Goal: Task Accomplishment & Management: Manage account settings

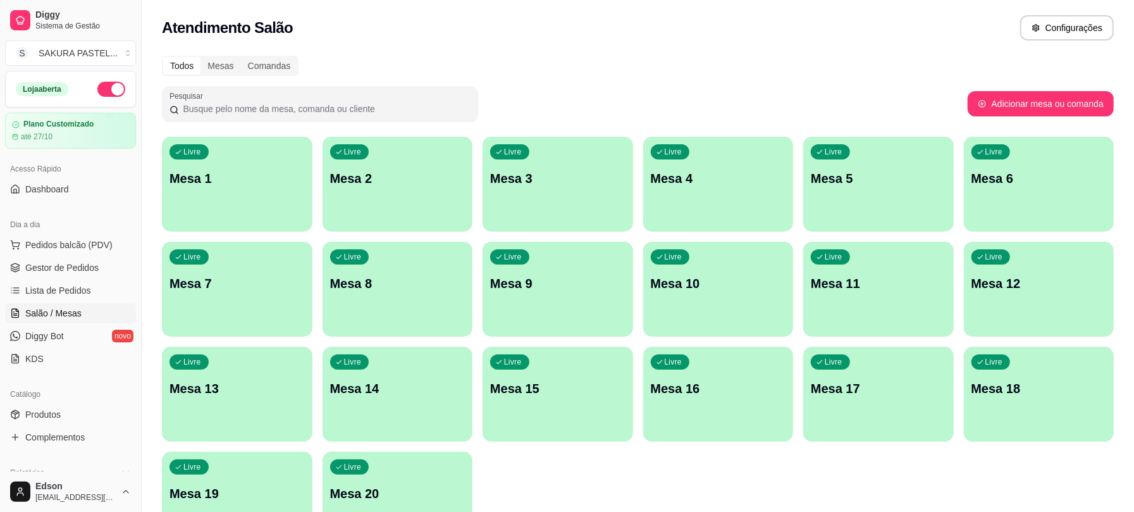
click at [729, 201] on div "Livre Mesa 4" at bounding box center [718, 177] width 151 height 80
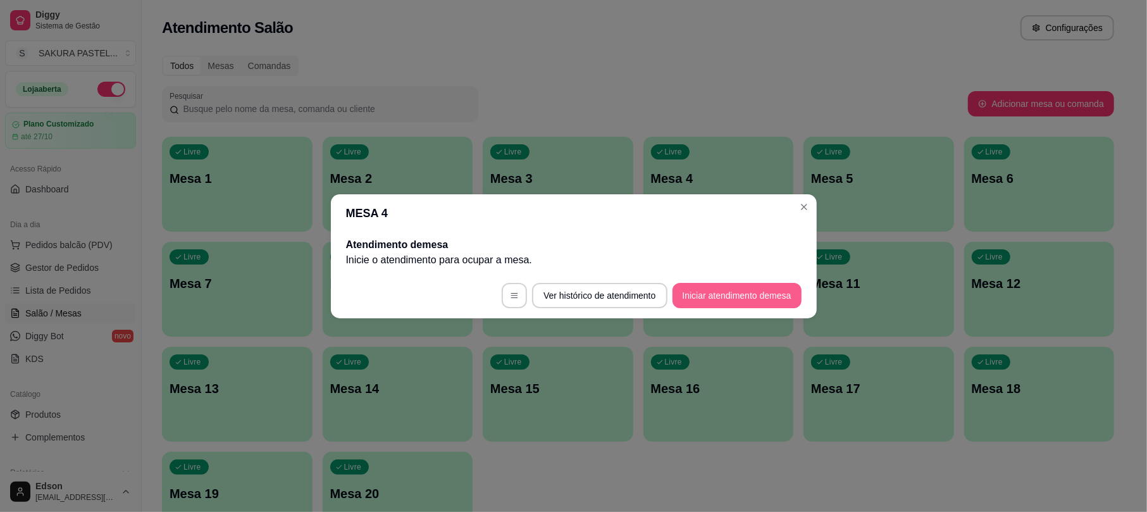
click at [735, 295] on button "Iniciar atendimento de mesa" at bounding box center [736, 295] width 129 height 25
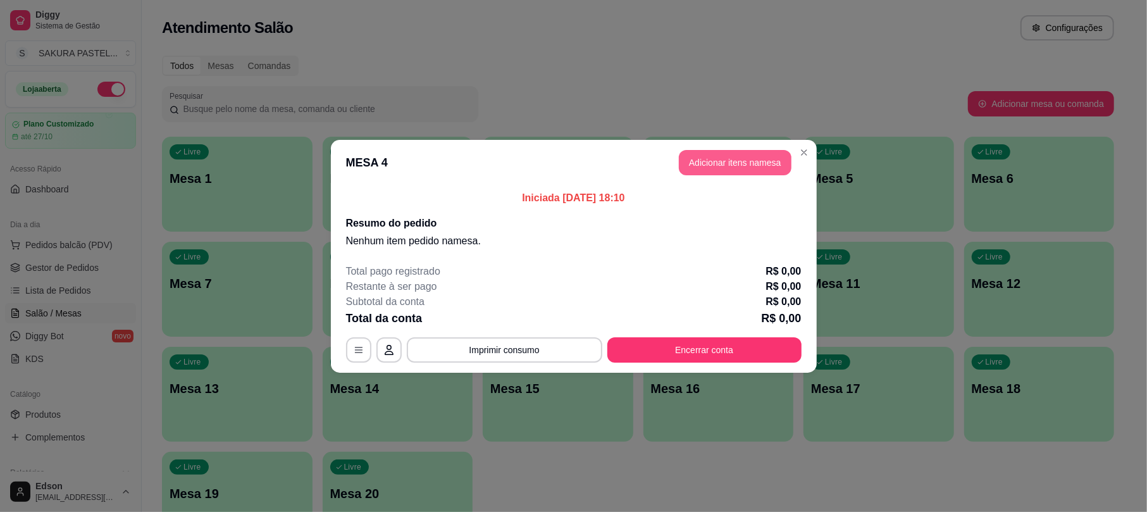
click at [732, 160] on button "Adicionar itens na mesa" at bounding box center [735, 162] width 113 height 25
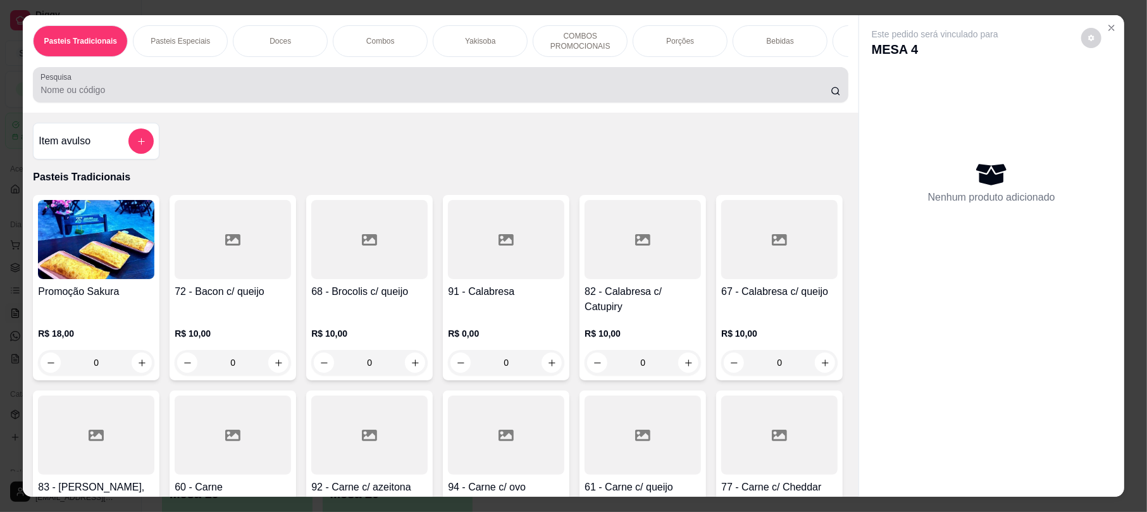
click at [214, 96] on input "Pesquisa" at bounding box center [435, 89] width 790 height 13
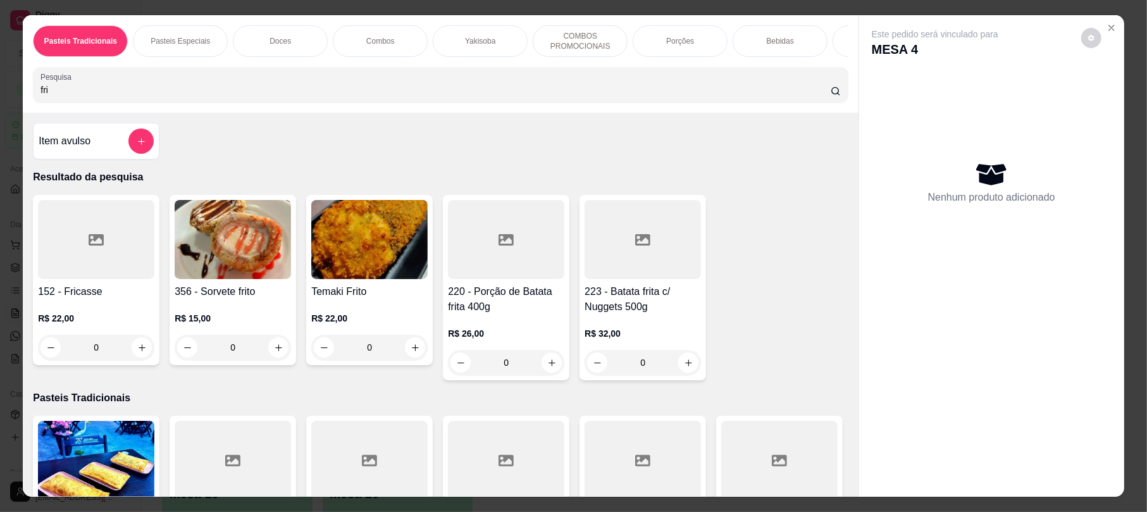
type input "fri"
click at [334, 246] on img at bounding box center [369, 239] width 116 height 79
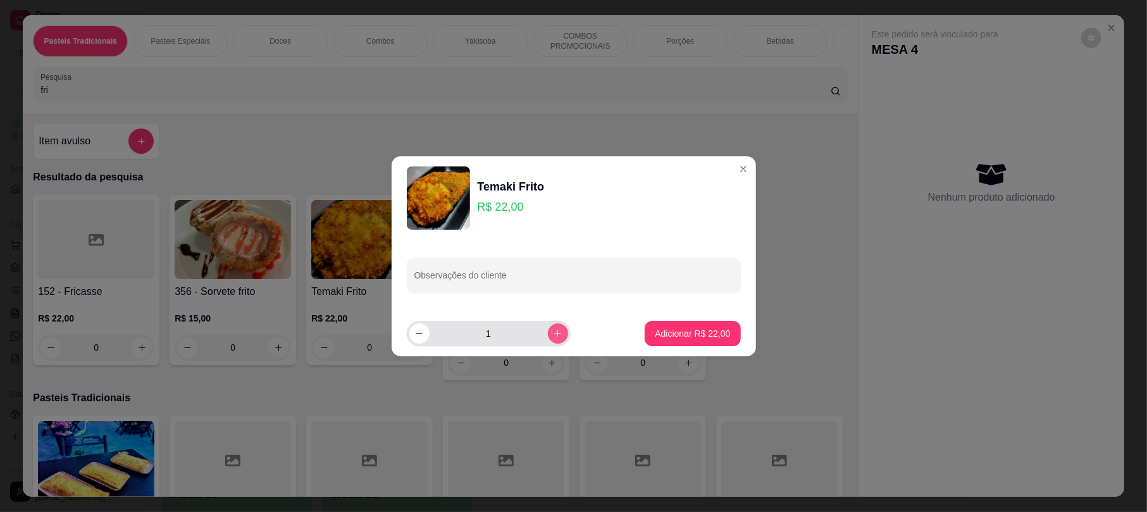
click at [558, 330] on button "increase-product-quantity" at bounding box center [558, 333] width 20 height 20
type input "2"
click at [688, 327] on p "Adicionar R$ 44,00" at bounding box center [692, 333] width 75 height 13
type input "2"
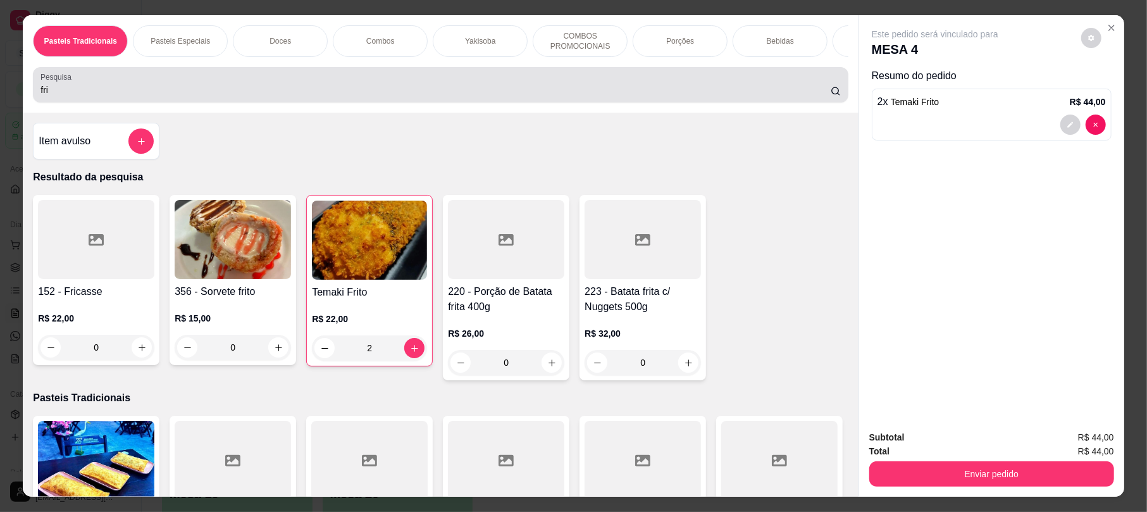
click at [197, 92] on div "fri" at bounding box center [439, 84] width 799 height 25
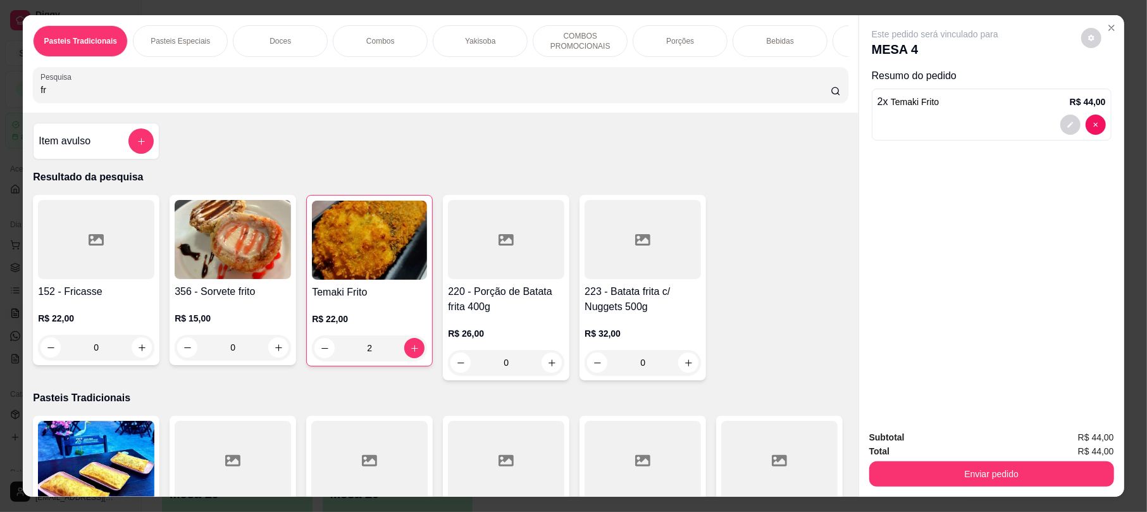
type input "f"
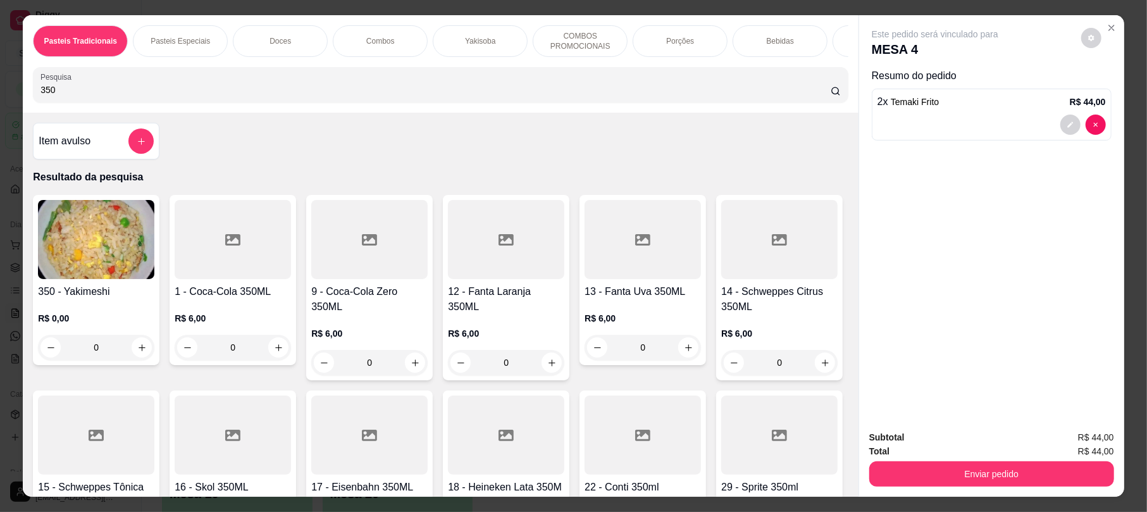
type input "350"
click at [266, 293] on div "1 - Coca-Cola 350ML R$ 6,00 0" at bounding box center [232, 280] width 126 height 170
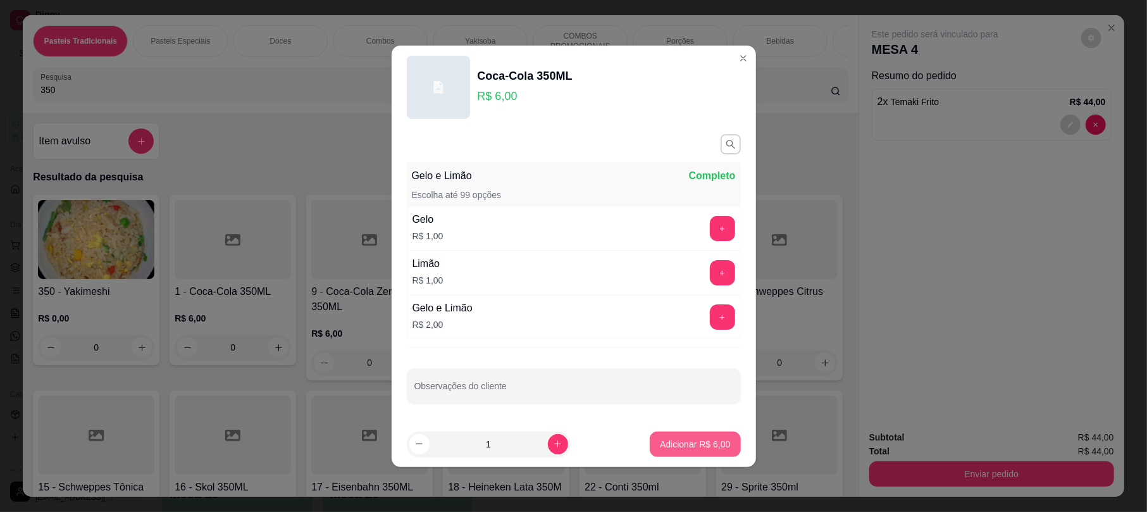
click at [702, 456] on button "Adicionar R$ 6,00" at bounding box center [694, 443] width 90 height 25
type input "1"
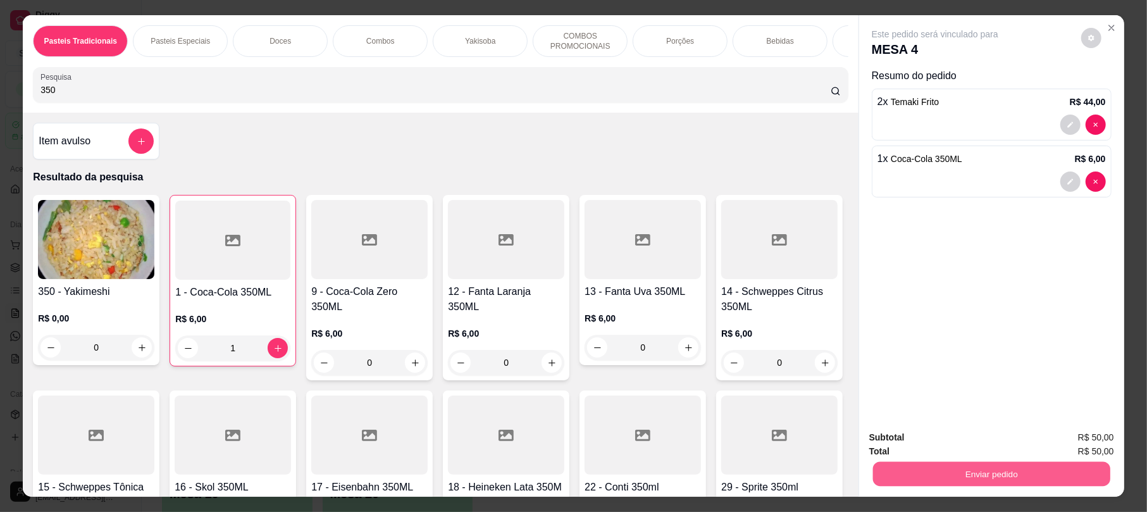
click at [901, 464] on button "Enviar pedido" at bounding box center [991, 473] width 237 height 25
click at [1073, 454] on button "Enviar pedido" at bounding box center [1080, 442] width 70 height 23
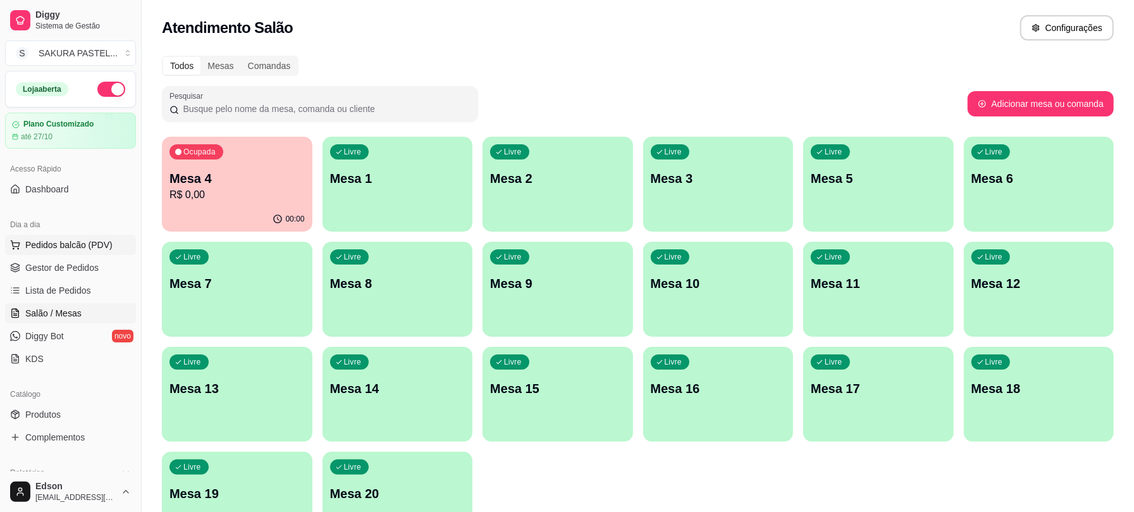
click at [48, 246] on span "Pedidos balcão (PDV)" at bounding box center [68, 244] width 87 height 13
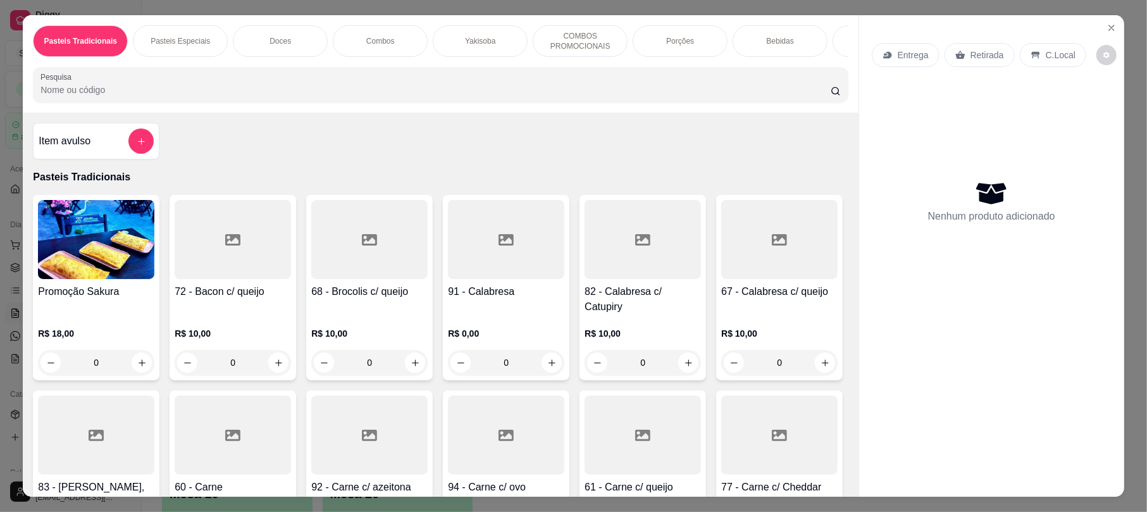
click at [291, 452] on div at bounding box center [233, 434] width 116 height 79
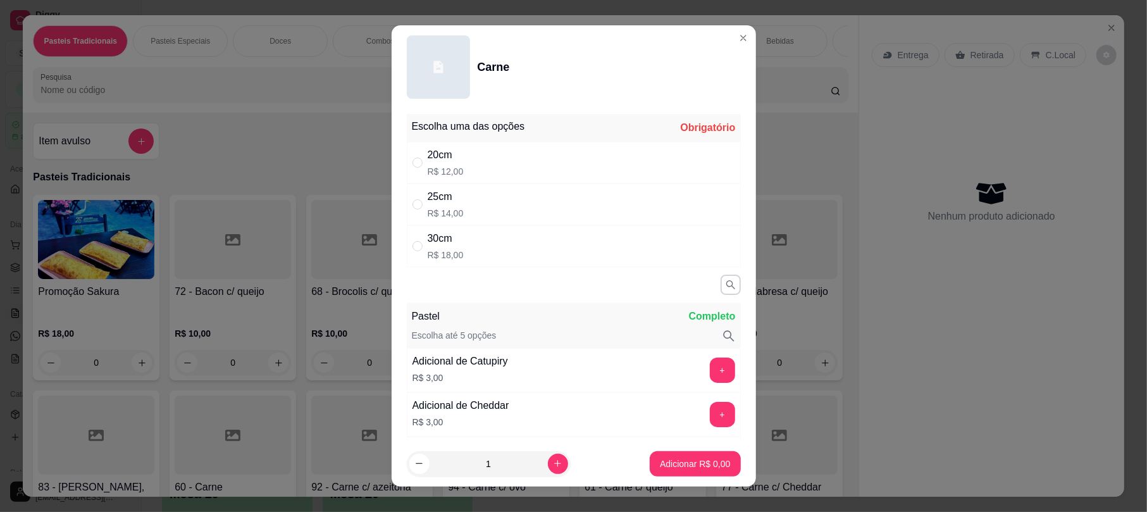
click at [502, 216] on div "25cm R$ 14,00" at bounding box center [574, 204] width 334 height 42
radio input "true"
click at [553, 462] on icon "increase-product-quantity" at bounding box center [557, 462] width 9 height 9
type input "3"
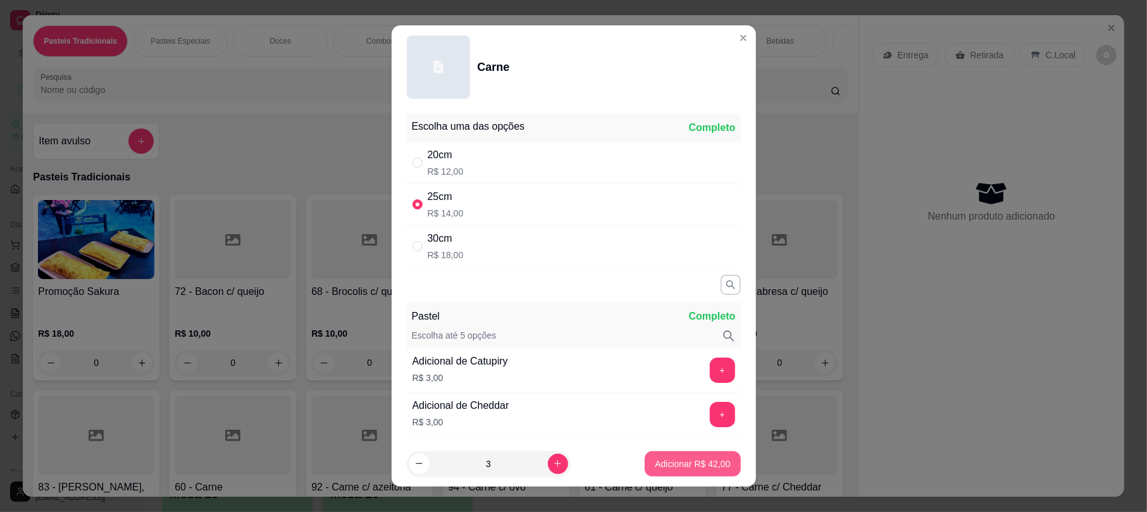
click at [704, 458] on p "Adicionar R$ 42,00" at bounding box center [692, 463] width 75 height 13
type input "3"
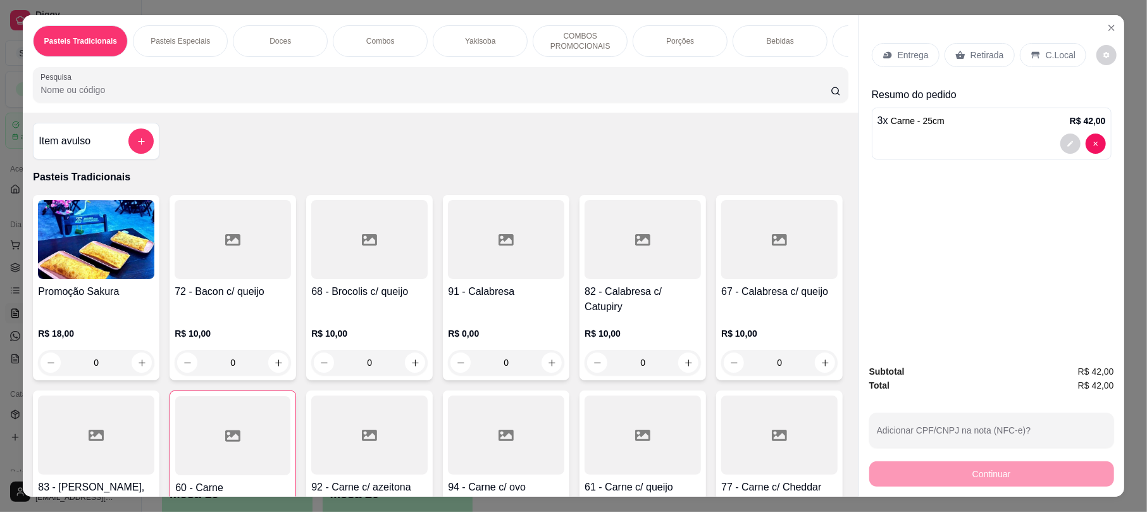
click at [978, 46] on div "Retirada" at bounding box center [979, 55] width 70 height 24
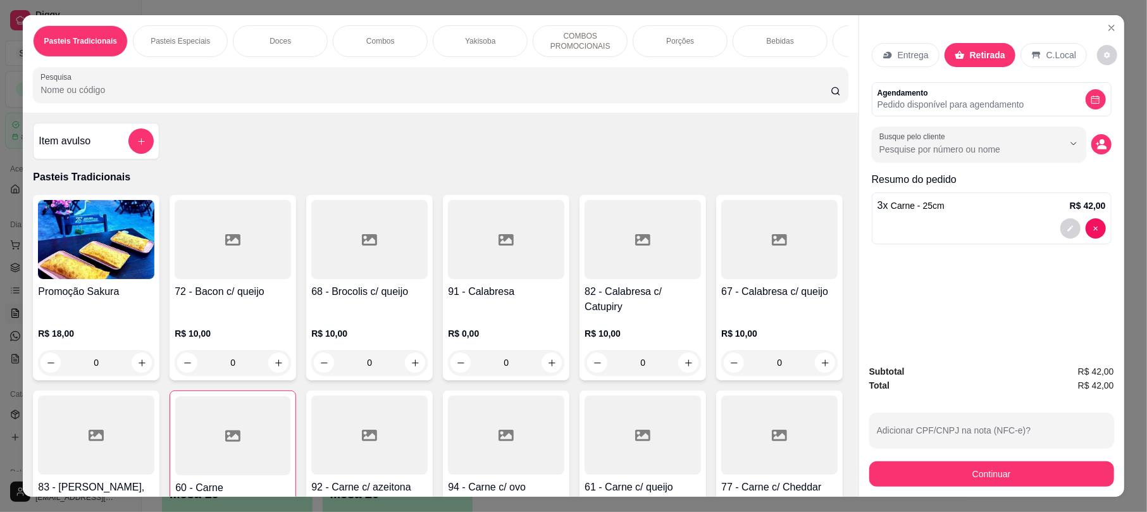
click at [916, 452] on div "Subtotal R$ 42,00 Total R$ 42,00 Adicionar CPF/CNPJ na nota (NFC-e)? Continuar" at bounding box center [991, 425] width 245 height 122
click at [914, 460] on div "Continuar" at bounding box center [991, 472] width 245 height 28
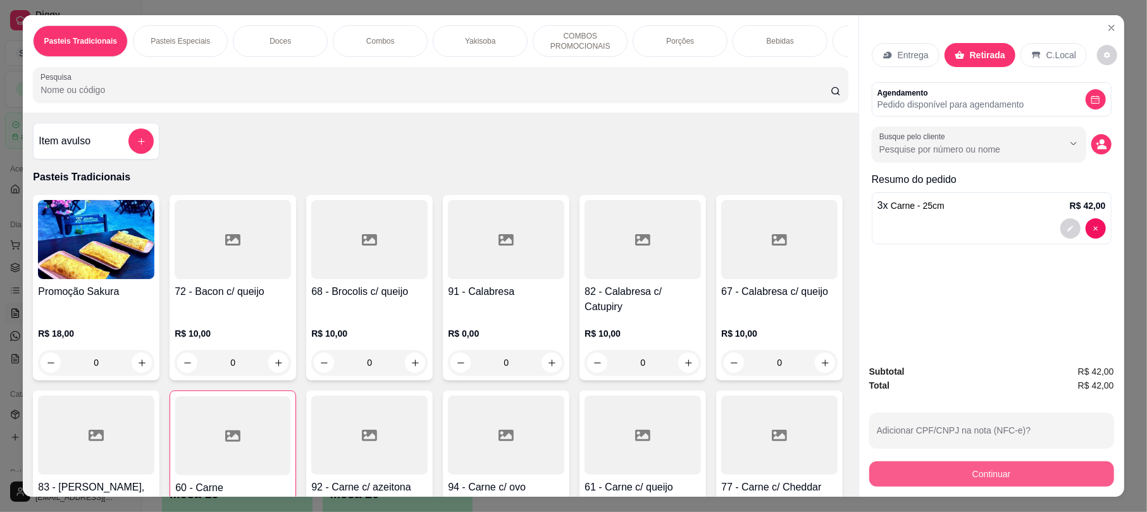
click at [911, 467] on button "Continuar" at bounding box center [991, 473] width 245 height 25
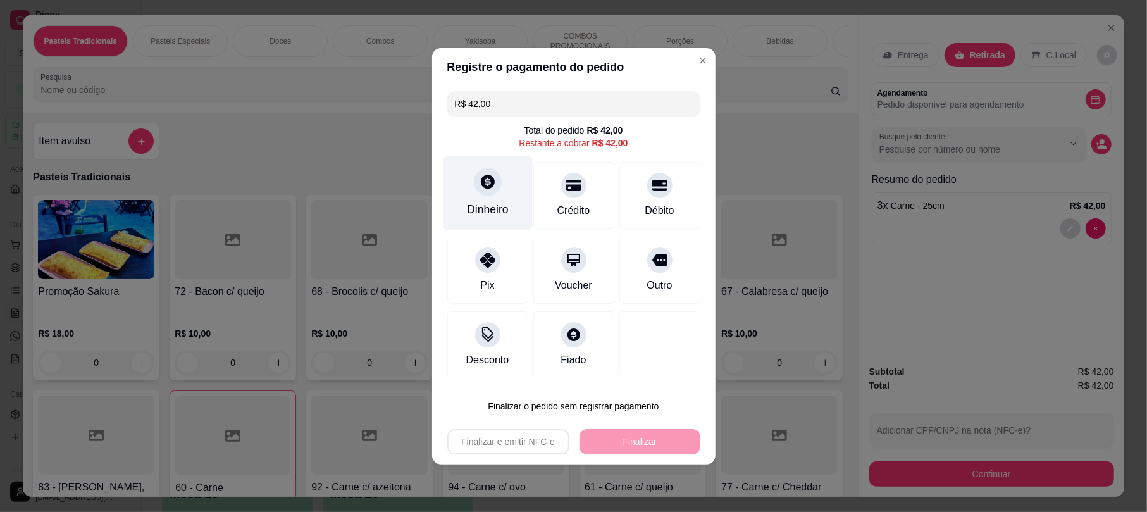
click at [496, 193] on div "Dinheiro" at bounding box center [487, 193] width 89 height 74
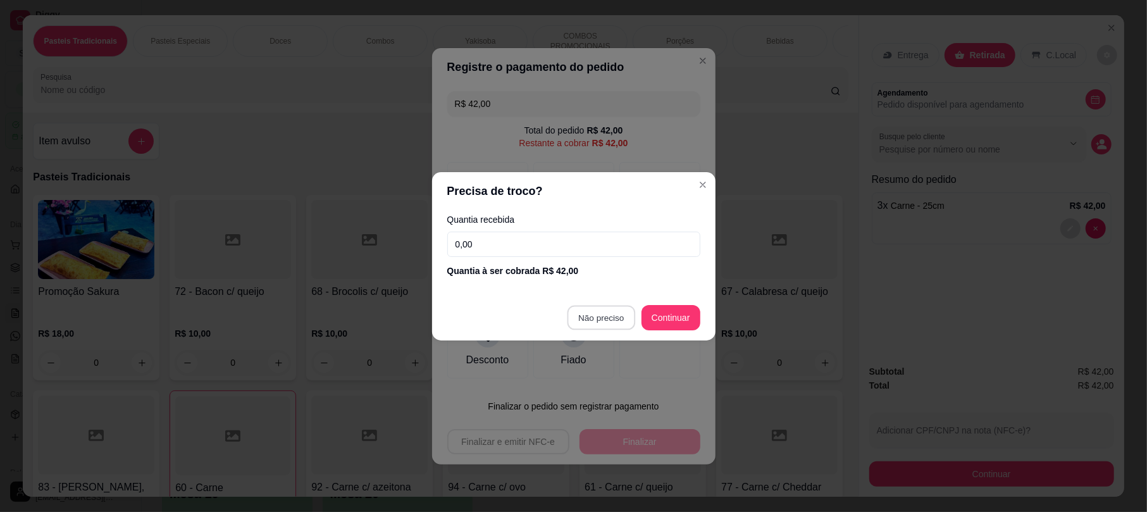
type input "R$ 0,00"
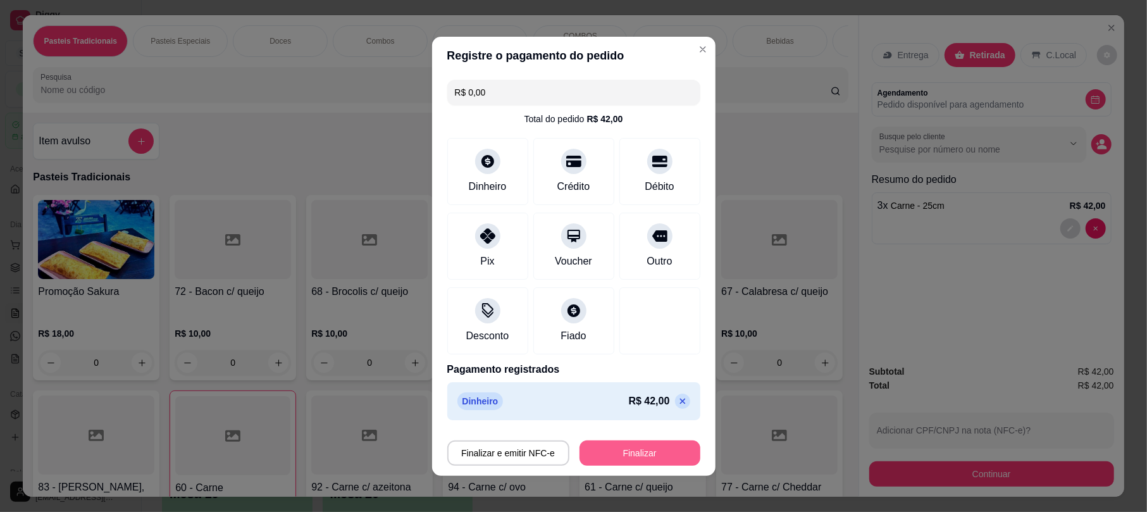
click at [630, 458] on button "Finalizar" at bounding box center [639, 452] width 121 height 25
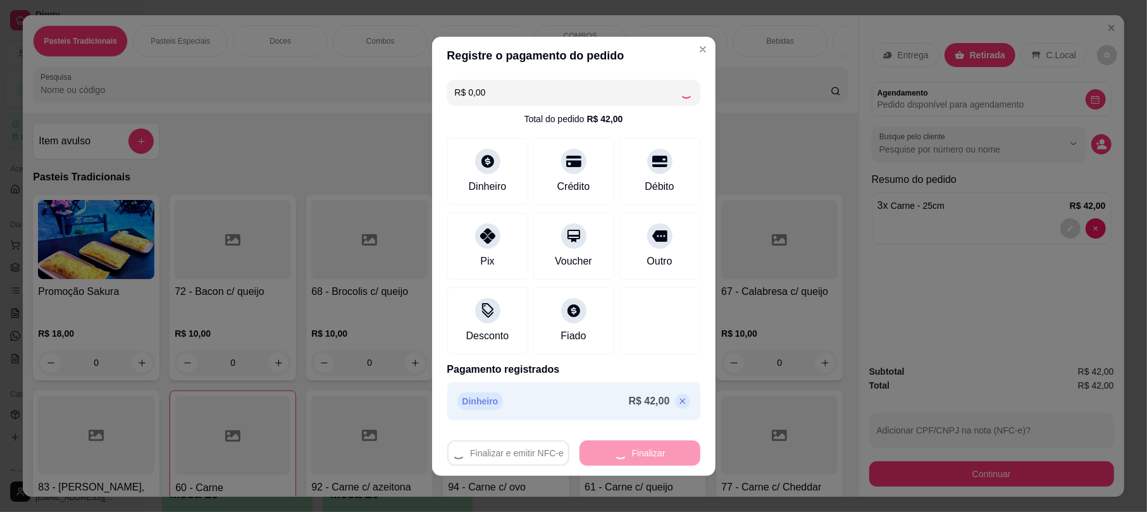
type input "0"
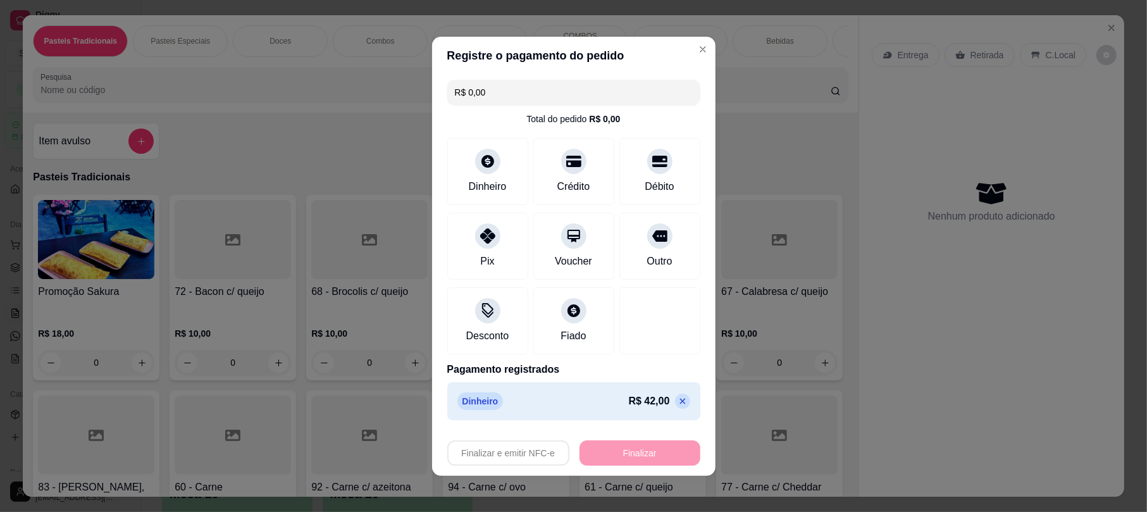
type input "-R$ 42,00"
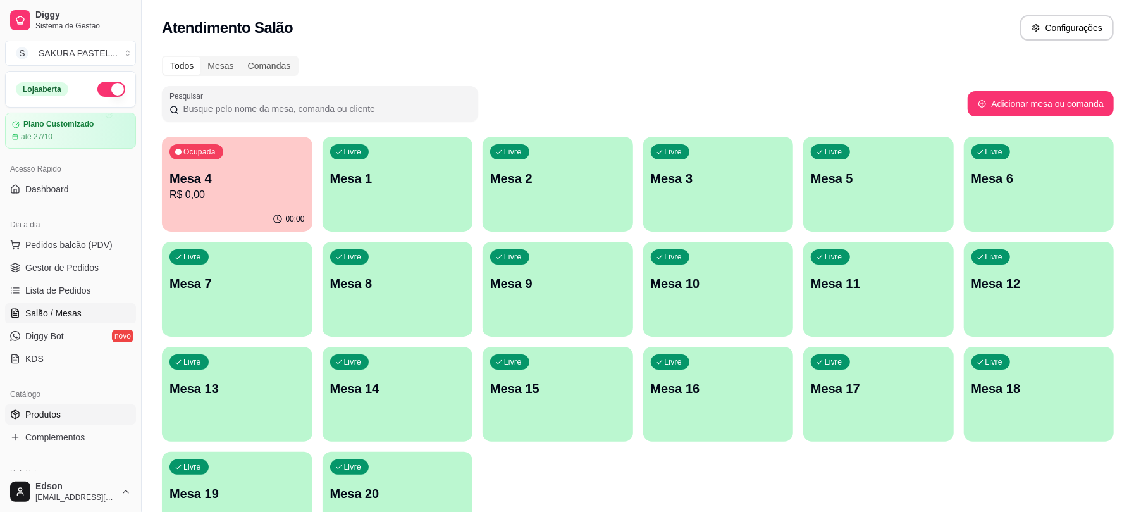
click at [56, 410] on span "Produtos" at bounding box center [42, 414] width 35 height 13
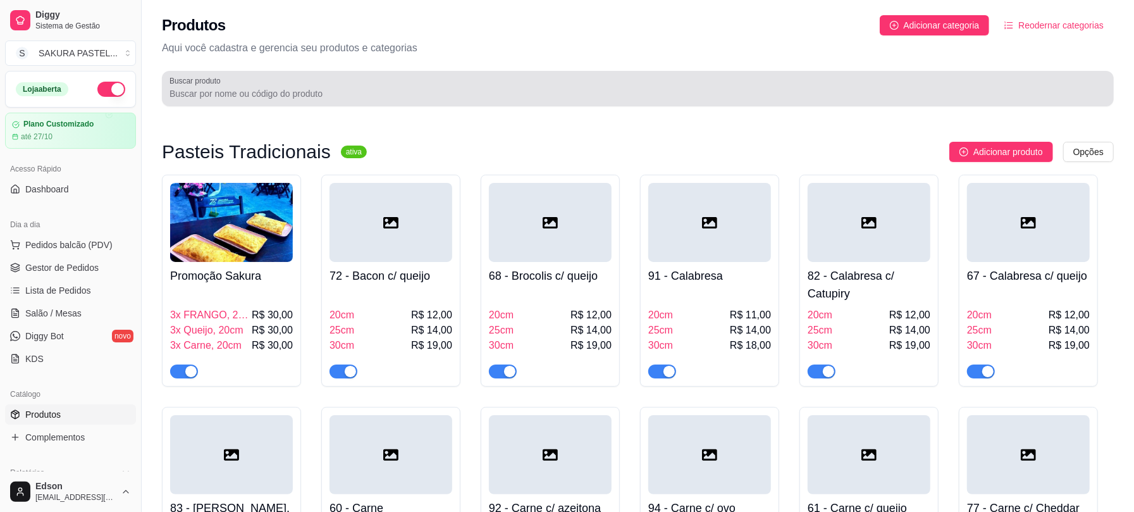
click at [263, 79] on div at bounding box center [637, 88] width 937 height 25
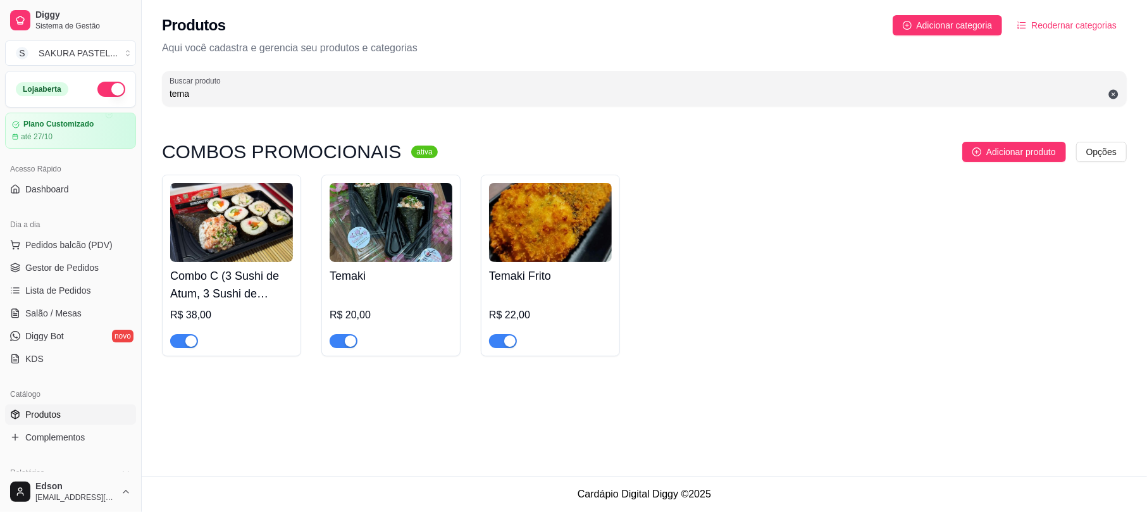
type input "tema"
drag, startPoint x: 66, startPoint y: 231, endPoint x: 71, endPoint y: 238, distance: 8.6
click at [67, 231] on div "Dia a dia" at bounding box center [70, 224] width 131 height 20
click at [72, 238] on button "Pedidos balcão (PDV)" at bounding box center [70, 245] width 131 height 20
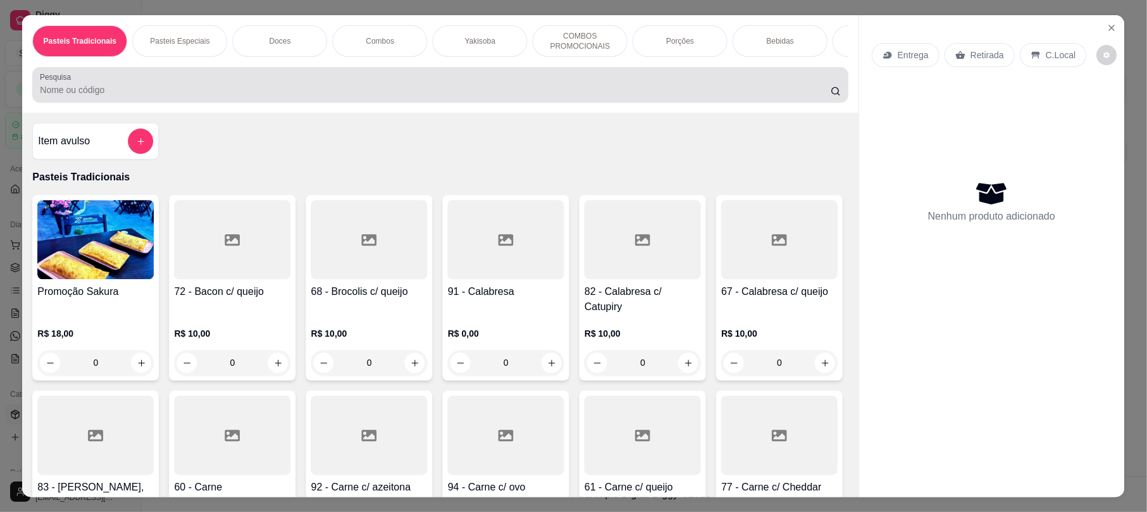
click at [209, 94] on div at bounding box center [440, 84] width 800 height 25
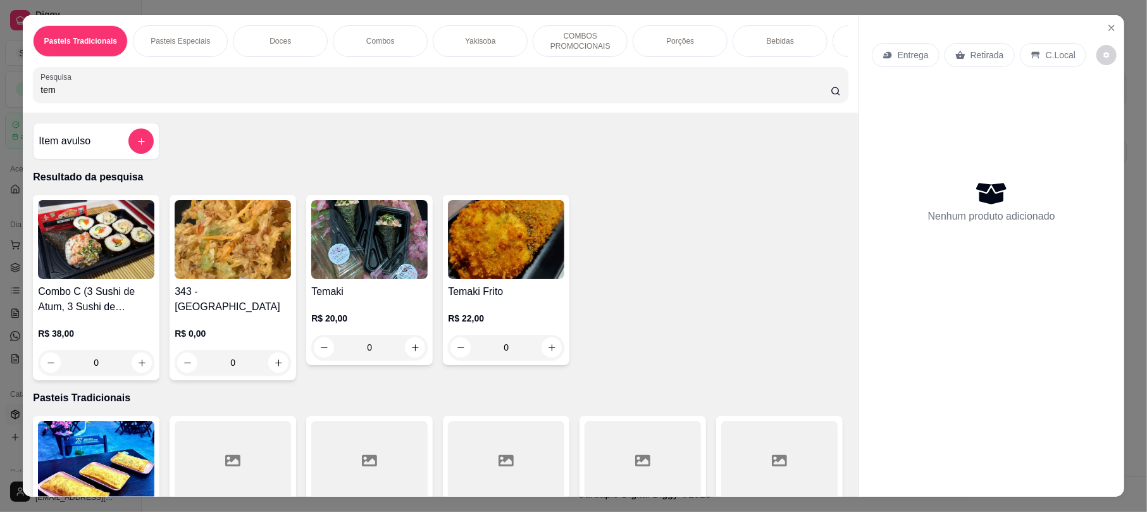
type input "tem"
click at [482, 299] on h4 "Temaki Frito" at bounding box center [506, 291] width 116 height 15
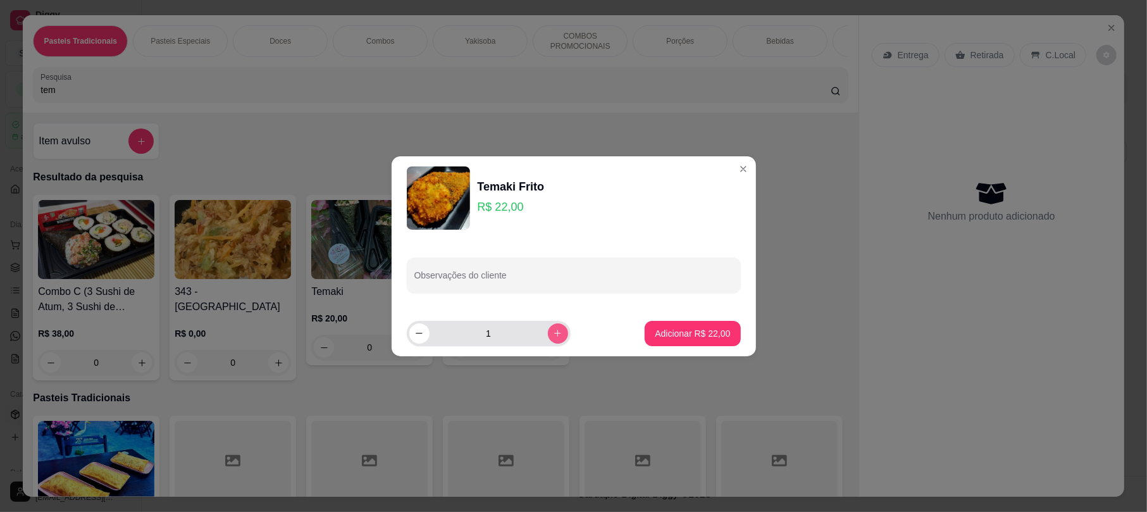
click at [553, 330] on icon "increase-product-quantity" at bounding box center [557, 332] width 9 height 9
type input "2"
click at [668, 330] on p "Adicionar R$ 44,00" at bounding box center [692, 333] width 75 height 13
type input "2"
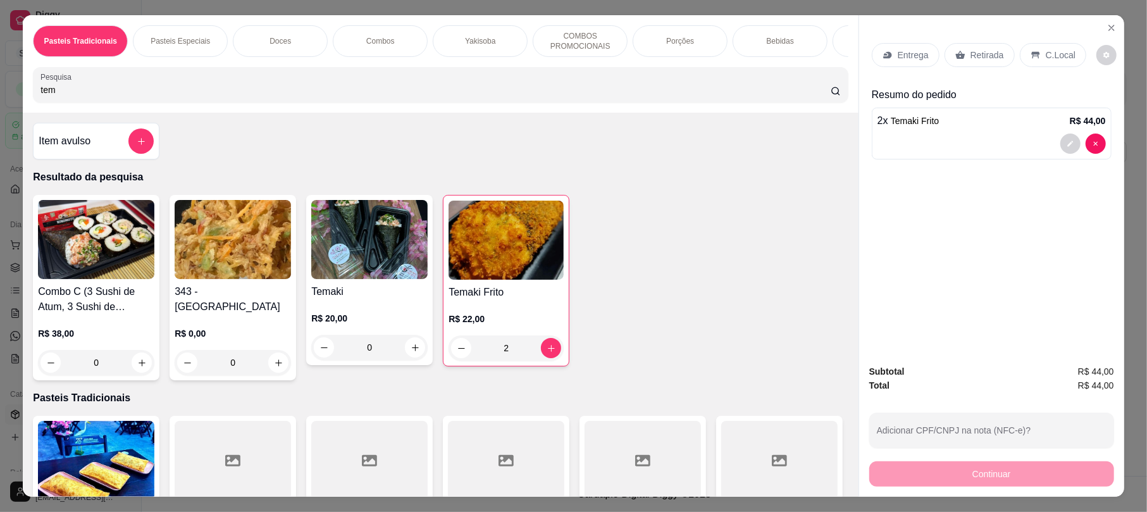
click at [918, 44] on div "Entrega" at bounding box center [905, 55] width 68 height 24
click at [52, 96] on input "tem" at bounding box center [435, 89] width 790 height 13
click at [54, 96] on input "tem" at bounding box center [435, 89] width 790 height 13
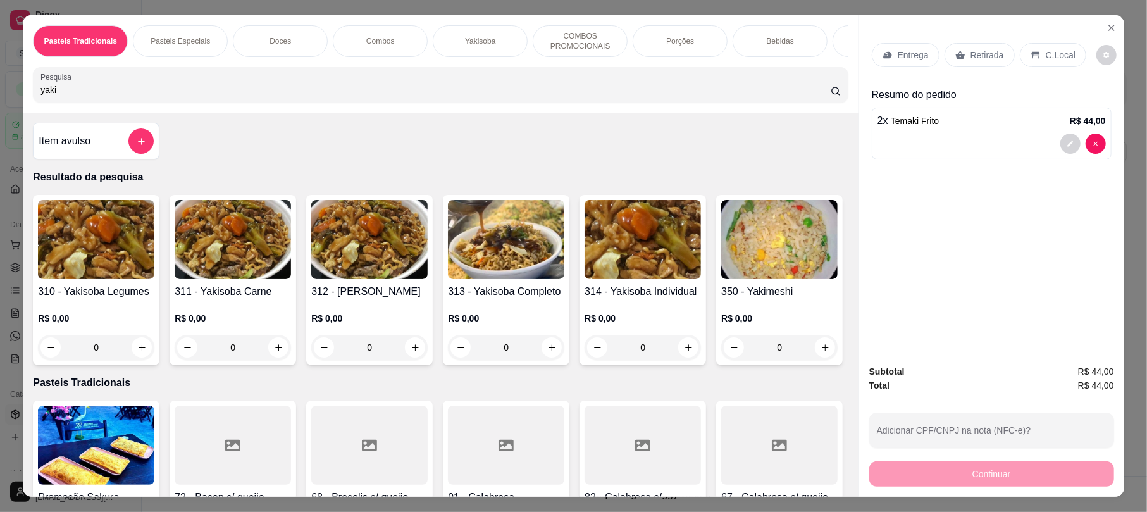
type input "yaki"
click at [640, 279] on img at bounding box center [642, 239] width 116 height 79
click at [512, 268] on img at bounding box center [506, 239] width 116 height 79
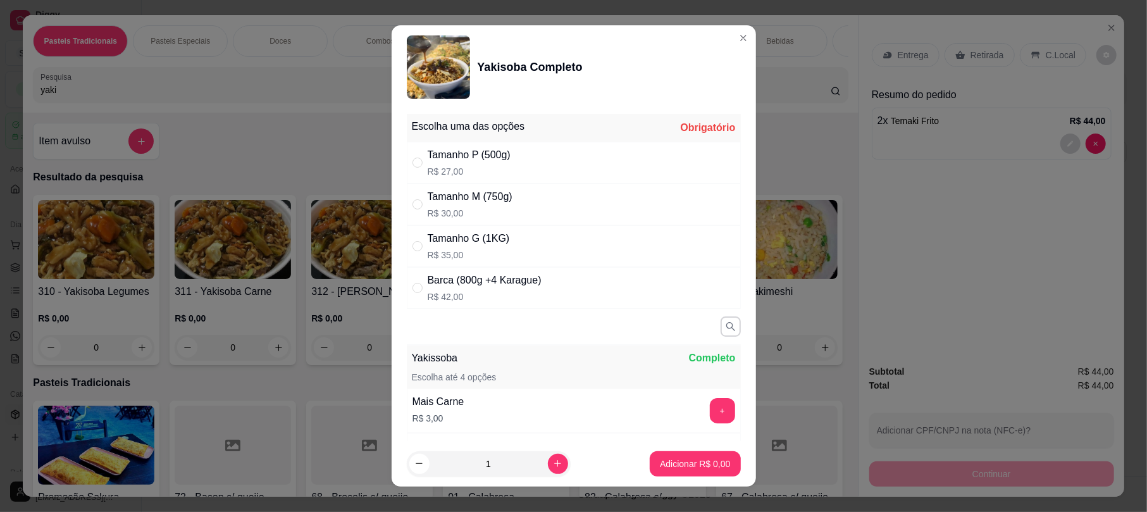
click at [477, 177] on p "R$ 27,00" at bounding box center [468, 171] width 83 height 13
radio input "true"
click at [655, 464] on p "Adicionar R$ 27,00" at bounding box center [692, 463] width 75 height 13
type input "1"
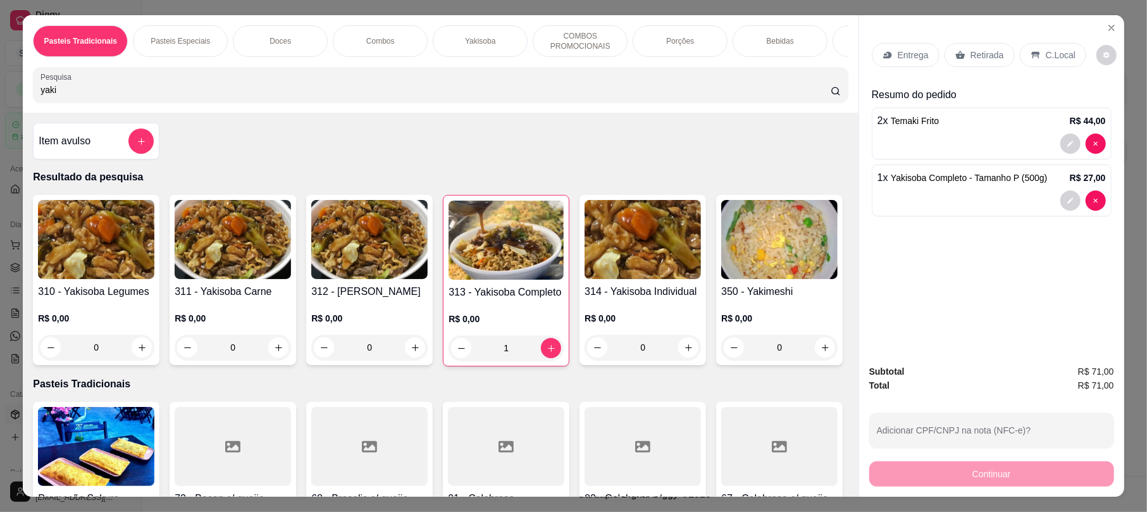
click at [912, 58] on p "Entrega" at bounding box center [912, 55] width 31 height 13
click at [92, 96] on input "yaki" at bounding box center [435, 89] width 790 height 13
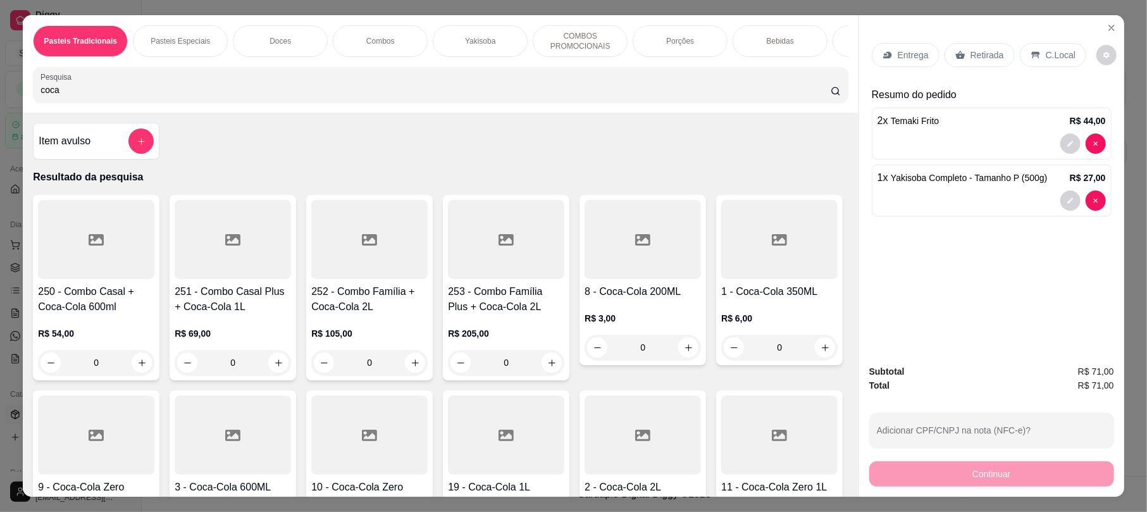
scroll to position [324, 0]
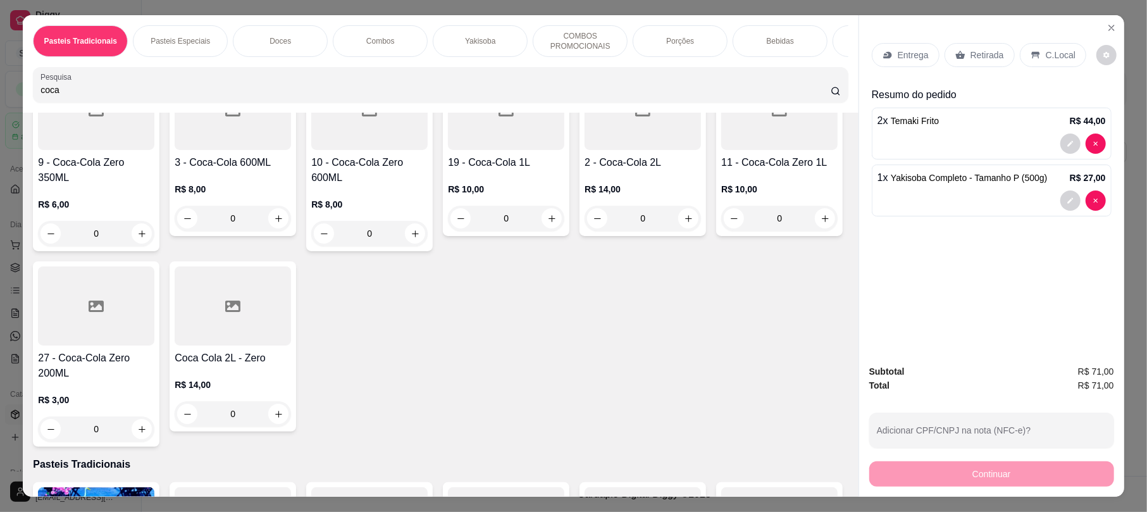
type input "coca"
click at [564, 170] on h4 "19 - Coca-Cola 1L" at bounding box center [506, 162] width 116 height 15
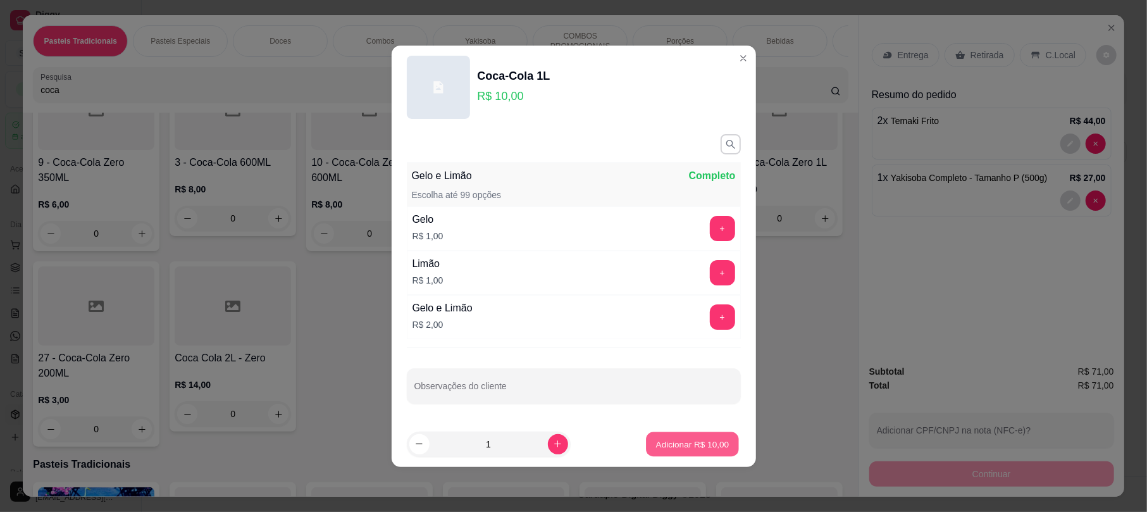
click at [674, 443] on p "Adicionar R$ 10,00" at bounding box center [692, 444] width 73 height 12
type input "1"
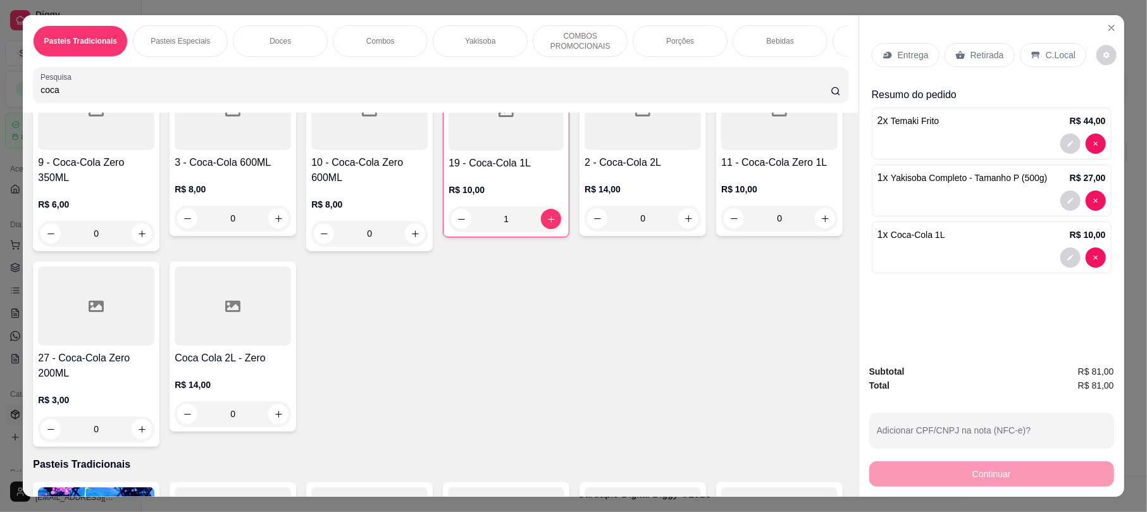
click at [1052, 139] on div at bounding box center [991, 143] width 228 height 20
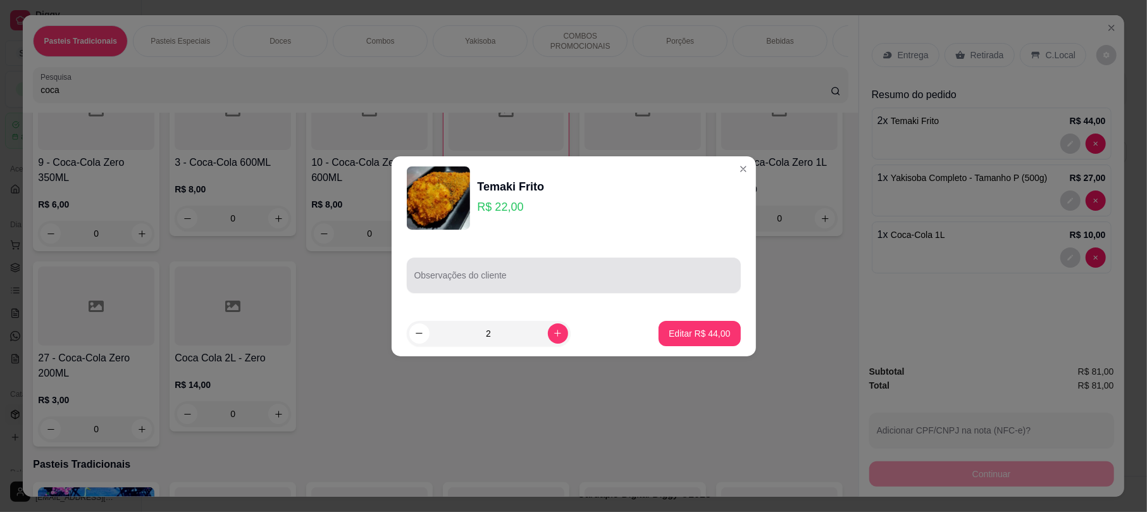
click at [636, 269] on div at bounding box center [573, 274] width 319 height 25
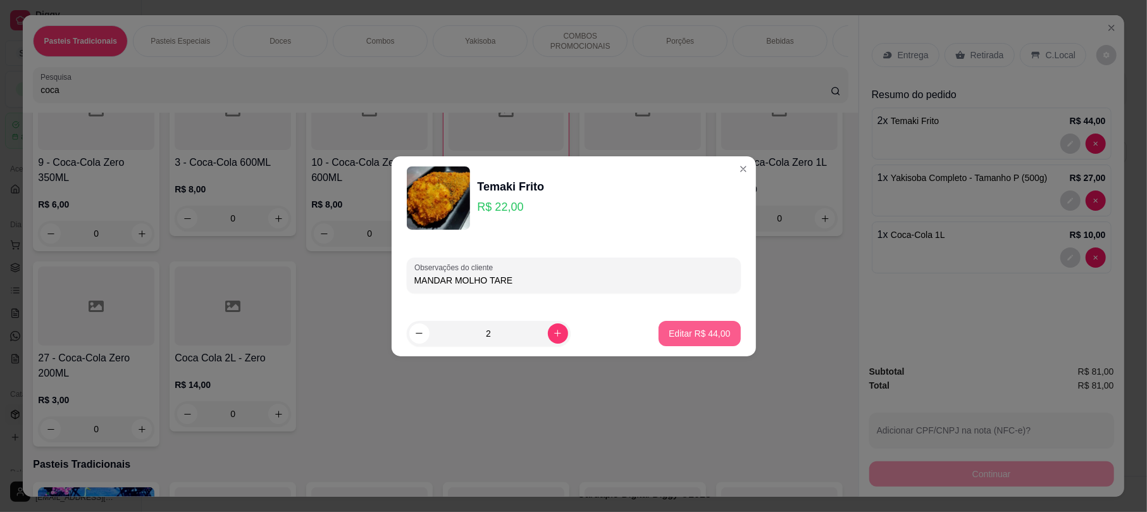
type input "MANDAR MOLHO TARE"
click at [701, 345] on footer "2 Editar R$ 44,00" at bounding box center [573, 334] width 364 height 46
click at [708, 340] on button "Editar R$ 44,00" at bounding box center [699, 333] width 82 height 25
type input "0"
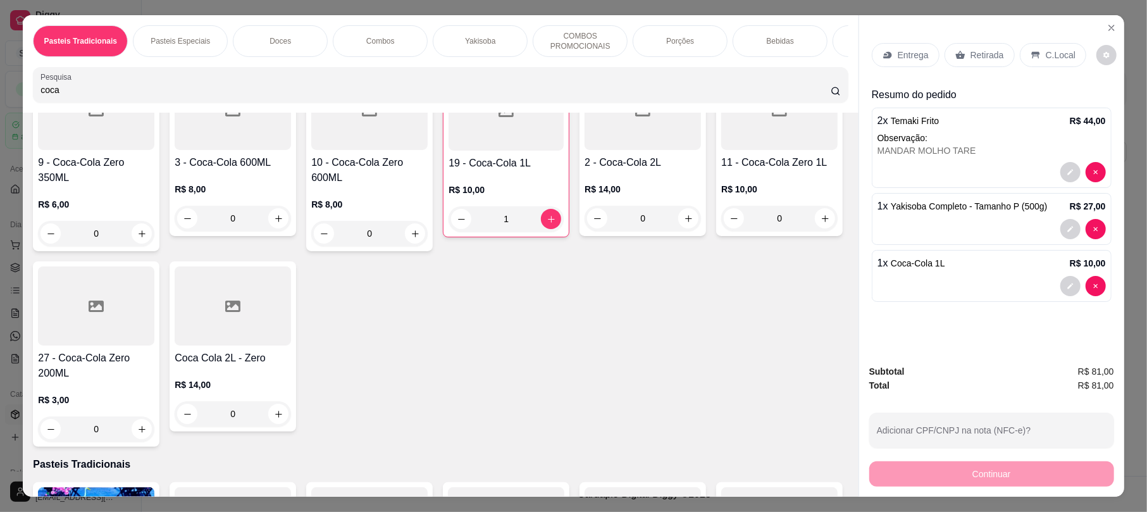
click at [899, 72] on div "Entrega Retirada C.Local" at bounding box center [991, 55] width 240 height 44
click at [890, 51] on div "Entrega" at bounding box center [905, 55] width 68 height 24
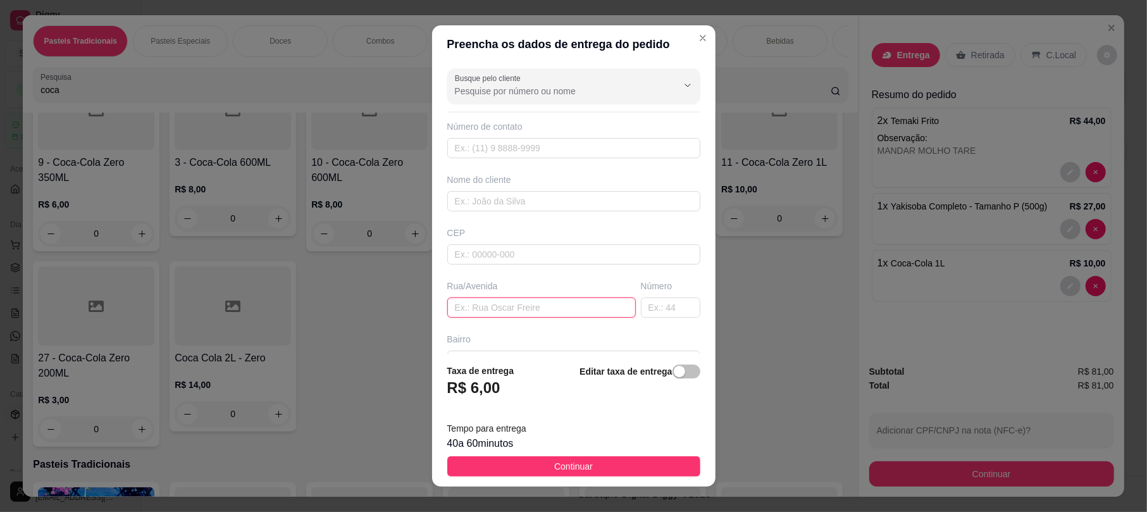
click at [482, 315] on input "text" at bounding box center [541, 307] width 188 height 20
type input "c"
type input "Coronel [PERSON_NAME]"
click at [641, 304] on input "text" at bounding box center [670, 307] width 59 height 20
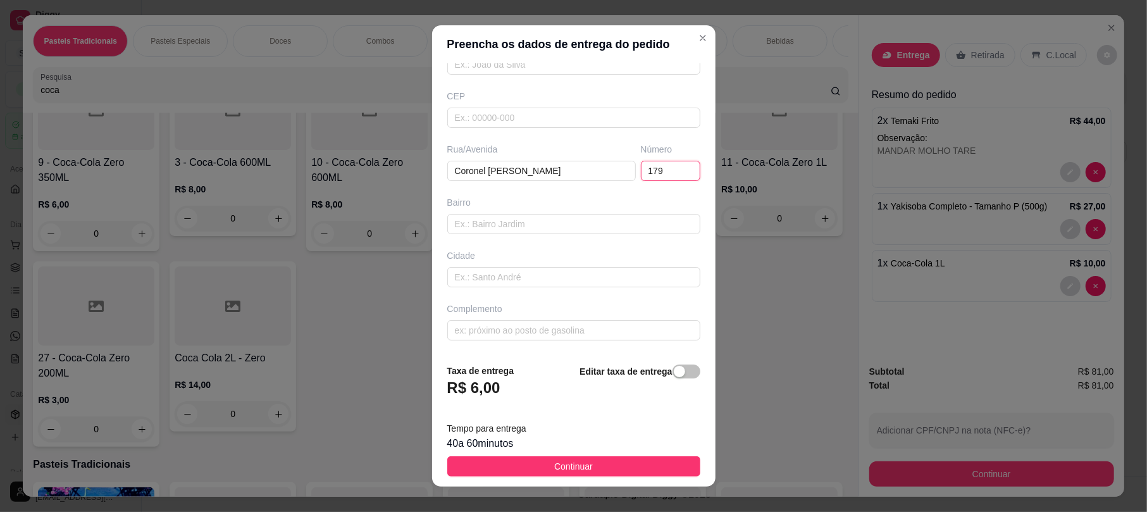
type input "179"
click at [542, 315] on div "Complemento" at bounding box center [574, 321] width 258 height 38
click at [551, 327] on input "text" at bounding box center [573, 330] width 253 height 20
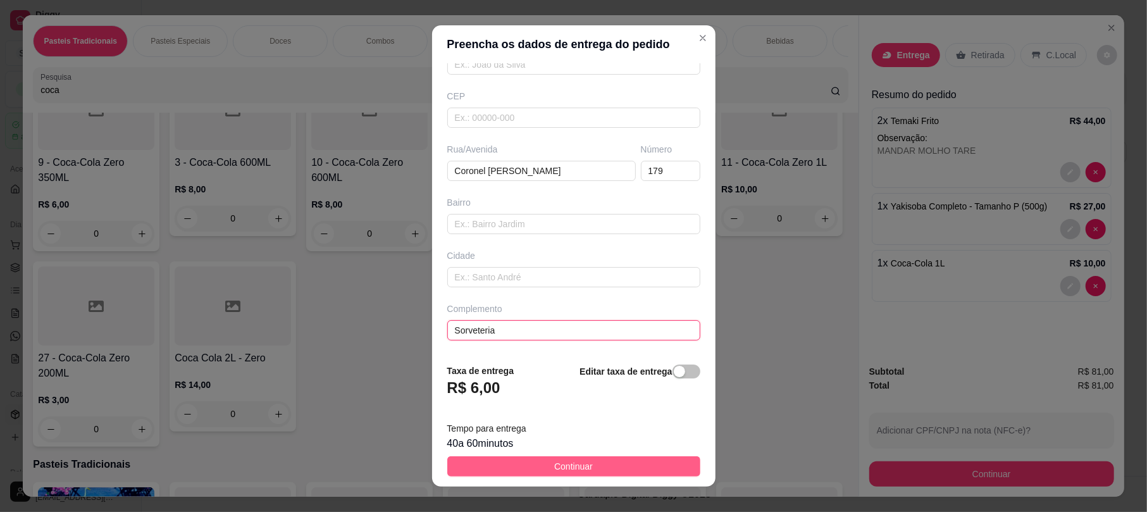
type input "Sorveteria"
click at [639, 469] on button "Continuar" at bounding box center [573, 466] width 253 height 20
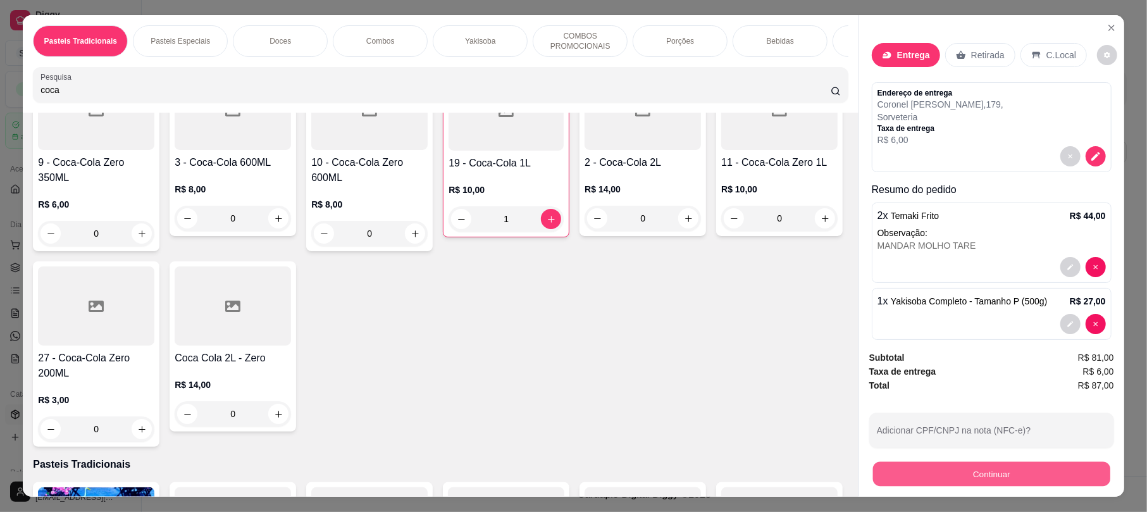
click at [899, 465] on button "Continuar" at bounding box center [991, 473] width 237 height 25
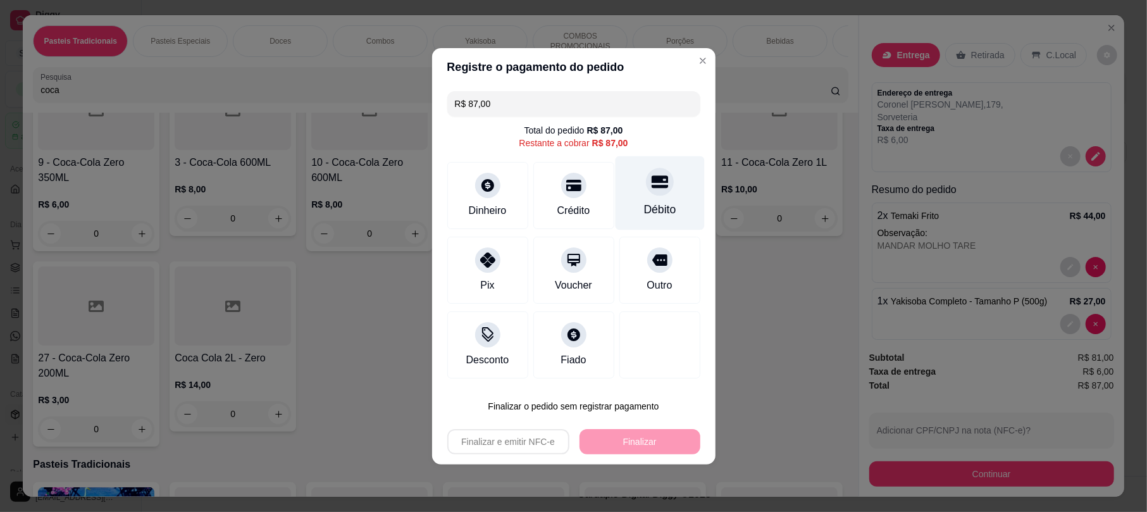
drag, startPoint x: 679, startPoint y: 183, endPoint x: 651, endPoint y: 197, distance: 30.5
click at [679, 185] on div "Débito" at bounding box center [659, 193] width 89 height 74
type input "R$ 0,00"
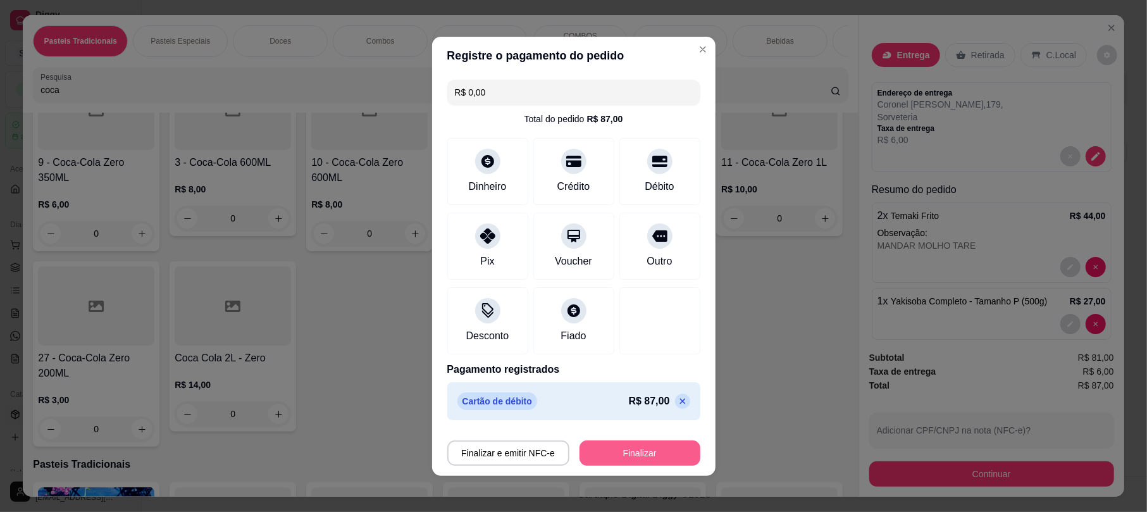
click at [617, 455] on button "Finalizar" at bounding box center [639, 452] width 121 height 25
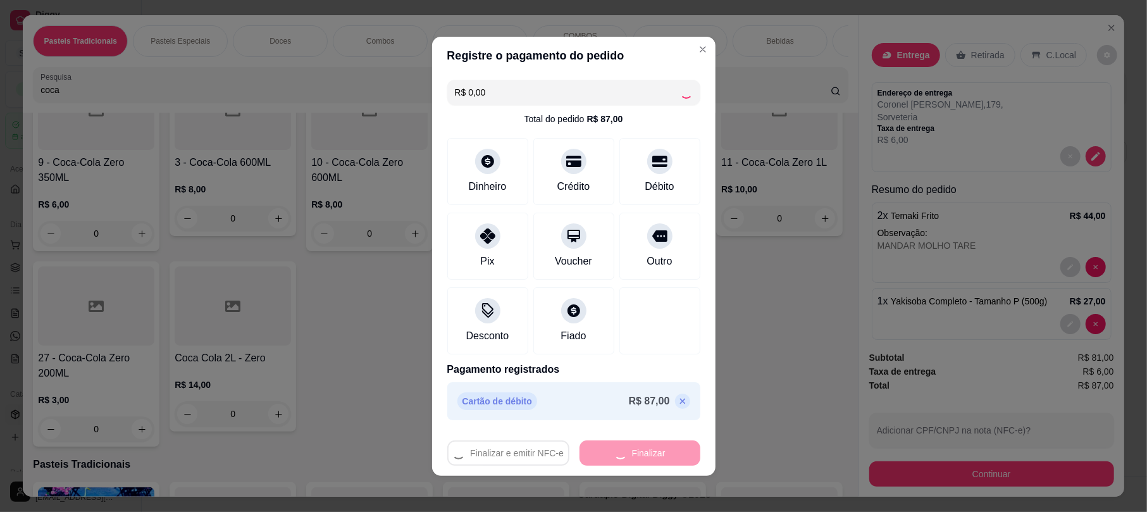
type input "0"
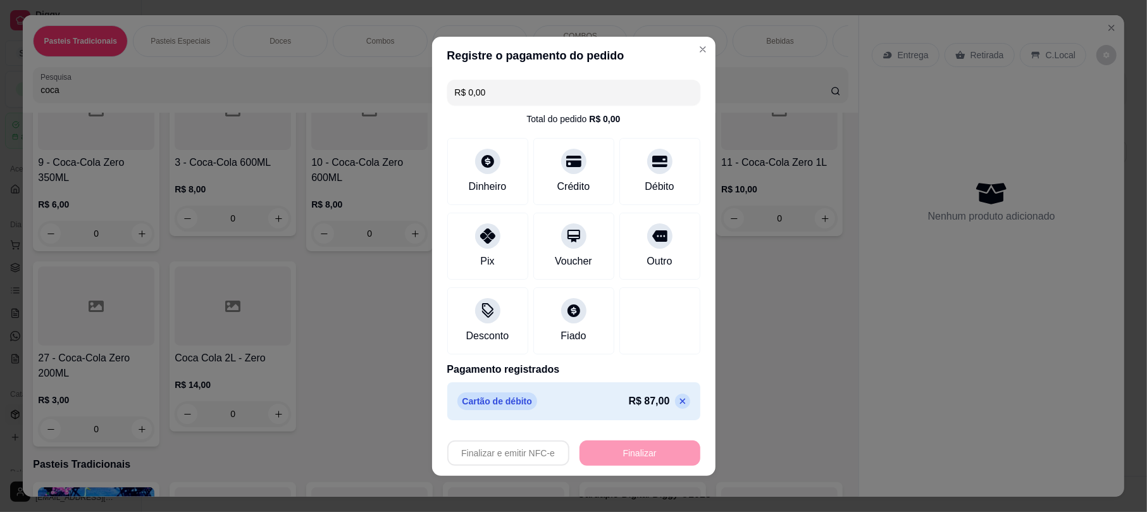
type input "-R$ 87,00"
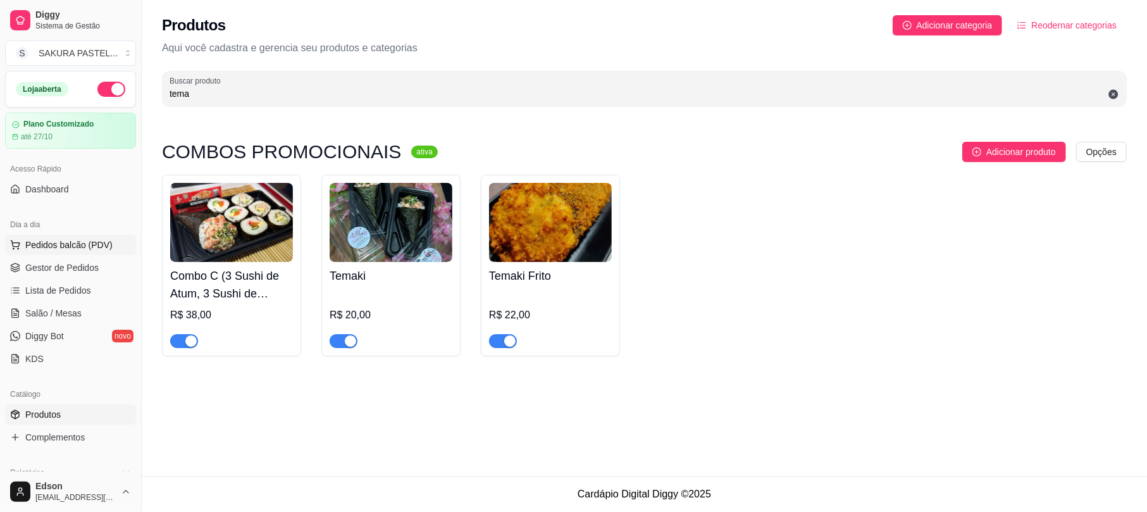
click at [10, 252] on button "Pedidos balcão (PDV)" at bounding box center [70, 245] width 131 height 20
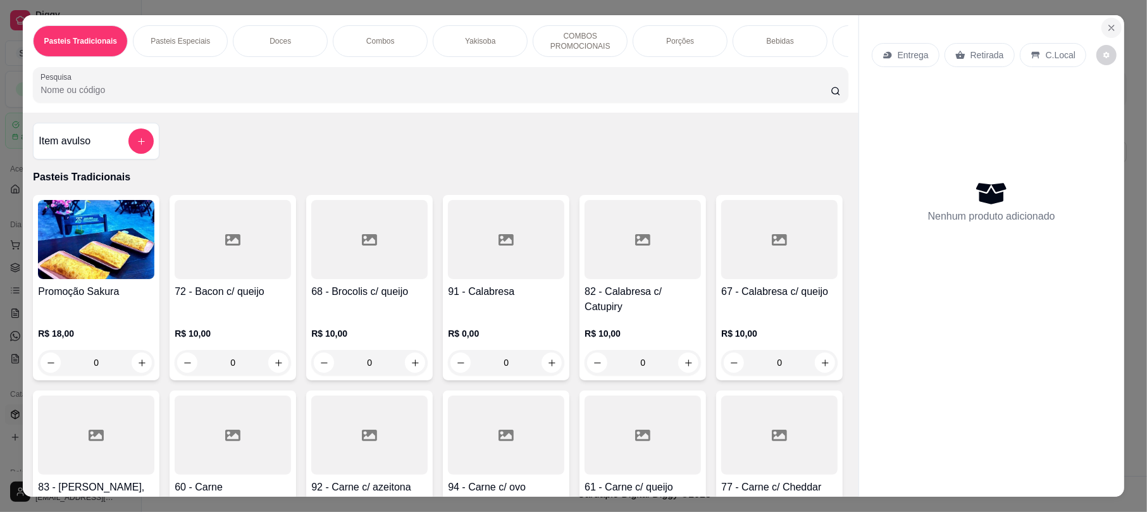
click at [1106, 28] on icon "Close" at bounding box center [1111, 28] width 10 height 10
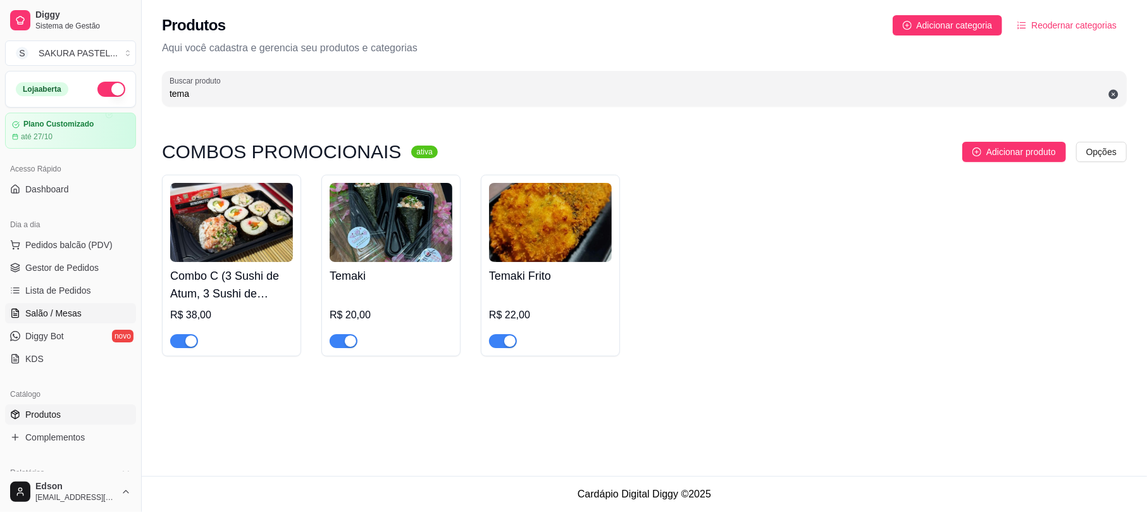
click at [66, 307] on span "Salão / Mesas" at bounding box center [53, 313] width 56 height 13
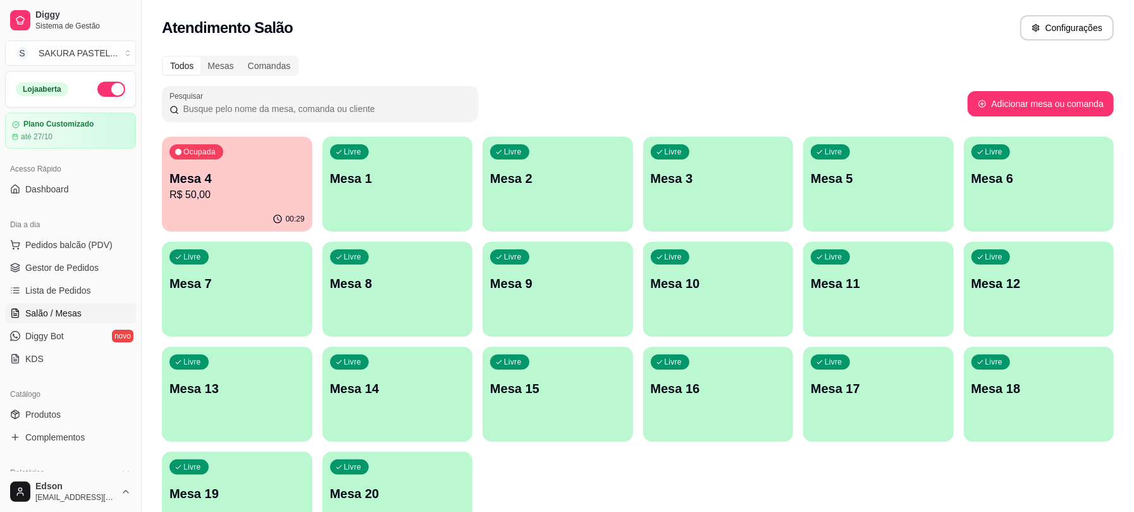
click at [207, 209] on div "00:29" at bounding box center [237, 219] width 151 height 25
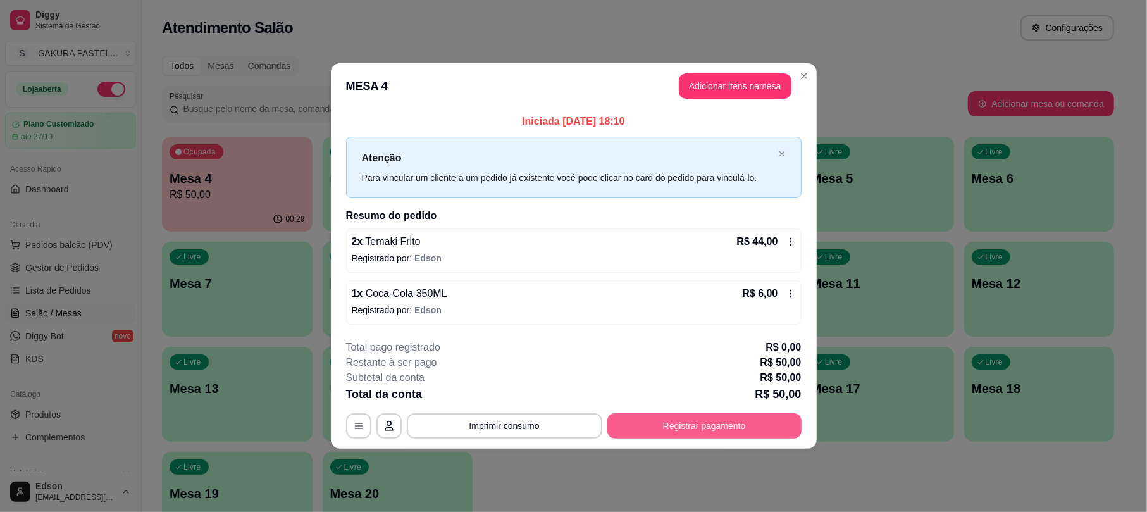
click at [681, 431] on button "Registrar pagamento" at bounding box center [704, 425] width 194 height 25
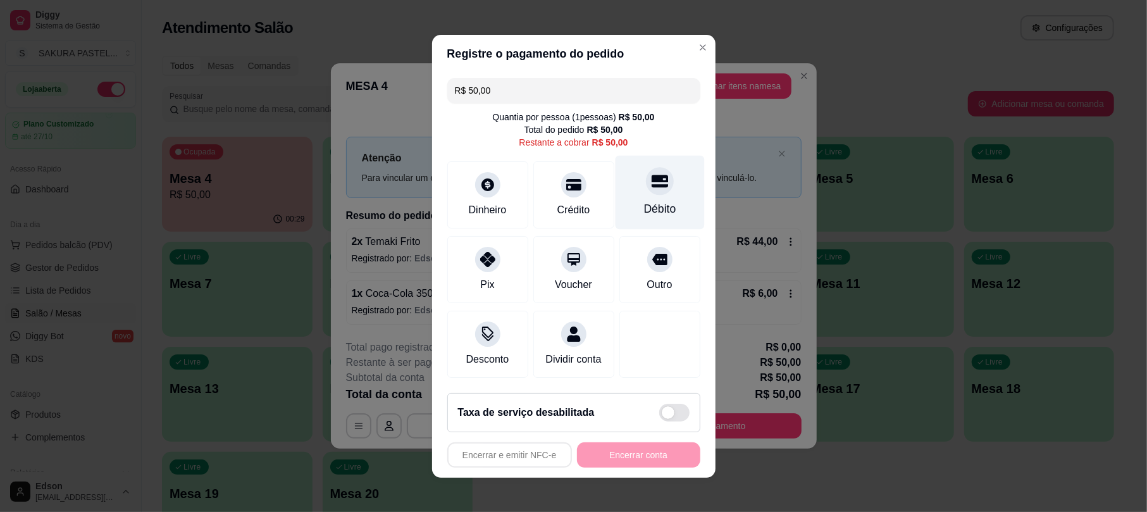
click at [654, 180] on div at bounding box center [660, 181] width 28 height 28
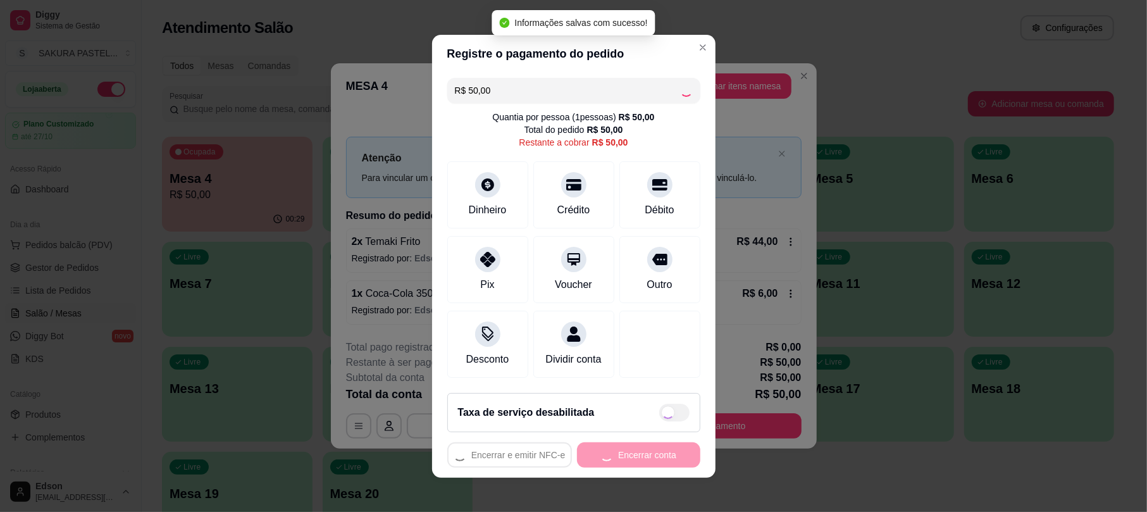
type input "R$ 0,00"
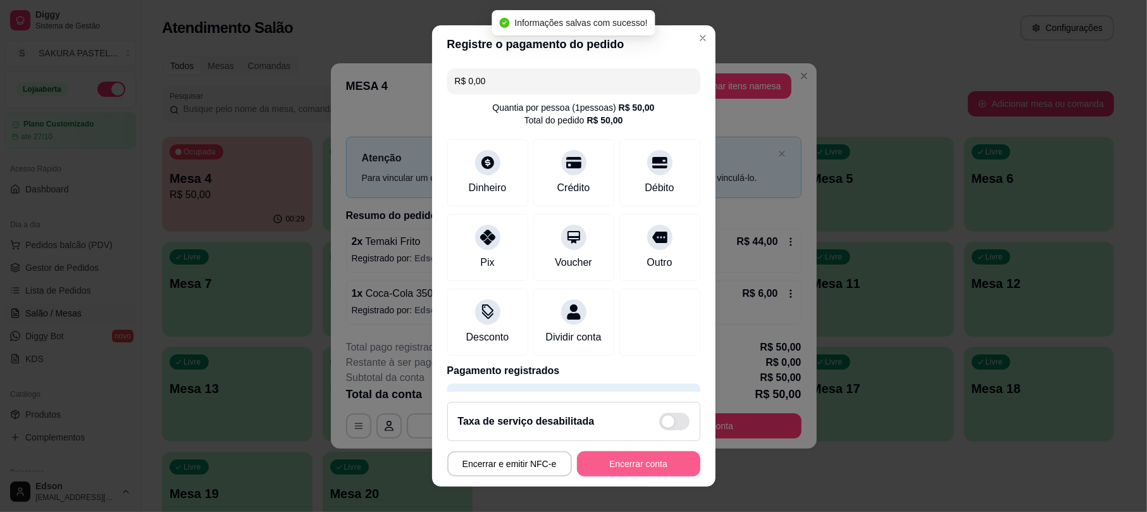
click at [644, 470] on button "Encerrar conta" at bounding box center [638, 463] width 123 height 25
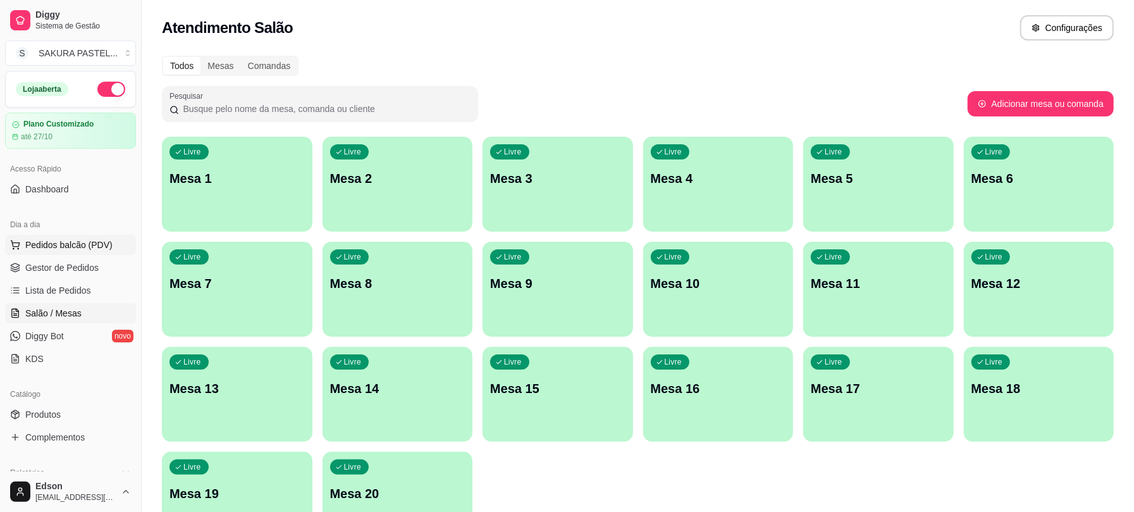
click at [39, 255] on button "Pedidos balcão (PDV)" at bounding box center [70, 245] width 131 height 20
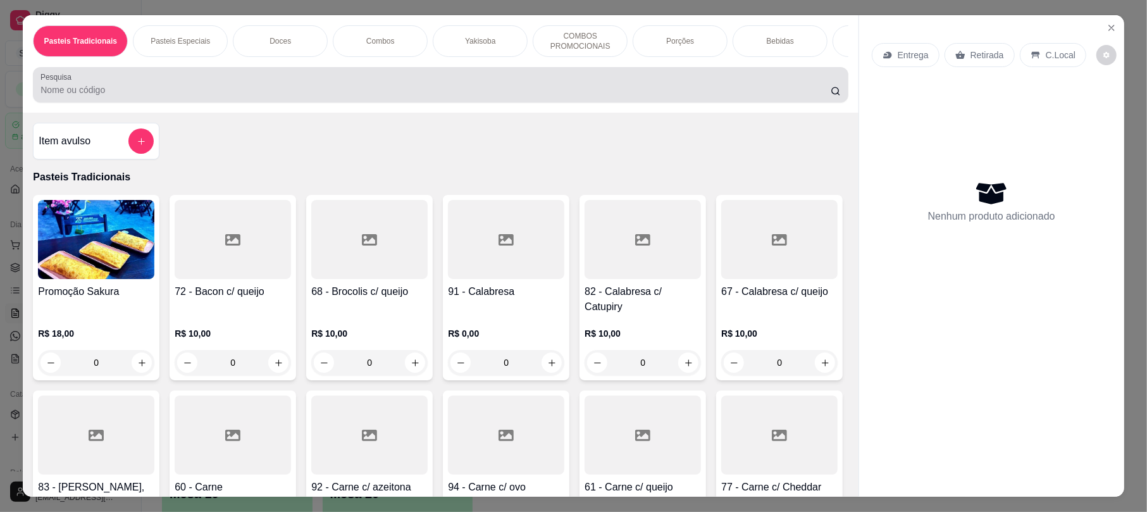
click at [159, 90] on div at bounding box center [439, 84] width 799 height 25
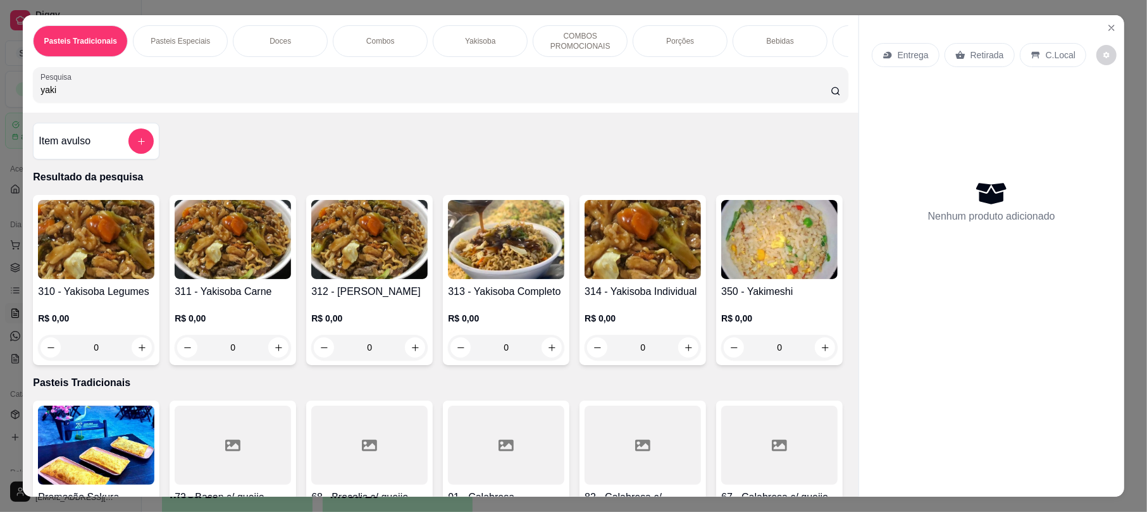
type input "yaki"
click at [503, 279] on img at bounding box center [506, 239] width 116 height 79
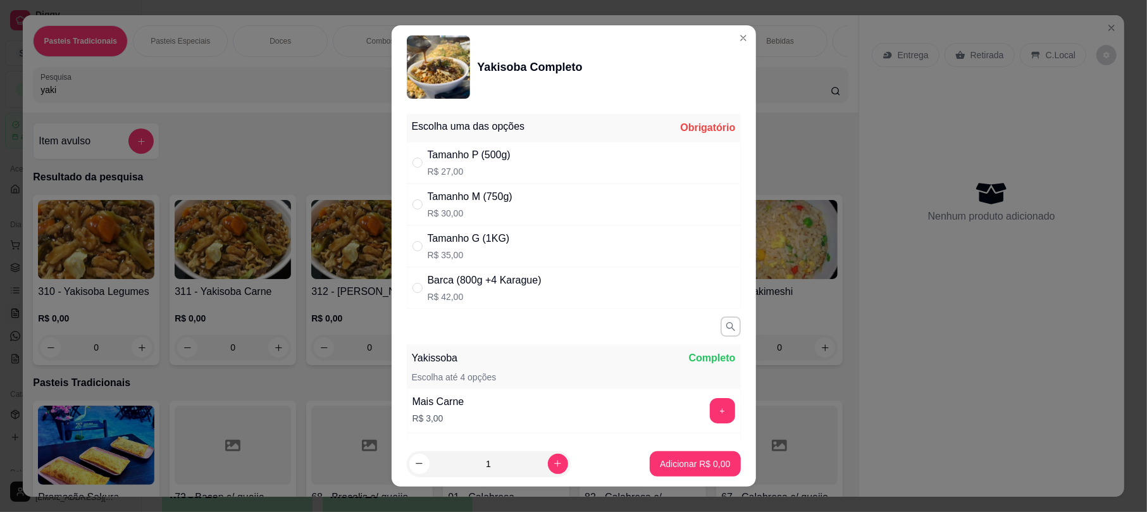
click at [469, 211] on p "R$ 30,00" at bounding box center [469, 213] width 85 height 13
radio input "true"
click at [553, 466] on icon "increase-product-quantity" at bounding box center [557, 462] width 9 height 9
type input "2"
click at [708, 461] on p "Adicionar R$ 60,00" at bounding box center [692, 463] width 73 height 12
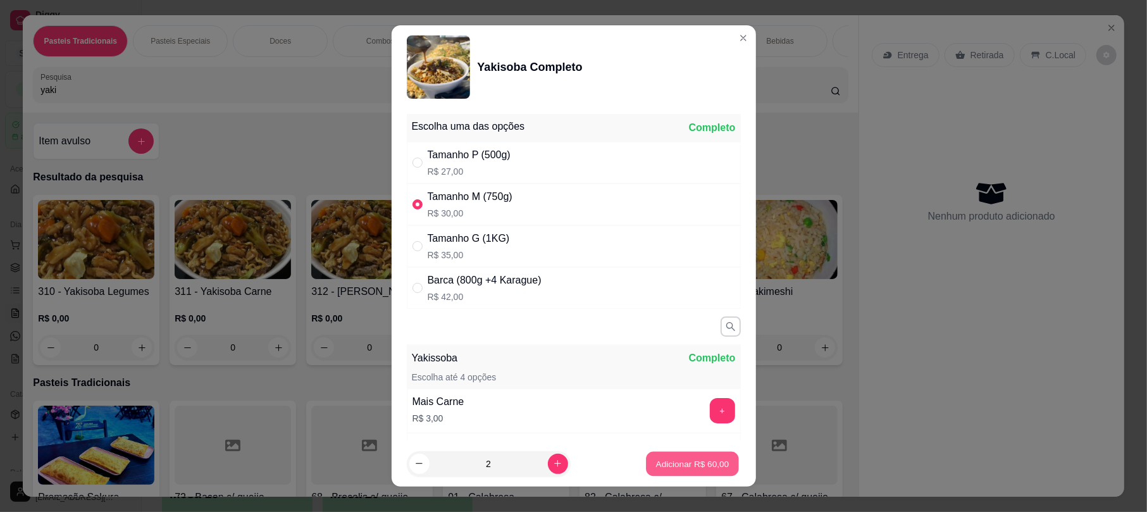
type input "2"
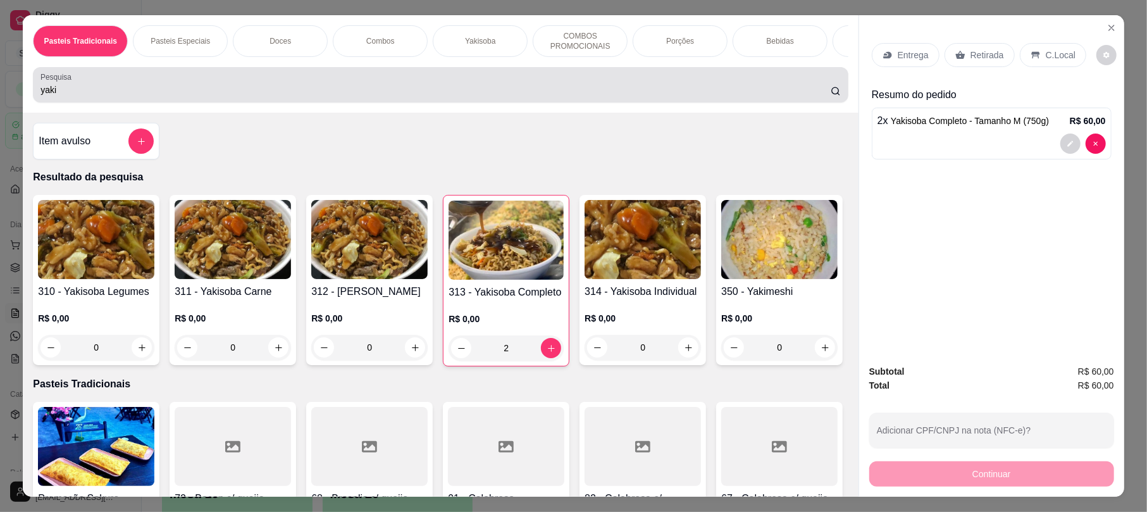
click at [766, 102] on div "Pesquisa yaki" at bounding box center [440, 84] width 815 height 35
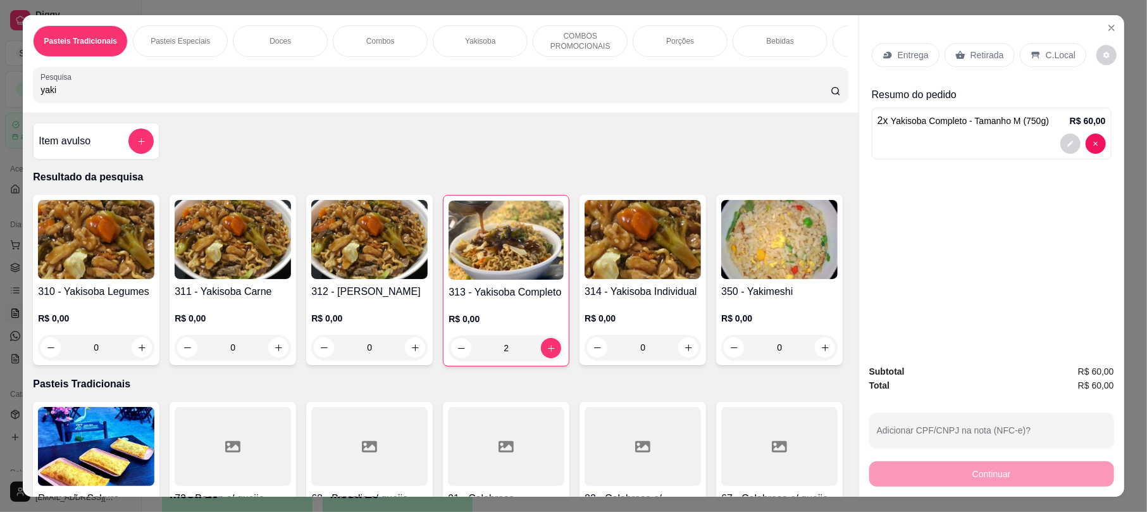
click at [815, 96] on input "yaki" at bounding box center [435, 89] width 790 height 13
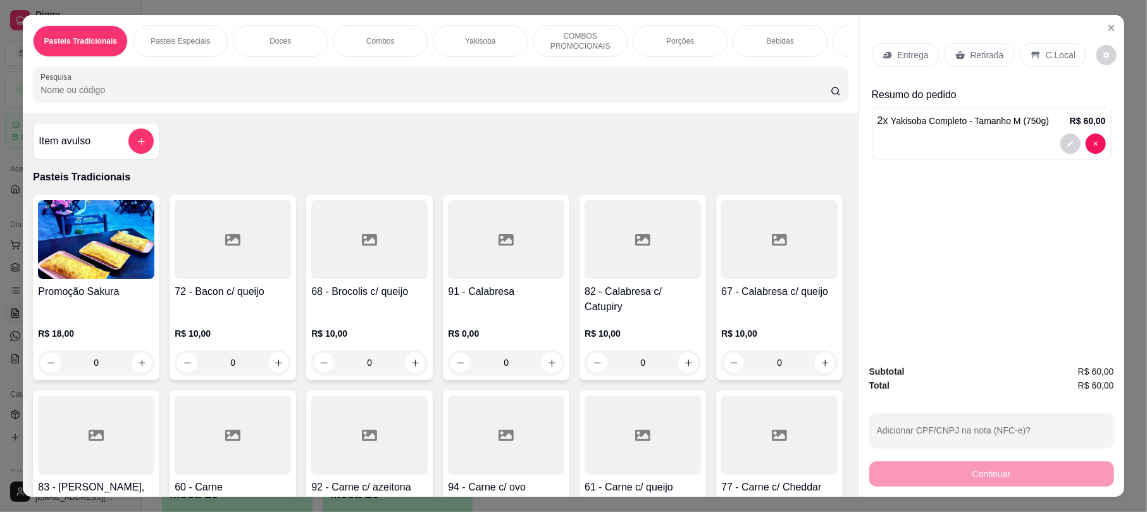
click at [987, 53] on p "Retirada" at bounding box center [987, 55] width 34 height 13
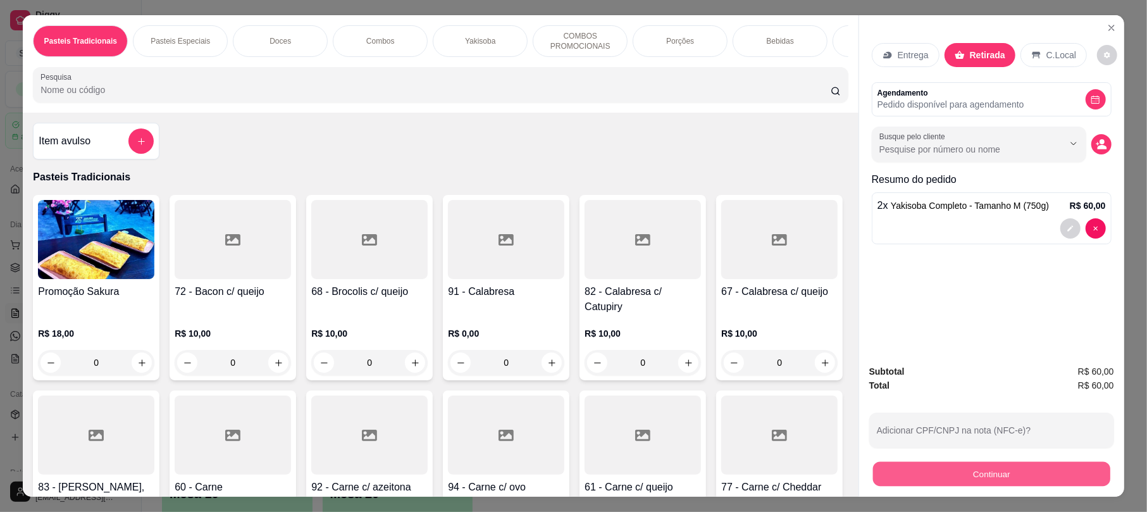
click at [959, 483] on button "Continuar" at bounding box center [991, 473] width 237 height 25
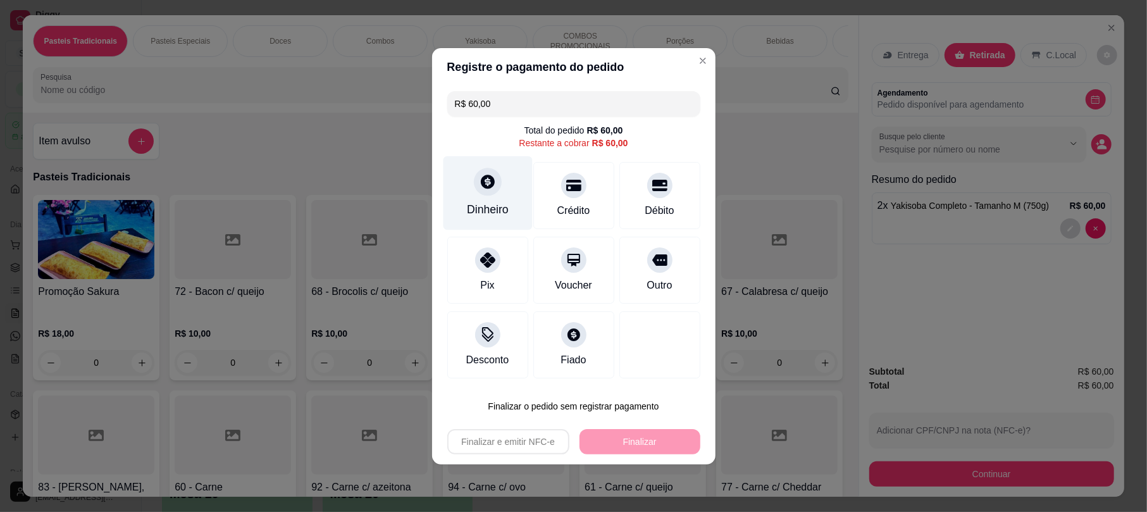
click at [494, 205] on div "Dinheiro" at bounding box center [488, 209] width 42 height 16
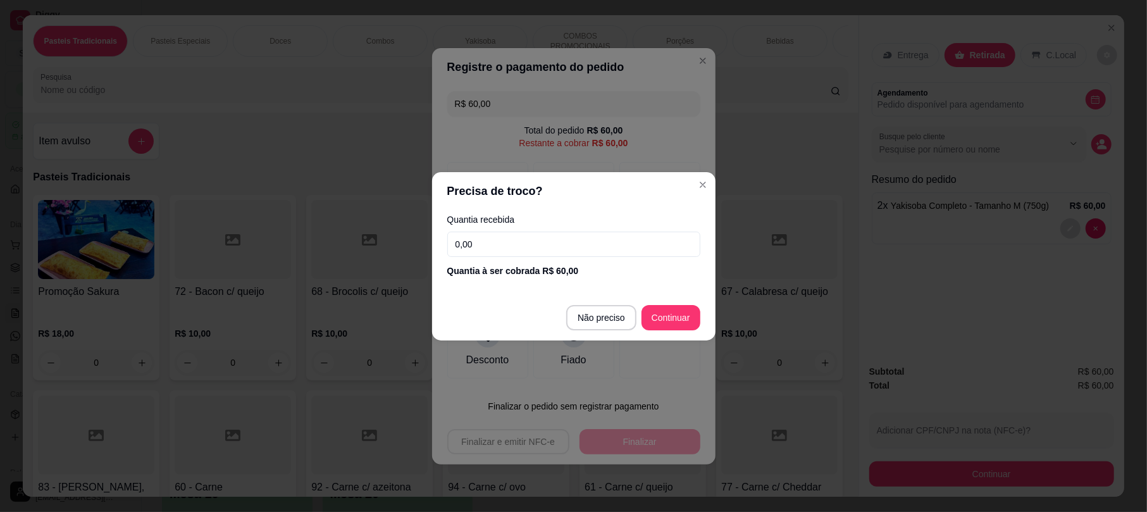
click at [553, 249] on input "0,00" at bounding box center [573, 243] width 253 height 25
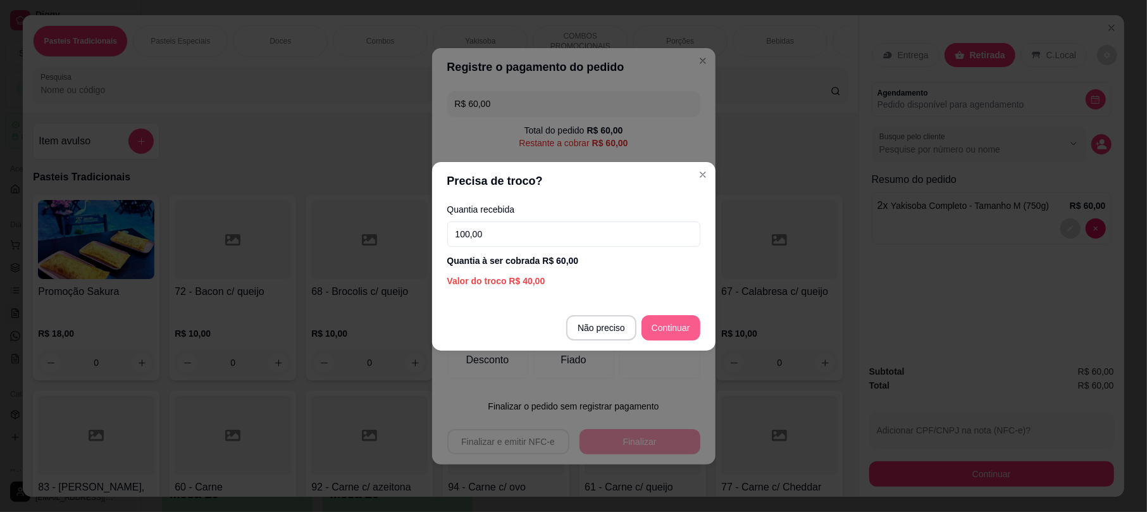
type input "100,00"
type input "R$ 0,00"
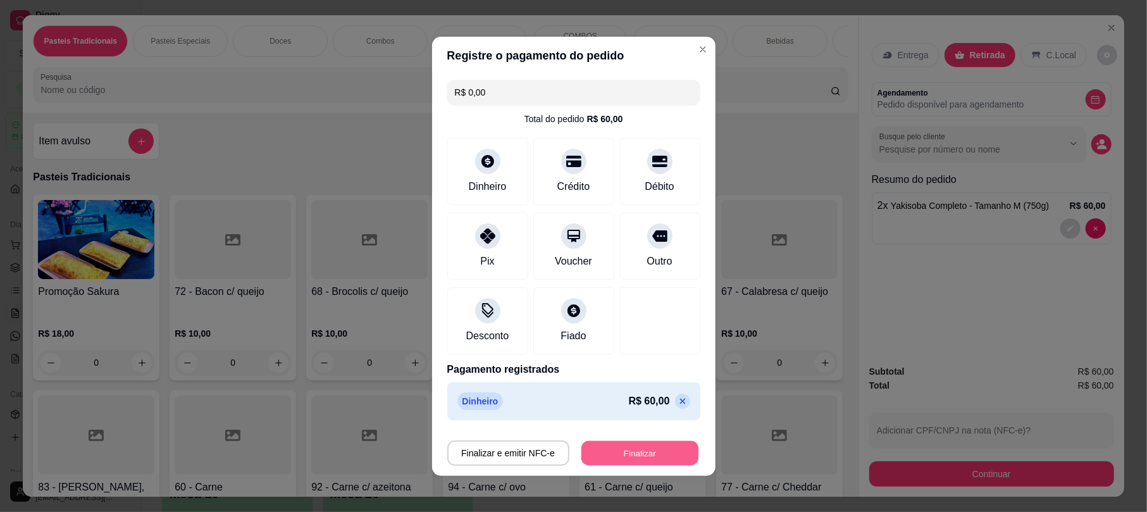
click at [673, 450] on button "Finalizar" at bounding box center [639, 452] width 117 height 25
type input "0"
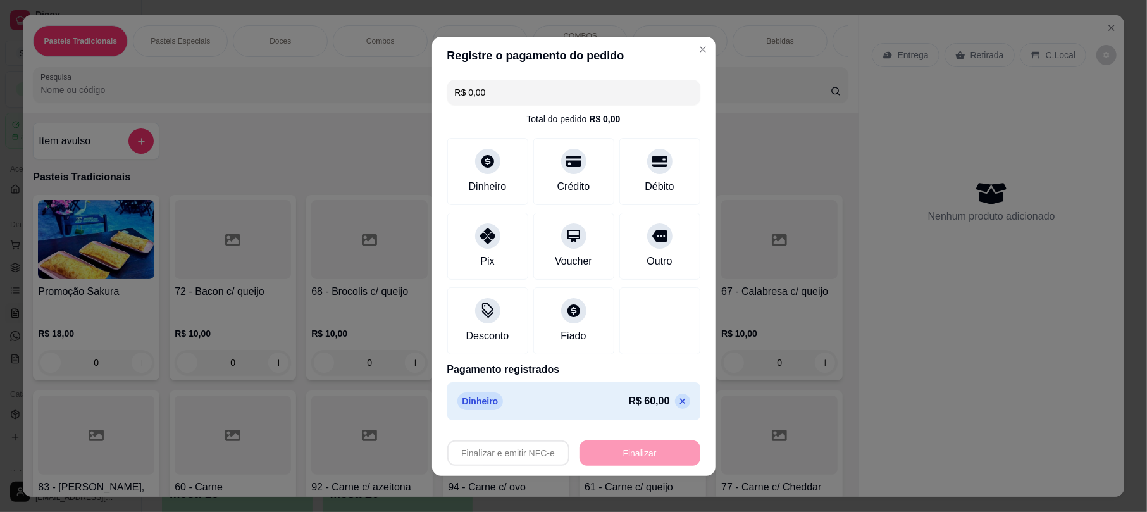
type input "-R$ 60,00"
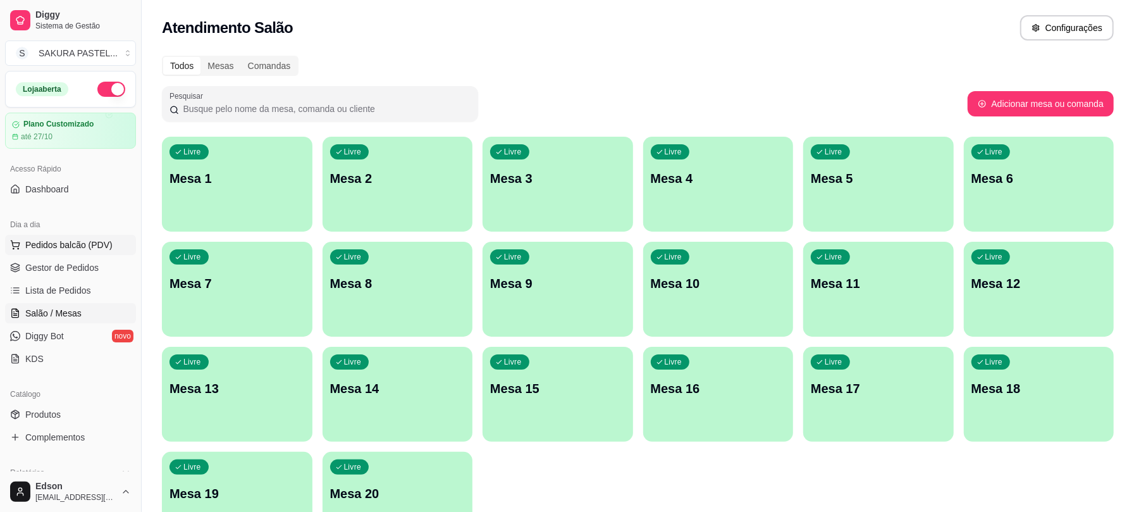
click at [51, 249] on span "Pedidos balcão (PDV)" at bounding box center [68, 244] width 87 height 13
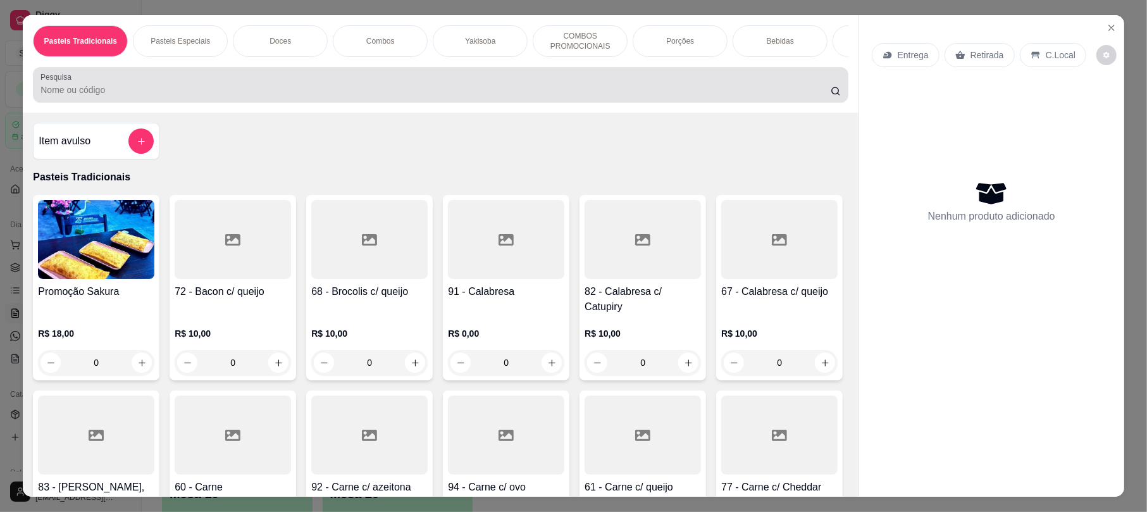
click at [188, 92] on div at bounding box center [439, 84] width 799 height 25
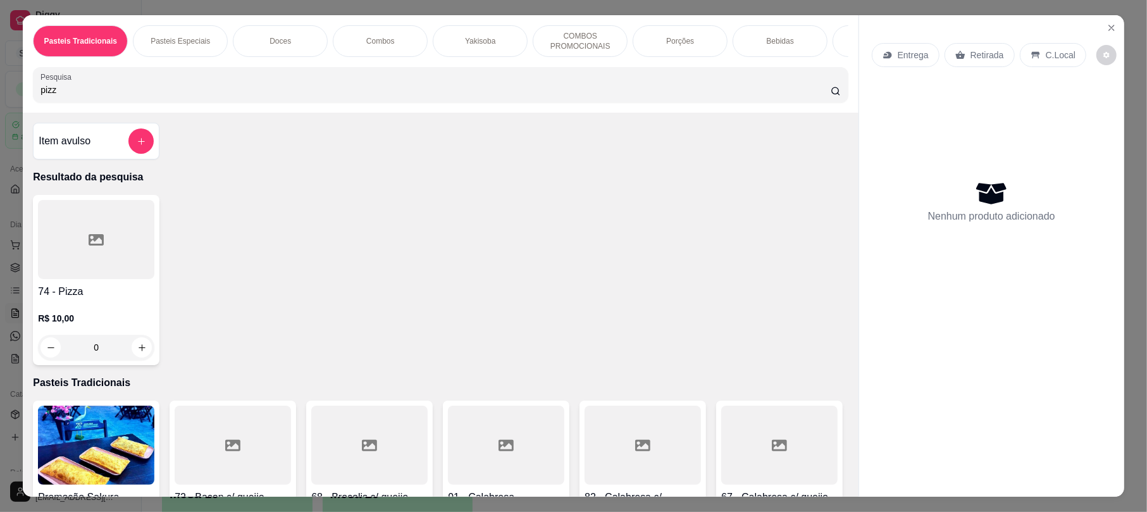
type input "pizz"
click at [63, 299] on h4 "74 - Pizza" at bounding box center [96, 291] width 116 height 15
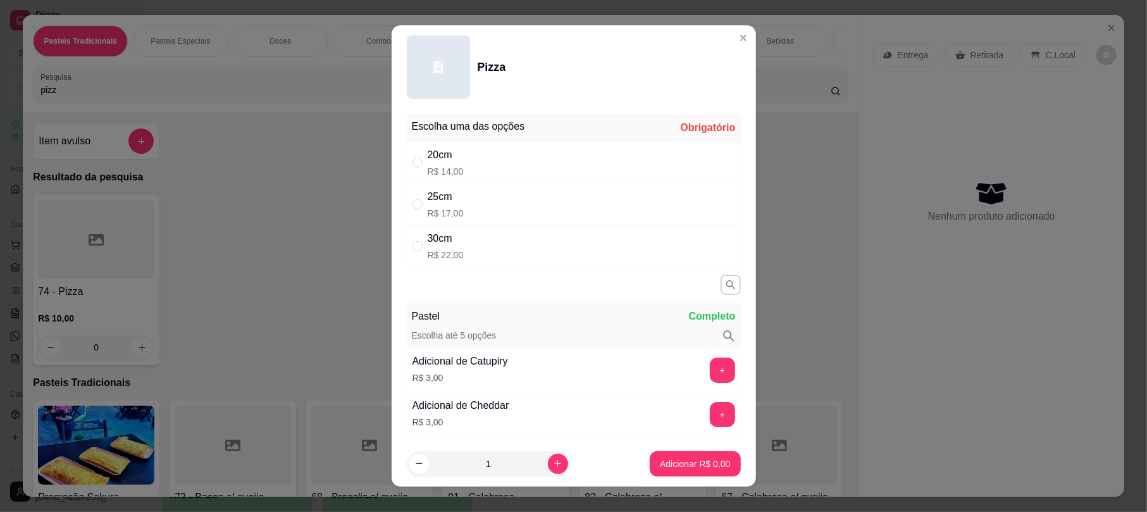
click at [463, 211] on div "25cm R$ 17,00" at bounding box center [574, 204] width 334 height 42
radio input "true"
click at [655, 464] on p "Adicionar R$ 17,00" at bounding box center [692, 463] width 75 height 13
type input "1"
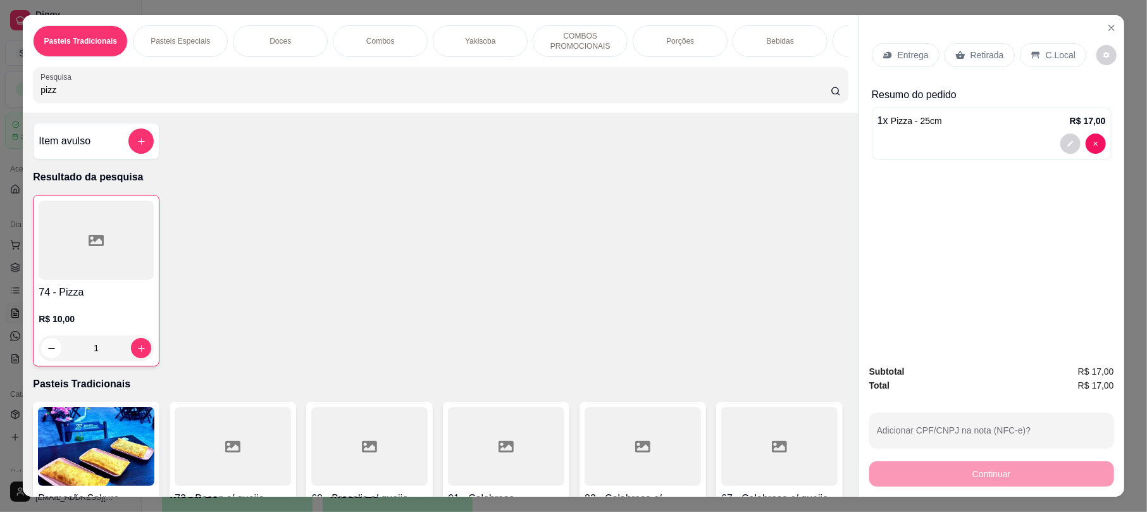
click at [90, 96] on input "pizz" at bounding box center [435, 89] width 790 height 13
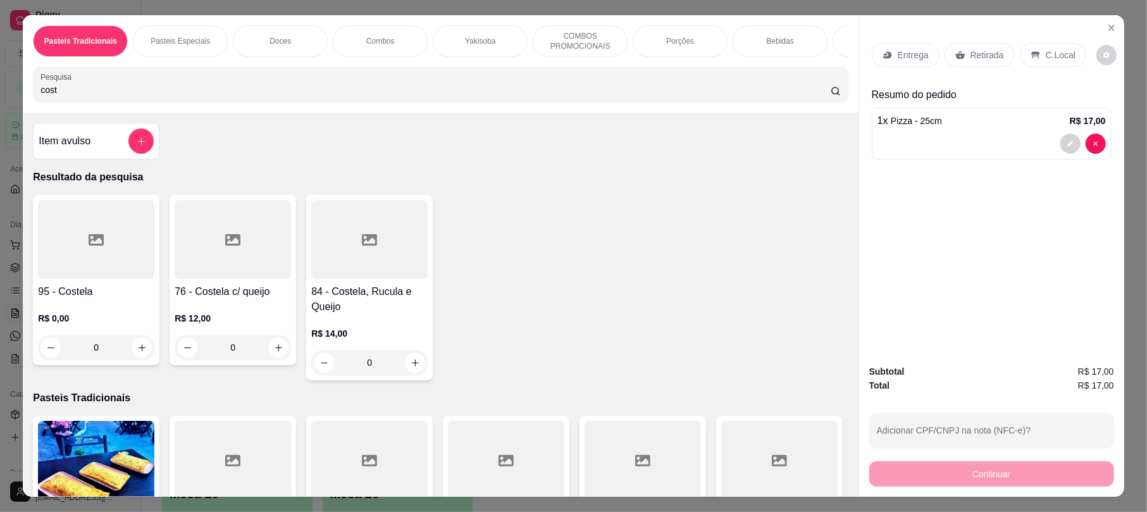
type input "cost"
click at [104, 269] on div at bounding box center [96, 239] width 116 height 79
click at [527, 173] on div "20cm R$ 12,00" at bounding box center [574, 163] width 334 height 42
radio input "true"
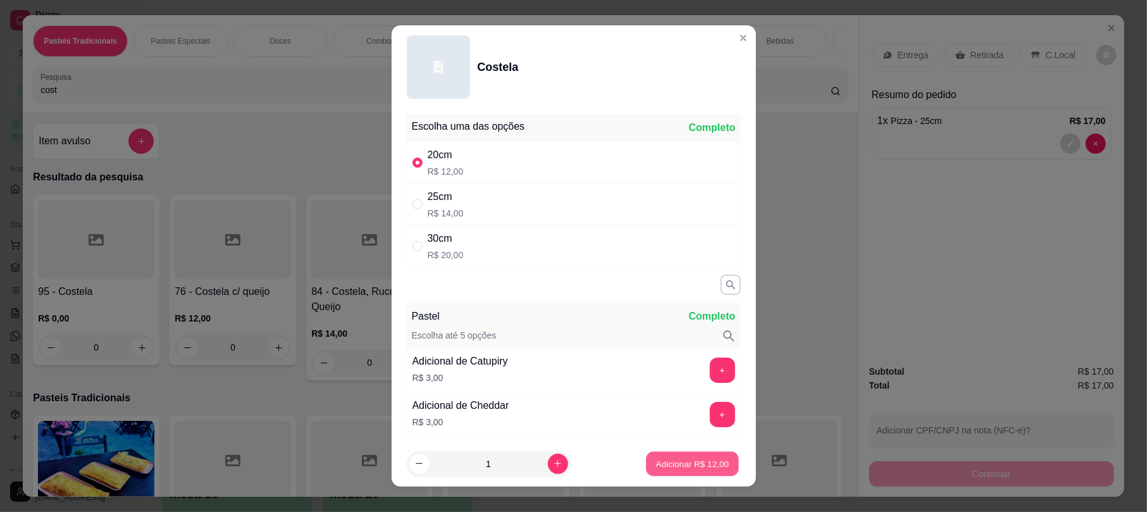
click at [668, 469] on p "Adicionar R$ 12,00" at bounding box center [692, 463] width 73 height 12
type input "1"
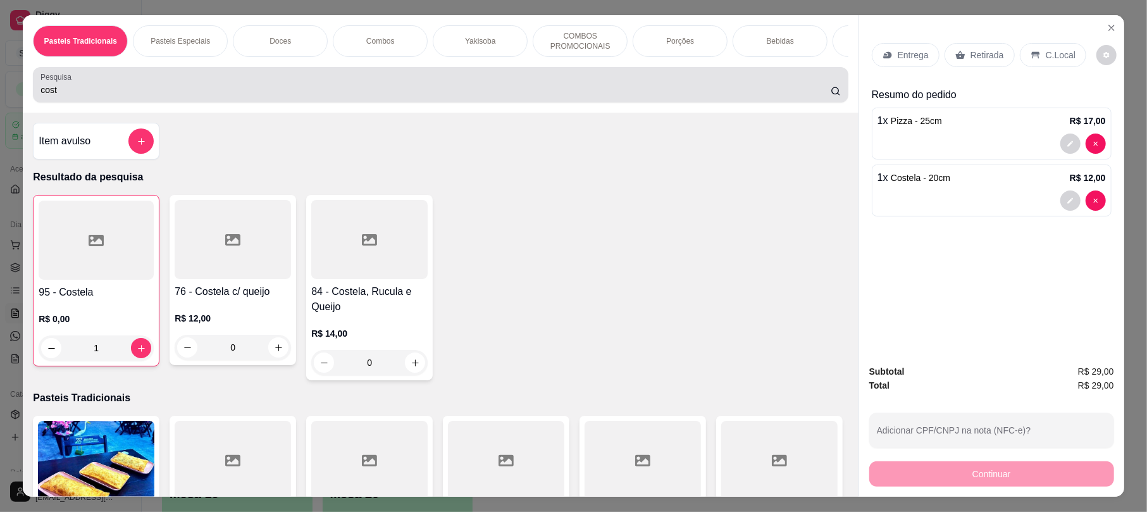
click at [173, 96] on input "cost" at bounding box center [435, 89] width 790 height 13
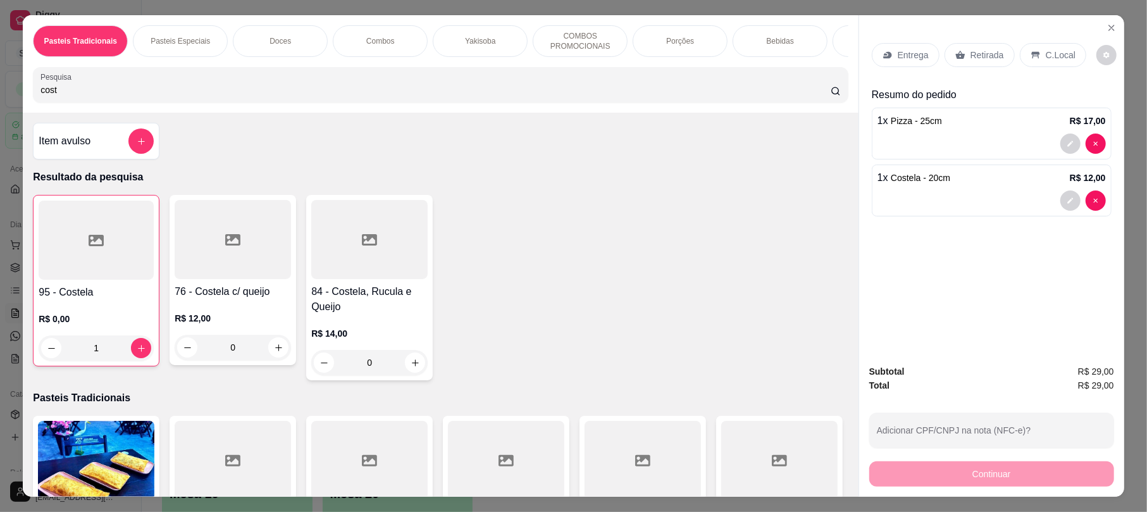
click at [171, 96] on input "cost" at bounding box center [435, 89] width 790 height 13
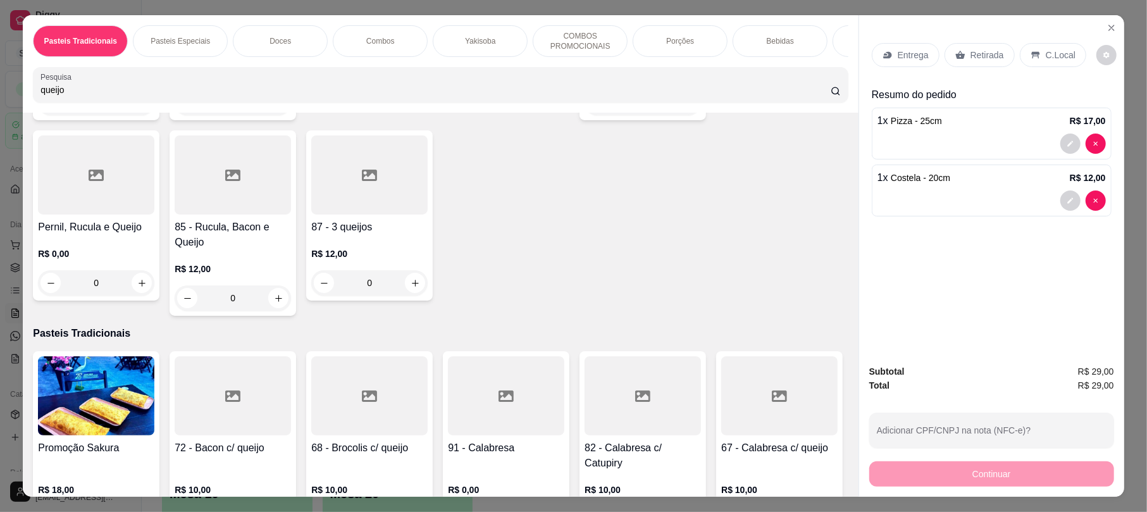
scroll to position [649, 0]
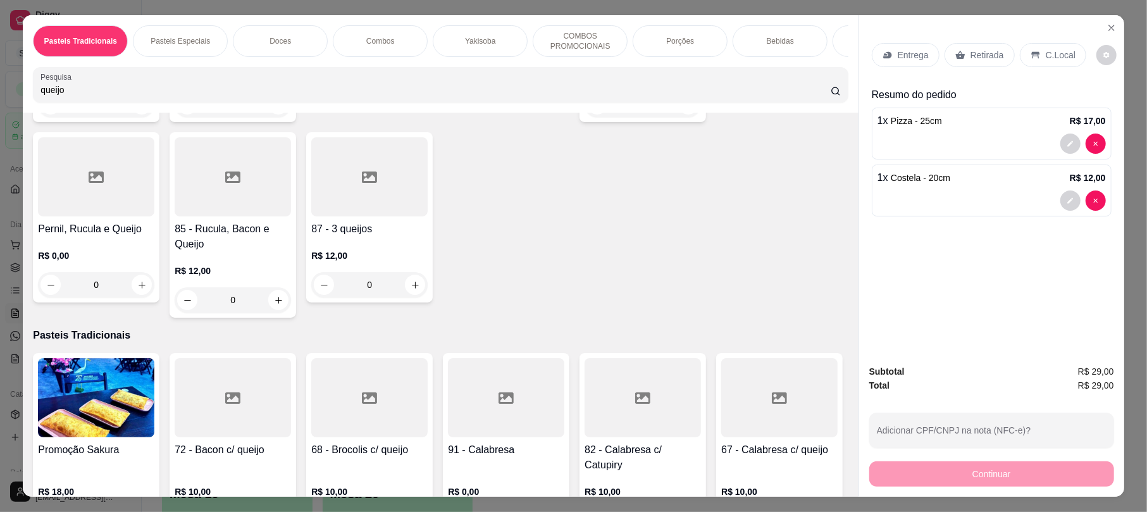
type input "queijo"
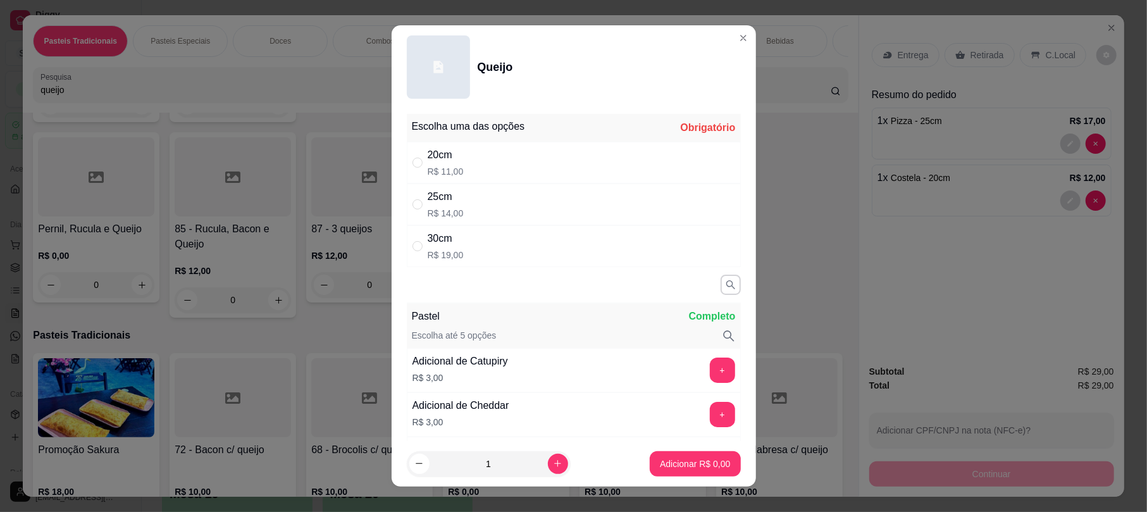
click at [468, 249] on div "30cm R$ 19,00" at bounding box center [574, 246] width 334 height 42
radio input "true"
click at [653, 472] on button "Adicionar R$ 19,00" at bounding box center [691, 463] width 95 height 25
type input "1"
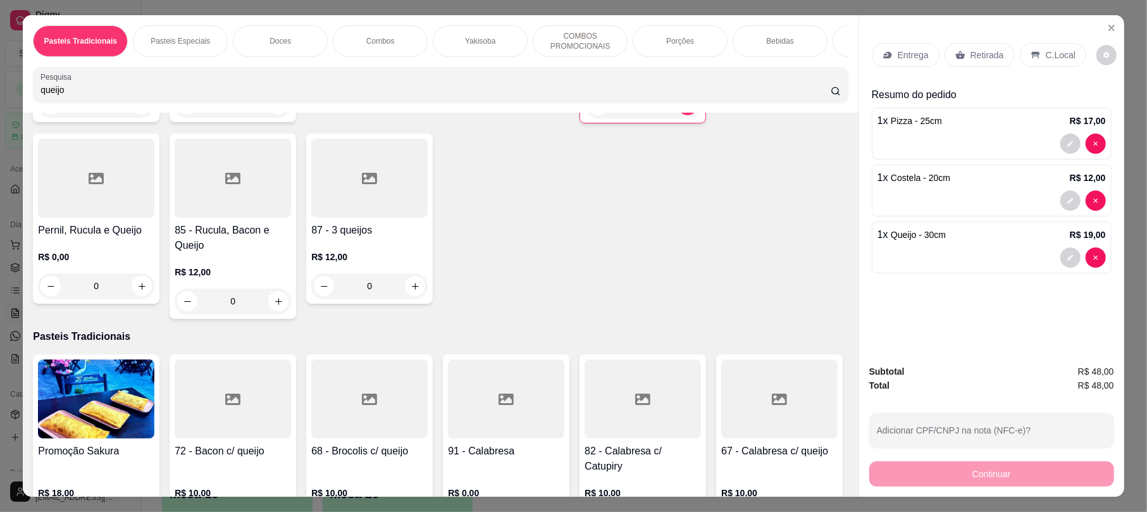
click at [967, 44] on div "Retirada" at bounding box center [979, 55] width 70 height 24
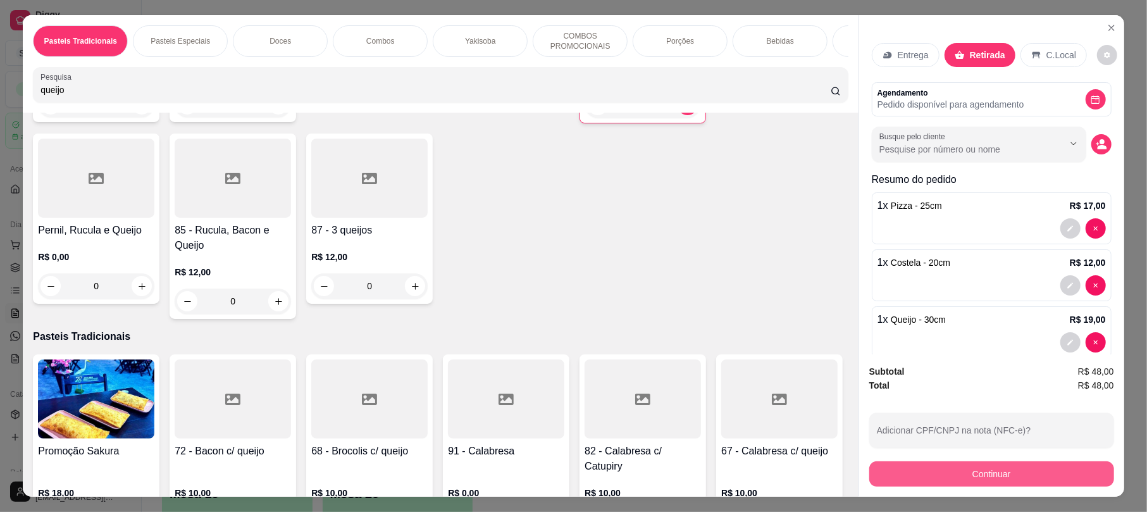
click at [937, 464] on button "Continuar" at bounding box center [991, 473] width 245 height 25
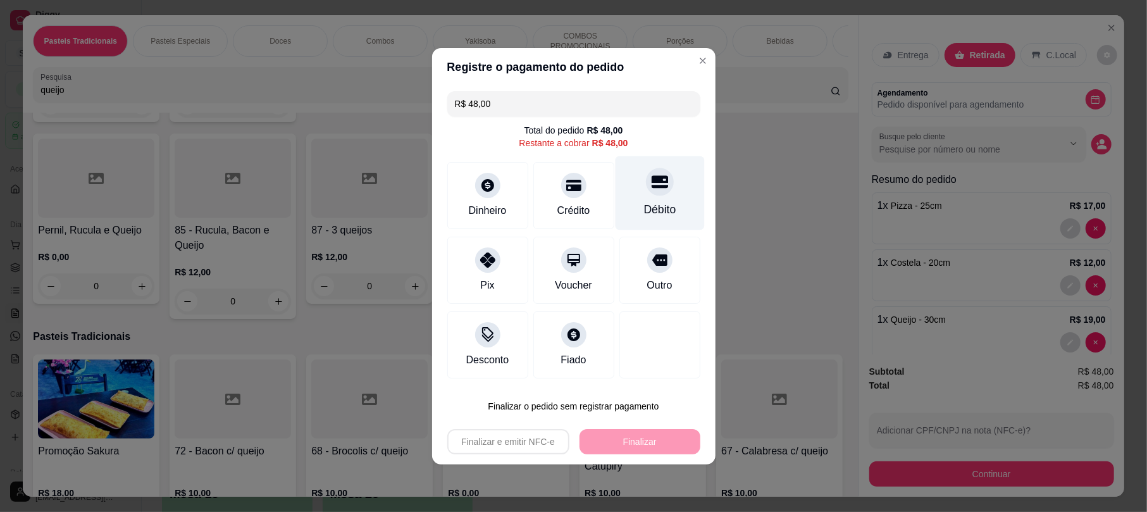
click at [658, 178] on div at bounding box center [660, 182] width 28 height 28
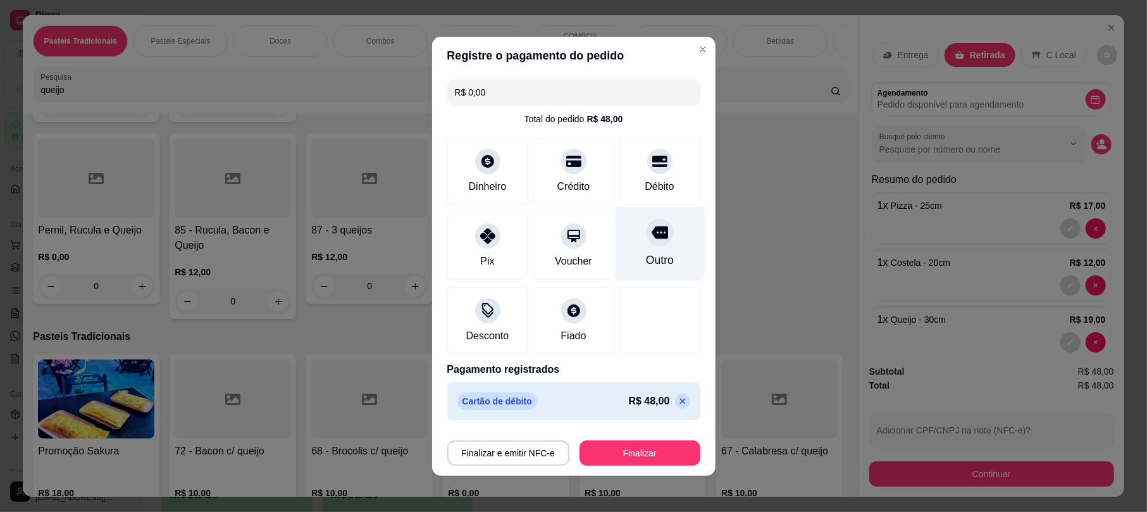
type input "R$ 0,00"
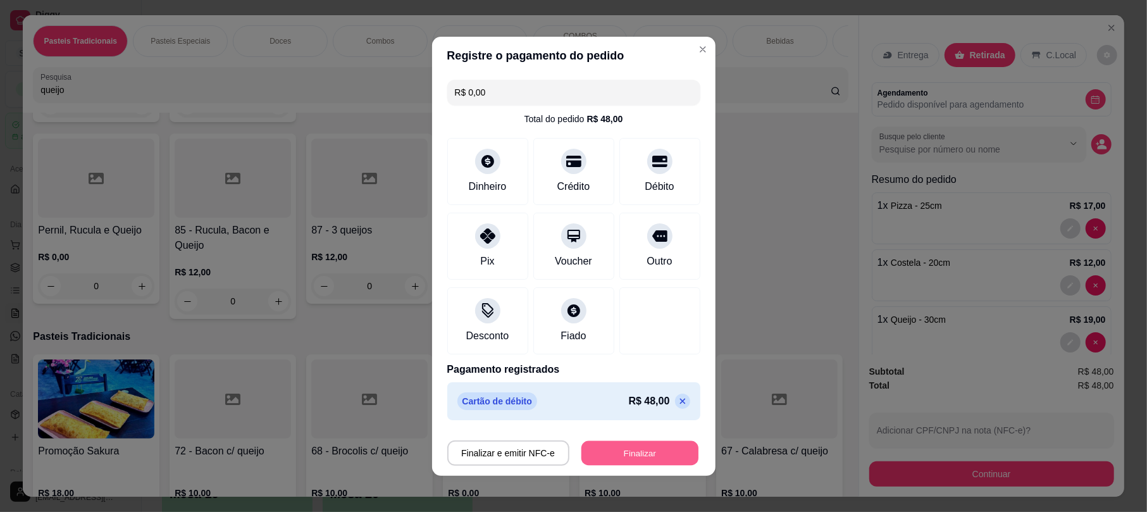
click at [641, 441] on button "Finalizar" at bounding box center [639, 452] width 117 height 25
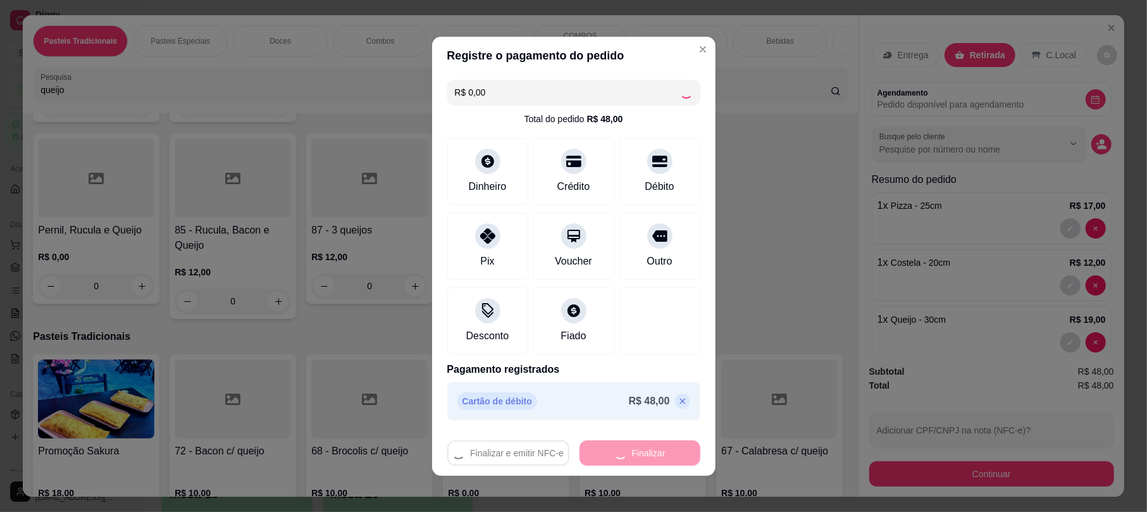
type input "0"
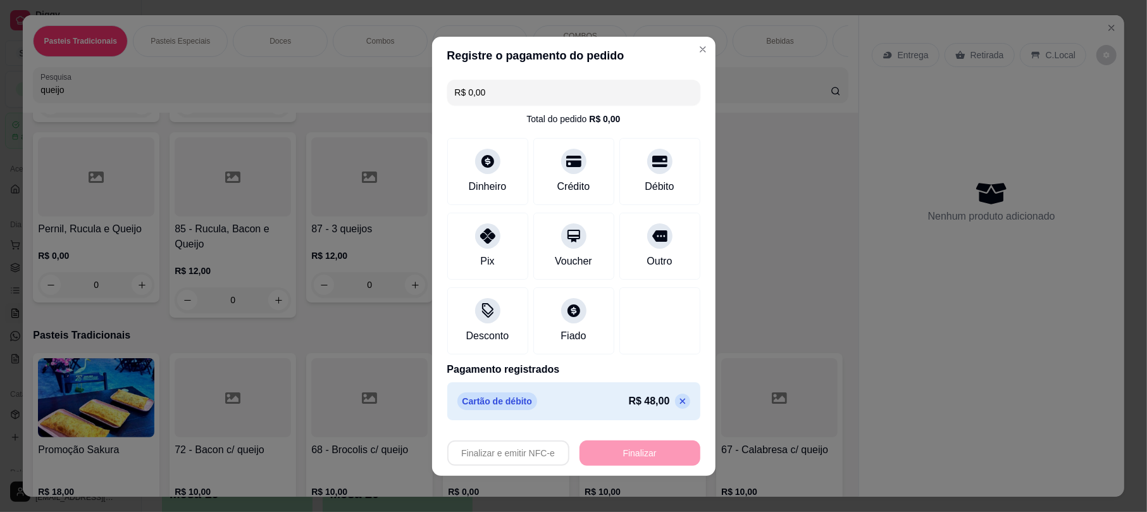
type input "-R$ 48,00"
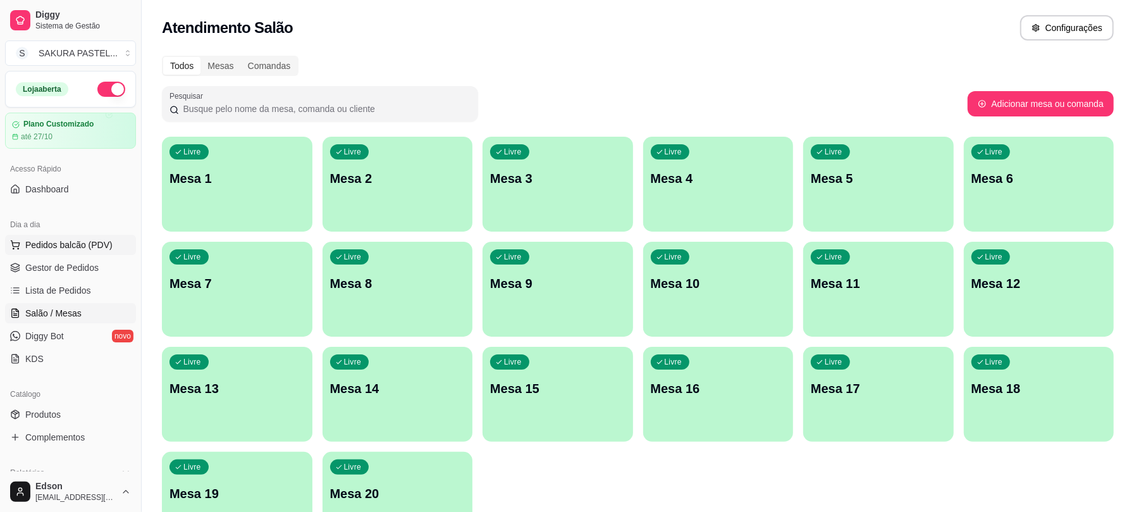
click at [77, 245] on span "Pedidos balcão (PDV)" at bounding box center [68, 244] width 87 height 13
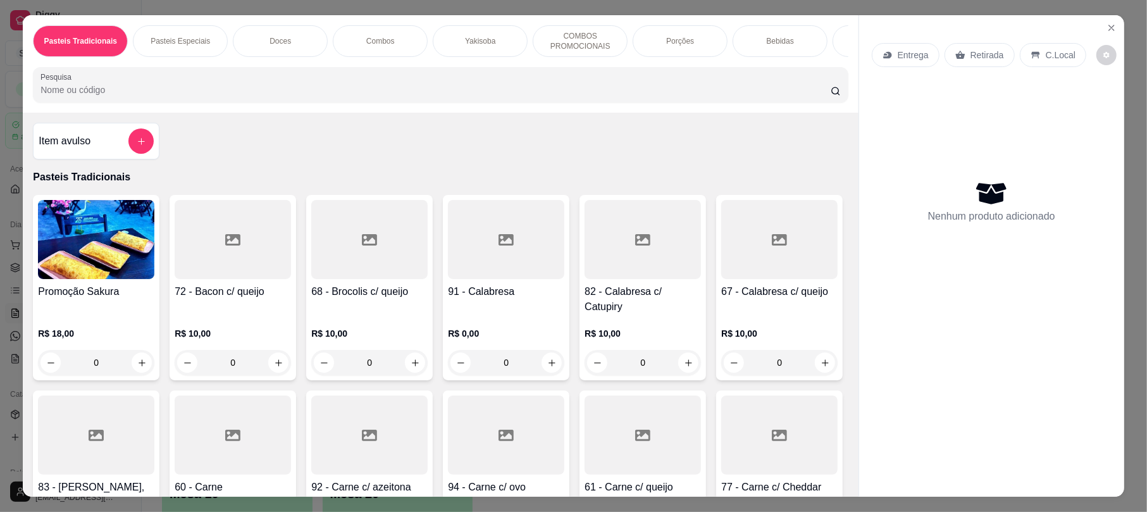
click at [291, 479] on h4 "60 - Carne" at bounding box center [233, 486] width 116 height 15
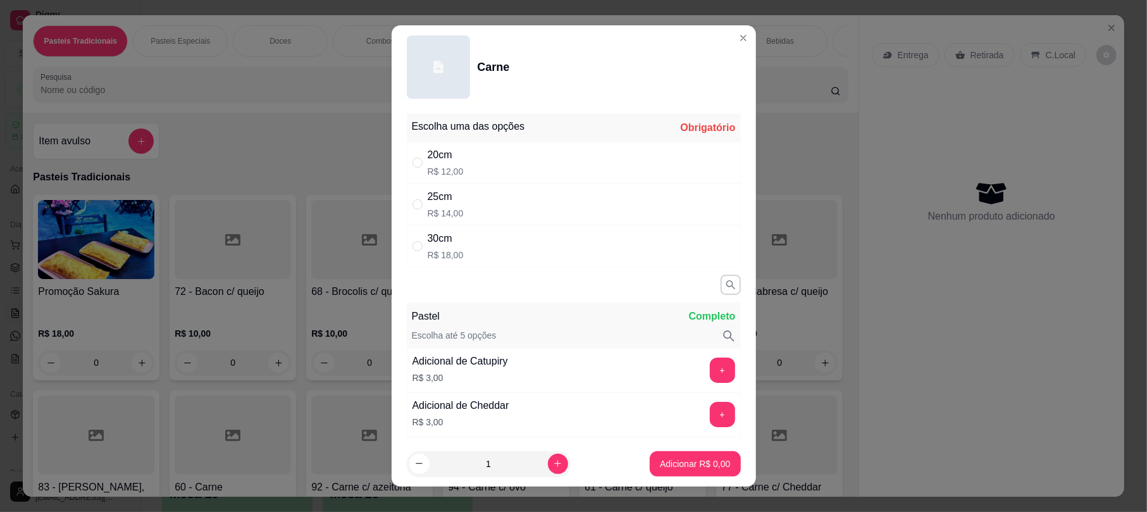
click at [453, 151] on div "20cm" at bounding box center [445, 154] width 36 height 15
radio input "true"
click at [548, 459] on button "increase-product-quantity" at bounding box center [558, 463] width 20 height 20
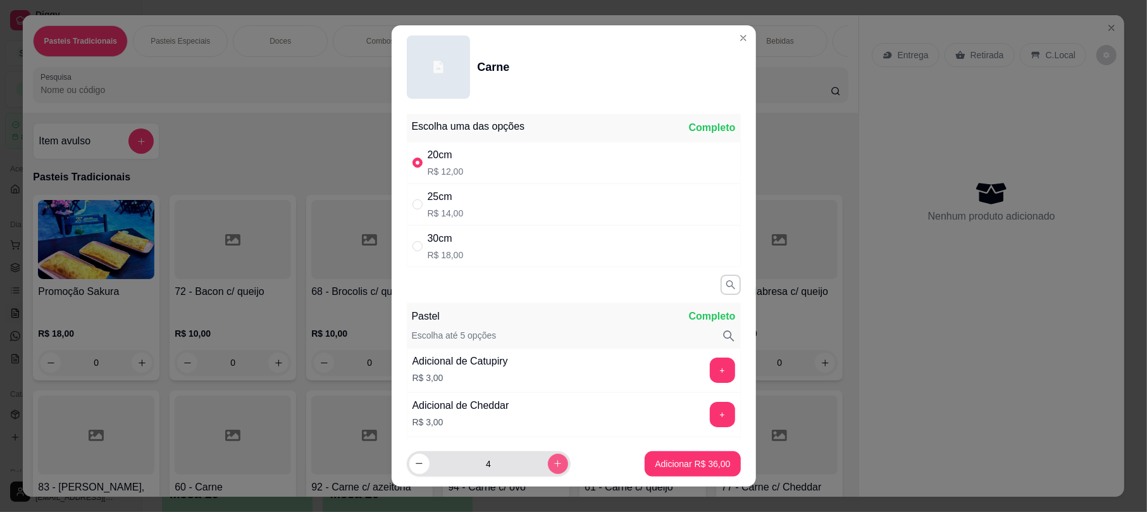
click at [548, 459] on button "increase-product-quantity" at bounding box center [558, 463] width 20 height 20
click at [554, 464] on icon "increase-product-quantity" at bounding box center [557, 463] width 7 height 7
type input "6"
click at [670, 472] on button "Adicionar R$ 72,00" at bounding box center [691, 463] width 95 height 25
type input "6"
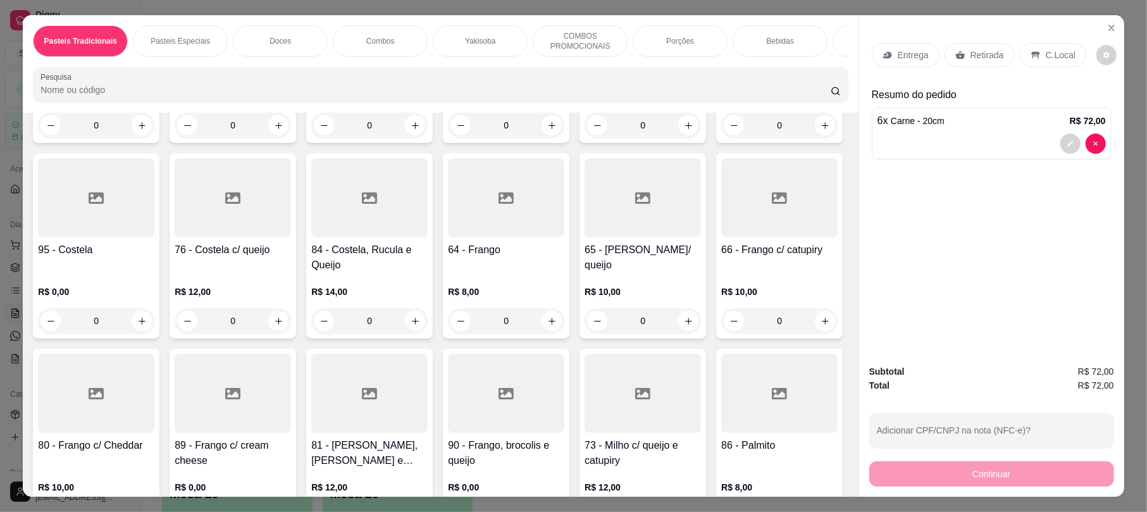
scroll to position [649, 0]
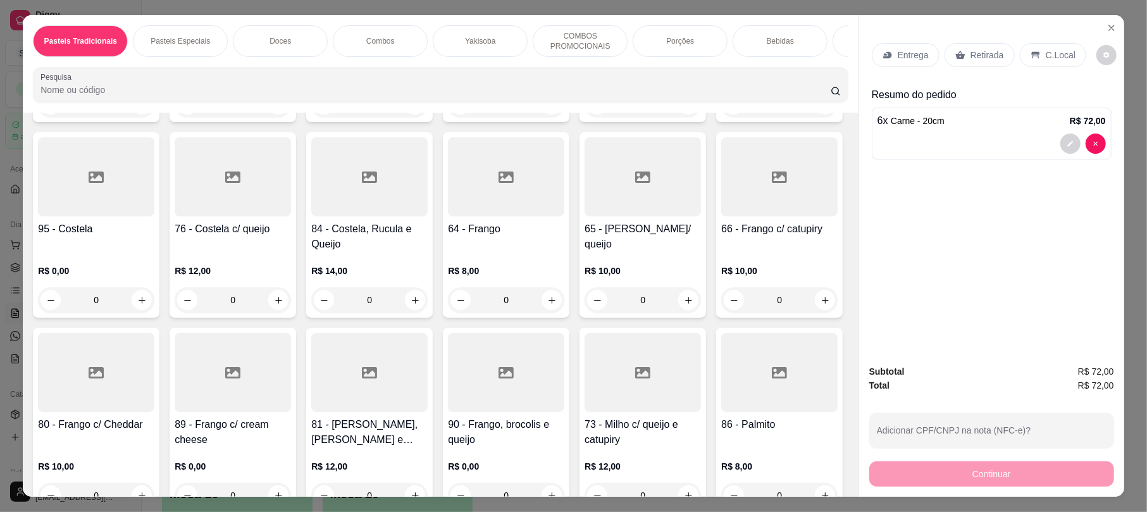
click at [721, 216] on div at bounding box center [779, 176] width 116 height 79
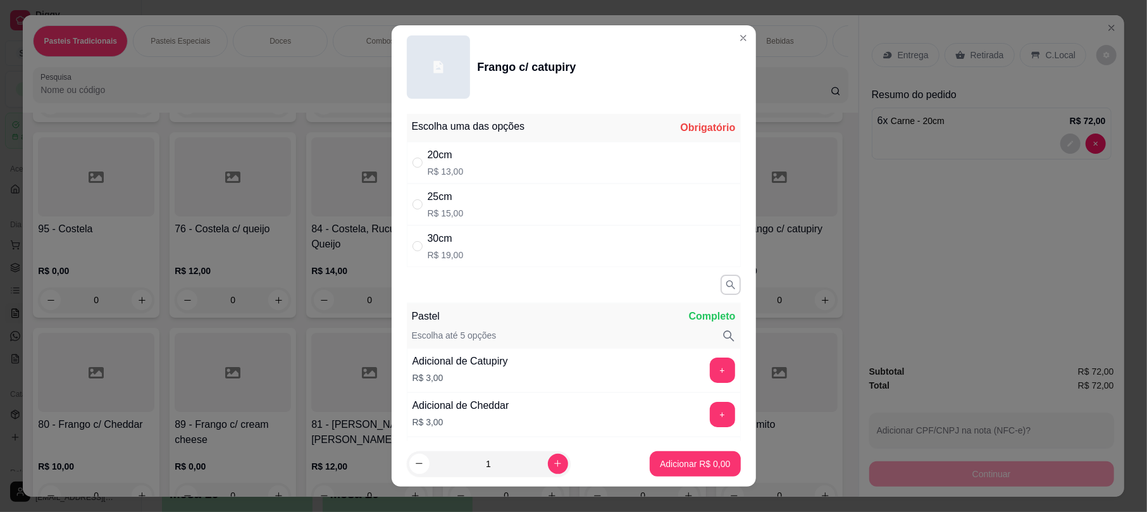
click at [539, 166] on div "20cm R$ 13,00" at bounding box center [574, 163] width 334 height 42
radio input "true"
click at [553, 459] on icon "increase-product-quantity" at bounding box center [557, 462] width 9 height 9
type input "2"
click at [679, 466] on p "Adicionar R$ 26,00" at bounding box center [692, 463] width 75 height 13
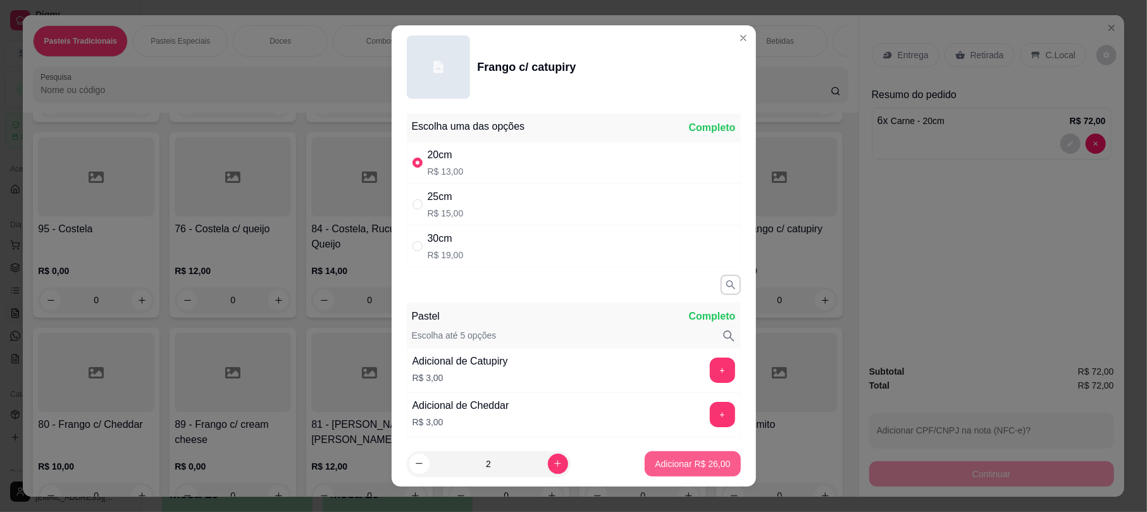
type input "2"
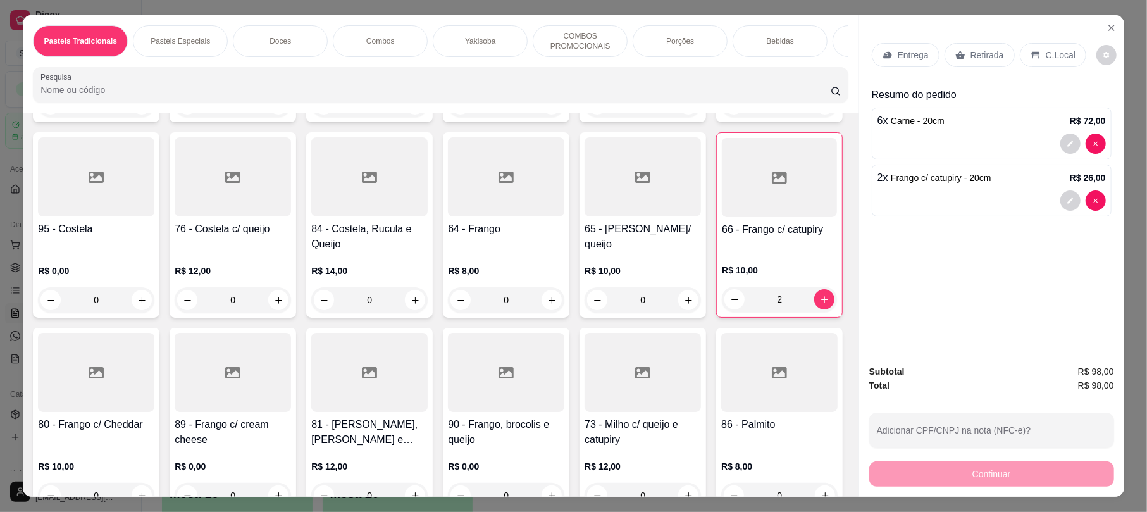
drag, startPoint x: 987, startPoint y: 59, endPoint x: 972, endPoint y: 451, distance: 391.7
click at [985, 59] on p "Retirada" at bounding box center [987, 55] width 34 height 13
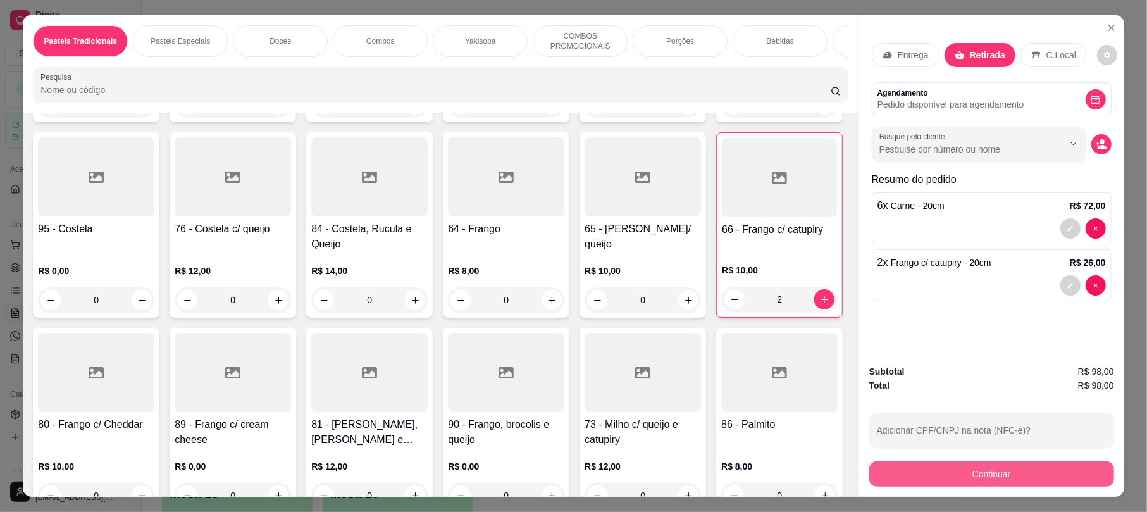
click at [969, 470] on button "Continuar" at bounding box center [991, 473] width 245 height 25
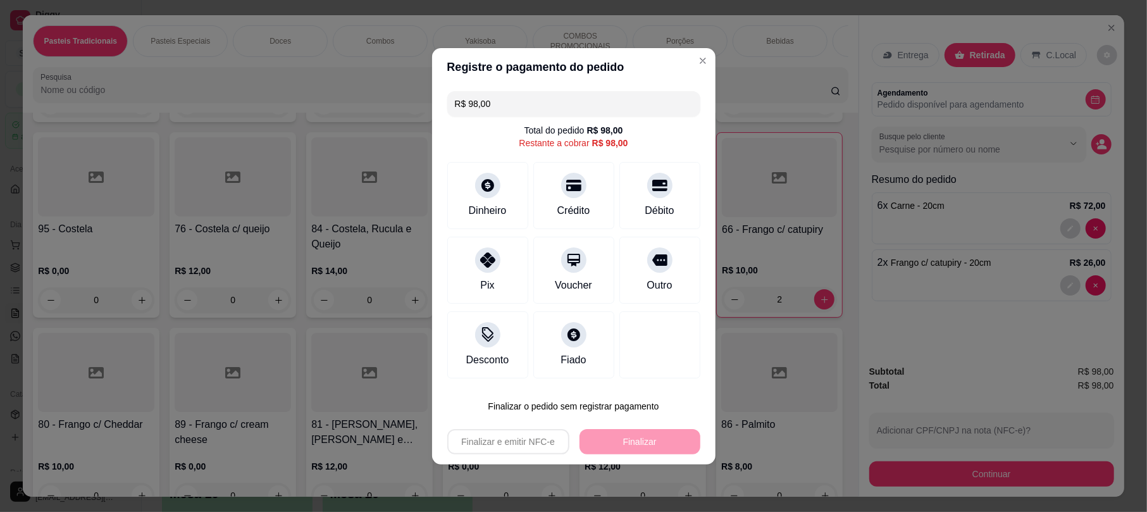
drag, startPoint x: 568, startPoint y: 168, endPoint x: 676, endPoint y: 434, distance: 286.8
click at [567, 168] on div "Crédito" at bounding box center [573, 195] width 81 height 67
type input "R$ 0,00"
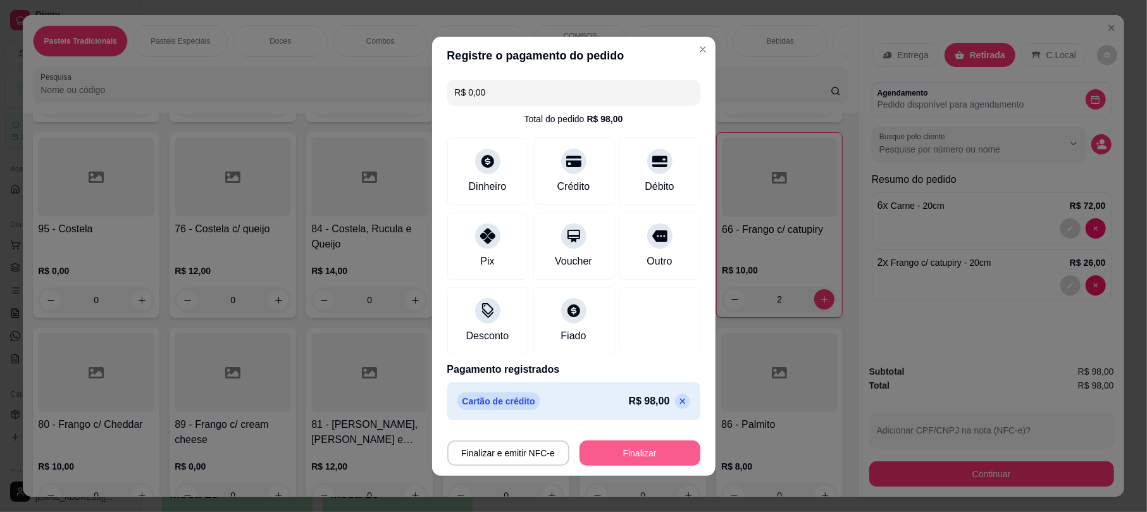
click at [663, 451] on button "Finalizar" at bounding box center [639, 452] width 121 height 25
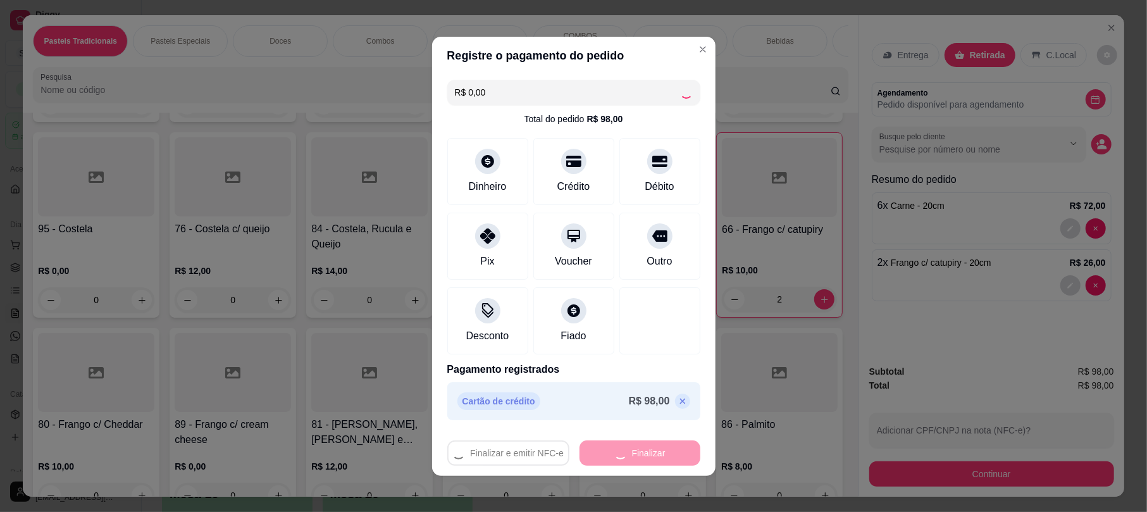
type input "0"
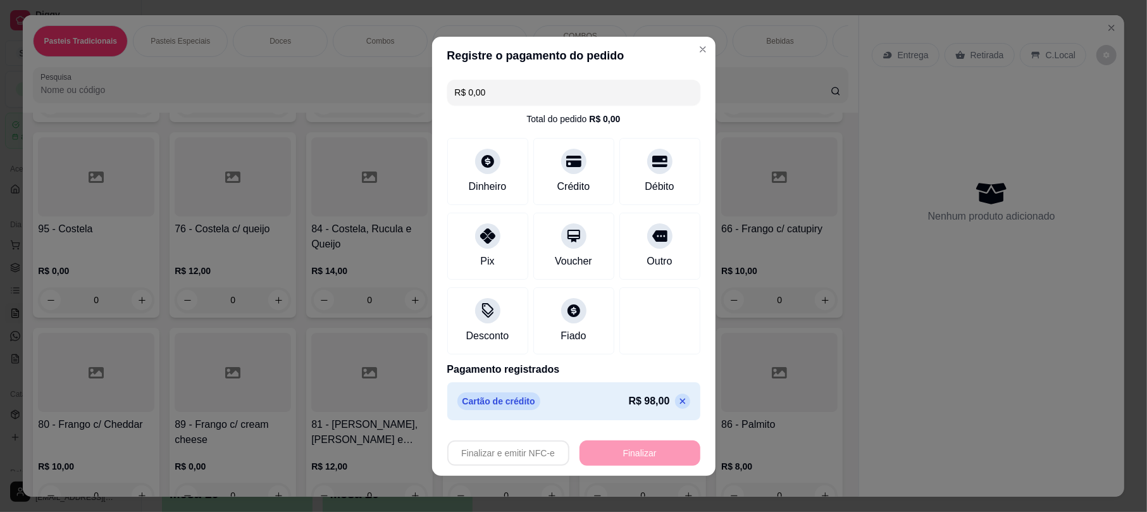
type input "-R$ 98,00"
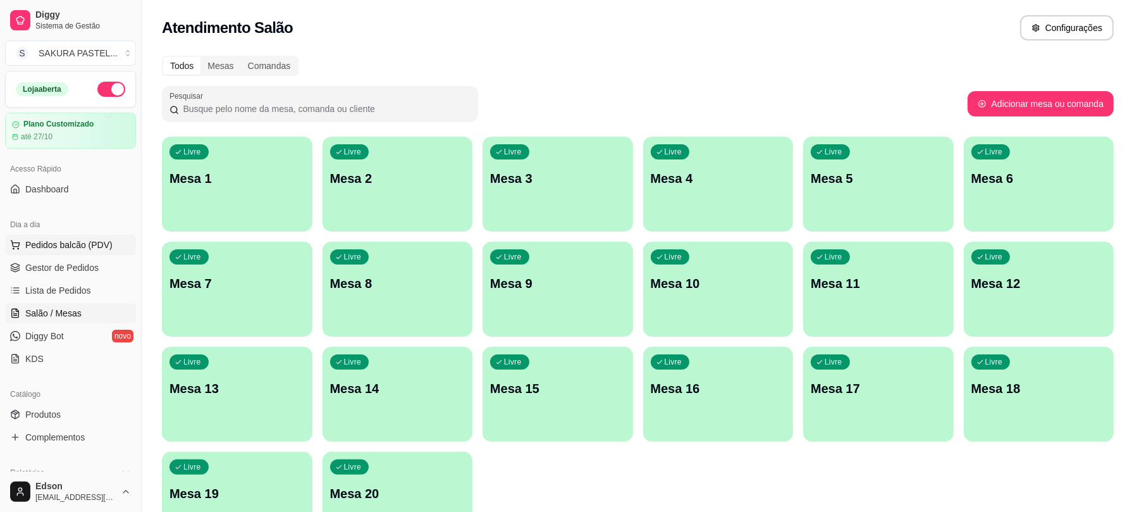
click at [74, 243] on span "Pedidos balcão (PDV)" at bounding box center [68, 244] width 87 height 13
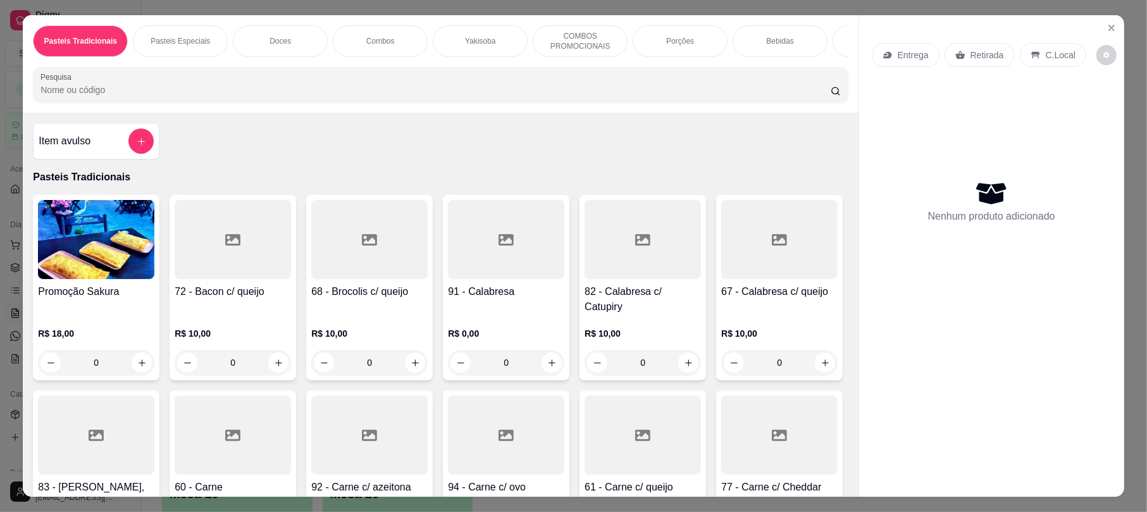
click at [564, 436] on div at bounding box center [506, 434] width 116 height 79
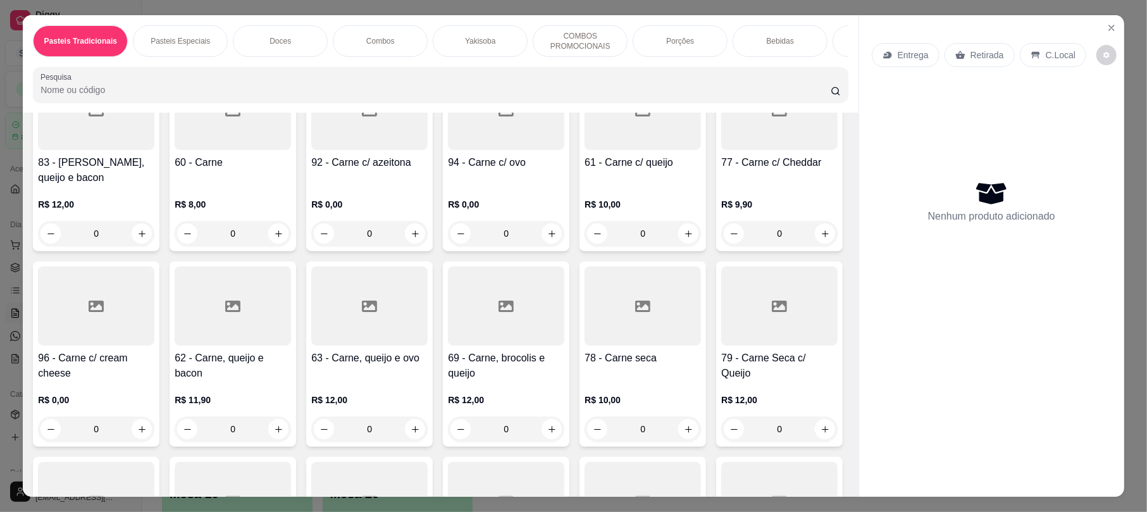
drag, startPoint x: 137, startPoint y: 362, endPoint x: 130, endPoint y: 362, distance: 7.0
click at [584, 170] on h4 "61 - Carne c/ queijo" at bounding box center [642, 162] width 116 height 15
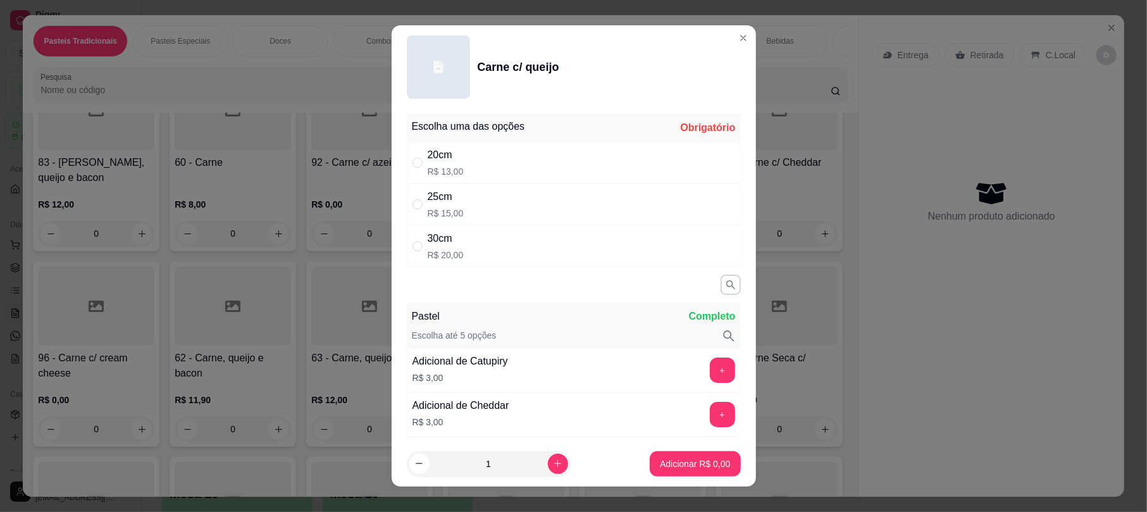
click at [458, 269] on div "Escolha uma das opções Obrigatório 20cm R$ 13,00 25cm R$ 15,00 30cm R$ 20,00 Pa…" at bounding box center [573, 274] width 364 height 331
click at [453, 221] on div "25cm R$ 15,00" at bounding box center [574, 204] width 334 height 42
click at [435, 231] on div "30cm" at bounding box center [445, 238] width 36 height 15
radio input "false"
radio input "true"
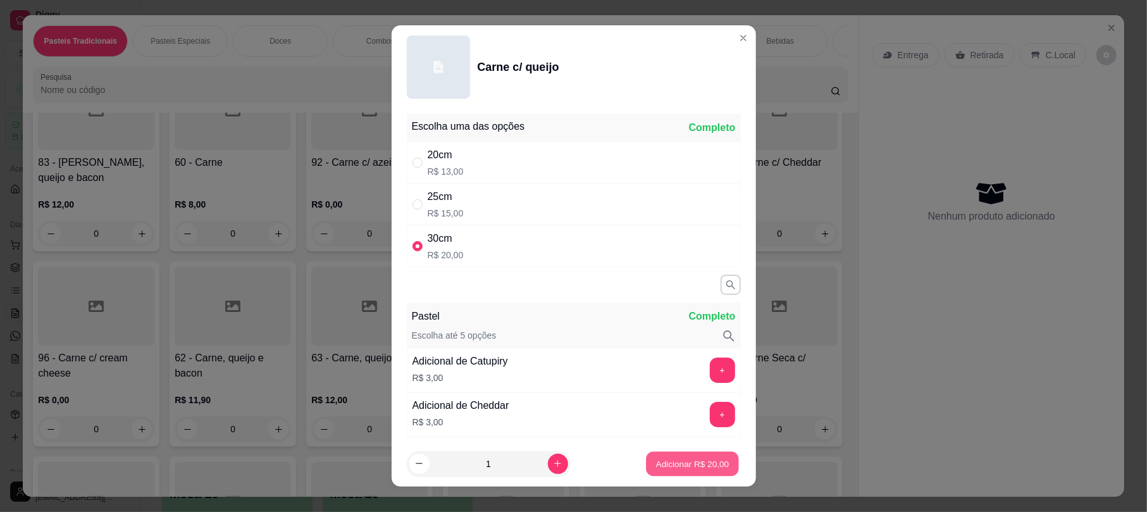
click at [656, 461] on p "Adicionar R$ 20,00" at bounding box center [692, 463] width 73 height 12
type input "1"
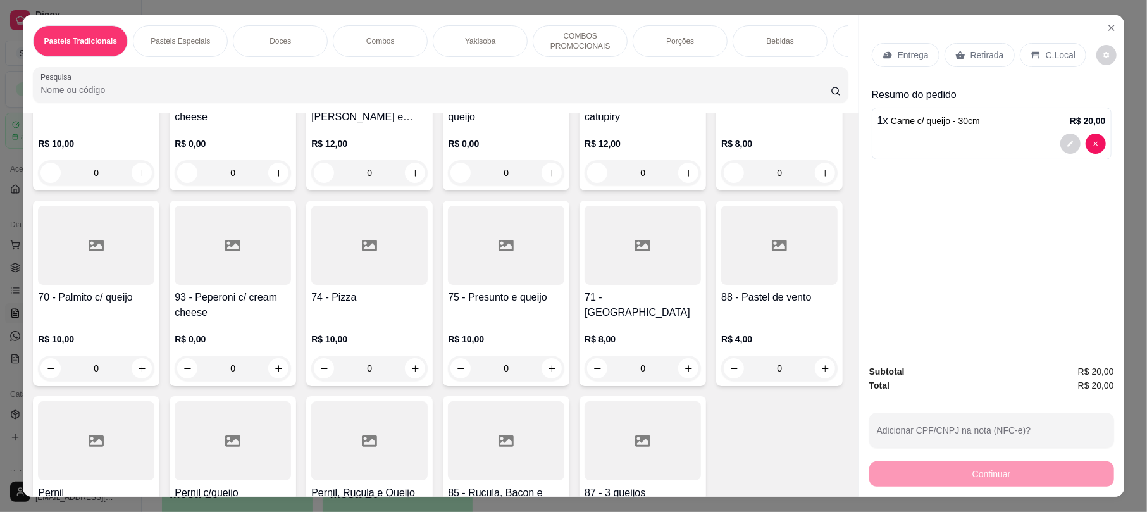
scroll to position [974, 0]
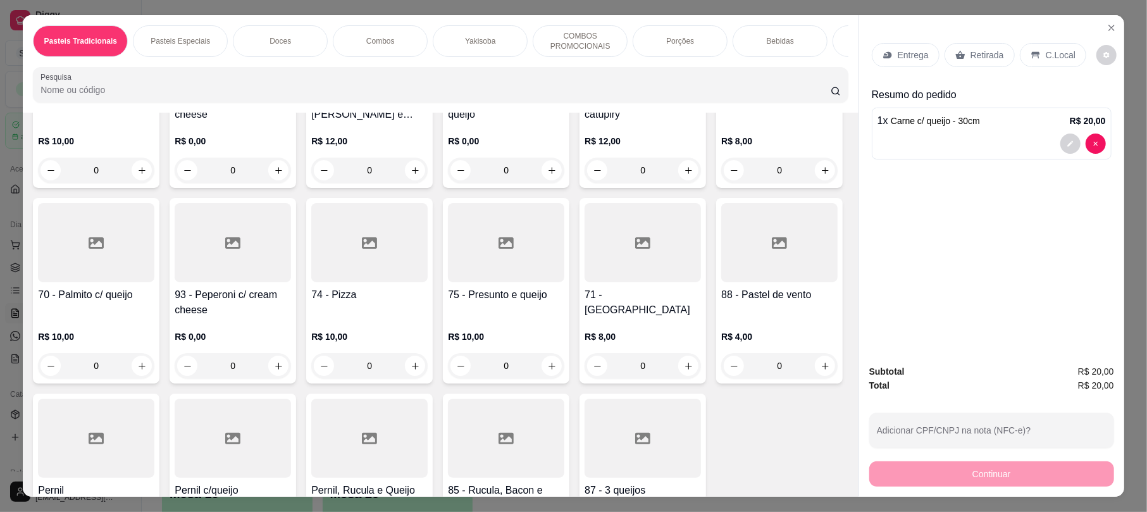
click at [115, 282] on div at bounding box center [96, 242] width 116 height 79
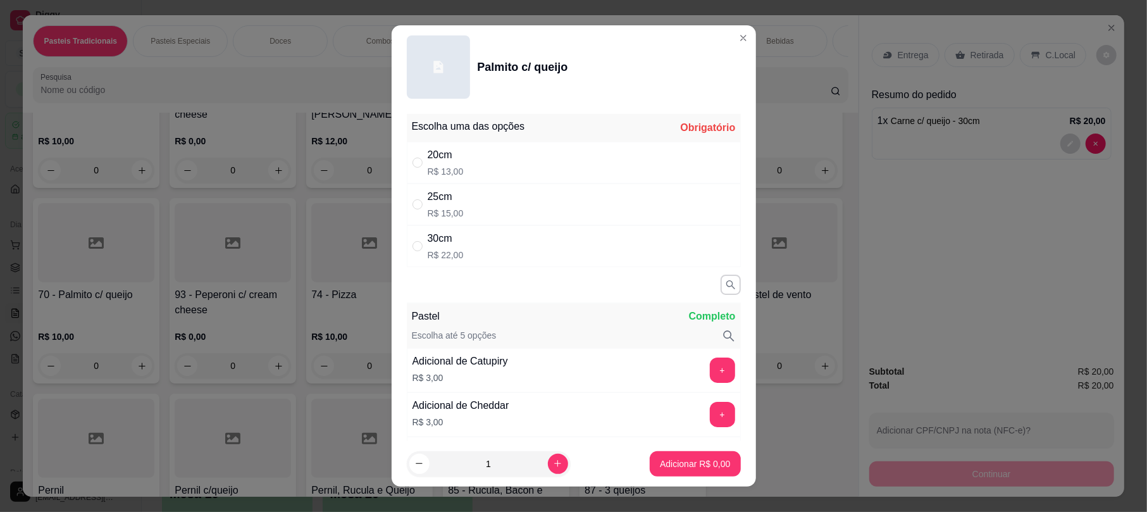
click at [464, 244] on div "30cm R$ 22,00" at bounding box center [574, 246] width 334 height 42
radio input "true"
click at [707, 453] on button "Adicionar R$ 22,00" at bounding box center [692, 463] width 93 height 25
type input "1"
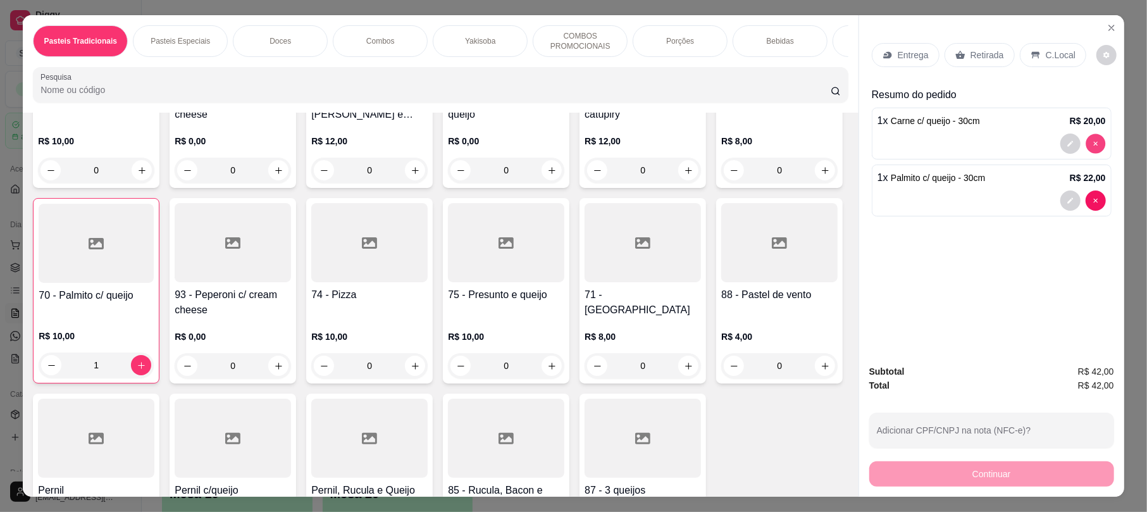
type input "0"
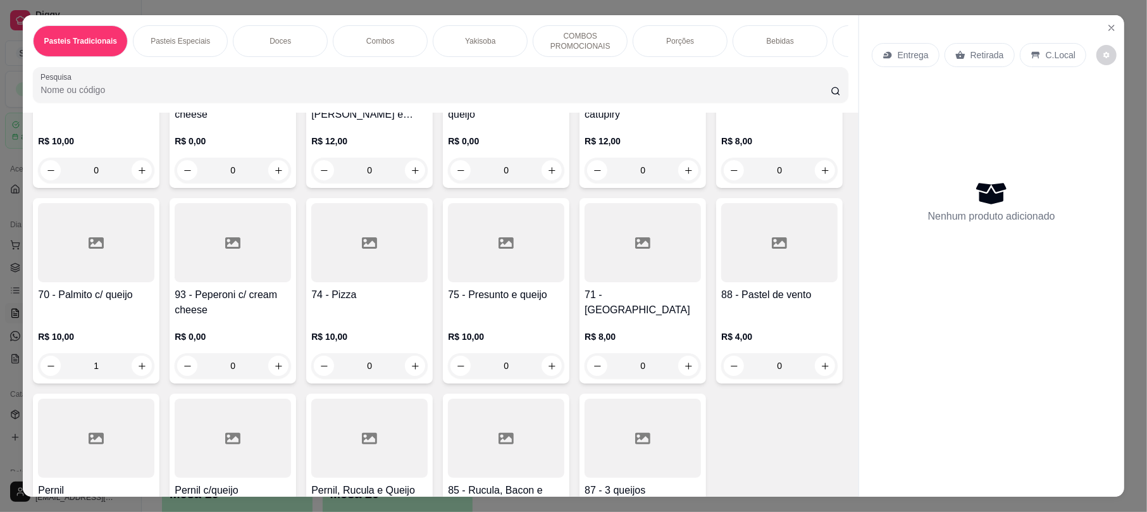
type input "0"
click at [106, 282] on div at bounding box center [96, 242] width 116 height 79
click at [517, 253] on div "30cm R$ 22,00" at bounding box center [574, 246] width 334 height 42
radio input "true"
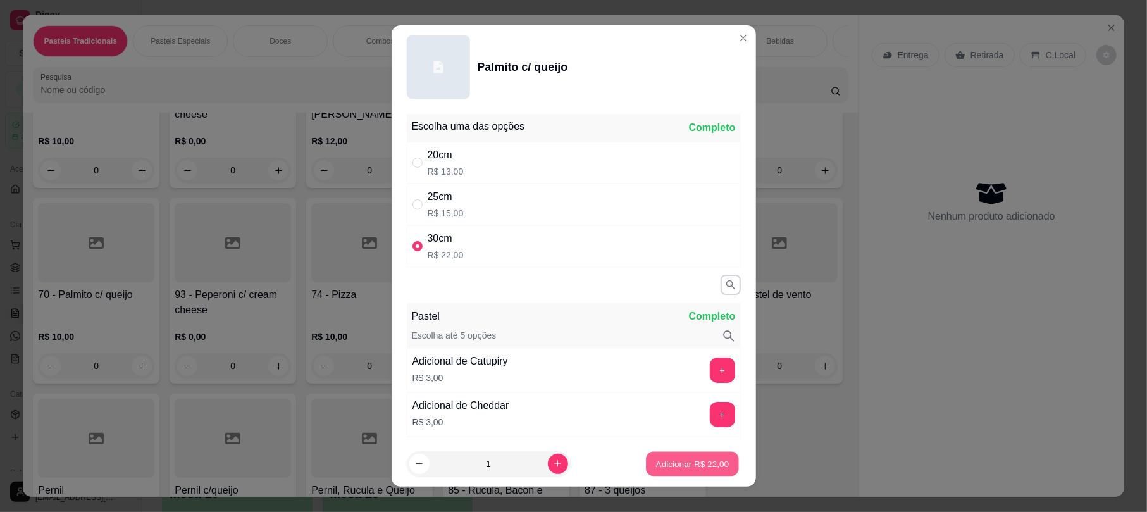
click at [671, 467] on p "Adicionar R$ 22,00" at bounding box center [692, 463] width 73 height 12
type input "1"
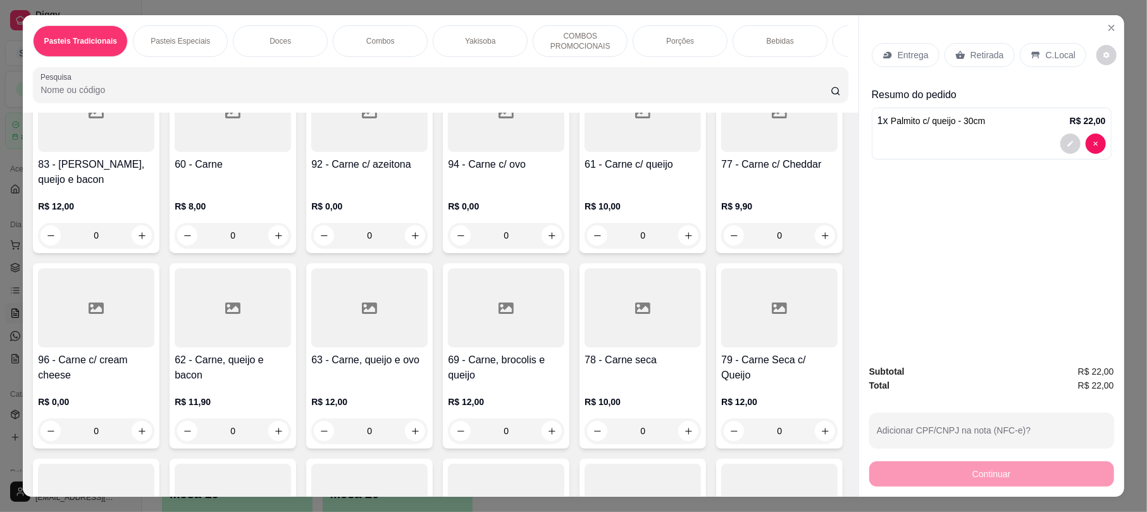
scroll to position [324, 0]
click at [584, 170] on h4 "61 - Carne c/ queijo" at bounding box center [642, 162] width 116 height 15
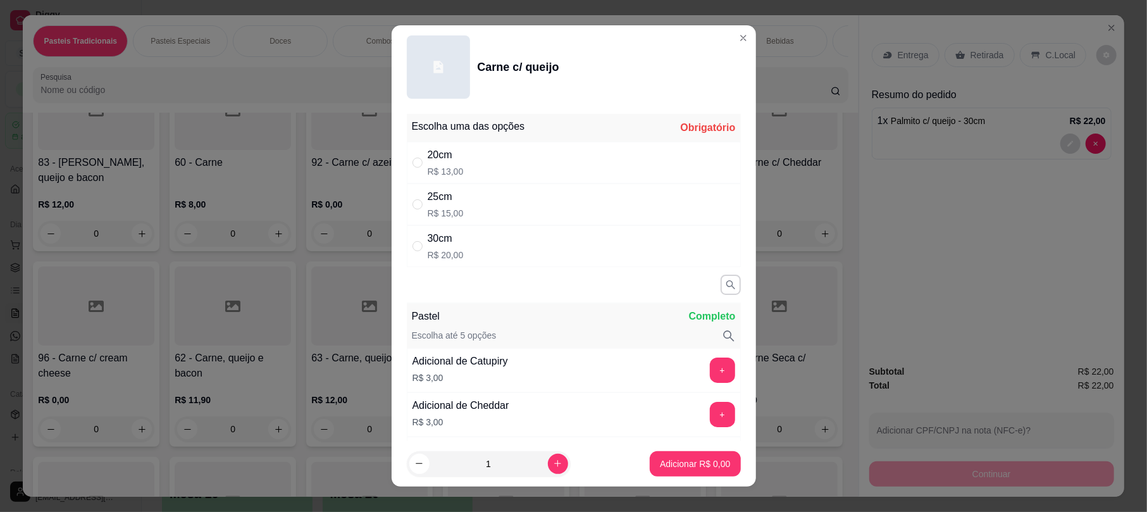
click at [555, 216] on div "25cm R$ 15,00" at bounding box center [574, 204] width 334 height 42
click at [454, 231] on div "30cm R$ 20,00" at bounding box center [574, 246] width 334 height 42
radio input "false"
radio input "true"
click at [668, 464] on p "Adicionar R$ 20,00" at bounding box center [692, 463] width 73 height 12
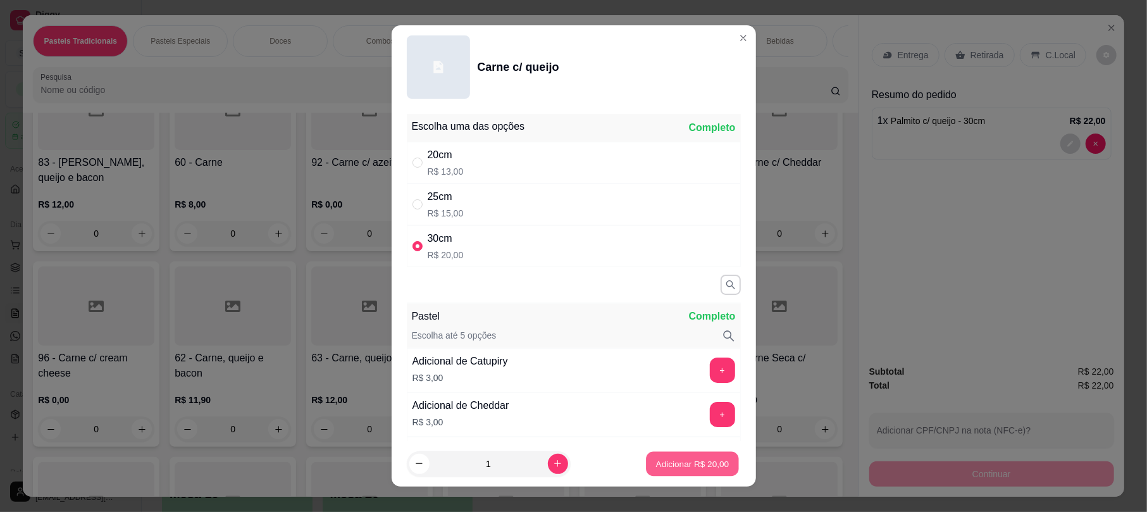
type input "1"
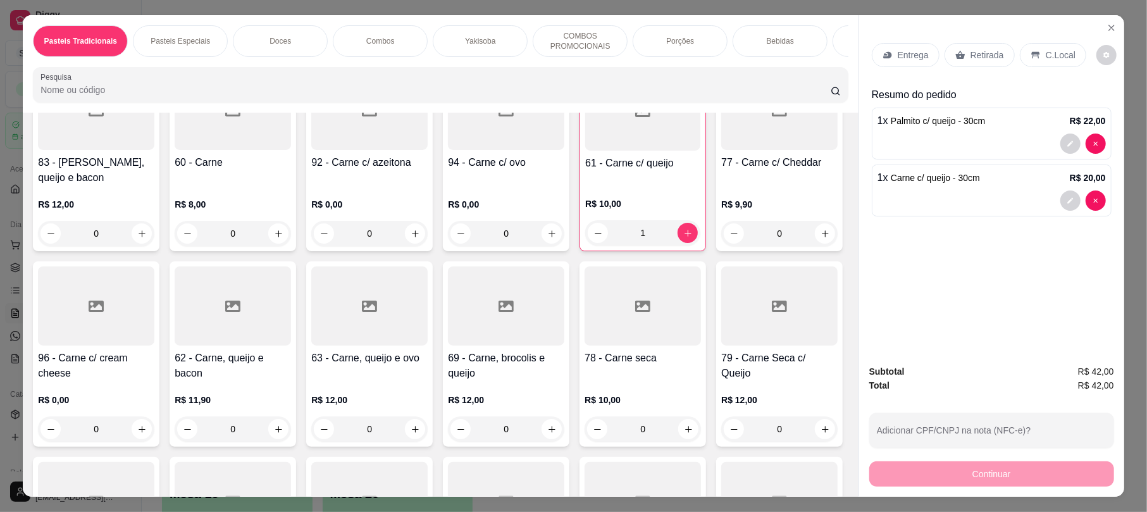
click at [154, 190] on div "R$ 12,00 0" at bounding box center [96, 215] width 116 height 61
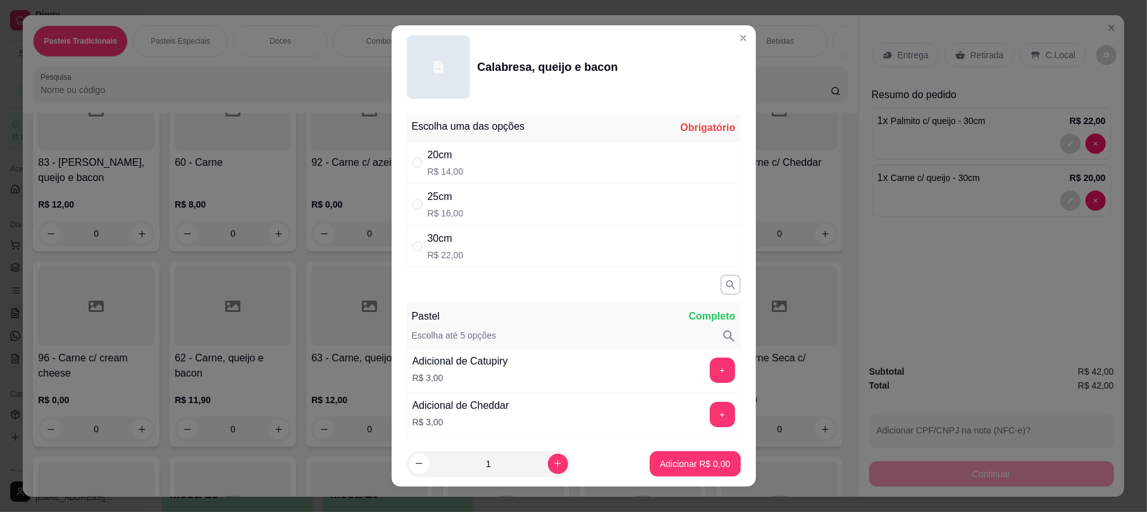
click at [517, 255] on div "30cm R$ 22,00" at bounding box center [574, 246] width 334 height 42
radio input "true"
click at [683, 473] on button "Adicionar R$ 22,00" at bounding box center [691, 463] width 95 height 25
type input "1"
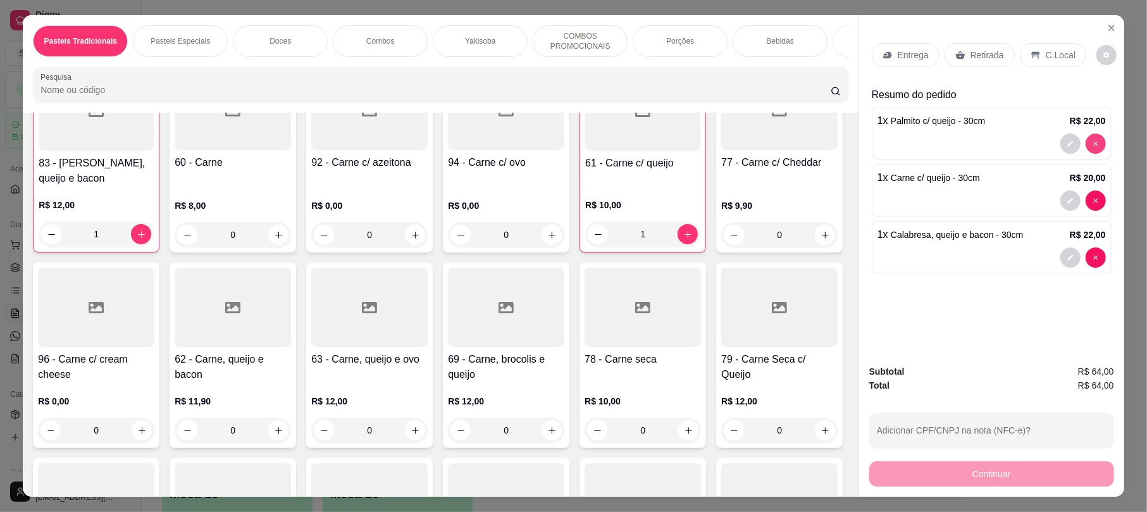
type input "0"
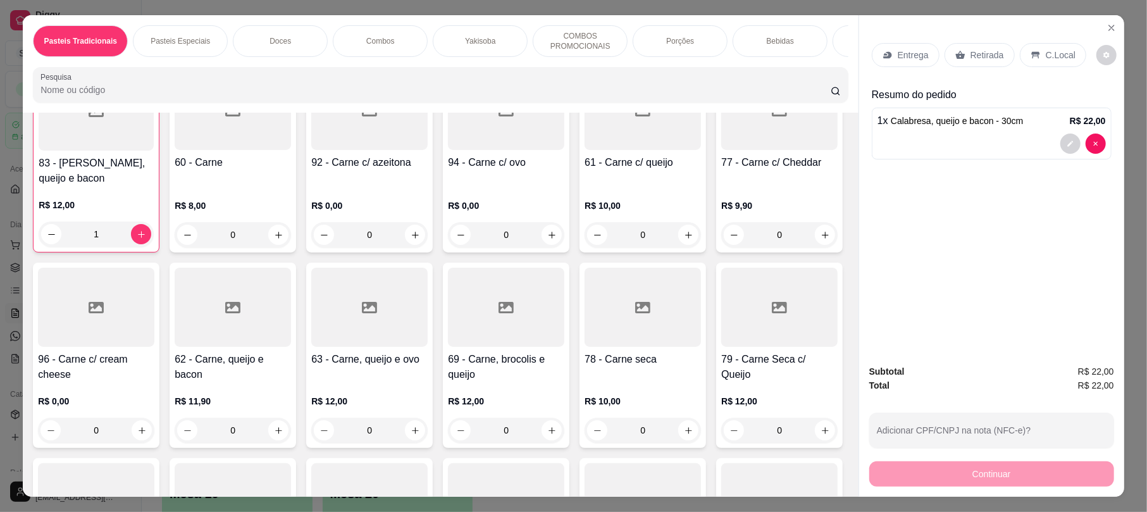
click at [989, 59] on p "Retirada" at bounding box center [987, 55] width 34 height 13
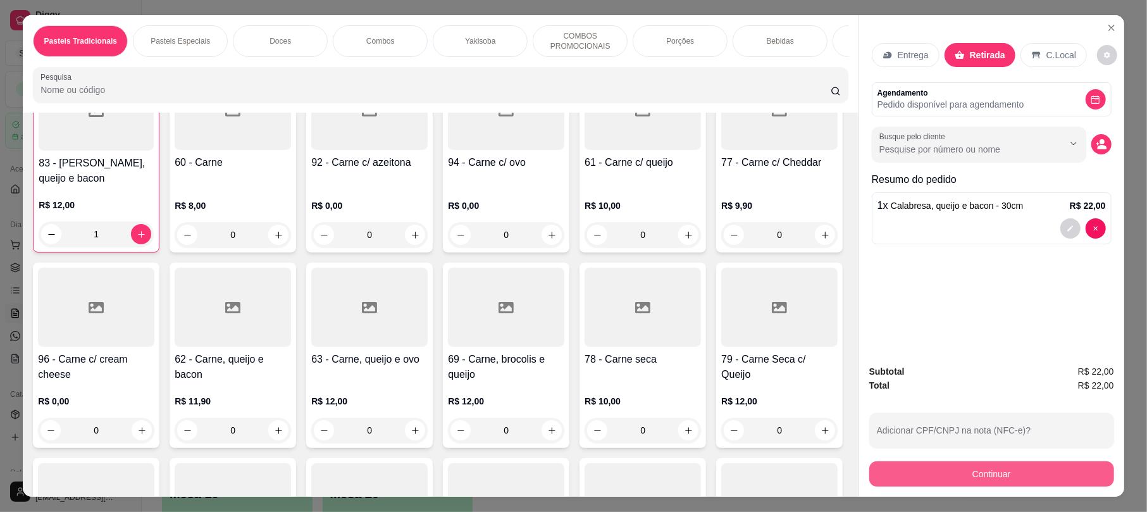
click at [1016, 473] on button "Continuar" at bounding box center [991, 473] width 245 height 25
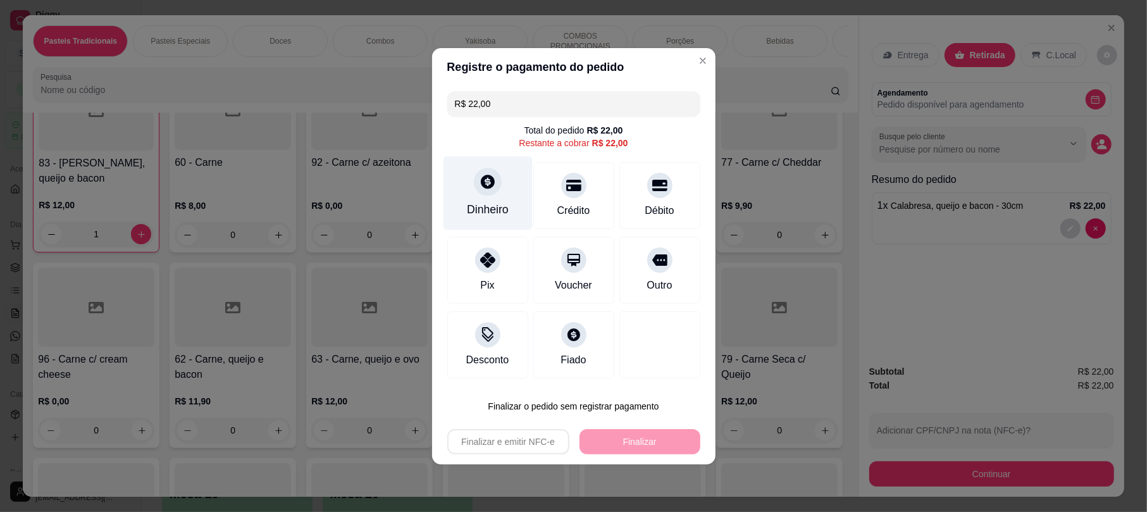
click at [474, 191] on div "Dinheiro" at bounding box center [487, 193] width 89 height 74
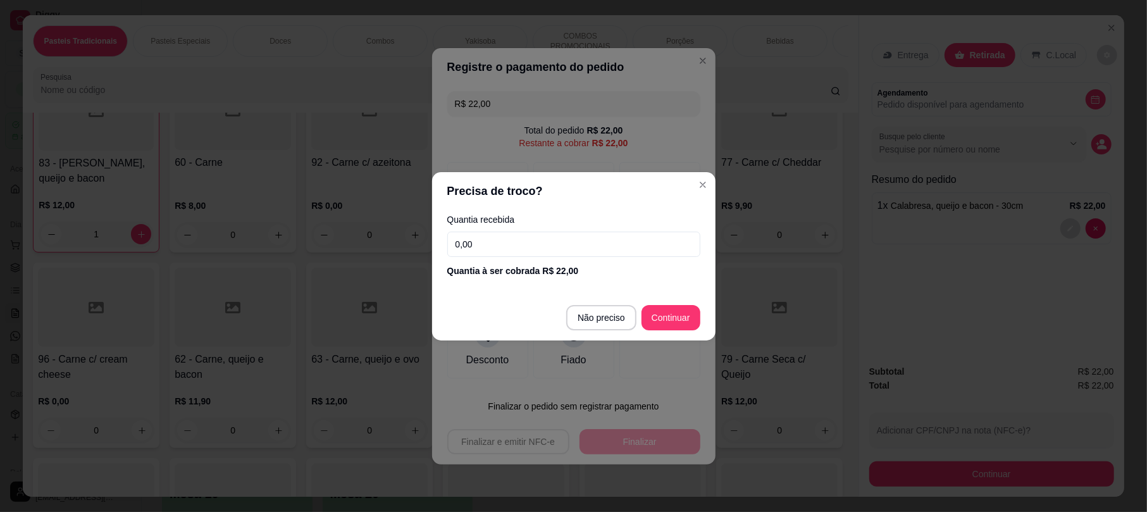
type input "R$ 0,00"
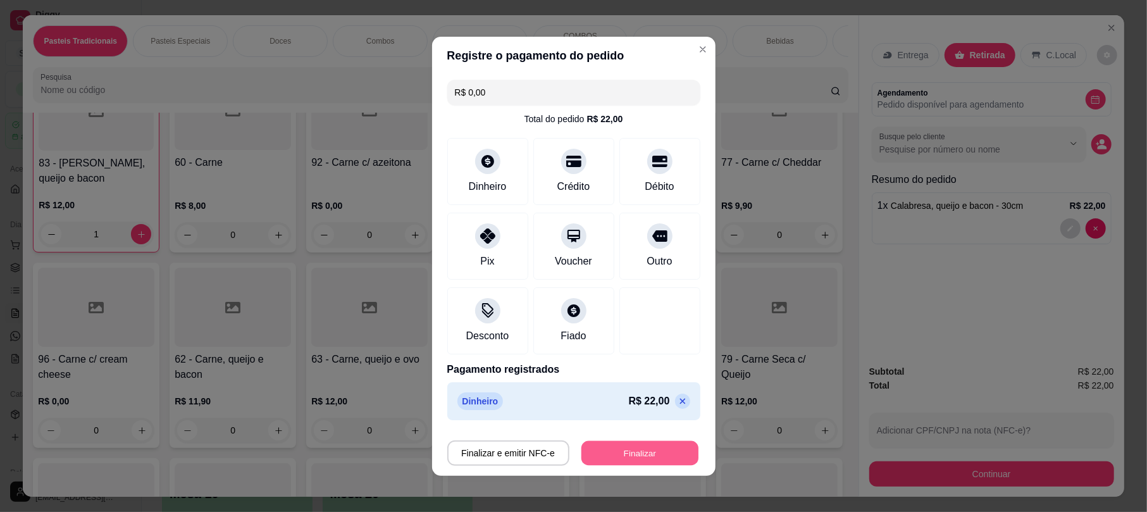
click at [663, 446] on button "Finalizar" at bounding box center [639, 452] width 117 height 25
type input "0"
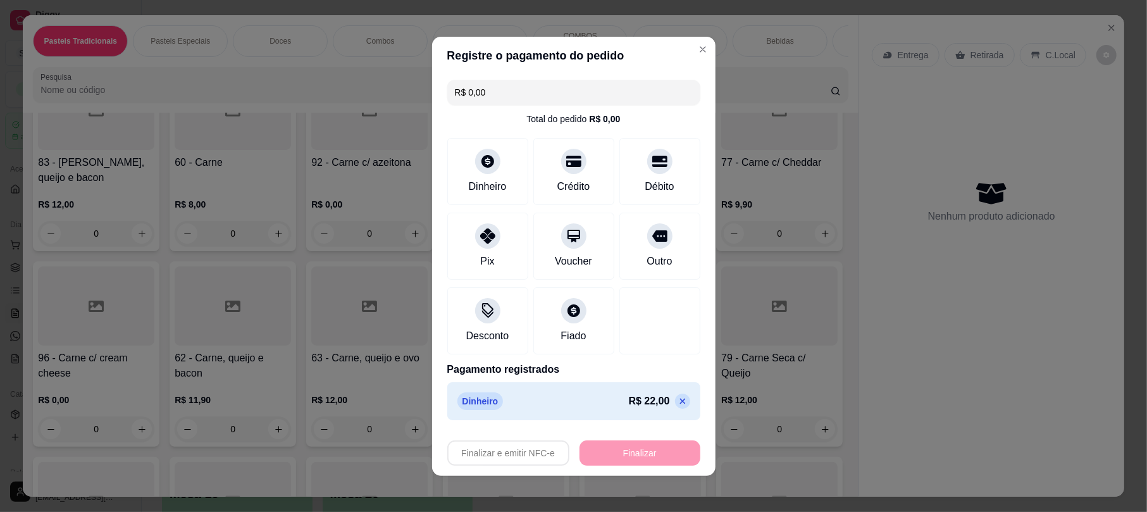
type input "-R$ 22,00"
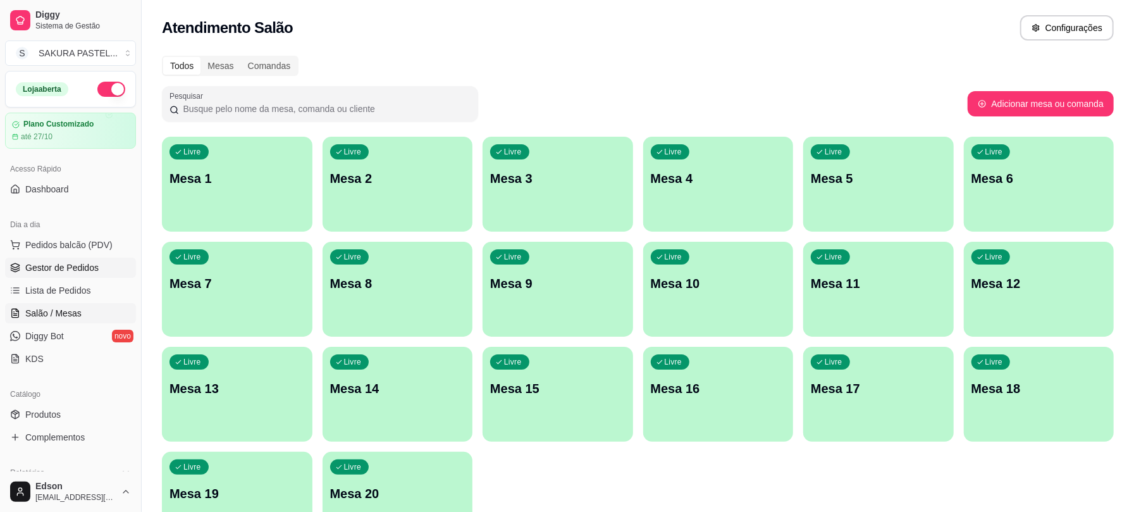
click at [75, 271] on span "Gestor de Pedidos" at bounding box center [61, 267] width 73 height 13
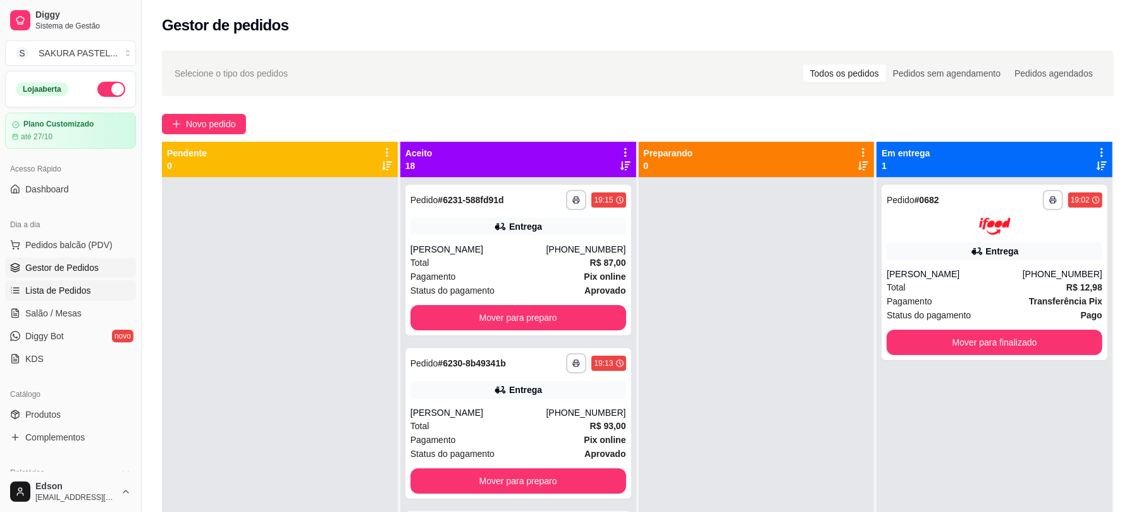
click at [57, 281] on link "Lista de Pedidos" at bounding box center [70, 290] width 131 height 20
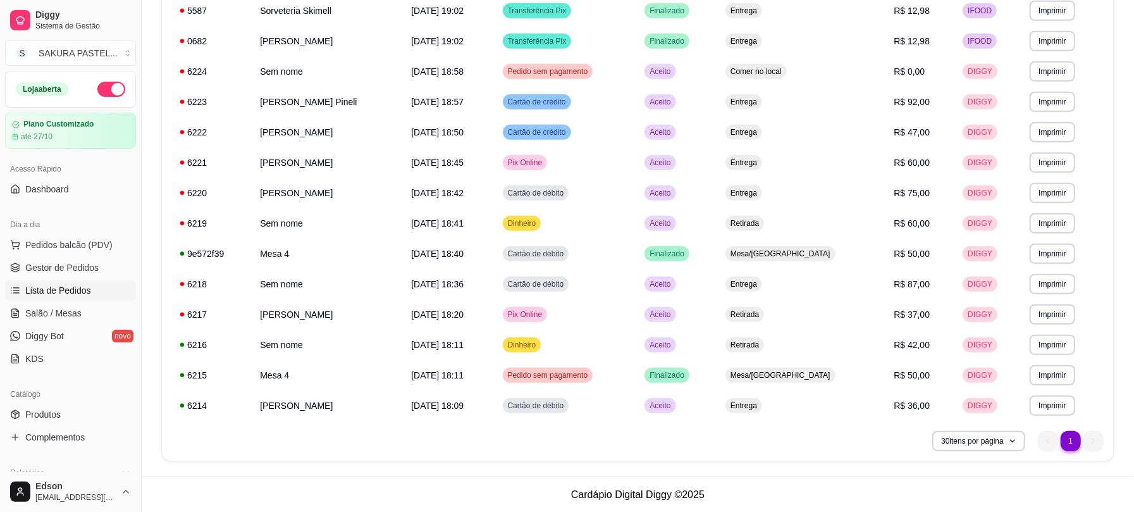
scroll to position [522, 0]
click at [637, 69] on td "Pedido sem pagamento" at bounding box center [566, 71] width 142 height 30
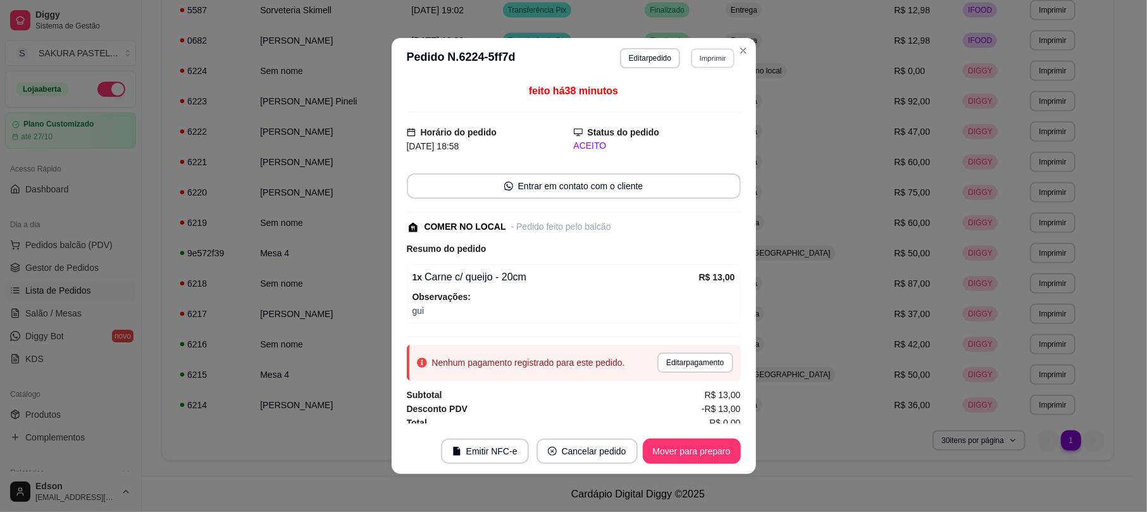
click at [701, 65] on button "Imprimir" at bounding box center [713, 58] width 44 height 20
click at [699, 151] on button "[PERSON_NAME]" at bounding box center [684, 153] width 89 height 20
click at [708, 49] on button "Imprimir" at bounding box center [712, 58] width 45 height 20
click at [708, 63] on button "Imprimir" at bounding box center [713, 58] width 44 height 20
click at [708, 65] on button "Imprimir" at bounding box center [712, 58] width 45 height 20
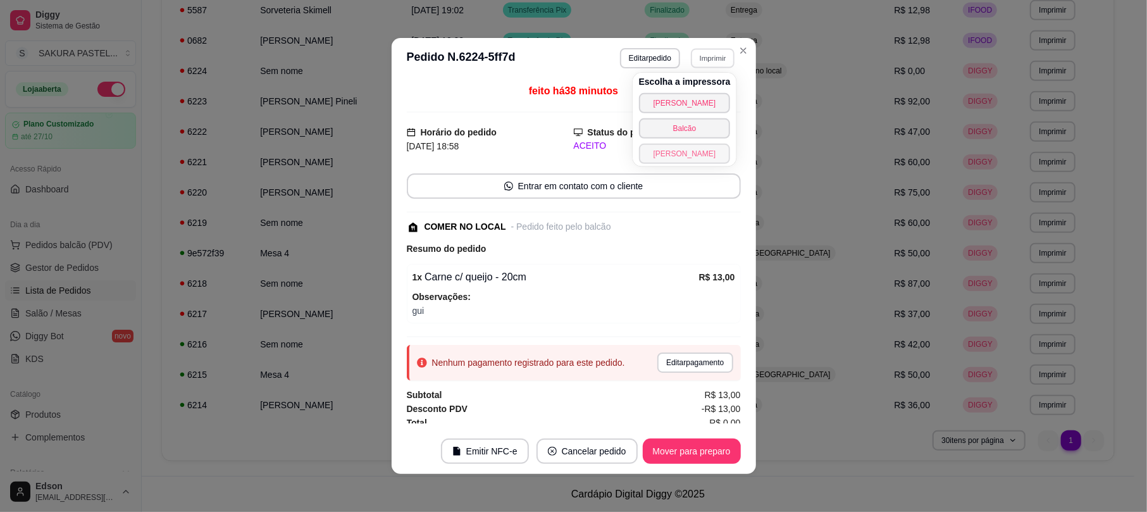
click at [684, 158] on button "[PERSON_NAME]" at bounding box center [685, 154] width 92 height 20
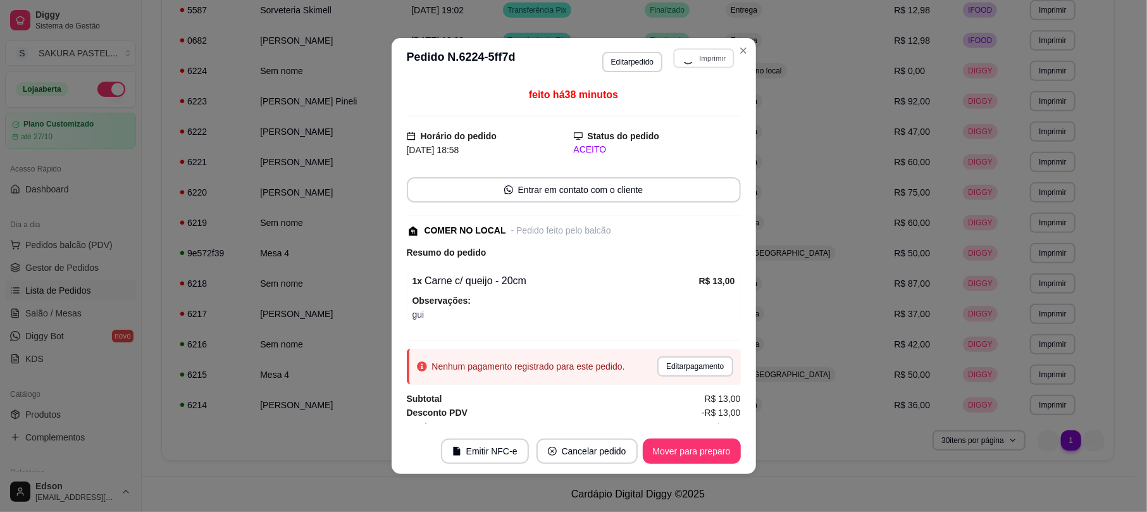
click at [709, 58] on div "**********" at bounding box center [668, 60] width 133 height 24
click at [708, 59] on div "**********" at bounding box center [668, 60] width 133 height 24
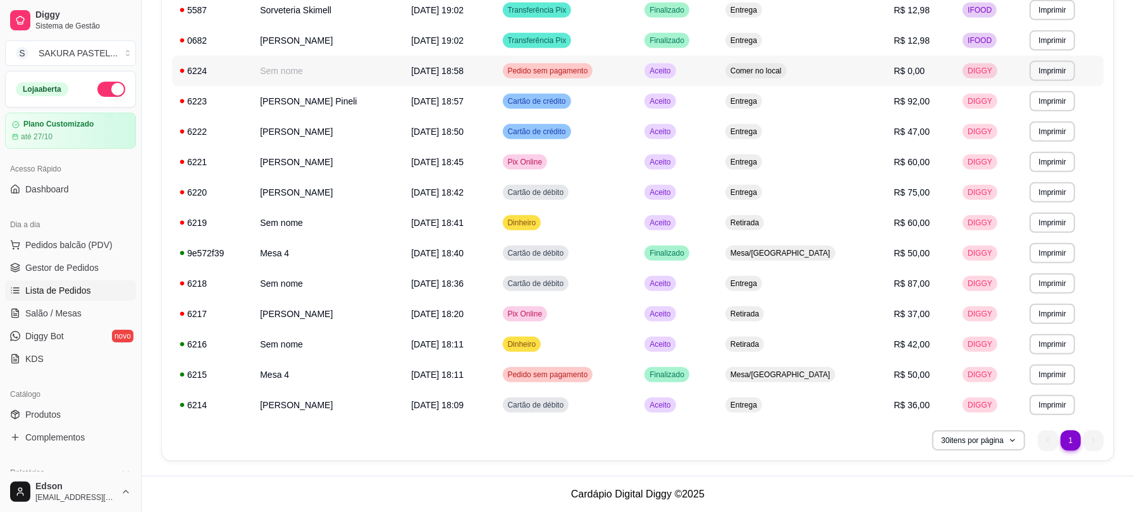
click at [784, 73] on span "Comer no local" at bounding box center [756, 71] width 56 height 10
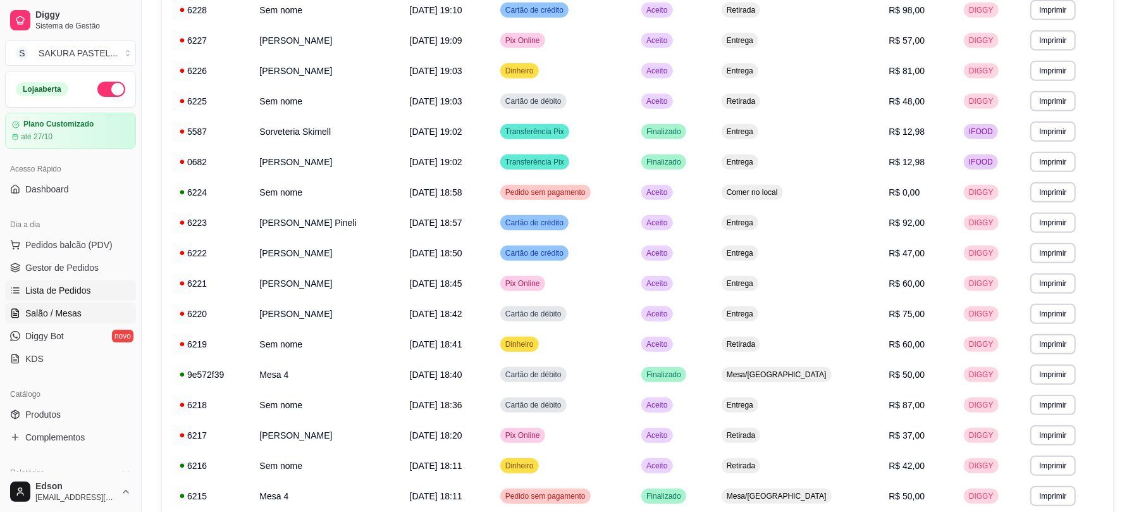
click at [66, 319] on span "Salão / Mesas" at bounding box center [53, 313] width 56 height 13
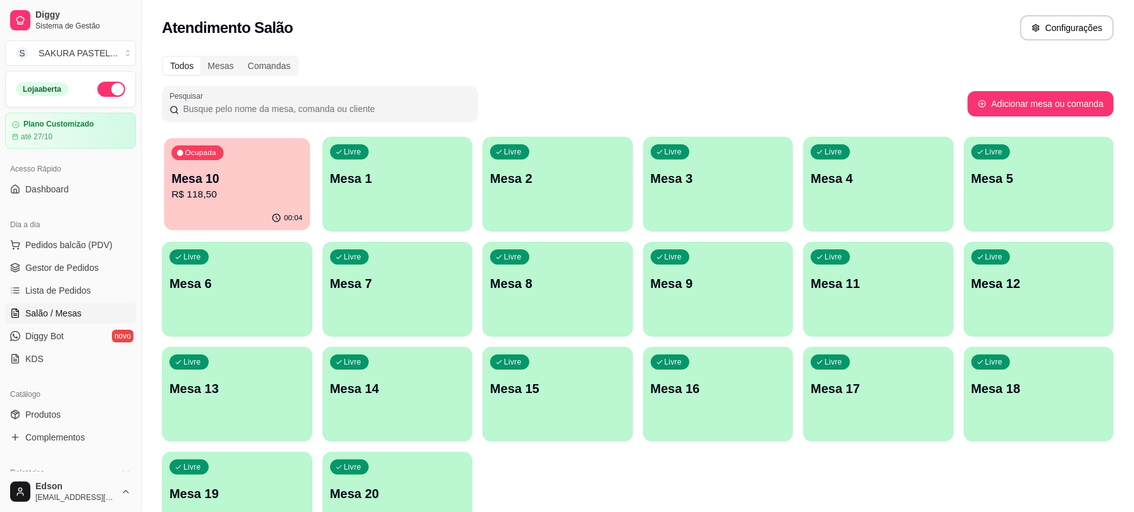
click at [249, 193] on p "R$ 118,50" at bounding box center [236, 194] width 131 height 15
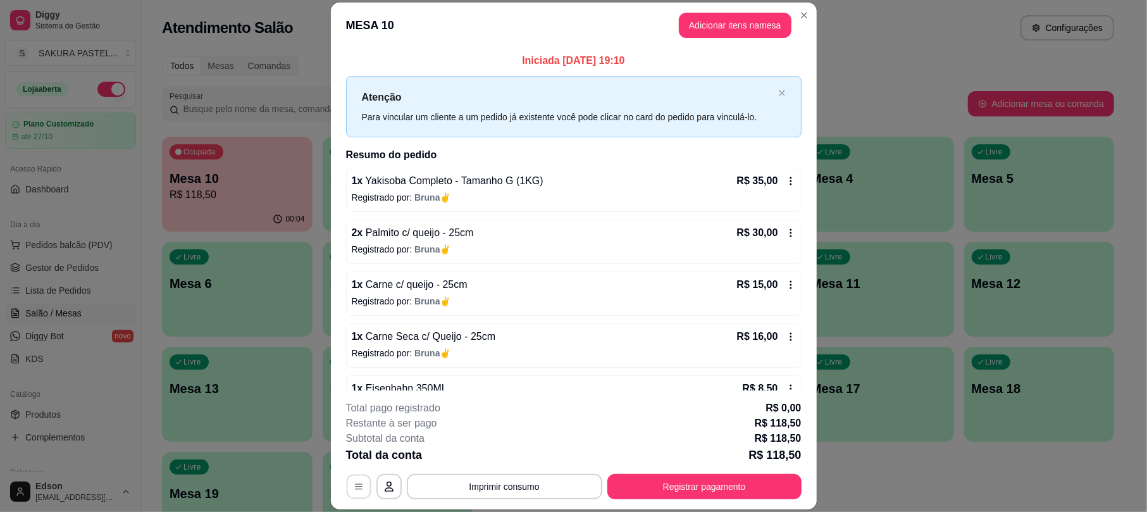
click at [362, 484] on button "button" at bounding box center [358, 486] width 25 height 25
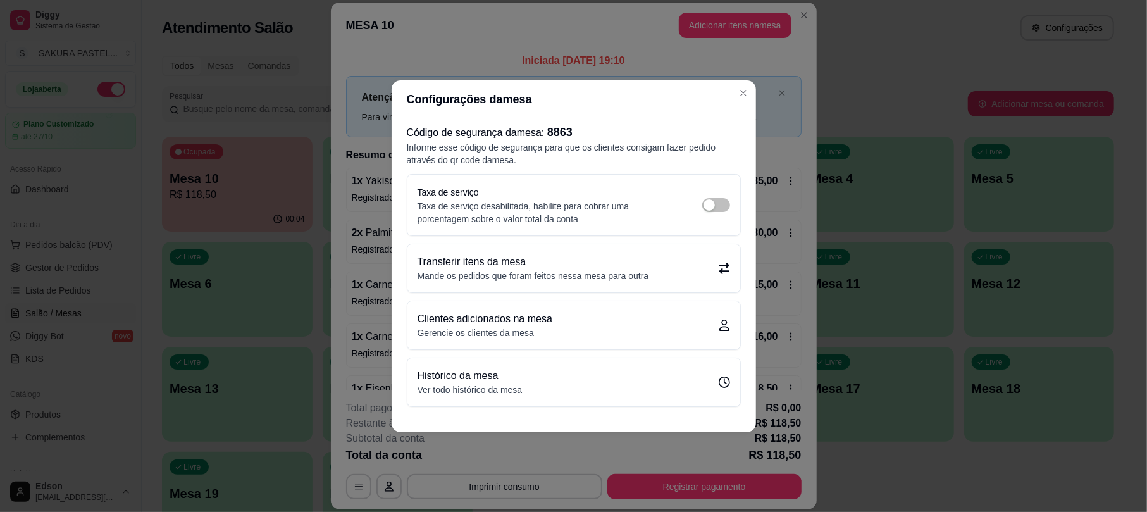
click at [550, 277] on p "Mande os pedidos que foram feitos nessa mesa para outra" at bounding box center [532, 275] width 231 height 13
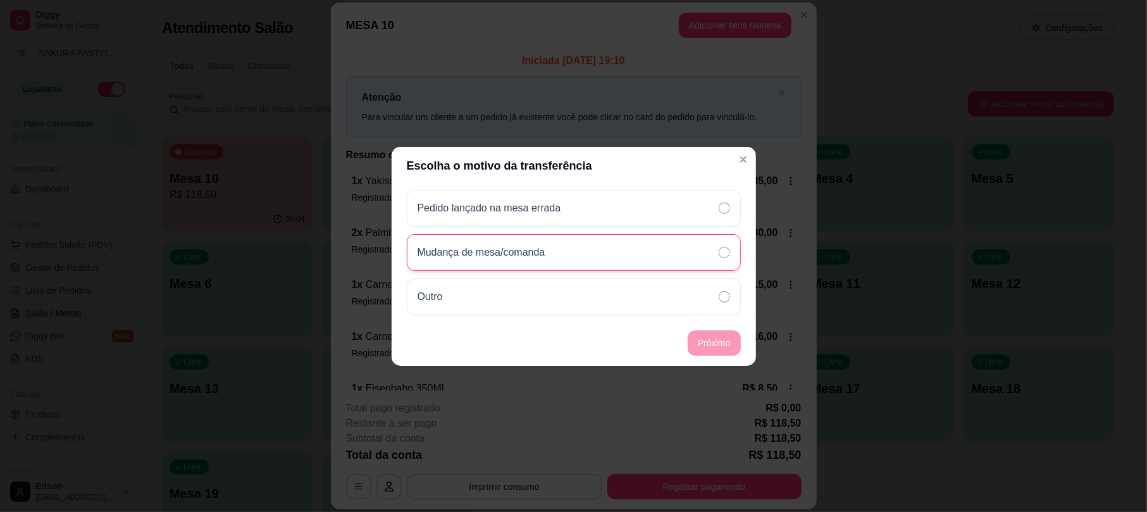
click at [563, 242] on div "Mudança de mesa/comanda" at bounding box center [574, 252] width 334 height 37
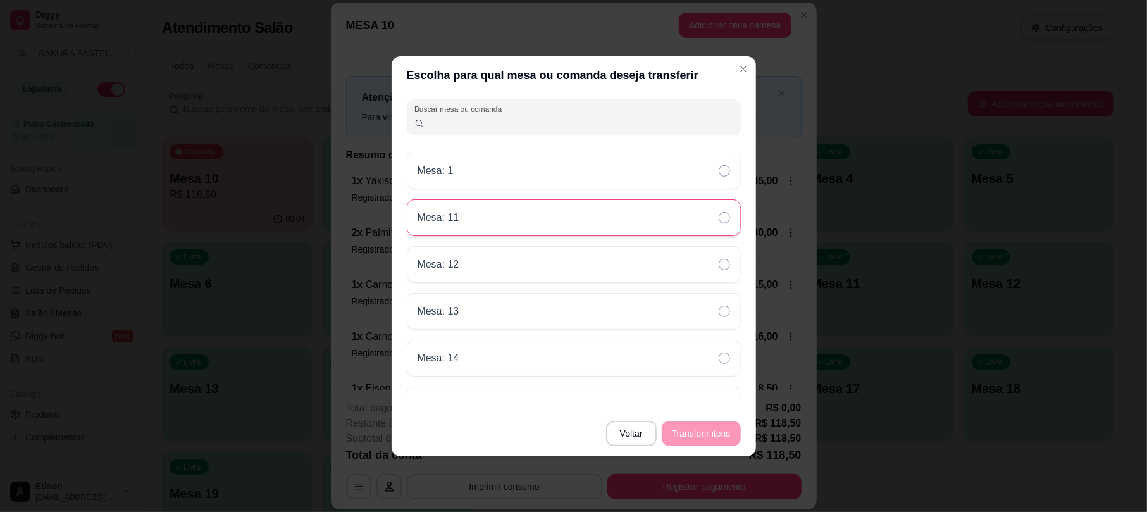
click at [525, 225] on div "Mesa: 11" at bounding box center [574, 217] width 334 height 37
click at [722, 426] on button "Transferir itens" at bounding box center [701, 433] width 77 height 25
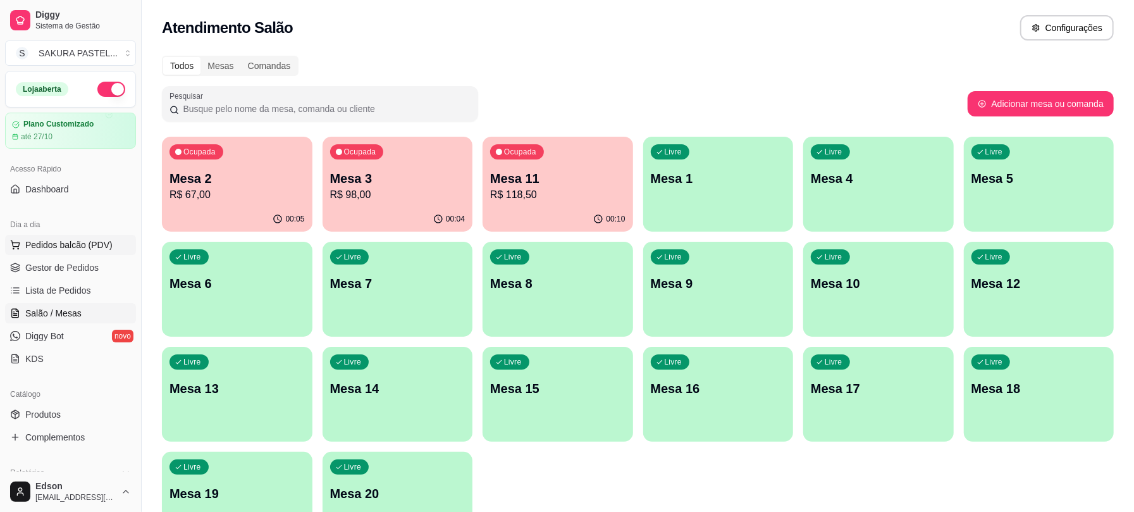
click at [58, 250] on span "Pedidos balcão (PDV)" at bounding box center [68, 244] width 87 height 13
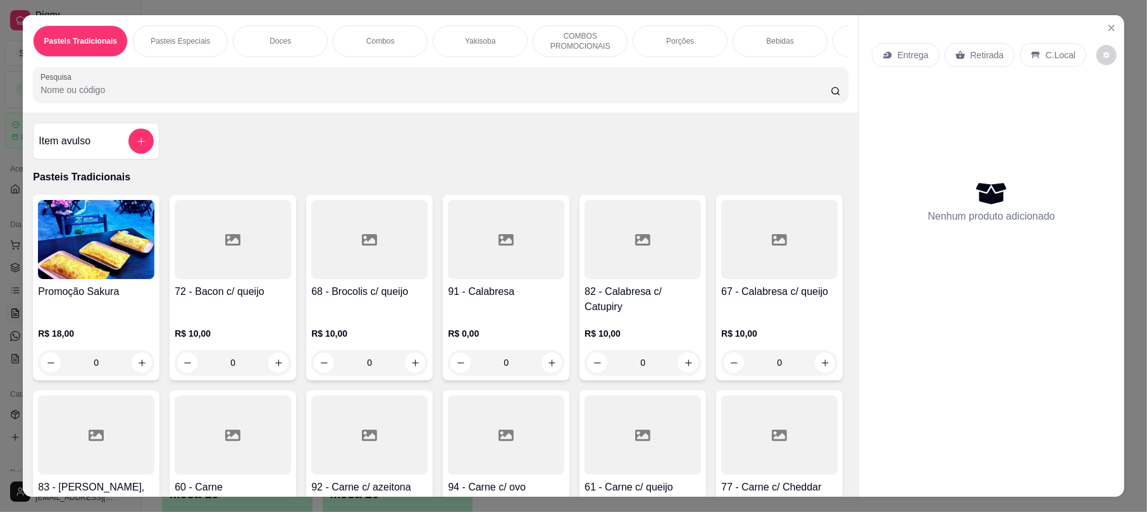
scroll to position [324, 0]
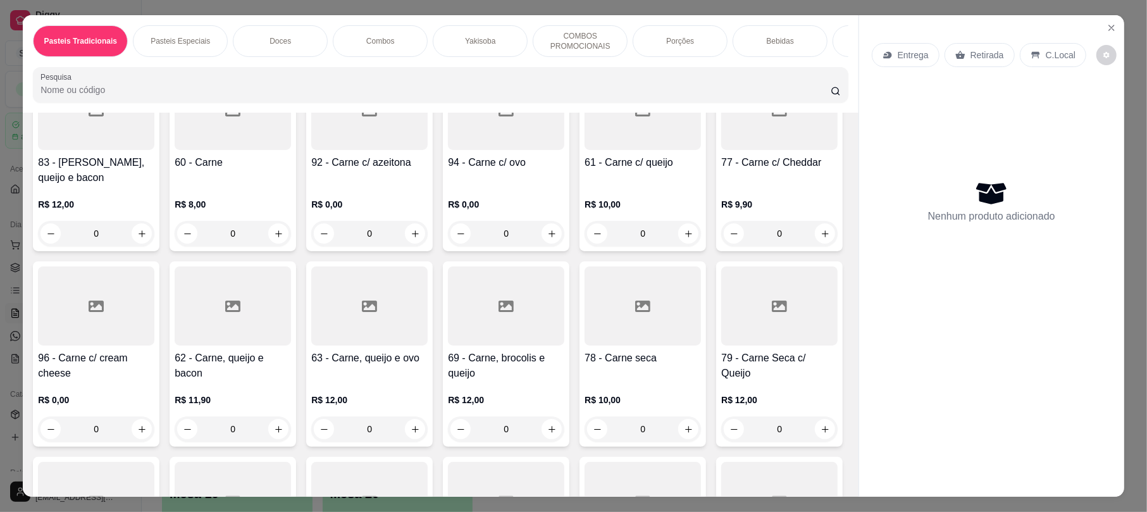
click at [584, 170] on h4 "61 - Carne c/ queijo" at bounding box center [642, 162] width 116 height 15
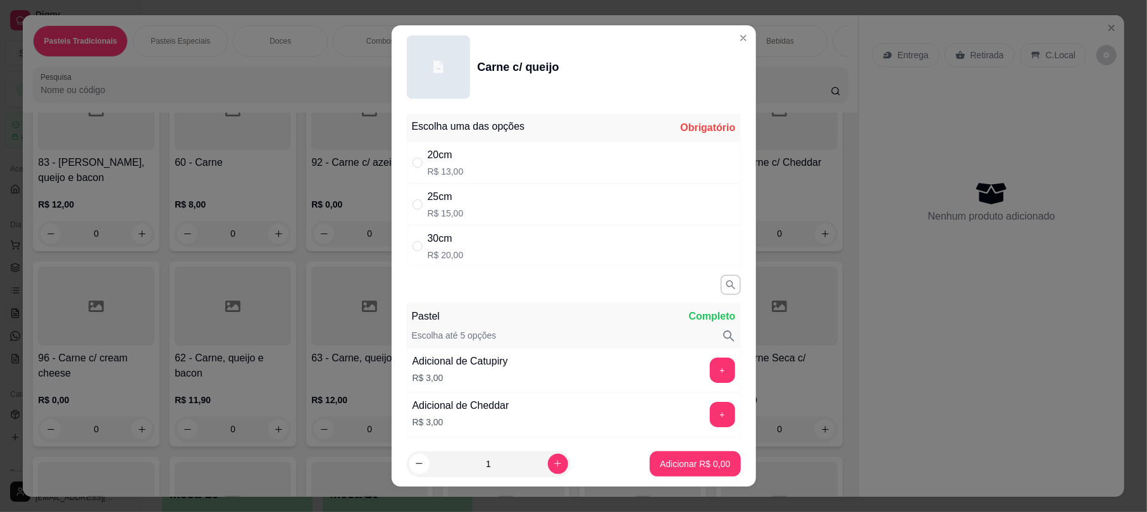
click at [481, 167] on div "20cm R$ 13,00" at bounding box center [574, 163] width 334 height 42
radio input "true"
click at [661, 472] on button "Adicionar R$ 13,00" at bounding box center [691, 463] width 95 height 25
type input "1"
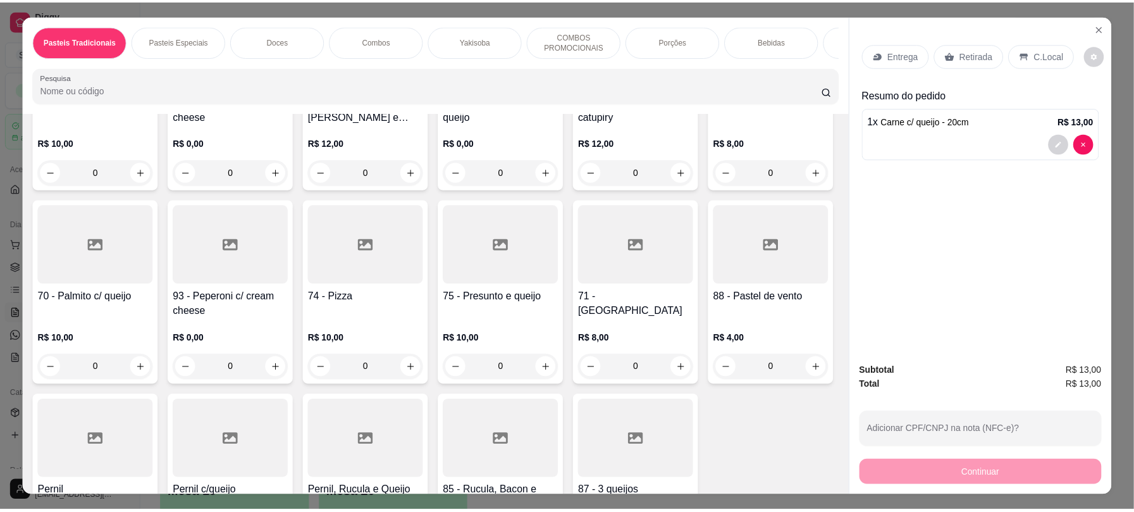
scroll to position [974, 0]
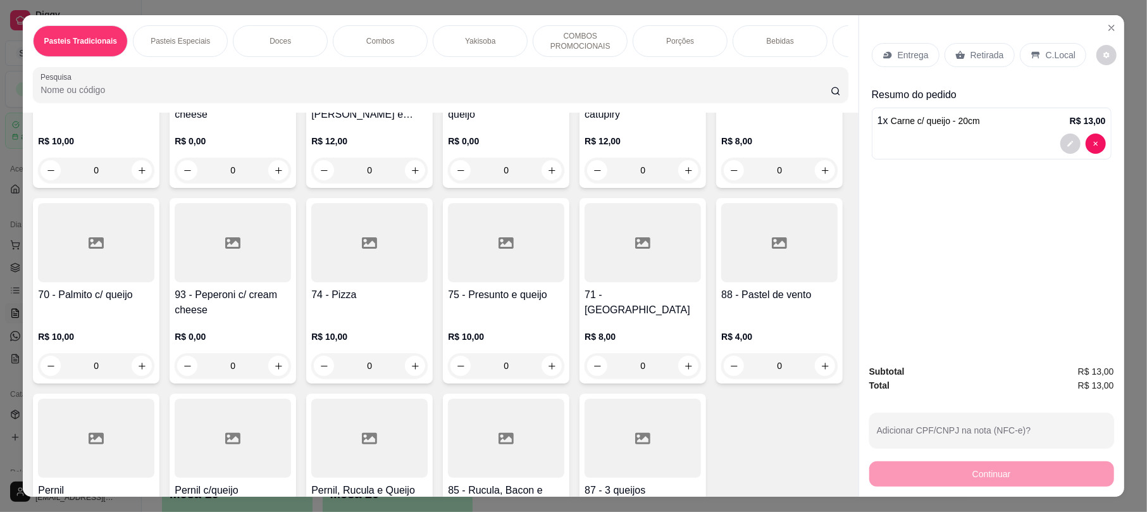
click at [71, 282] on div at bounding box center [96, 242] width 116 height 79
drag, startPoint x: 450, startPoint y: 157, endPoint x: 484, endPoint y: 180, distance: 41.0
click at [451, 158] on div "20cm" at bounding box center [445, 154] width 36 height 15
radio input "true"
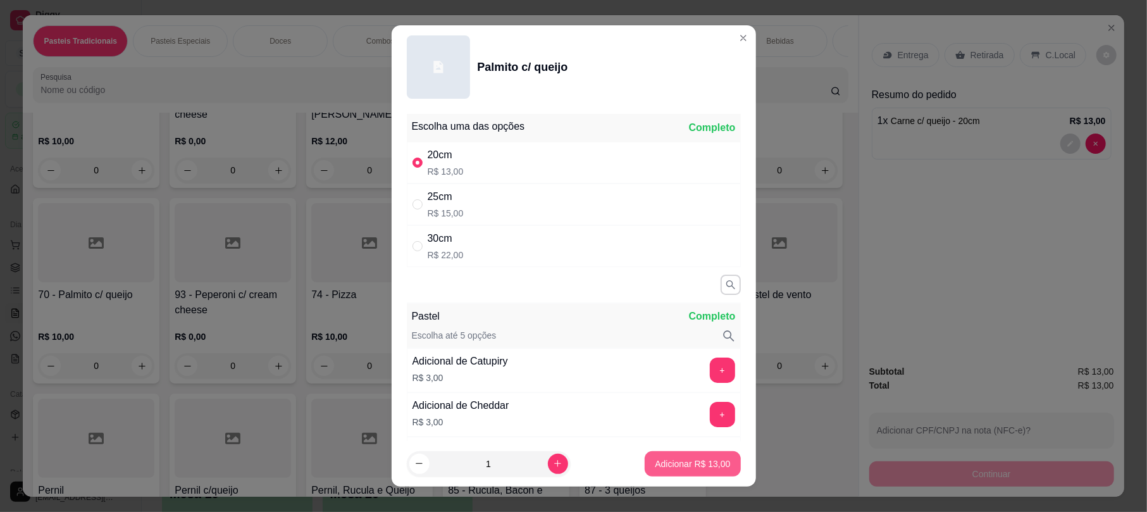
click at [674, 461] on p "Adicionar R$ 13,00" at bounding box center [692, 463] width 75 height 13
type input "1"
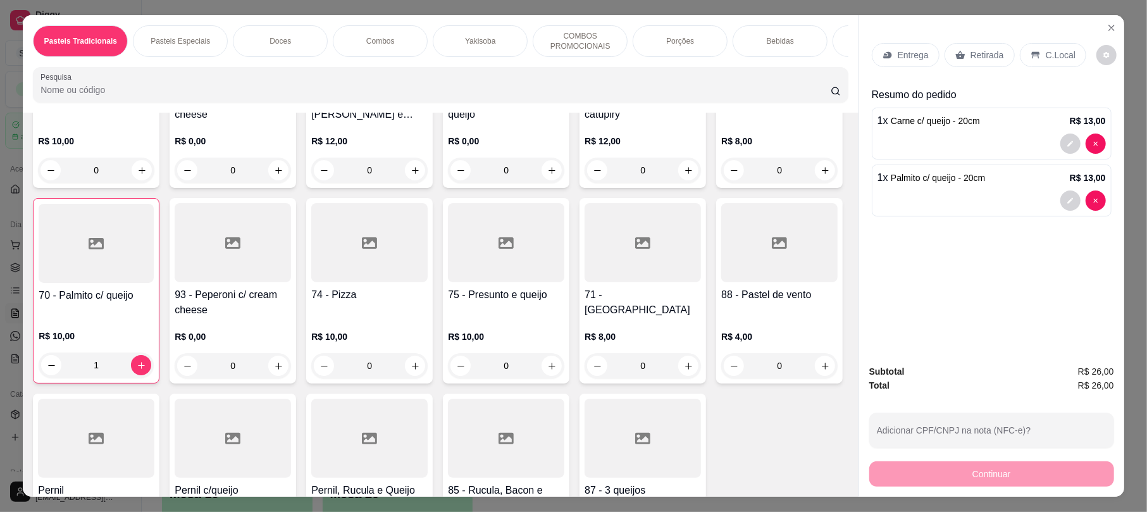
click at [891, 46] on div "Entrega" at bounding box center [905, 55] width 68 height 24
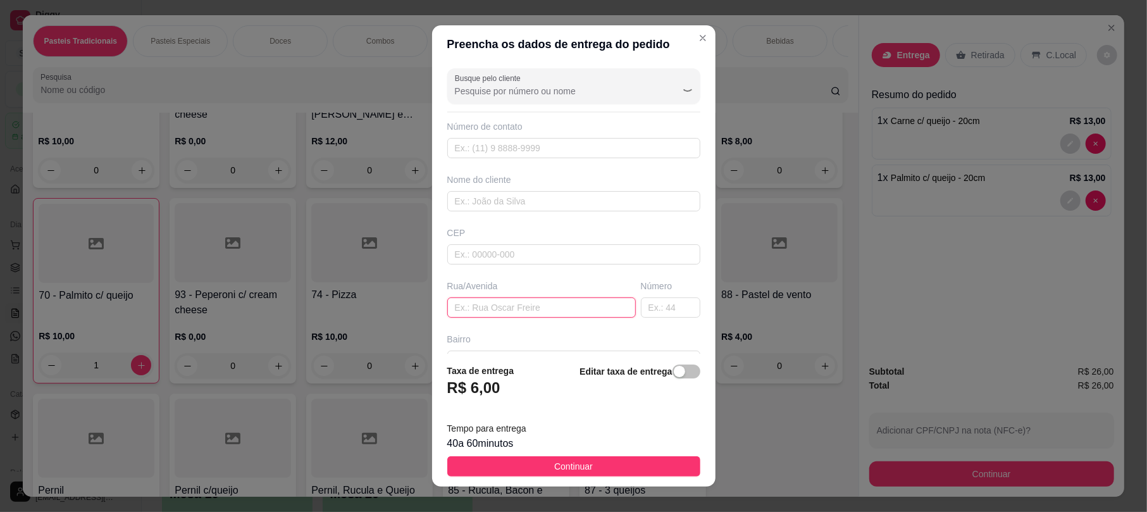
click at [515, 317] on input "text" at bounding box center [541, 307] width 188 height 20
type input "Themis"
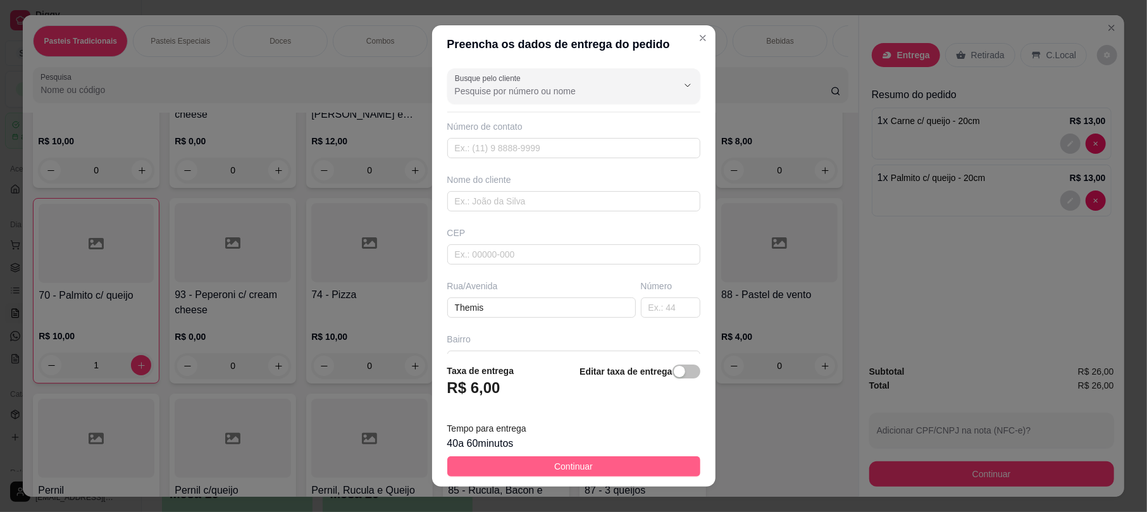
click at [565, 459] on span "Continuar" at bounding box center [573, 466] width 39 height 14
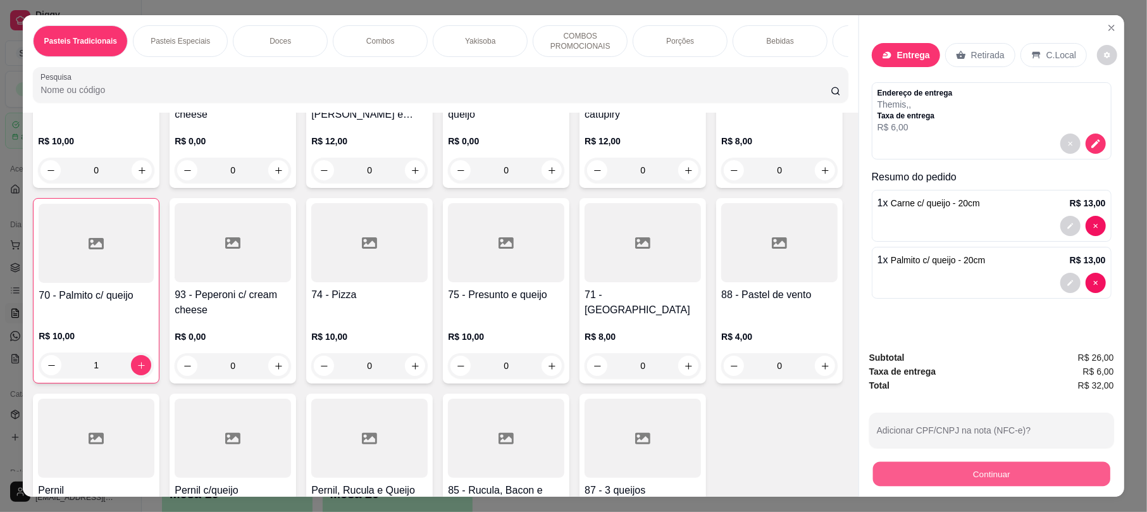
click at [899, 482] on button "Continuar" at bounding box center [991, 473] width 237 height 25
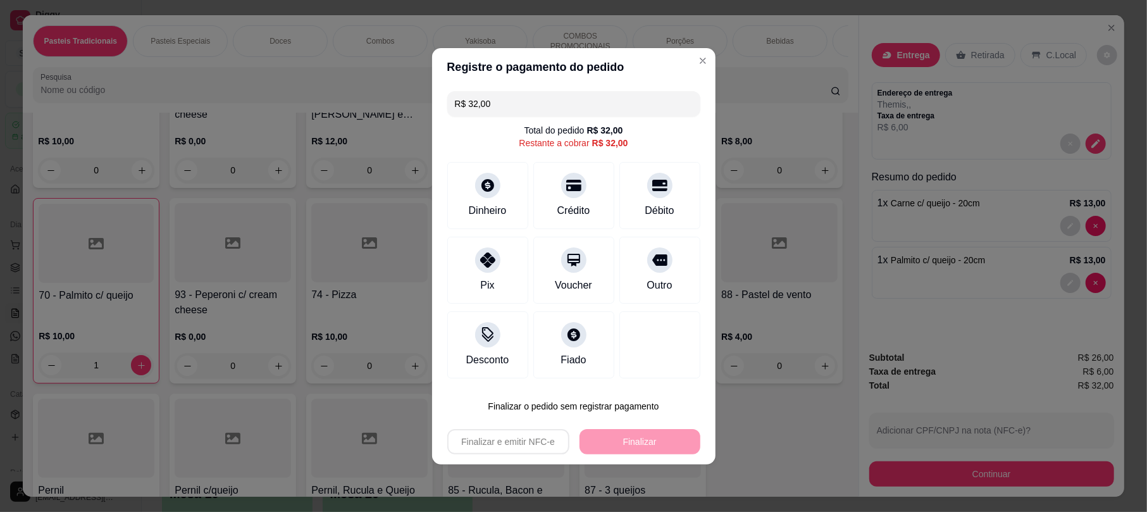
drag, startPoint x: 663, startPoint y: 205, endPoint x: 664, endPoint y: 360, distance: 154.9
click at [663, 206] on div "Débito" at bounding box center [658, 210] width 29 height 15
type input "R$ 0,00"
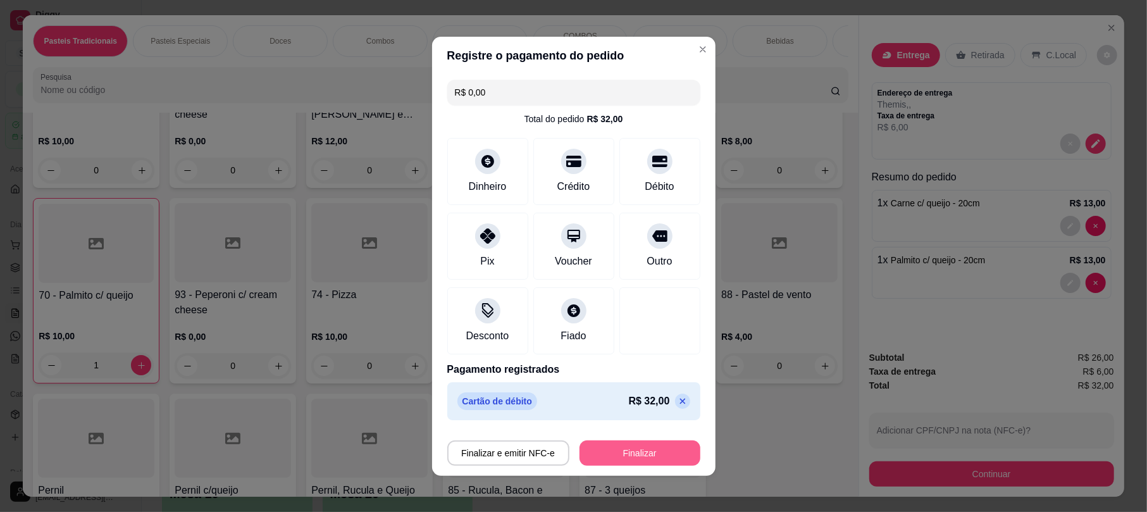
click at [648, 449] on button "Finalizar" at bounding box center [639, 452] width 121 height 25
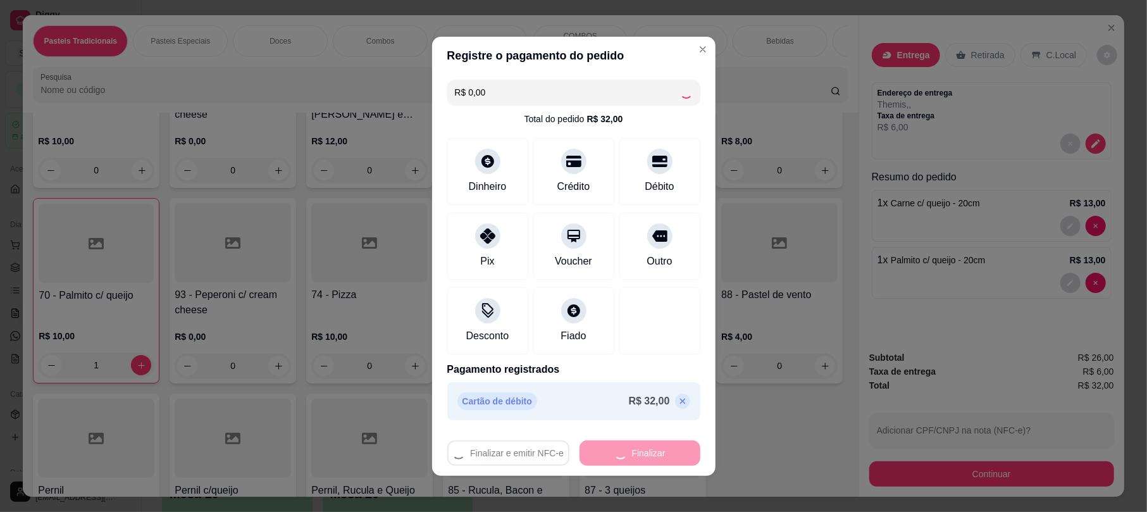
type input "0"
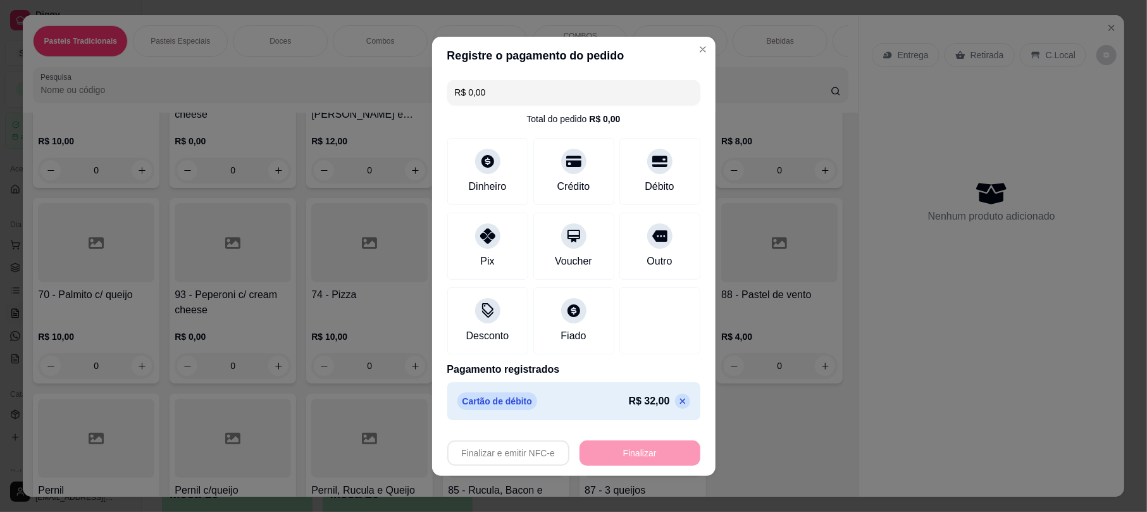
type input "-R$ 32,00"
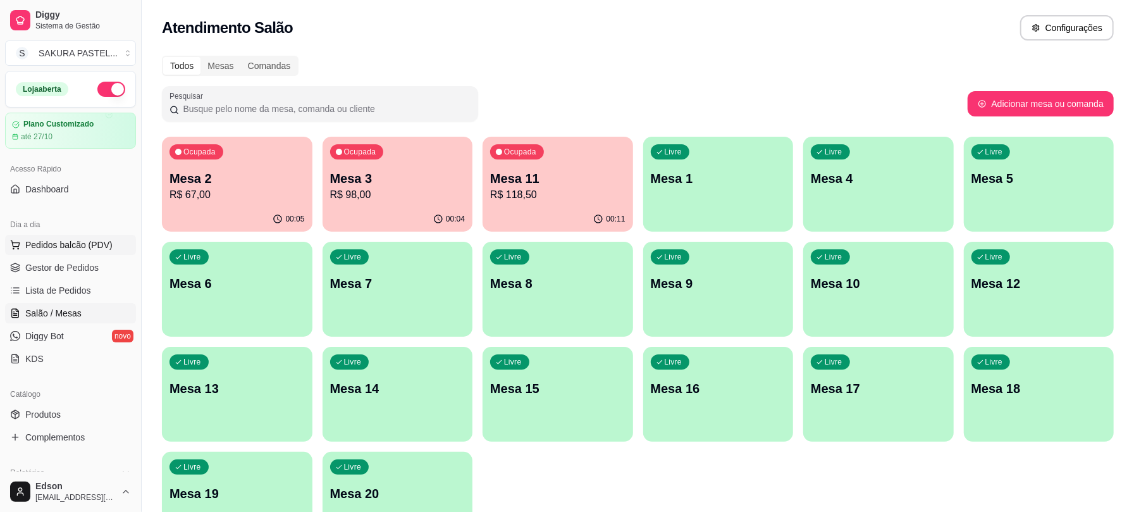
click at [86, 246] on span "Pedidos balcão (PDV)" at bounding box center [68, 244] width 87 height 13
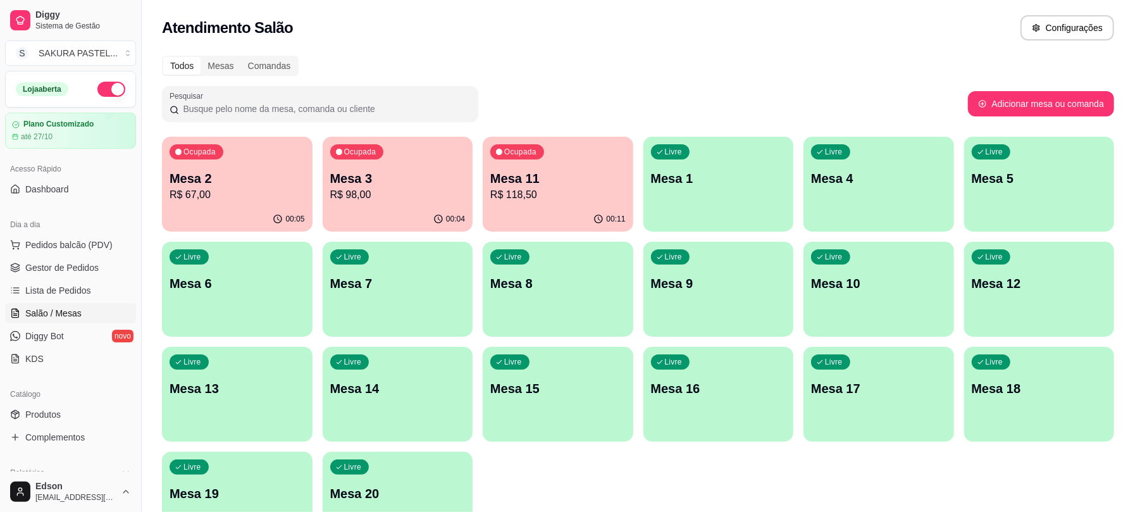
click at [181, 96] on input "Pesquisa" at bounding box center [435, 89] width 790 height 13
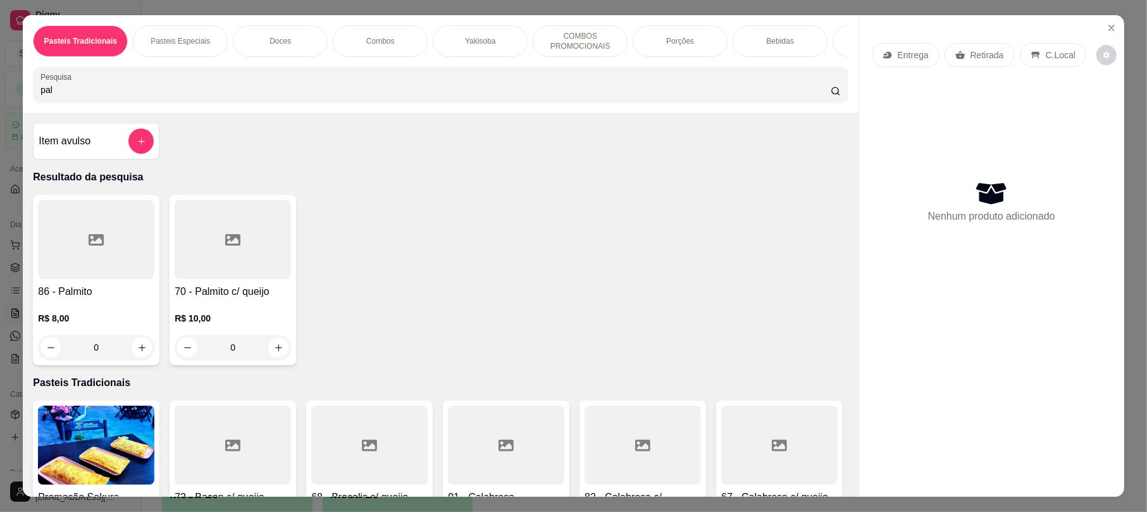
type input "pal"
click at [249, 299] on h4 "70 - Palmito c/ queijo" at bounding box center [233, 291] width 116 height 15
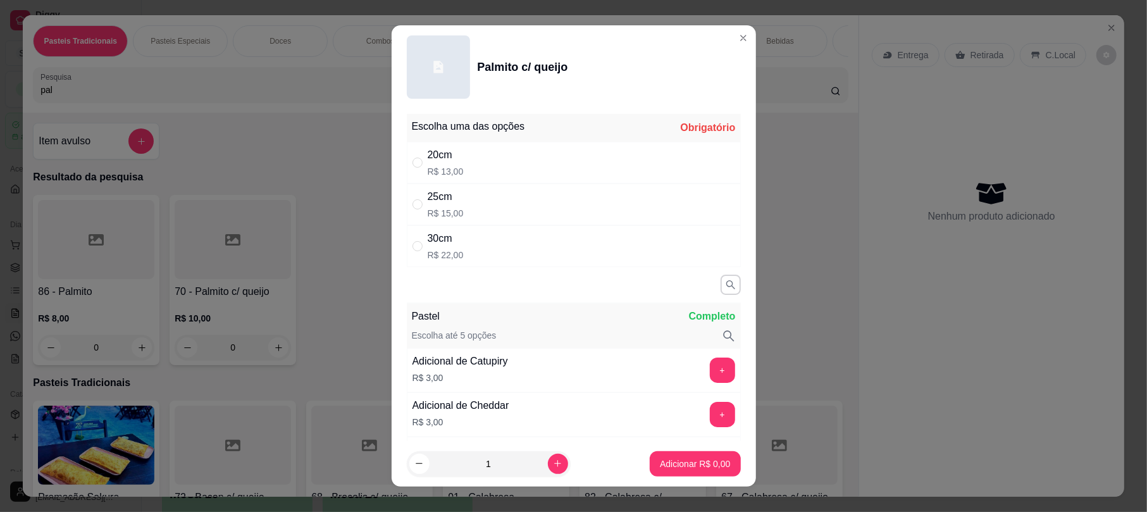
click at [477, 216] on div "25cm R$ 15,00" at bounding box center [574, 204] width 334 height 42
radio input "true"
click at [704, 464] on p "Adicionar R$ 15,00" at bounding box center [692, 463] width 75 height 13
type input "1"
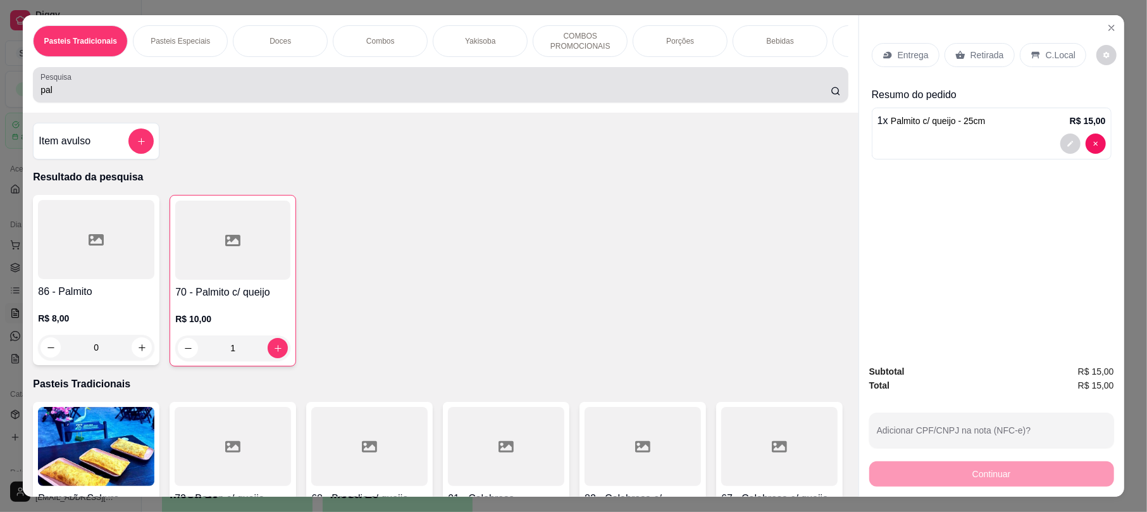
click at [330, 96] on input "pal" at bounding box center [435, 89] width 790 height 13
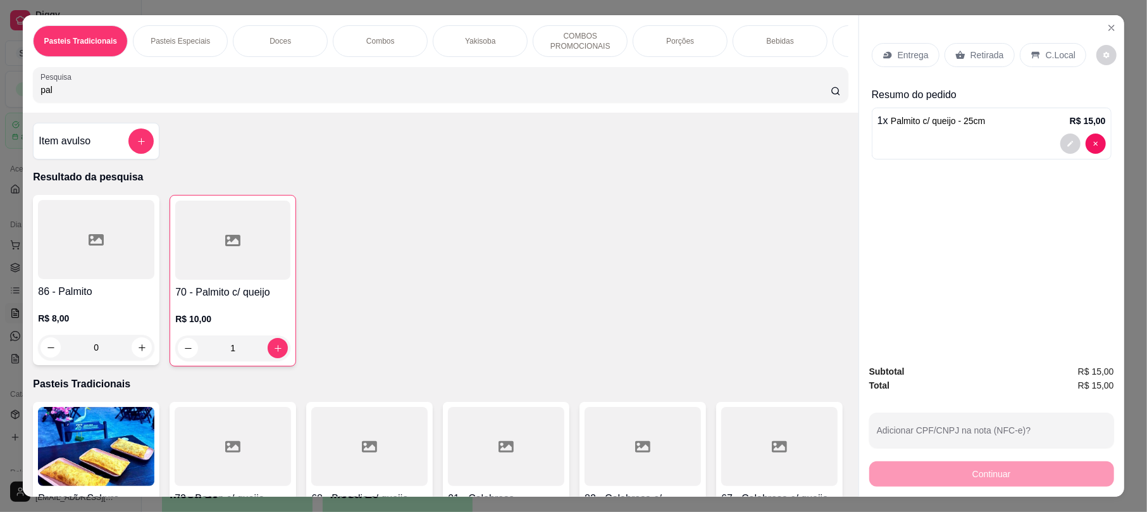
click at [330, 96] on input "pal" at bounding box center [435, 89] width 790 height 13
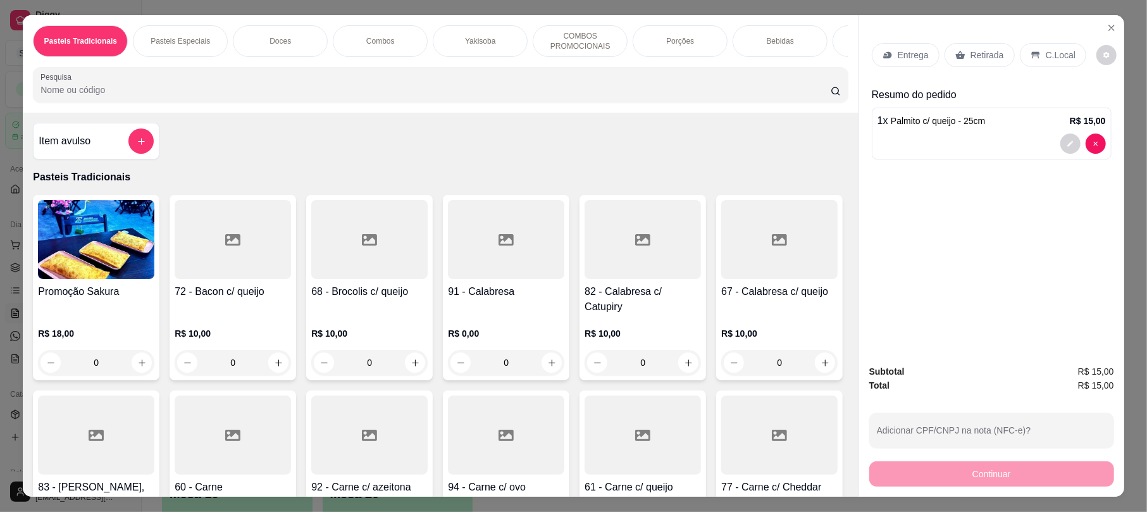
click at [995, 57] on p "Retirada" at bounding box center [987, 55] width 34 height 13
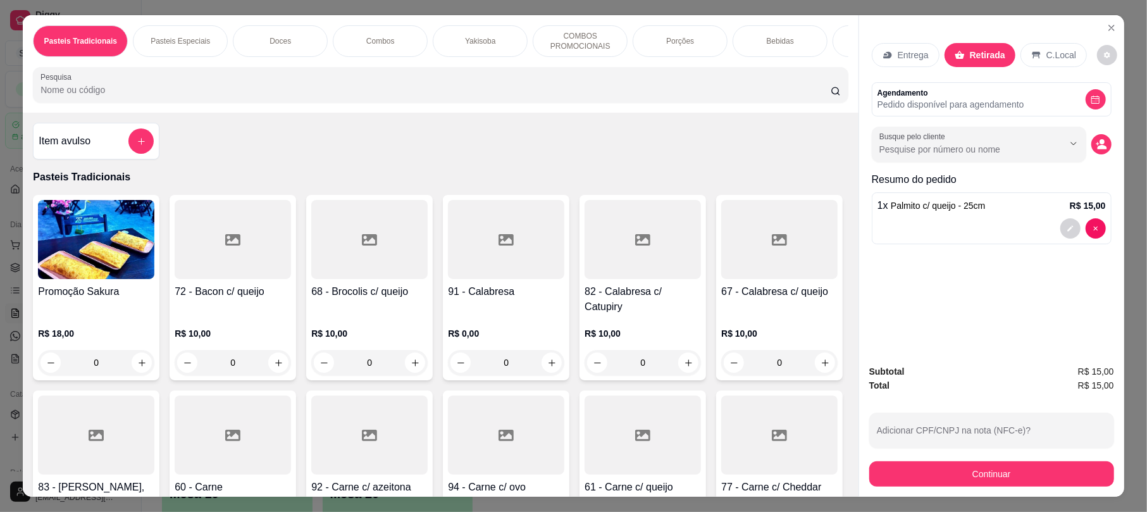
click at [1000, 488] on div "Subtotal R$ 15,00 Total R$ 15,00 Adicionar CPF/CNPJ na nota (NFC-e)? Continuar" at bounding box center [991, 425] width 265 height 142
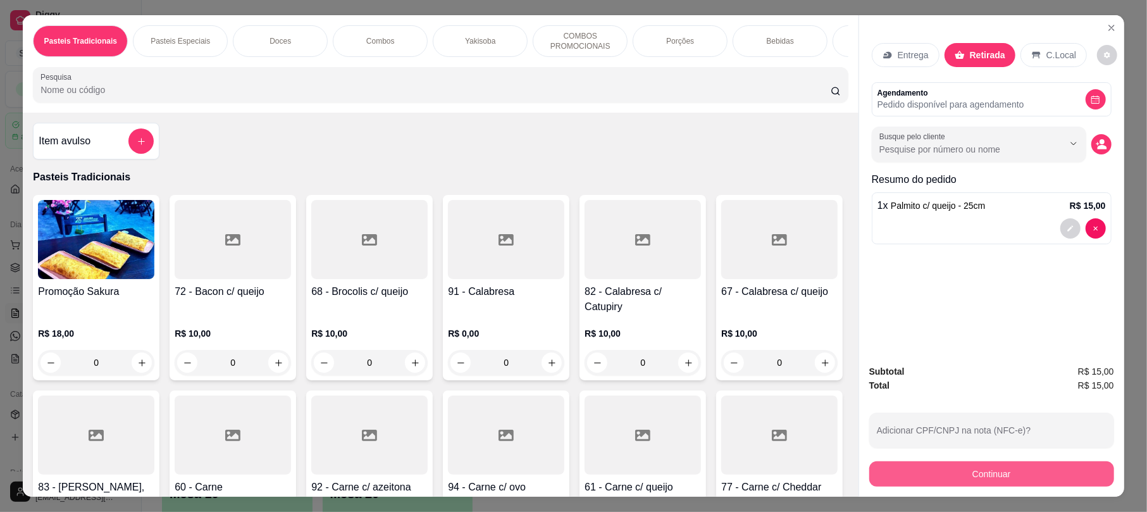
click at [1024, 461] on button "Continuar" at bounding box center [991, 473] width 245 height 25
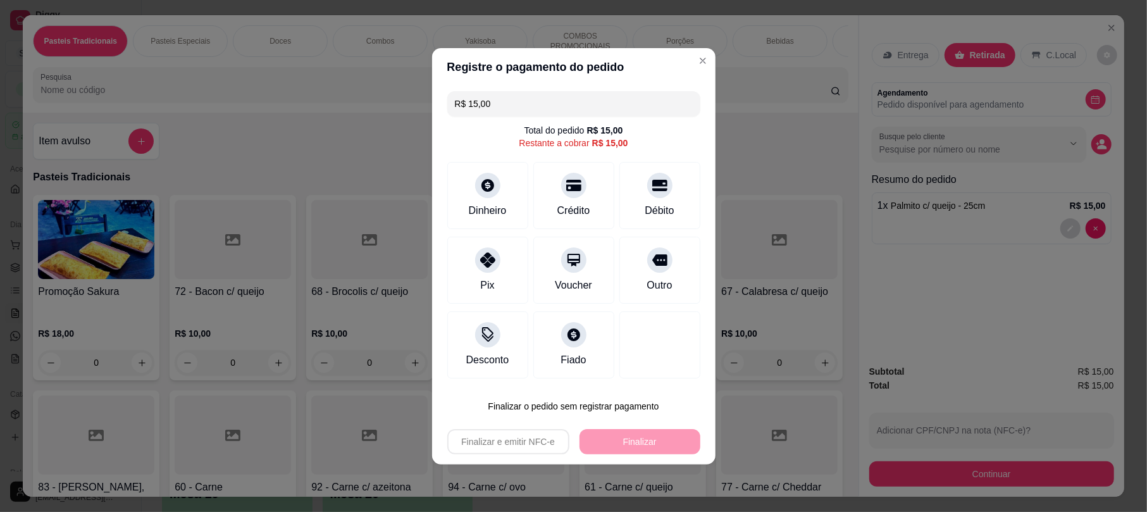
drag, startPoint x: 580, startPoint y: 188, endPoint x: 658, endPoint y: 484, distance: 306.2
click at [579, 188] on div "Crédito" at bounding box center [573, 195] width 81 height 67
type input "R$ 0,00"
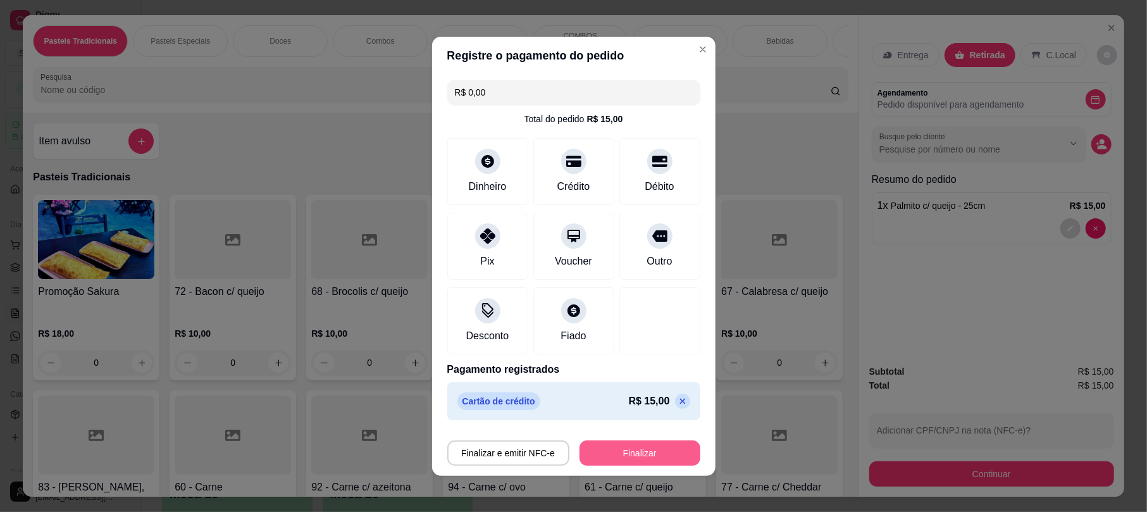
click at [650, 450] on button "Finalizar" at bounding box center [639, 452] width 121 height 25
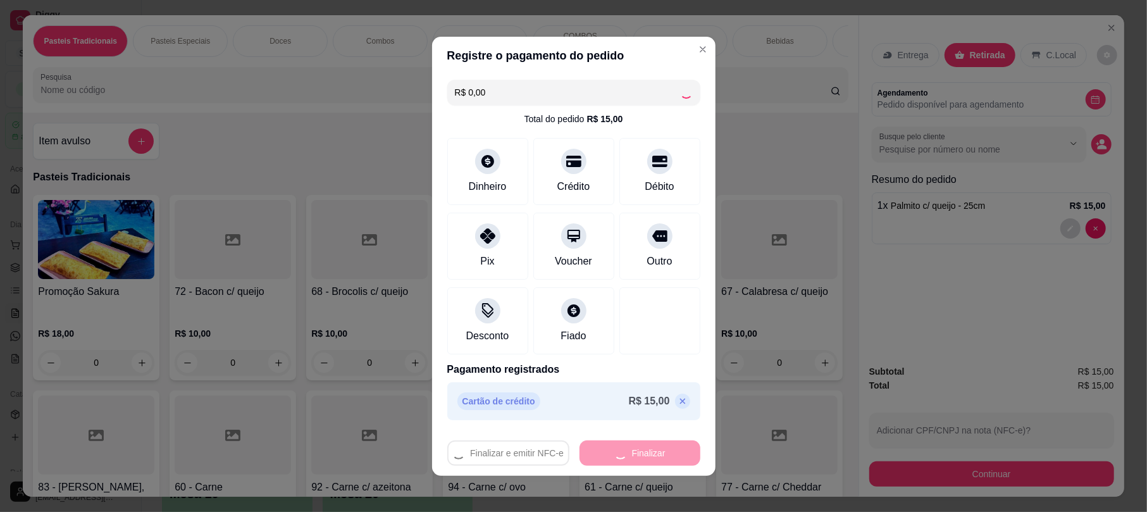
type input "0"
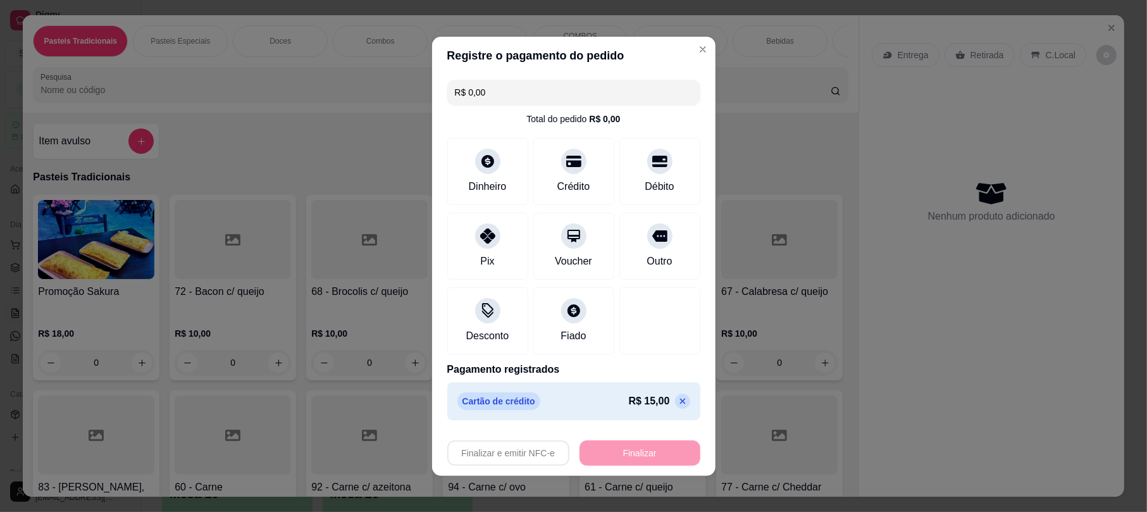
type input "-R$ 15,00"
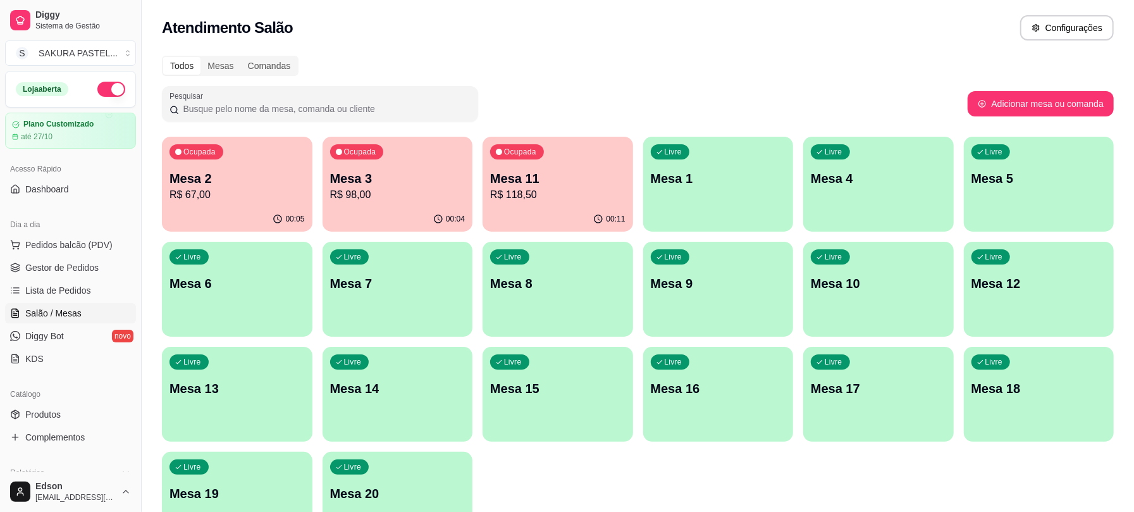
scroll to position [398, 0]
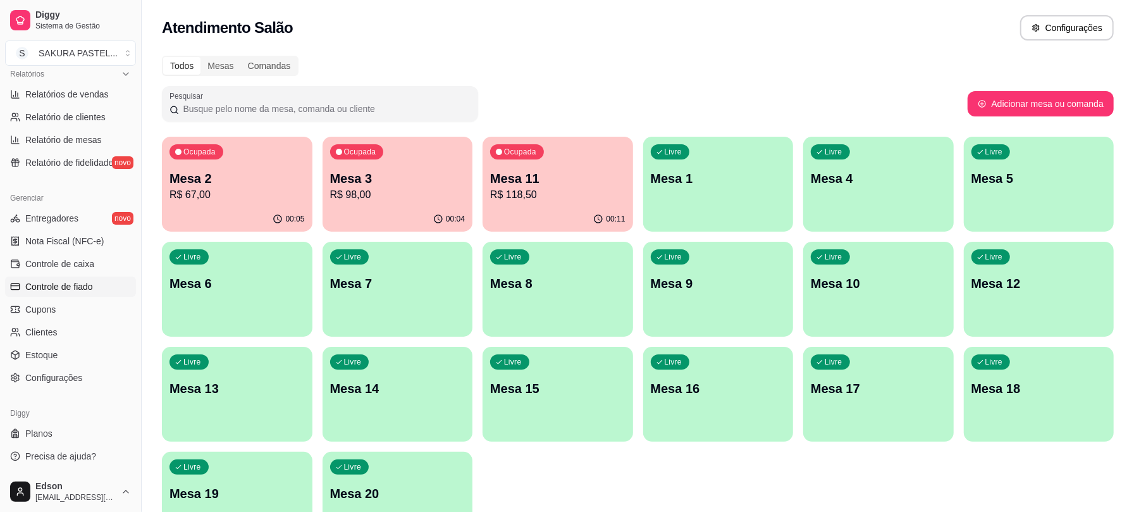
click at [68, 285] on span "Controle de fiado" at bounding box center [59, 286] width 68 height 13
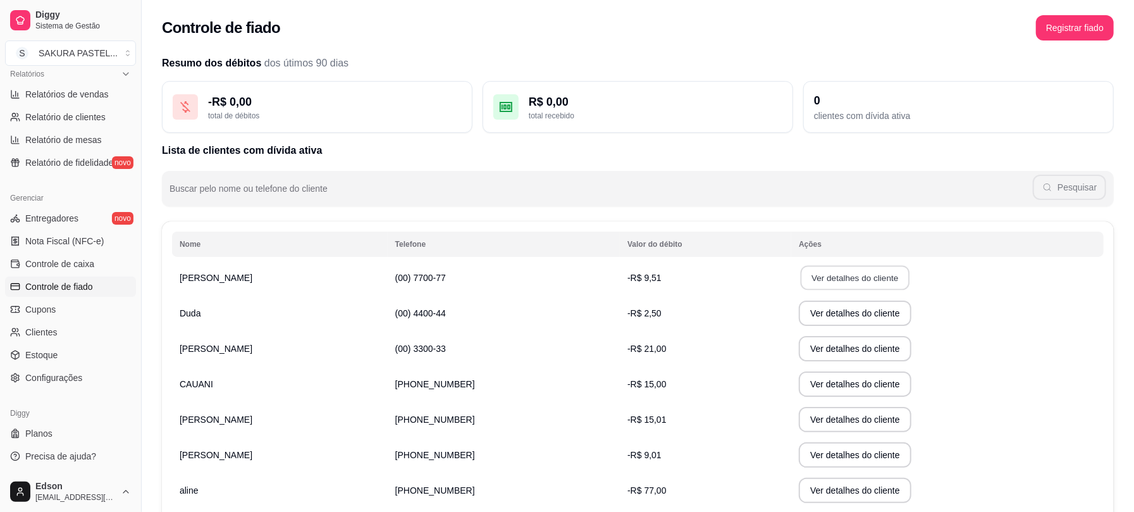
click at [830, 280] on button "Ver detalhes do cliente" at bounding box center [855, 278] width 109 height 25
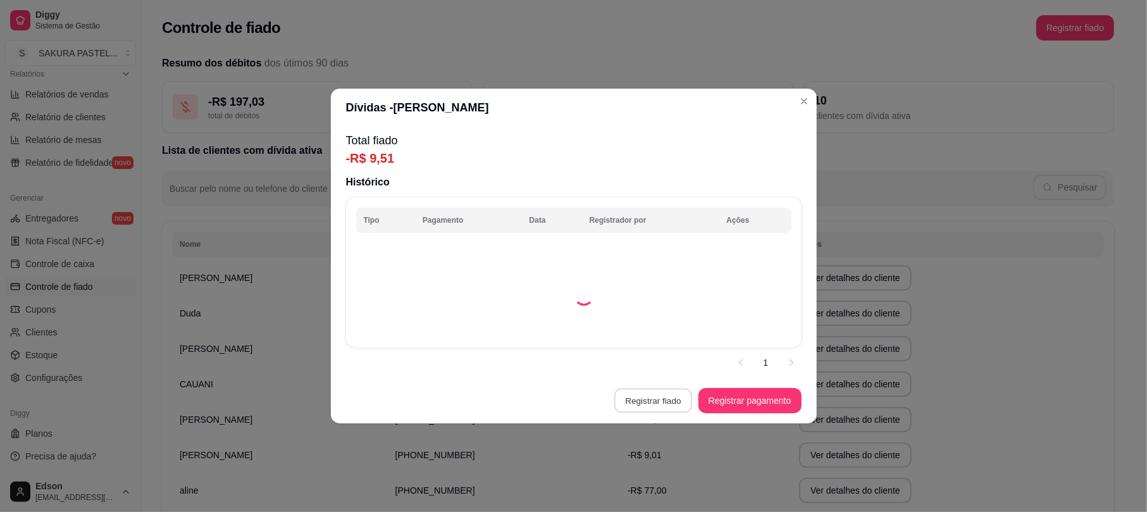
click at [665, 395] on button "Registrar fiado" at bounding box center [653, 400] width 78 height 25
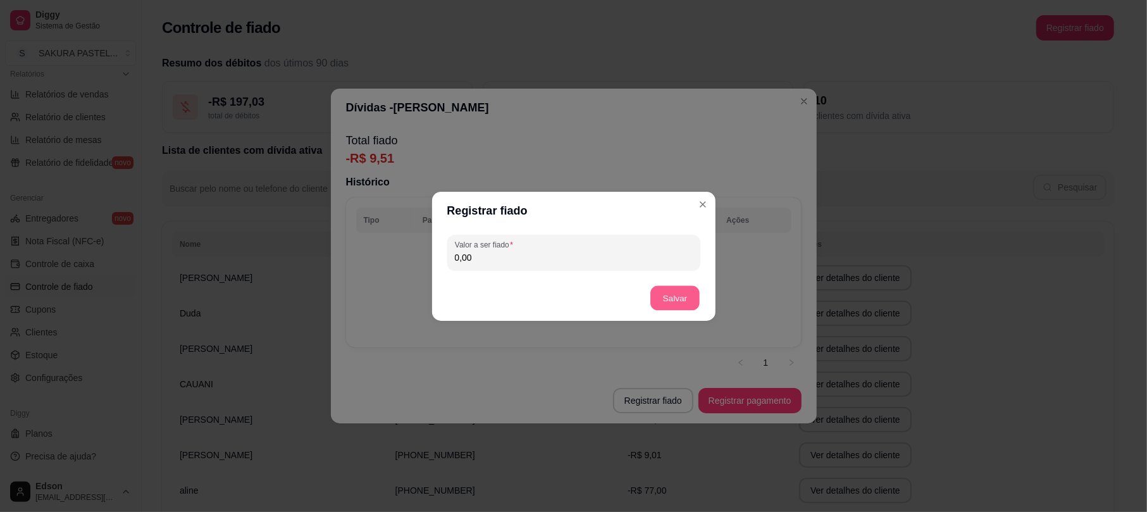
click at [692, 302] on button "Salvar" at bounding box center [674, 297] width 49 height 25
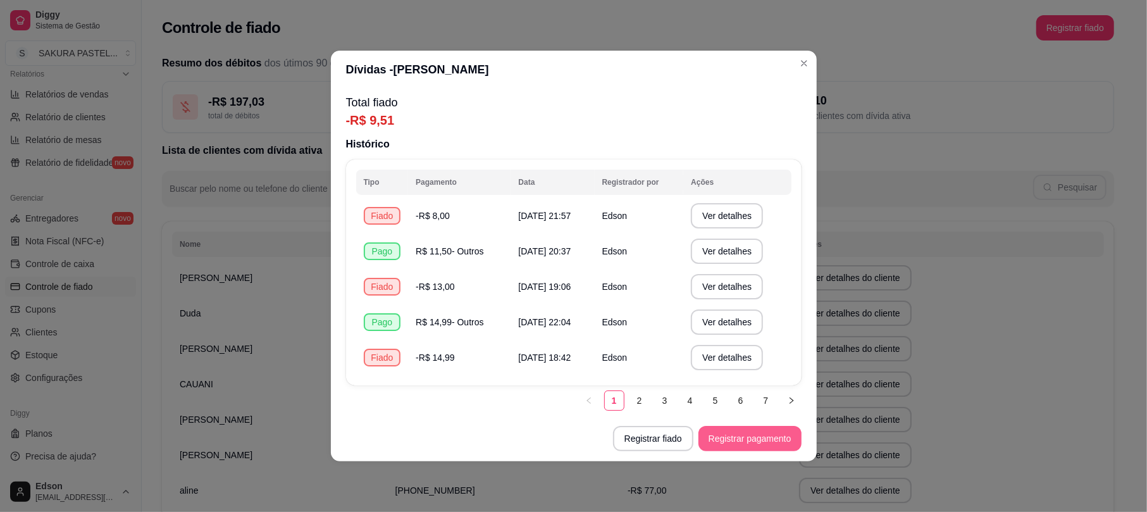
click at [767, 438] on button "Registrar pagamento" at bounding box center [749, 438] width 103 height 25
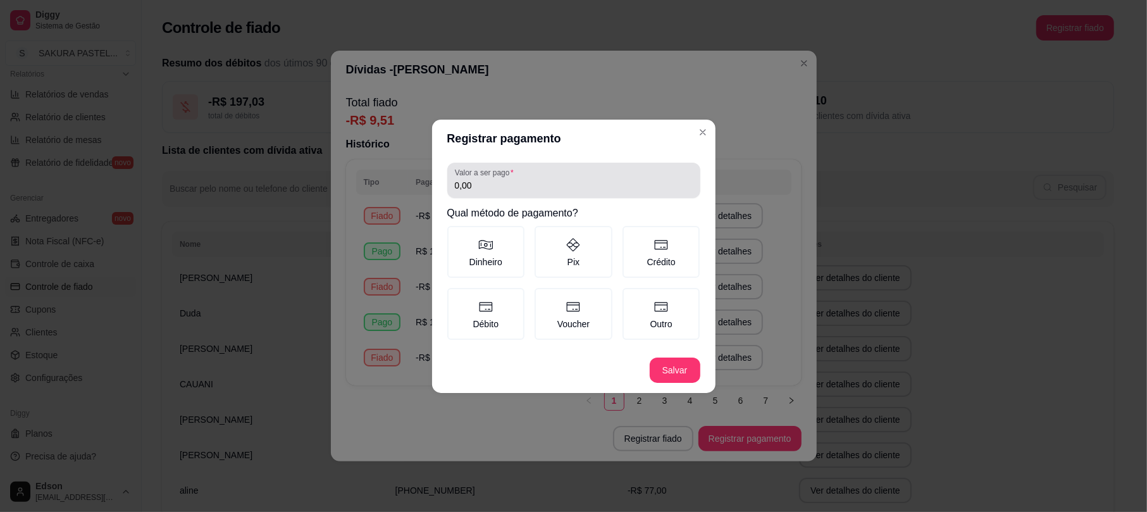
click at [536, 178] on div "0,00" at bounding box center [574, 180] width 238 height 25
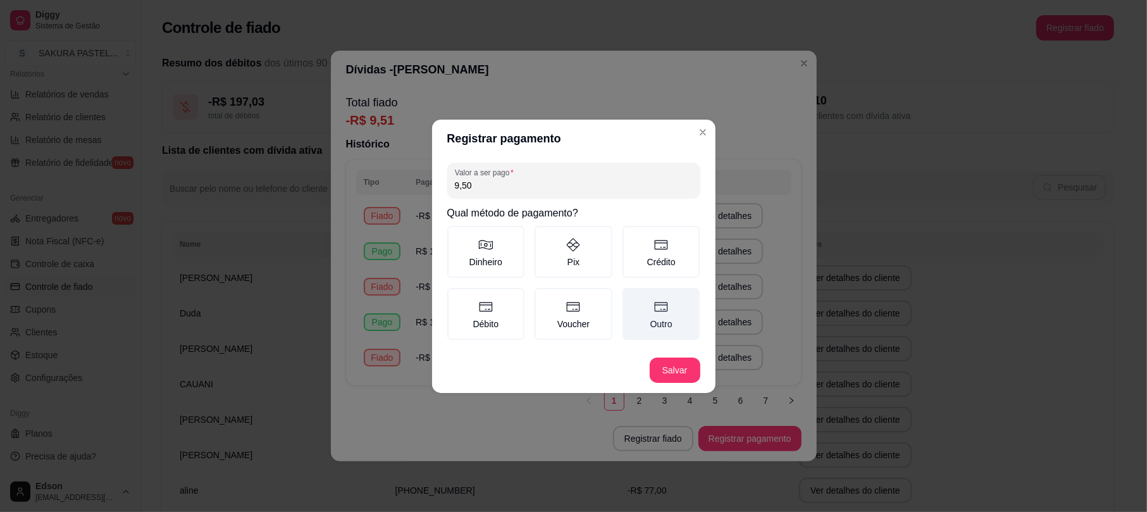
type input "9,50"
click at [649, 321] on label "Outro" at bounding box center [661, 314] width 78 height 52
click at [632, 297] on button "Outro" at bounding box center [627, 292] width 10 height 10
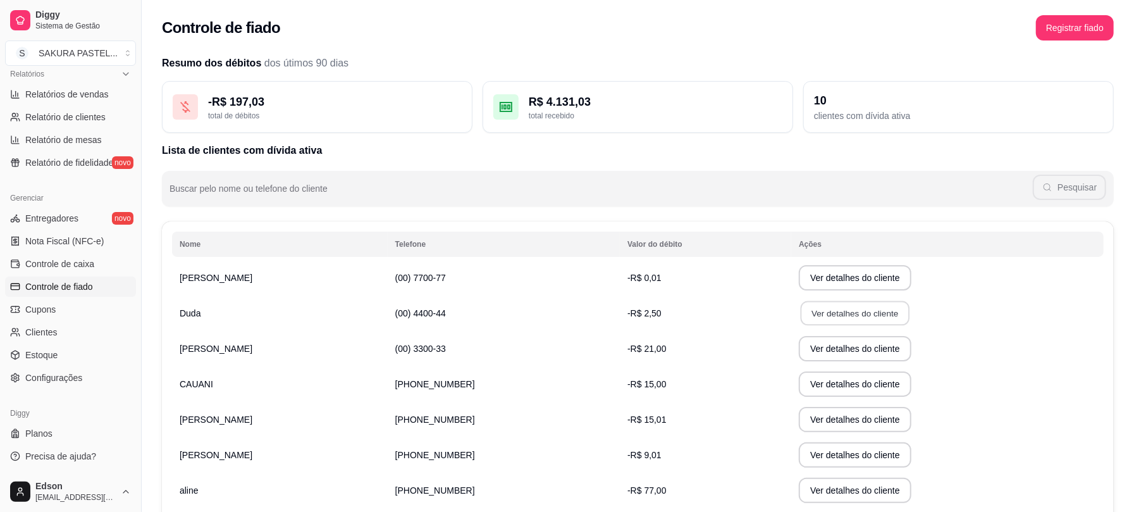
click at [801, 312] on button "Ver detalhes do cliente" at bounding box center [855, 313] width 109 height 25
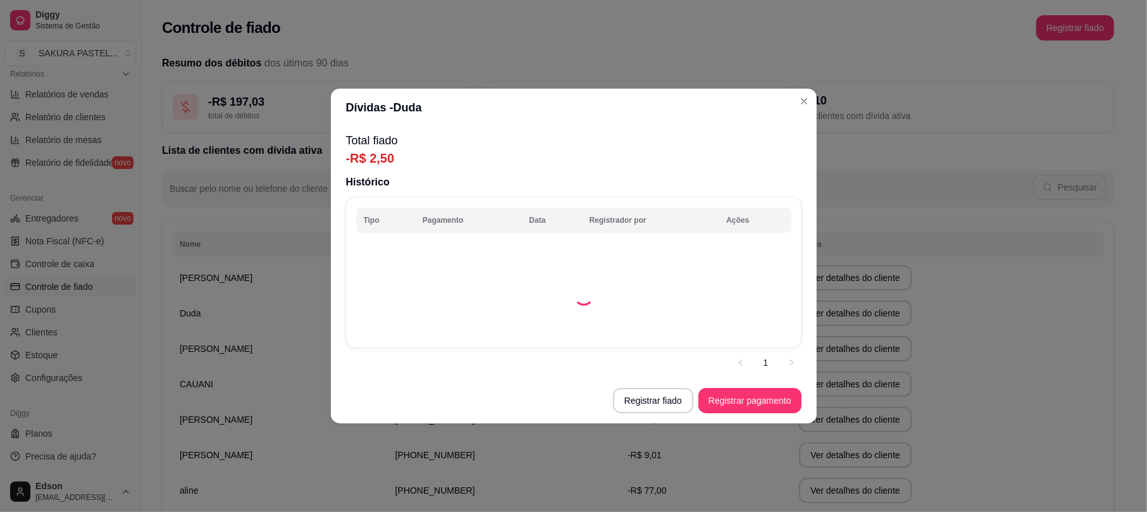
click at [686, 413] on section "Dívidas - Duda Total fiado -R$ 2,50 Histórico Tipo Pagamento Data Registrador p…" at bounding box center [574, 256] width 486 height 335
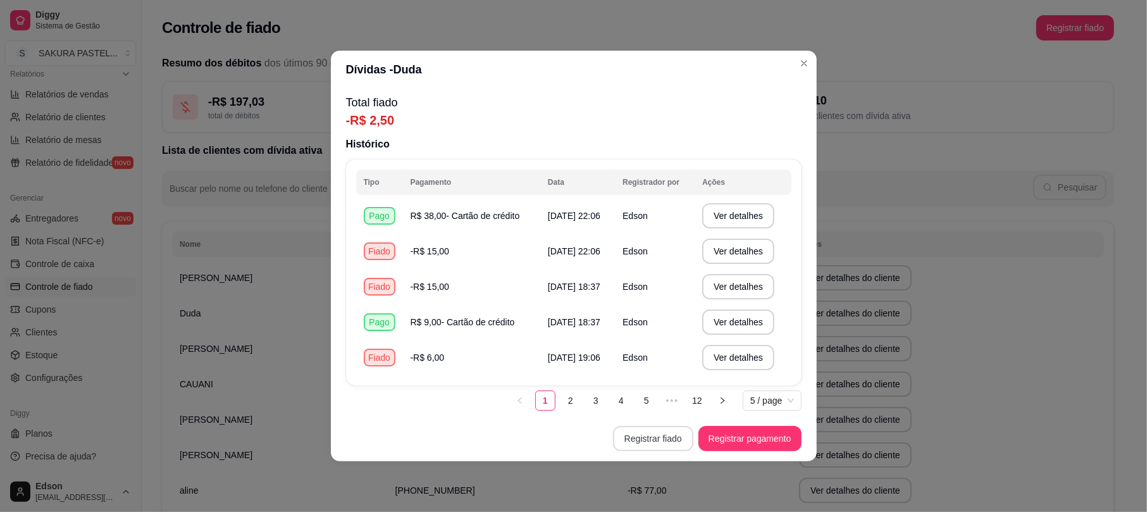
click at [673, 441] on button "Registrar fiado" at bounding box center [653, 438] width 80 height 25
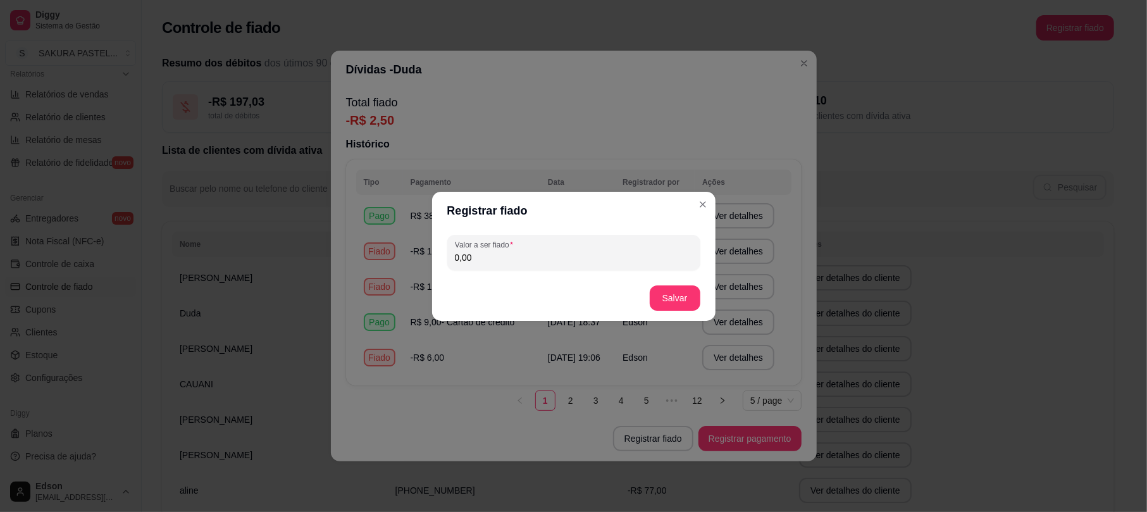
click at [545, 258] on input "0,00" at bounding box center [574, 257] width 238 height 13
type input "15,00"
click at [665, 307] on button "Salvar" at bounding box center [674, 297] width 51 height 25
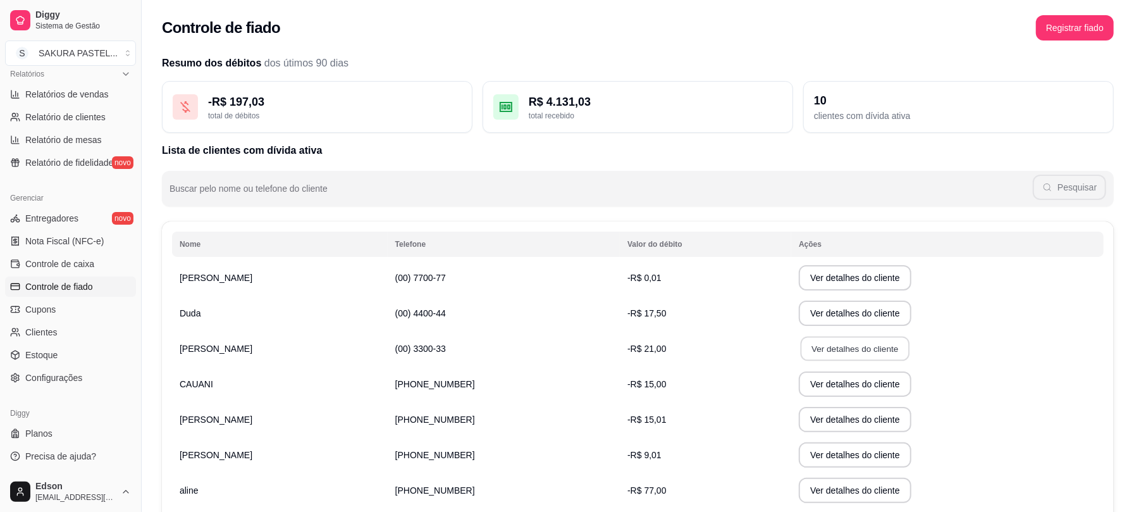
click at [863, 340] on button "Ver detalhes do cliente" at bounding box center [855, 348] width 109 height 25
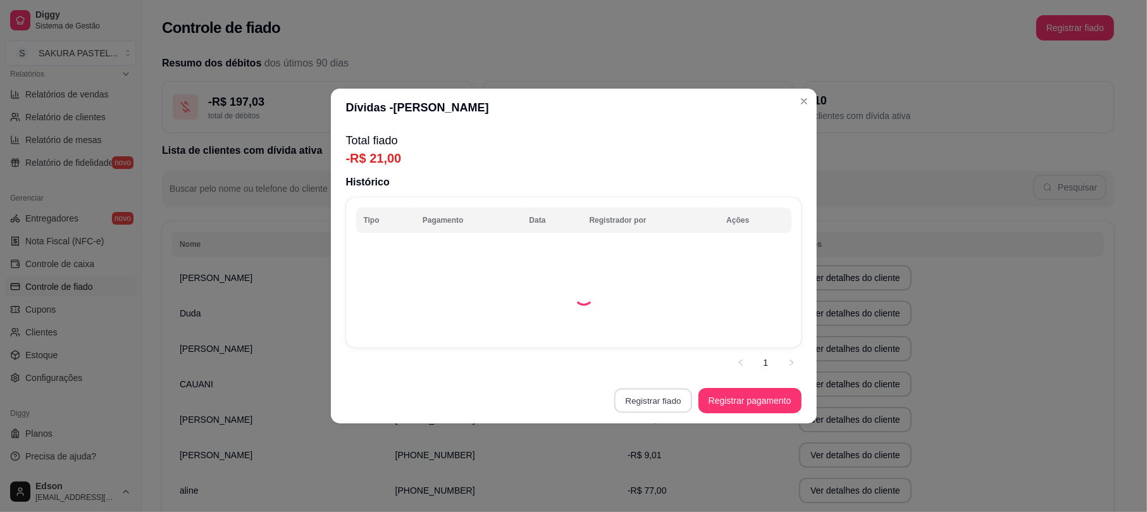
click at [643, 409] on button "Registrar fiado" at bounding box center [653, 400] width 78 height 25
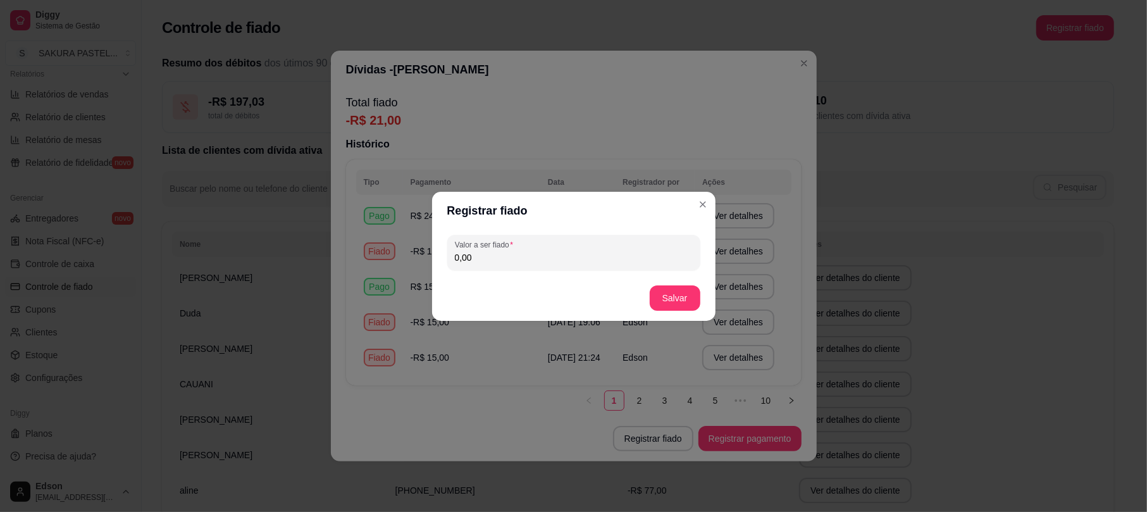
click at [560, 254] on input "0,00" at bounding box center [574, 257] width 238 height 13
type input "5,00"
click at [677, 302] on button "Salvar" at bounding box center [674, 297] width 51 height 25
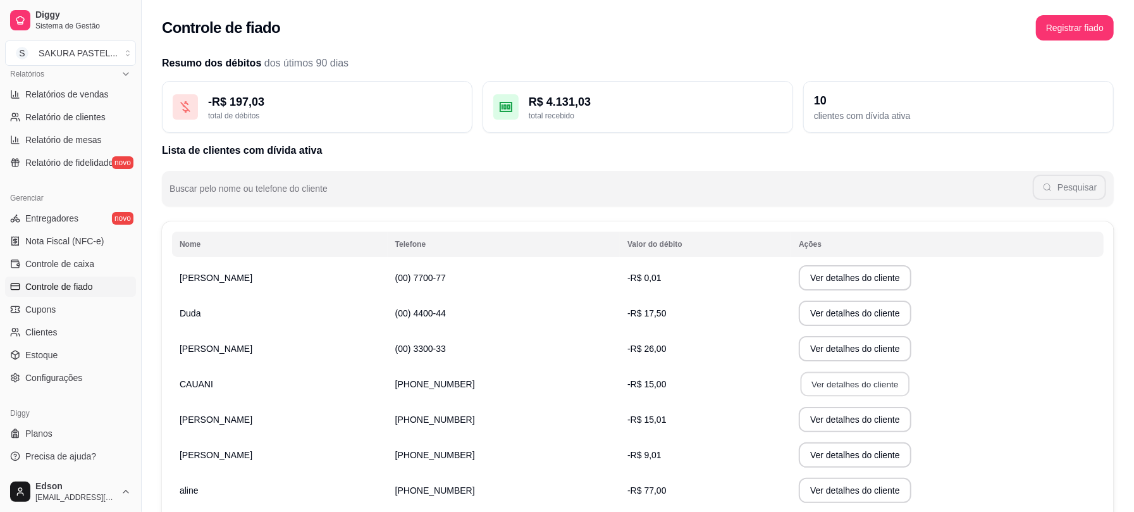
click at [822, 378] on button "Ver detalhes do cliente" at bounding box center [855, 384] width 109 height 25
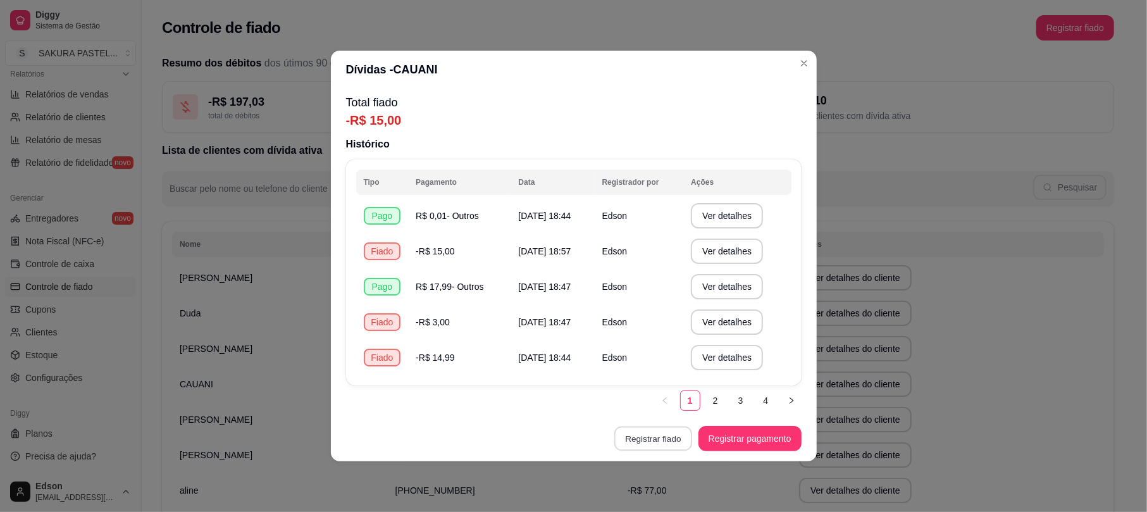
click at [653, 428] on button "Registrar fiado" at bounding box center [653, 438] width 78 height 25
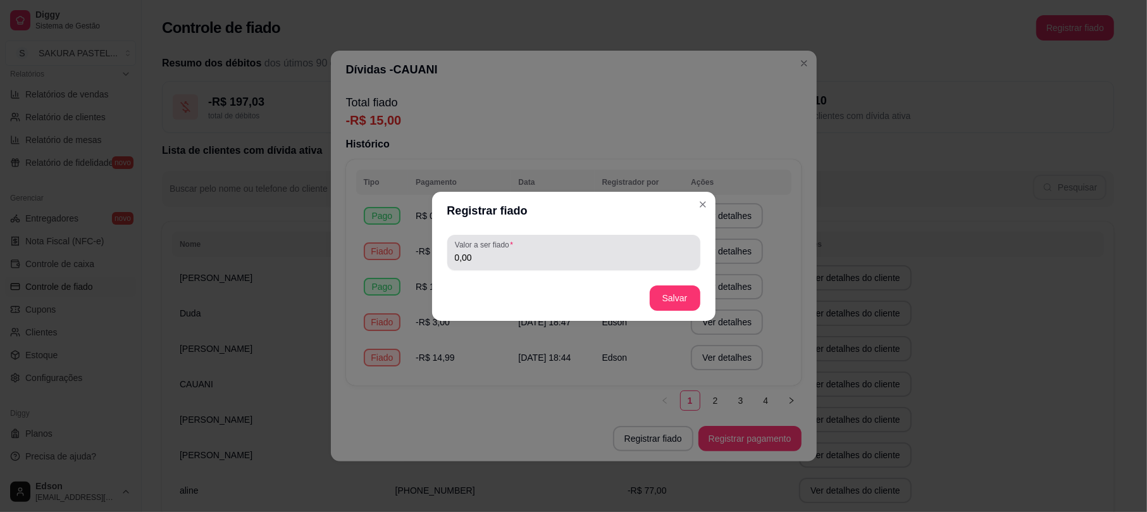
click at [527, 256] on input "0,00" at bounding box center [574, 257] width 238 height 13
type input "15,00"
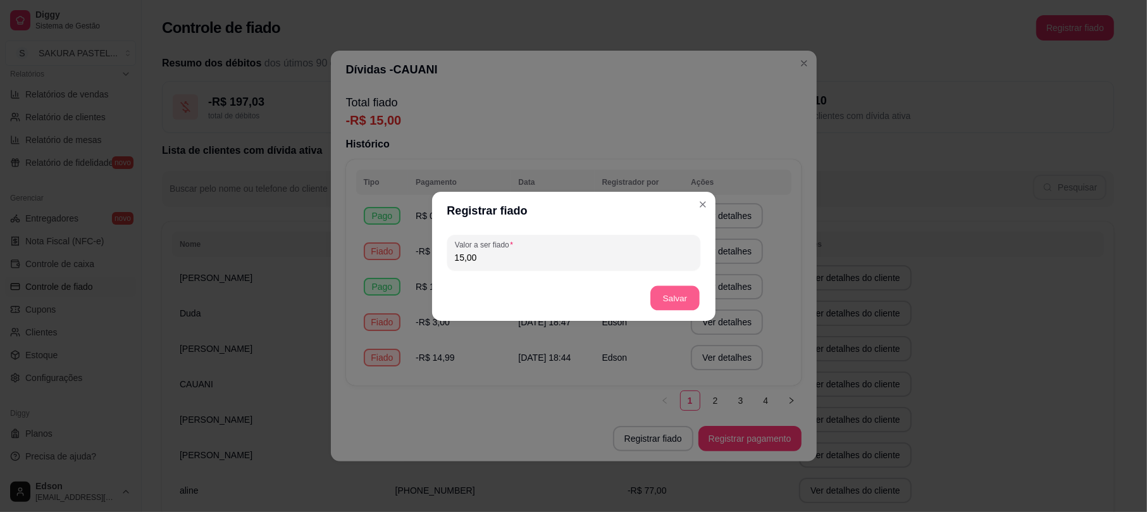
click at [661, 309] on button "Salvar" at bounding box center [674, 297] width 49 height 25
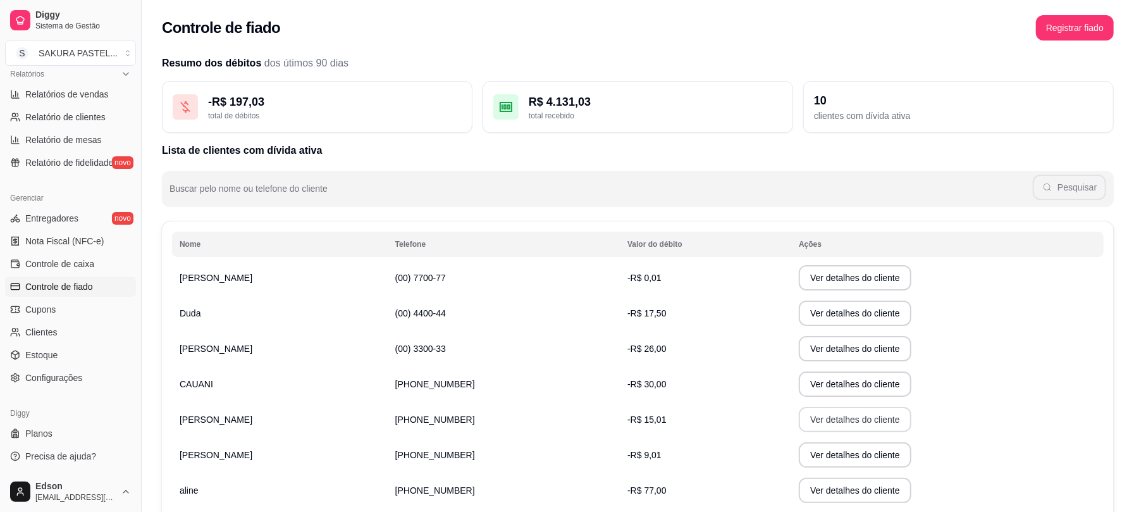
click at [803, 410] on button "Ver detalhes do cliente" at bounding box center [855, 419] width 113 height 25
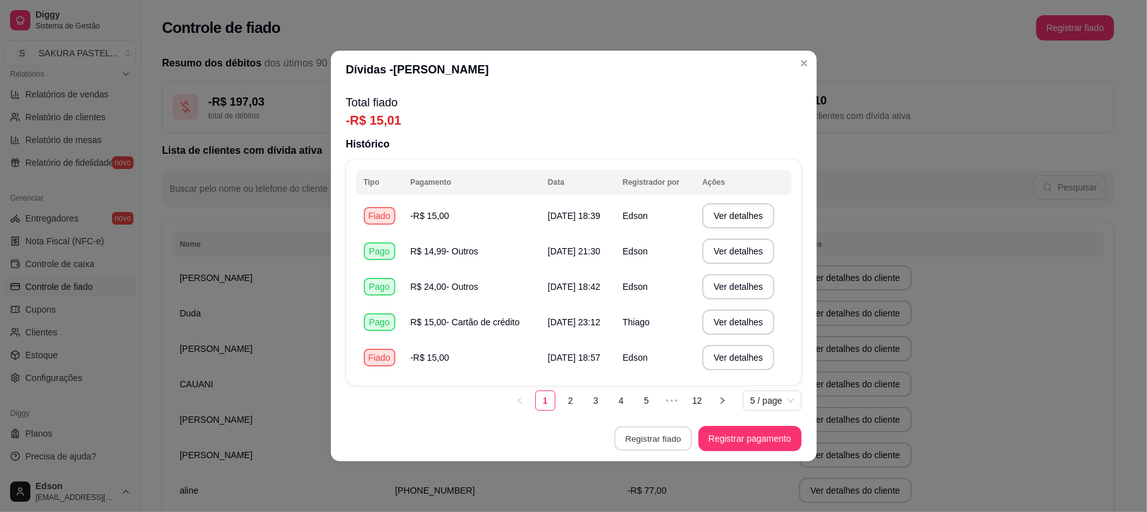
click at [666, 444] on button "Registrar fiado" at bounding box center [653, 438] width 78 height 25
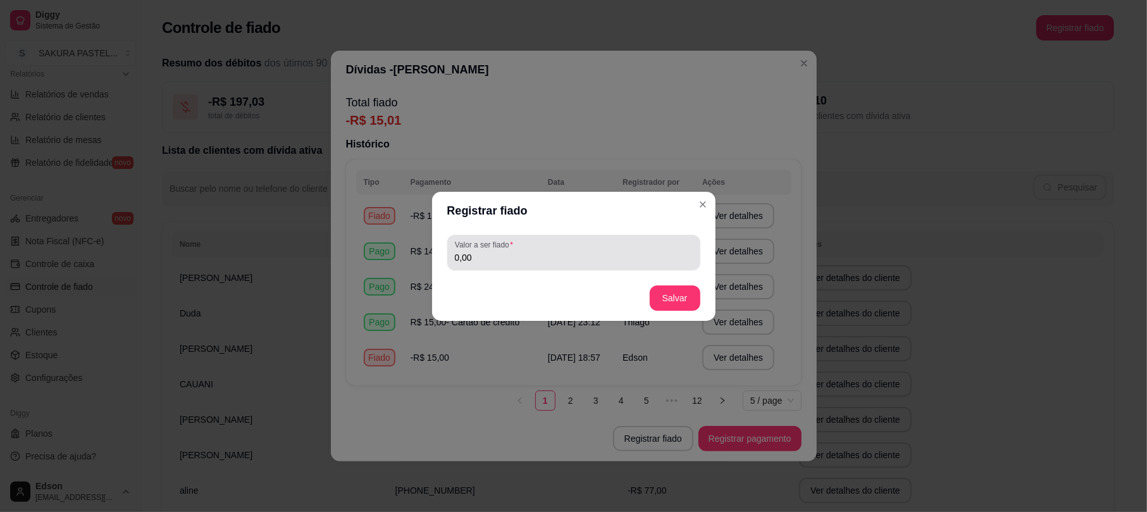
click at [572, 251] on input "0,00" at bounding box center [574, 257] width 238 height 13
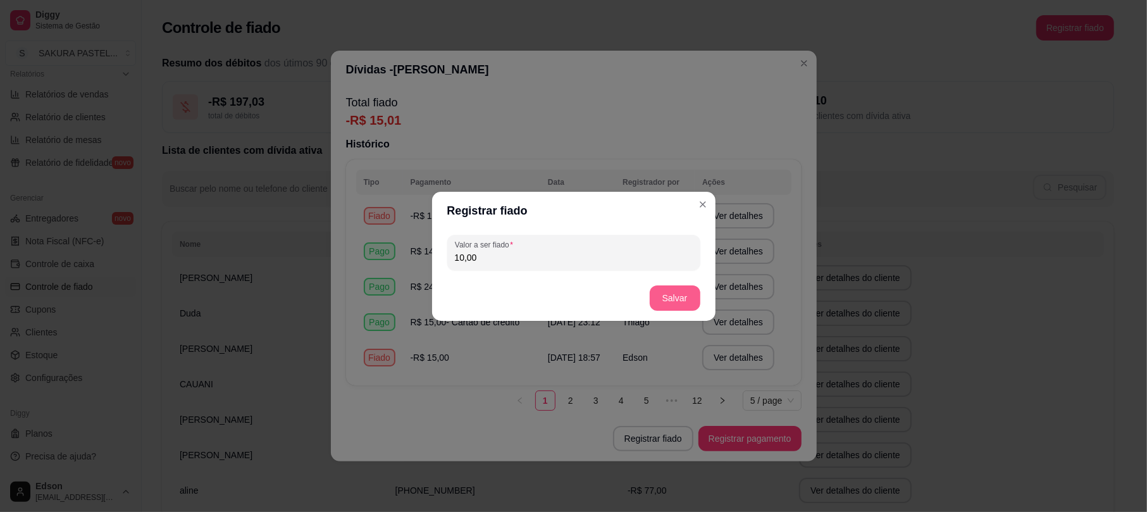
type input "10,00"
click at [674, 290] on button "Salvar" at bounding box center [674, 297] width 51 height 25
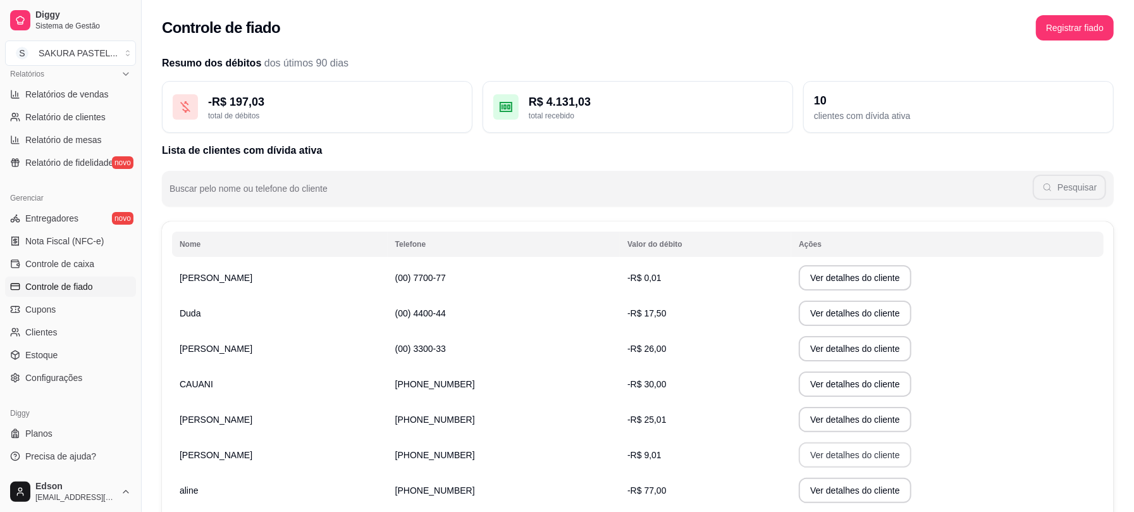
click at [818, 463] on button "Ver detalhes do cliente" at bounding box center [855, 454] width 113 height 25
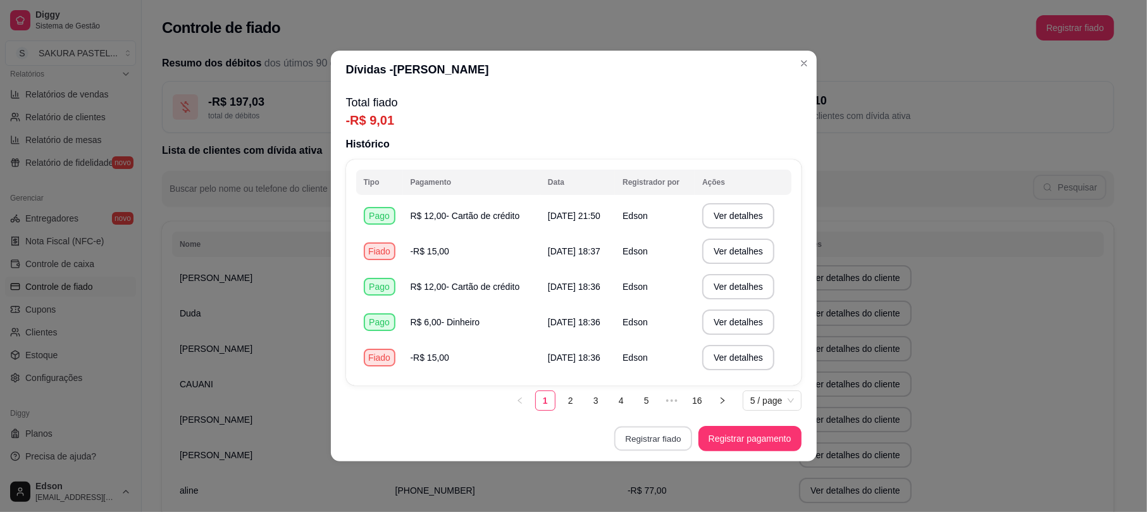
click at [660, 430] on button "Registrar fiado" at bounding box center [653, 438] width 78 height 25
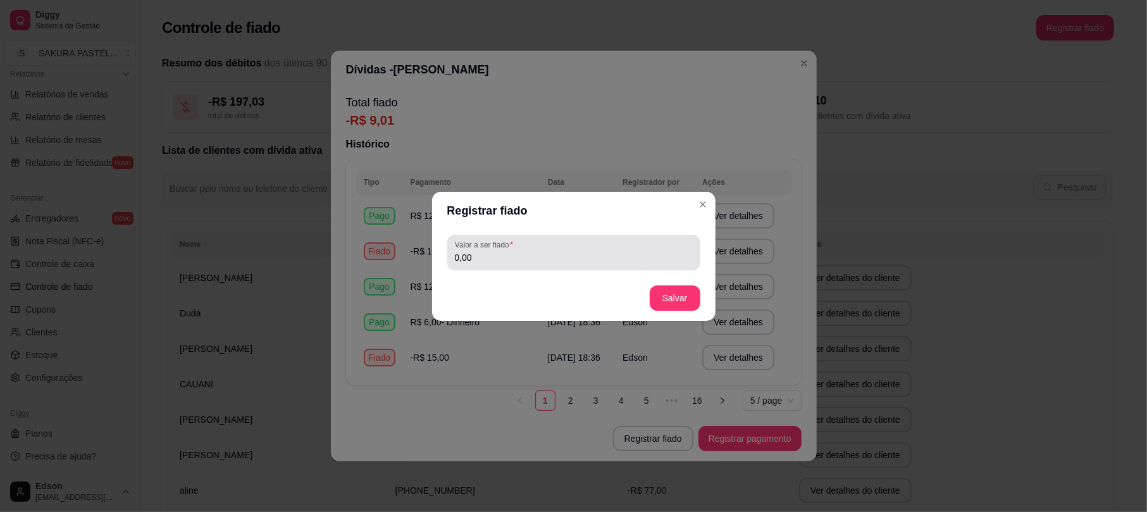
click at [565, 264] on div "Valor a ser fiado 0,00" at bounding box center [573, 252] width 253 height 35
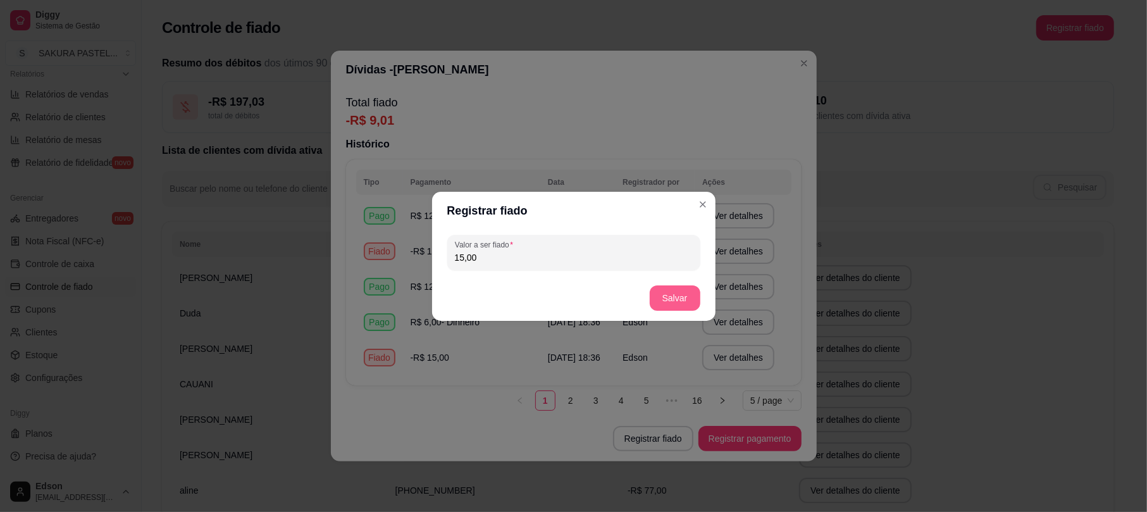
type input "15,00"
click at [664, 298] on button "Salvar" at bounding box center [674, 297] width 49 height 25
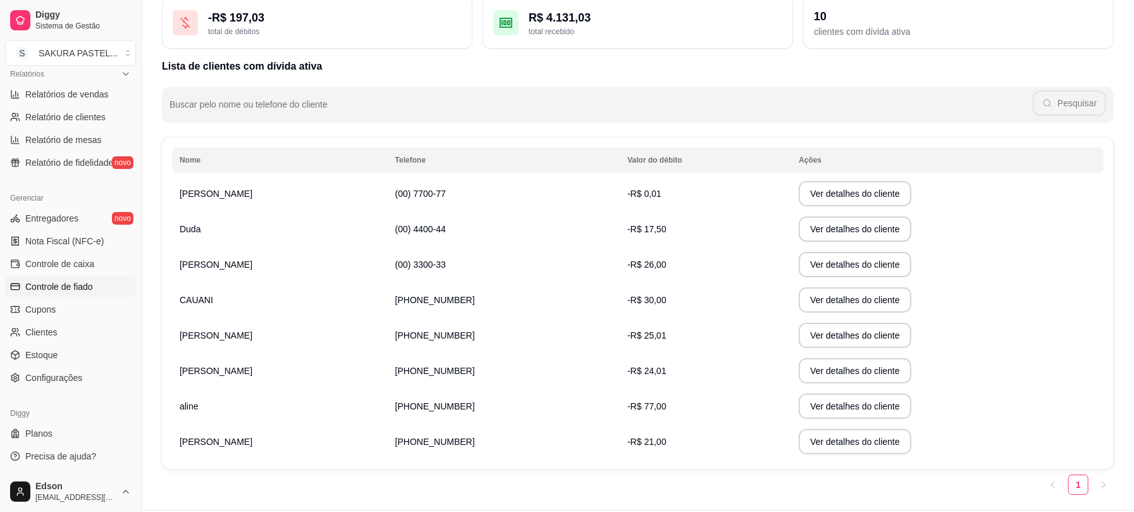
scroll to position [119, 0]
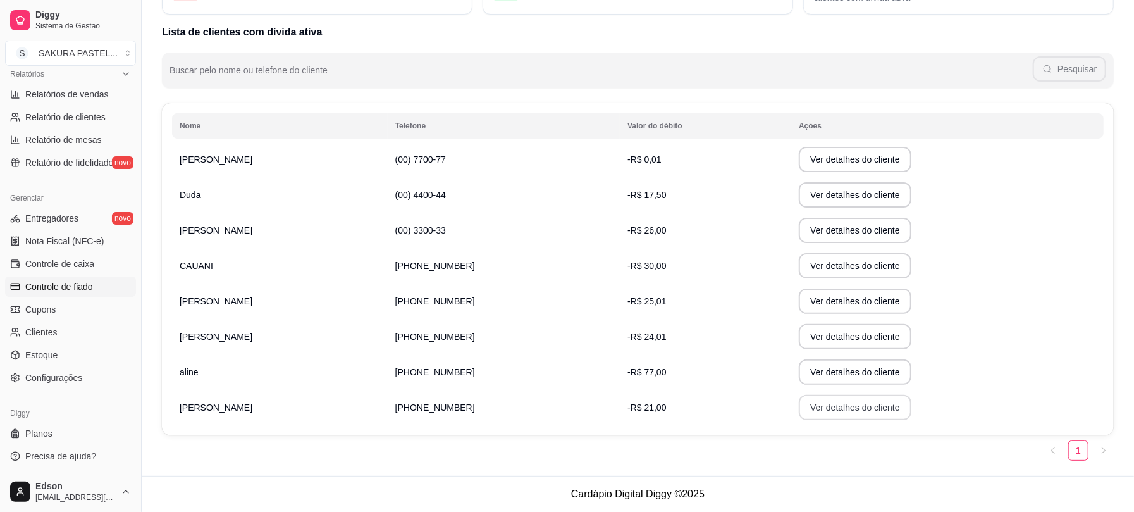
click at [843, 409] on button "Ver detalhes do cliente" at bounding box center [855, 407] width 113 height 25
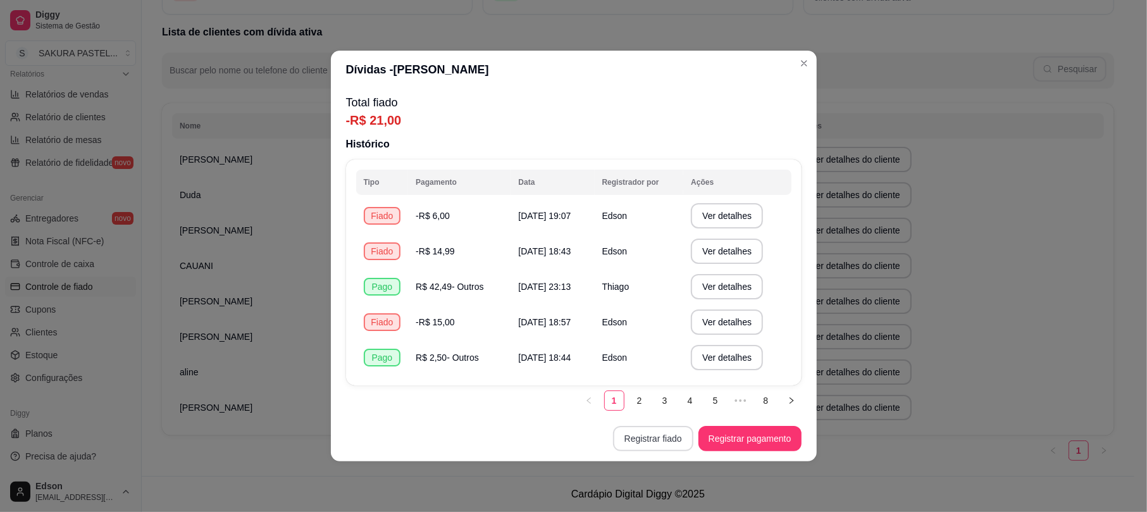
click at [658, 433] on button "Registrar fiado" at bounding box center [653, 438] width 80 height 25
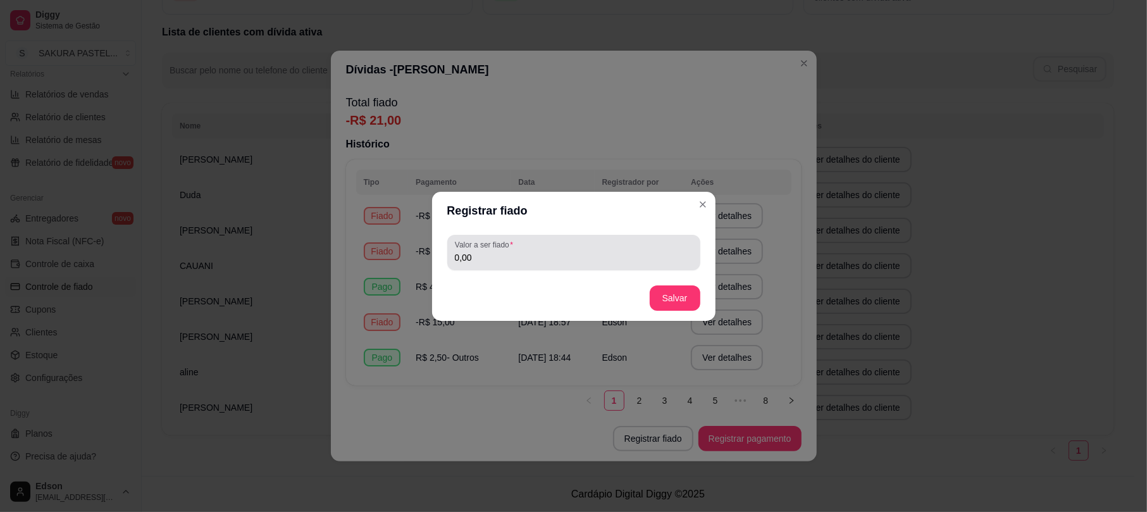
click at [605, 255] on input "0,00" at bounding box center [574, 257] width 238 height 13
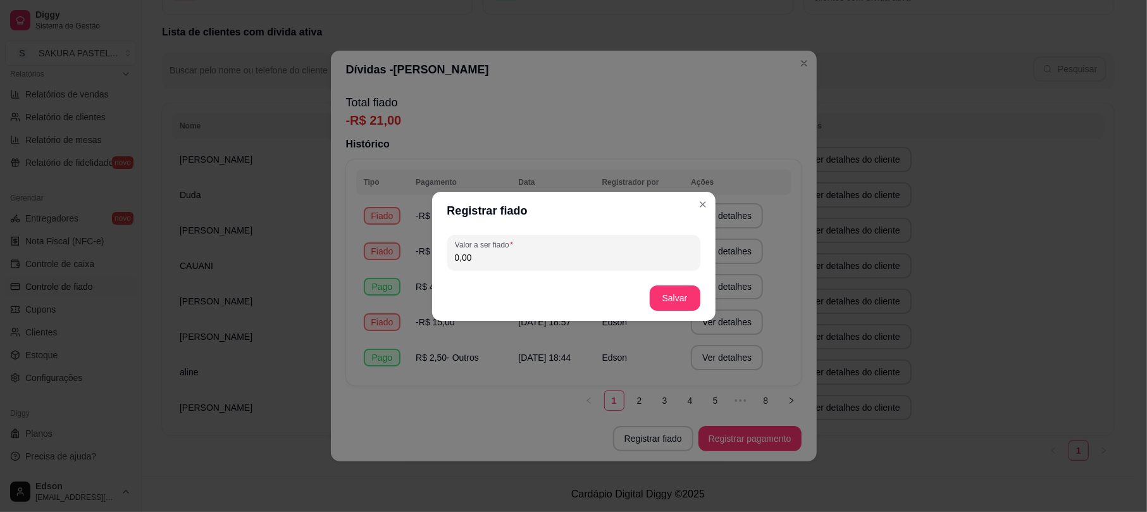
click at [605, 255] on input "0,00" at bounding box center [574, 257] width 238 height 13
type input "11,50"
click at [656, 292] on button "Salvar" at bounding box center [674, 297] width 51 height 25
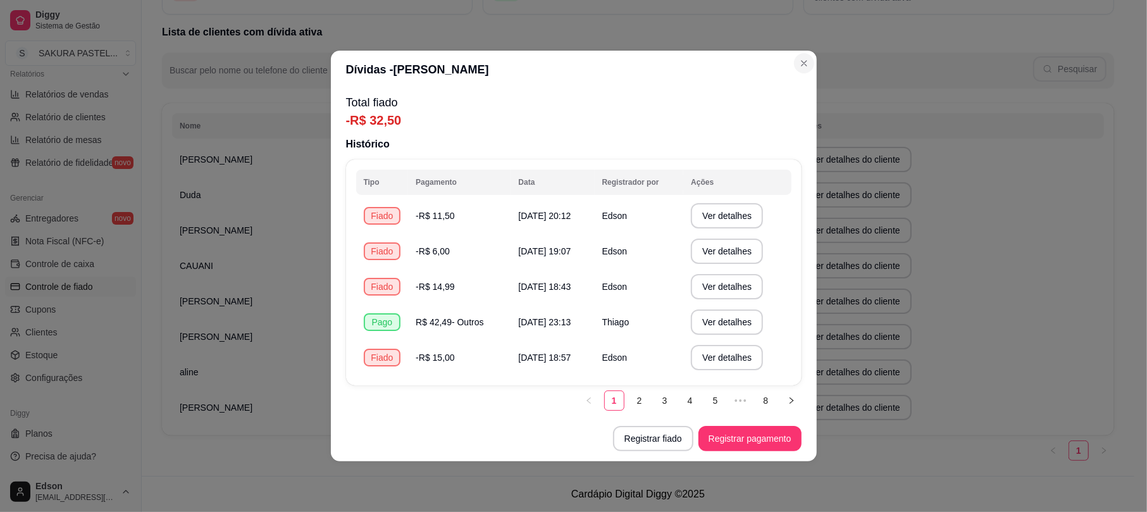
click at [790, 53] on section "Dívidas - [PERSON_NAME] Total fiado -R$ 32,50 Histórico Tipo Pagamento Data Reg…" at bounding box center [574, 256] width 486 height 410
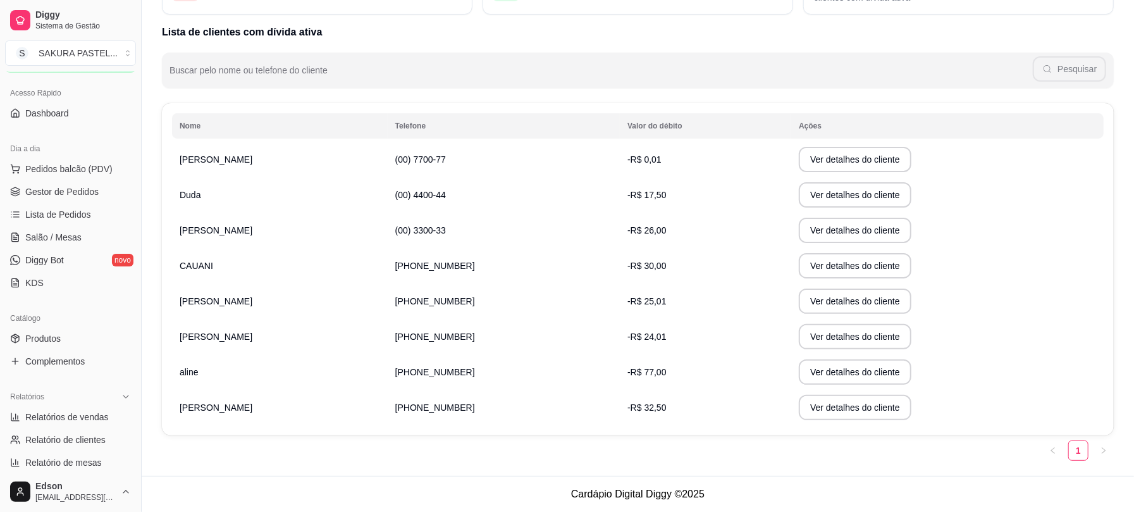
scroll to position [0, 0]
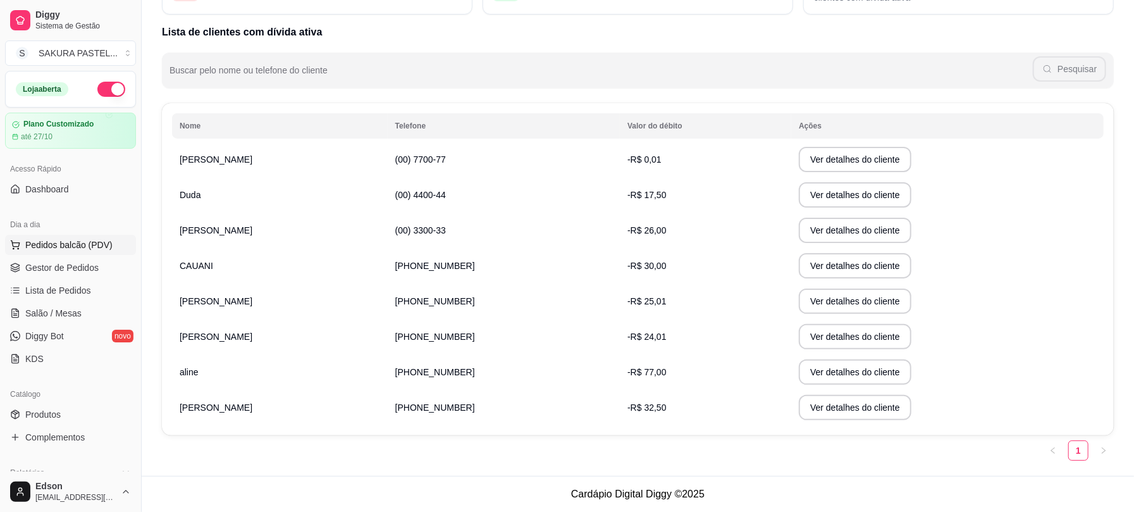
click at [64, 250] on span "Pedidos balcão (PDV)" at bounding box center [68, 244] width 87 height 13
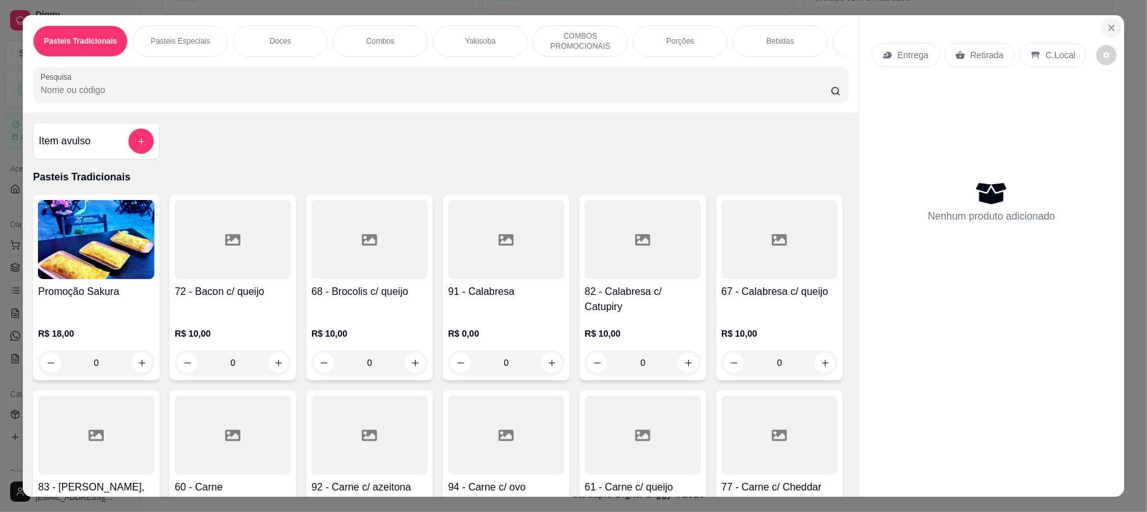
click at [1106, 23] on icon "Close" at bounding box center [1111, 28] width 10 height 10
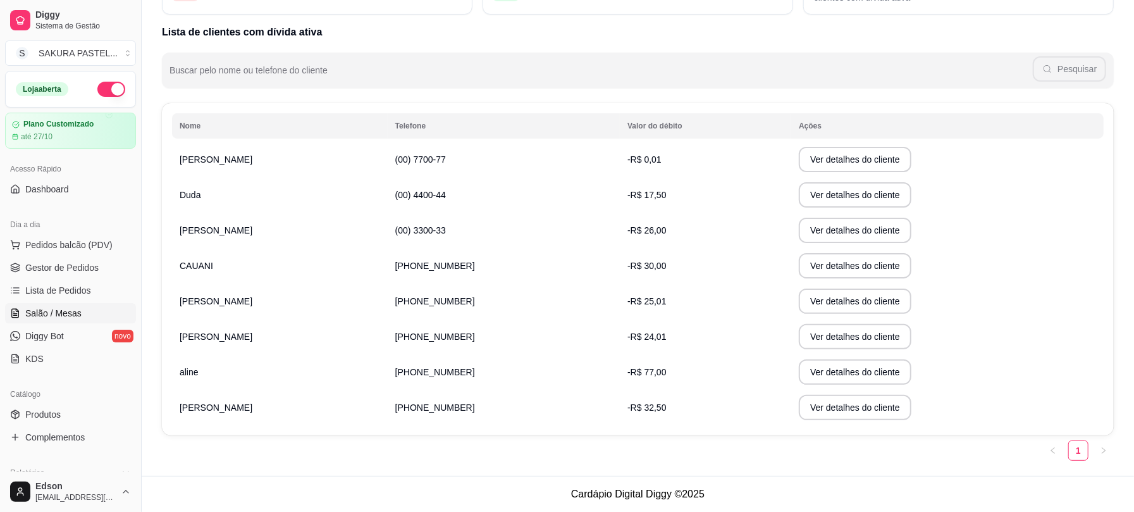
click at [87, 309] on link "Salão / Mesas" at bounding box center [70, 313] width 131 height 20
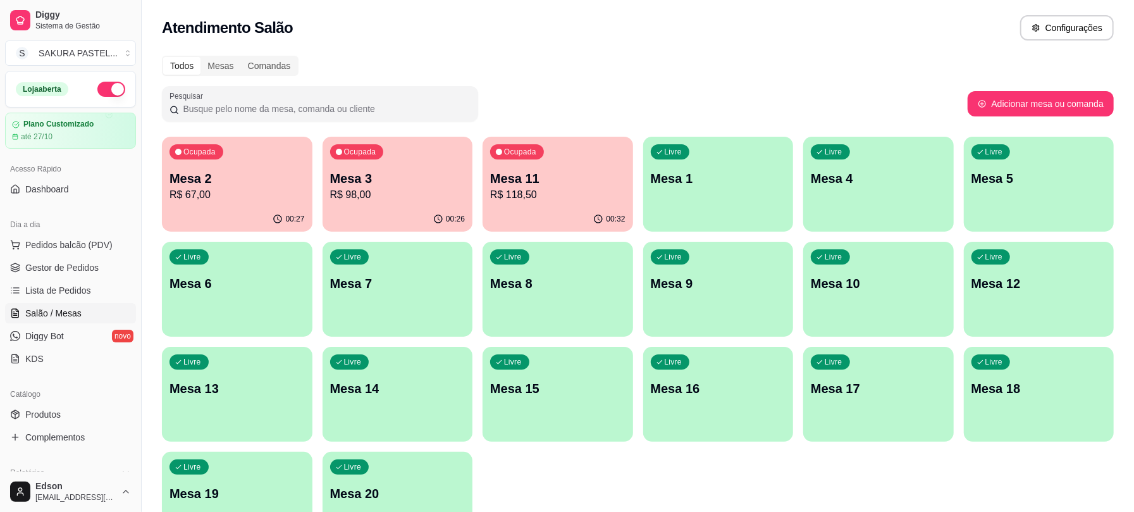
click at [643, 164] on div "Livre Mesa 1" at bounding box center [718, 177] width 151 height 80
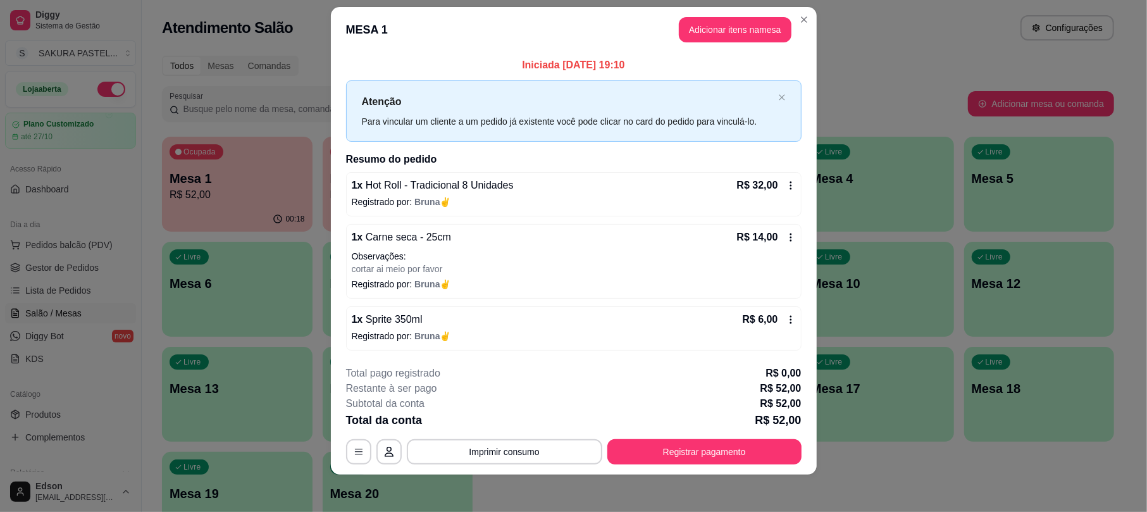
scroll to position [19, 0]
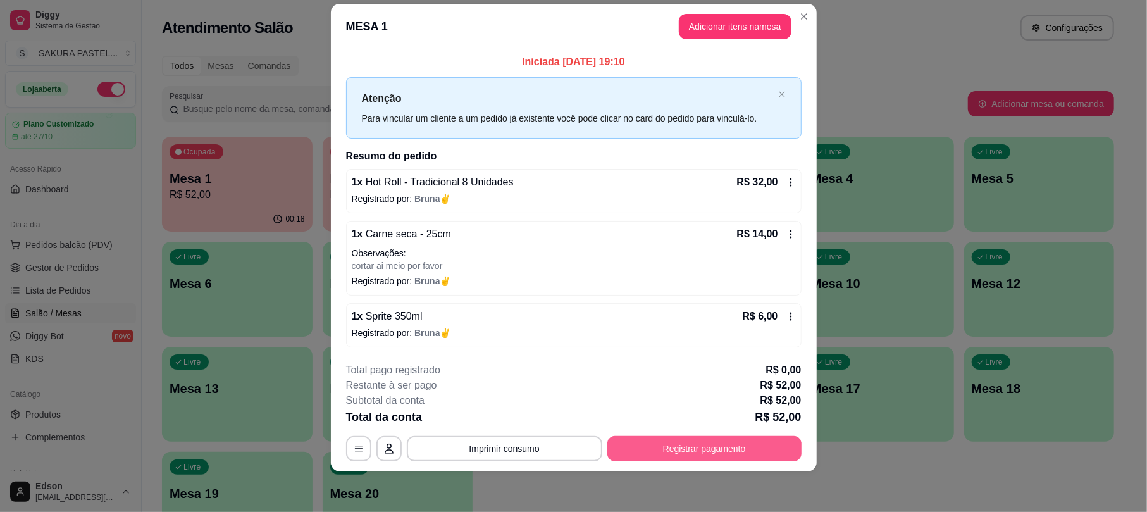
click at [749, 438] on button "Registrar pagamento" at bounding box center [704, 448] width 194 height 25
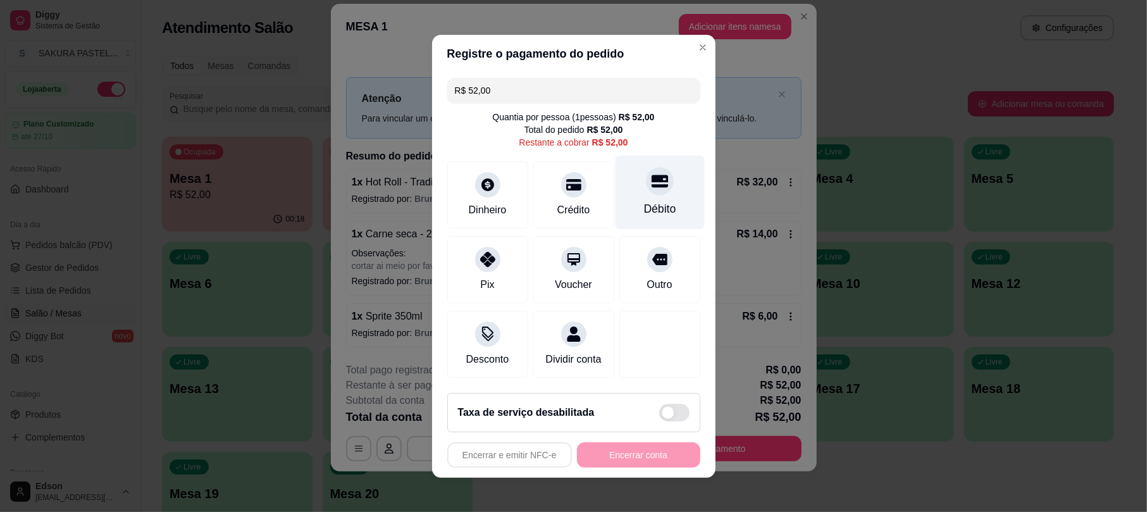
click at [656, 200] on div "Débito" at bounding box center [659, 208] width 32 height 16
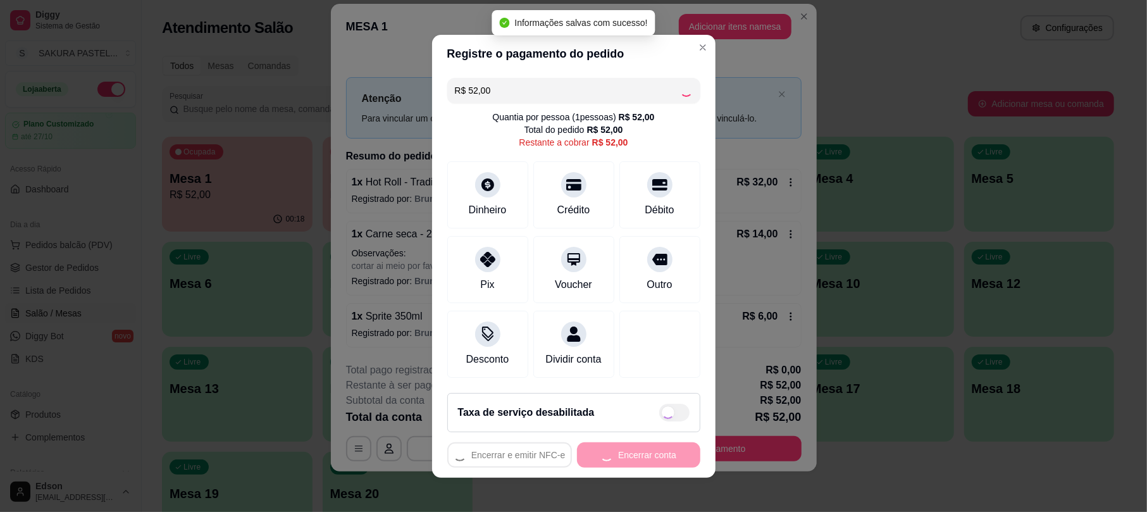
type input "R$ 0,00"
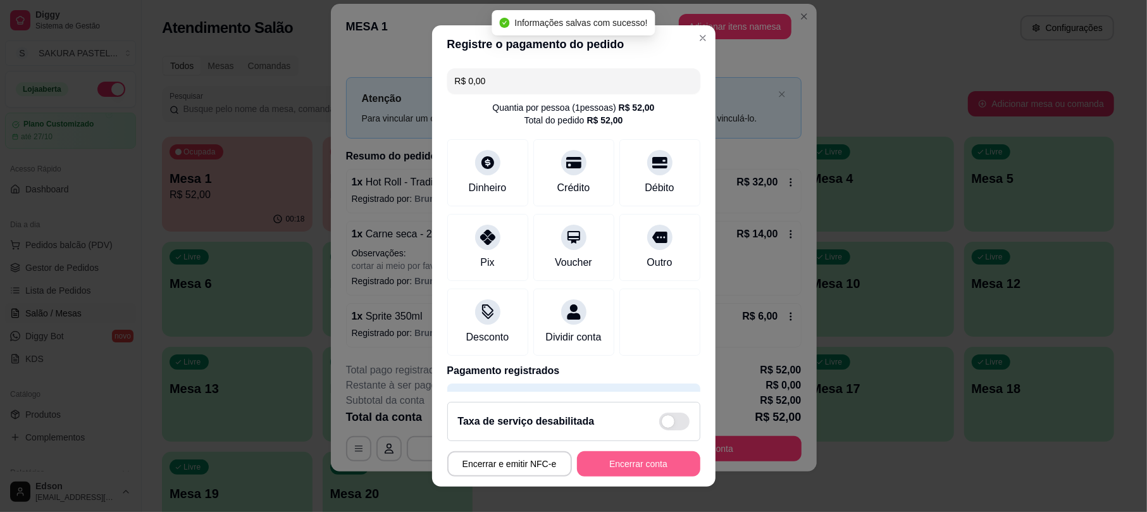
click at [656, 454] on button "Encerrar conta" at bounding box center [638, 463] width 123 height 25
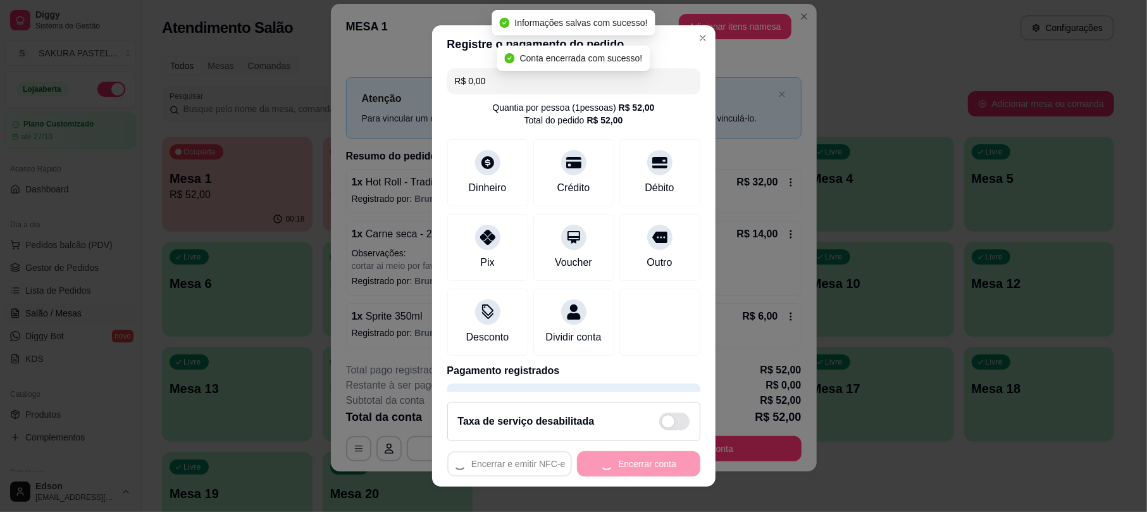
scroll to position [0, 0]
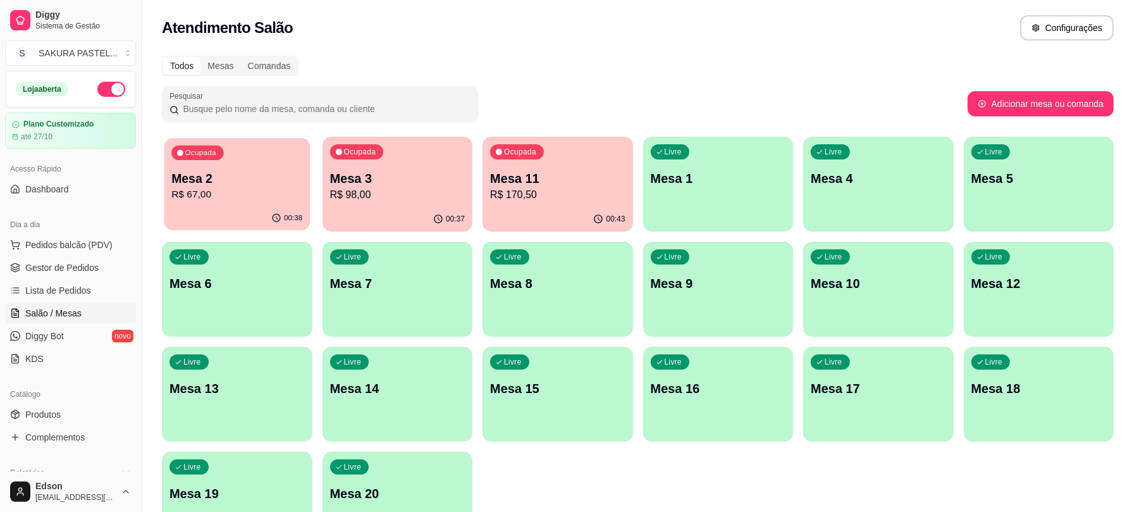
click at [255, 195] on p "R$ 67,00" at bounding box center [236, 194] width 131 height 15
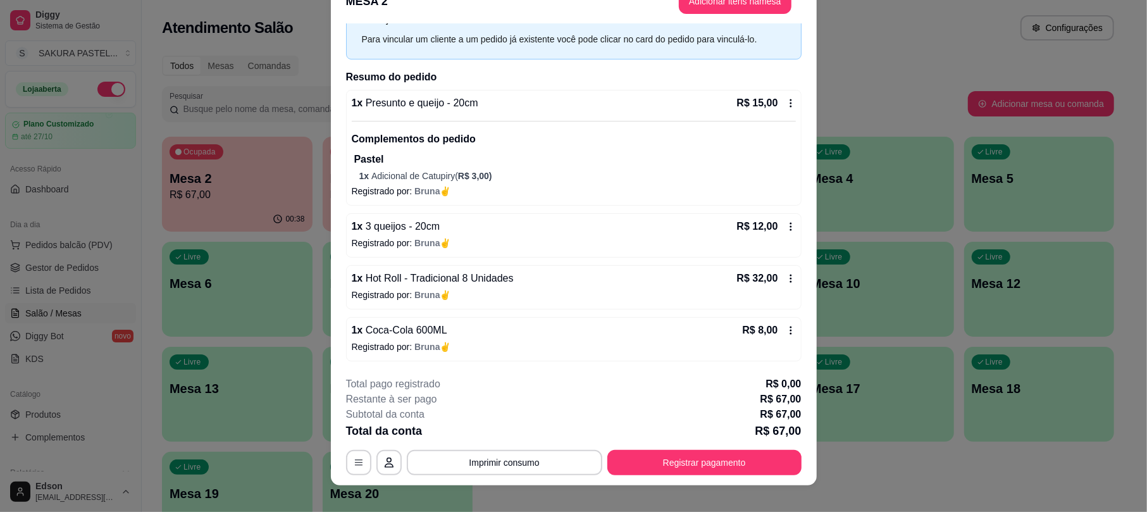
scroll to position [38, 0]
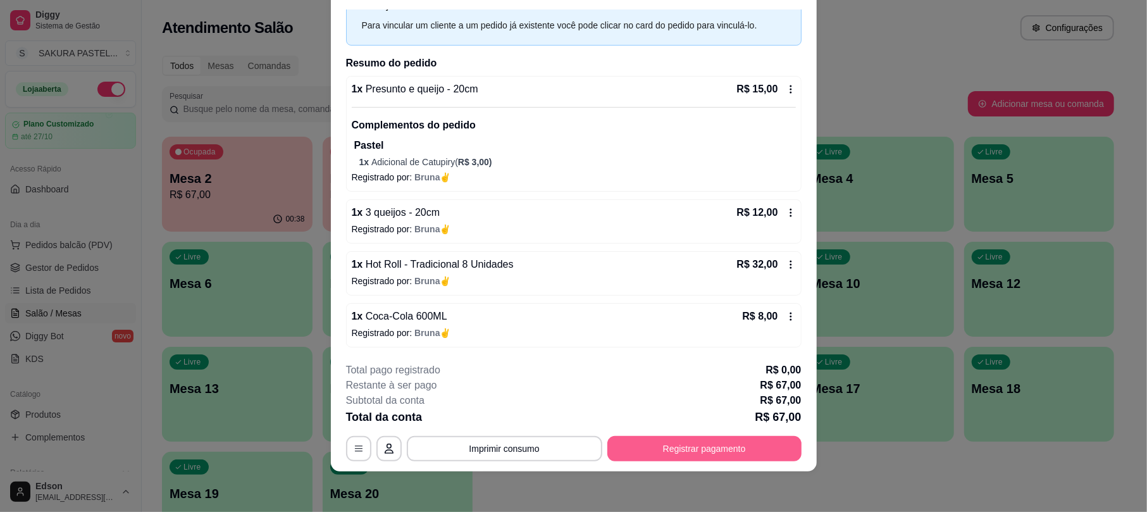
click at [628, 448] on button "Registrar pagamento" at bounding box center [704, 448] width 194 height 25
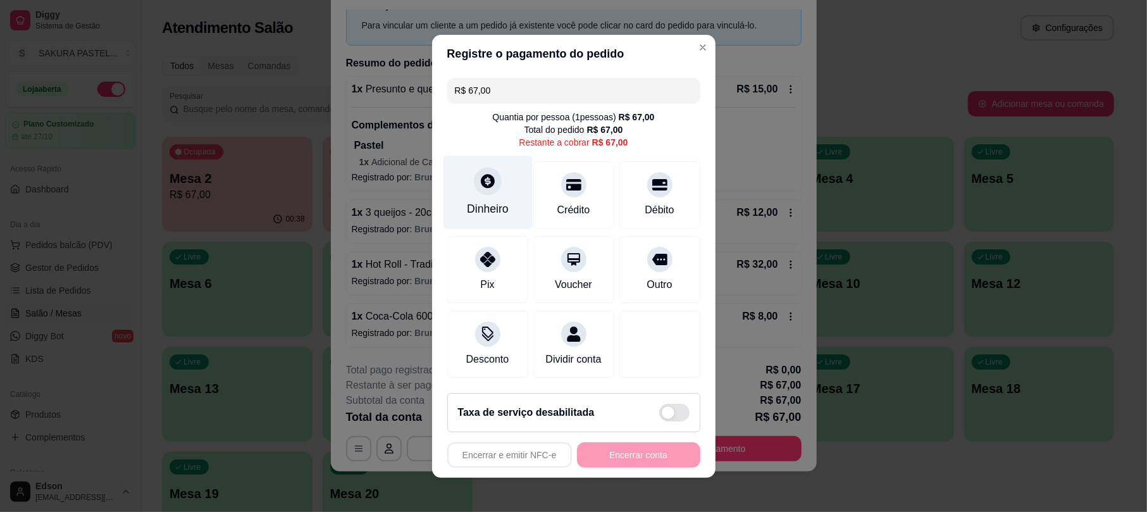
click at [474, 188] on div "Dinheiro" at bounding box center [487, 192] width 89 height 74
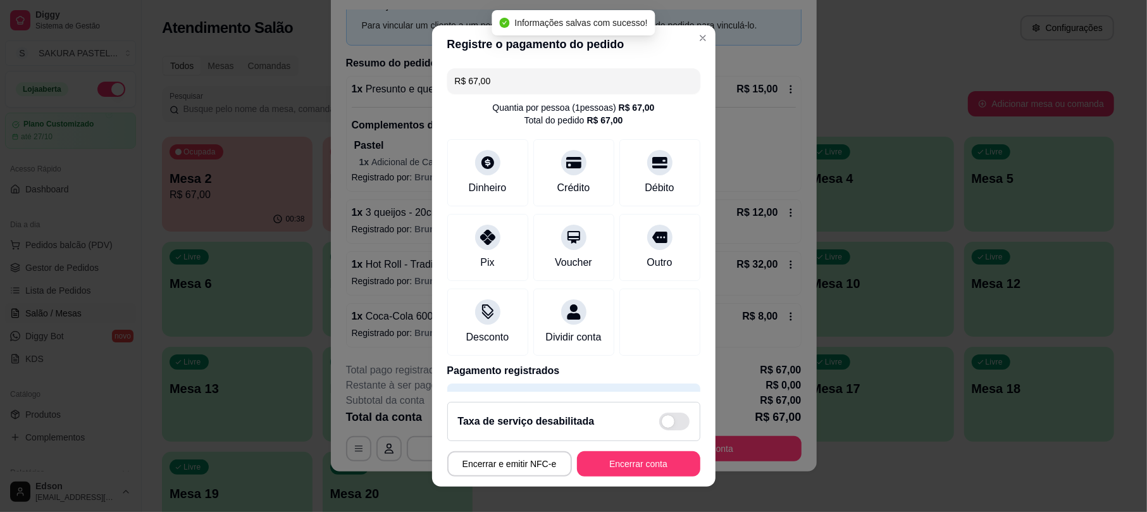
type input "R$ 0,00"
click at [587, 454] on button "Encerrar conta" at bounding box center [638, 463] width 123 height 25
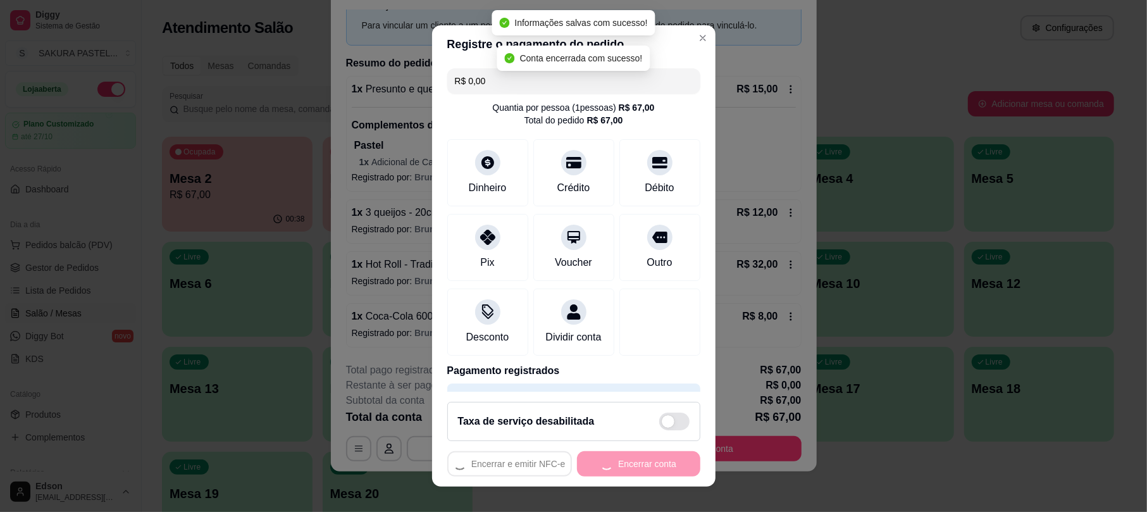
scroll to position [0, 0]
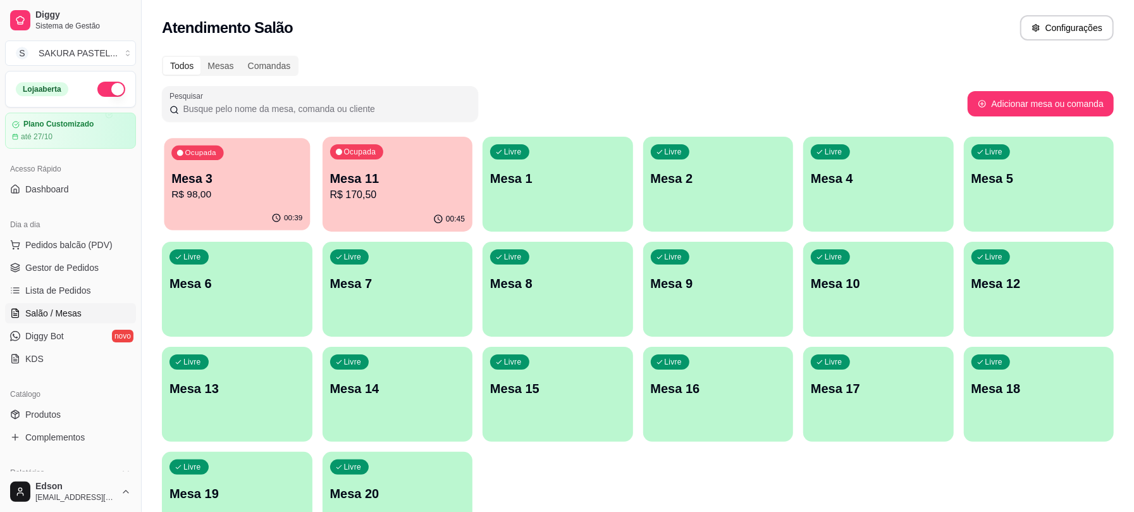
click at [255, 195] on p "R$ 98,00" at bounding box center [236, 194] width 131 height 15
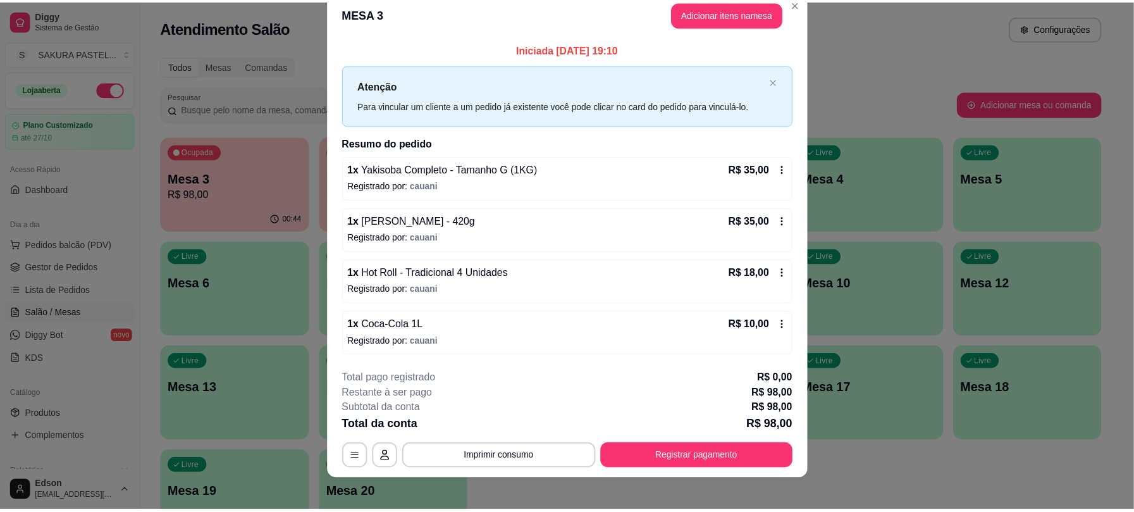
scroll to position [30, 0]
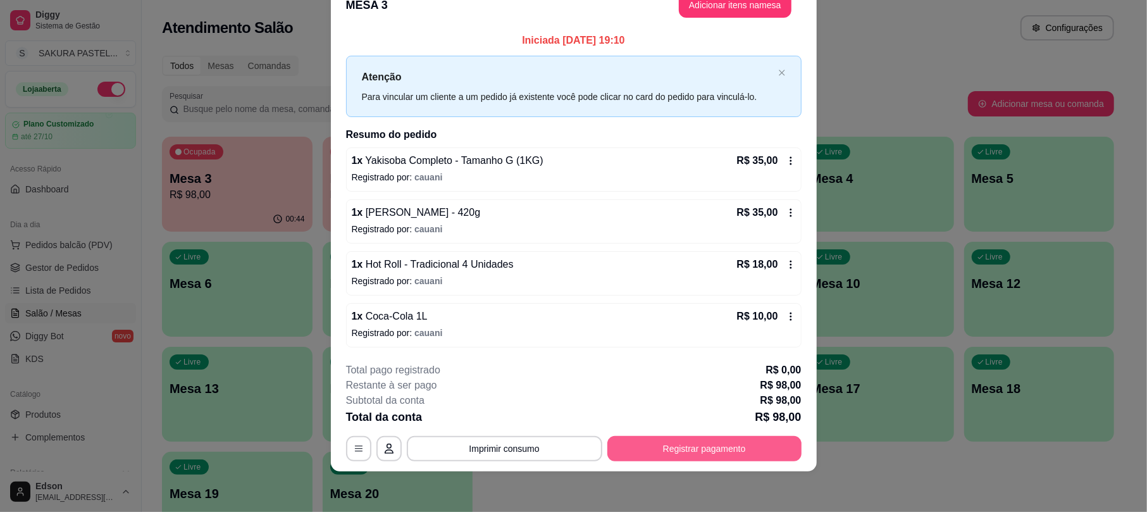
click at [746, 444] on button "Registrar pagamento" at bounding box center [704, 448] width 194 height 25
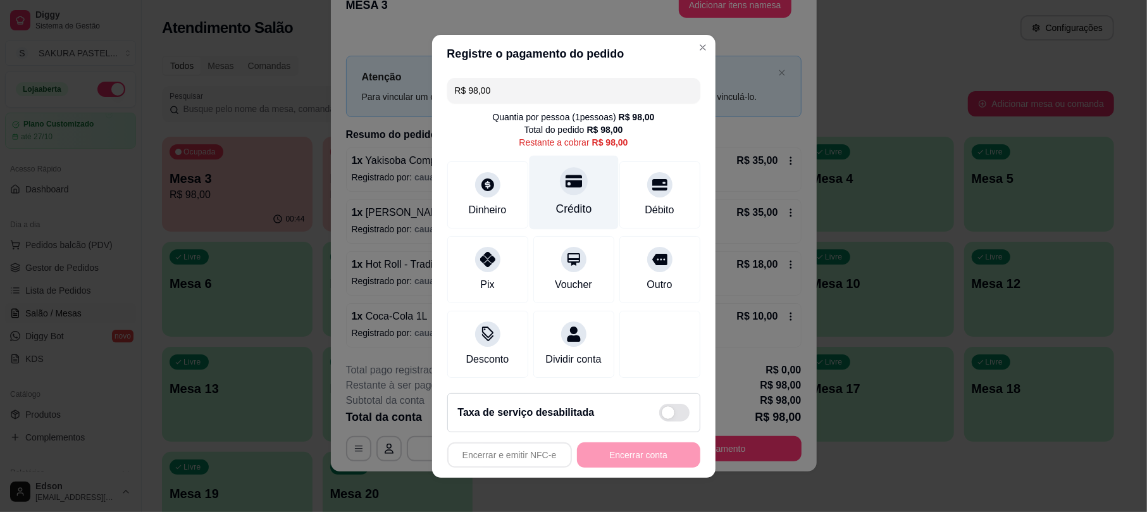
click at [560, 186] on div at bounding box center [574, 181] width 28 height 28
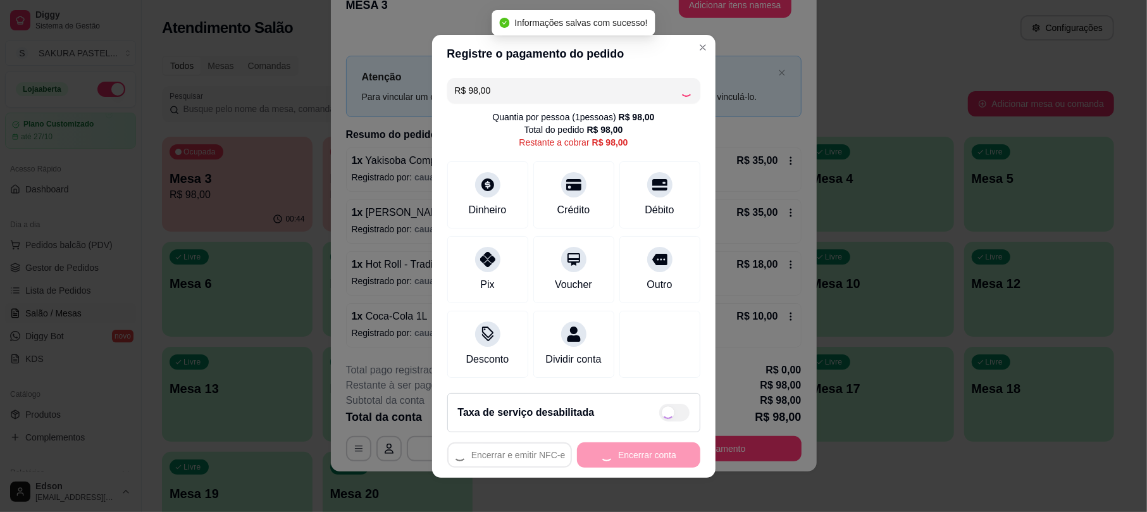
type input "R$ 0,00"
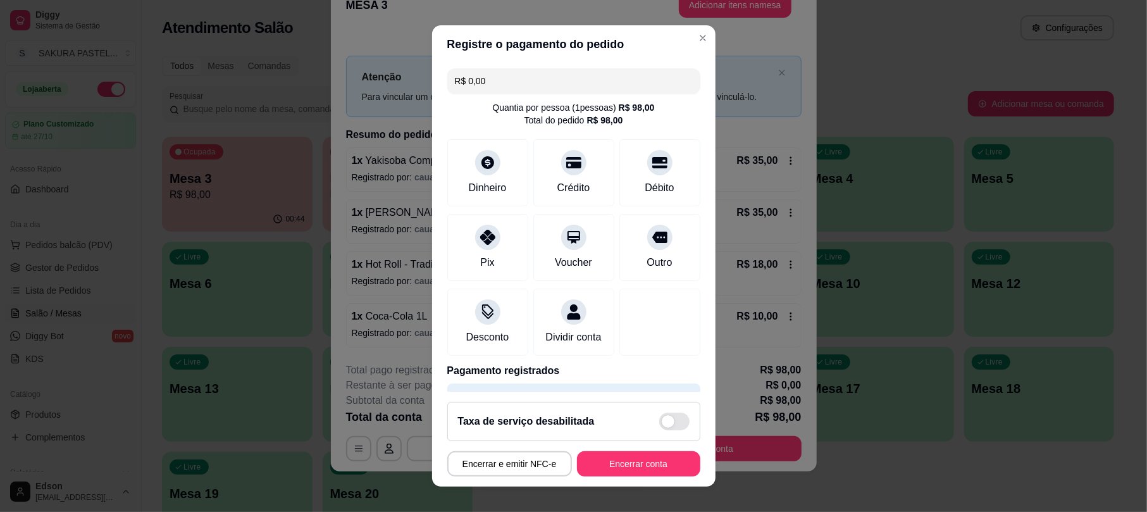
click at [661, 469] on button "Encerrar conta" at bounding box center [638, 463] width 123 height 25
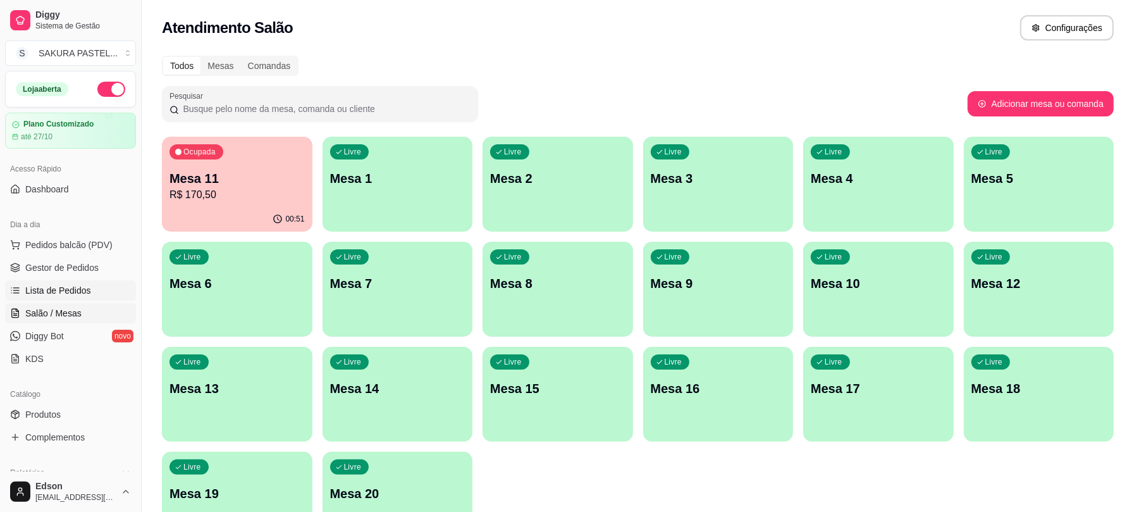
click at [59, 293] on span "Lista de Pedidos" at bounding box center [58, 290] width 66 height 13
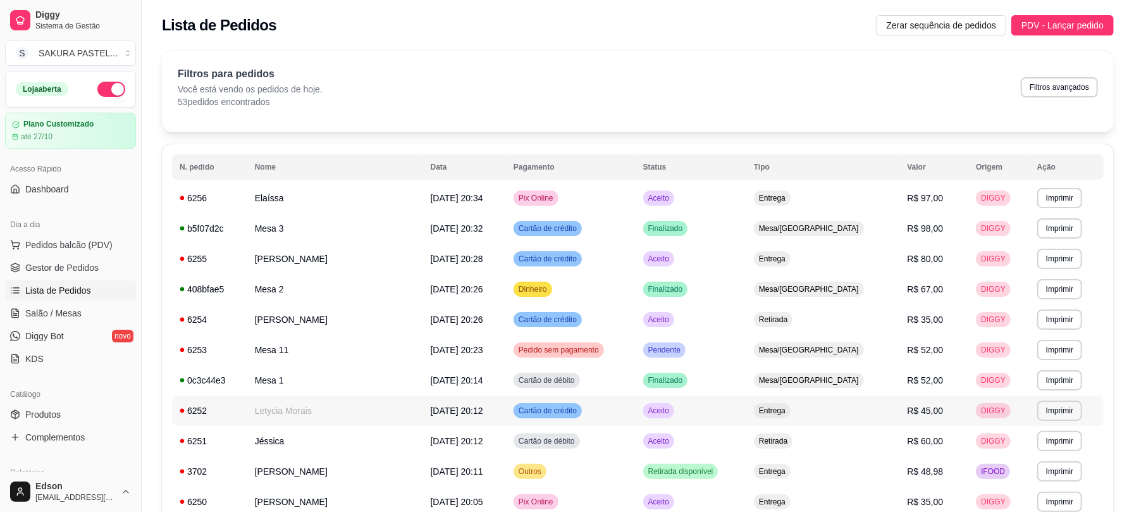
click at [272, 414] on td "Letycia Morais" at bounding box center [335, 410] width 176 height 30
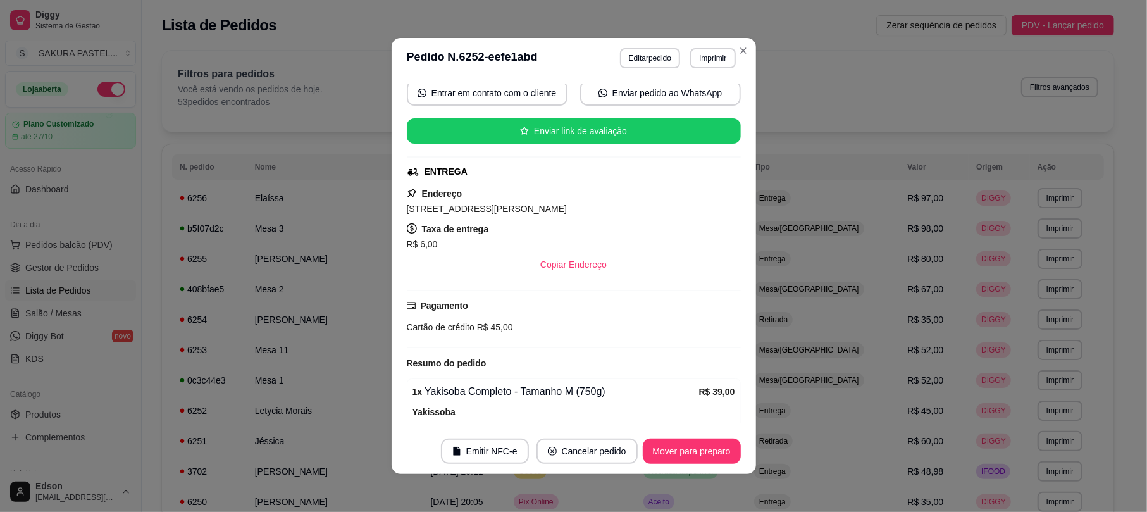
scroll to position [290, 0]
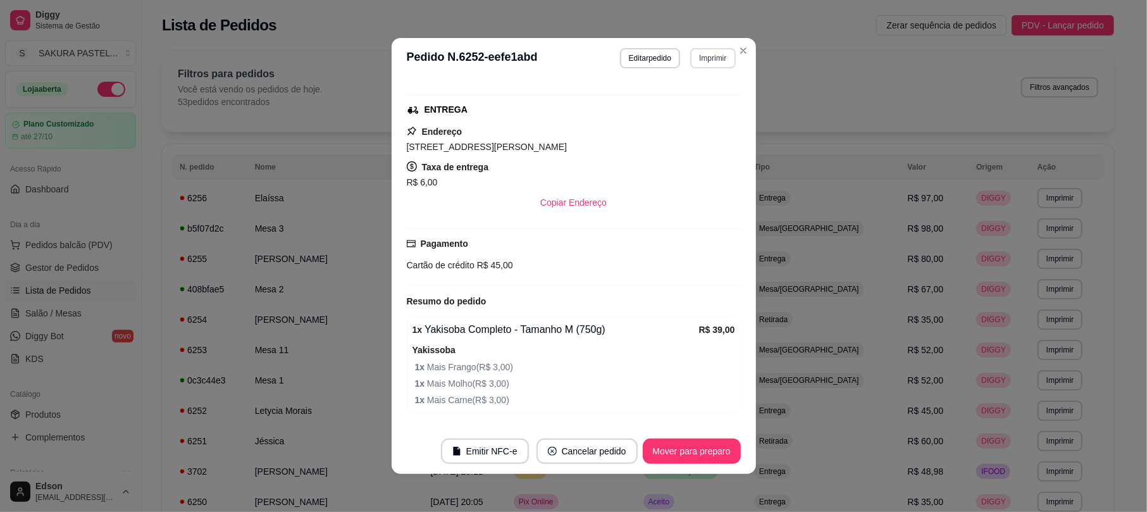
click at [710, 66] on button "Imprimir" at bounding box center [712, 58] width 45 height 20
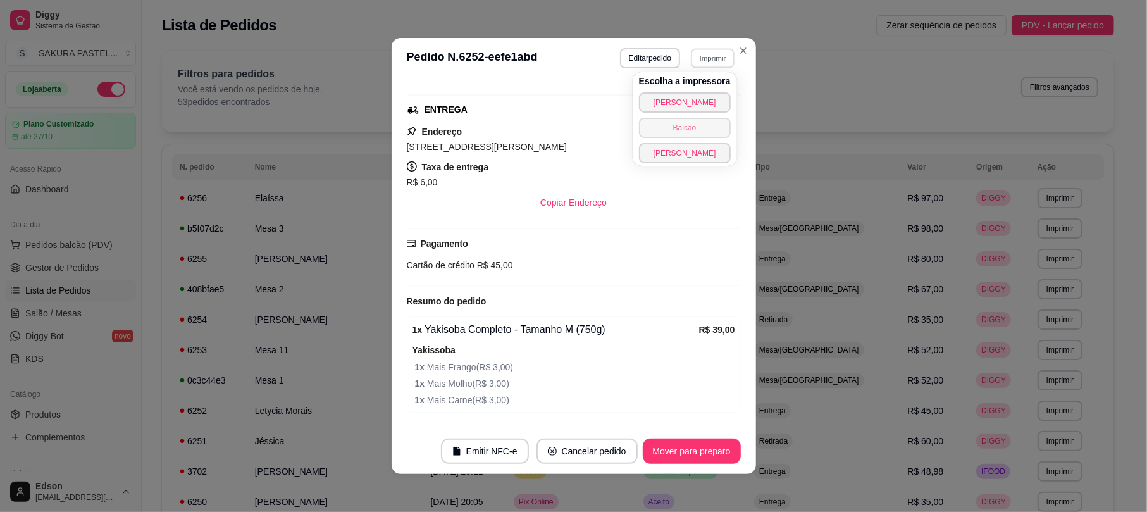
click at [708, 130] on button "Balcão" at bounding box center [685, 128] width 92 height 20
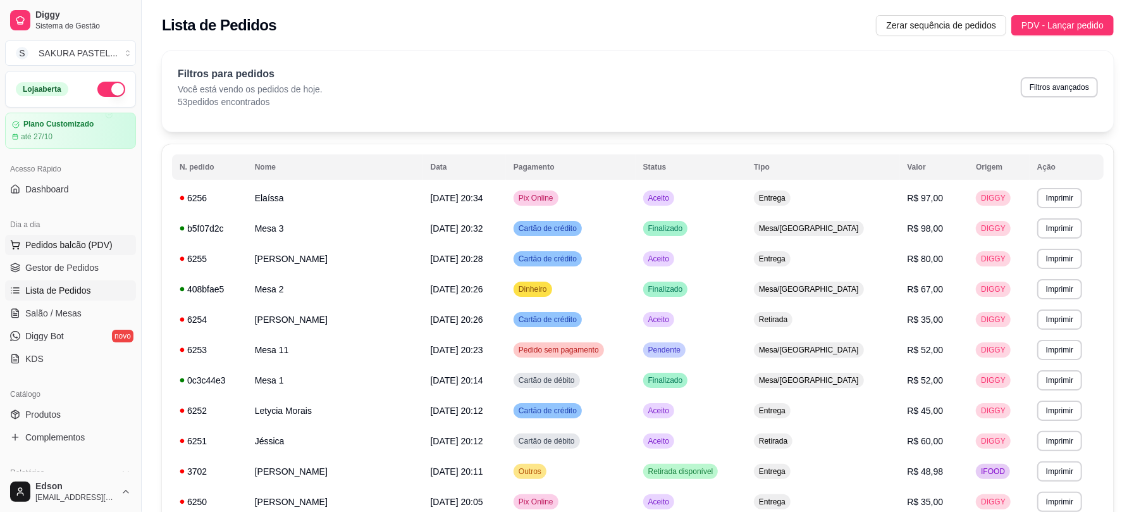
click at [104, 237] on button "Pedidos balcão (PDV)" at bounding box center [70, 245] width 131 height 20
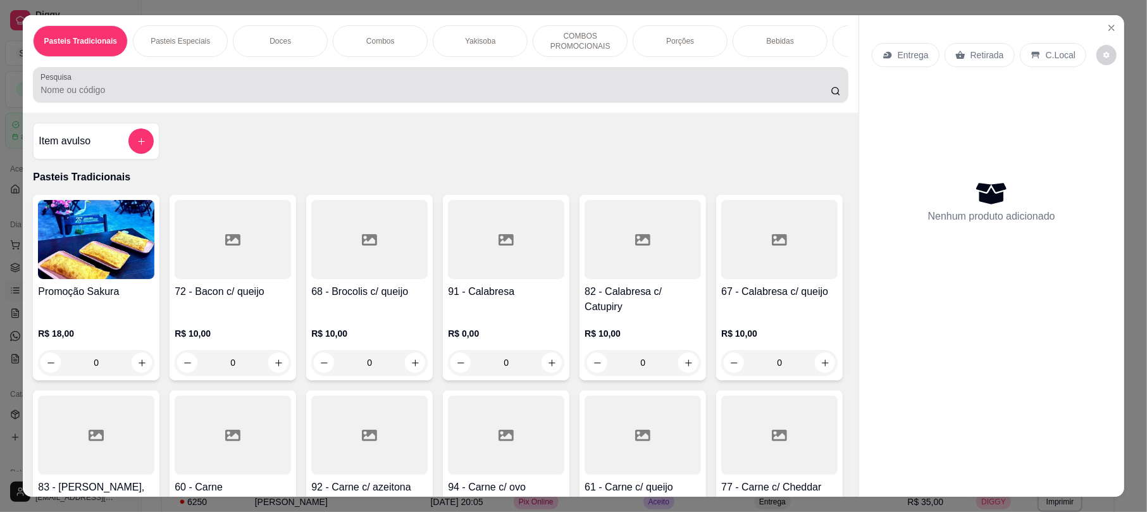
click at [370, 89] on div at bounding box center [439, 84] width 799 height 25
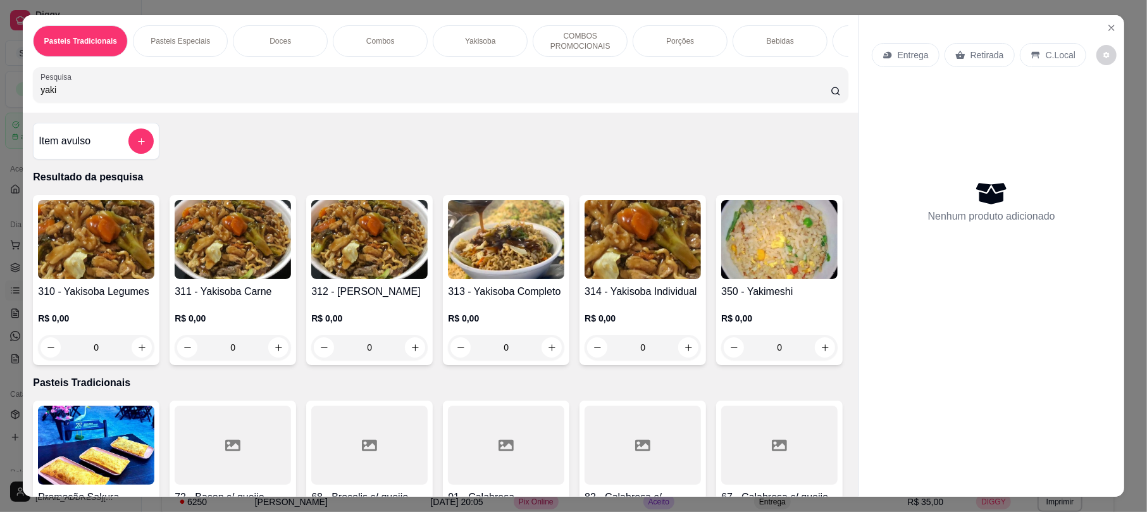
type input "yaki"
click at [522, 299] on h4 "313 - Yakisoba Completo" at bounding box center [506, 291] width 116 height 15
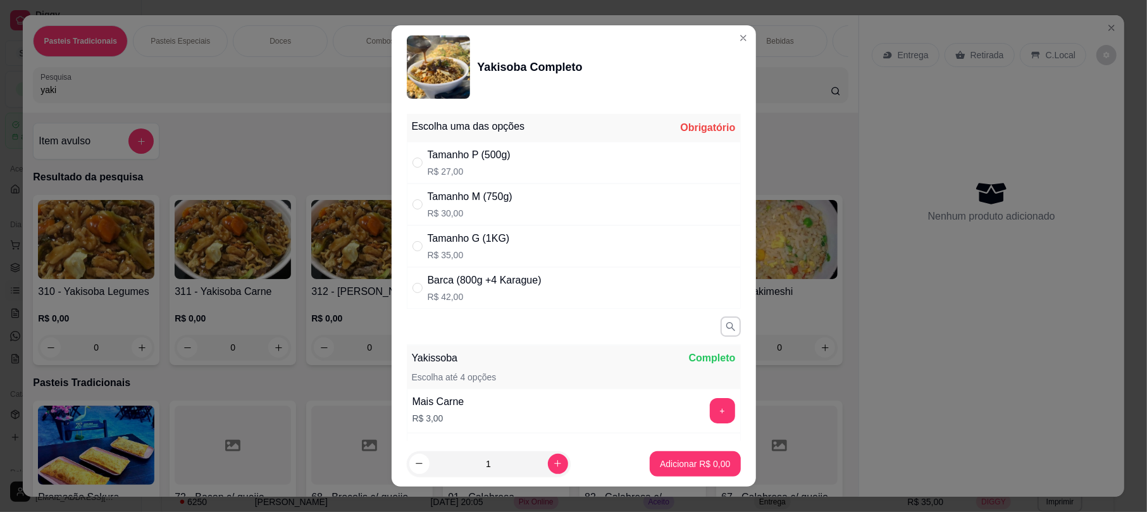
click at [506, 254] on div "Tamanho G (1KG) R$ 35,00" at bounding box center [574, 246] width 334 height 42
radio input "true"
click at [669, 472] on button "Adicionar R$ 35,00" at bounding box center [691, 463] width 95 height 25
type input "1"
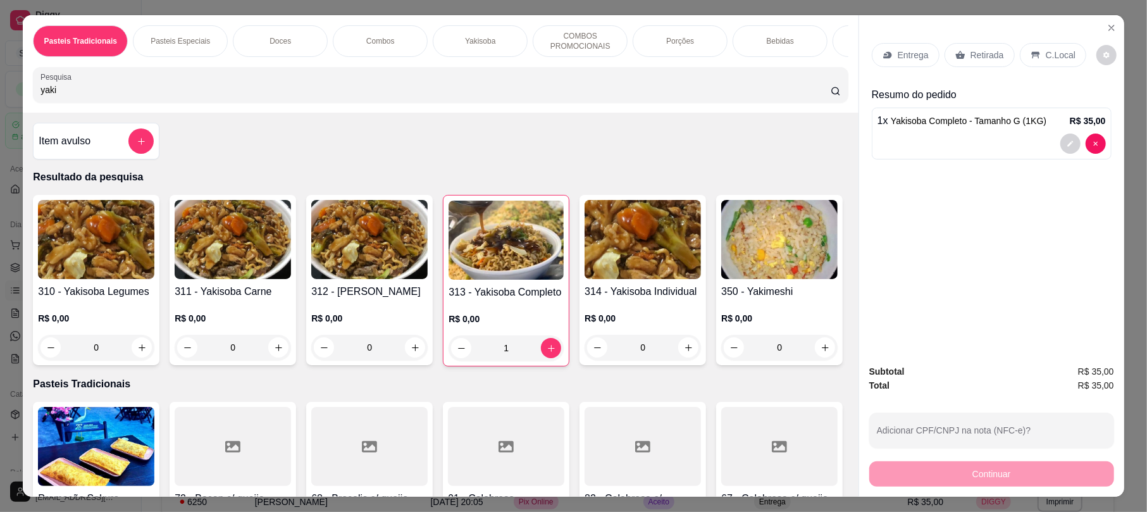
click at [972, 64] on div "Retirada" at bounding box center [979, 55] width 70 height 24
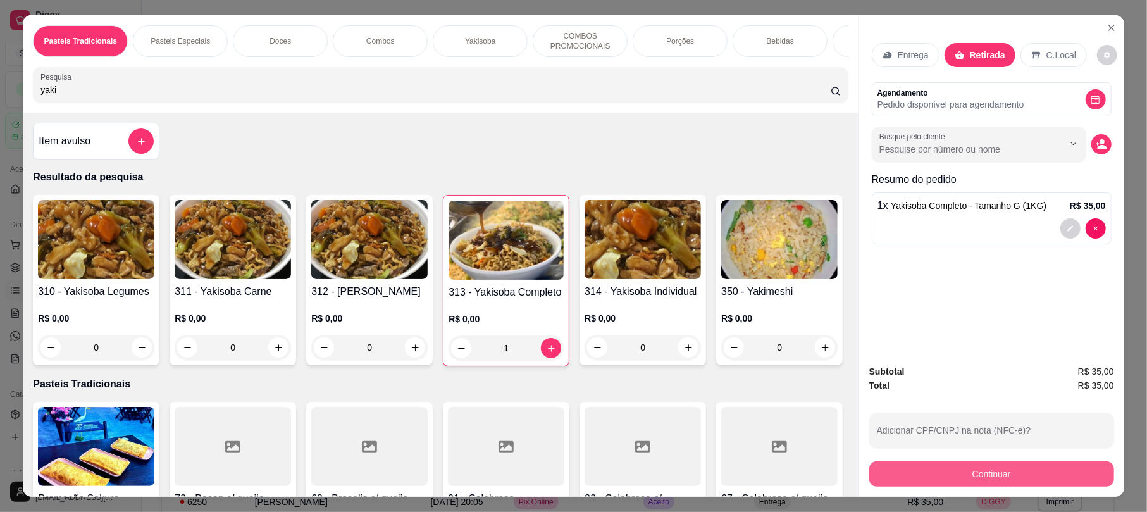
click at [976, 469] on button "Continuar" at bounding box center [991, 473] width 245 height 25
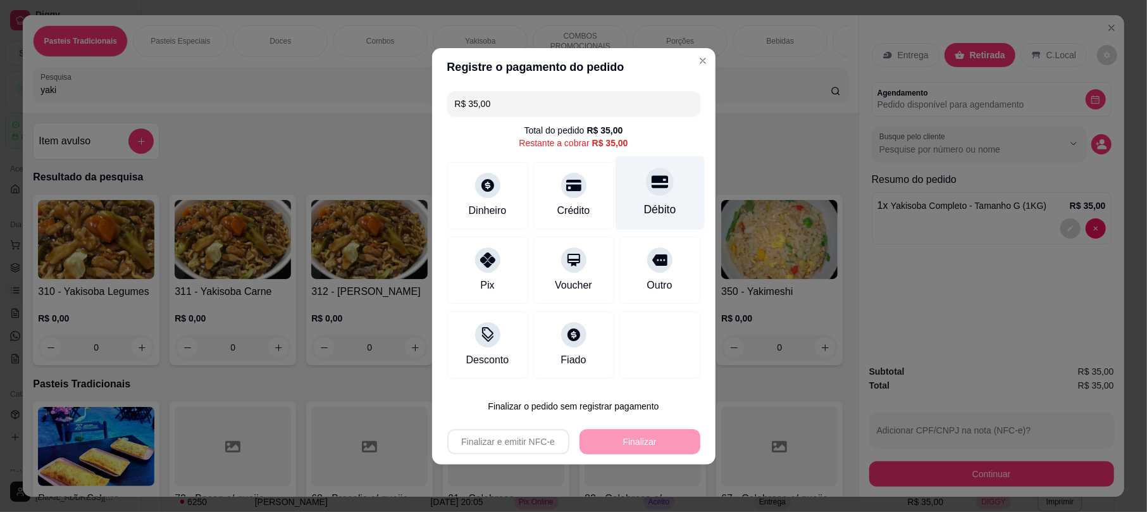
click at [643, 210] on div "Débito" at bounding box center [659, 209] width 32 height 16
type input "R$ 0,00"
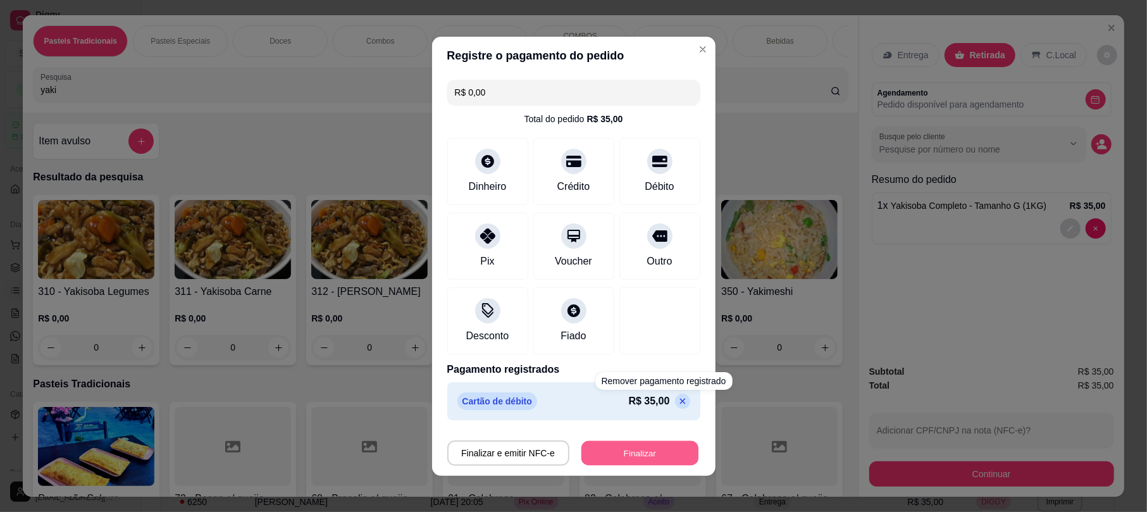
click at [632, 462] on button "Finalizar" at bounding box center [639, 452] width 117 height 25
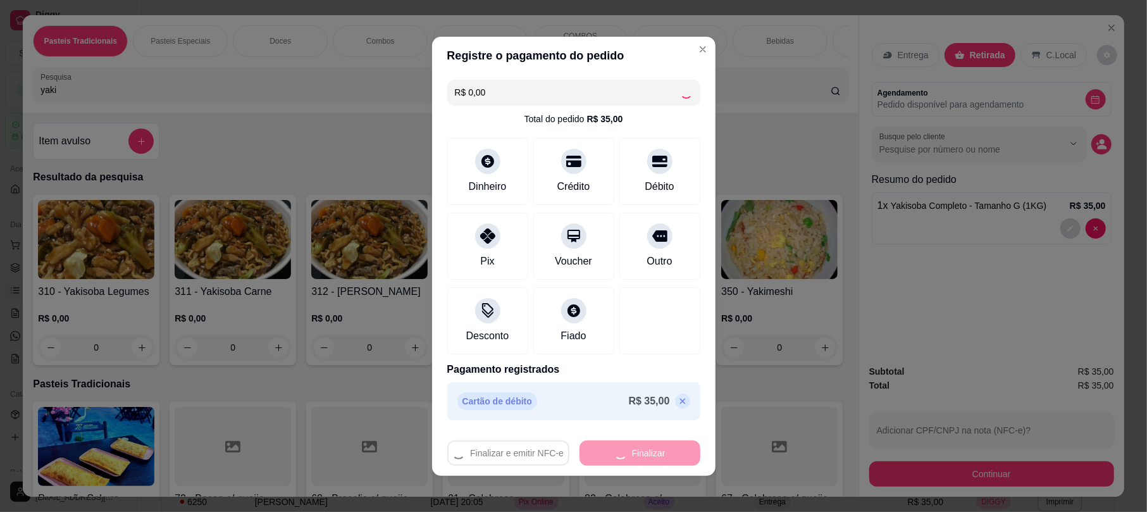
type input "0"
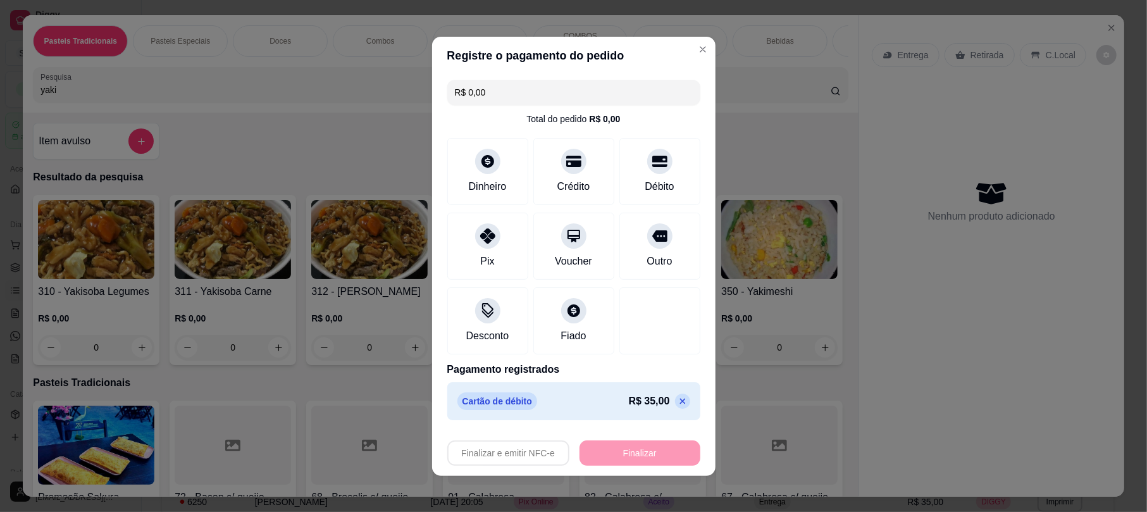
type input "-R$ 35,00"
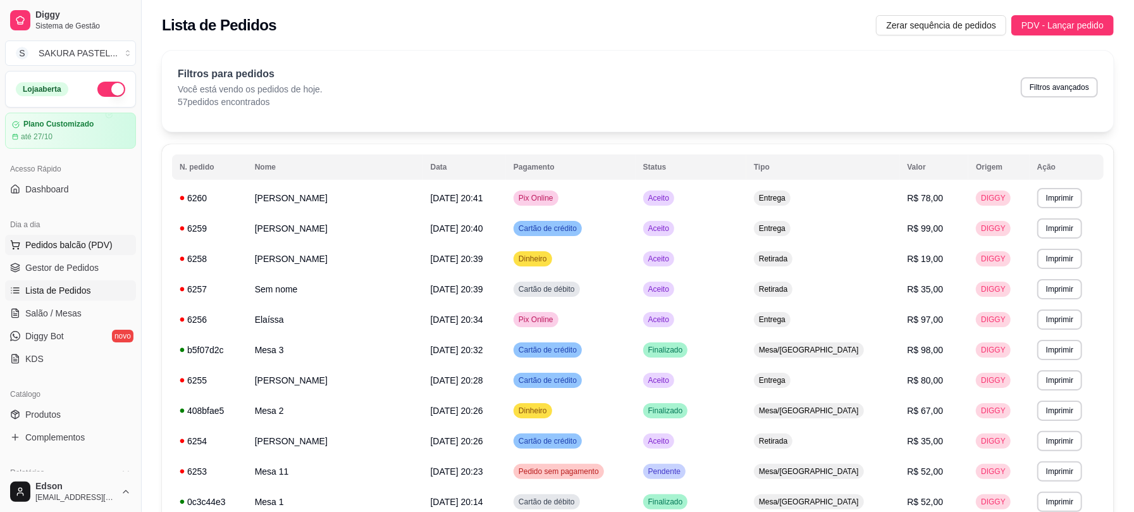
click at [67, 240] on span "Pedidos balcão (PDV)" at bounding box center [68, 244] width 87 height 13
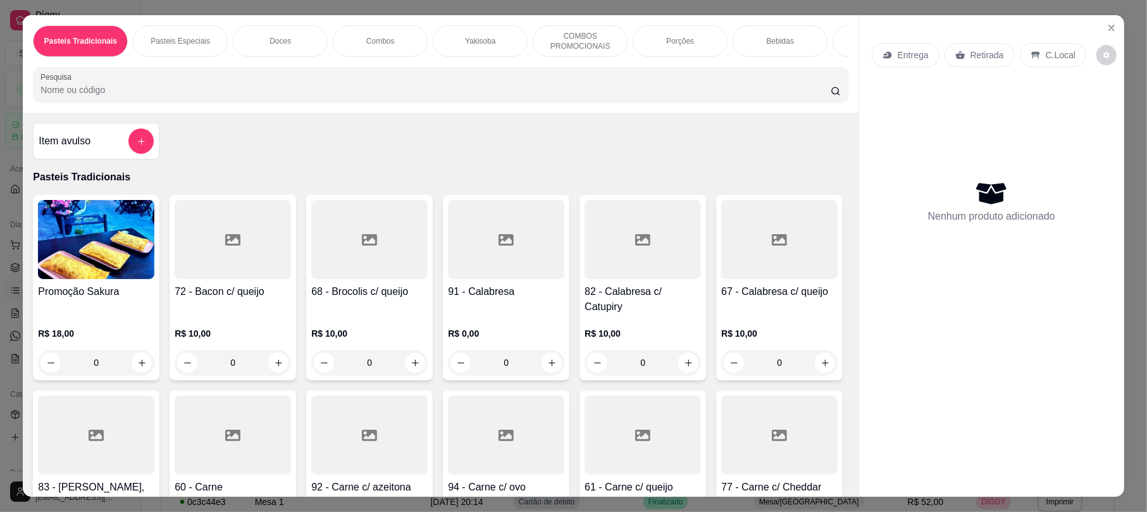
click at [591, 37] on p "COMBOS PROMOCIONAIS" at bounding box center [579, 41] width 73 height 20
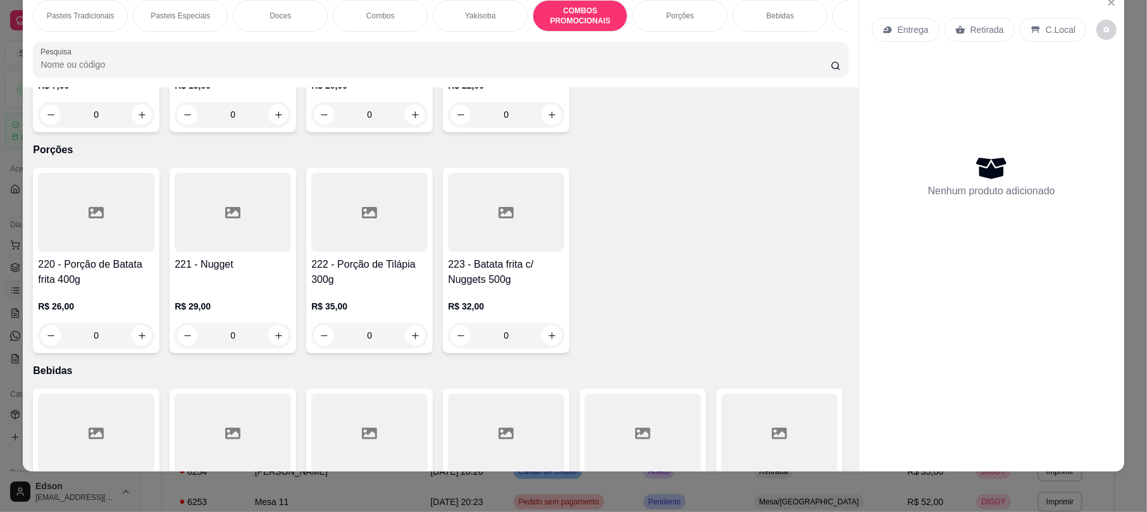
scroll to position [3739, 0]
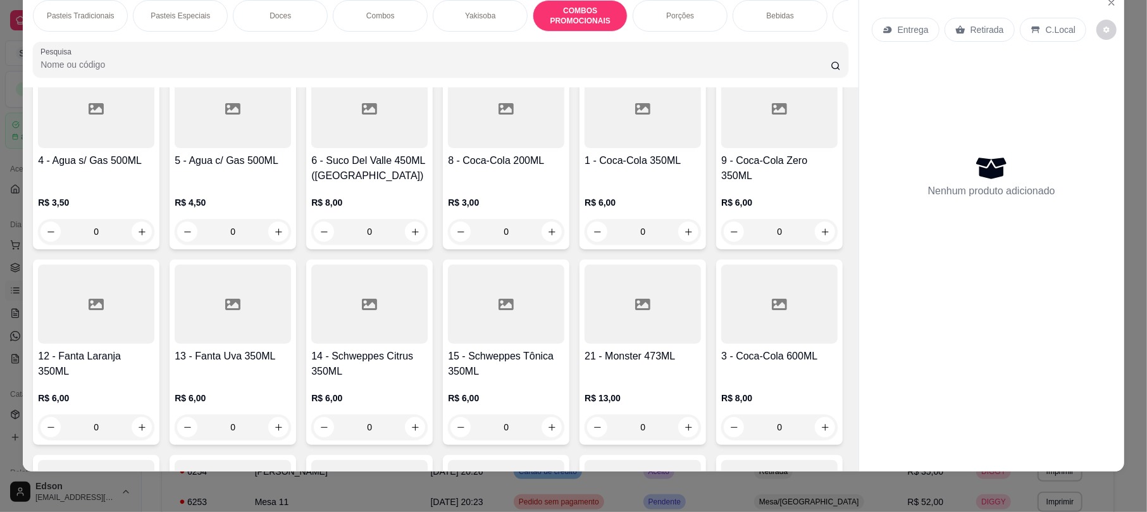
click at [59, 10] on div "Pasteis Tradicionais" at bounding box center [80, 16] width 95 height 32
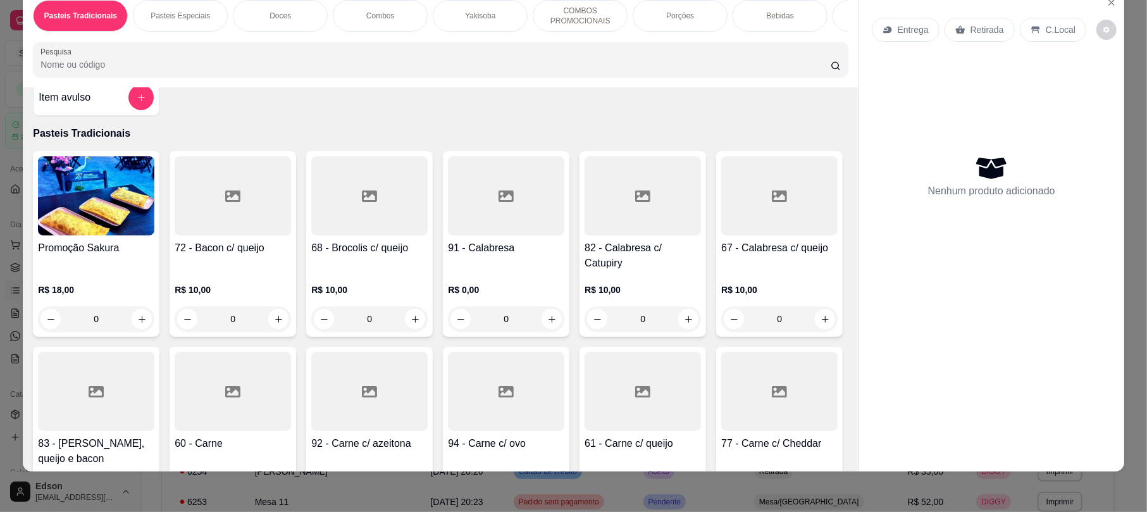
scroll to position [0, 0]
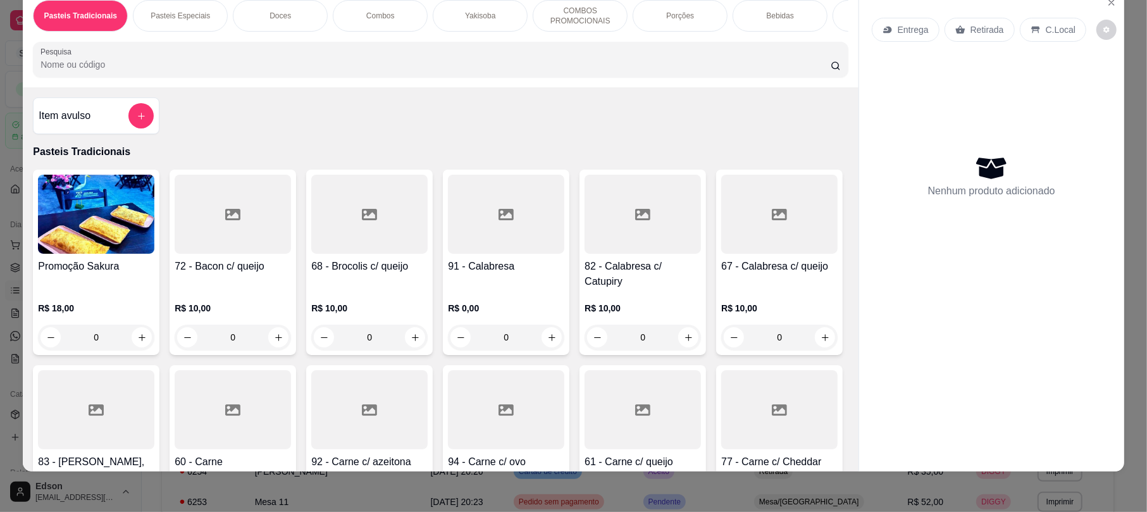
click at [264, 71] on input "Pesquisa" at bounding box center [435, 64] width 790 height 13
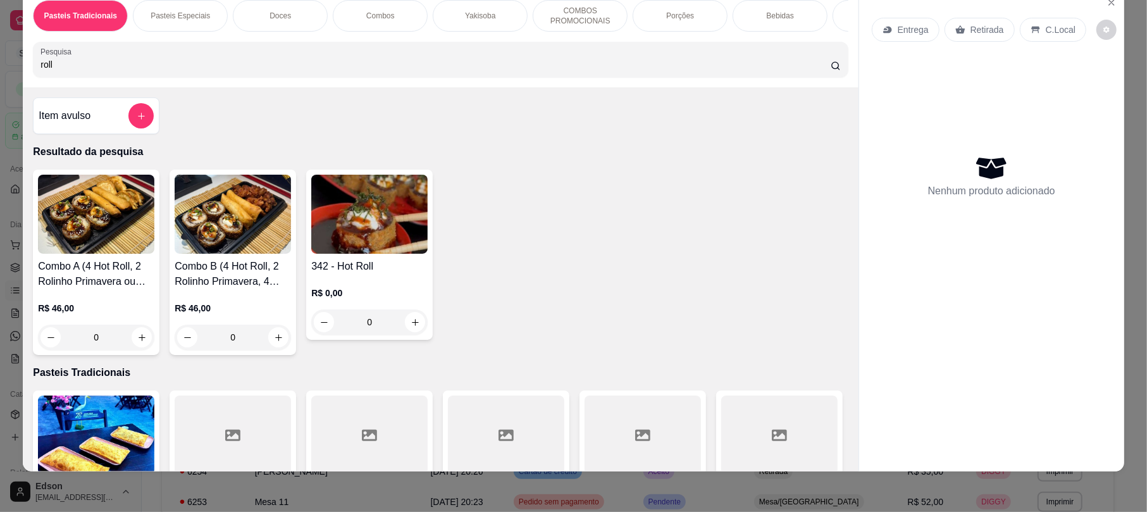
type input "roll"
click at [324, 254] on img at bounding box center [369, 214] width 116 height 79
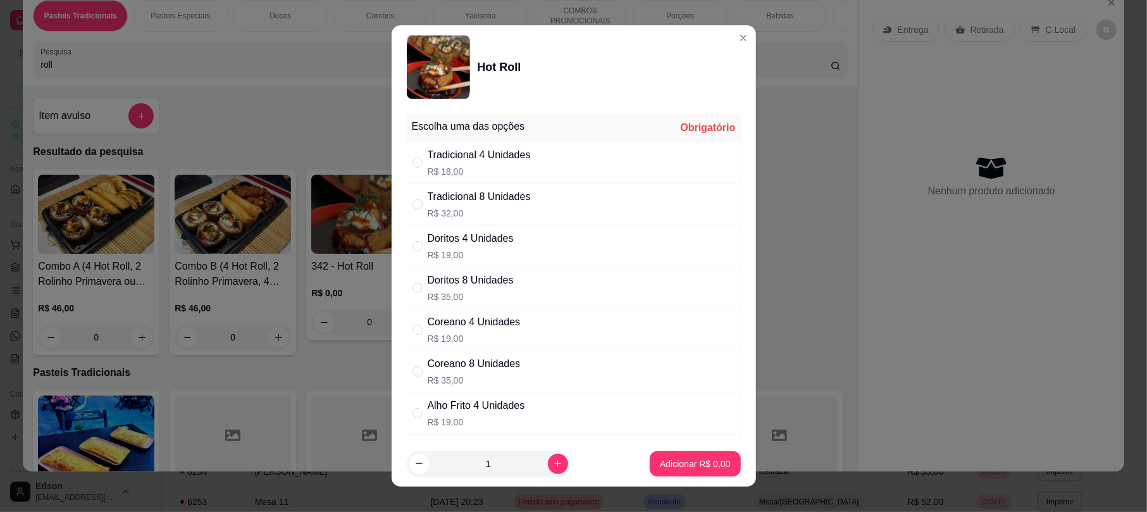
click at [541, 218] on div "Tradicional 8 Unidades R$ 32,00" at bounding box center [574, 204] width 334 height 42
radio input "true"
click at [701, 461] on p "Adicionar R$ 32,00" at bounding box center [692, 463] width 75 height 13
type input "1"
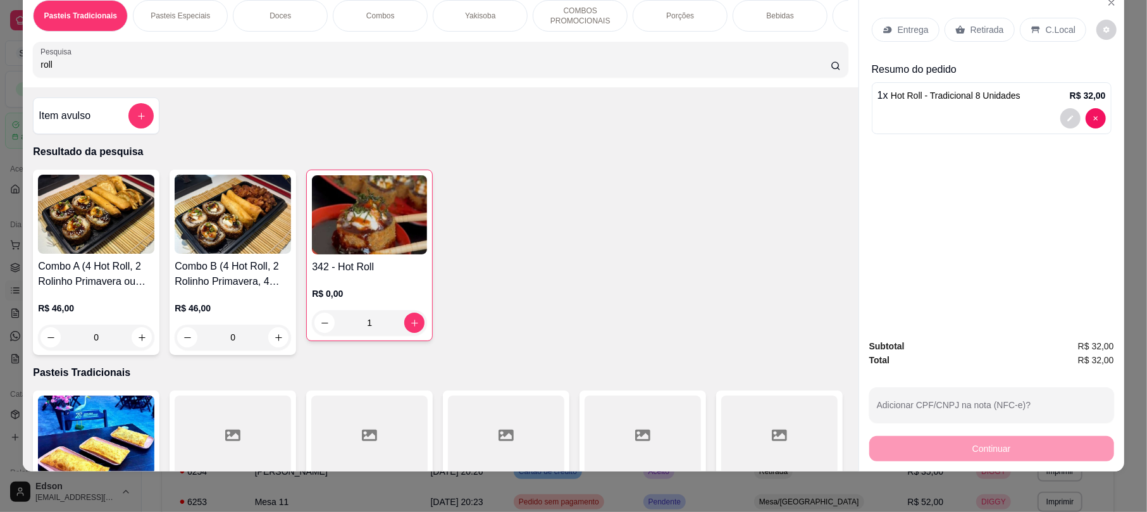
click at [974, 21] on div "Retirada" at bounding box center [979, 30] width 70 height 24
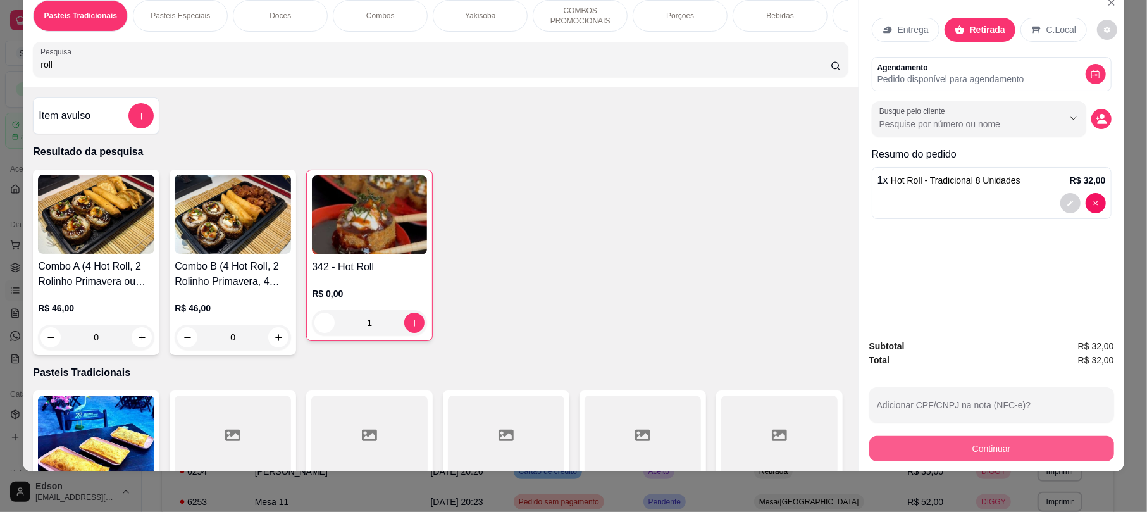
click at [972, 440] on button "Continuar" at bounding box center [991, 448] width 245 height 25
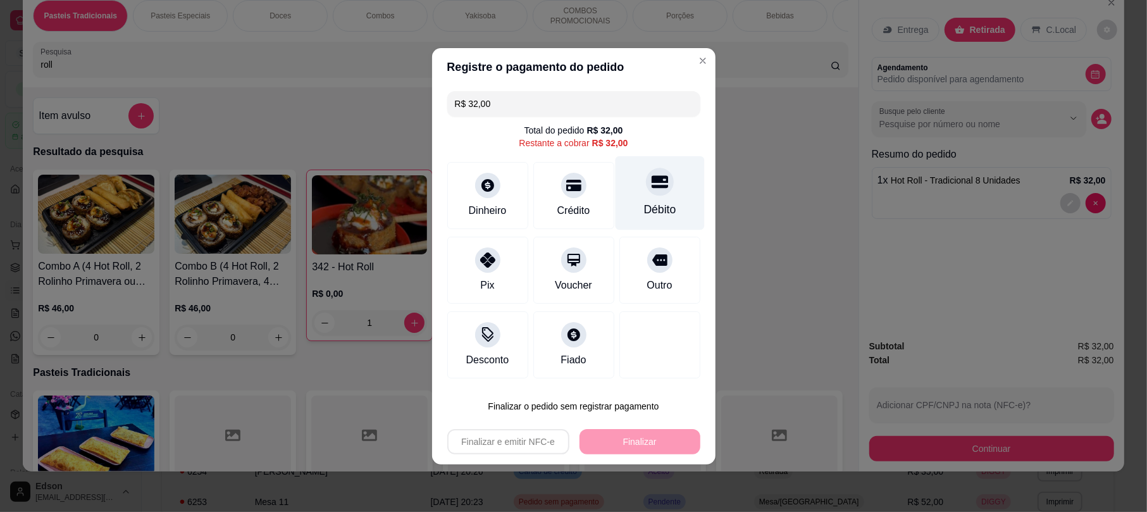
click at [658, 185] on div at bounding box center [660, 182] width 28 height 28
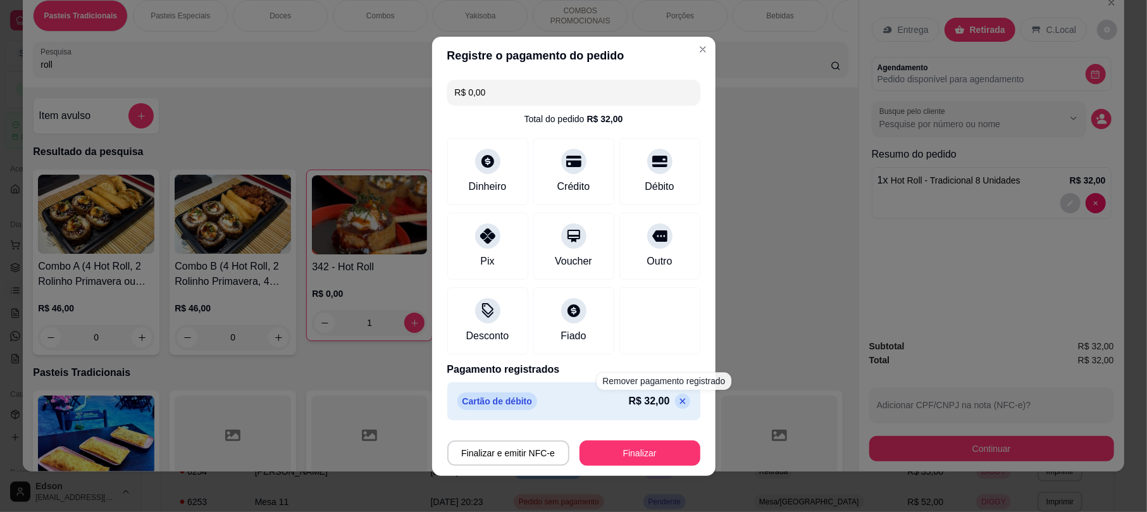
click at [675, 395] on p at bounding box center [682, 400] width 15 height 15
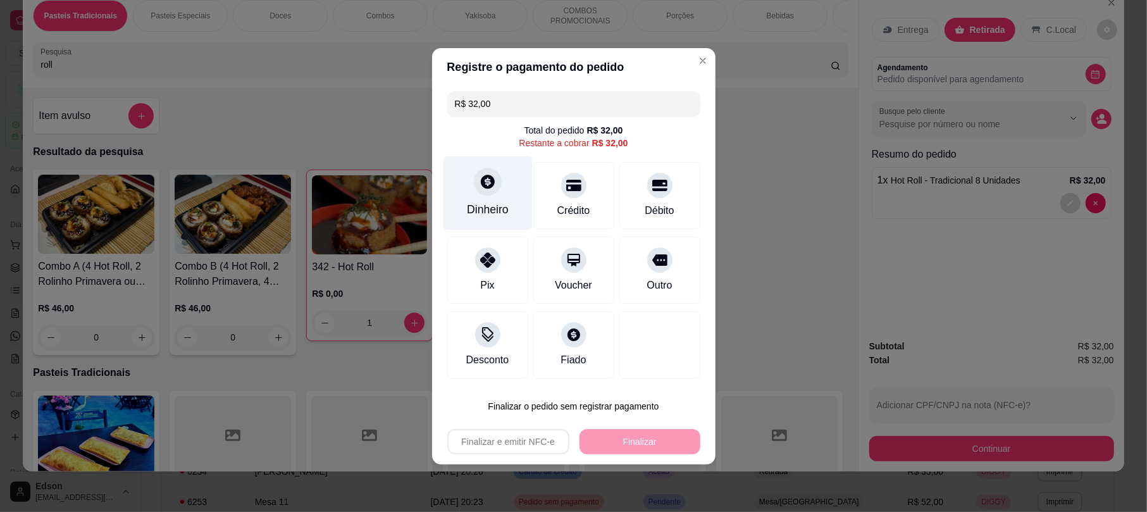
click at [501, 191] on div "Dinheiro" at bounding box center [487, 193] width 89 height 74
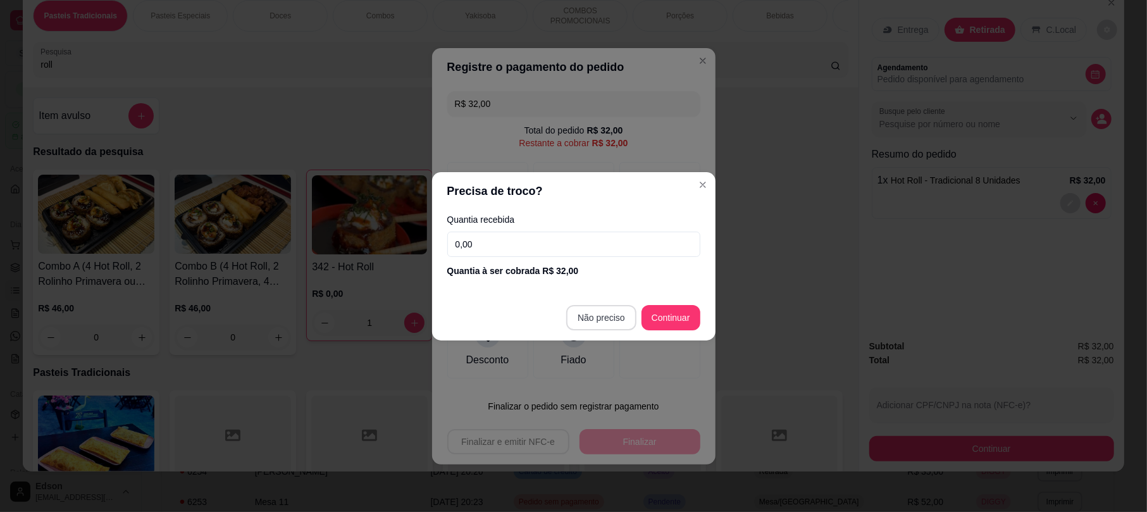
type input "R$ 0,00"
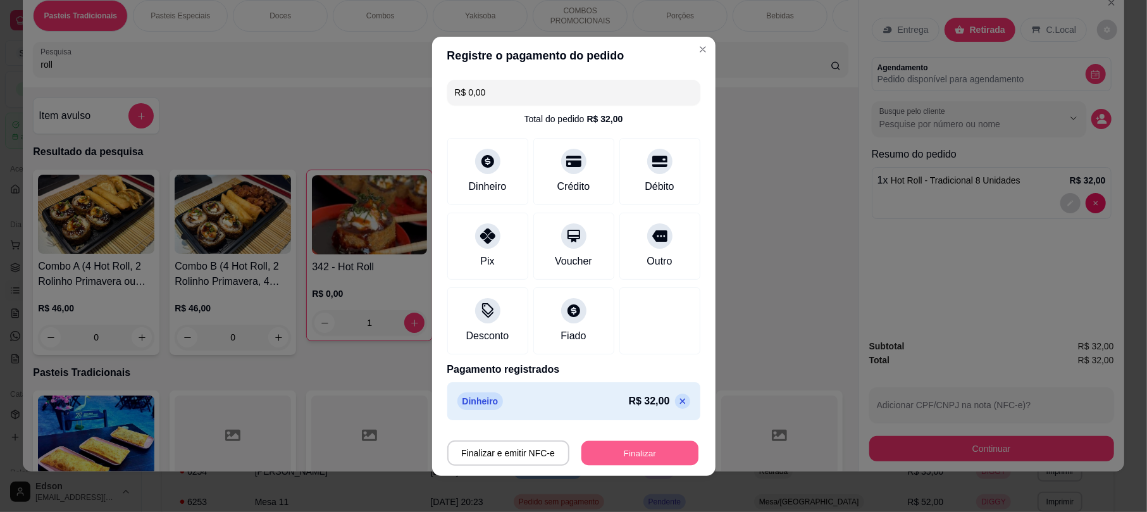
click at [621, 441] on button "Finalizar" at bounding box center [639, 452] width 117 height 25
type input "0"
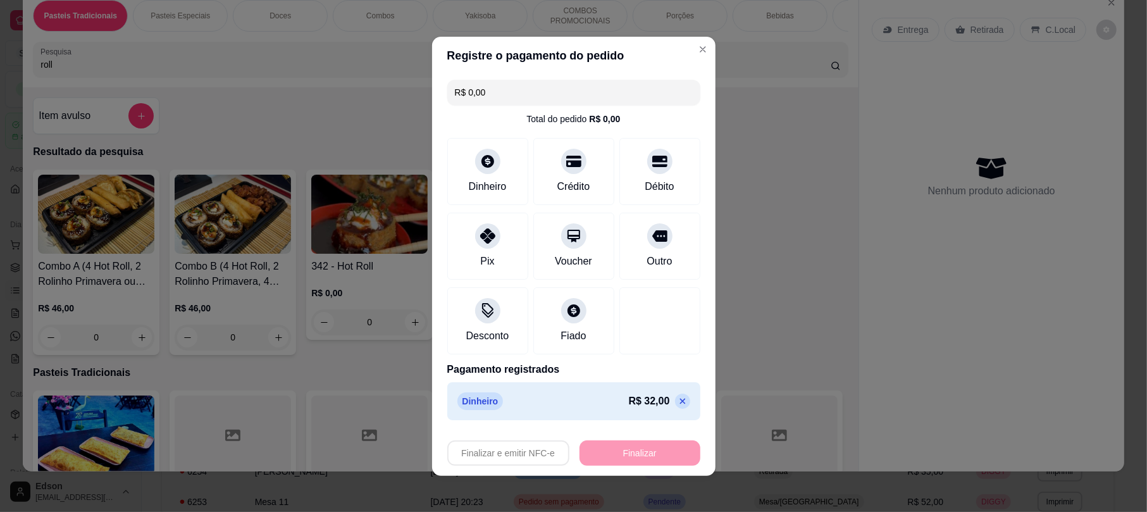
type input "-R$ 32,00"
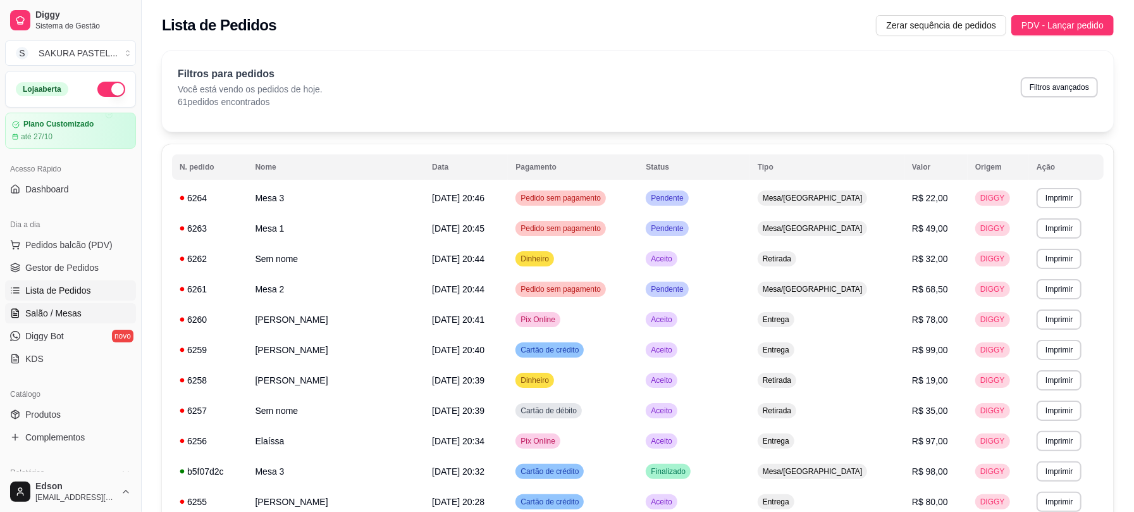
click at [86, 306] on link "Salão / Mesas" at bounding box center [70, 313] width 131 height 20
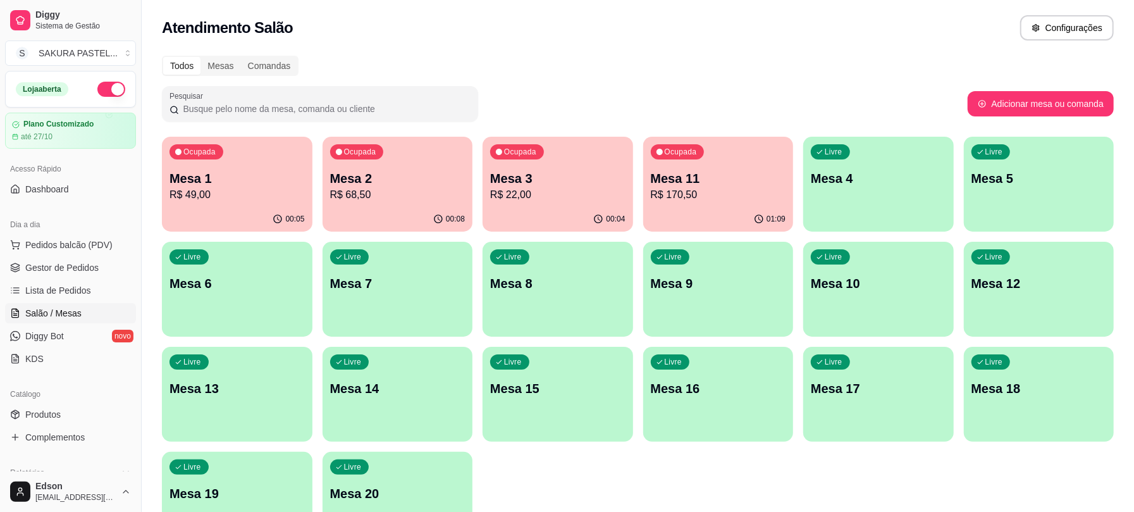
click at [715, 188] on p "R$ 170,50" at bounding box center [718, 194] width 135 height 15
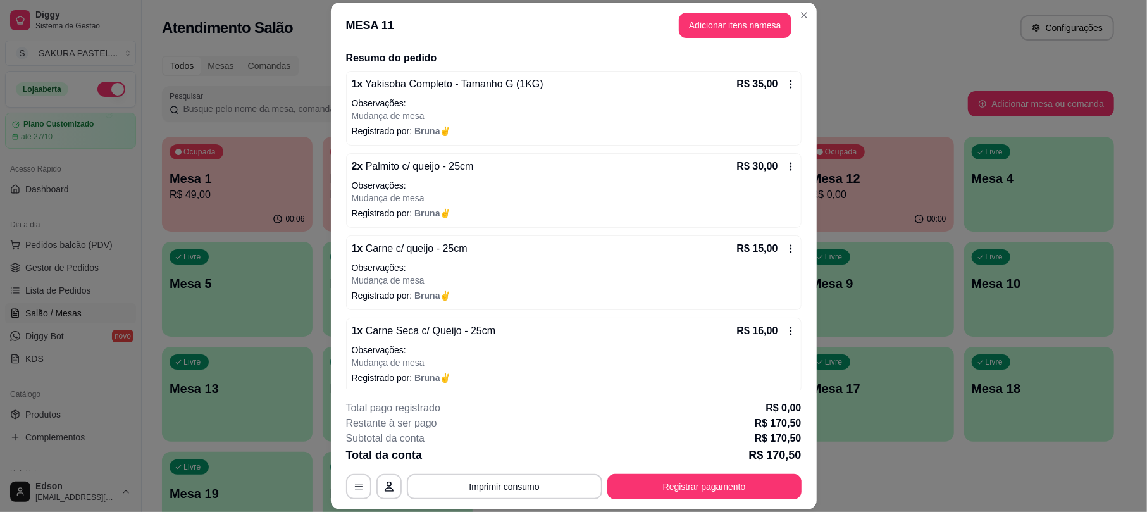
scroll to position [147, 0]
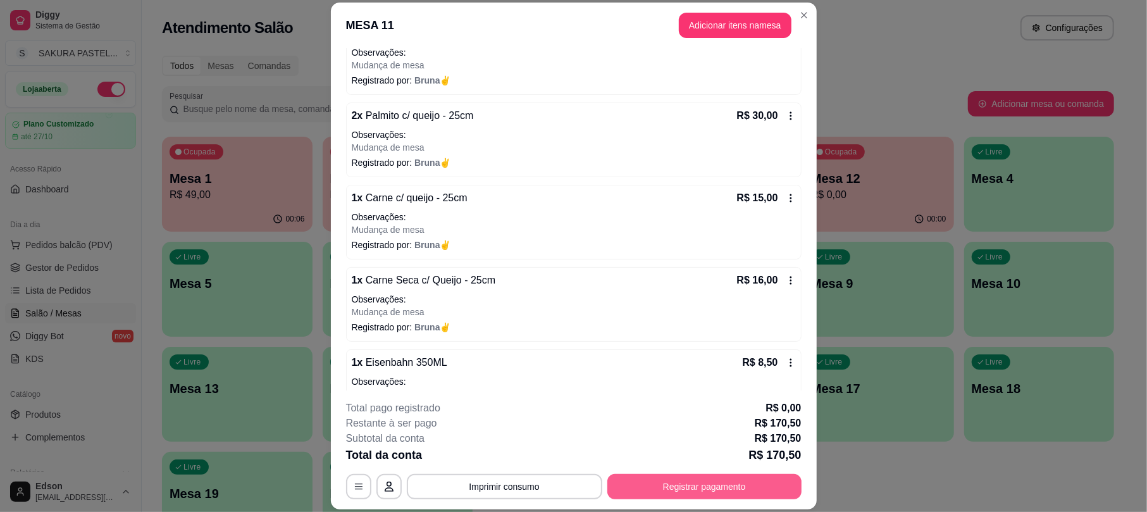
click at [672, 496] on button "Registrar pagamento" at bounding box center [704, 486] width 194 height 25
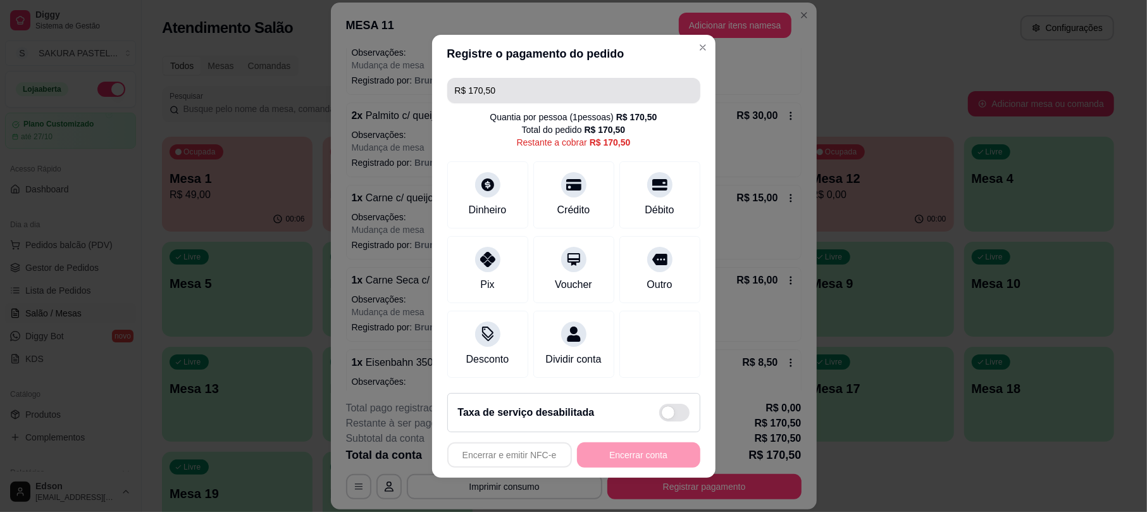
click at [507, 78] on input "R$ 170,50" at bounding box center [574, 90] width 238 height 25
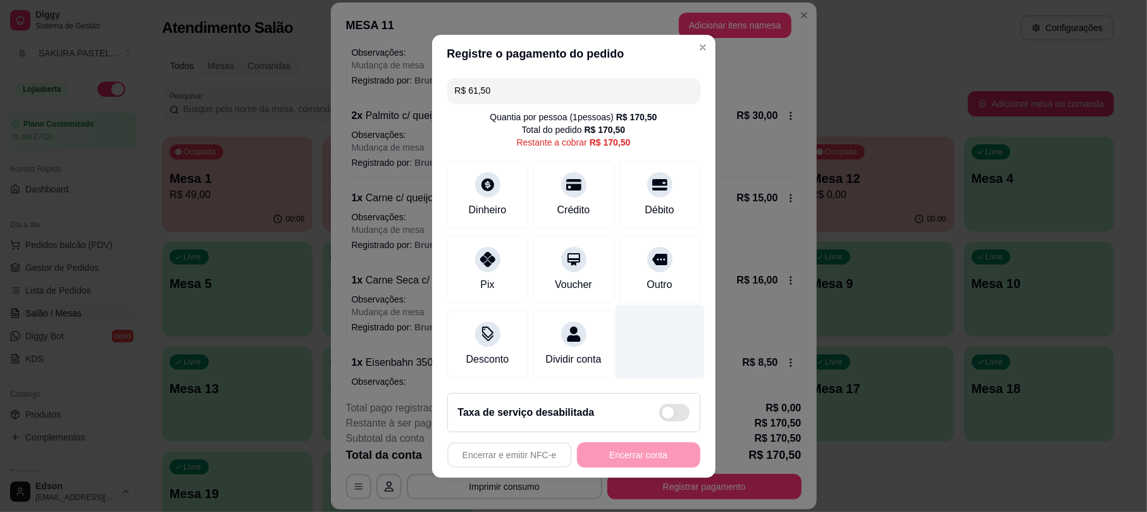
drag, startPoint x: 638, startPoint y: 197, endPoint x: 630, endPoint y: 336, distance: 139.3
click at [644, 202] on div "Débito" at bounding box center [658, 209] width 29 height 15
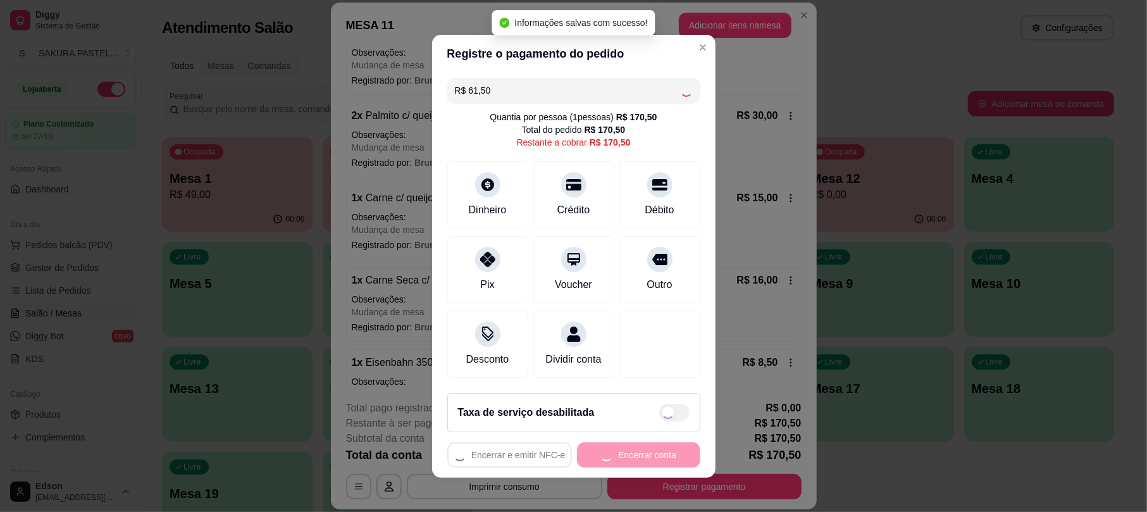
type input "R$ 109,00"
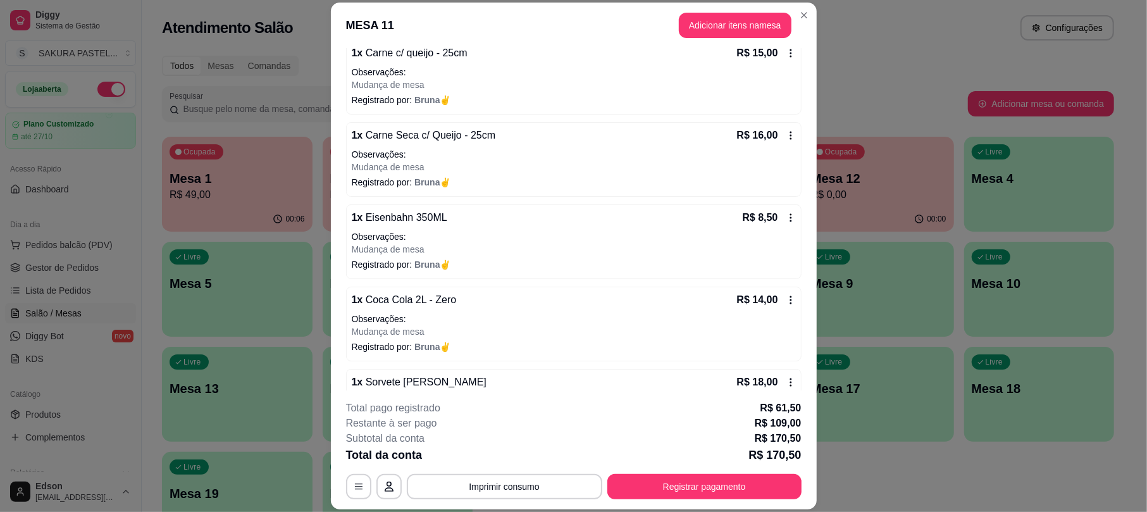
scroll to position [299, 0]
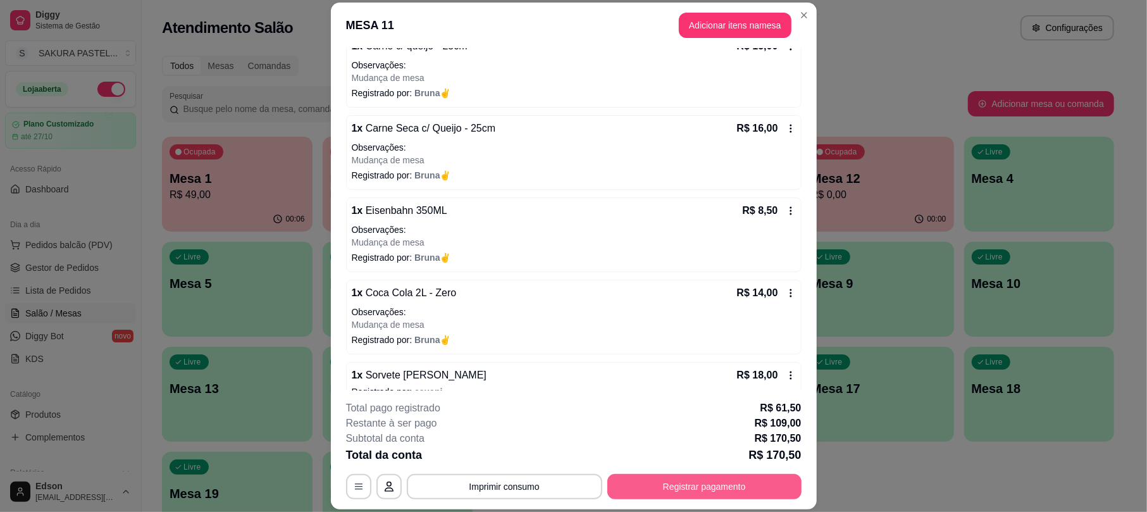
click at [665, 489] on button "Registrar pagamento" at bounding box center [704, 486] width 194 height 25
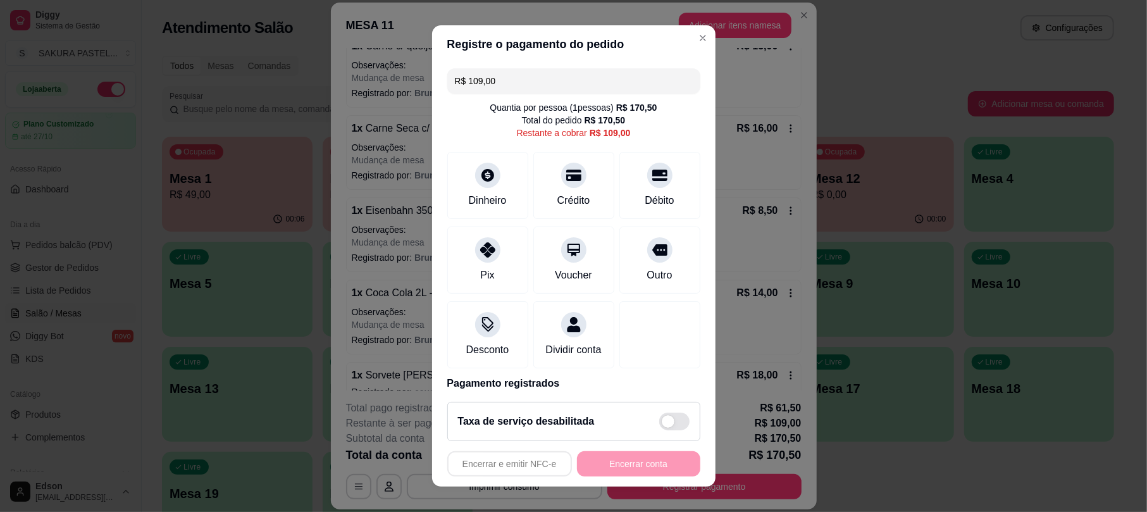
click at [517, 78] on input "R$ 109,00" at bounding box center [574, 80] width 238 height 25
click at [640, 183] on div "Débito" at bounding box center [659, 183] width 89 height 74
type input "R$ 93,00"
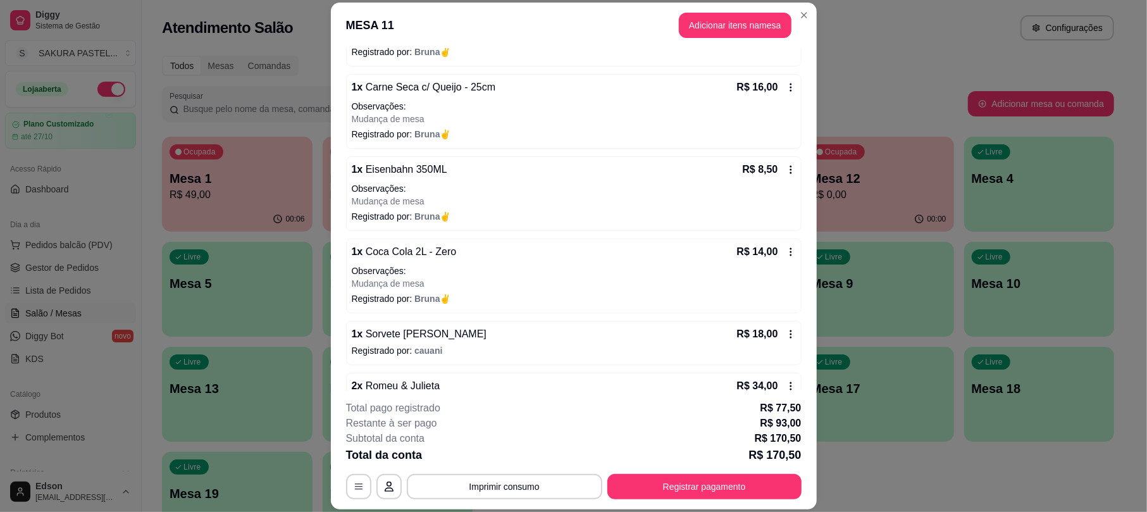
scroll to position [375, 0]
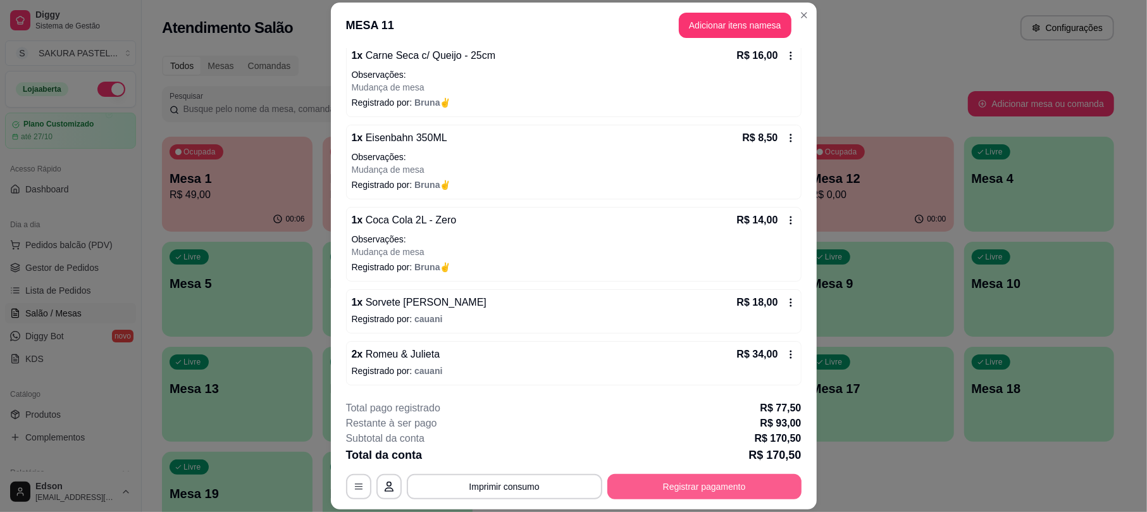
click at [751, 491] on button "Registrar pagamento" at bounding box center [704, 486] width 194 height 25
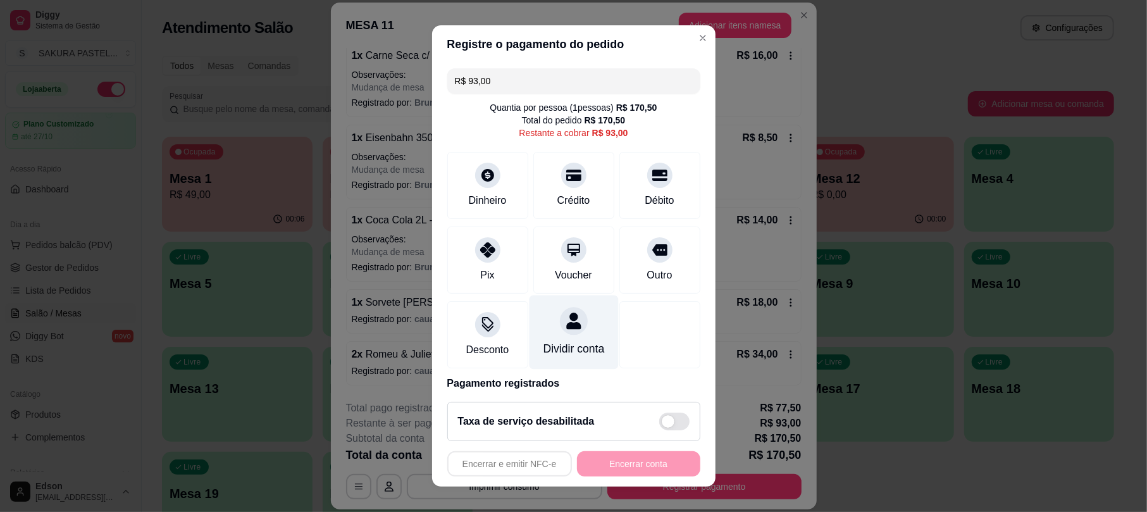
click at [558, 341] on div "Dividir conta" at bounding box center [573, 349] width 61 height 16
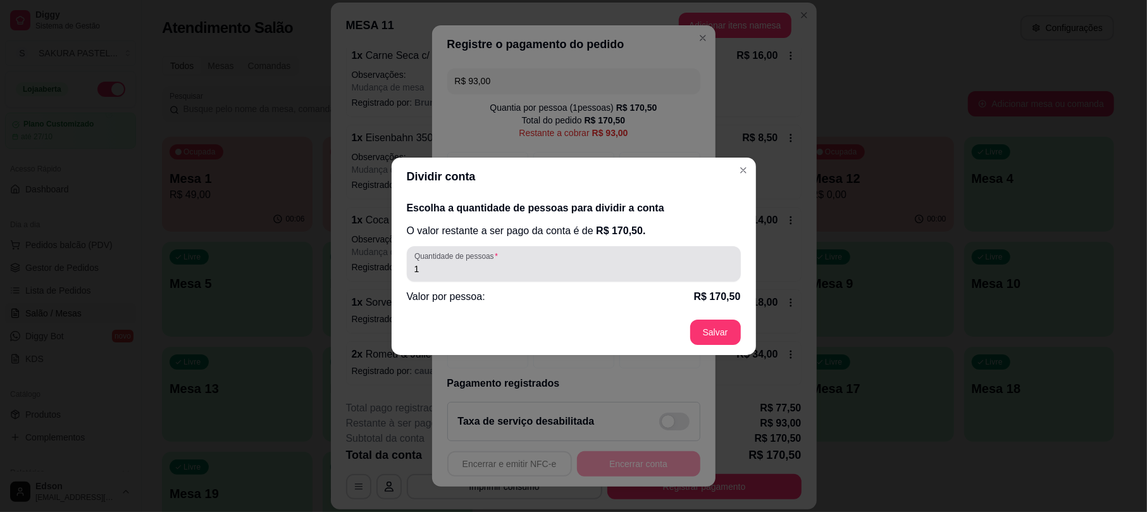
click at [549, 264] on input "1" at bounding box center [573, 268] width 319 height 13
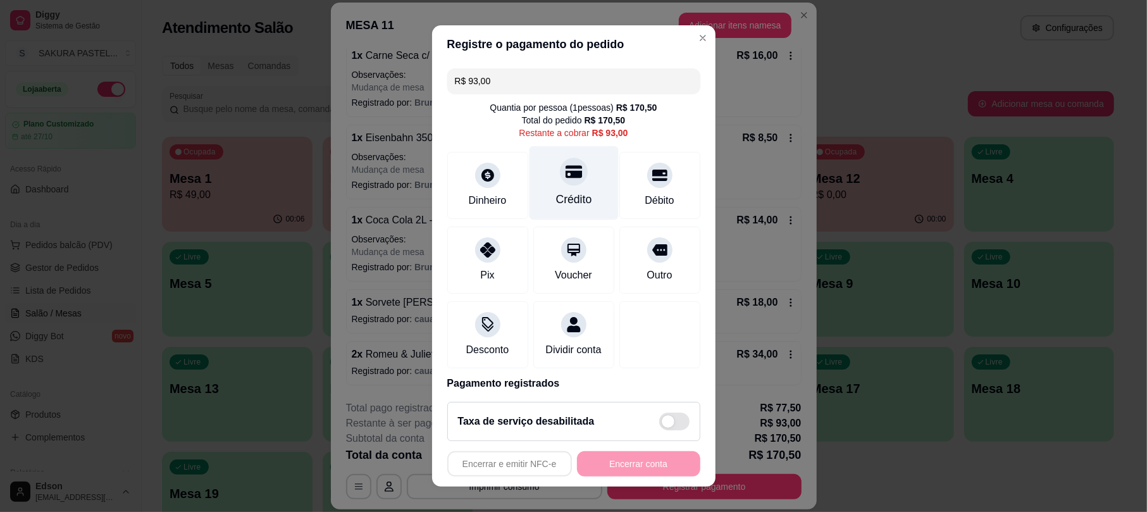
click at [567, 192] on div "Crédito" at bounding box center [573, 183] width 89 height 74
type input "R$ 0,00"
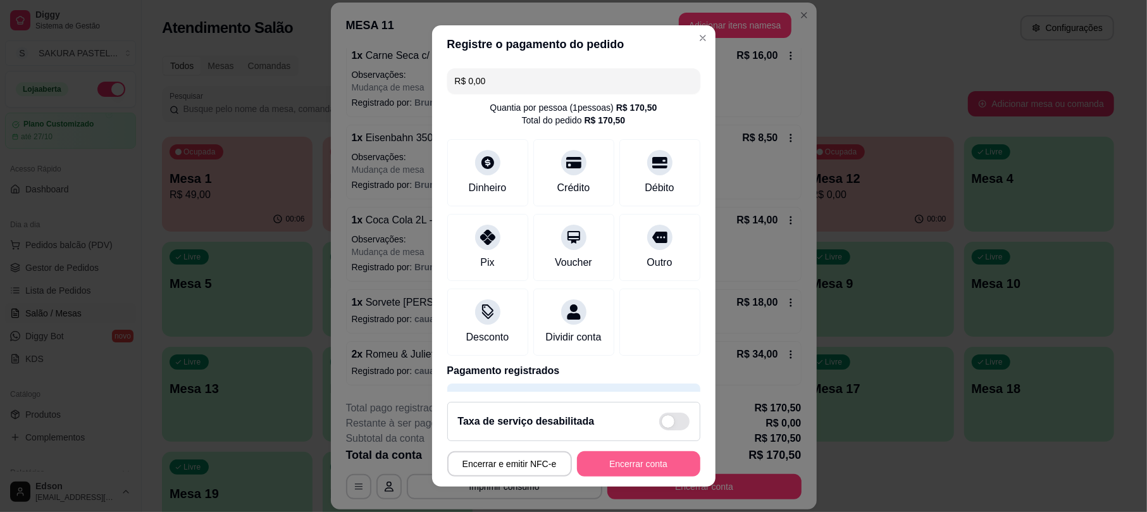
click at [616, 469] on button "Encerrar conta" at bounding box center [638, 463] width 123 height 25
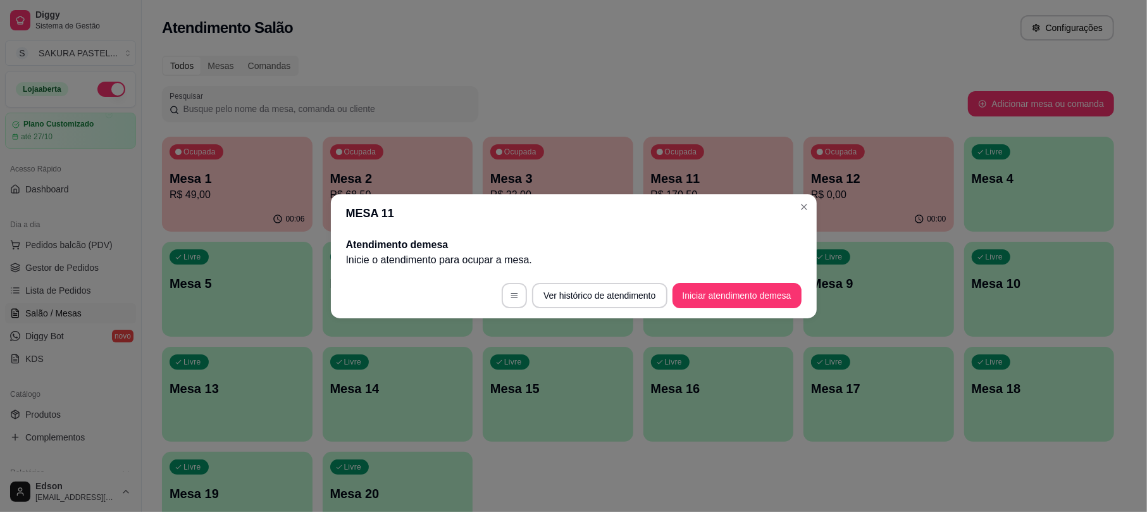
scroll to position [0, 0]
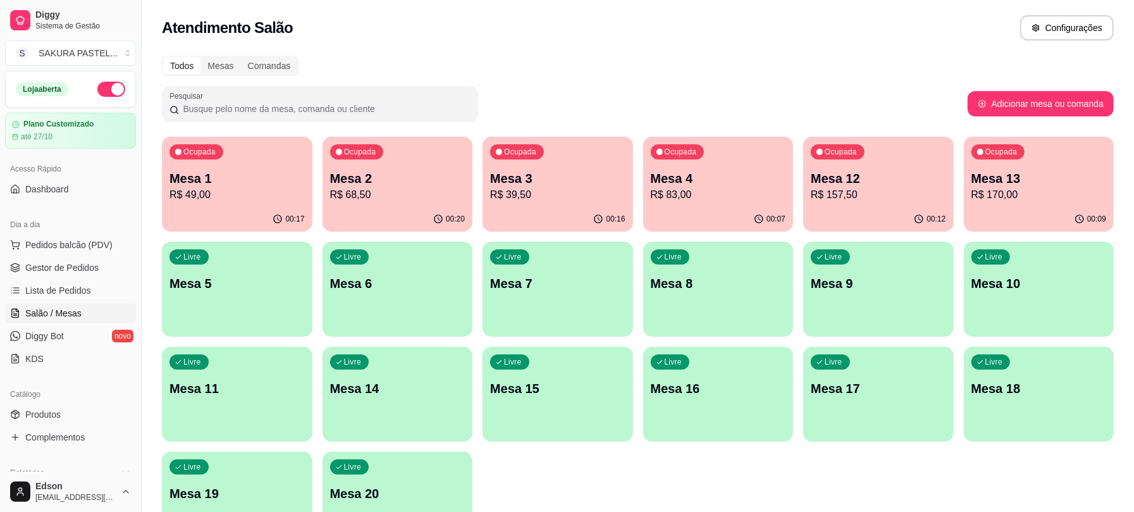
click at [858, 173] on p "Mesa 12" at bounding box center [878, 178] width 135 height 18
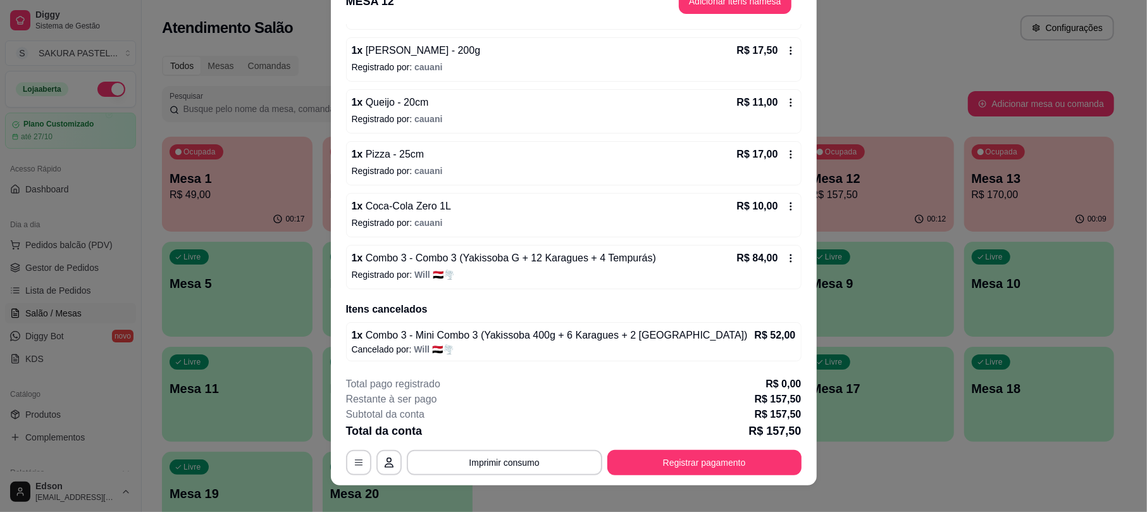
scroll to position [38, 0]
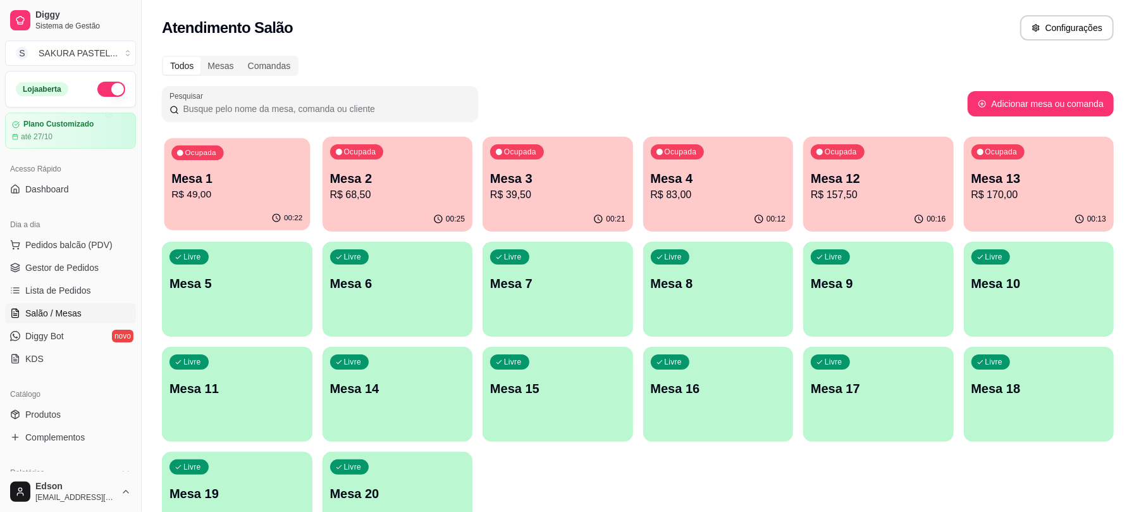
click at [261, 183] on p "Mesa 1" at bounding box center [236, 178] width 131 height 17
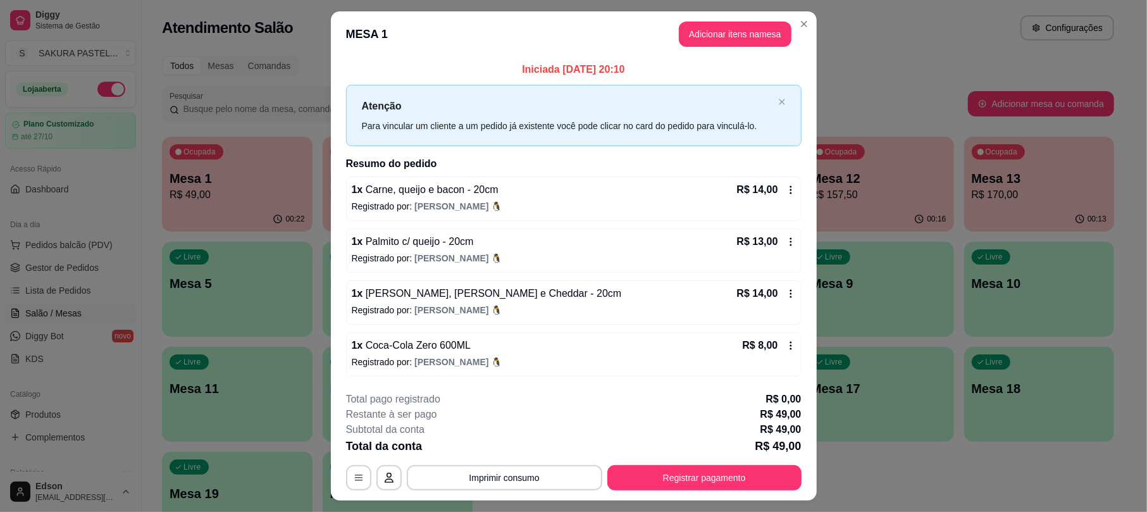
scroll to position [30, 0]
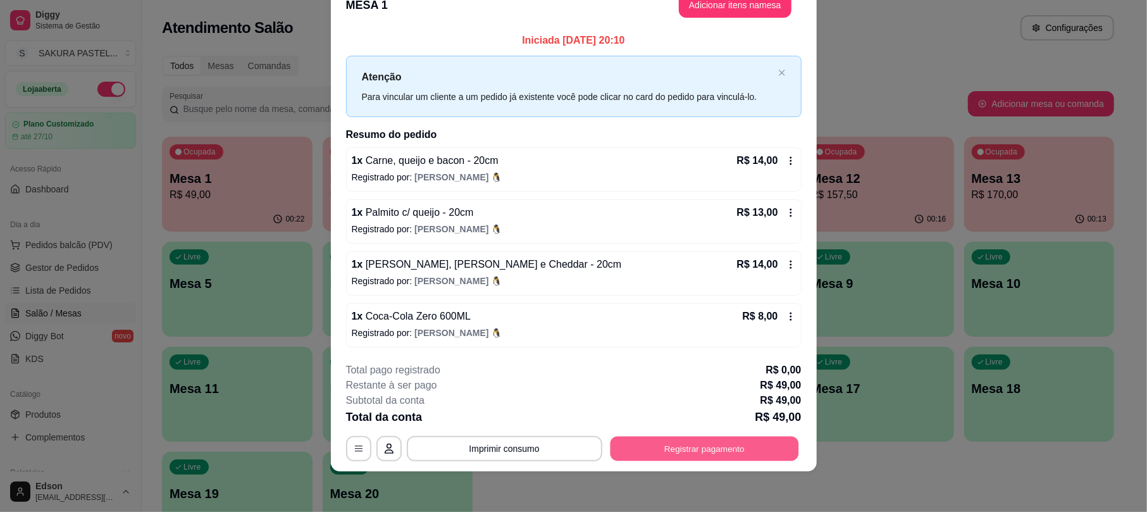
click at [723, 444] on button "Registrar pagamento" at bounding box center [704, 448] width 188 height 25
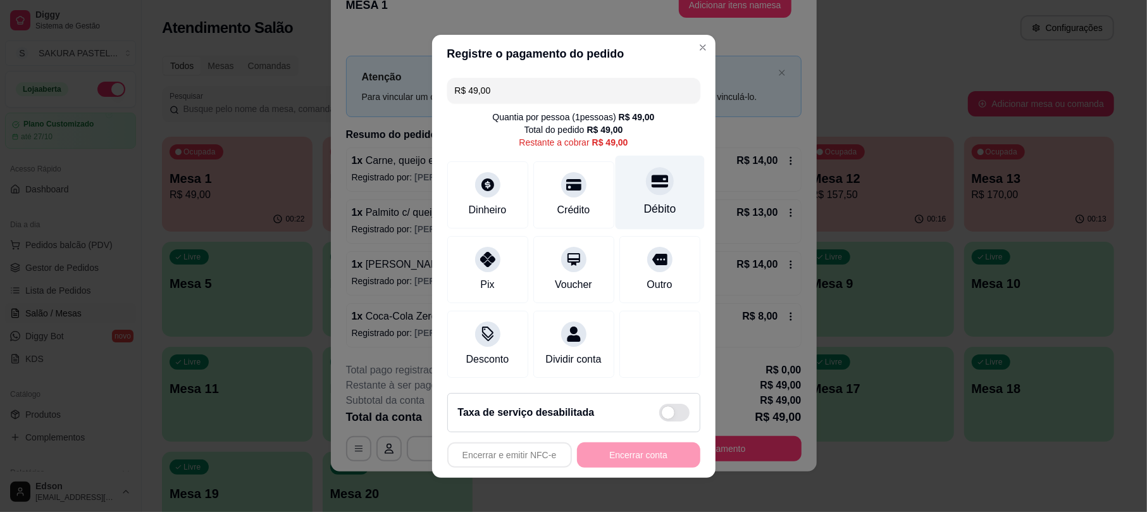
click at [661, 178] on div "Débito" at bounding box center [659, 192] width 89 height 74
type input "R$ 0,00"
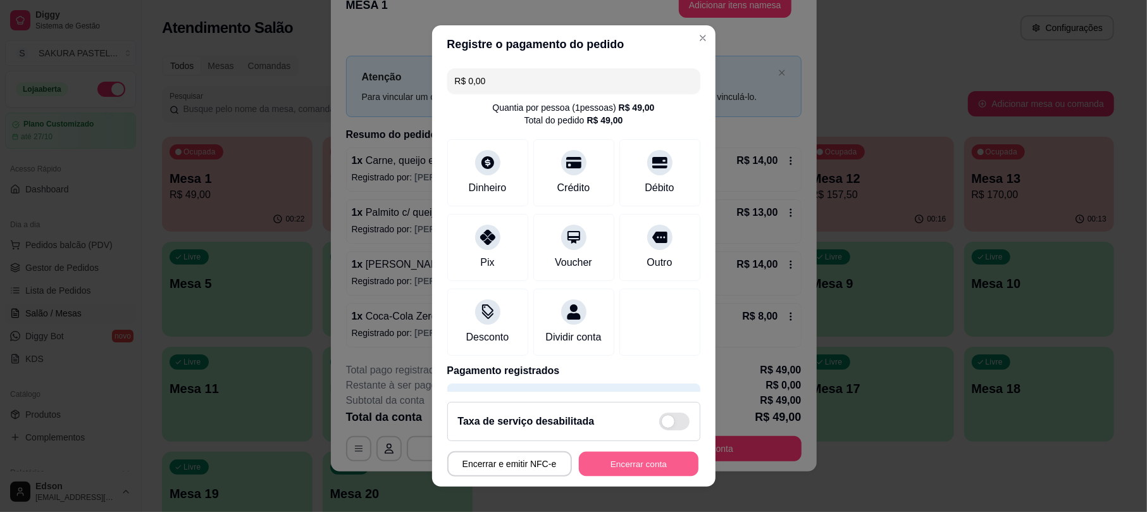
click at [631, 460] on button "Encerrar conta" at bounding box center [639, 463] width 120 height 25
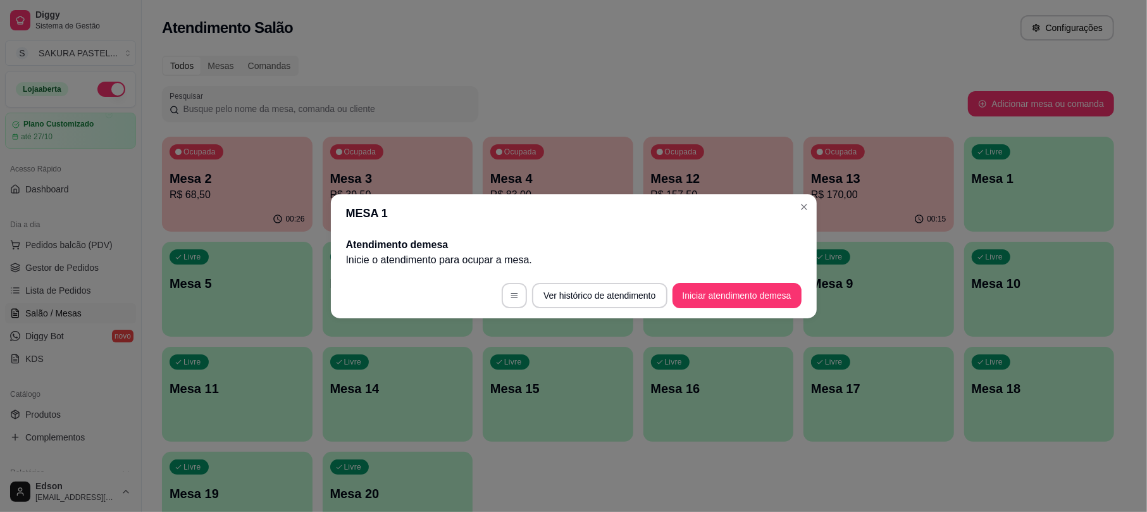
scroll to position [0, 0]
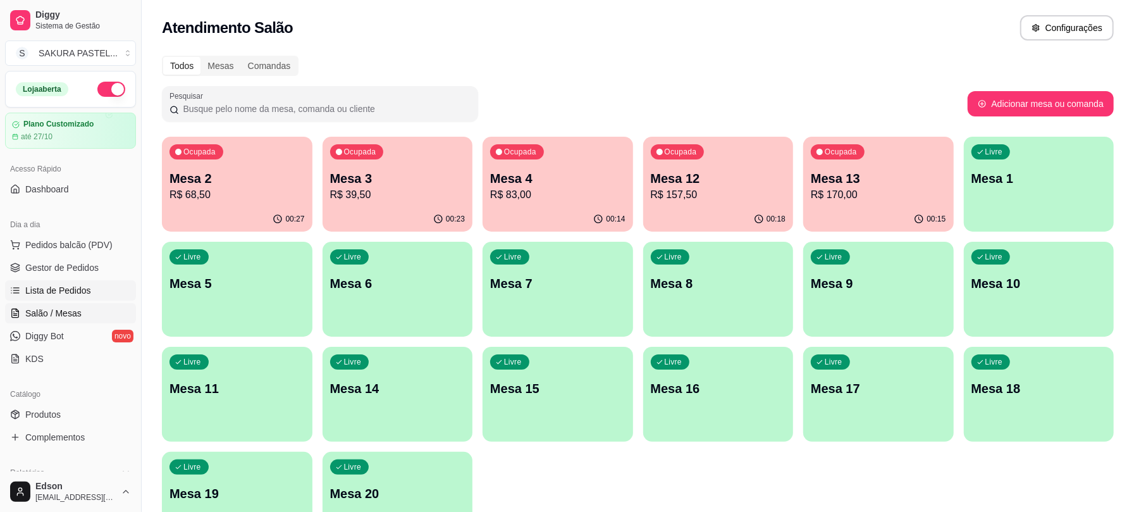
click at [57, 289] on span "Lista de Pedidos" at bounding box center [58, 290] width 66 height 13
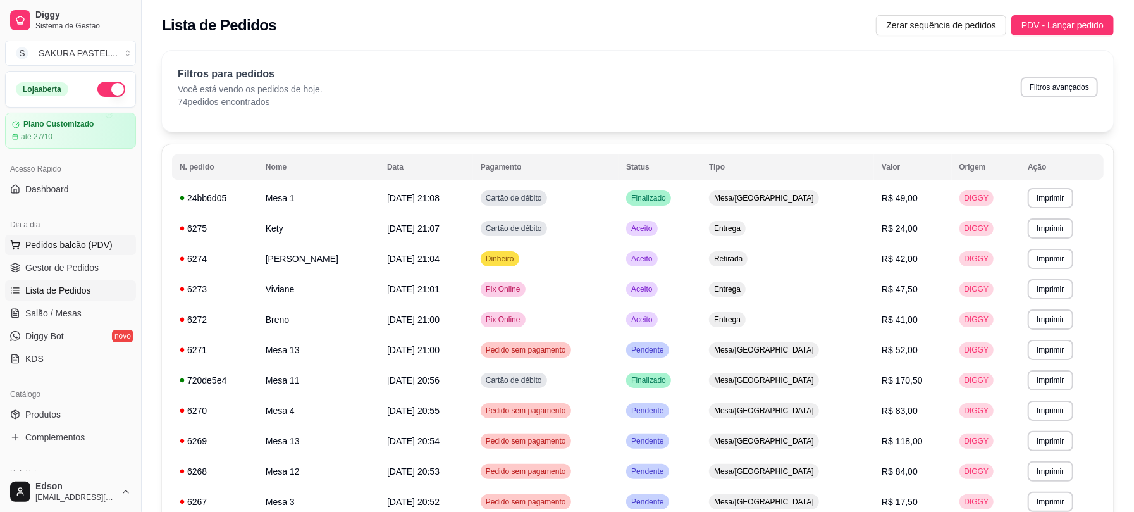
click at [66, 247] on span "Pedidos balcão (PDV)" at bounding box center [68, 244] width 87 height 13
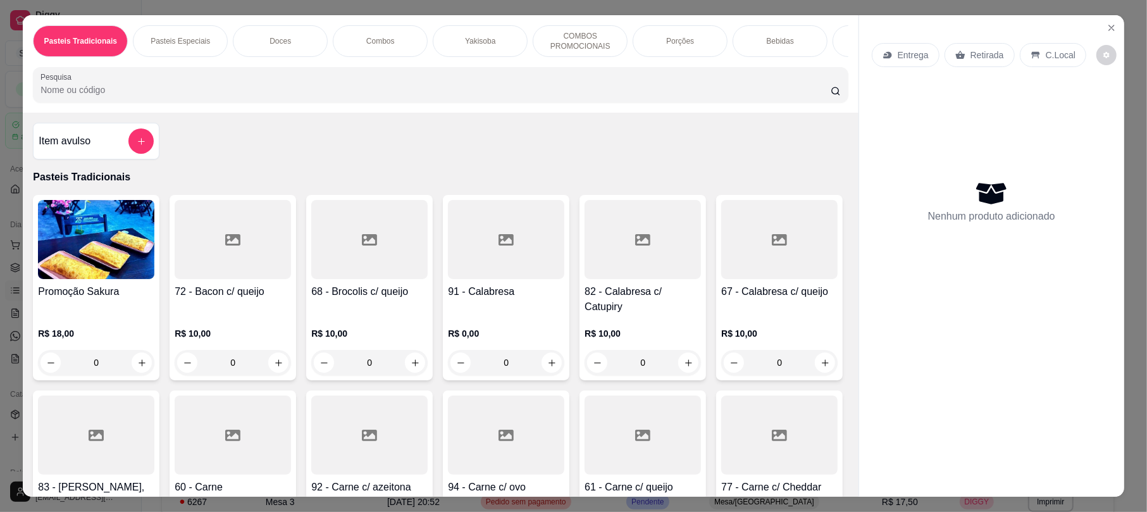
click at [211, 96] on input "Pesquisa" at bounding box center [435, 89] width 790 height 13
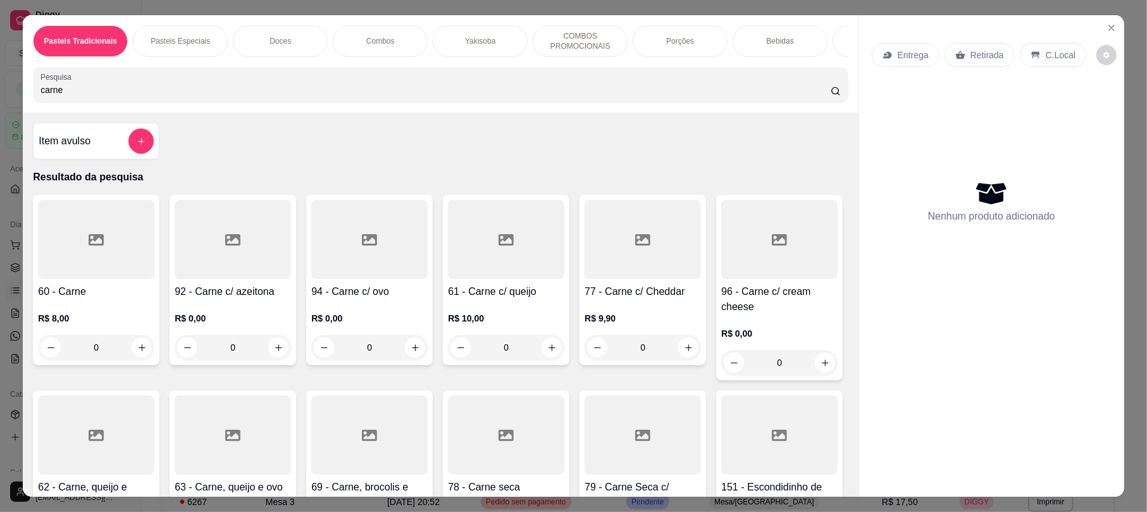
type input "carne"
click at [117, 319] on div "R$ 8,00 0" at bounding box center [96, 329] width 116 height 61
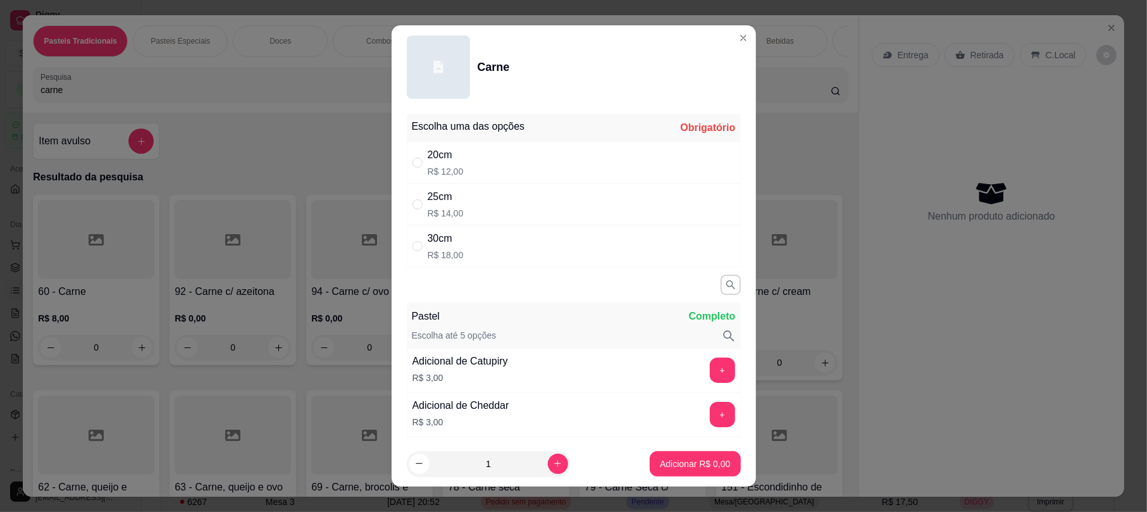
click at [513, 151] on div "20cm R$ 12,00" at bounding box center [574, 163] width 334 height 42
radio input "true"
click at [687, 460] on p "Adicionar R$ 12,00" at bounding box center [692, 463] width 75 height 13
type input "1"
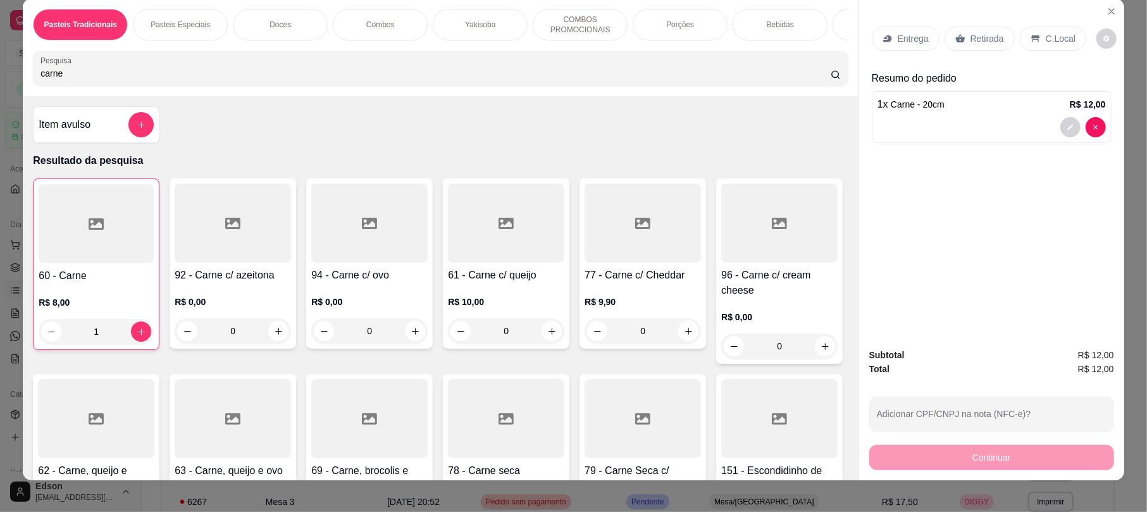
scroll to position [25, 0]
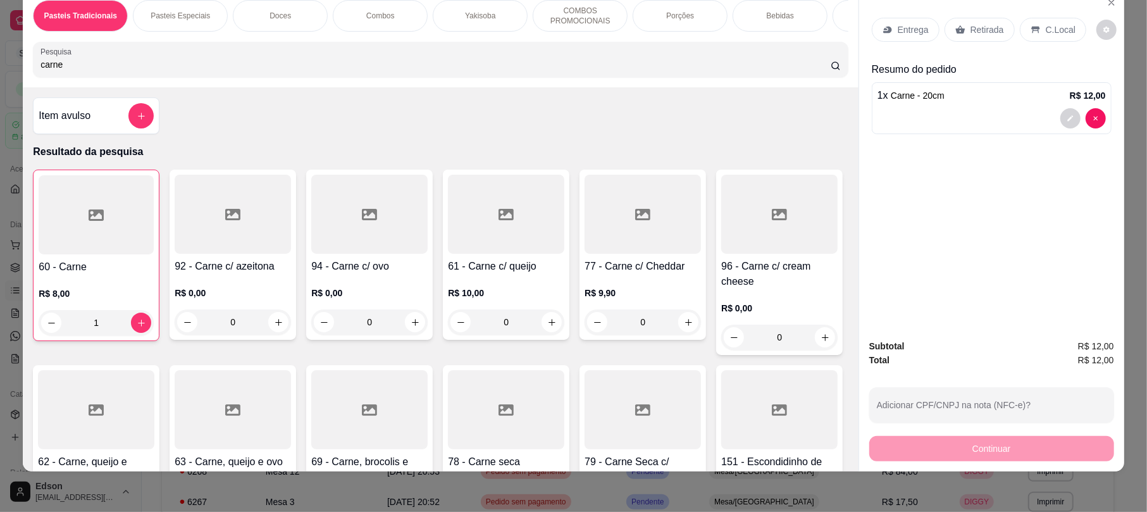
click at [982, 441] on div "Continuar" at bounding box center [991, 447] width 245 height 28
click at [984, 29] on p "Retirada" at bounding box center [987, 29] width 34 height 13
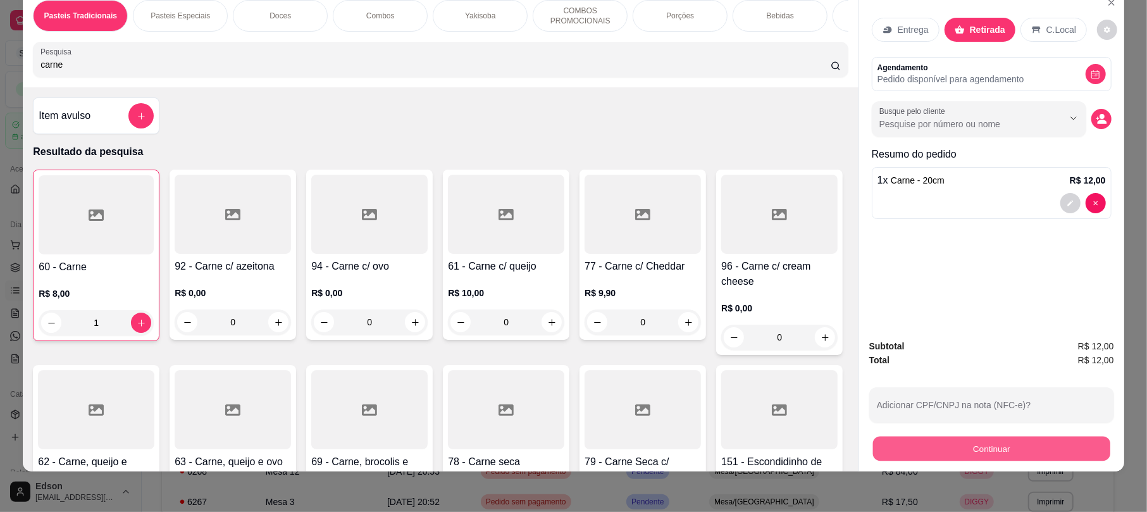
click at [961, 453] on button "Continuar" at bounding box center [991, 448] width 237 height 25
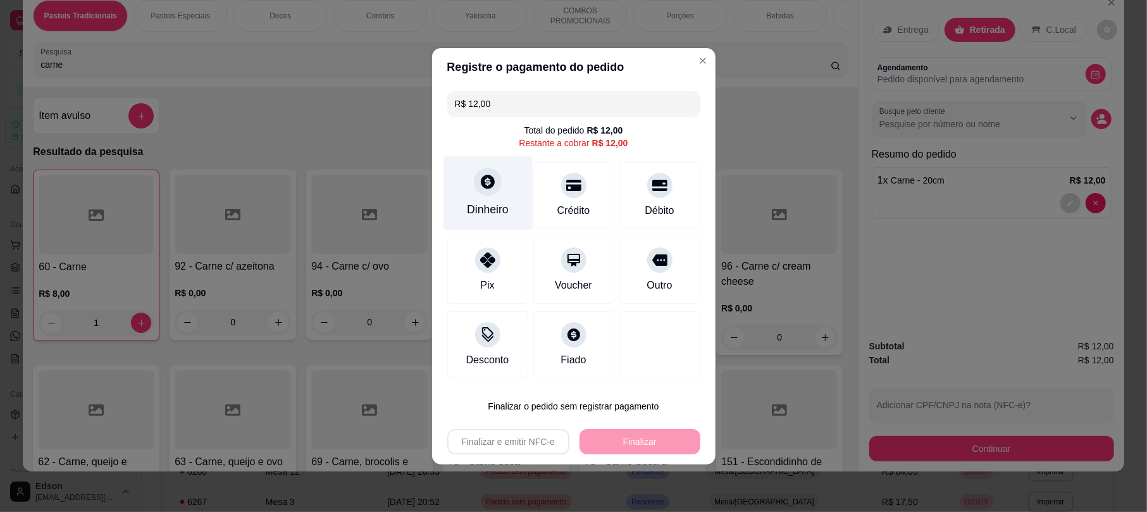
click at [488, 188] on icon at bounding box center [487, 181] width 16 height 16
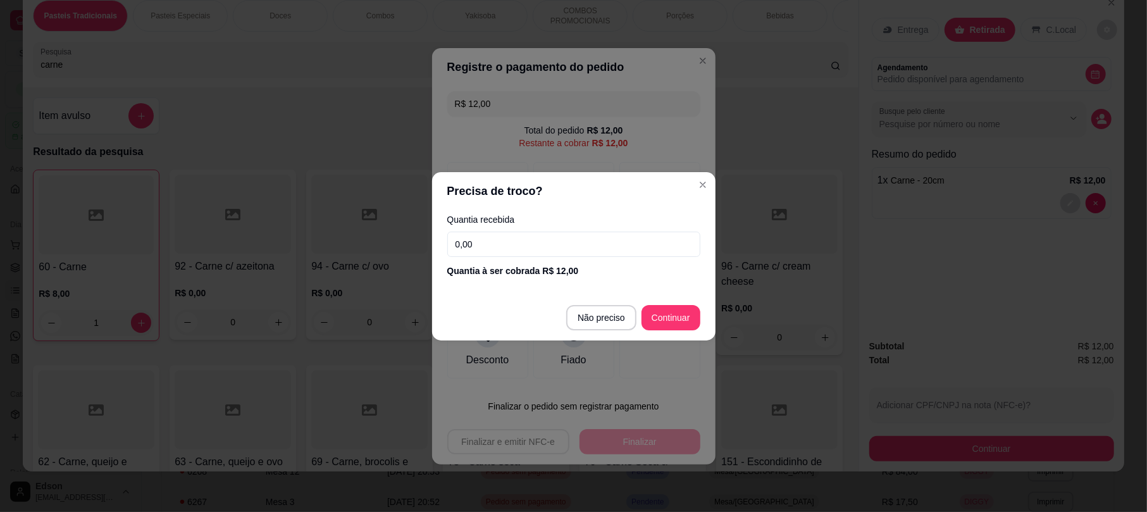
click at [524, 245] on input "0,00" at bounding box center [573, 243] width 253 height 25
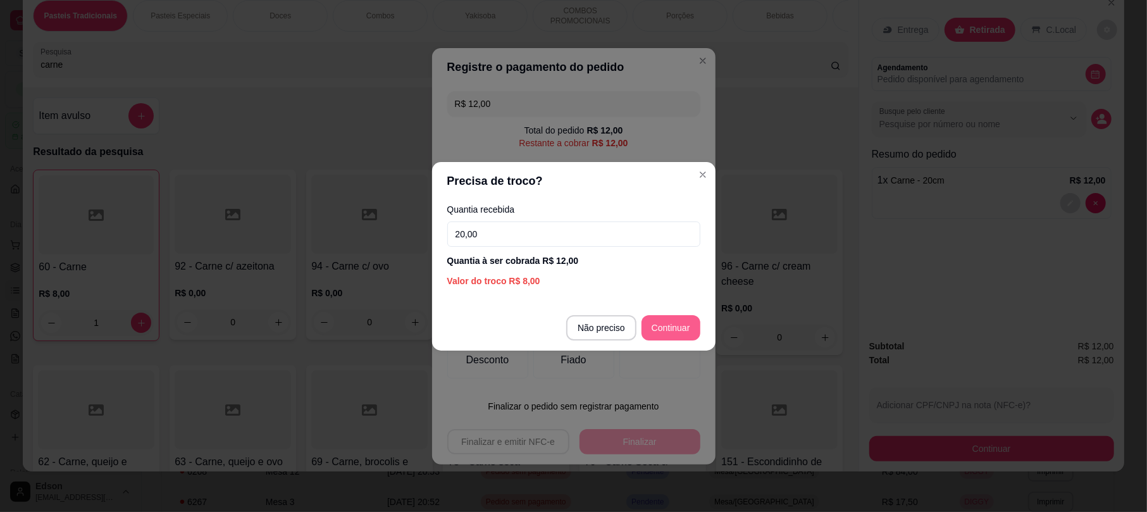
type input "20,00"
type input "R$ 0,00"
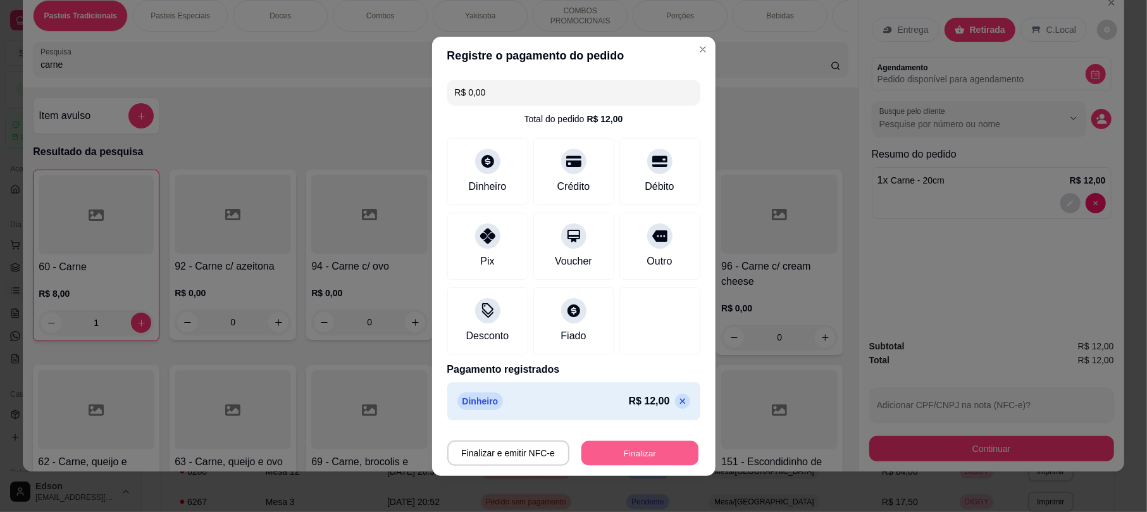
click at [646, 451] on button "Finalizar" at bounding box center [639, 452] width 117 height 25
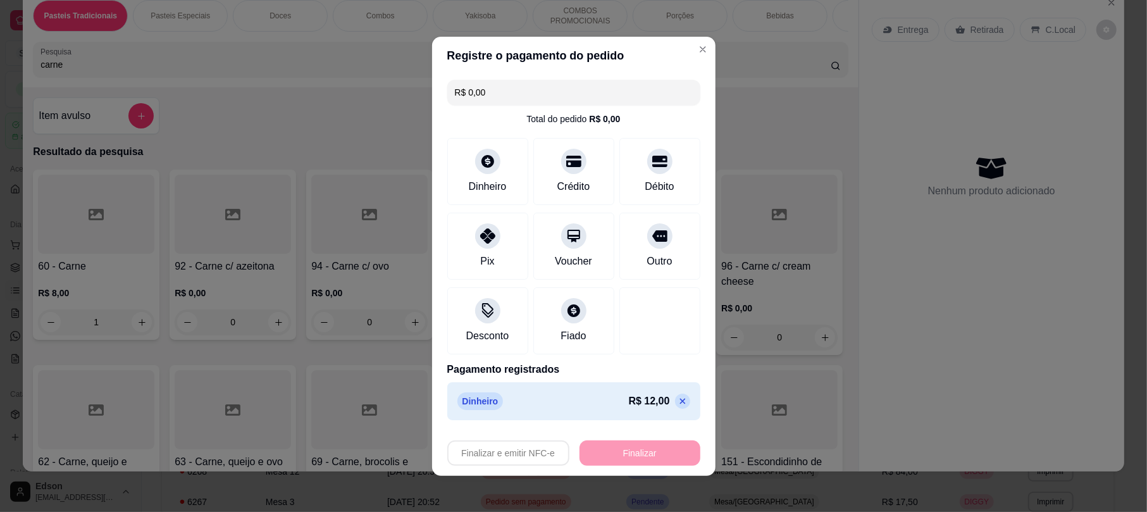
type input "0"
type input "-R$ 12,00"
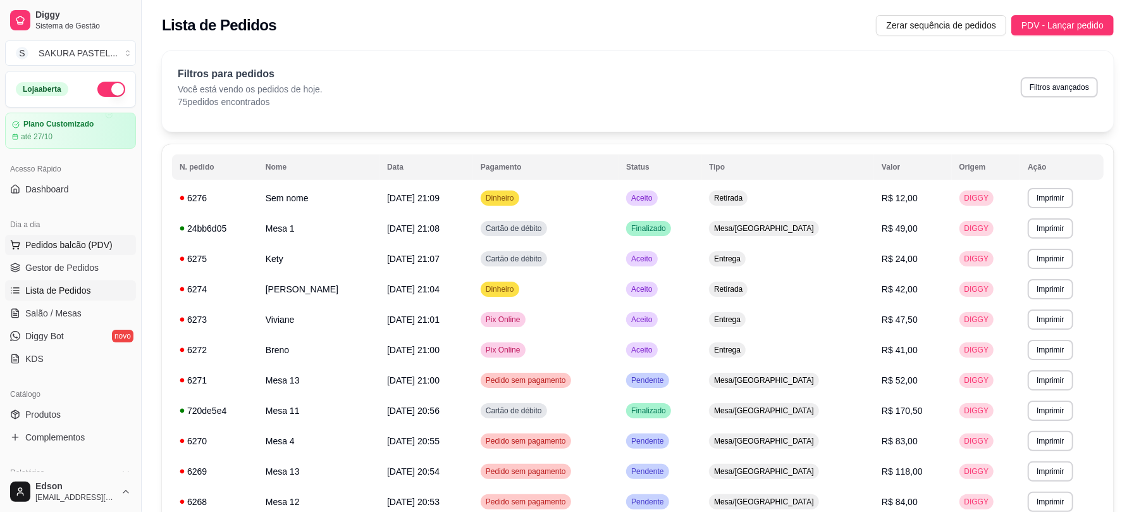
click at [51, 245] on span "Pedidos balcão (PDV)" at bounding box center [68, 244] width 87 height 13
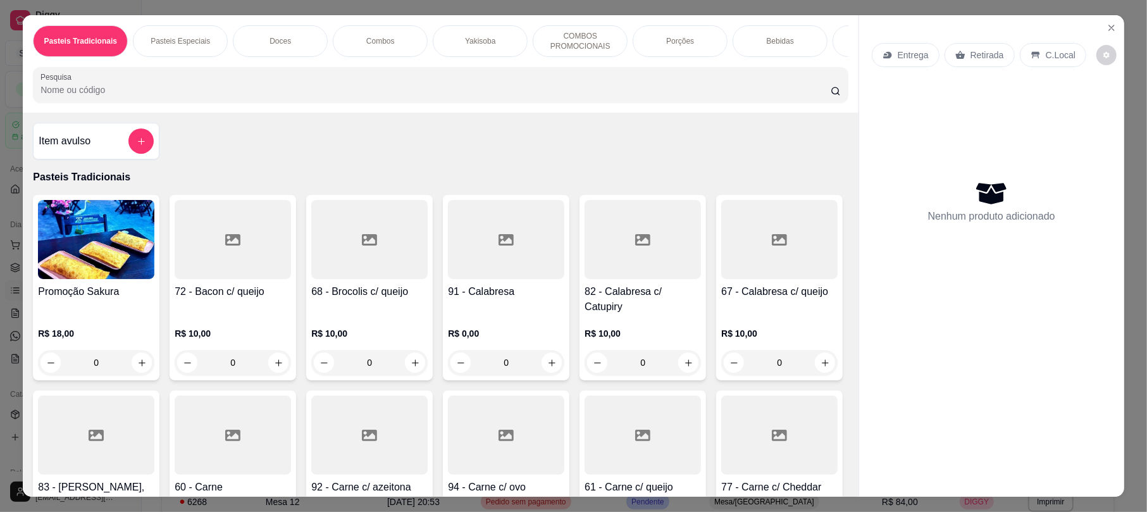
click at [256, 96] on input "Pesquisa" at bounding box center [435, 89] width 790 height 13
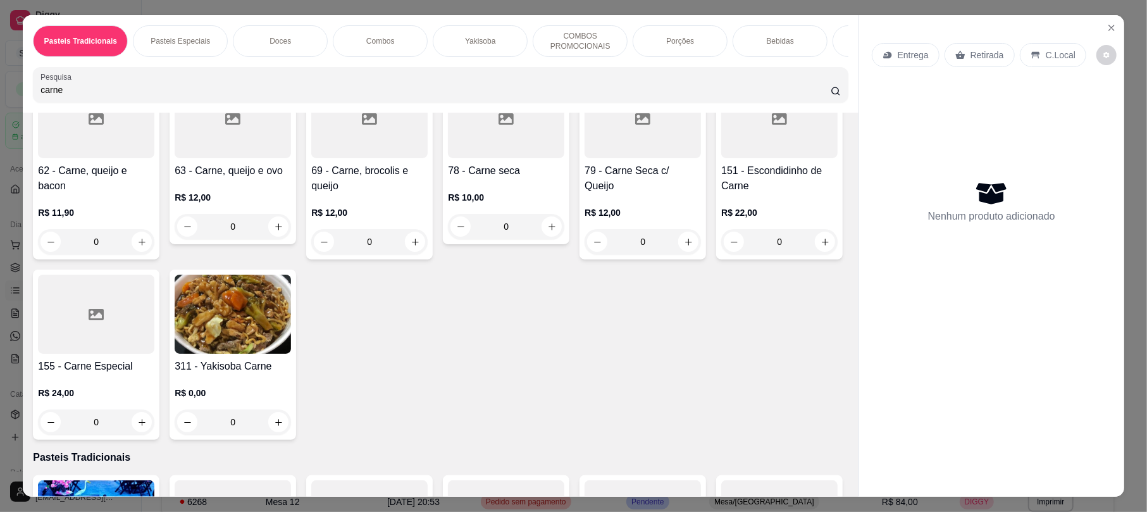
scroll to position [324, 0]
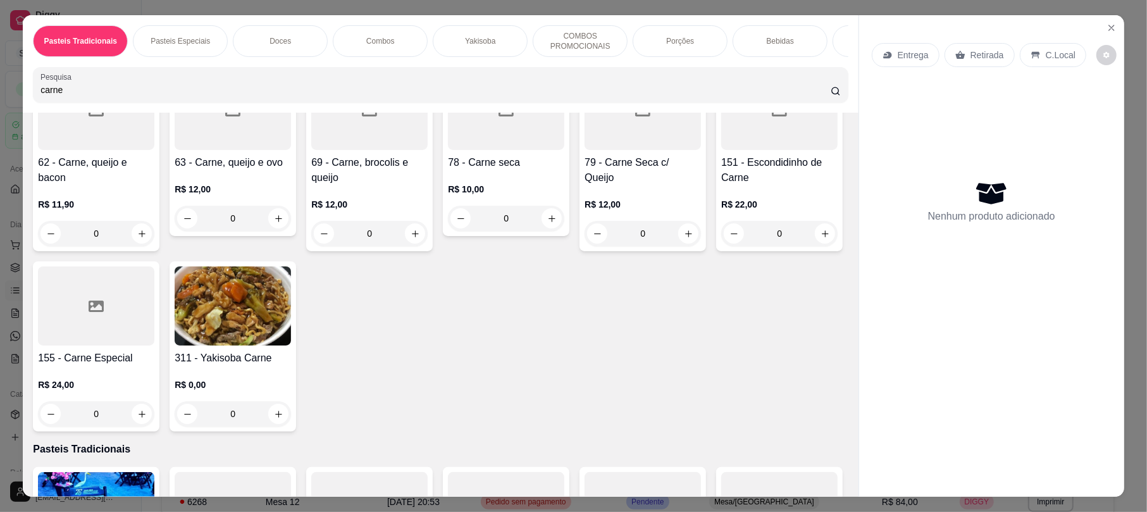
type input "carne"
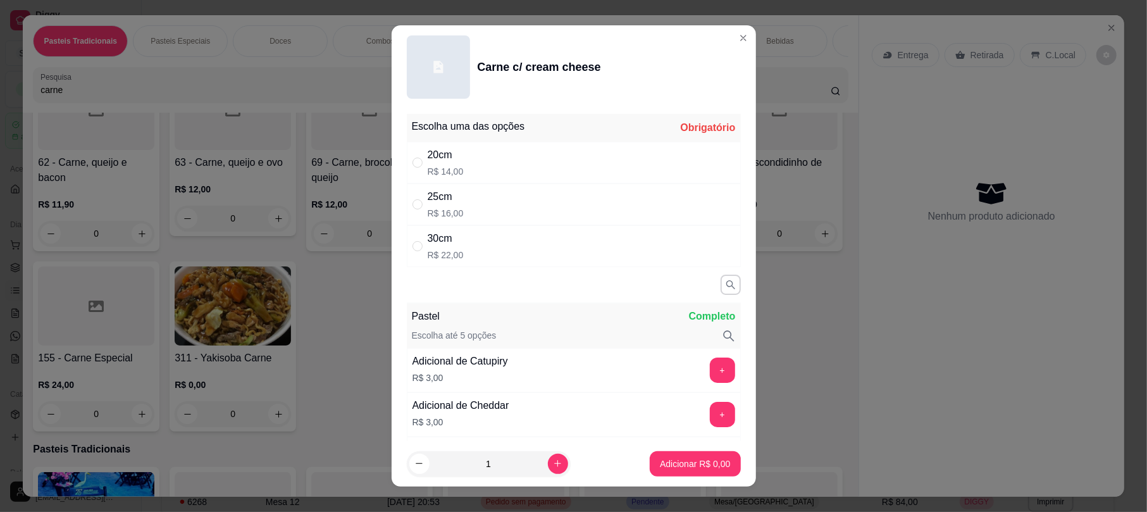
click at [416, 245] on div "" at bounding box center [419, 246] width 15 height 14
radio input "true"
click at [691, 459] on p "Adicionar R$ 22,00" at bounding box center [692, 463] width 73 height 12
type input "1"
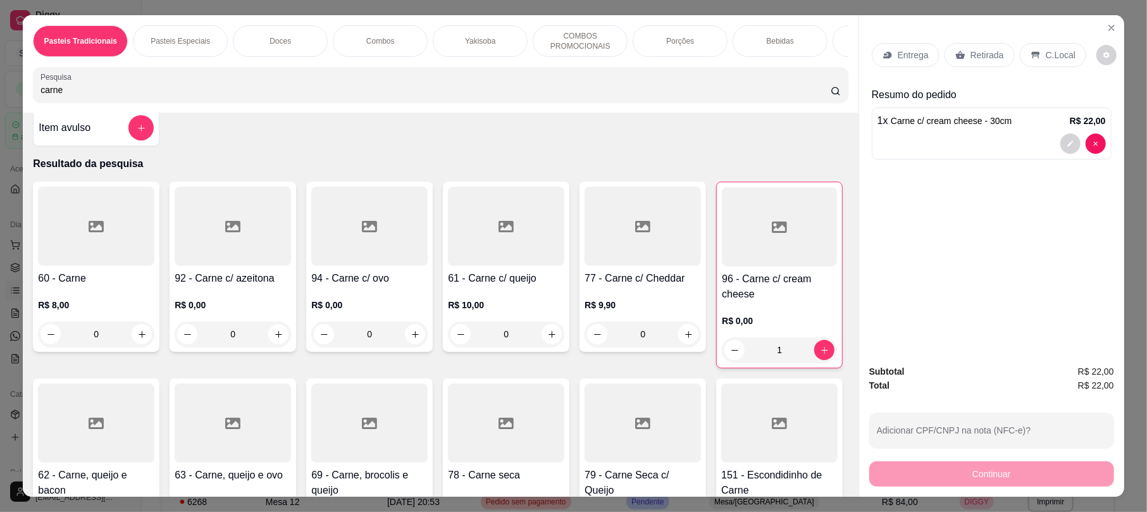
scroll to position [0, 0]
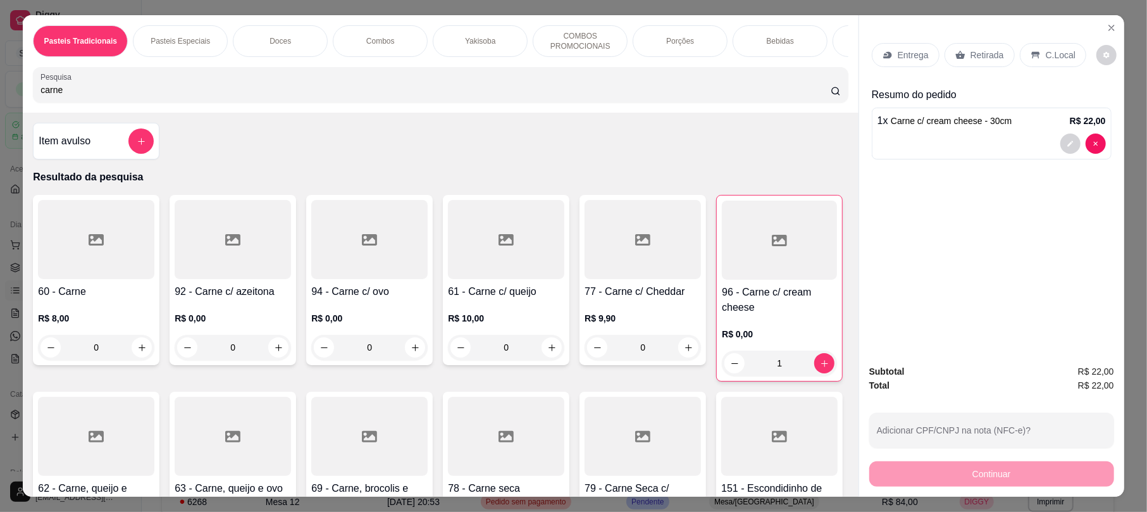
click at [180, 96] on input "carne" at bounding box center [435, 89] width 790 height 13
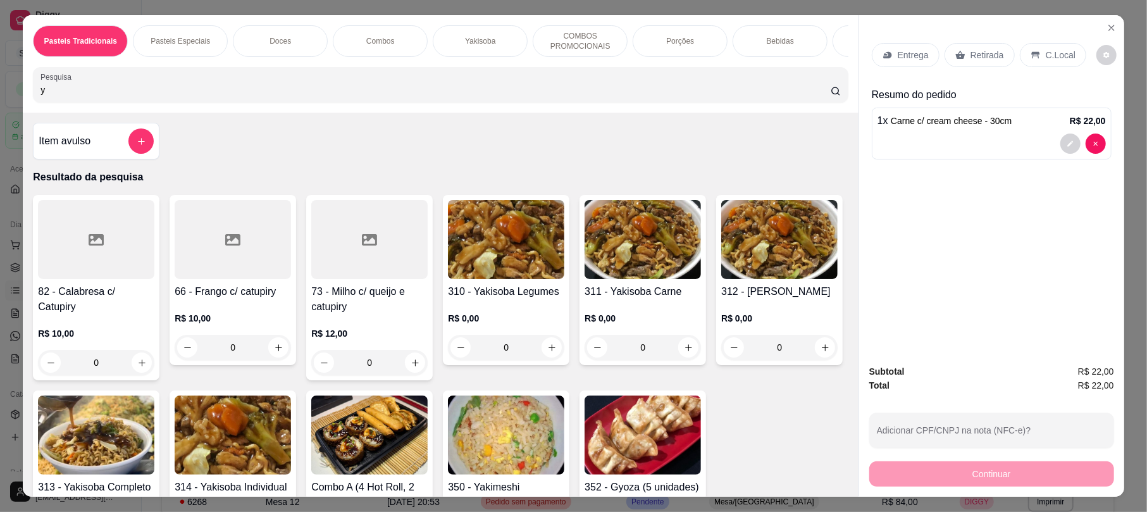
type input "y"
click at [527, 279] on img at bounding box center [506, 239] width 116 height 79
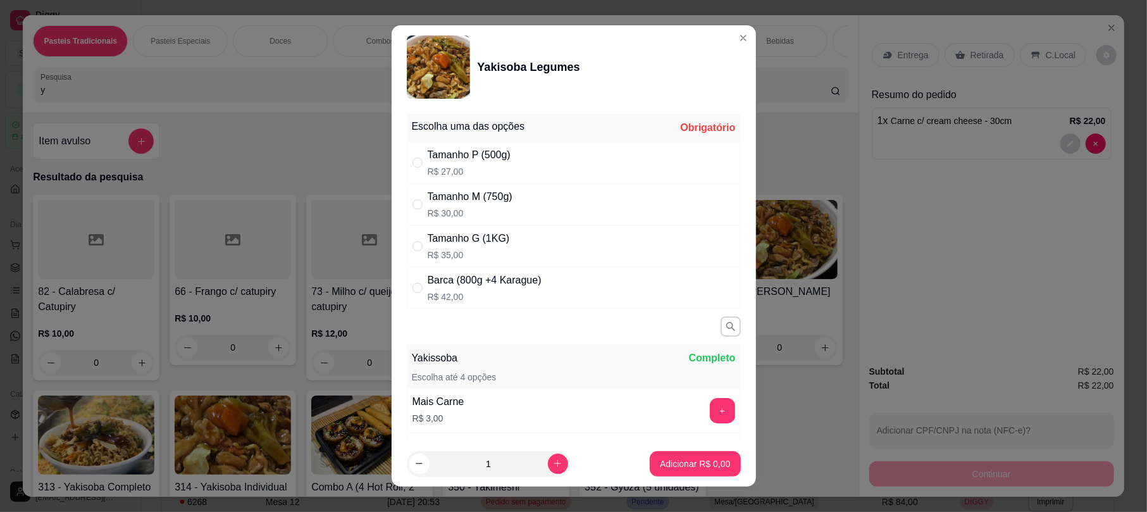
click at [411, 236] on div "Tamanho G (1KG) R$ 35,00" at bounding box center [574, 246] width 334 height 42
radio input "true"
click at [553, 466] on icon "increase-product-quantity" at bounding box center [557, 462] width 9 height 9
type input "2"
click at [679, 469] on p "Adicionar R$ 70,00" at bounding box center [692, 463] width 75 height 13
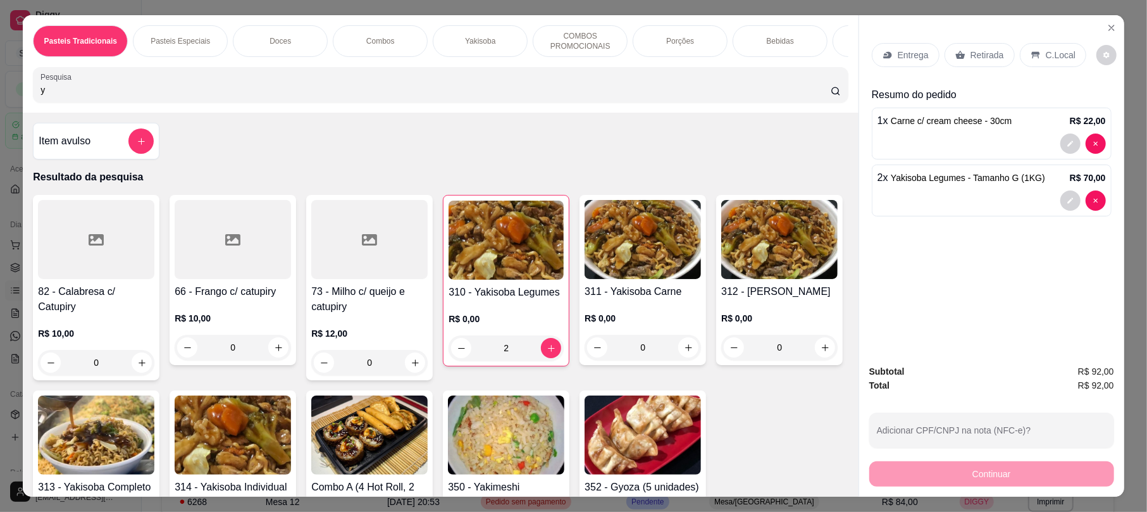
type input "2"
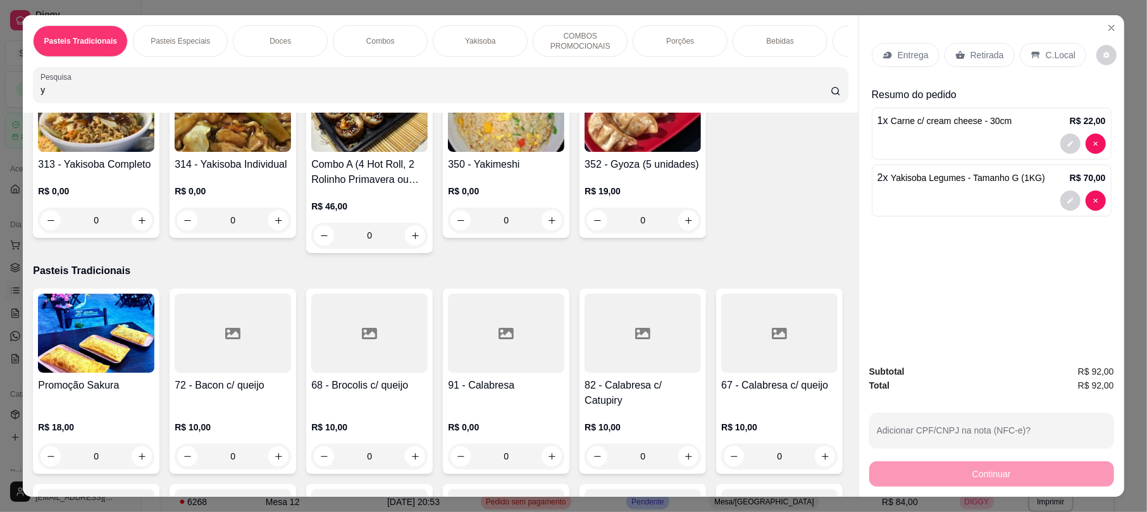
scroll to position [324, 0]
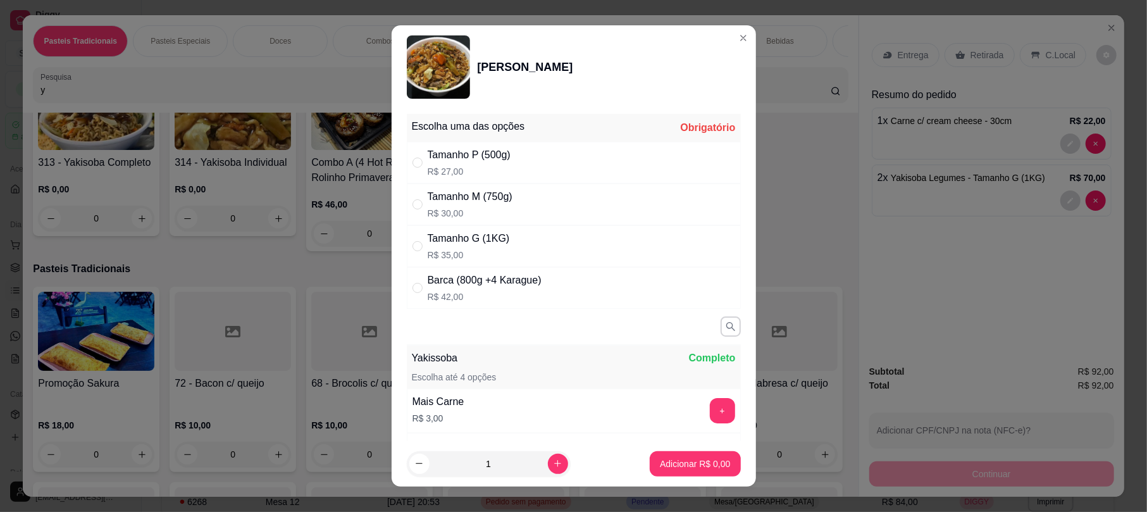
click at [441, 239] on div "Tamanho G (1KG)" at bounding box center [468, 238] width 82 height 15
radio input "true"
click at [680, 462] on p "Adicionar R$ 35,00" at bounding box center [692, 463] width 73 height 12
type input "1"
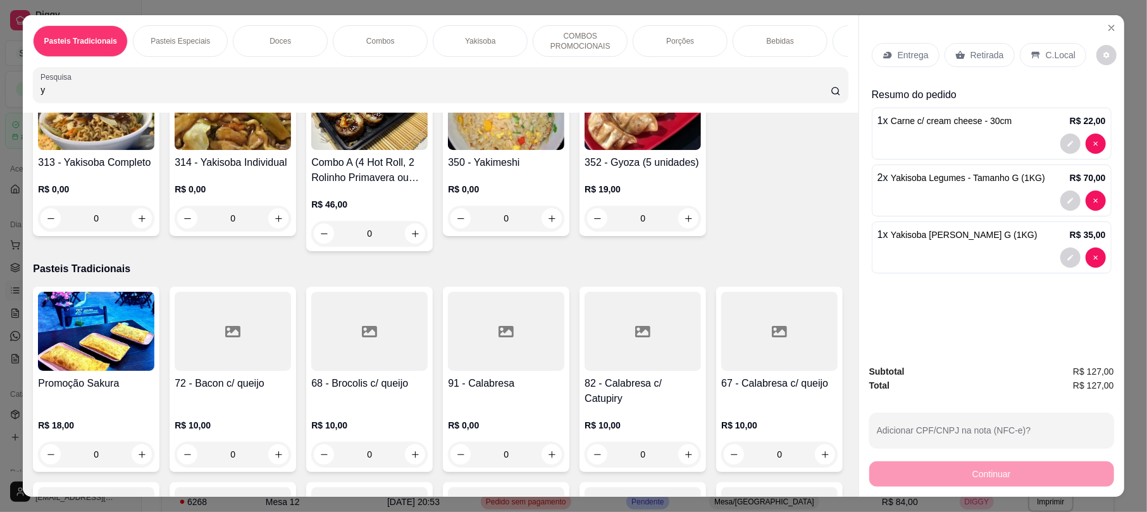
scroll to position [325, 0]
click at [977, 61] on p "Retirada" at bounding box center [987, 55] width 34 height 13
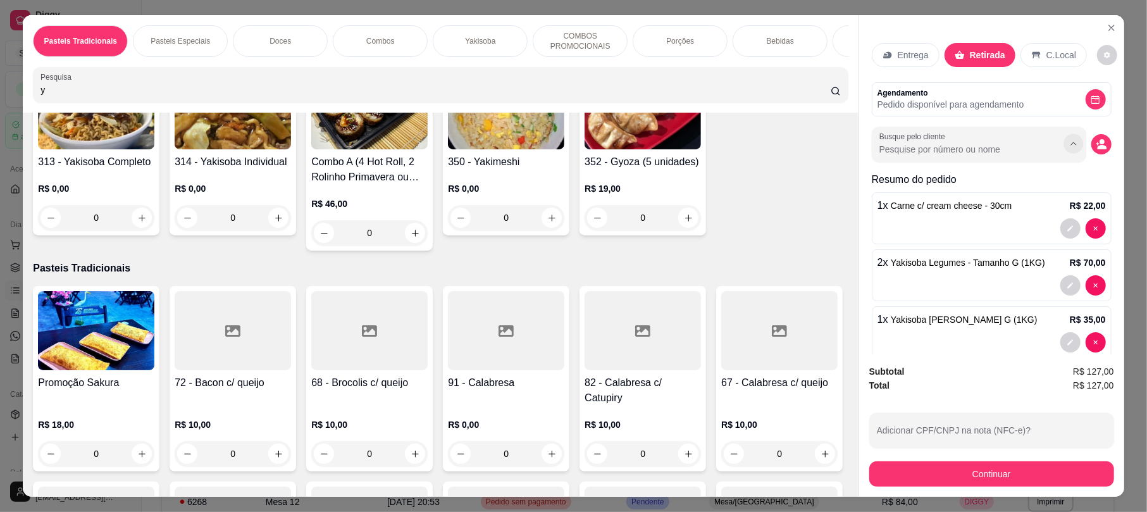
click at [1068, 144] on icon "Show suggestions" at bounding box center [1073, 144] width 10 height 10
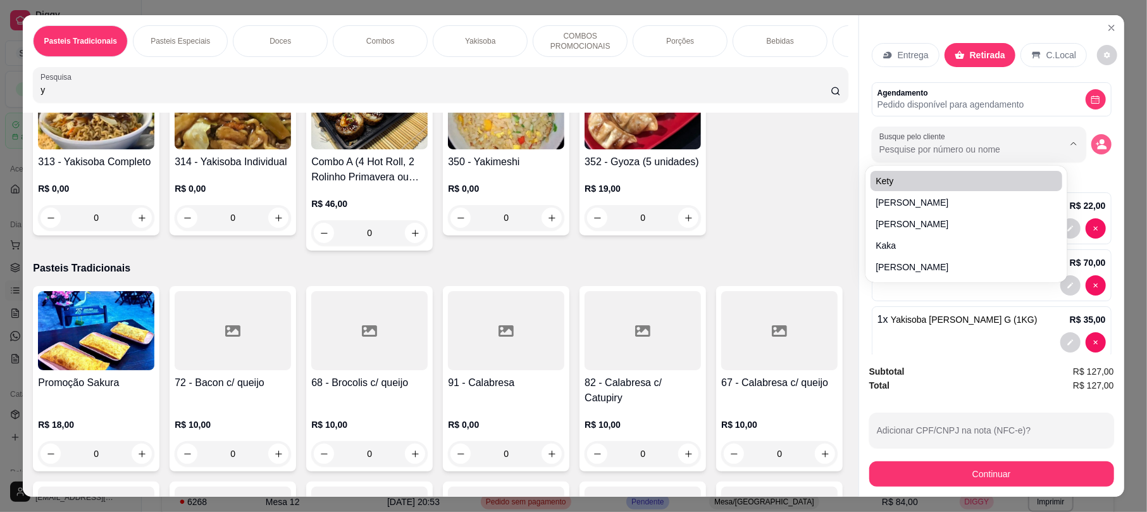
click at [1095, 143] on icon "decrease-product-quantity" at bounding box center [1100, 143] width 11 height 11
type input "[PERSON_NAME]"
click at [1086, 156] on div "Busque pelo cliente [PERSON_NAME]" at bounding box center [991, 143] width 240 height 35
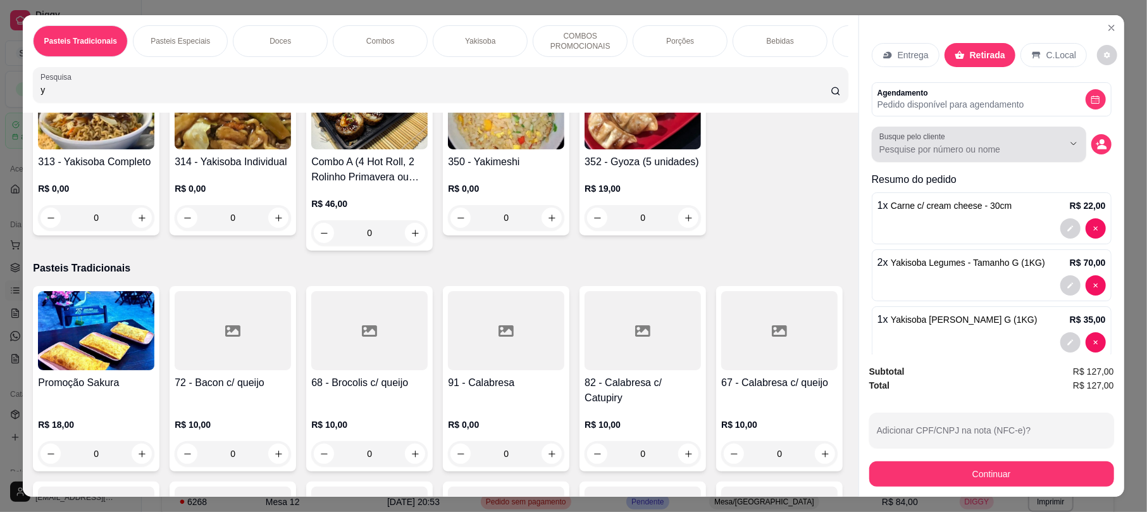
click at [1050, 147] on icon "Show suggestions" at bounding box center [1055, 144] width 10 height 10
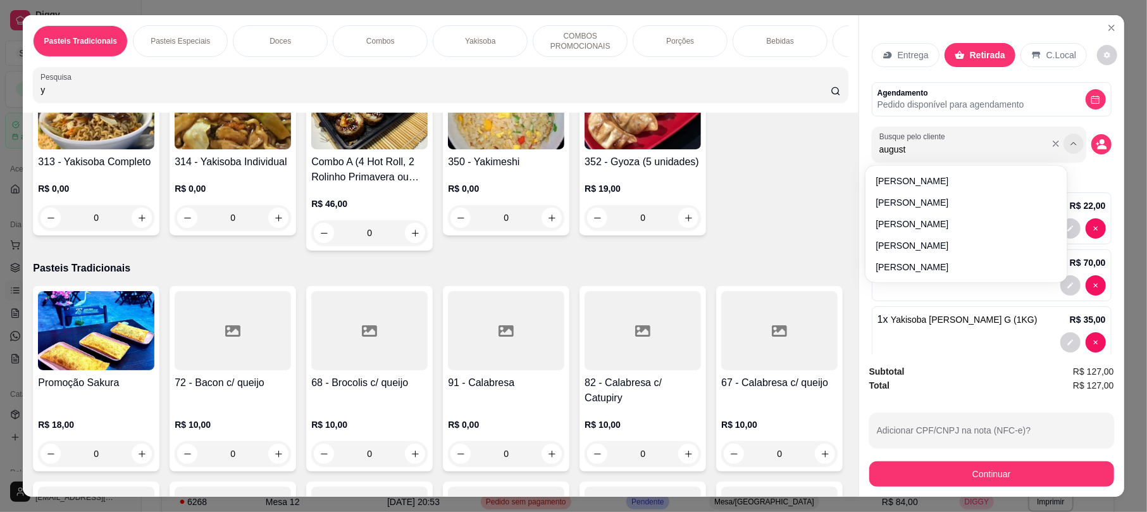
type input "[PERSON_NAME]"
click at [1091, 140] on button "decrease-product-quantity" at bounding box center [1101, 144] width 20 height 20
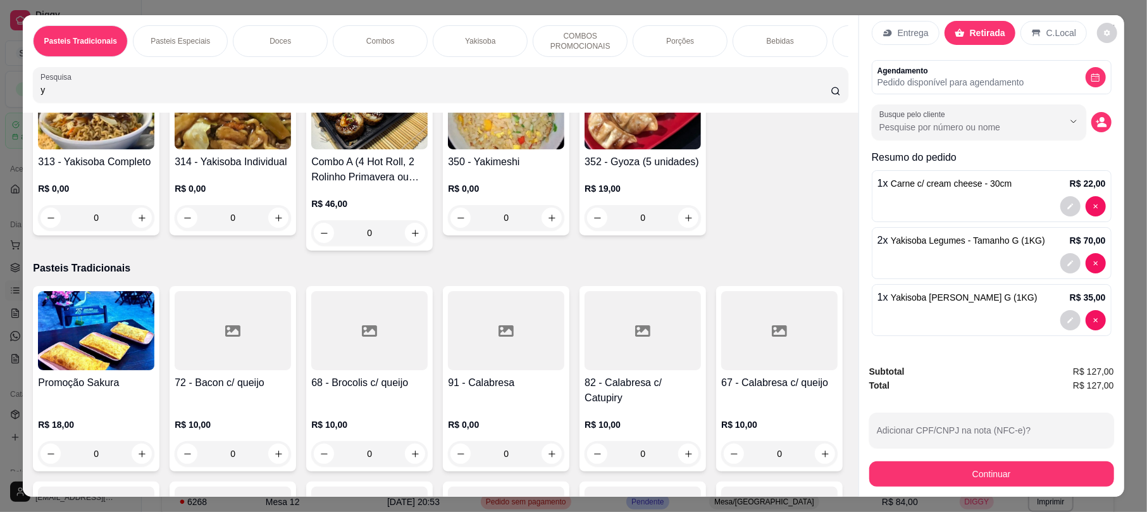
scroll to position [36, 0]
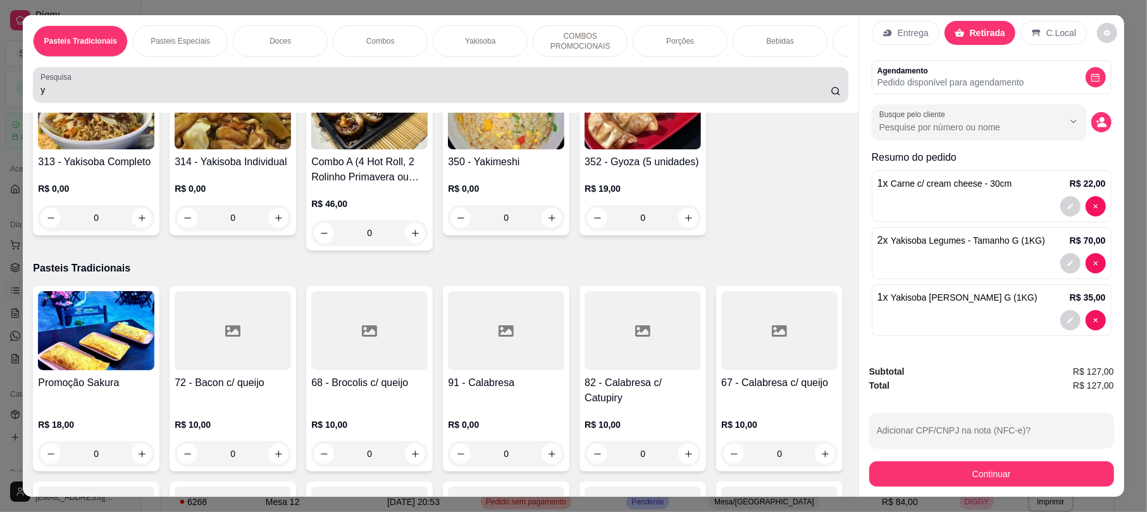
click at [261, 96] on input "y" at bounding box center [435, 89] width 790 height 13
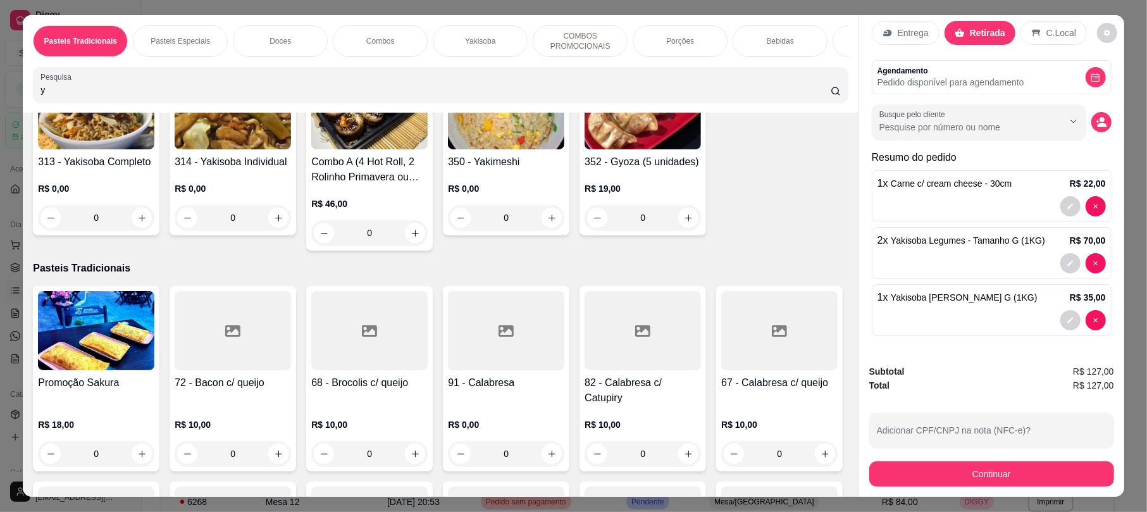
click at [261, 96] on input "y" at bounding box center [435, 89] width 790 height 13
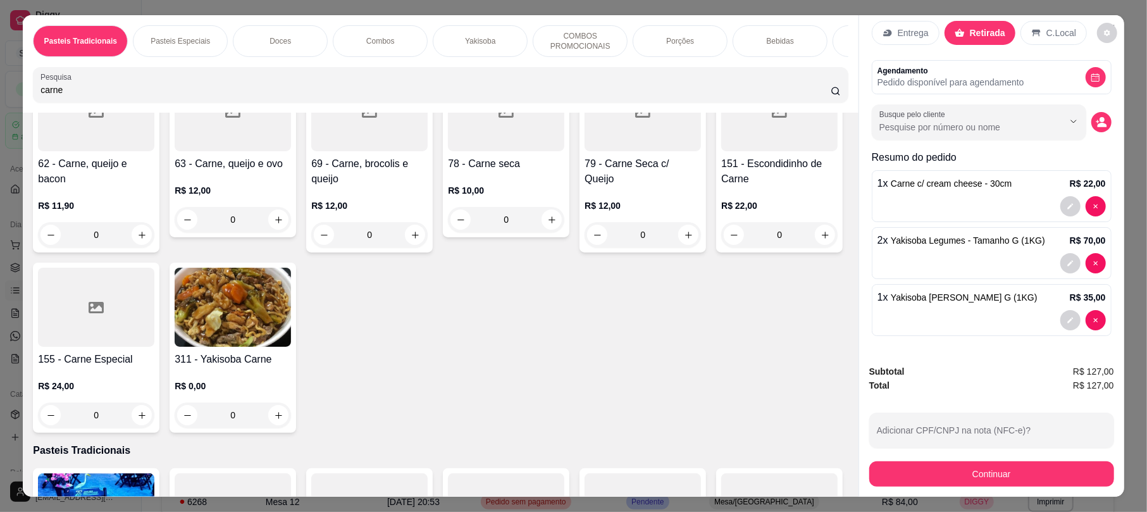
scroll to position [0, 0]
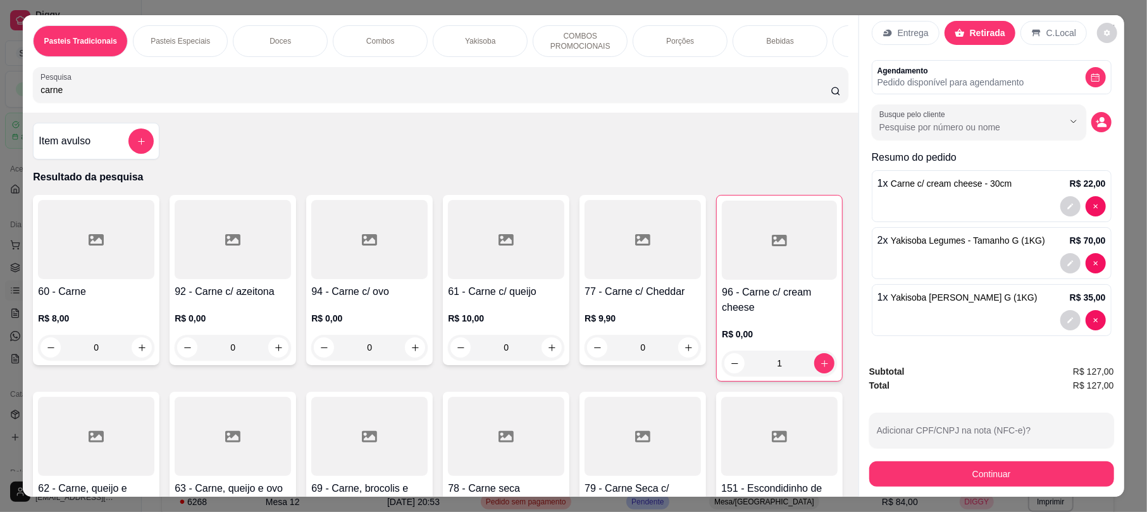
type input "carne"
click at [491, 315] on div "R$ 10,00 0" at bounding box center [506, 329] width 116 height 61
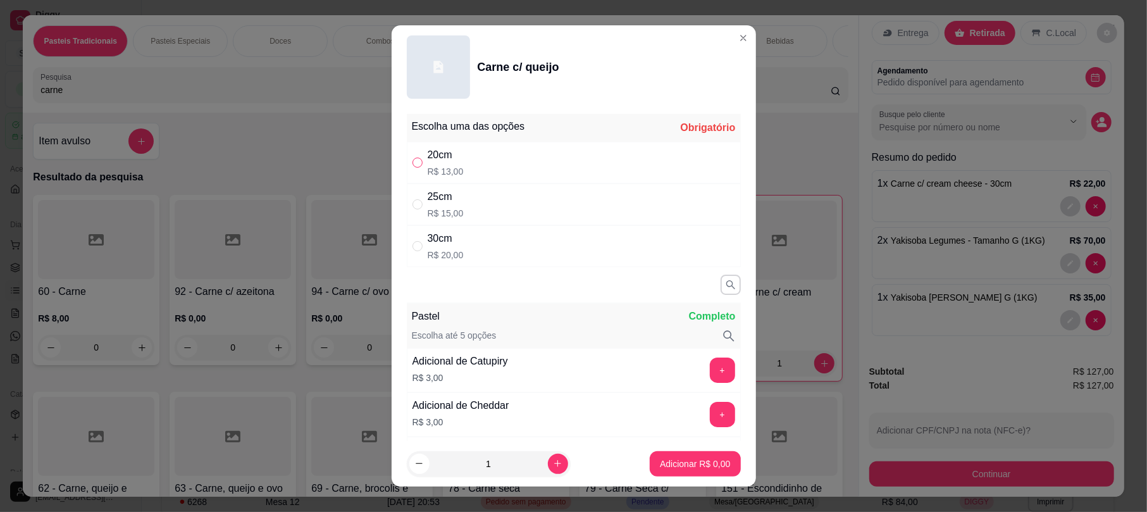
click at [412, 163] on input "" at bounding box center [417, 162] width 10 height 10
radio input "true"
click at [673, 466] on p "Adicionar R$ 13,00" at bounding box center [692, 463] width 75 height 13
type input "1"
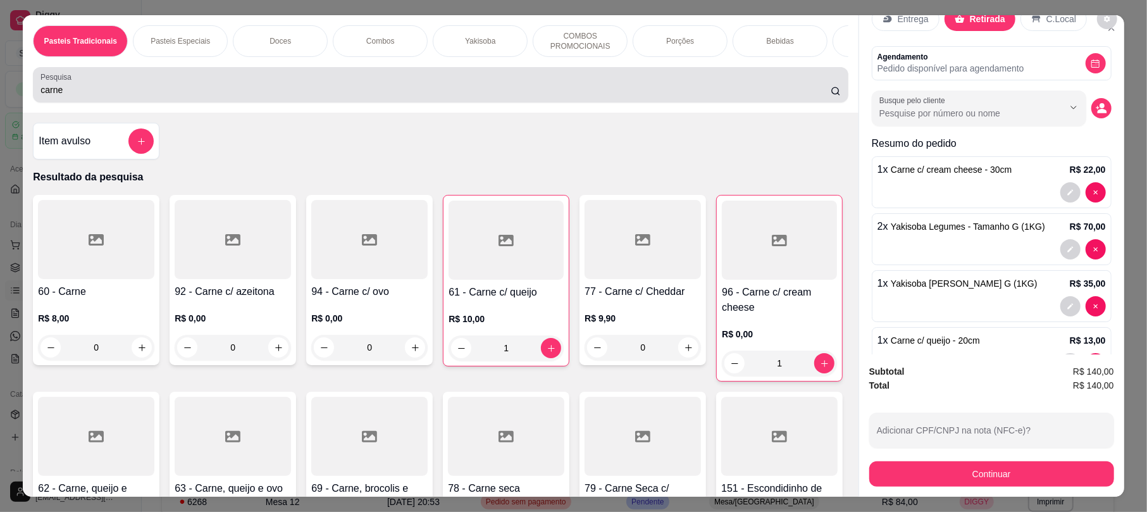
click at [162, 86] on div "carne" at bounding box center [439, 84] width 799 height 25
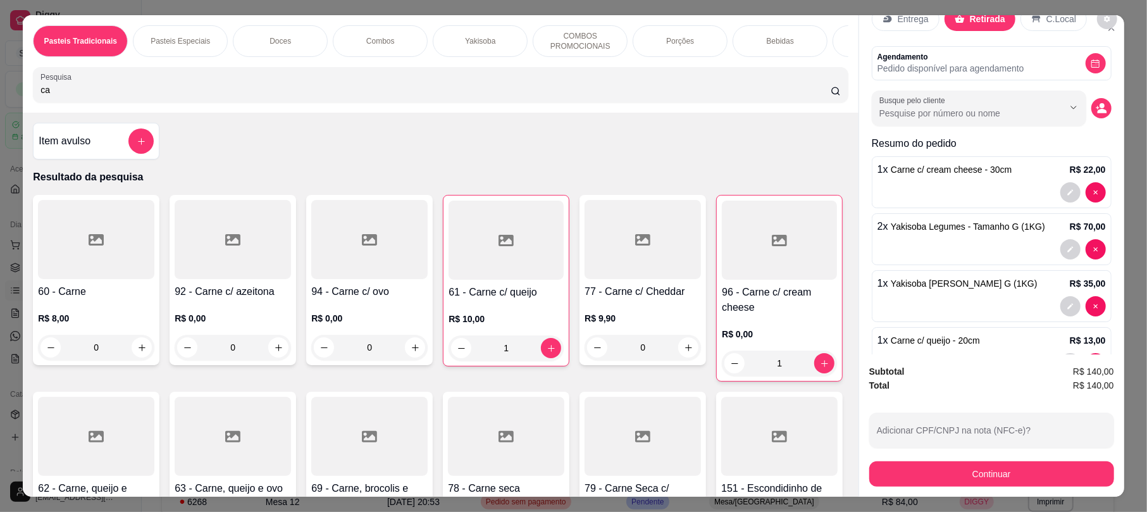
type input "c"
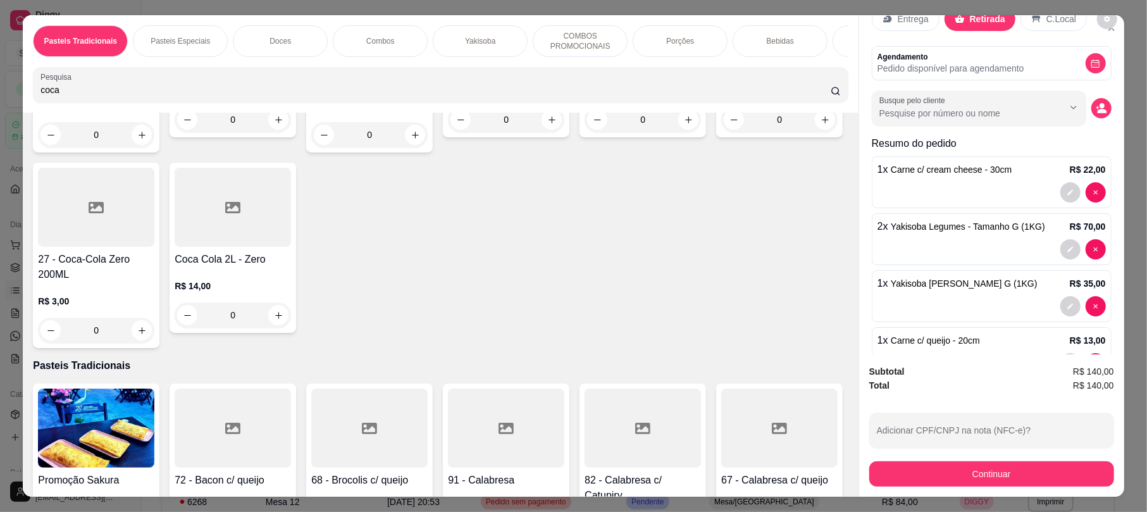
scroll to position [324, 0]
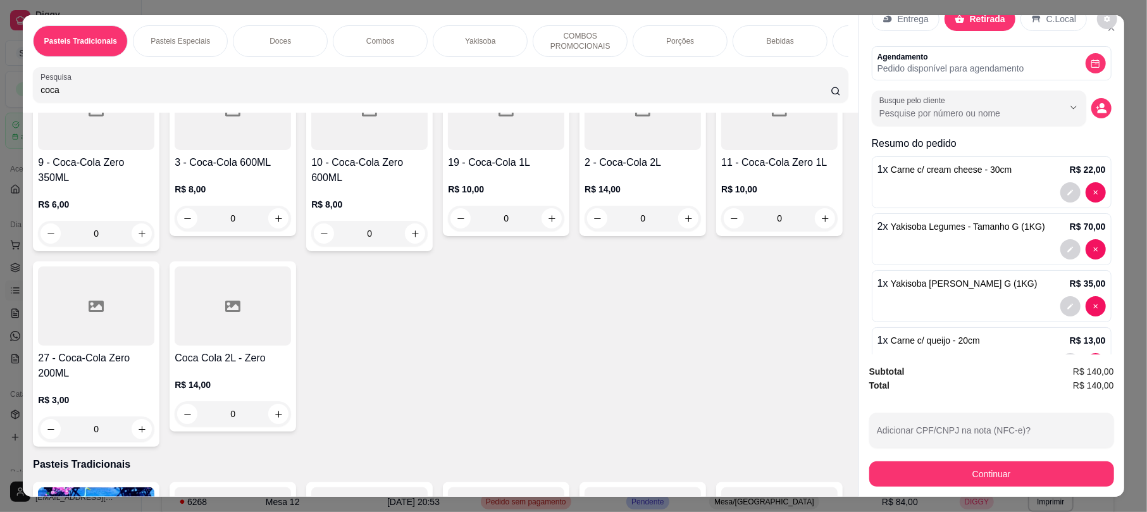
type input "coca"
click at [584, 231] on div "R$ 14,00 0" at bounding box center [642, 200] width 116 height 61
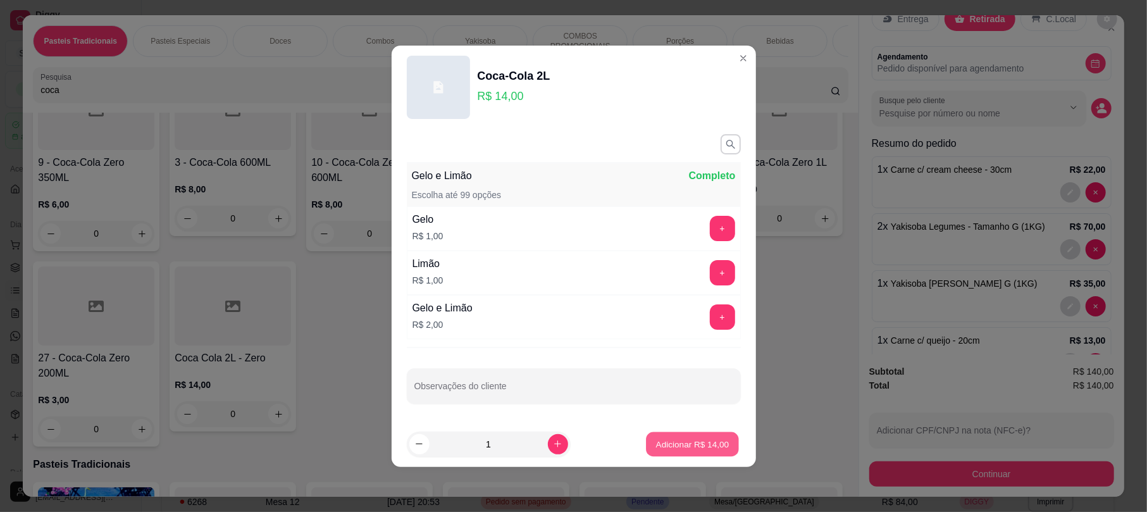
click at [686, 446] on p "Adicionar R$ 14,00" at bounding box center [692, 444] width 73 height 12
type input "1"
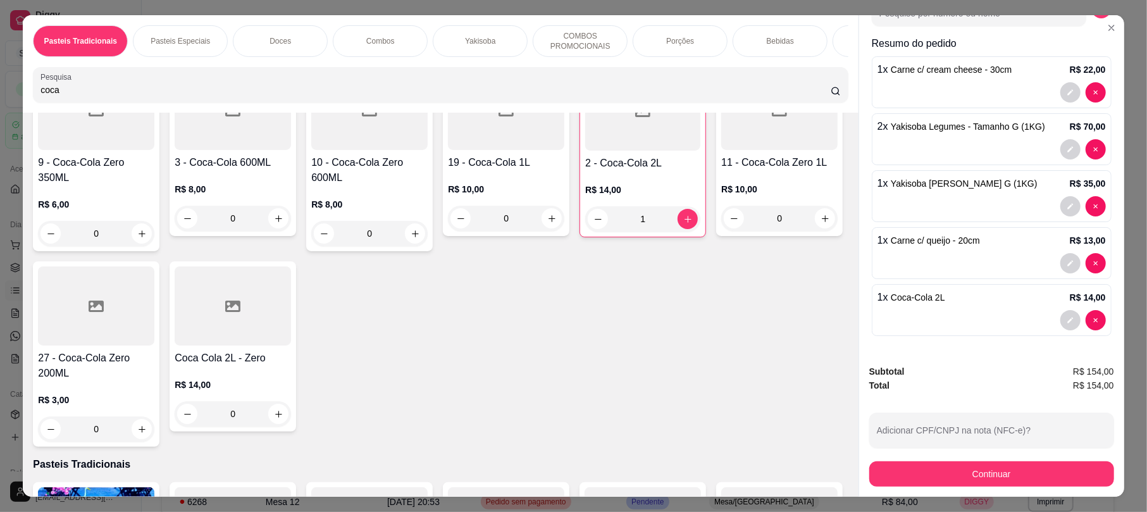
scroll to position [25, 0]
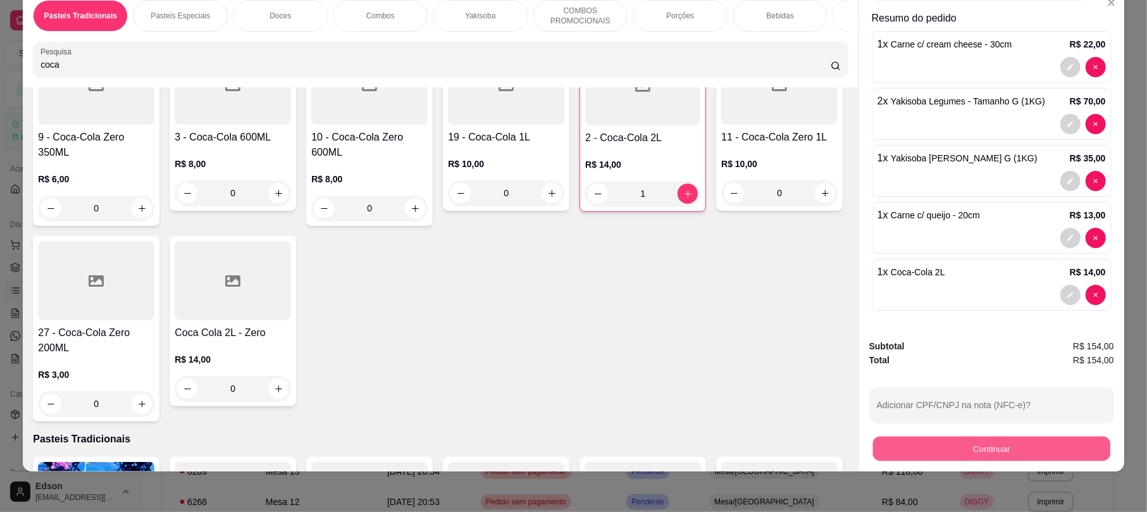
click at [979, 443] on button "Continuar" at bounding box center [991, 448] width 237 height 25
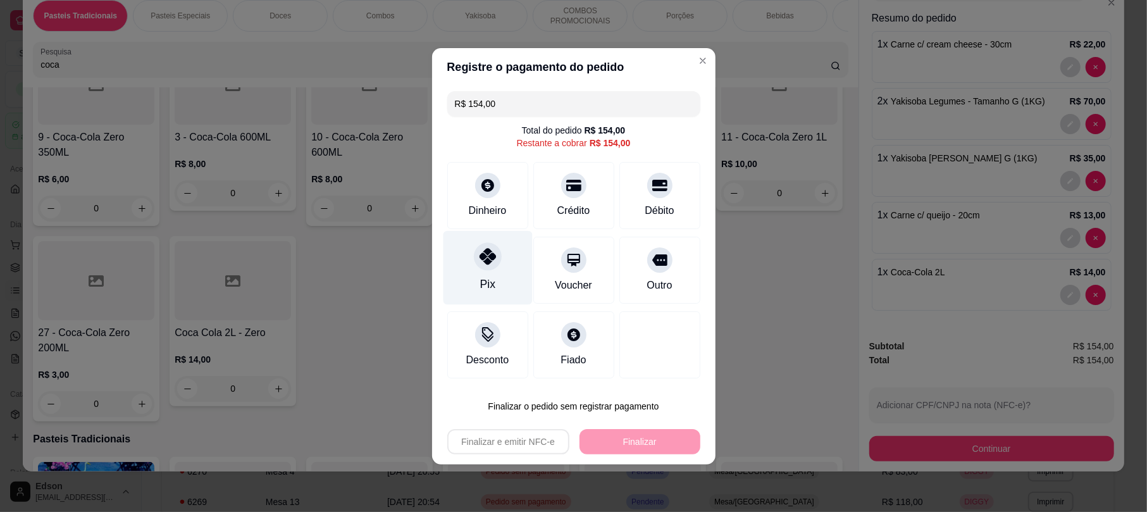
click at [486, 250] on icon at bounding box center [487, 256] width 16 height 16
type input "R$ 0,00"
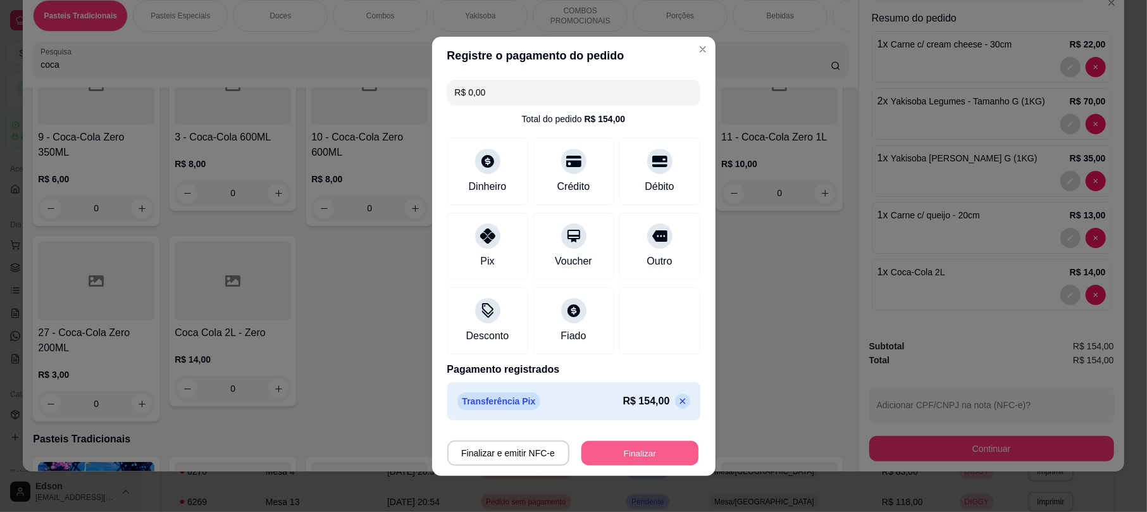
click at [640, 460] on button "Finalizar" at bounding box center [639, 452] width 117 height 25
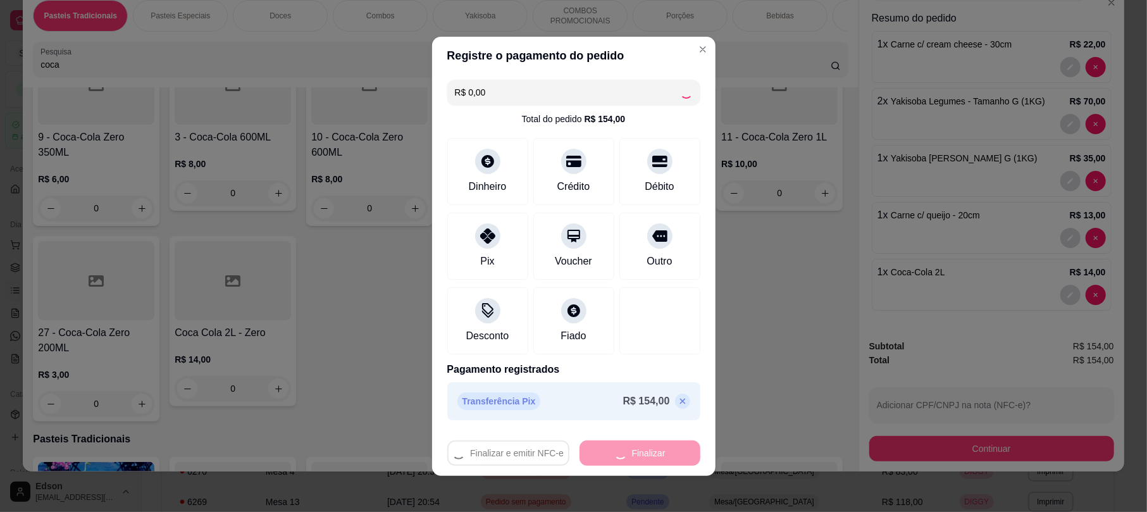
type input "0"
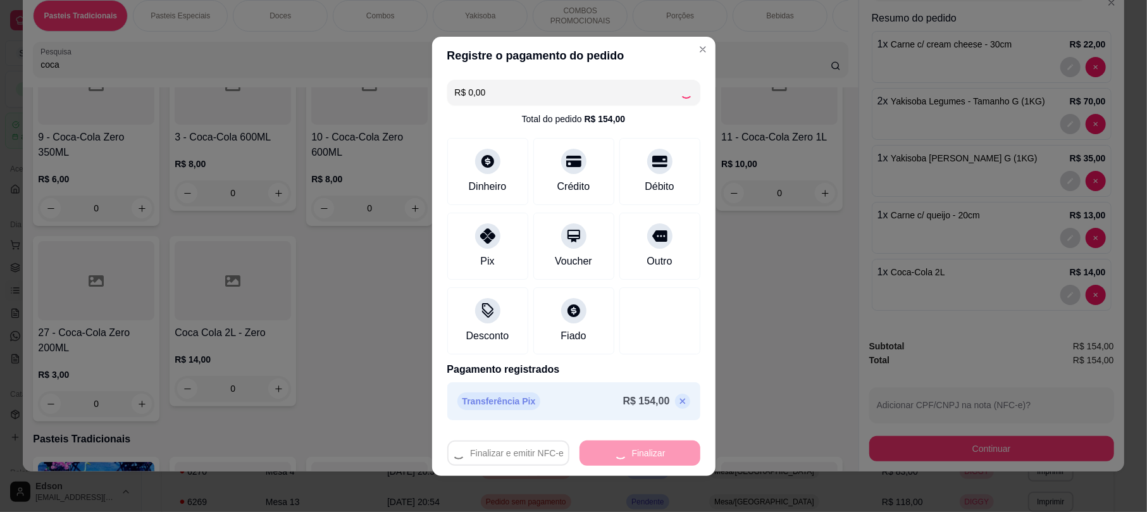
type input "0"
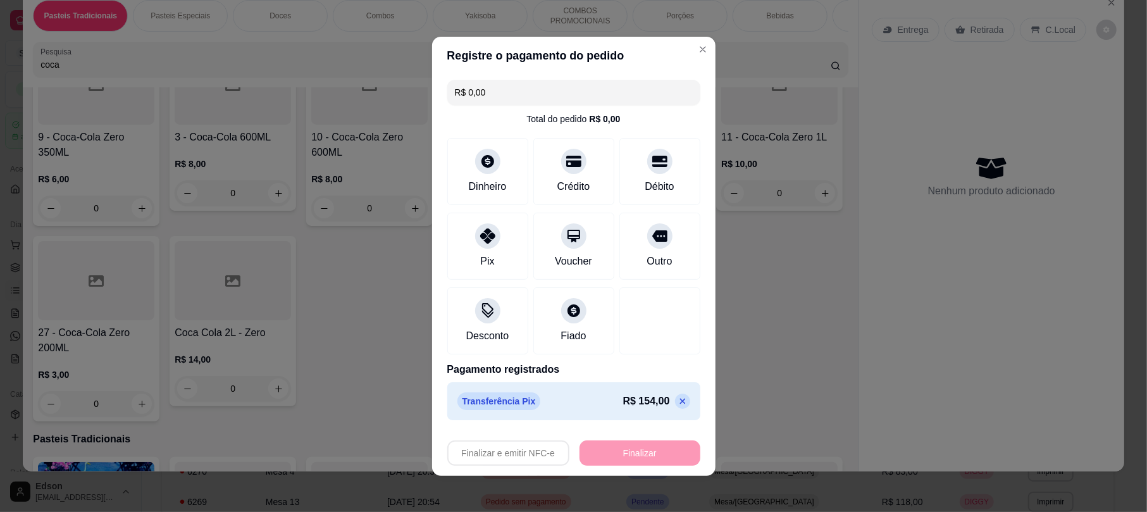
type input "-R$ 154,00"
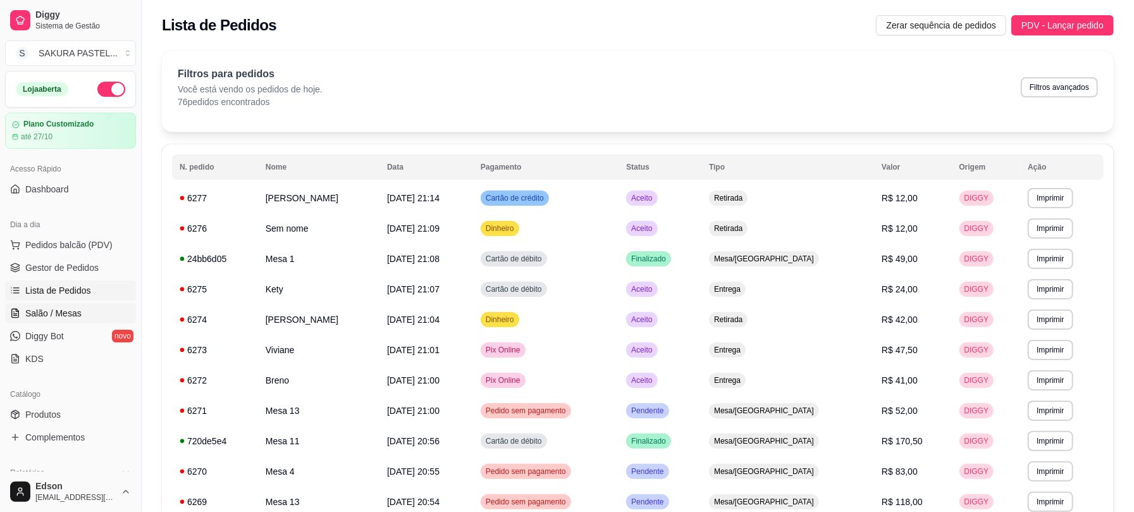
click at [56, 307] on span "Salão / Mesas" at bounding box center [53, 313] width 56 height 13
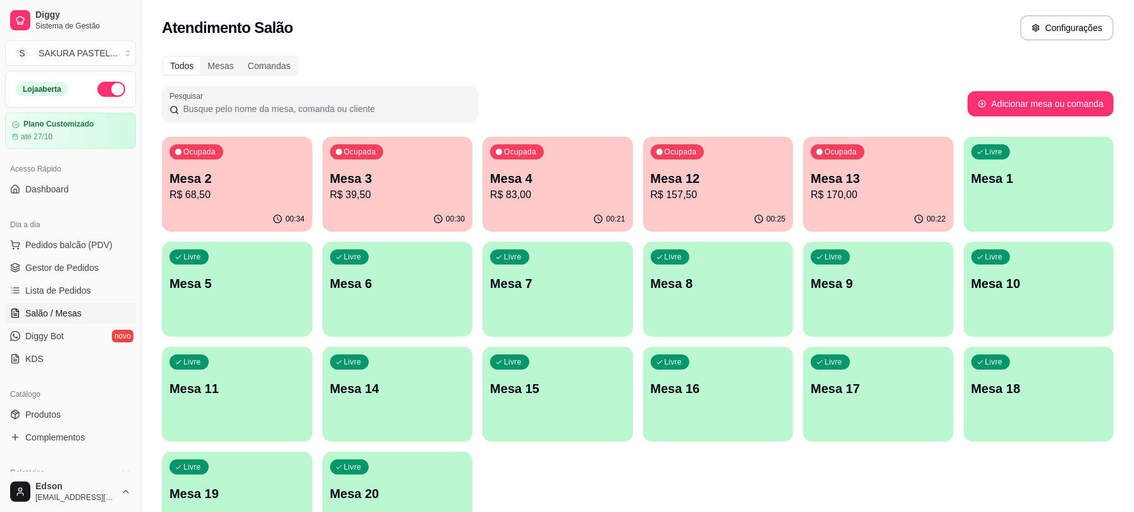
click at [372, 192] on p "R$ 39,50" at bounding box center [397, 194] width 135 height 15
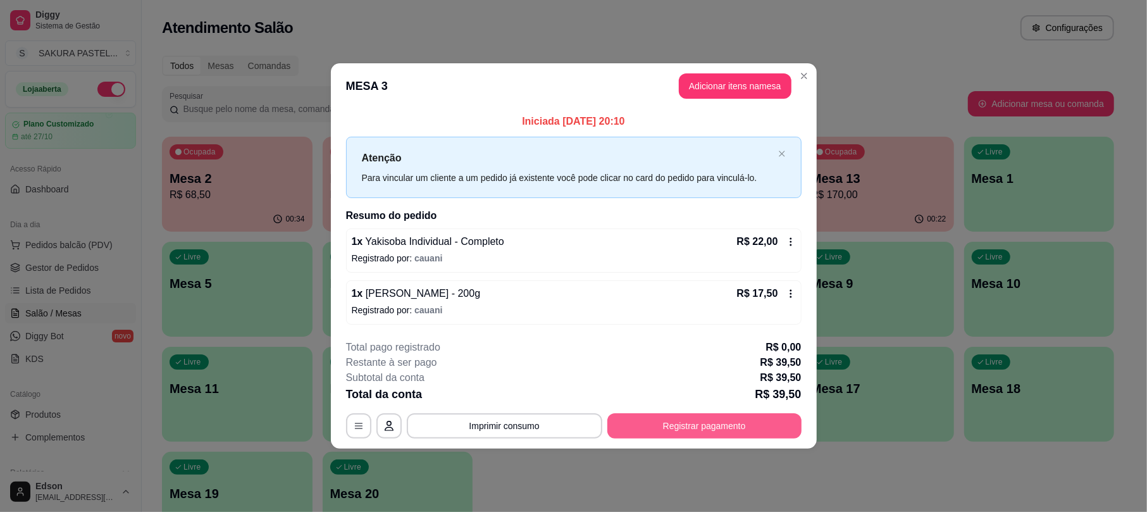
click at [770, 423] on button "Registrar pagamento" at bounding box center [704, 425] width 194 height 25
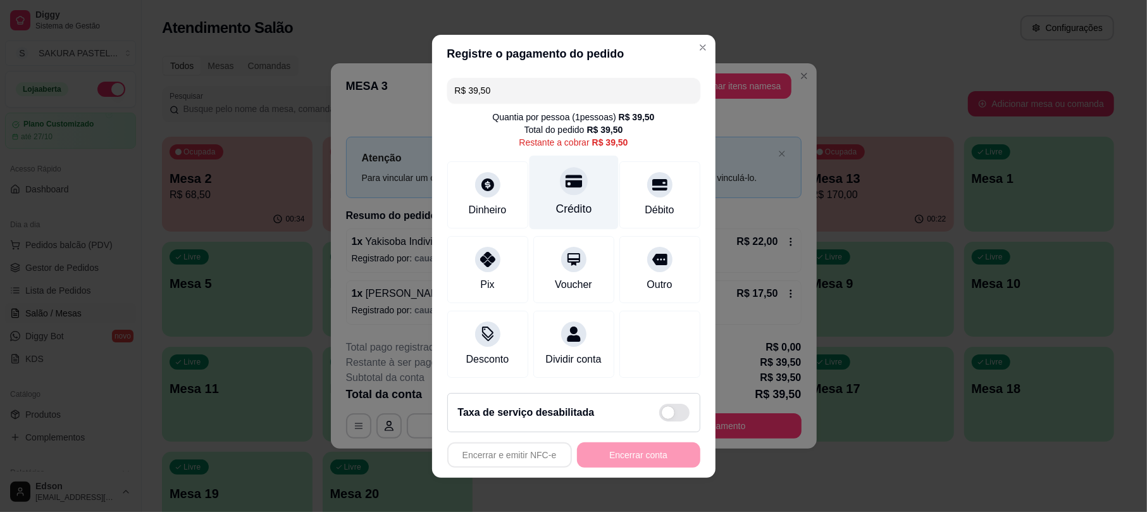
click at [581, 203] on div "Crédito" at bounding box center [573, 192] width 89 height 74
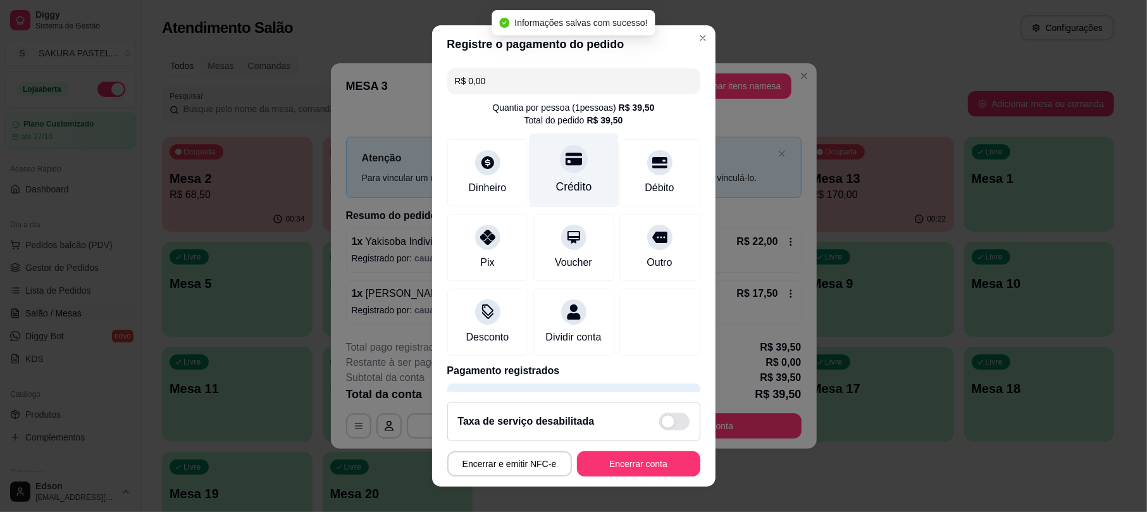
type input "R$ 0,00"
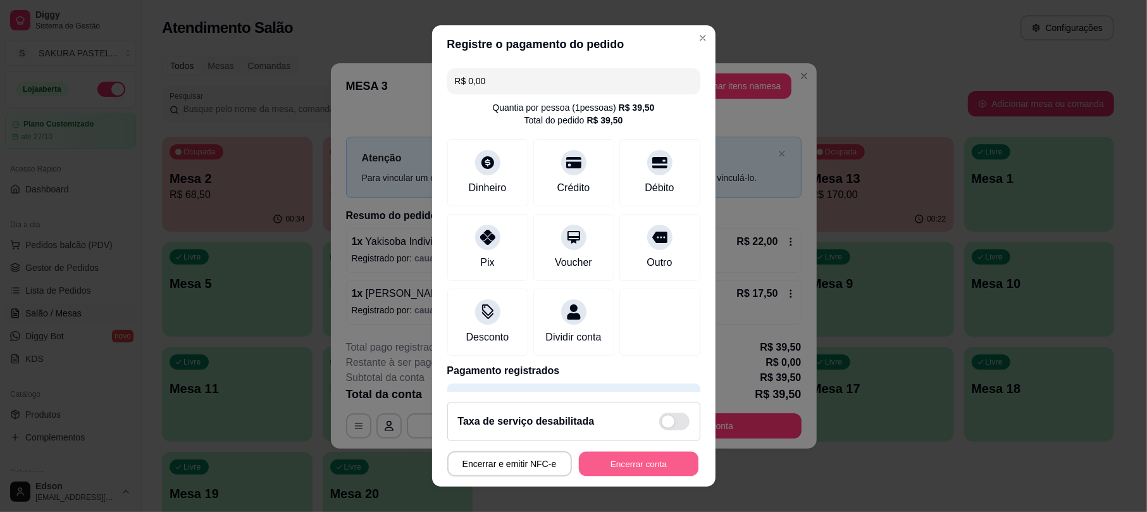
click at [615, 469] on button "Encerrar conta" at bounding box center [639, 463] width 120 height 25
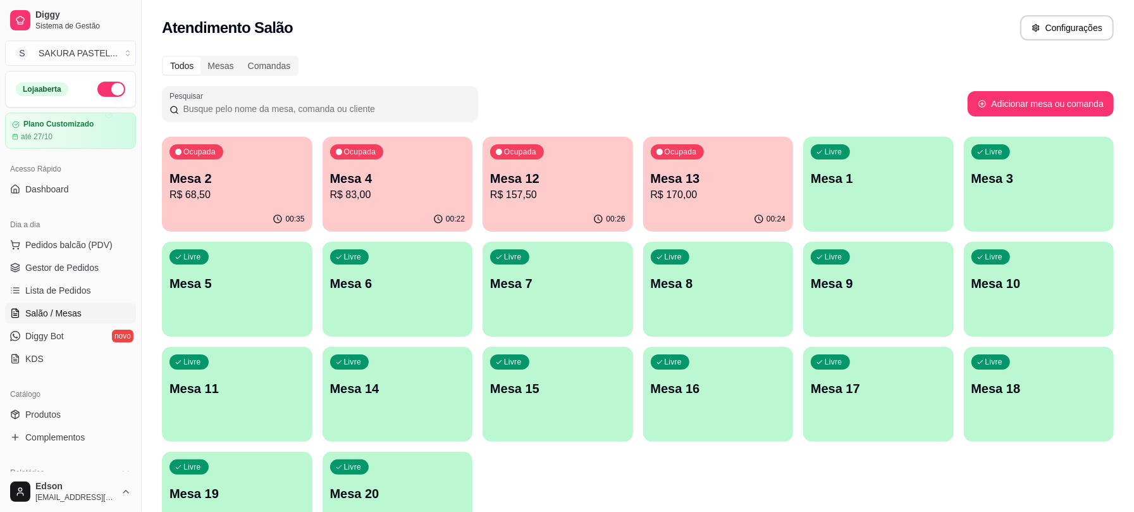
click at [289, 206] on div "Ocupada Mesa 2 R$ 68,50" at bounding box center [237, 172] width 151 height 70
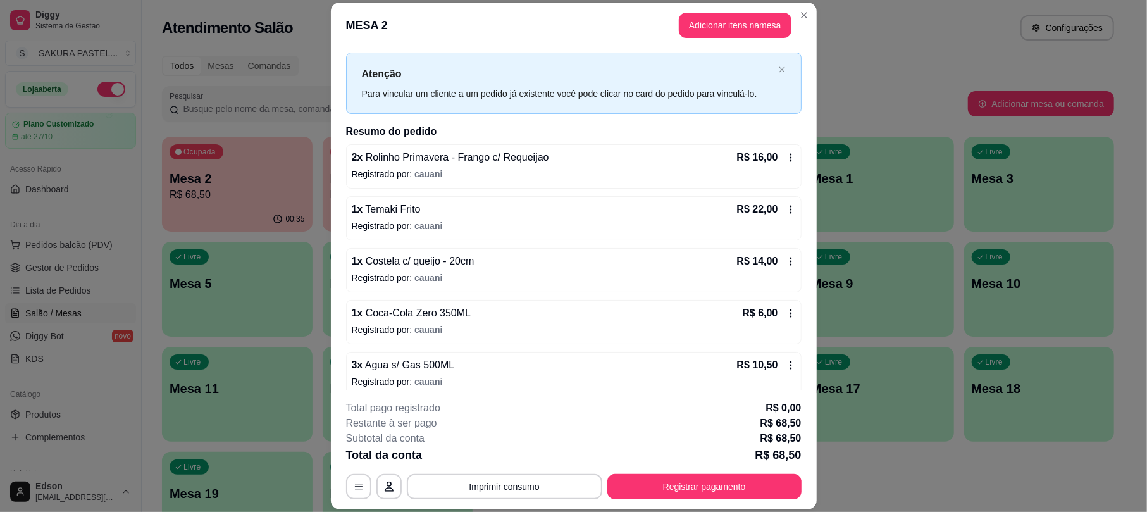
scroll to position [36, 0]
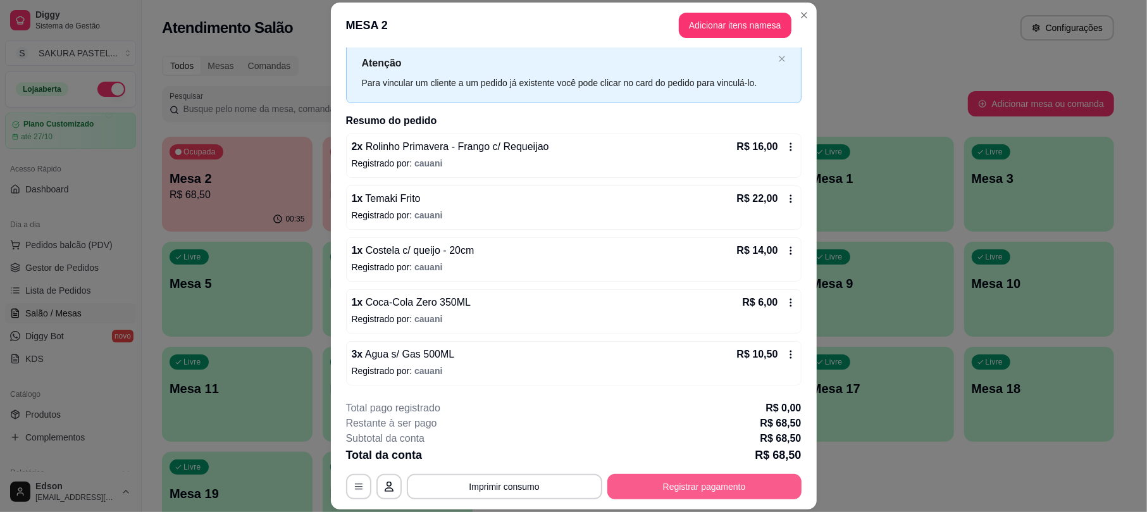
click at [722, 479] on button "Registrar pagamento" at bounding box center [704, 486] width 194 height 25
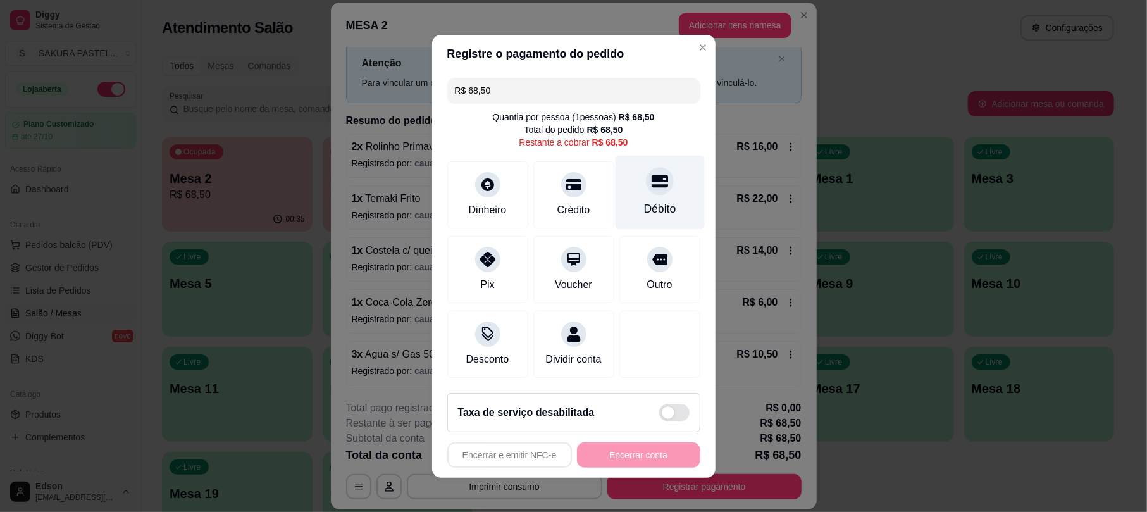
click at [663, 194] on div "Débito" at bounding box center [659, 192] width 89 height 74
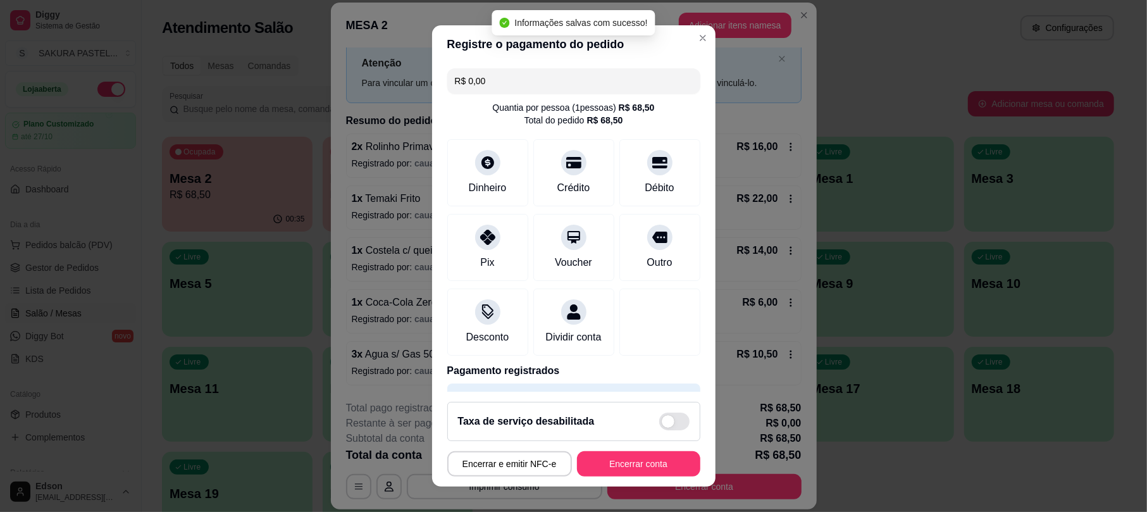
type input "R$ 0,00"
click at [651, 458] on button "Encerrar conta" at bounding box center [638, 463] width 123 height 25
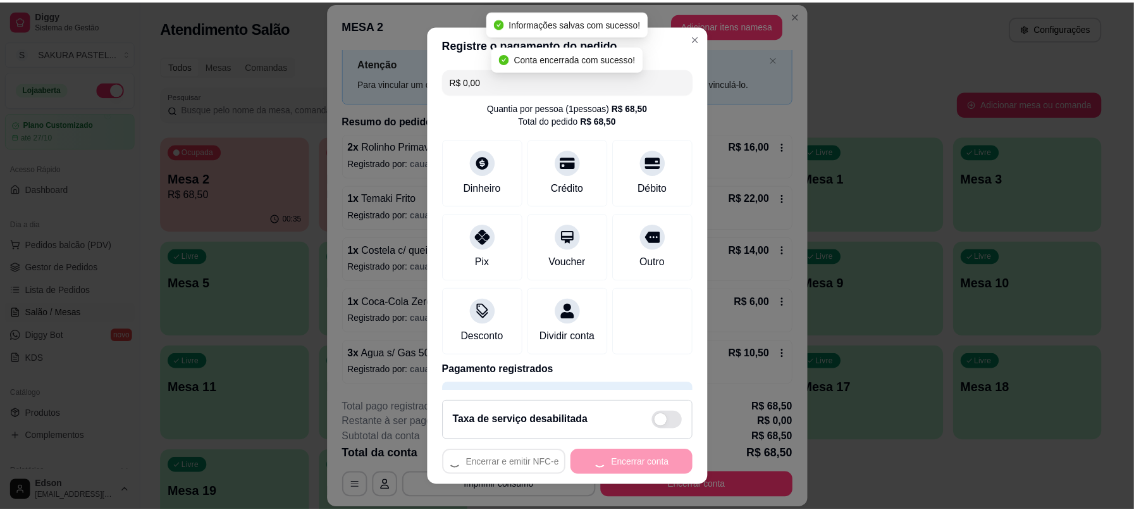
scroll to position [0, 0]
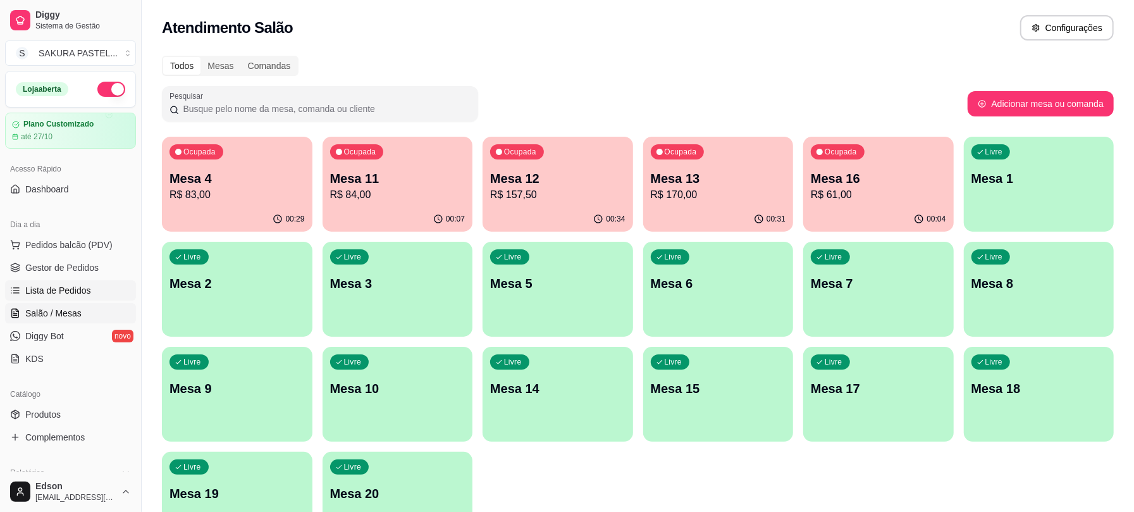
click at [94, 287] on link "Lista de Pedidos" at bounding box center [70, 290] width 131 height 20
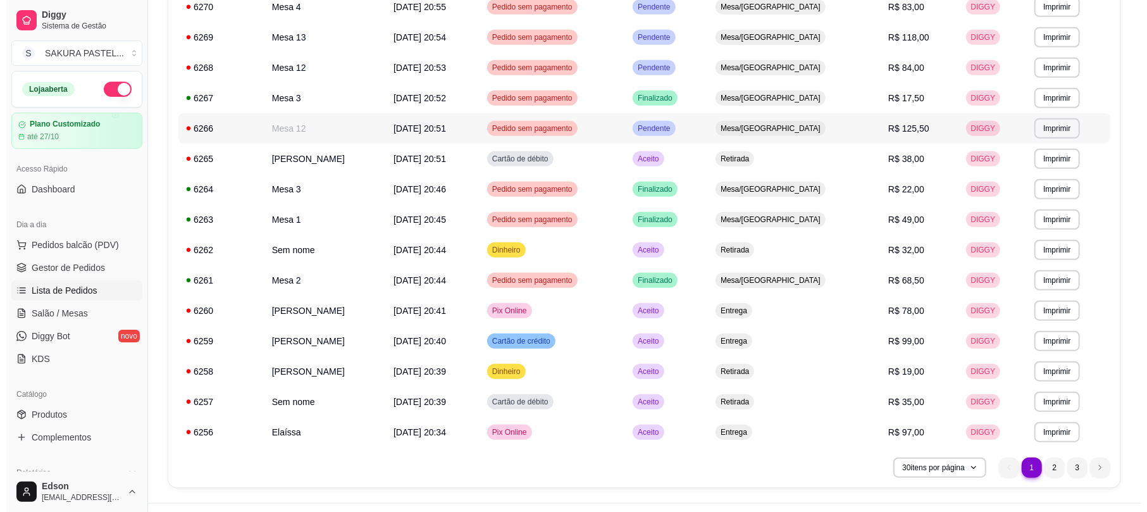
scroll to position [673, 0]
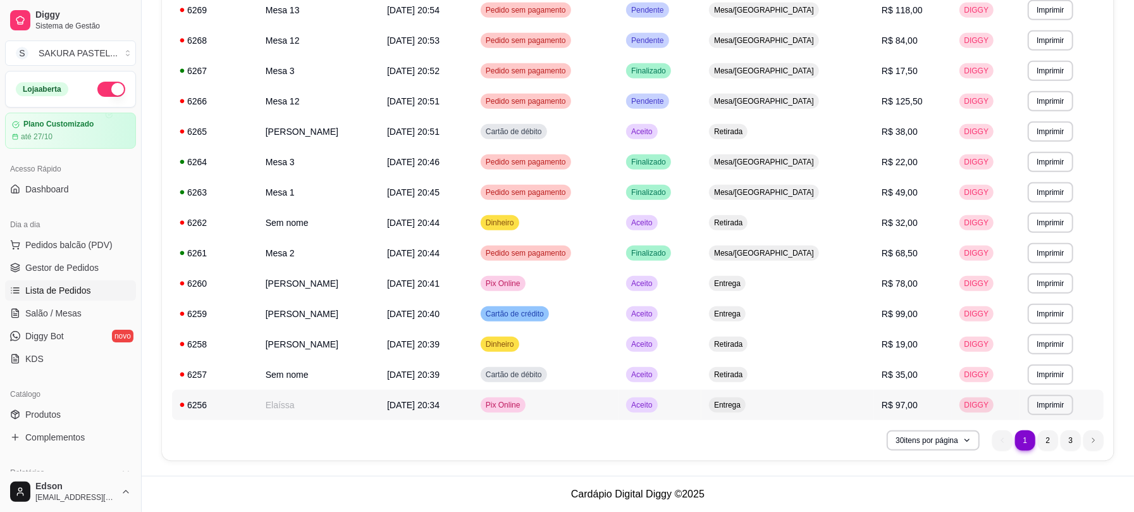
click at [349, 412] on td "Elaíssa" at bounding box center [318, 405] width 121 height 30
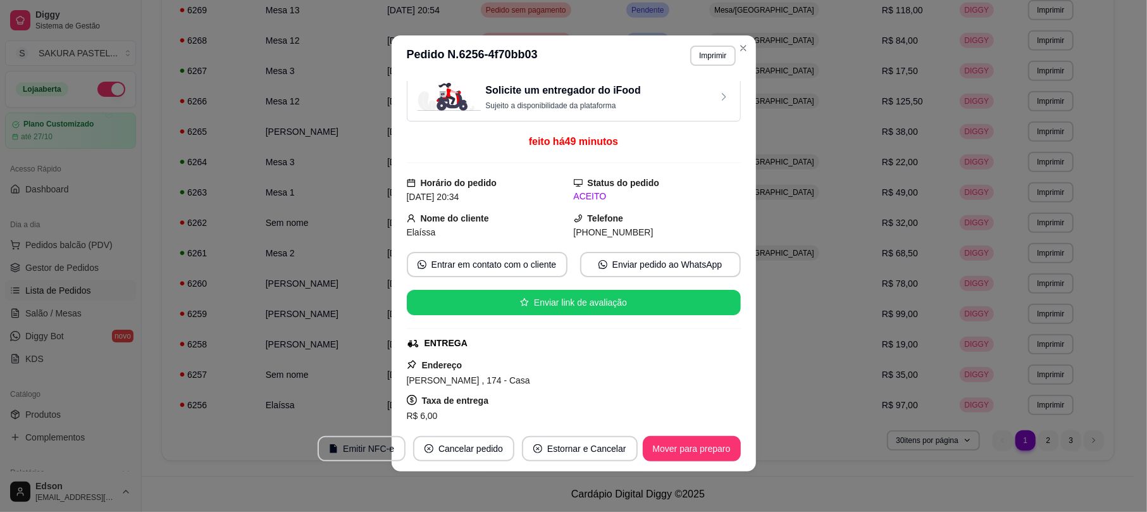
scroll to position [0, 0]
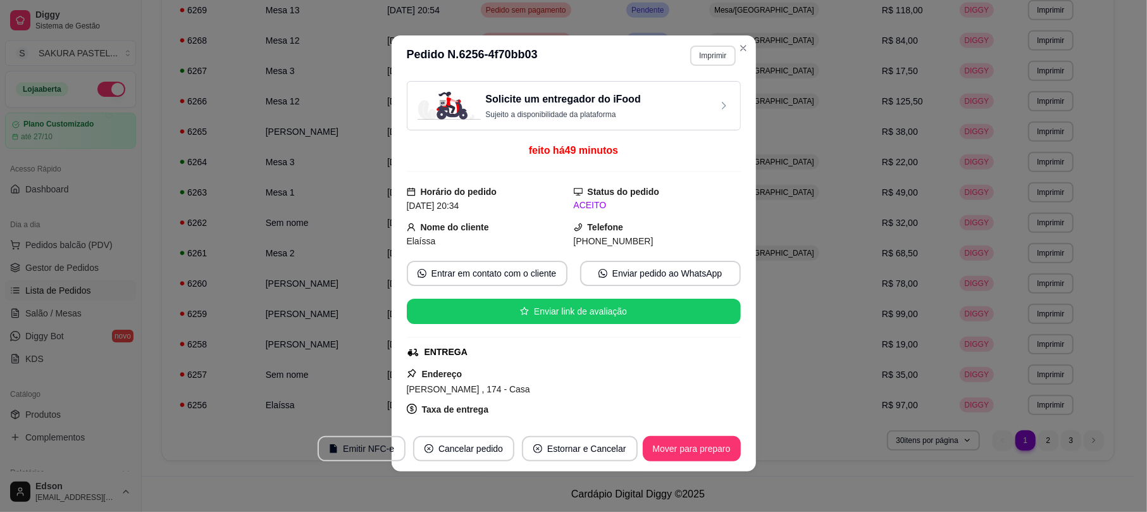
click at [699, 61] on button "Imprimir" at bounding box center [712, 56] width 45 height 20
click at [613, 43] on header "**********" at bounding box center [573, 55] width 364 height 40
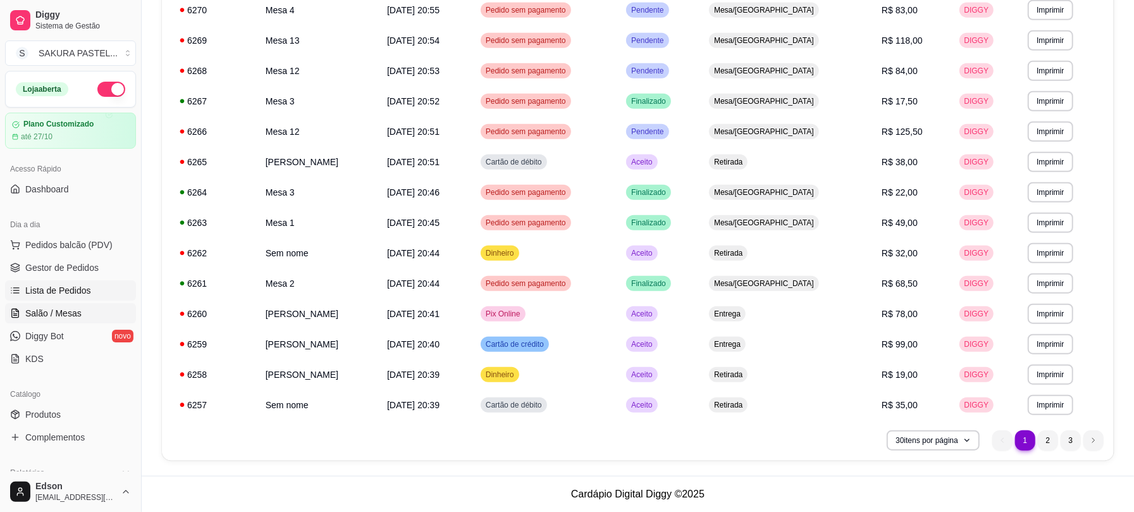
click at [87, 317] on link "Salão / Mesas" at bounding box center [70, 313] width 131 height 20
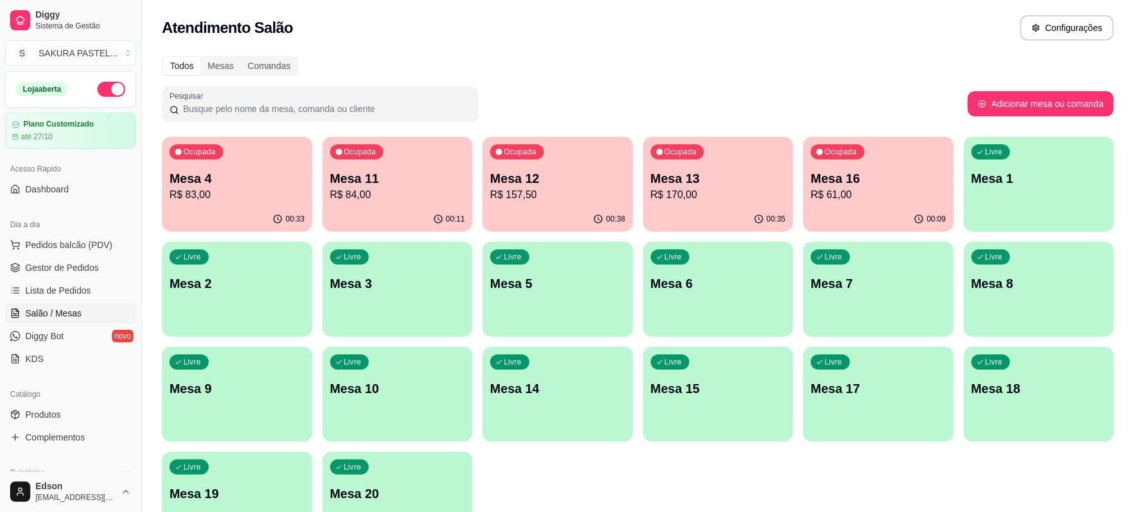
click at [594, 202] on div "Ocupada Mesa 12 R$ 157,50" at bounding box center [558, 172] width 151 height 70
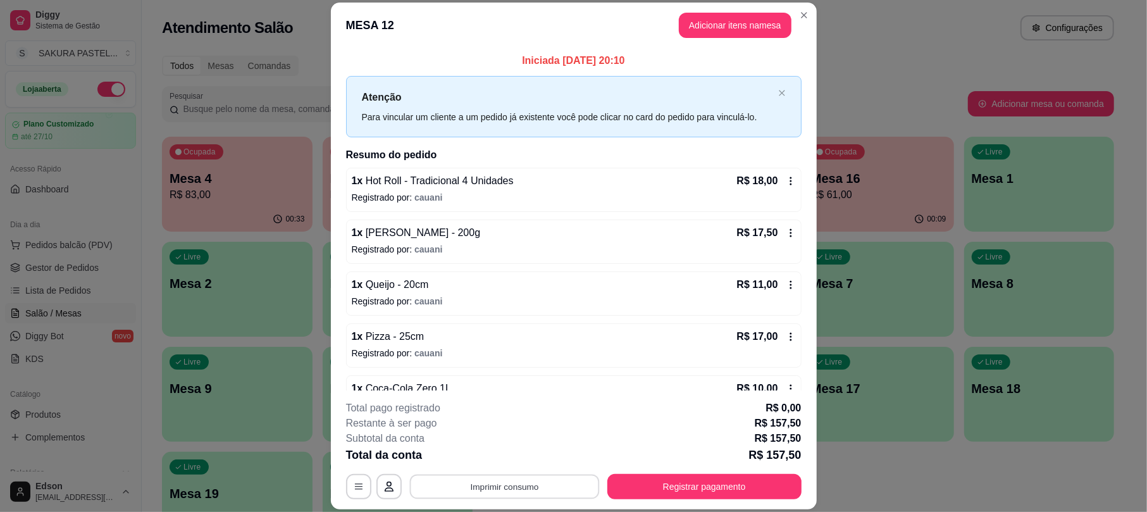
click at [513, 493] on button "Imprimir consumo" at bounding box center [504, 486] width 190 height 25
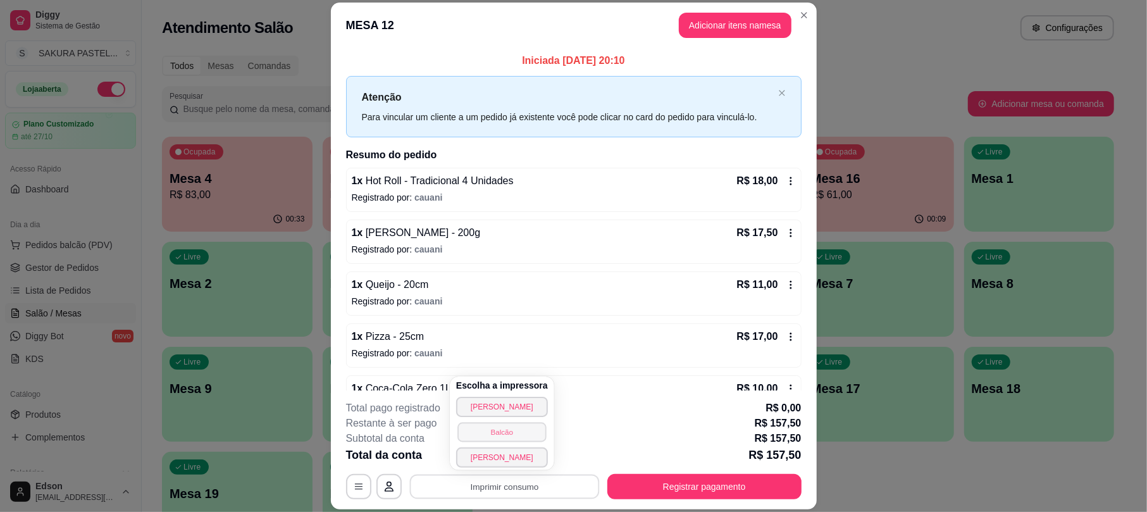
click at [513, 433] on button "Balcão" at bounding box center [501, 432] width 89 height 20
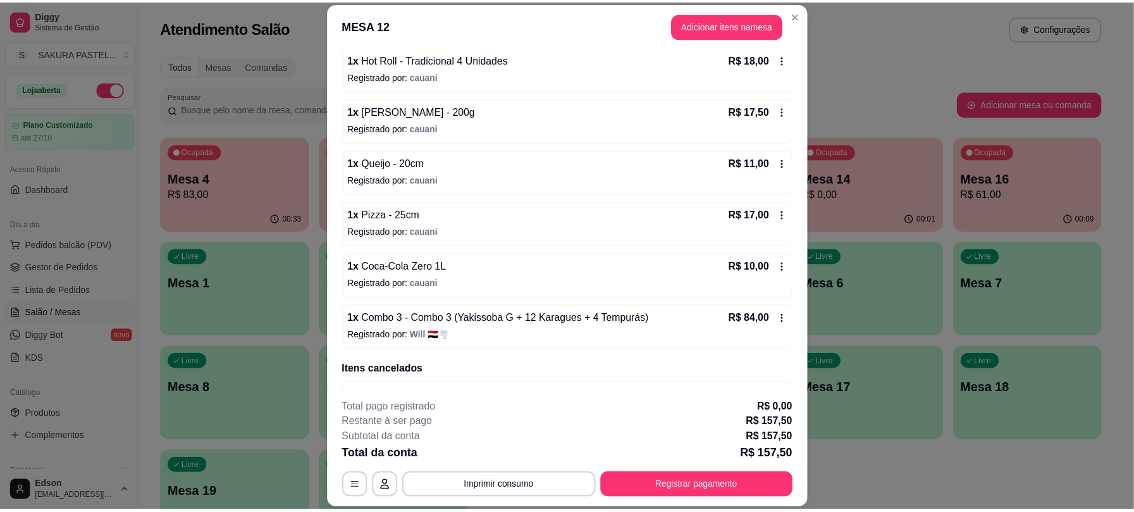
scroll to position [161, 0]
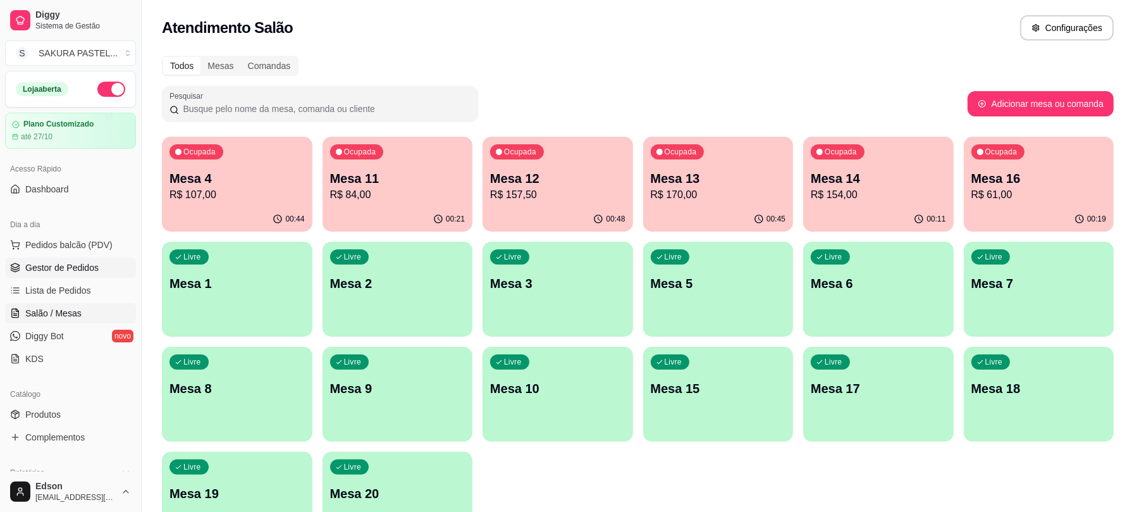
click at [110, 266] on link "Gestor de Pedidos" at bounding box center [70, 267] width 131 height 20
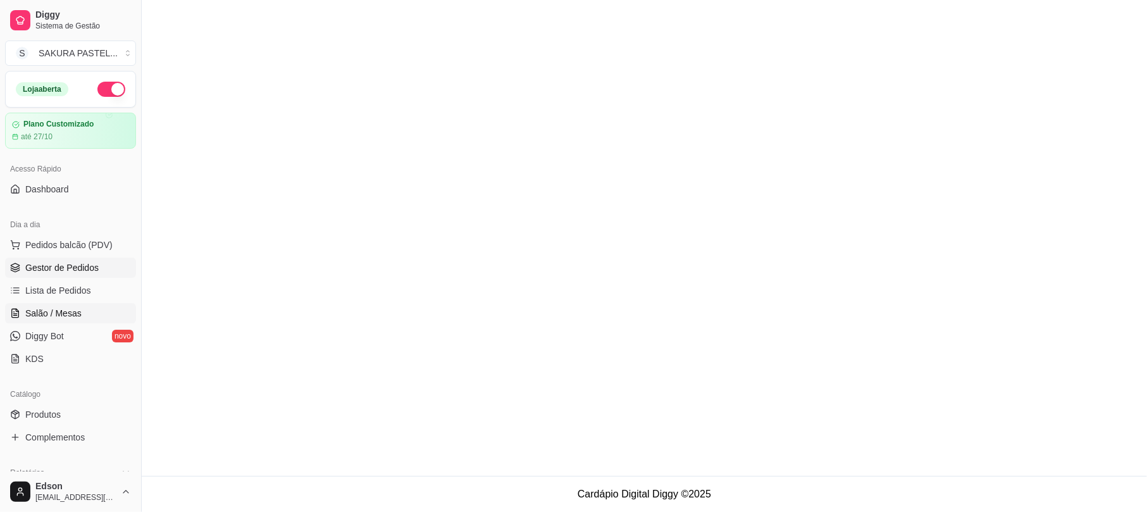
click at [97, 307] on link "Salão / Mesas" at bounding box center [70, 313] width 131 height 20
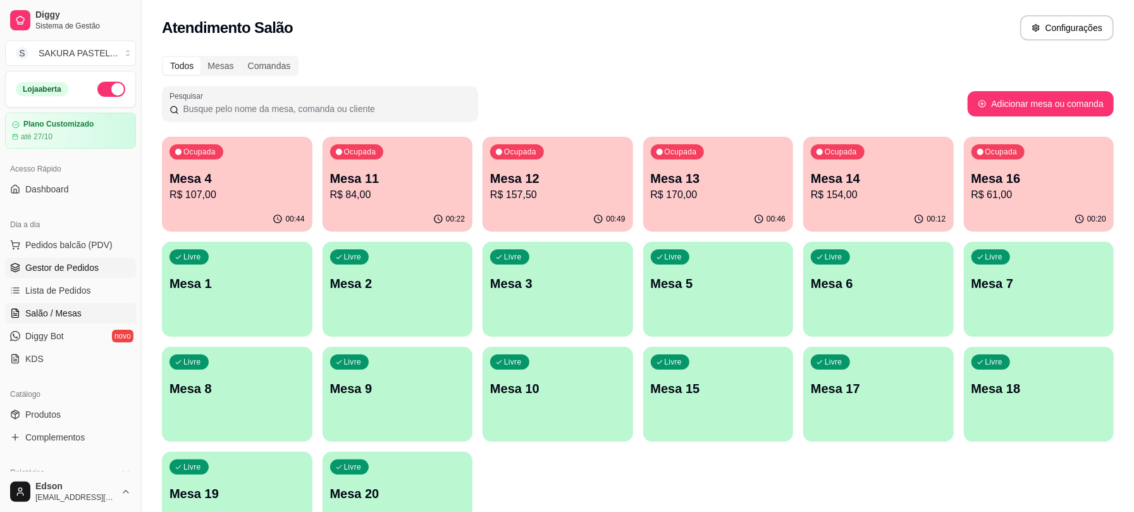
click at [85, 273] on span "Gestor de Pedidos" at bounding box center [61, 267] width 73 height 13
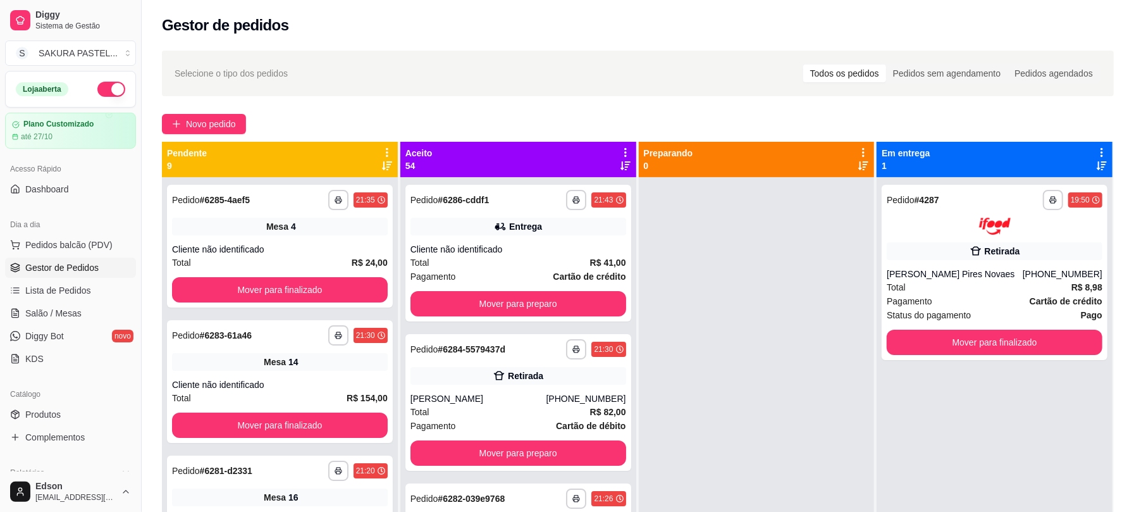
click at [388, 149] on icon at bounding box center [386, 152] width 11 height 11
click at [359, 178] on div "Mover pedidos de etapa Com essa opção você tem a opção de mover todos os pedido…" at bounding box center [307, 186] width 150 height 34
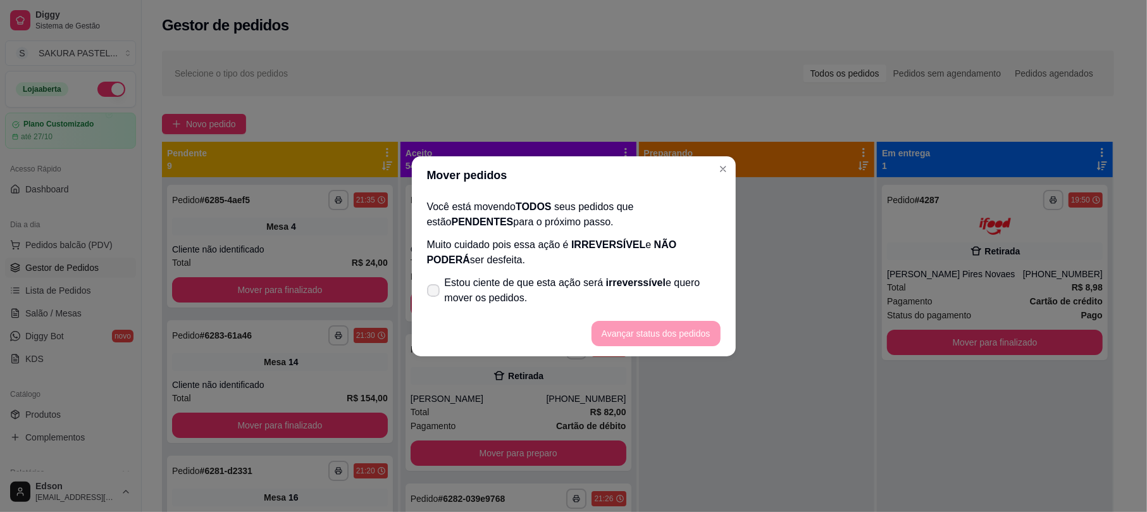
click at [458, 288] on span "Estou ciente de que esta ação será irreverssível e quero mover os pedidos." at bounding box center [583, 290] width 276 height 30
click at [434, 292] on input "Estou ciente de que esta ação será irreverssível e quero mover os pedidos." at bounding box center [430, 296] width 8 height 8
checkbox input "true"
click at [627, 325] on button "Avançar status dos pedidos" at bounding box center [655, 333] width 129 height 25
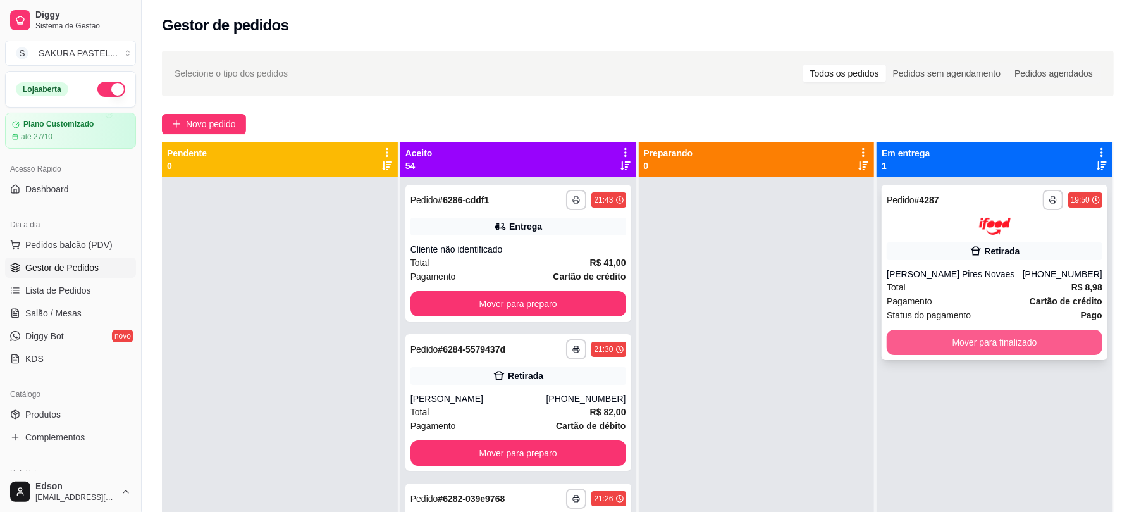
click at [896, 338] on button "Mover para finalizado" at bounding box center [995, 341] width 216 height 25
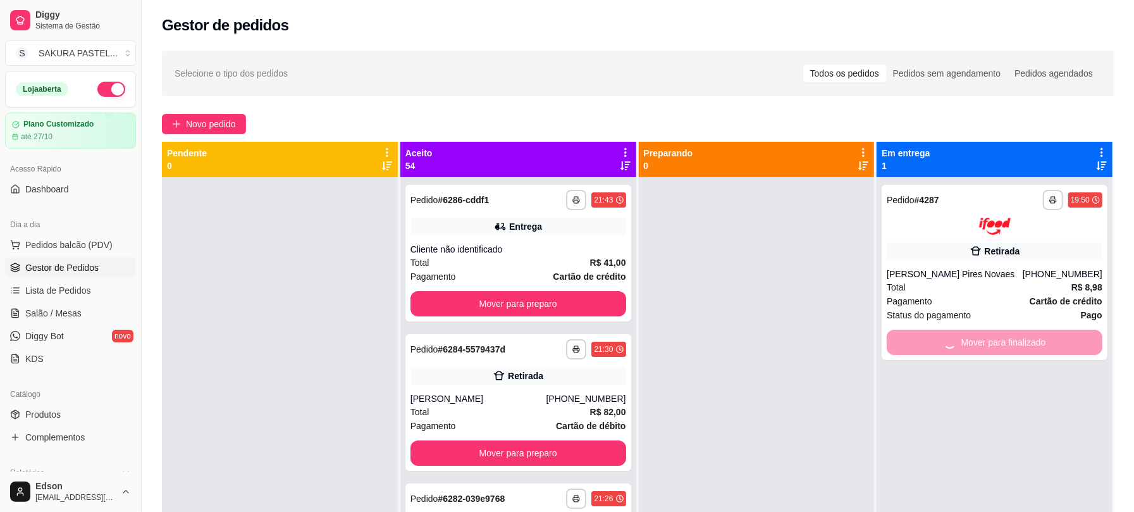
click at [811, 353] on div at bounding box center [757, 433] width 236 height 512
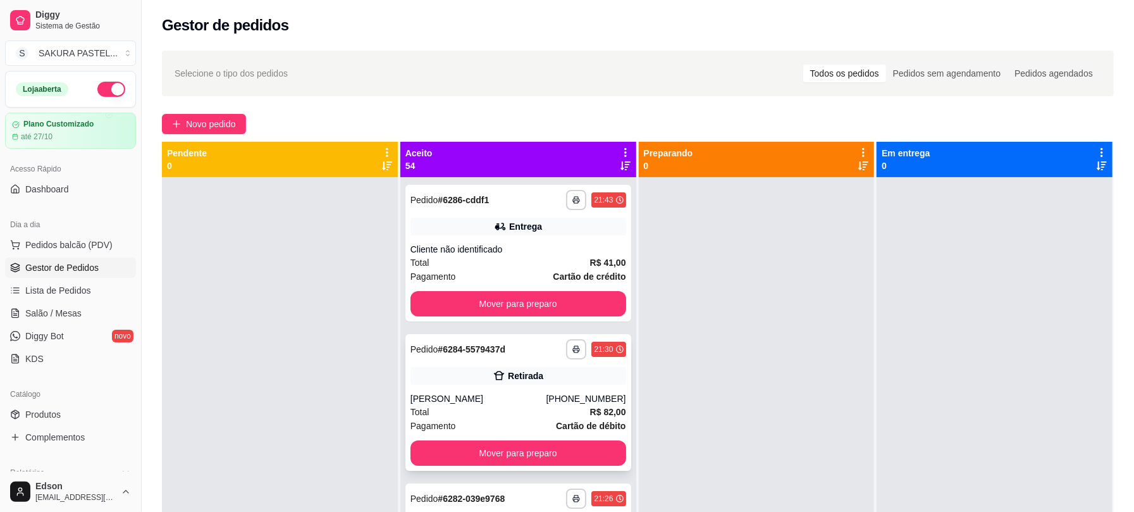
click at [572, 383] on div "Retirada" at bounding box center [518, 376] width 216 height 18
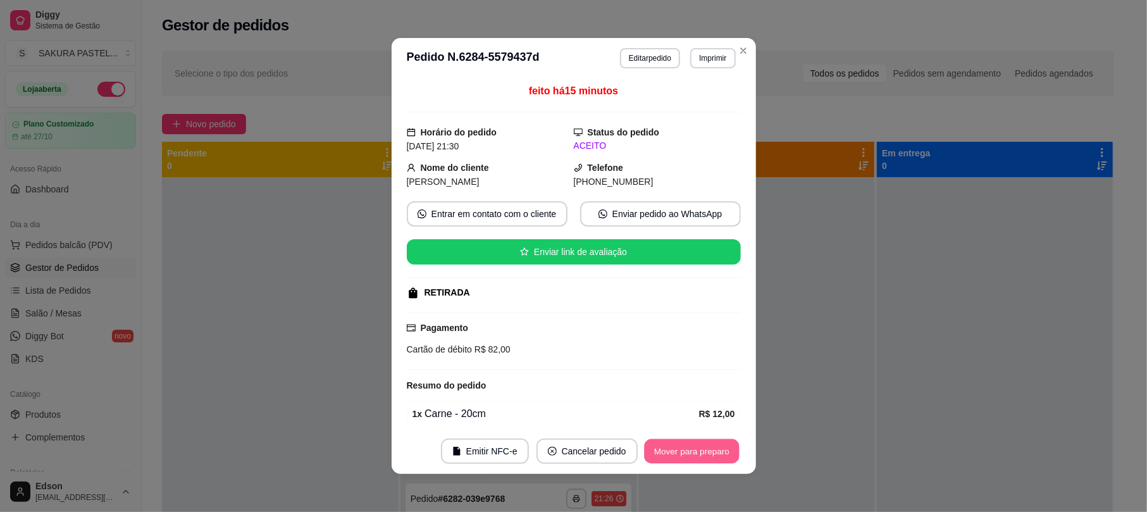
click at [711, 449] on button "Mover para preparo" at bounding box center [691, 451] width 95 height 25
click at [711, 449] on div "Mover para preparo" at bounding box center [683, 450] width 116 height 25
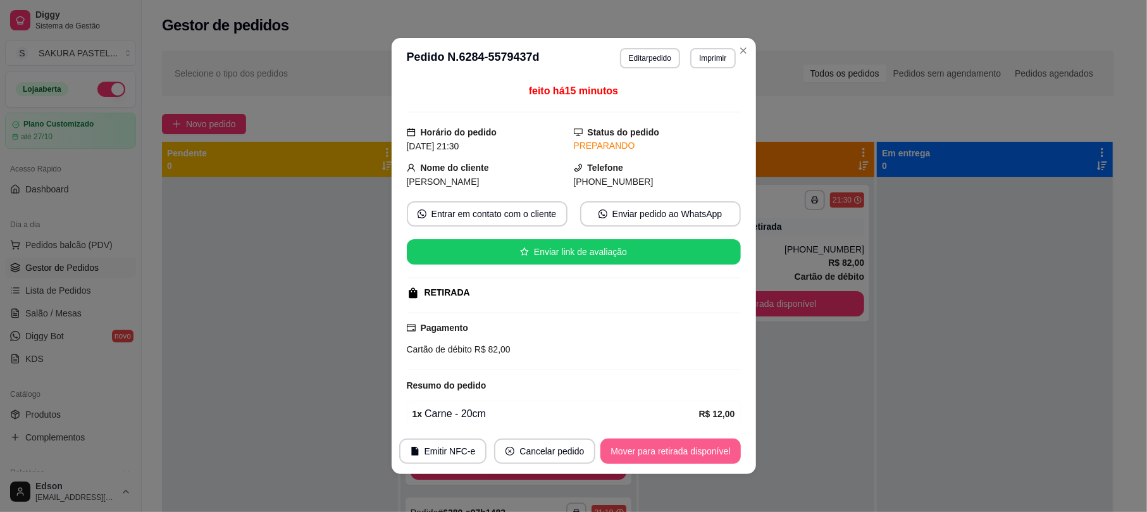
click at [712, 452] on button "Mover para retirada disponível" at bounding box center [670, 450] width 140 height 25
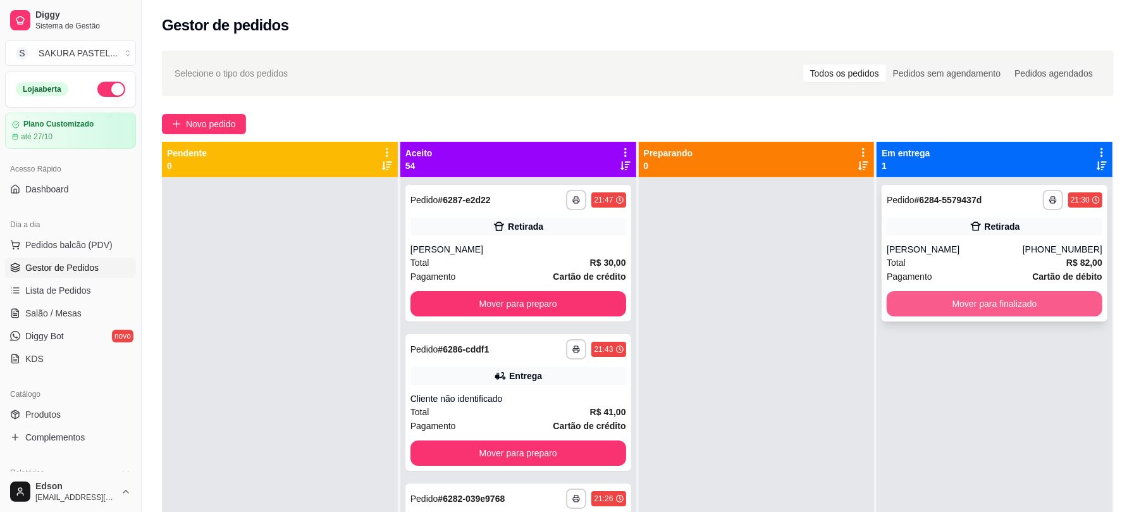
click at [904, 299] on button "Mover para finalizado" at bounding box center [995, 303] width 216 height 25
click at [701, 271] on div at bounding box center [757, 433] width 236 height 512
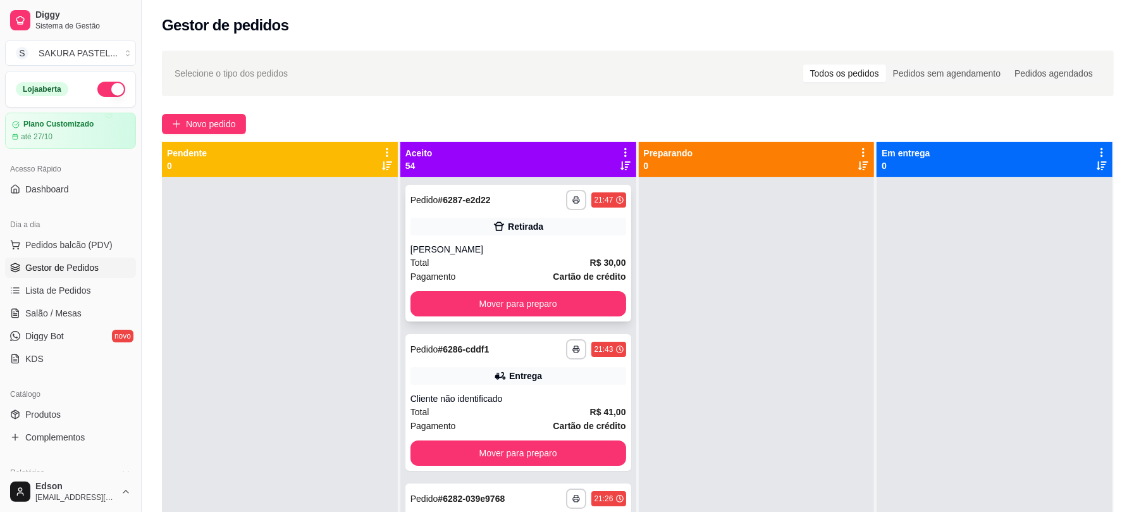
click at [568, 250] on div "[PERSON_NAME]" at bounding box center [518, 249] width 216 height 13
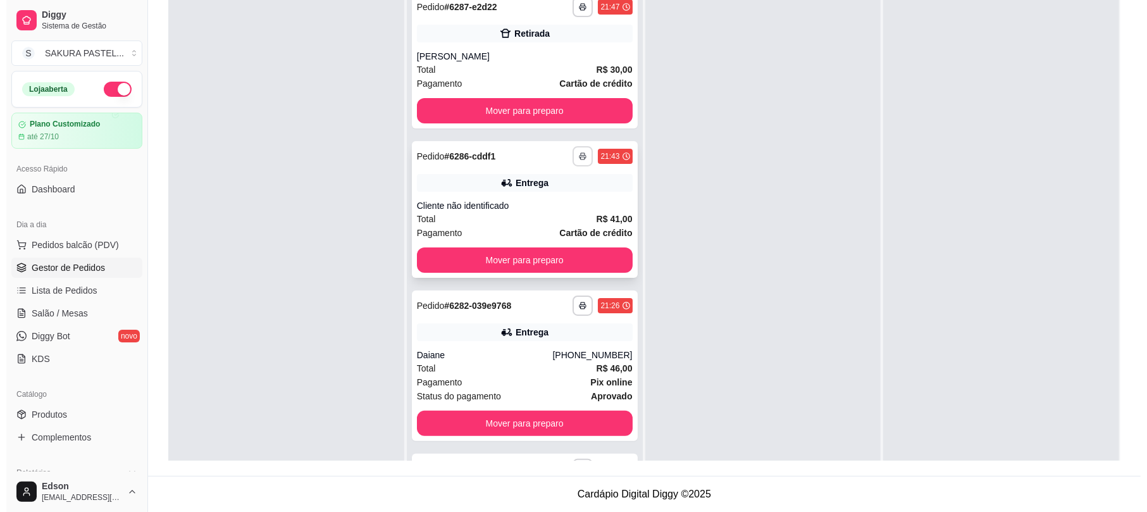
scroll to position [448, 0]
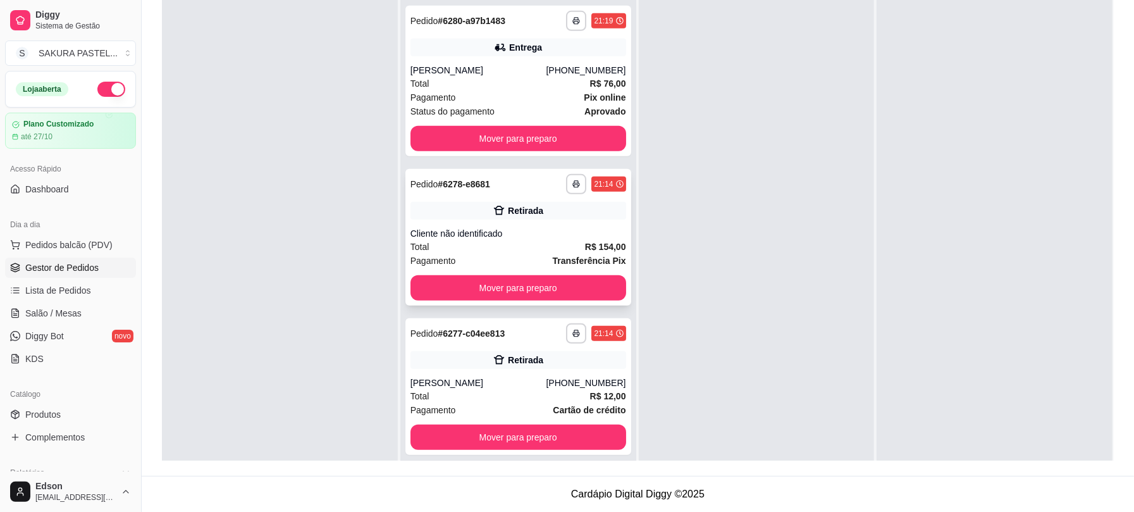
click at [549, 212] on div "Retirada" at bounding box center [518, 211] width 216 height 18
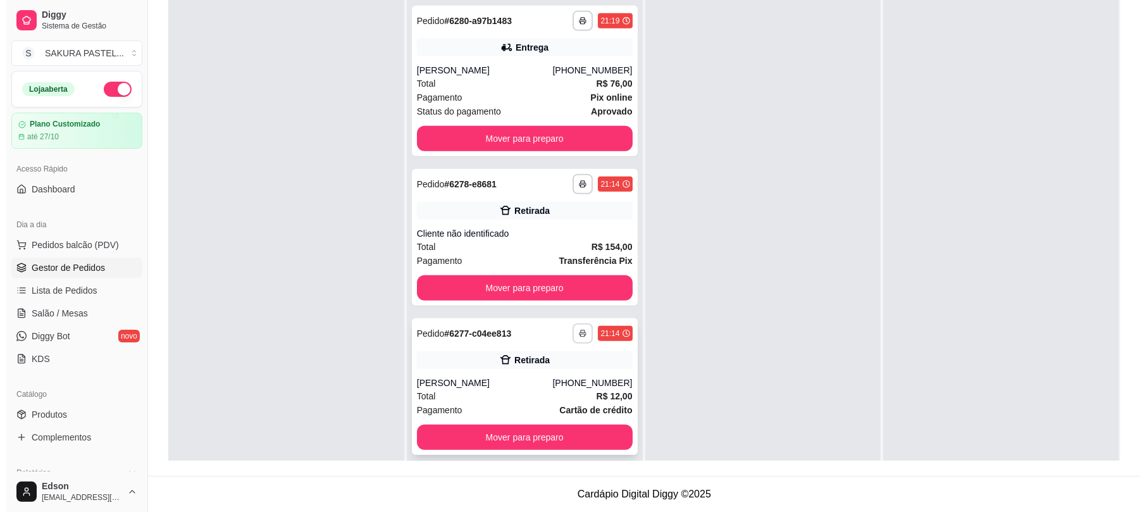
scroll to position [895, 0]
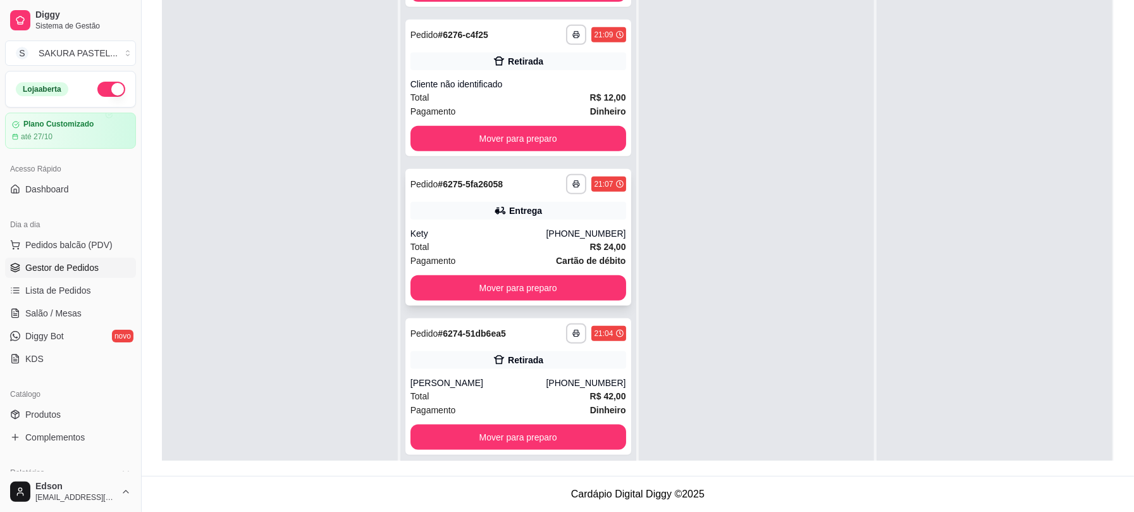
click at [569, 243] on div "Total R$ 24,00" at bounding box center [518, 247] width 216 height 14
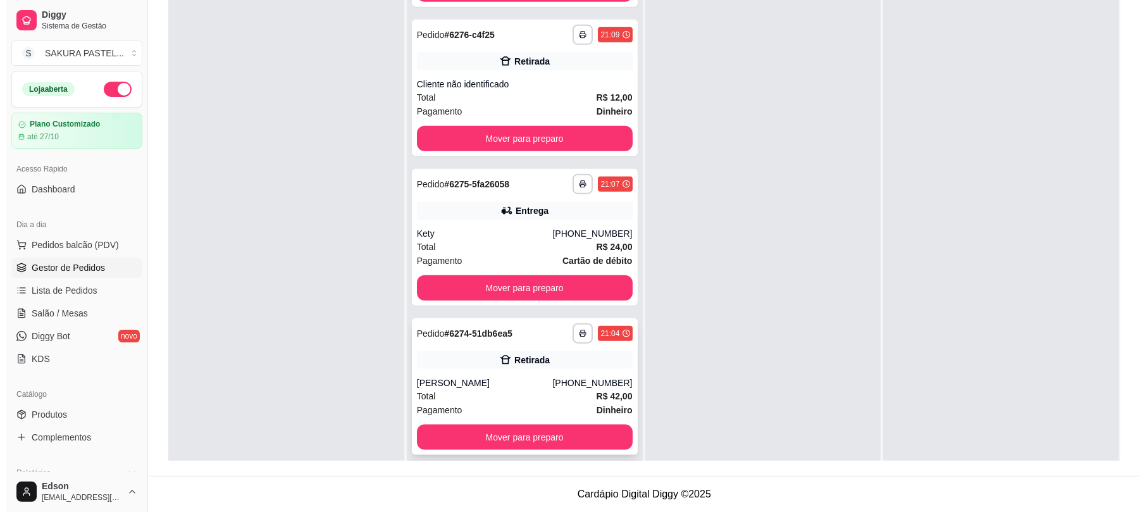
scroll to position [1343, 0]
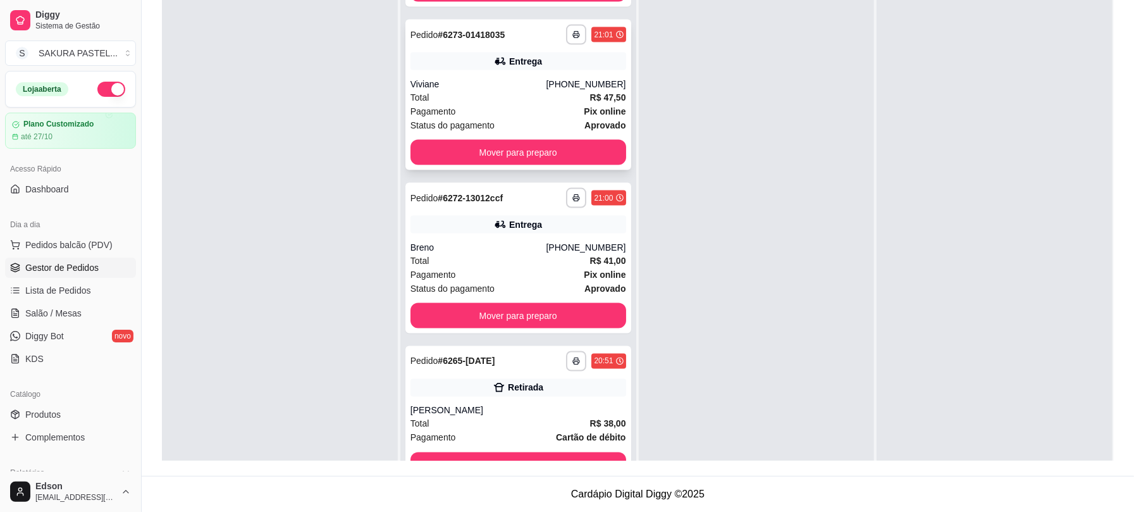
click at [537, 80] on div "Viviane" at bounding box center [478, 84] width 136 height 13
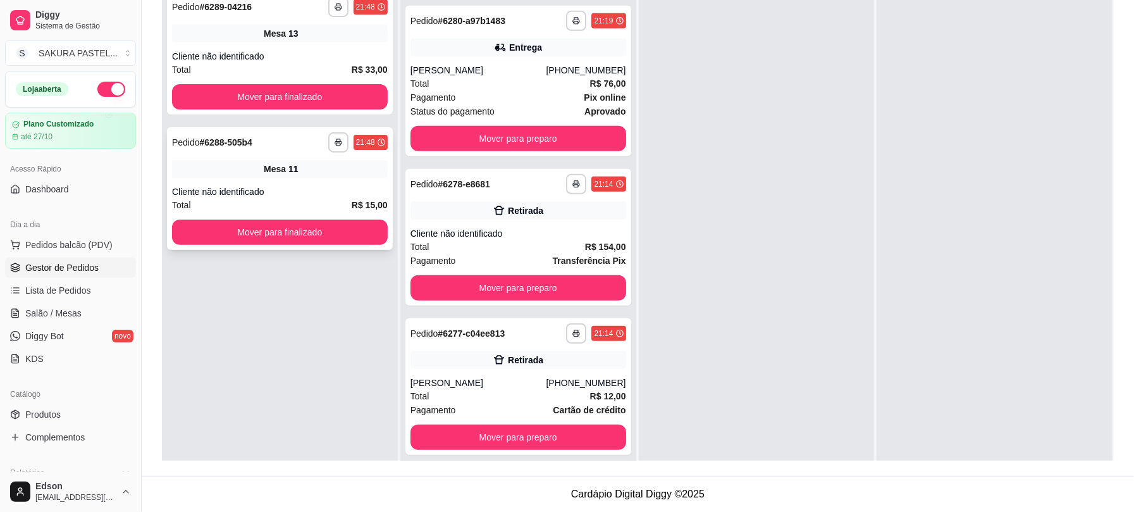
scroll to position [0, 0]
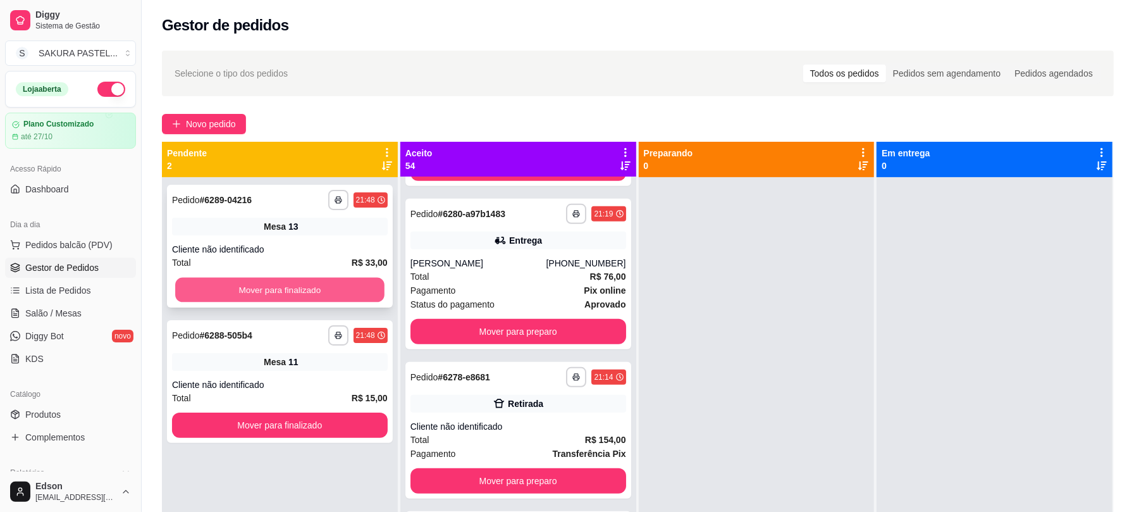
click at [374, 280] on button "Mover para finalizado" at bounding box center [279, 290] width 209 height 25
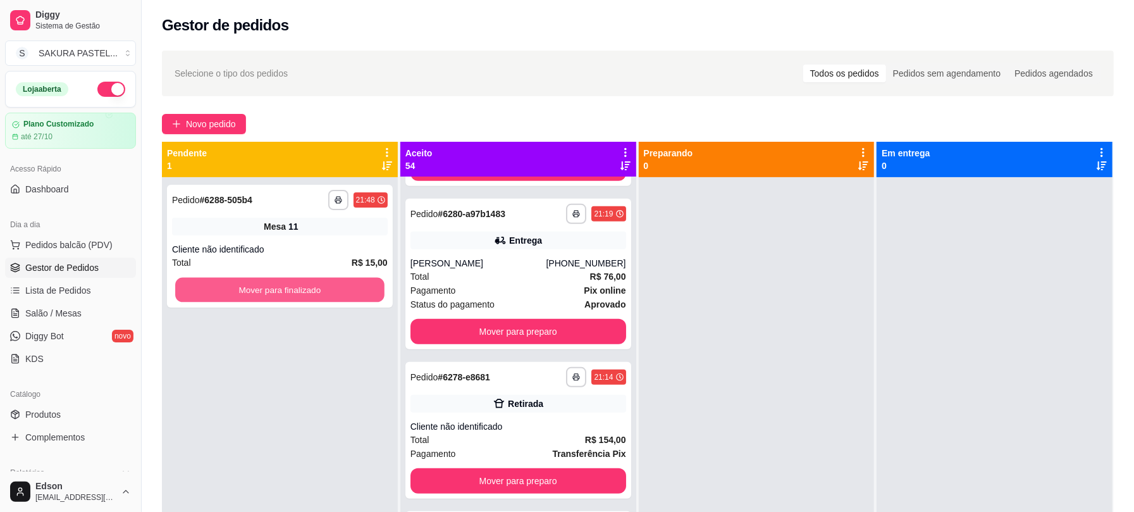
click at [370, 286] on button "Mover para finalizado" at bounding box center [279, 290] width 209 height 25
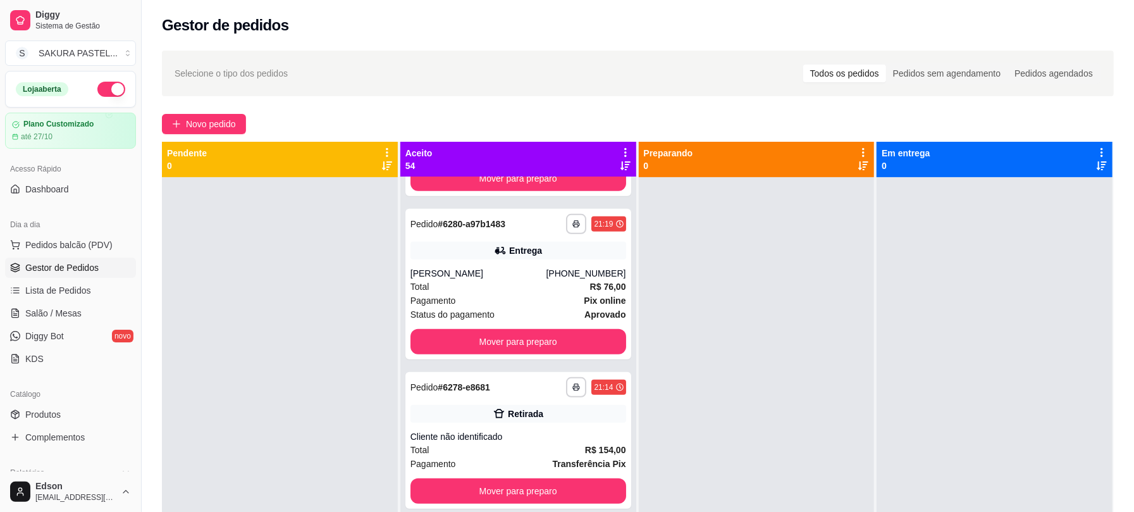
scroll to position [525, 0]
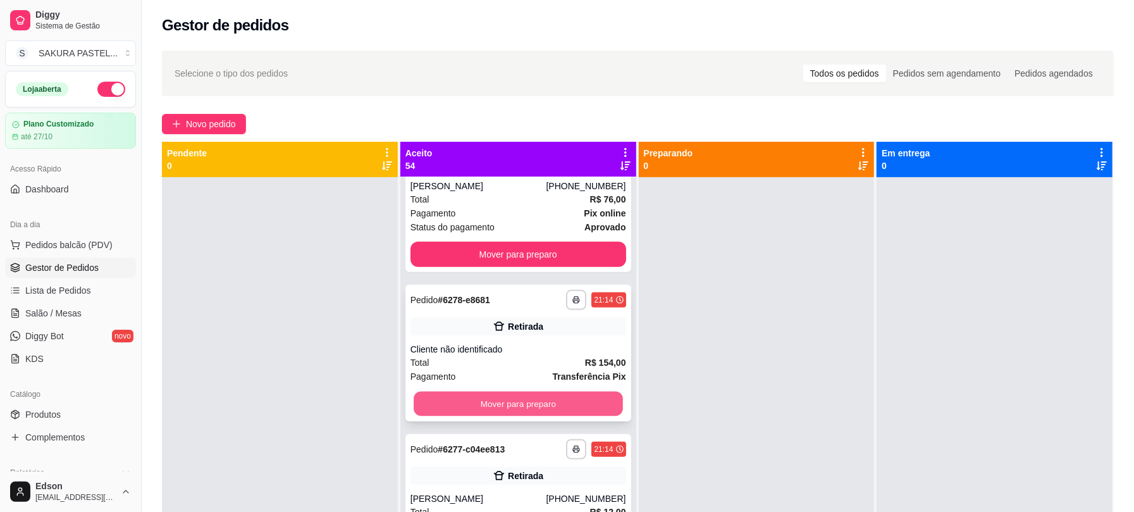
click at [593, 405] on button "Mover para preparo" at bounding box center [518, 403] width 209 height 25
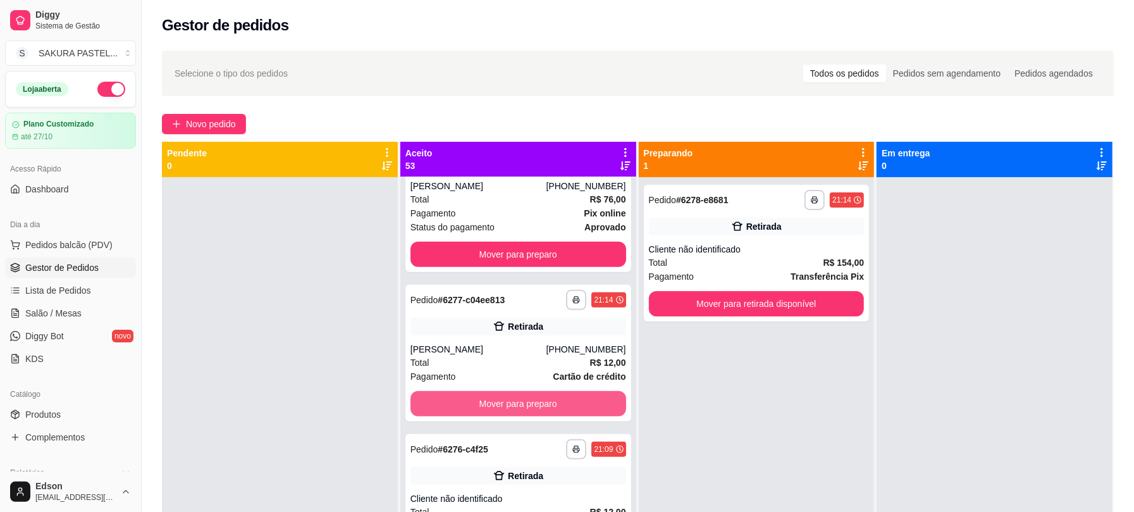
click at [593, 405] on button "Mover para preparo" at bounding box center [518, 403] width 216 height 25
click at [593, 405] on div "Mover para preparo" at bounding box center [518, 403] width 216 height 25
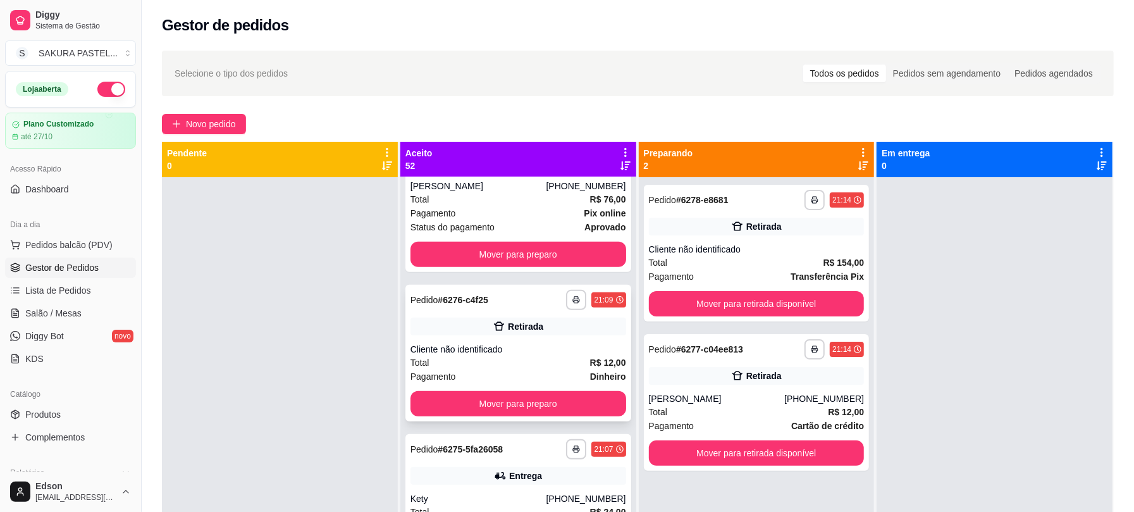
click at [563, 397] on button "Mover para preparo" at bounding box center [518, 403] width 216 height 25
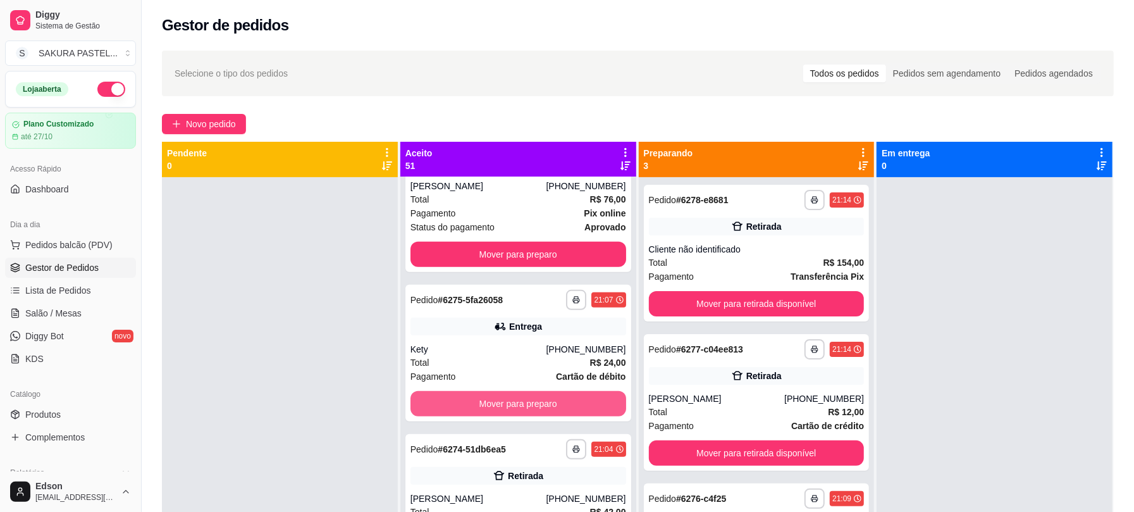
click at [563, 397] on button "Mover para preparo" at bounding box center [518, 403] width 216 height 25
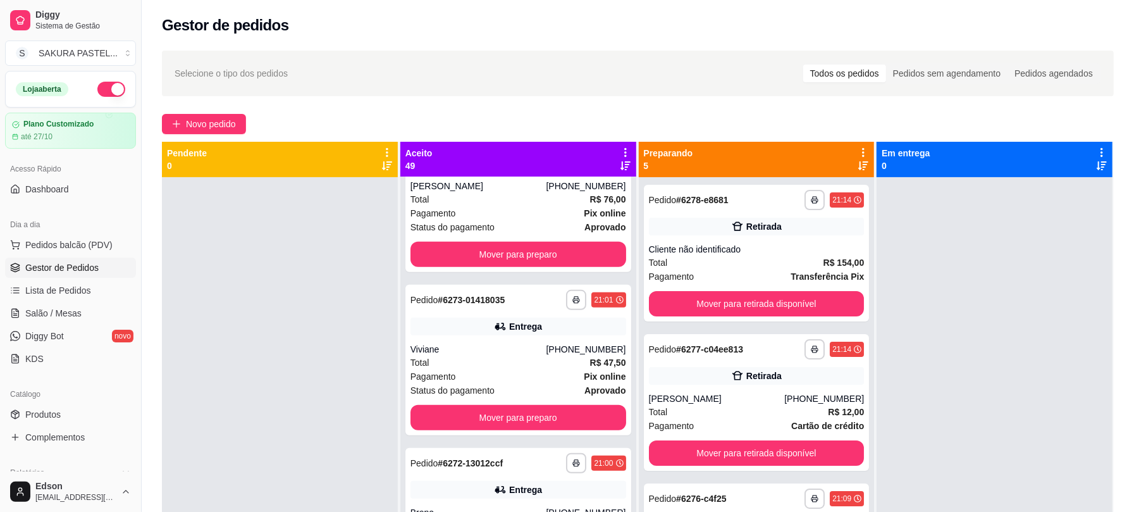
click at [563, 397] on div "**********" at bounding box center [518, 360] width 226 height 151
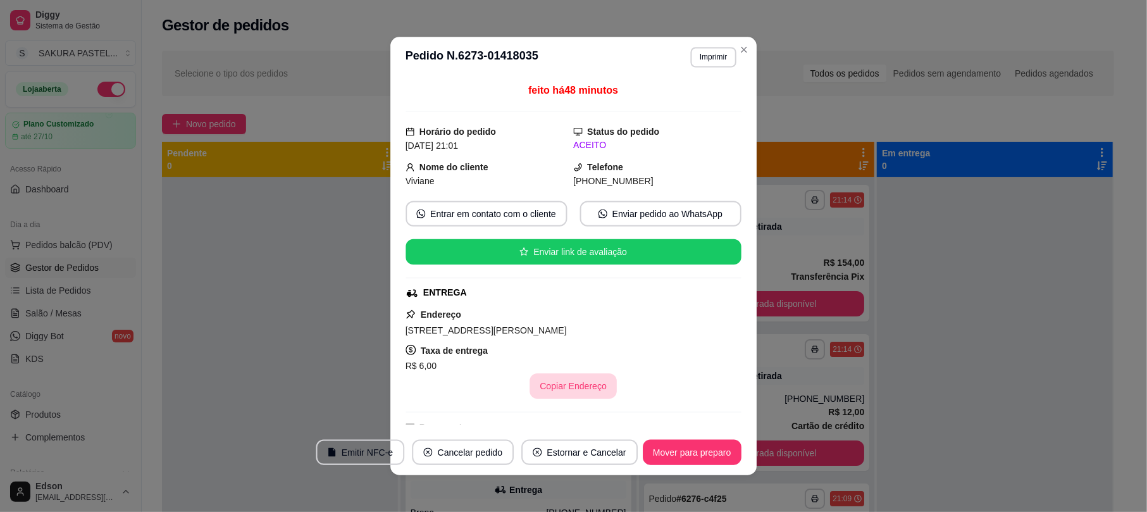
click at [563, 397] on button "Copiar Endereço" at bounding box center [573, 385] width 87 height 25
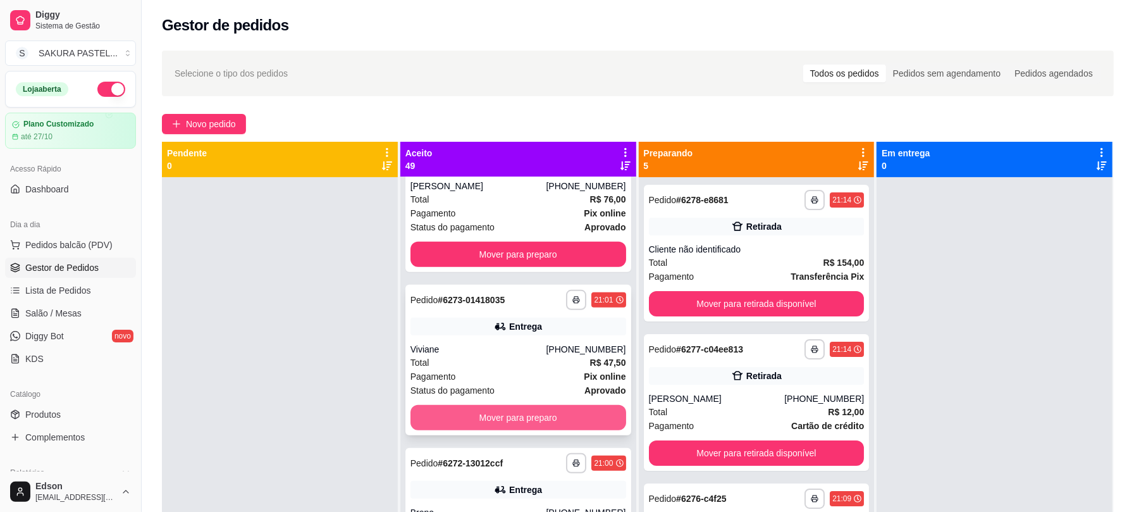
click at [570, 418] on button "Mover para preparo" at bounding box center [518, 417] width 216 height 25
click at [570, 418] on button "Mover para preparo" at bounding box center [518, 417] width 209 height 25
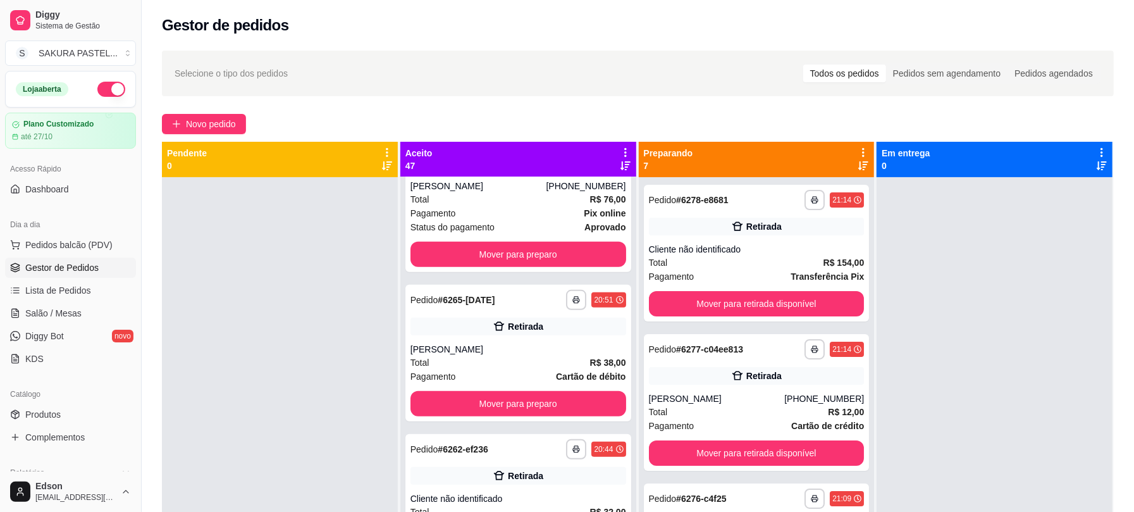
click at [570, 418] on div "**********" at bounding box center [518, 353] width 226 height 137
click at [590, 398] on button "Mover para preparo" at bounding box center [518, 403] width 209 height 25
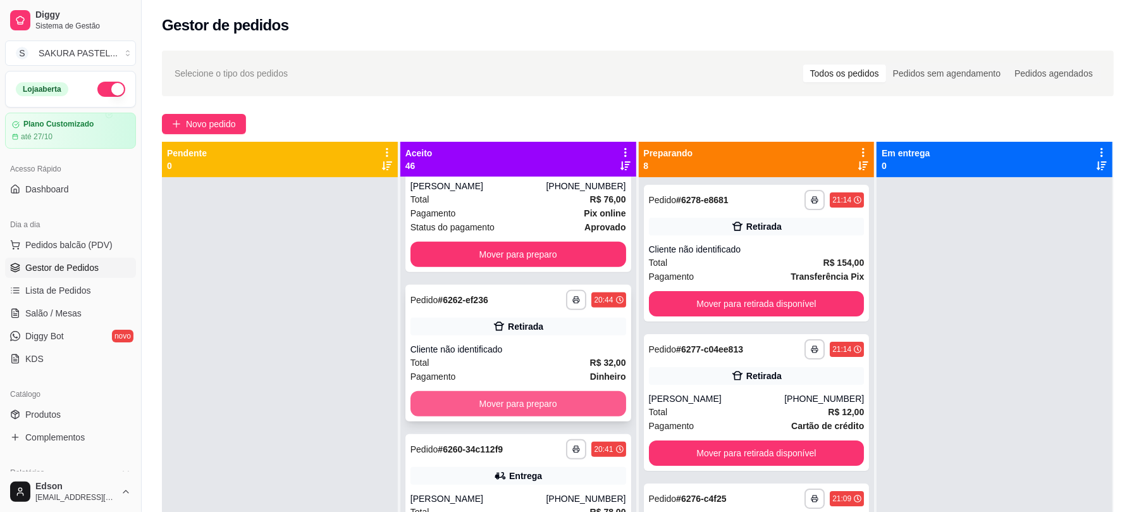
click at [577, 403] on button "Mover para preparo" at bounding box center [518, 403] width 216 height 25
click at [577, 403] on div "Mover para preparo" at bounding box center [518, 403] width 216 height 25
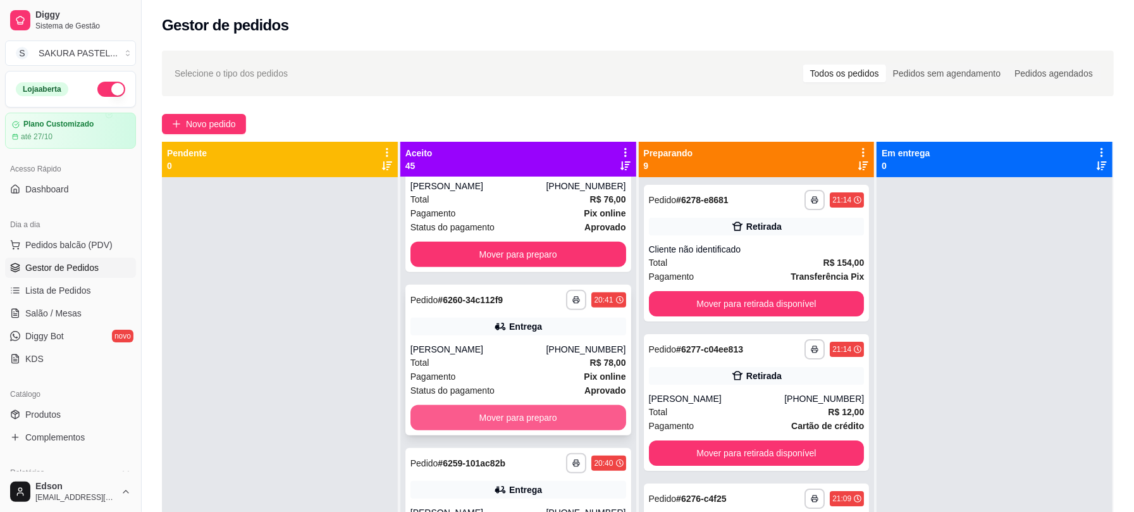
click at [550, 426] on button "Mover para preparo" at bounding box center [518, 417] width 216 height 25
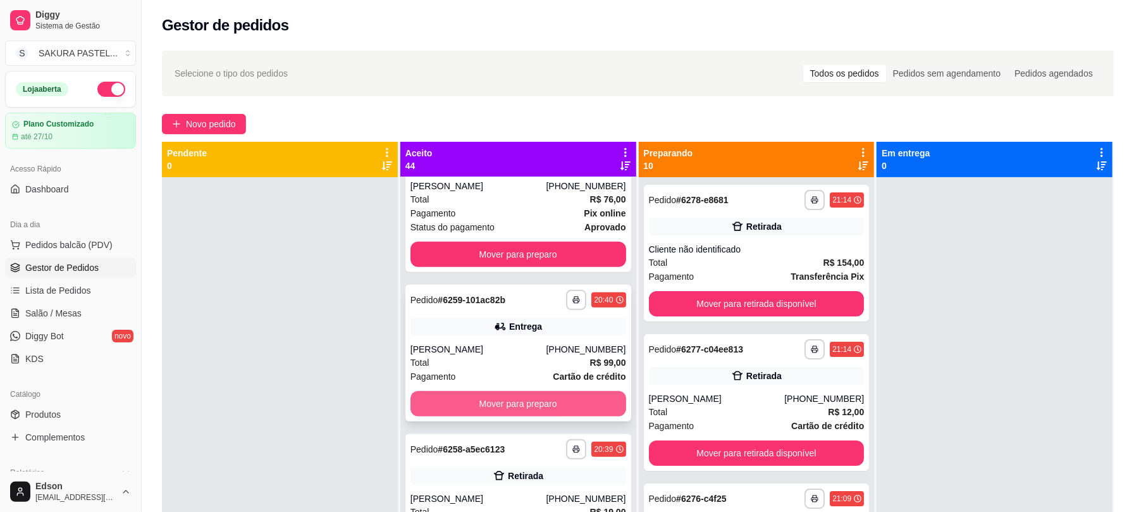
click at [552, 395] on button "Mover para preparo" at bounding box center [518, 403] width 216 height 25
click at [553, 393] on button "Mover para preparo" at bounding box center [518, 403] width 216 height 25
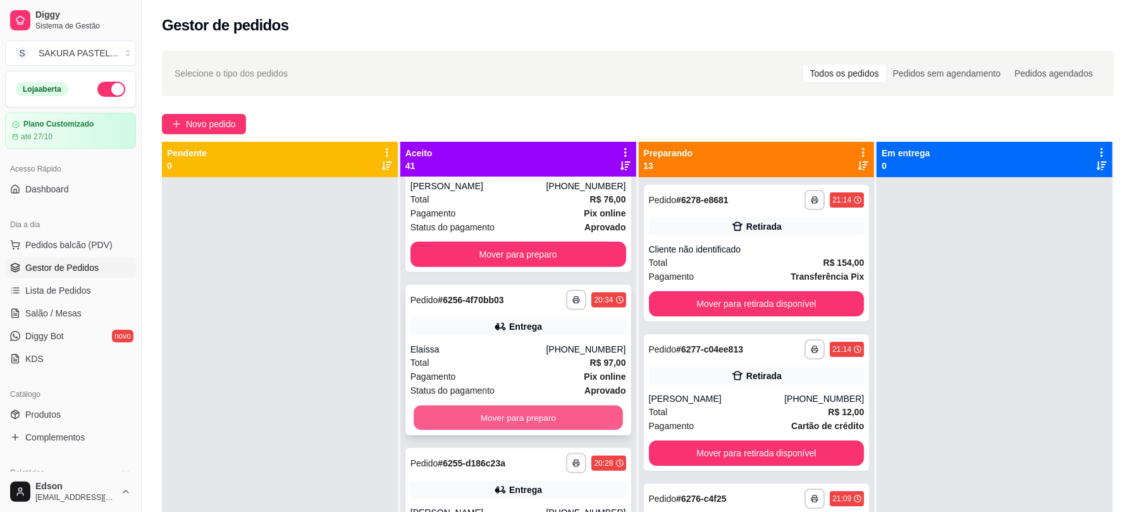
click at [555, 414] on button "Mover para preparo" at bounding box center [518, 417] width 209 height 25
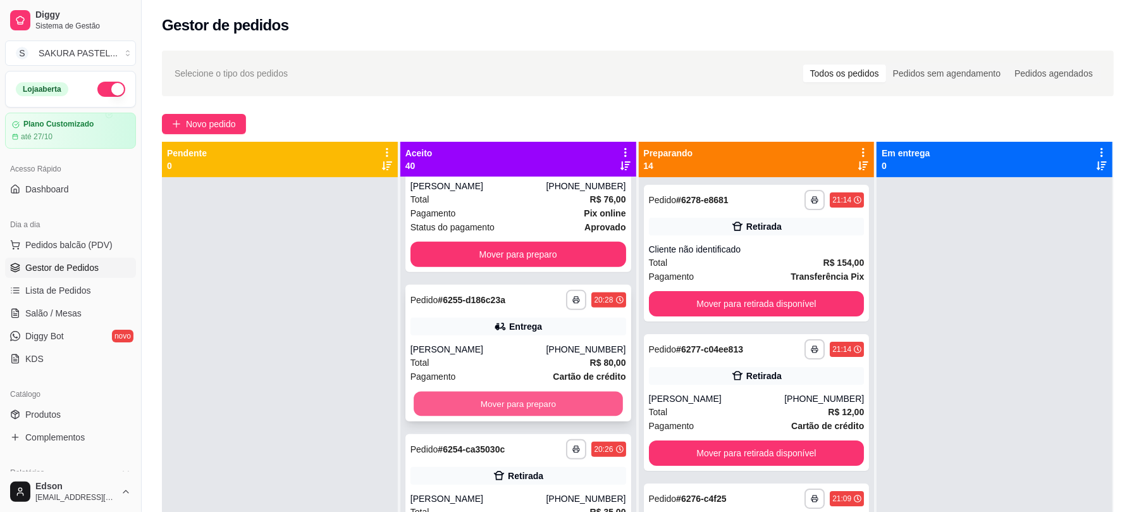
click at [550, 414] on button "Mover para preparo" at bounding box center [518, 403] width 209 height 25
click at [550, 414] on button "Mover para preparo" at bounding box center [518, 403] width 216 height 25
click at [549, 413] on button "Mover para preparo" at bounding box center [518, 403] width 216 height 25
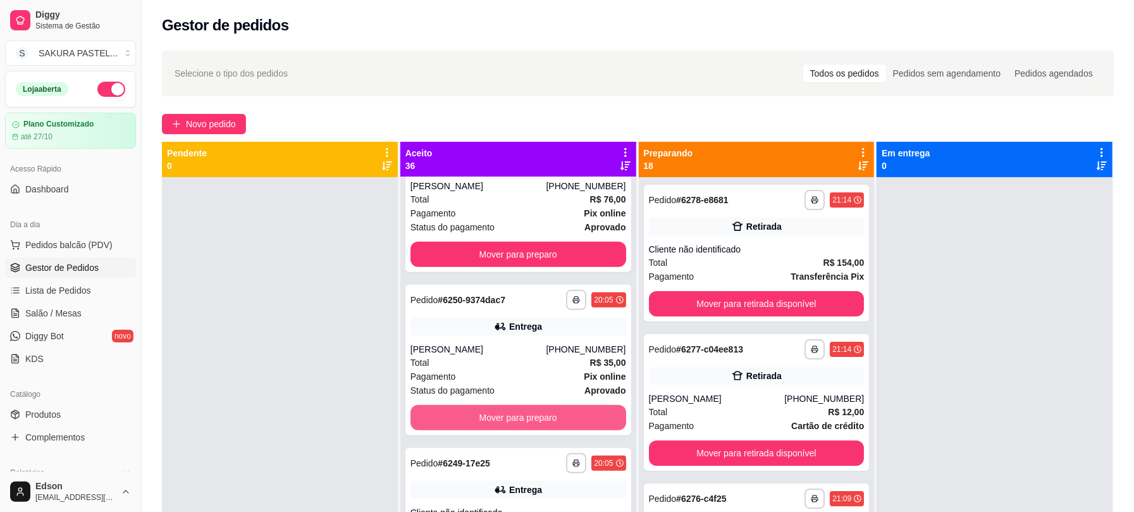
click at [549, 413] on button "Mover para preparo" at bounding box center [518, 417] width 216 height 25
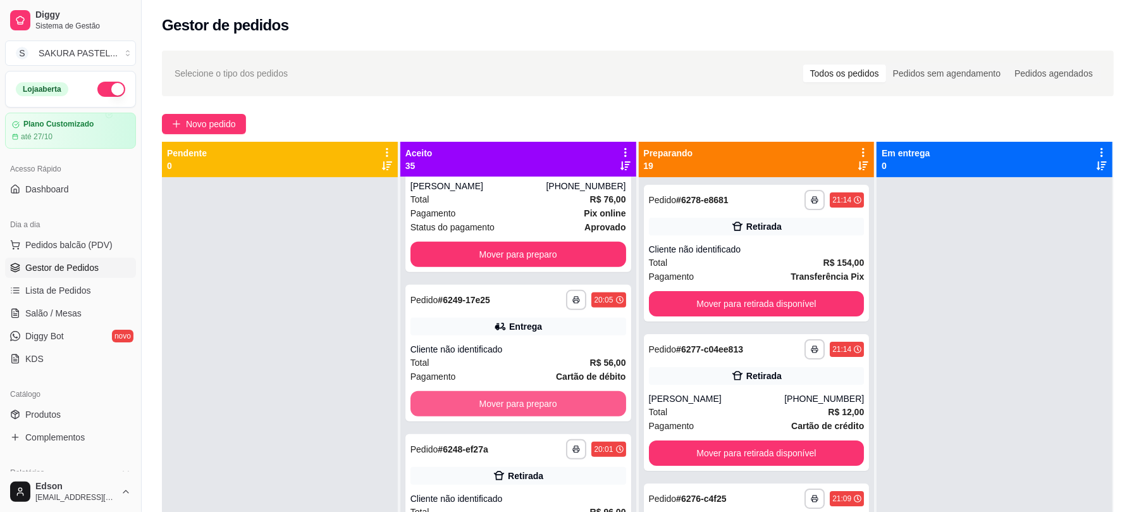
click at [549, 413] on button "Mover para preparo" at bounding box center [518, 403] width 216 height 25
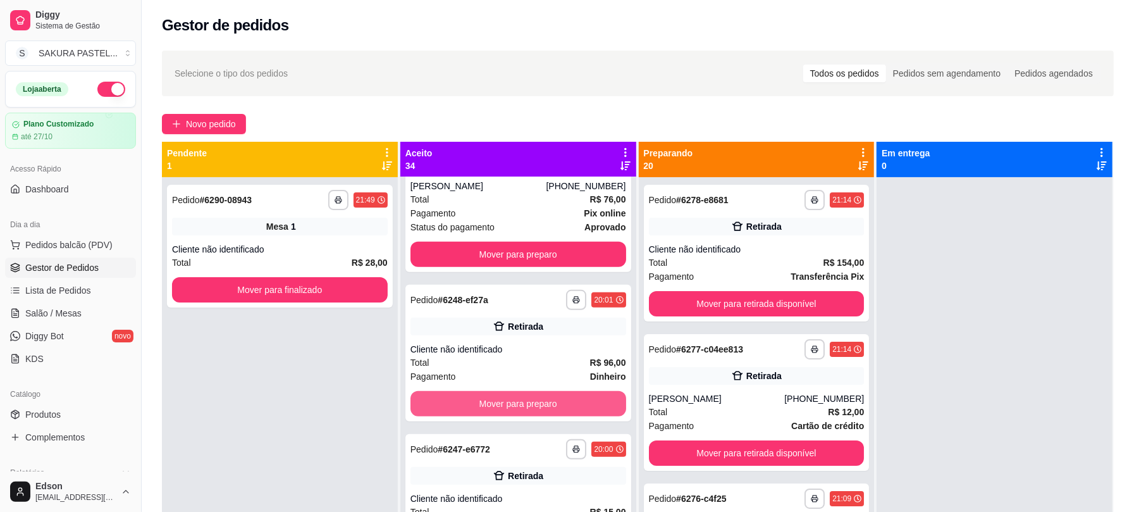
click at [549, 413] on button "Mover para preparo" at bounding box center [518, 403] width 216 height 25
click at [549, 413] on div "Mover para preparo" at bounding box center [518, 403] width 216 height 25
click at [599, 400] on button "Mover para preparo" at bounding box center [518, 403] width 216 height 25
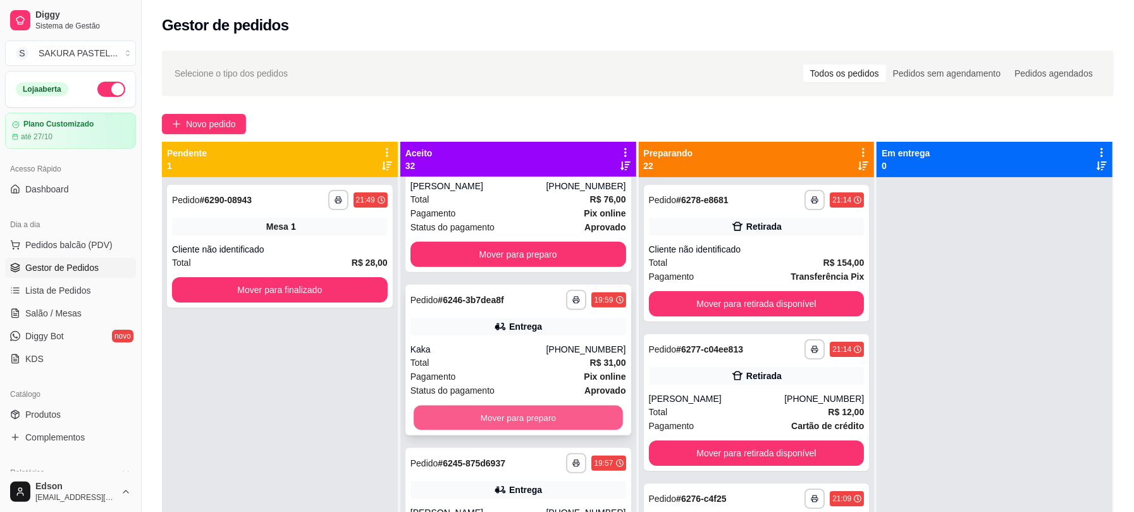
click at [593, 415] on button "Mover para preparo" at bounding box center [518, 417] width 209 height 25
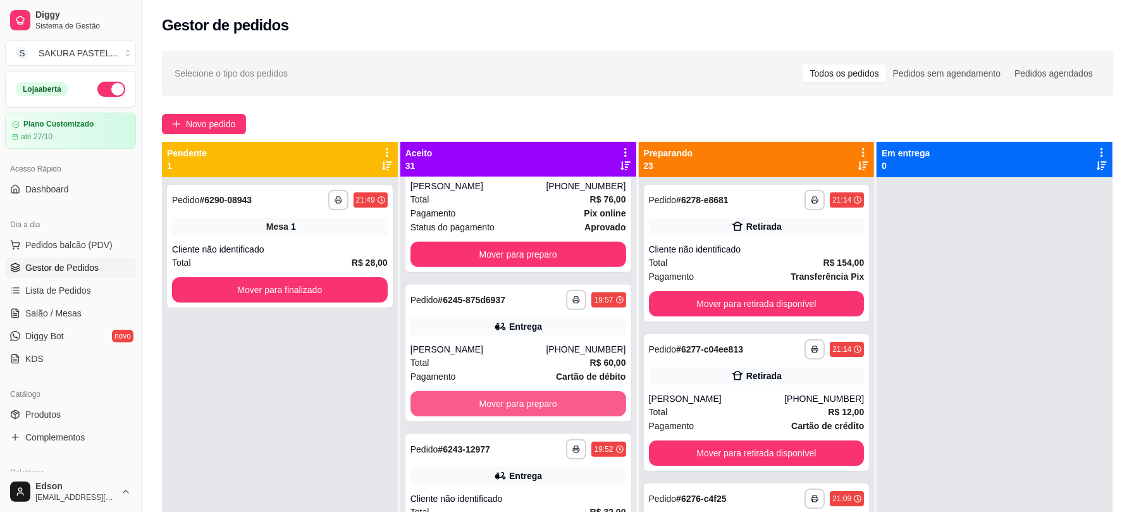
click at [593, 415] on button "Mover para preparo" at bounding box center [518, 403] width 216 height 25
click at [591, 414] on button "Mover para preparo" at bounding box center [518, 403] width 216 height 25
click at [591, 414] on button "Mover para preparo" at bounding box center [518, 403] width 209 height 25
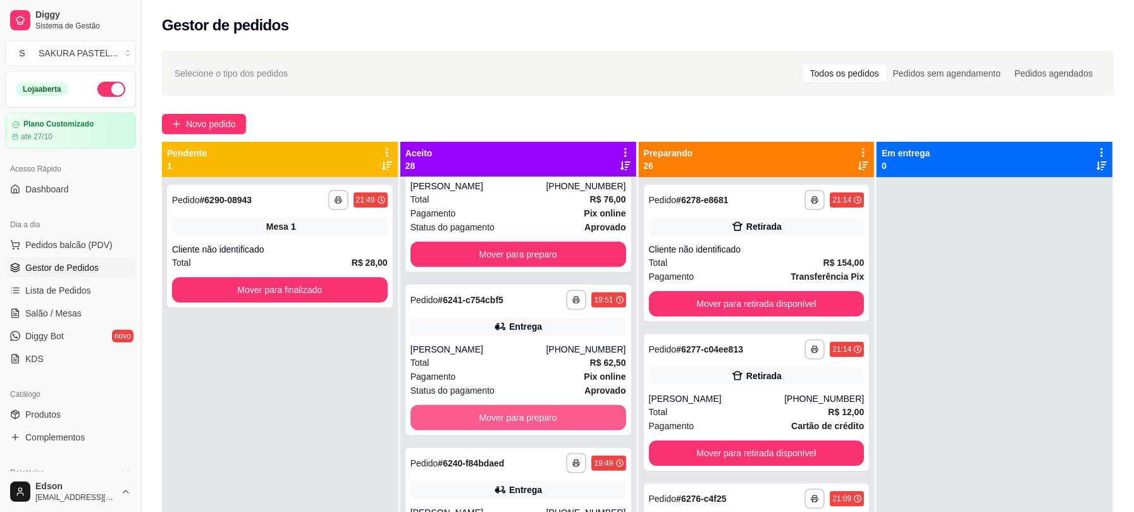
click at [591, 414] on button "Mover para preparo" at bounding box center [518, 417] width 216 height 25
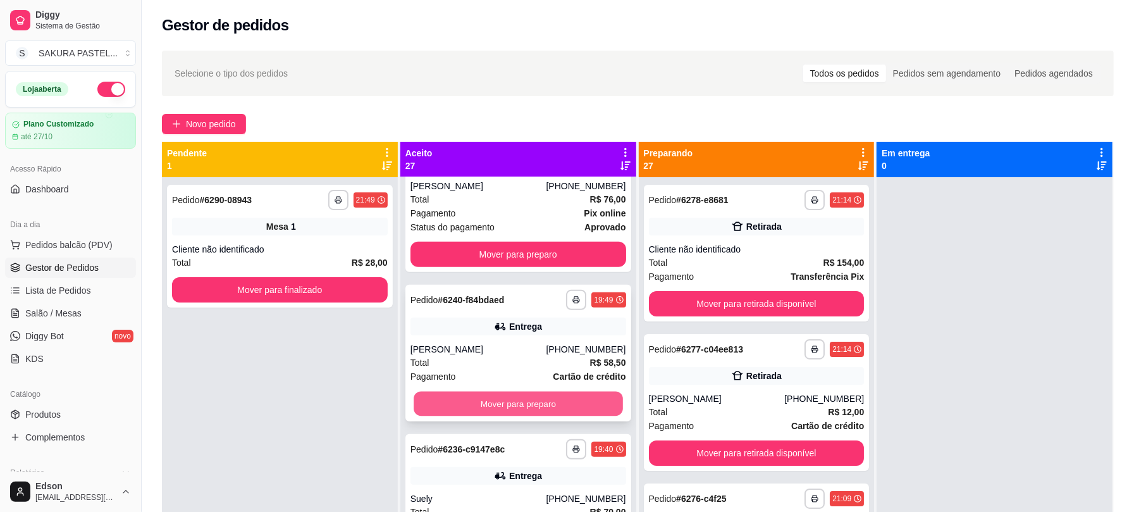
click at [590, 414] on button "Mover para preparo" at bounding box center [518, 403] width 209 height 25
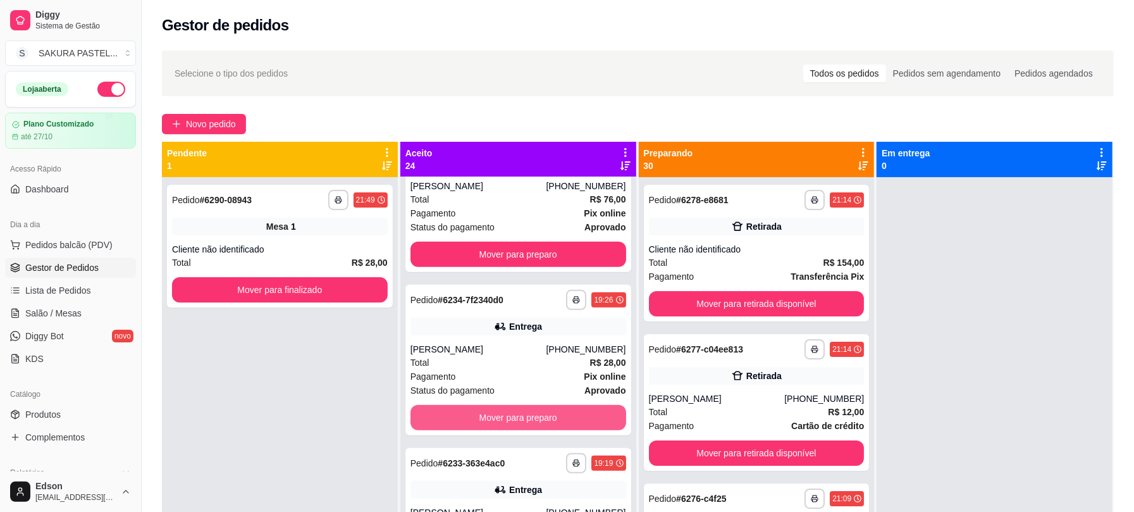
click at [590, 414] on button "Mover para preparo" at bounding box center [518, 417] width 216 height 25
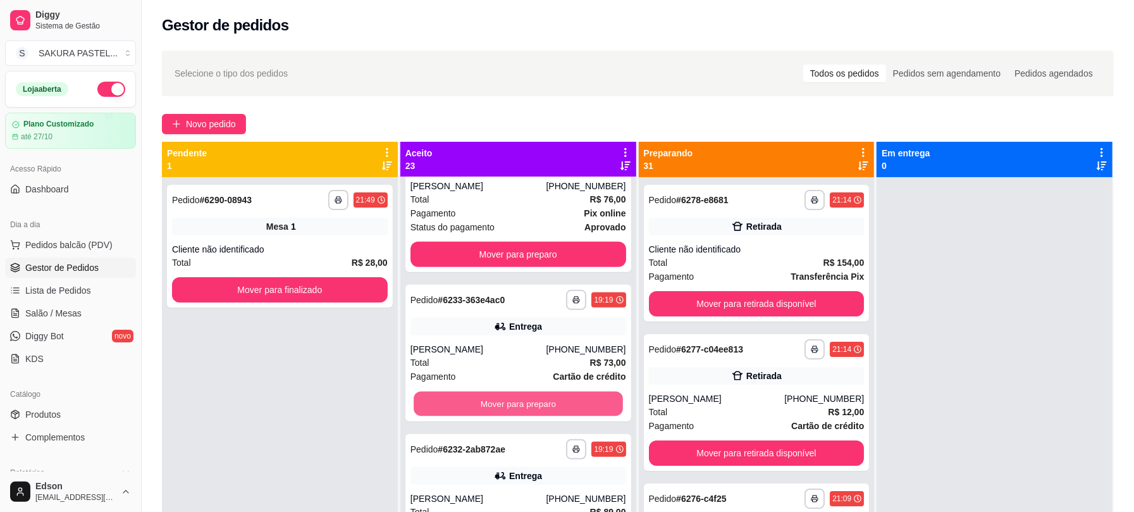
click at [590, 414] on button "Mover para preparo" at bounding box center [518, 403] width 209 height 25
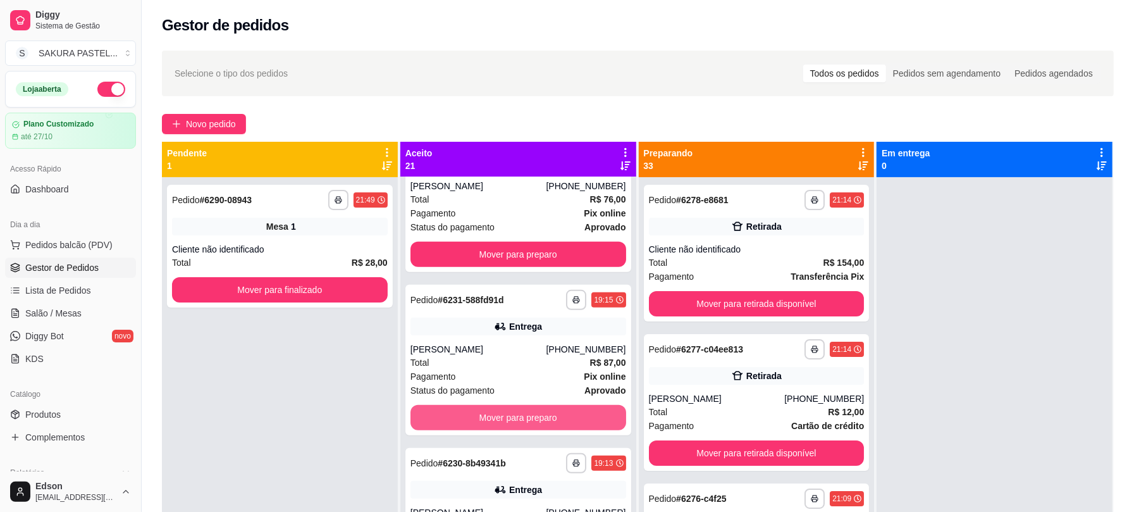
click at [590, 414] on button "Mover para preparo" at bounding box center [518, 417] width 216 height 25
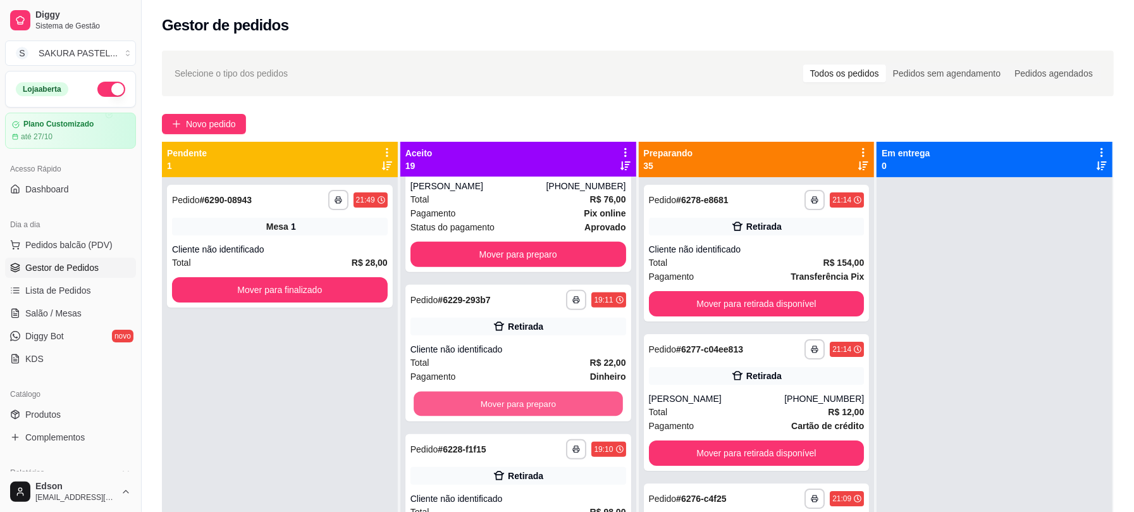
click at [590, 414] on button "Mover para preparo" at bounding box center [518, 403] width 209 height 25
click at [590, 414] on div "Mover para preparo" at bounding box center [518, 403] width 216 height 25
click at [579, 414] on button "Mover para preparo" at bounding box center [518, 403] width 216 height 25
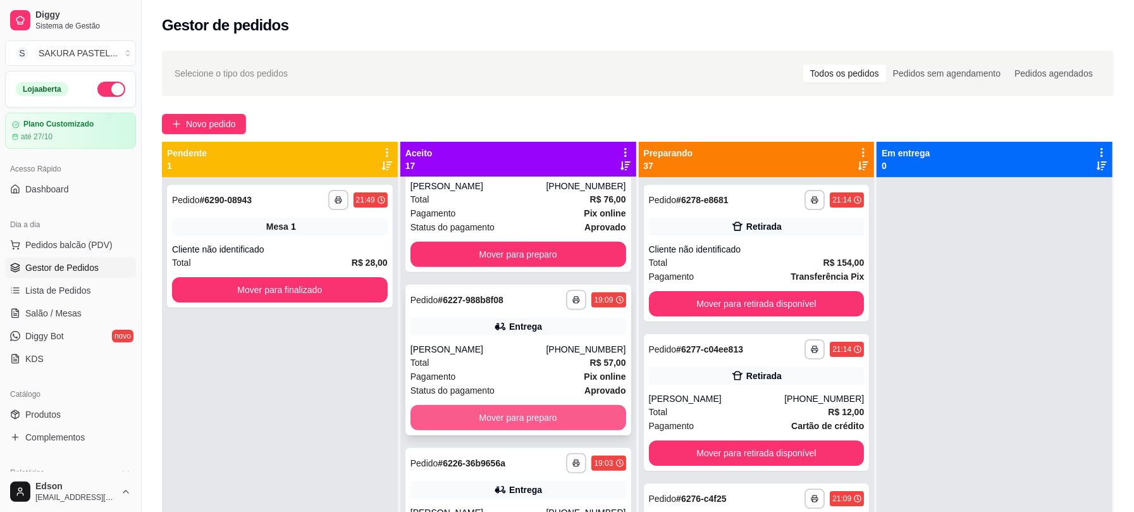
click at [567, 414] on button "Mover para preparo" at bounding box center [518, 417] width 216 height 25
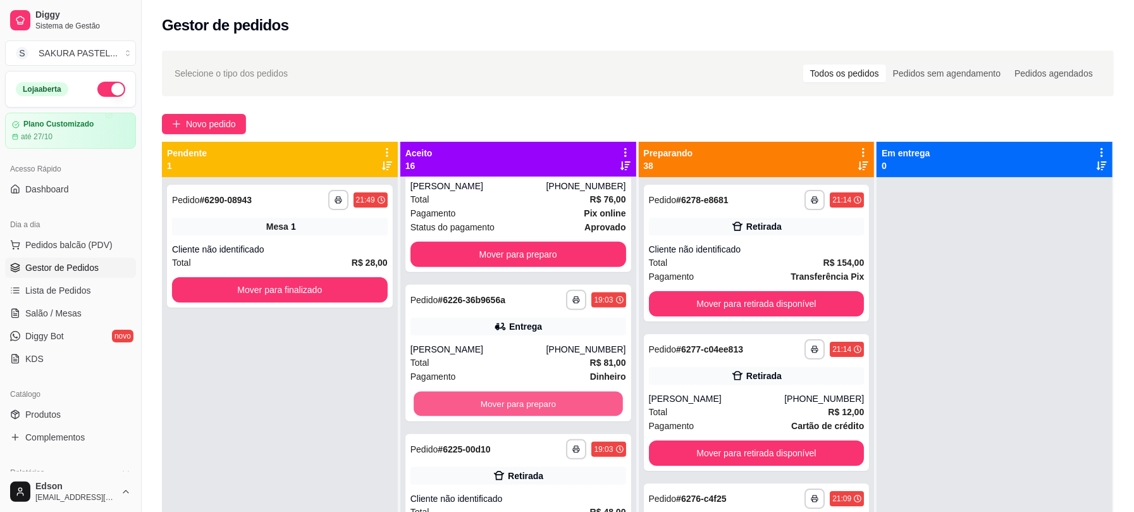
click at [567, 414] on button "Mover para preparo" at bounding box center [518, 403] width 209 height 25
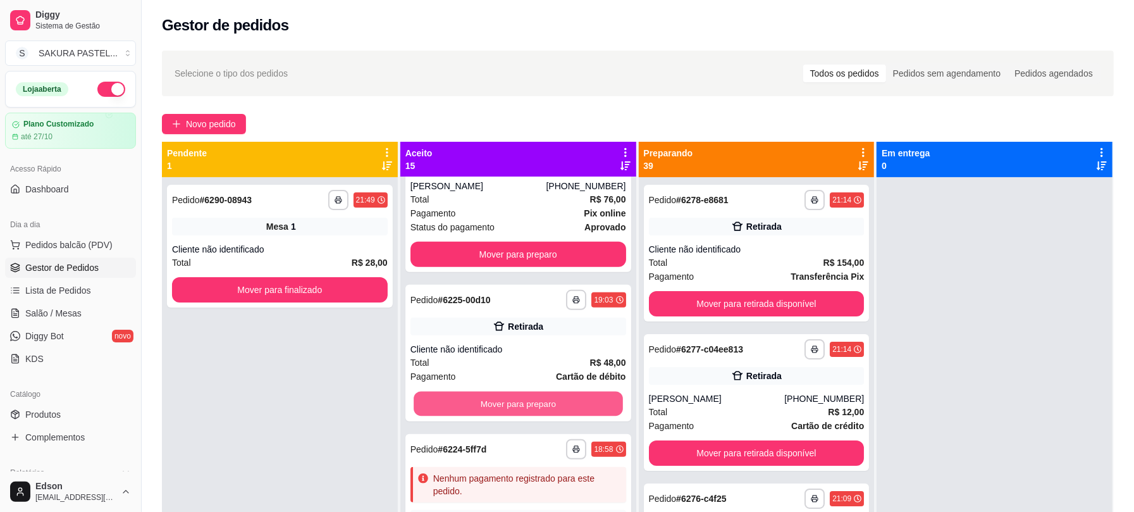
click at [567, 414] on button "Mover para preparo" at bounding box center [518, 403] width 209 height 25
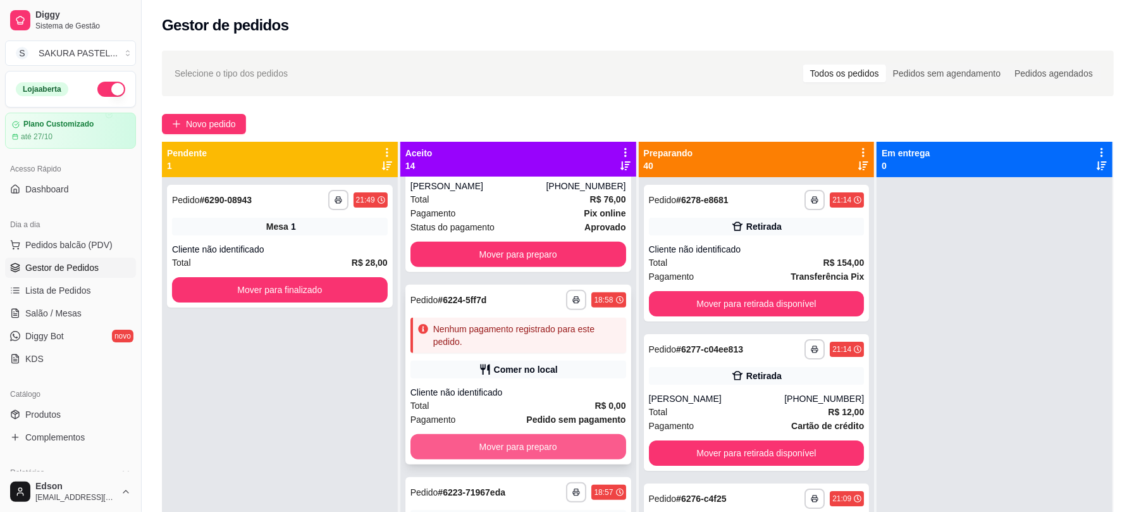
click at [578, 441] on button "Mover para preparo" at bounding box center [518, 446] width 216 height 25
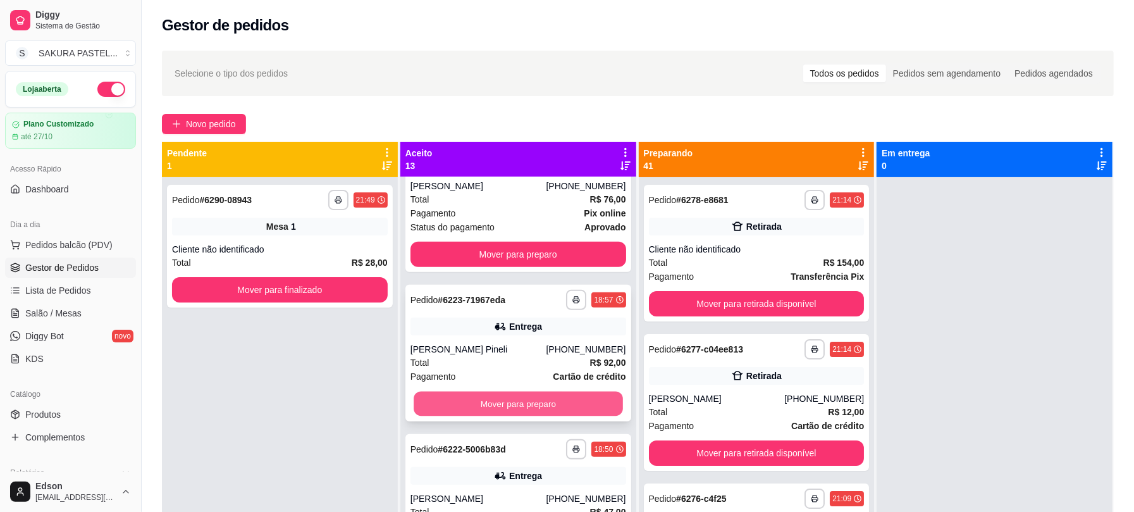
click at [562, 409] on button "Mover para preparo" at bounding box center [518, 403] width 209 height 25
click at [562, 409] on button "Mover para preparo" at bounding box center [518, 403] width 216 height 25
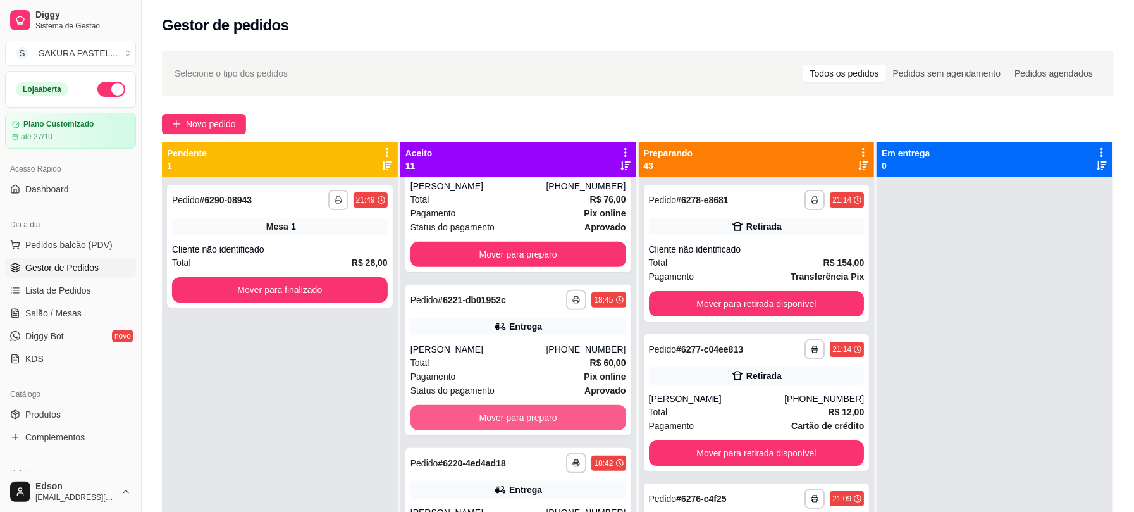
click at [562, 409] on button "Mover para preparo" at bounding box center [518, 417] width 216 height 25
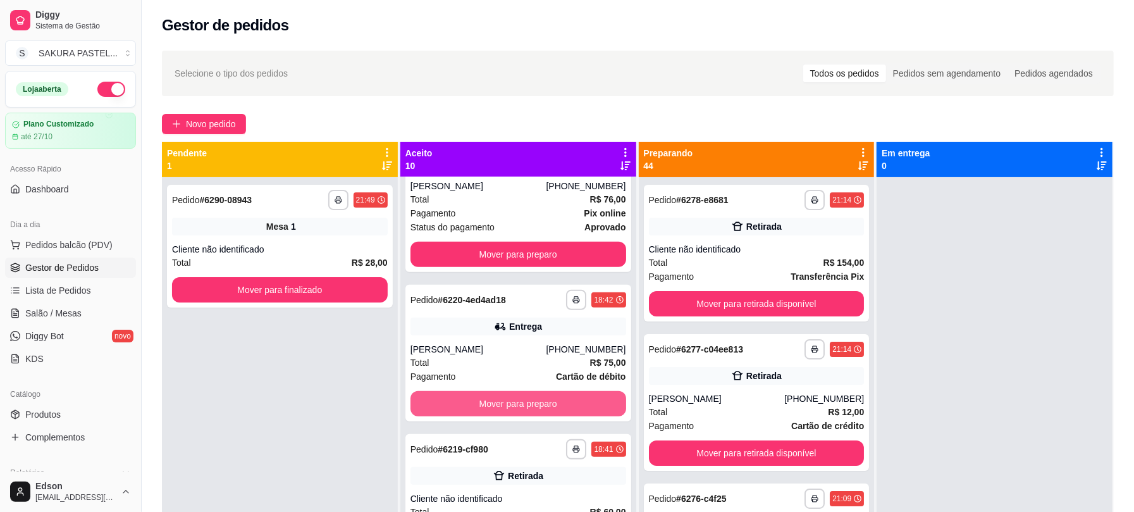
click at [562, 409] on button "Mover para preparo" at bounding box center [518, 403] width 216 height 25
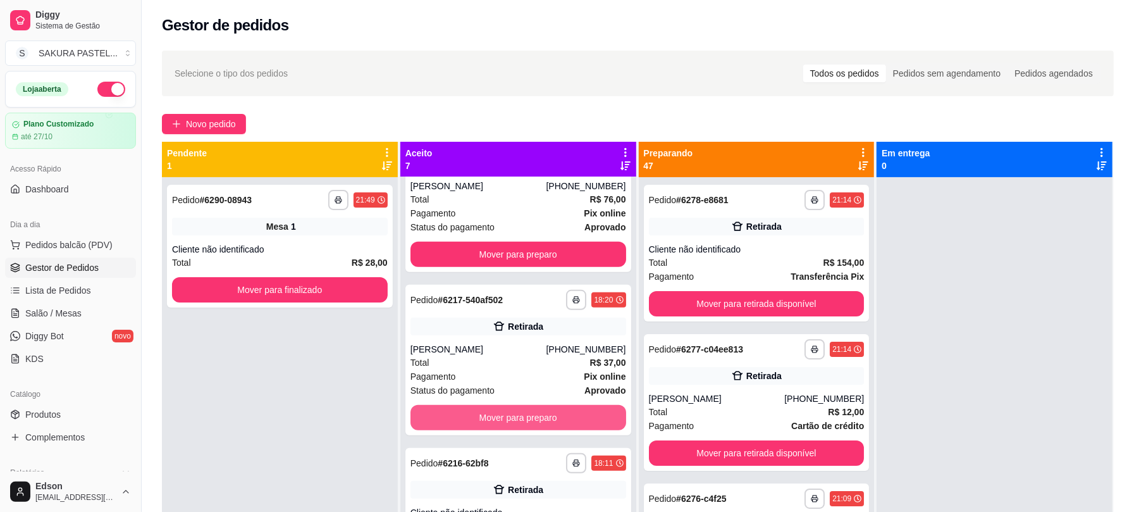
click at [562, 409] on button "Mover para preparo" at bounding box center [518, 417] width 216 height 25
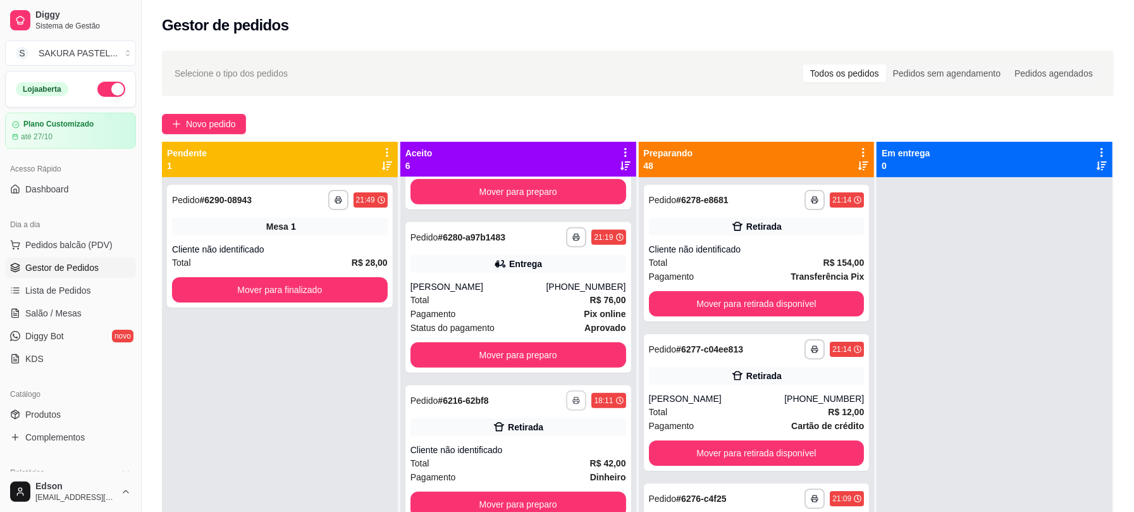
scroll to position [424, 0]
click at [569, 496] on button "Mover para preparo" at bounding box center [518, 504] width 216 height 25
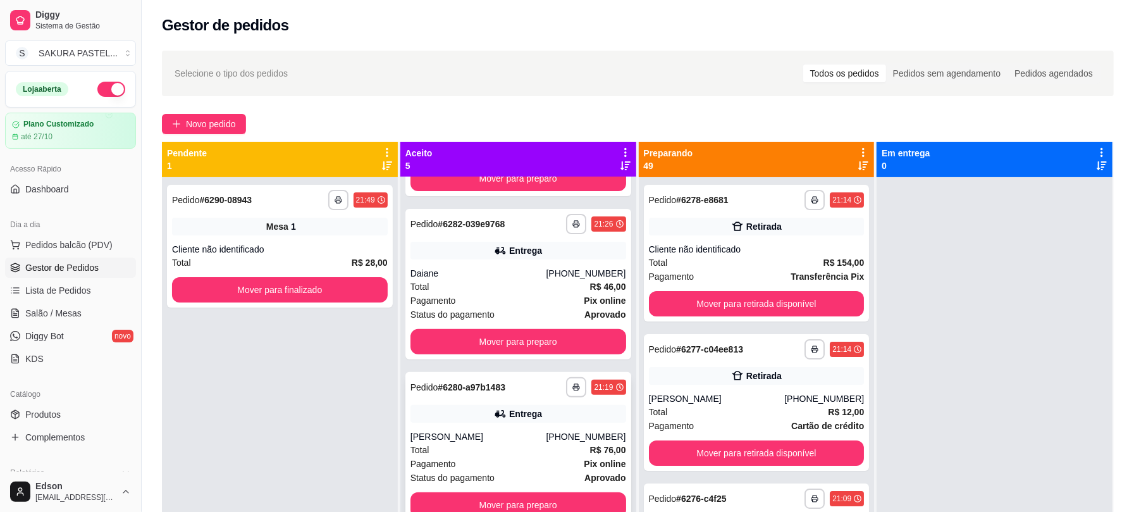
scroll to position [0, 0]
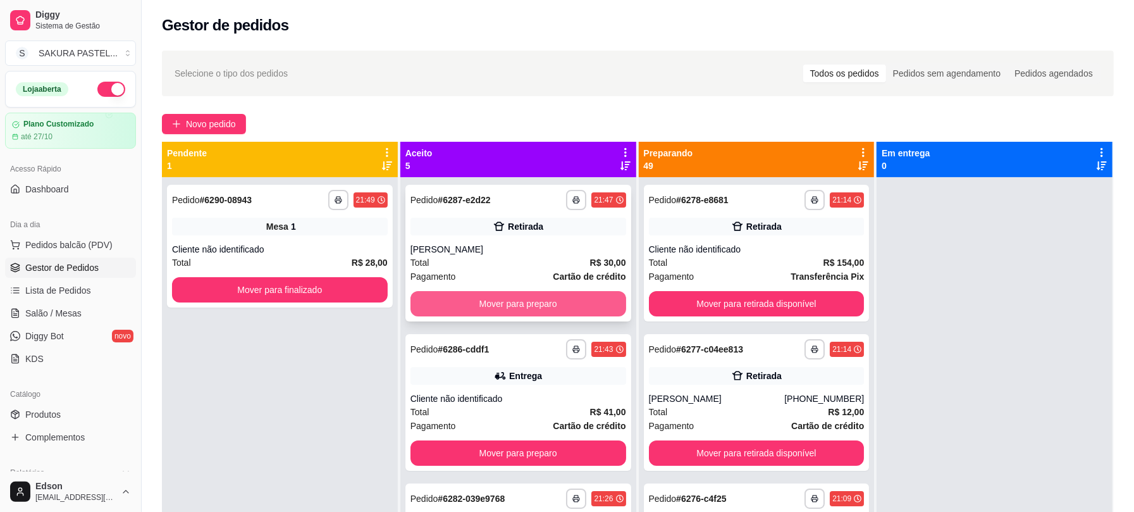
click at [497, 299] on button "Mover para preparo" at bounding box center [518, 303] width 216 height 25
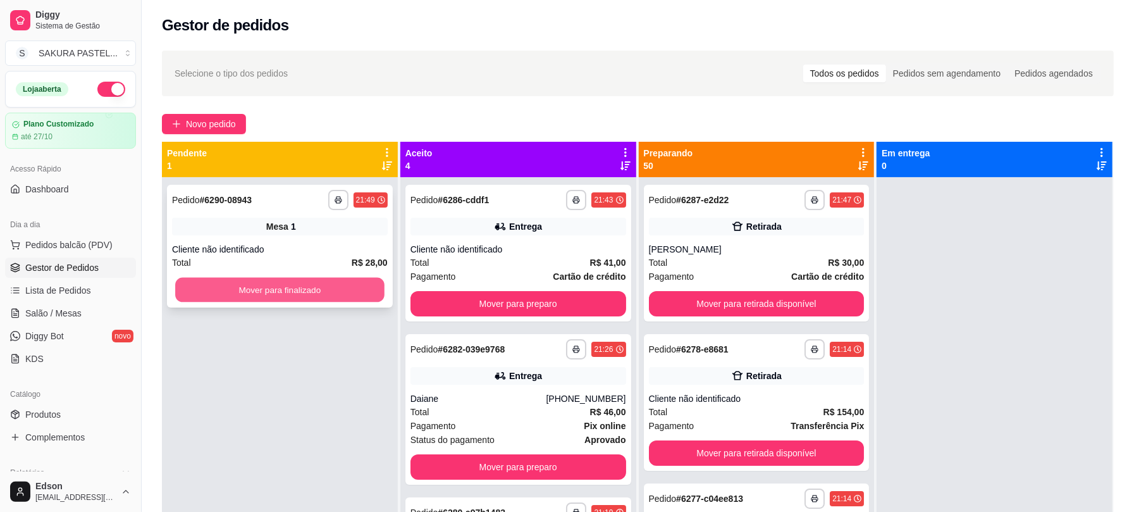
click at [335, 294] on button "Mover para finalizado" at bounding box center [279, 290] width 209 height 25
click at [858, 147] on icon at bounding box center [863, 152] width 11 height 11
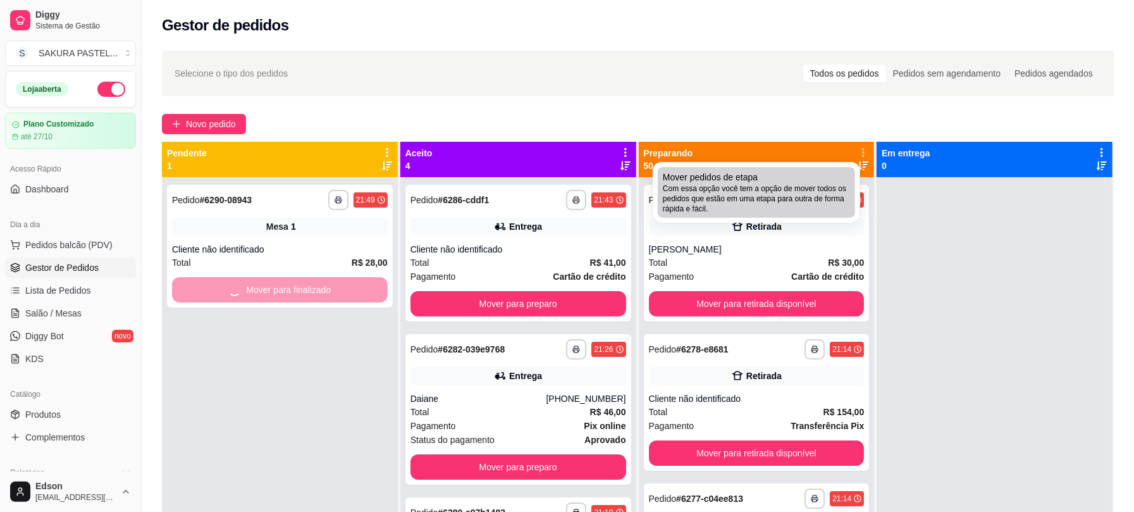
click at [780, 188] on span "Com essa opção você tem a opção de mover todos os pedidos que estão em uma etap…" at bounding box center [756, 198] width 187 height 30
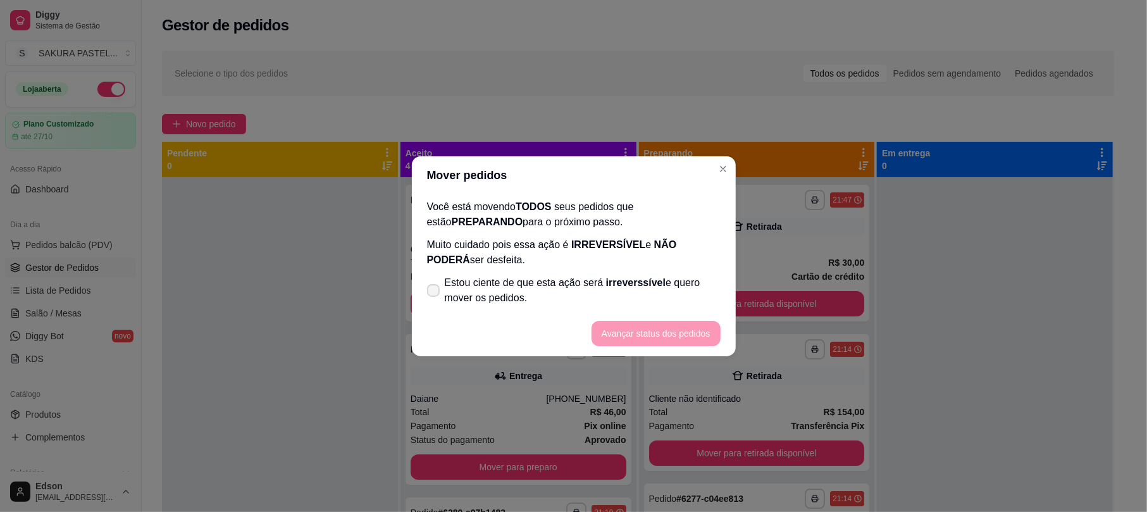
click at [583, 307] on label "Estou ciente de que esta ação será irreverssível e quero mover os pedidos." at bounding box center [574, 290] width 304 height 40
click at [434, 300] on input "Estou ciente de que esta ação será irreverssível e quero mover os pedidos." at bounding box center [430, 296] width 8 height 8
checkbox input "true"
click at [693, 336] on button "Avançar status dos pedidos" at bounding box center [655, 333] width 129 height 25
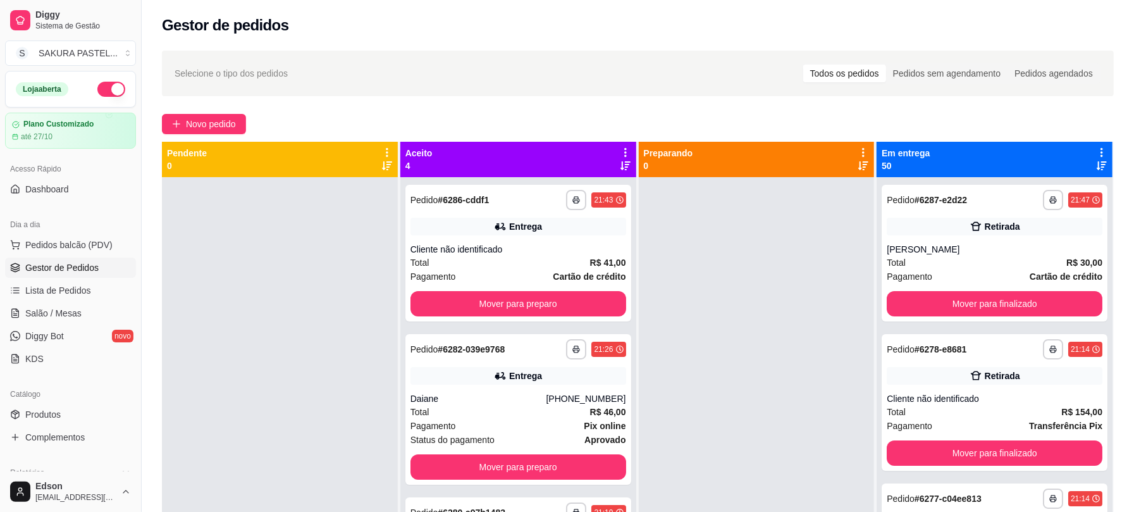
click at [1098, 152] on div "Em entrega 50" at bounding box center [994, 159] width 236 height 35
click at [1093, 152] on div "Em entrega 50" at bounding box center [994, 159] width 236 height 35
click at [1096, 152] on icon at bounding box center [1101, 152] width 11 height 11
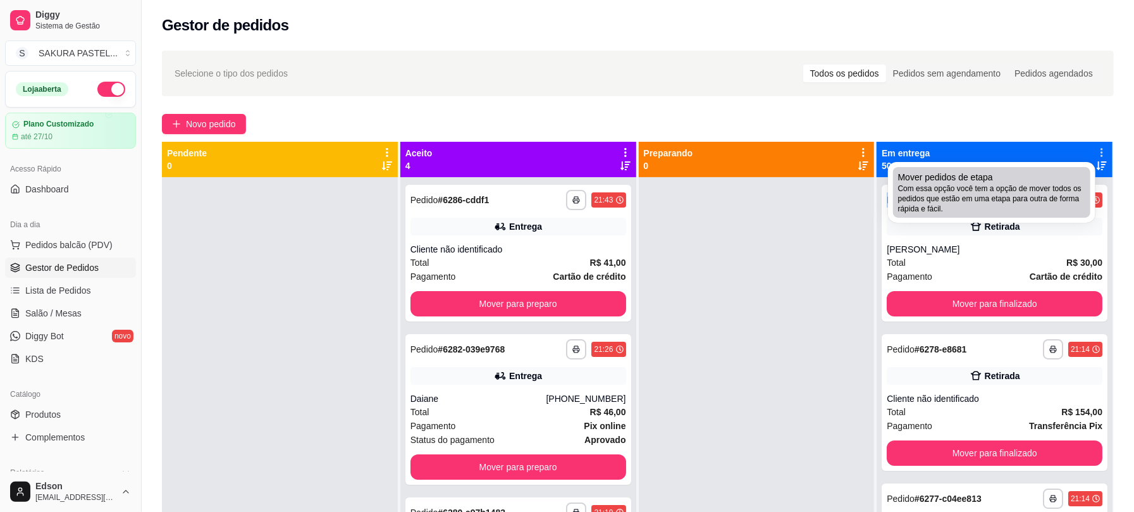
click at [964, 180] on span "Mover pedidos de etapa" at bounding box center [945, 177] width 95 height 13
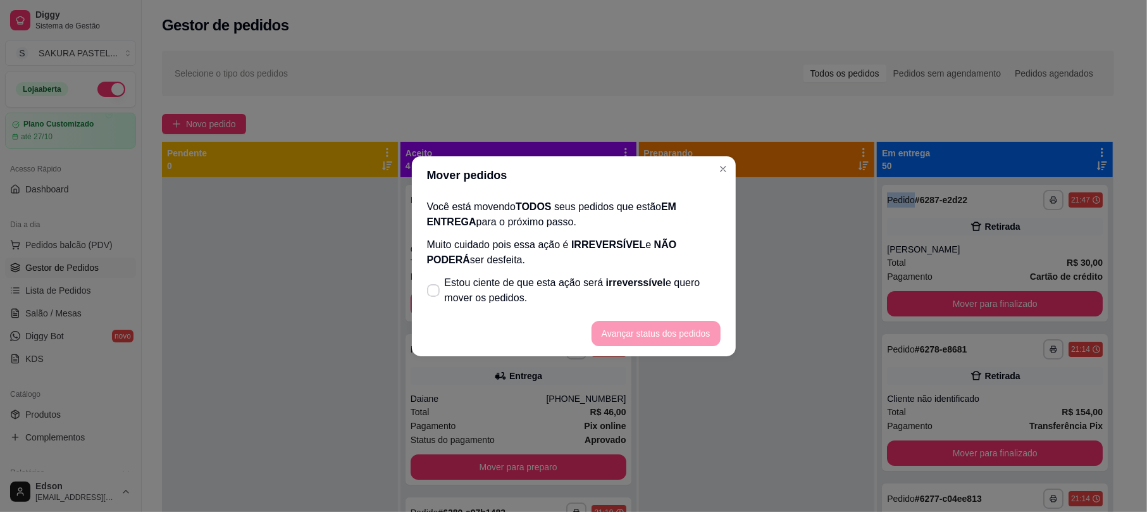
click at [581, 278] on span "Estou ciente de que esta ação será irreverssível e quero mover os pedidos." at bounding box center [583, 290] width 276 height 30
click at [434, 292] on input "Estou ciente de que esta ação será irreverssível e quero mover os pedidos." at bounding box center [430, 296] width 8 height 8
checkbox input "true"
click at [682, 338] on button "Avançar status dos pedidos" at bounding box center [655, 333] width 129 height 25
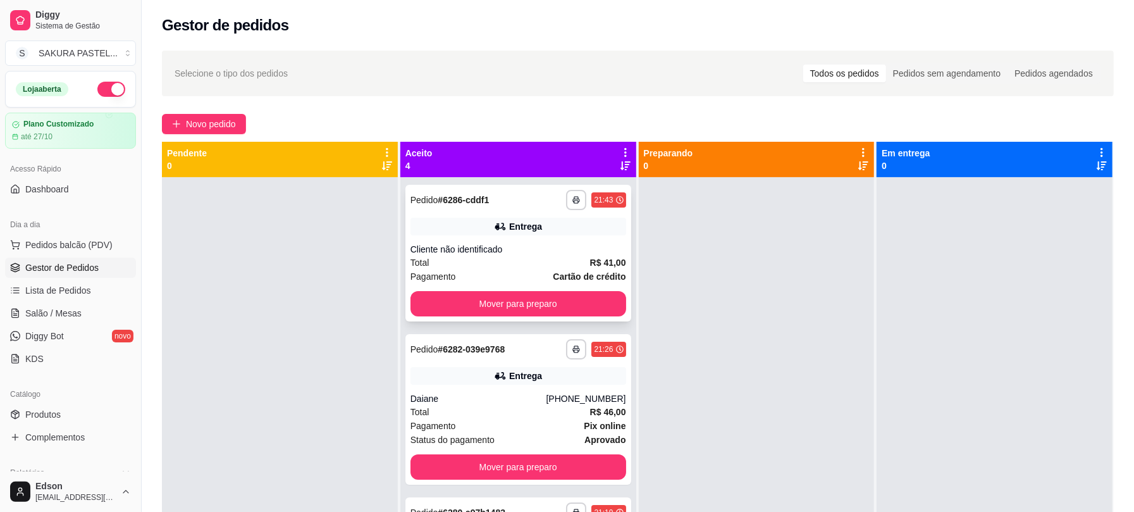
click at [496, 306] on button "Mover para preparo" at bounding box center [518, 303] width 216 height 25
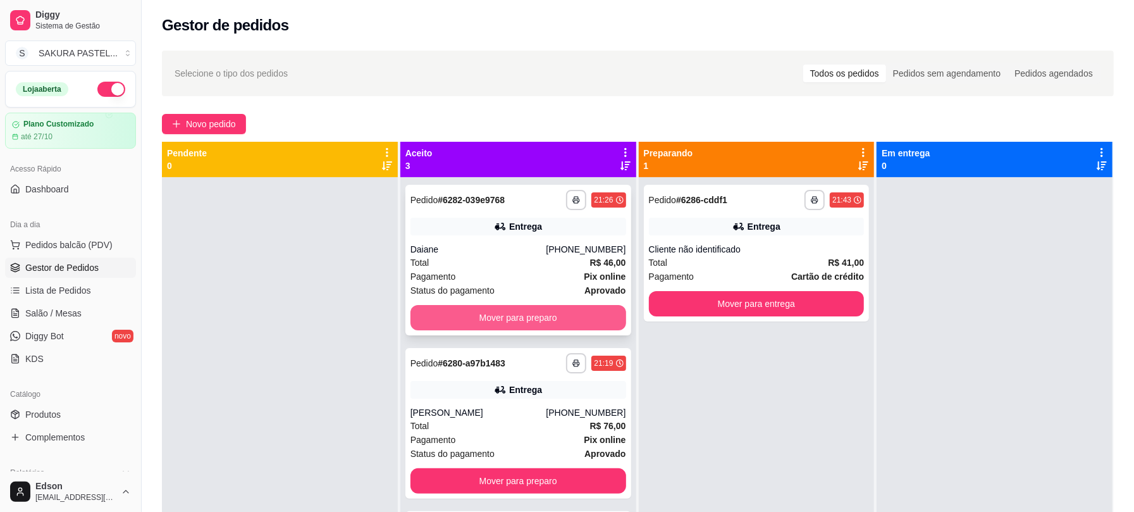
click at [496, 307] on button "Mover para preparo" at bounding box center [518, 317] width 216 height 25
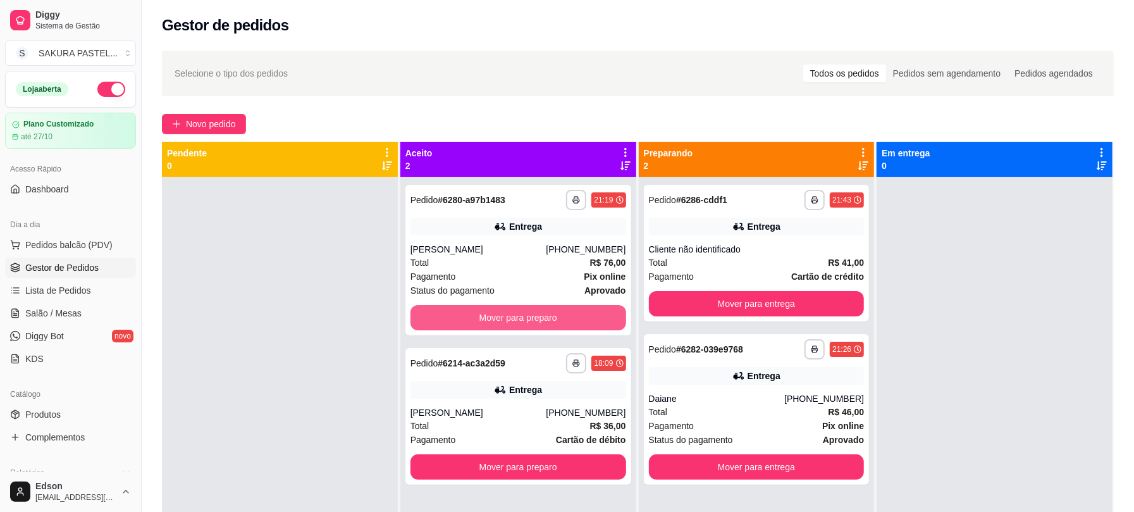
click at [496, 307] on button "Mover para preparo" at bounding box center [518, 317] width 216 height 25
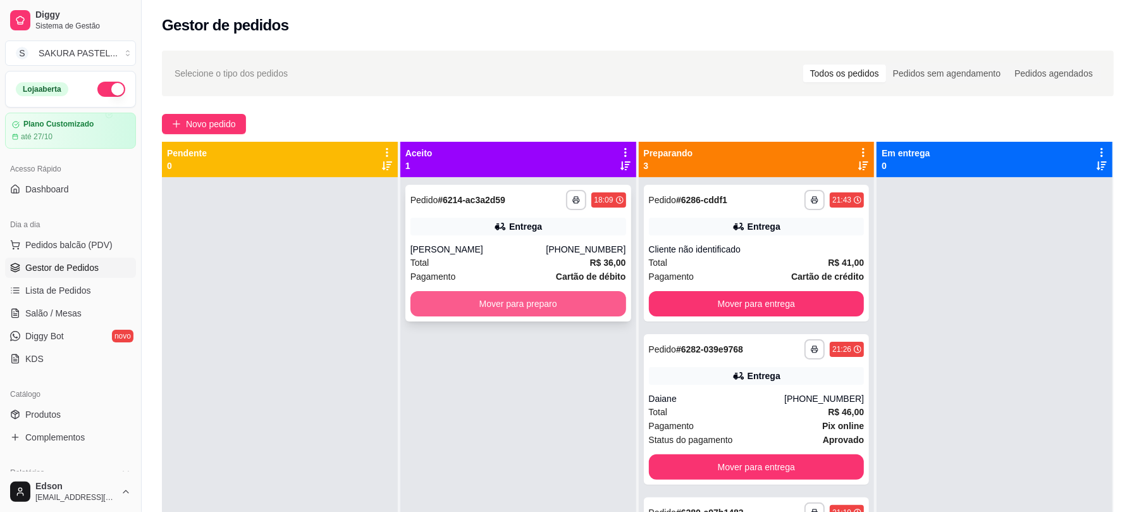
click at [496, 307] on button "Mover para preparo" at bounding box center [518, 303] width 216 height 25
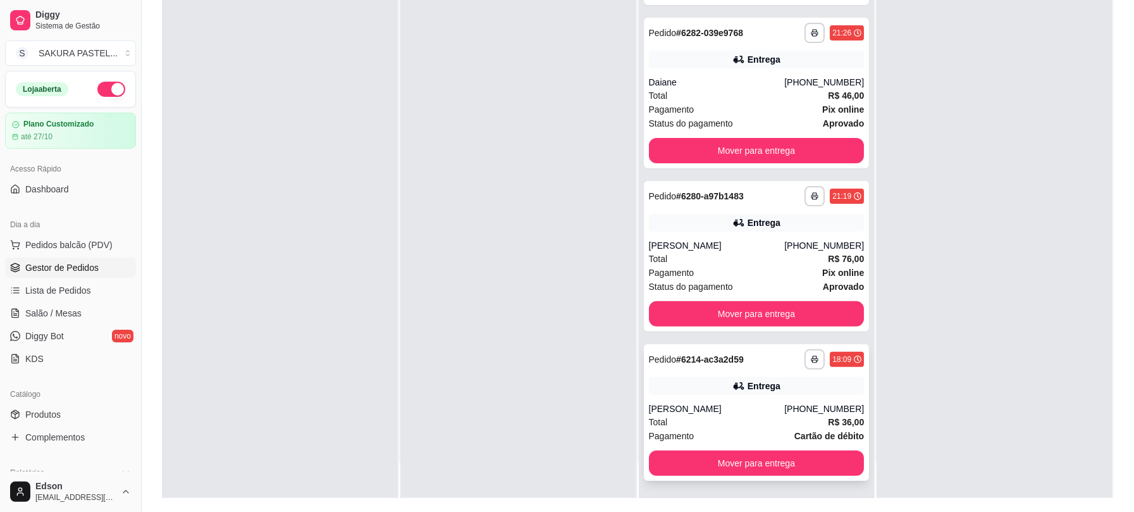
scroll to position [193, 0]
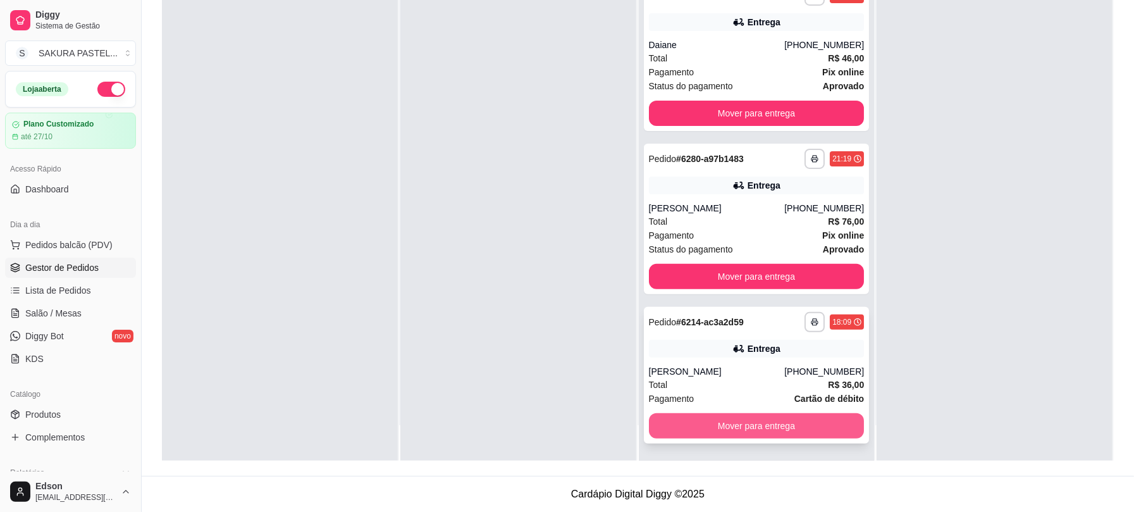
click at [813, 421] on button "Mover para entrega" at bounding box center [757, 425] width 216 height 25
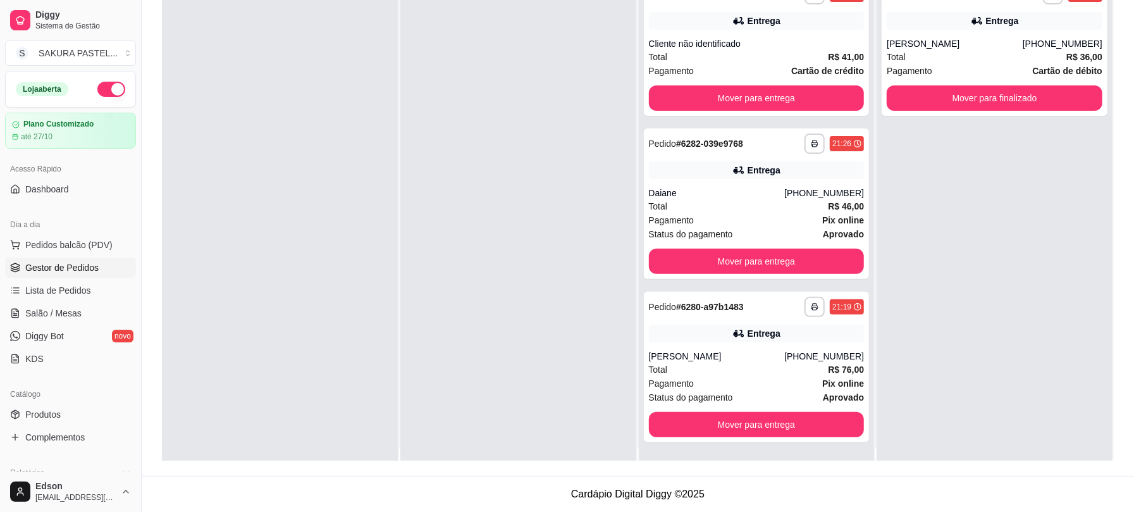
scroll to position [0, 0]
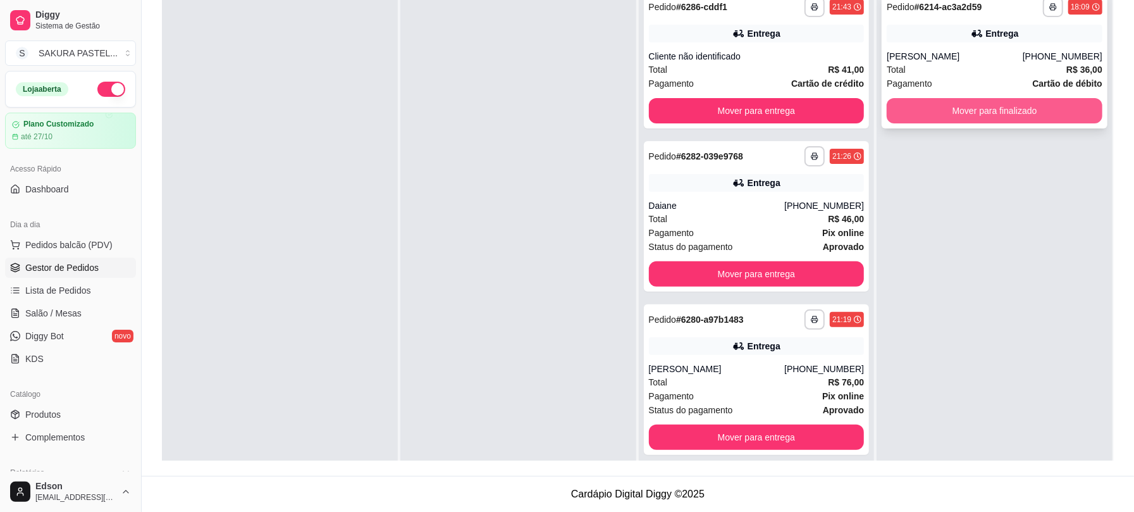
click at [946, 99] on button "Mover para finalizado" at bounding box center [995, 110] width 216 height 25
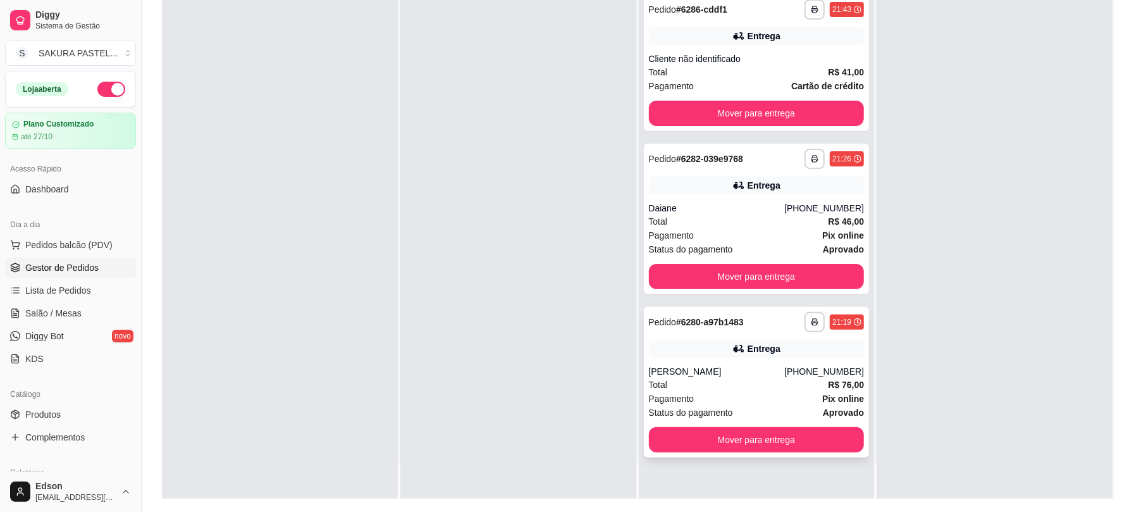
scroll to position [193, 0]
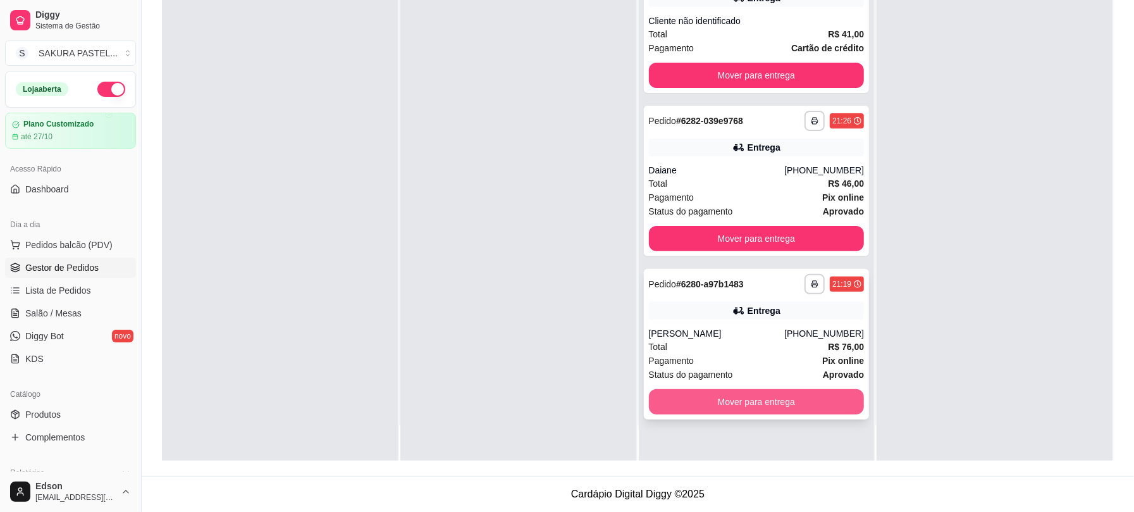
click at [815, 405] on button "Mover para entrega" at bounding box center [757, 401] width 216 height 25
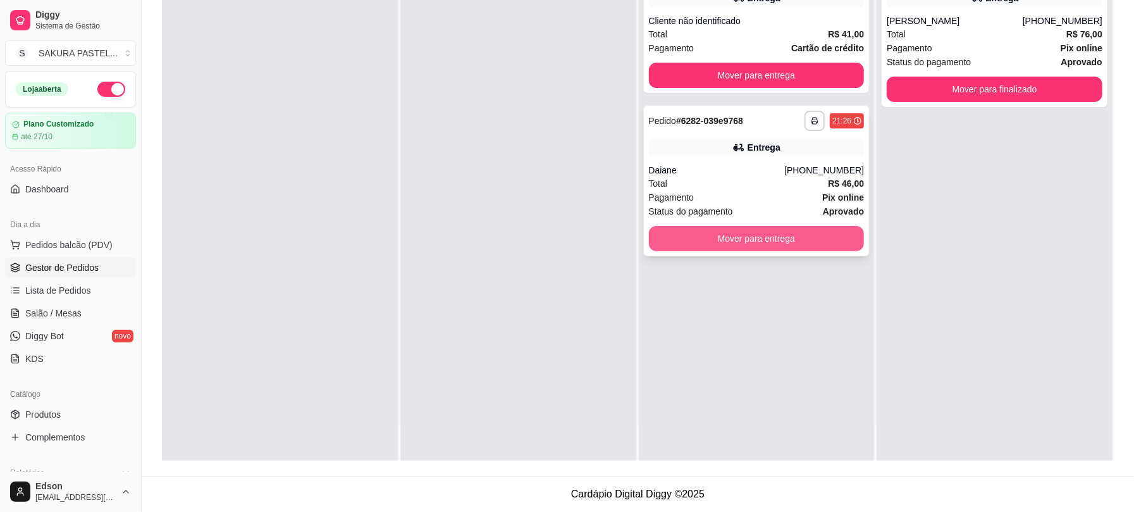
click at [804, 247] on button "Mover para entrega" at bounding box center [757, 238] width 216 height 25
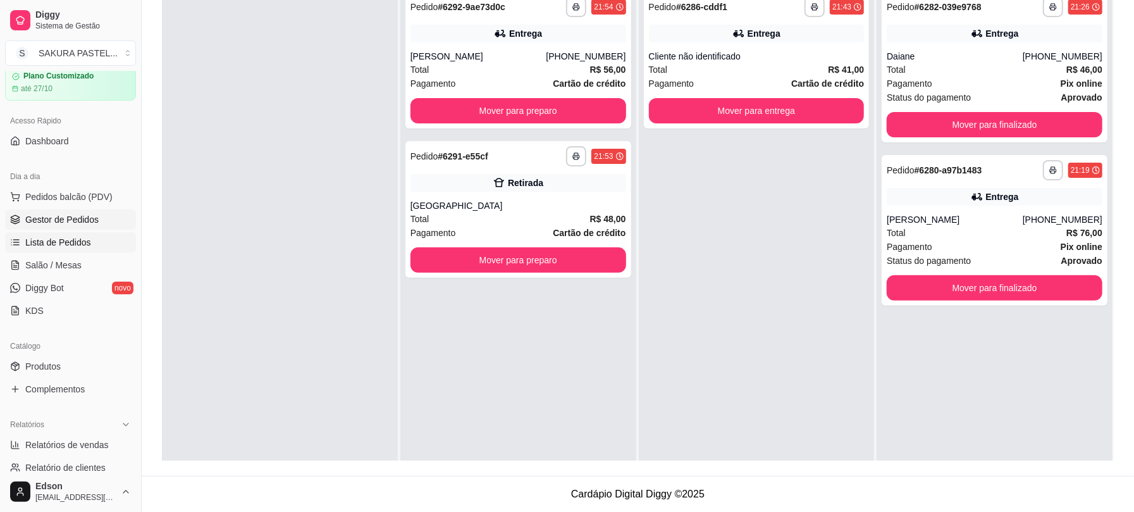
scroll to position [398, 0]
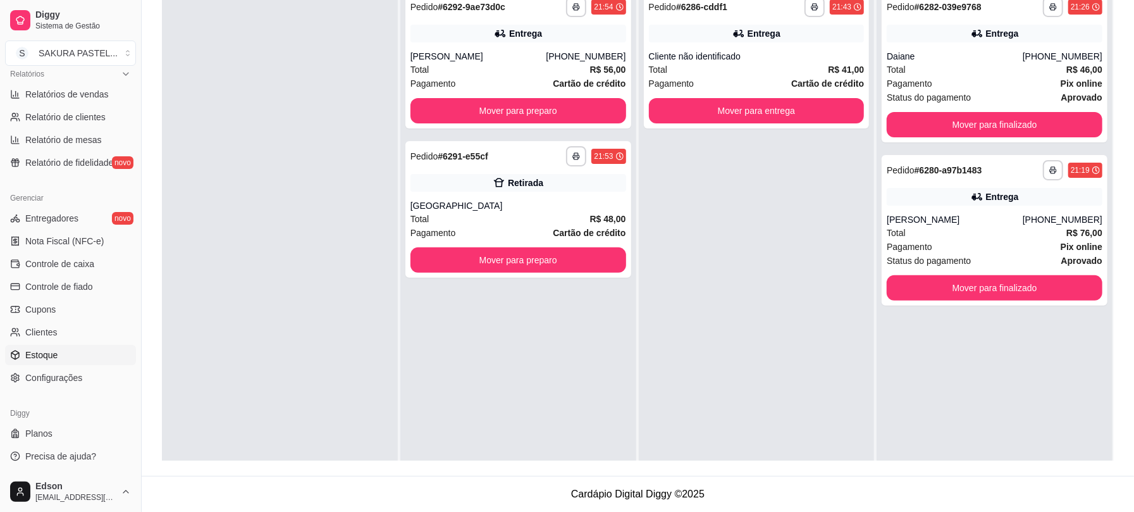
click at [72, 359] on link "Estoque" at bounding box center [70, 355] width 131 height 20
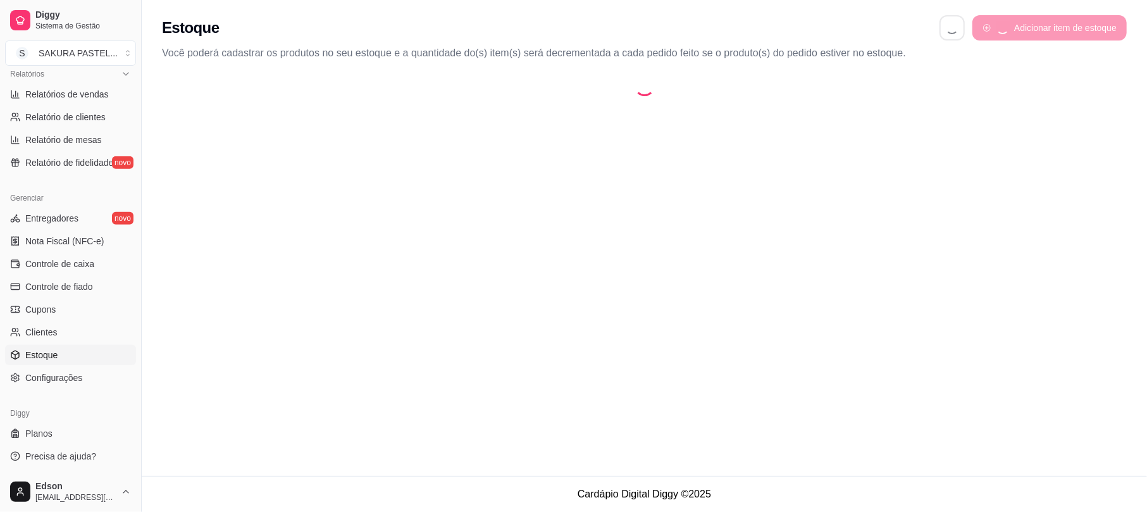
select select "QUANTITY_ORDER"
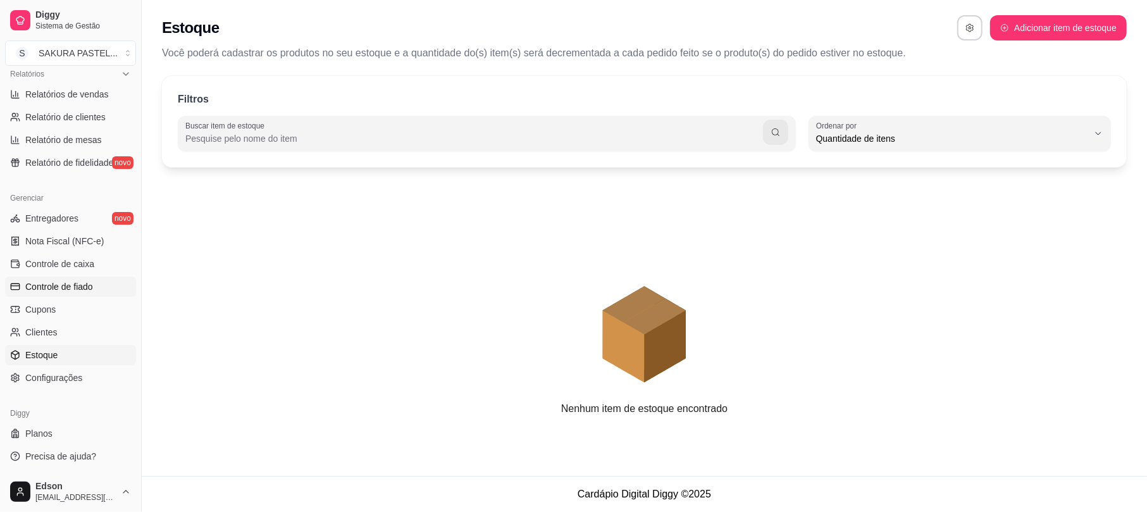
scroll to position [48, 0]
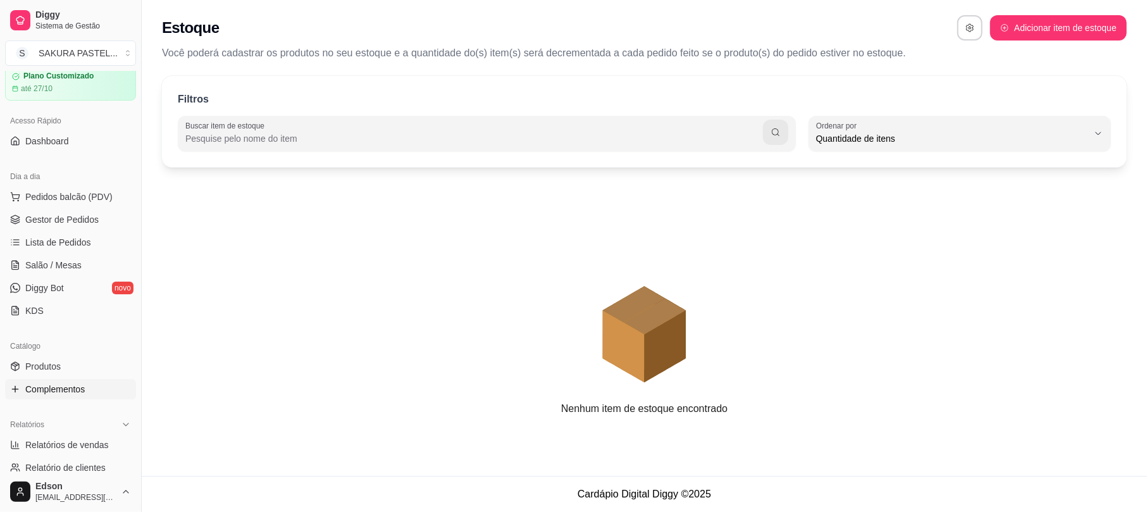
click at [57, 379] on link "Complementos" at bounding box center [70, 389] width 131 height 20
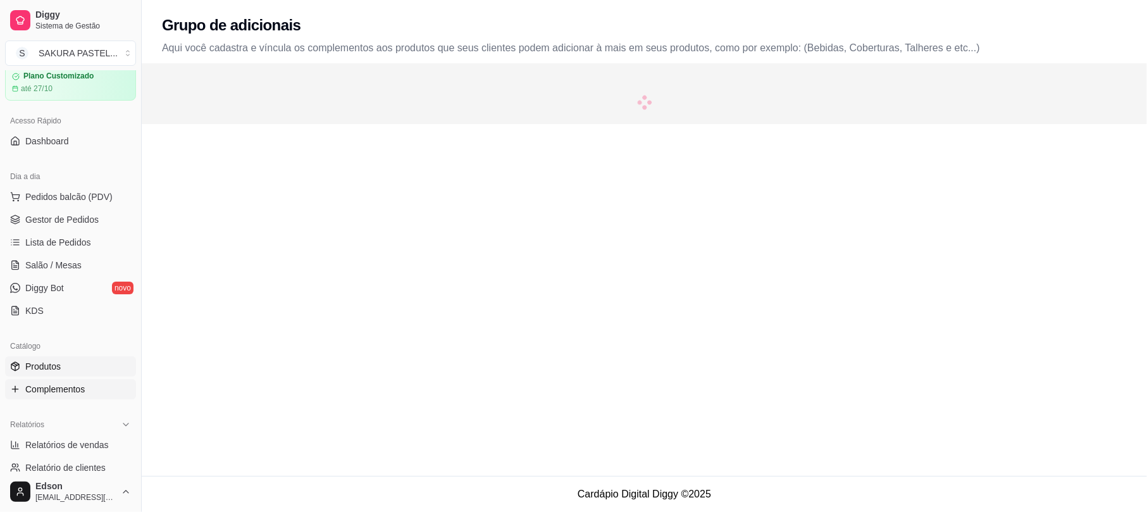
click at [51, 363] on span "Produtos" at bounding box center [42, 366] width 35 height 13
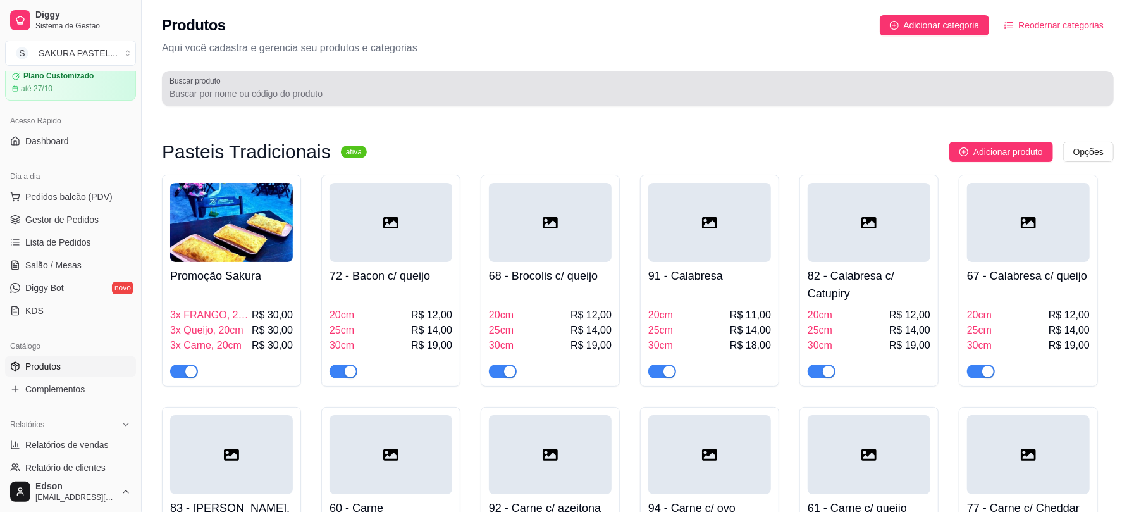
click at [327, 87] on input "Buscar produto" at bounding box center [637, 93] width 937 height 13
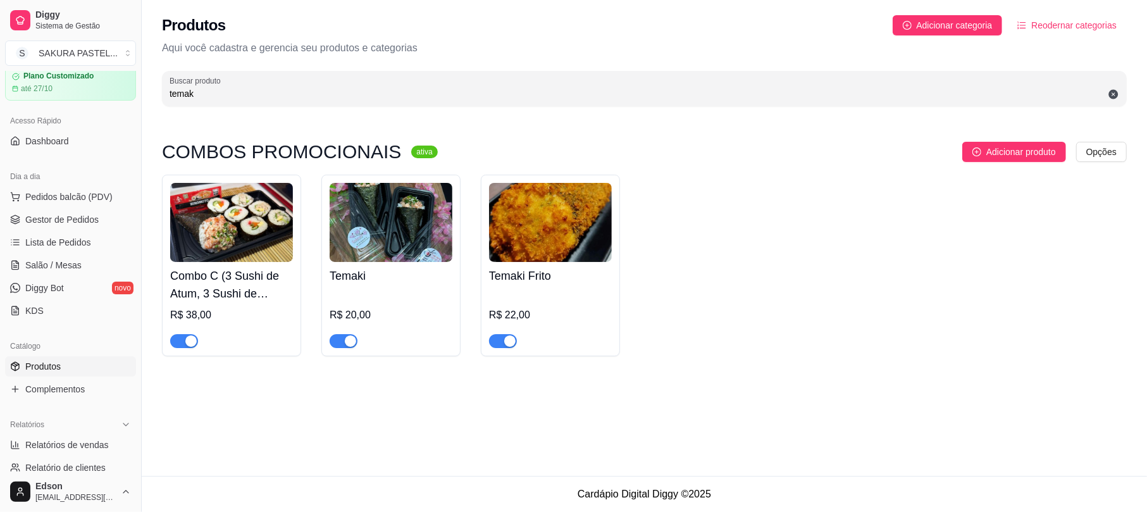
type input "temak"
click at [488, 340] on div "Temaki Frito R$ 22,00" at bounding box center [550, 265] width 139 height 181
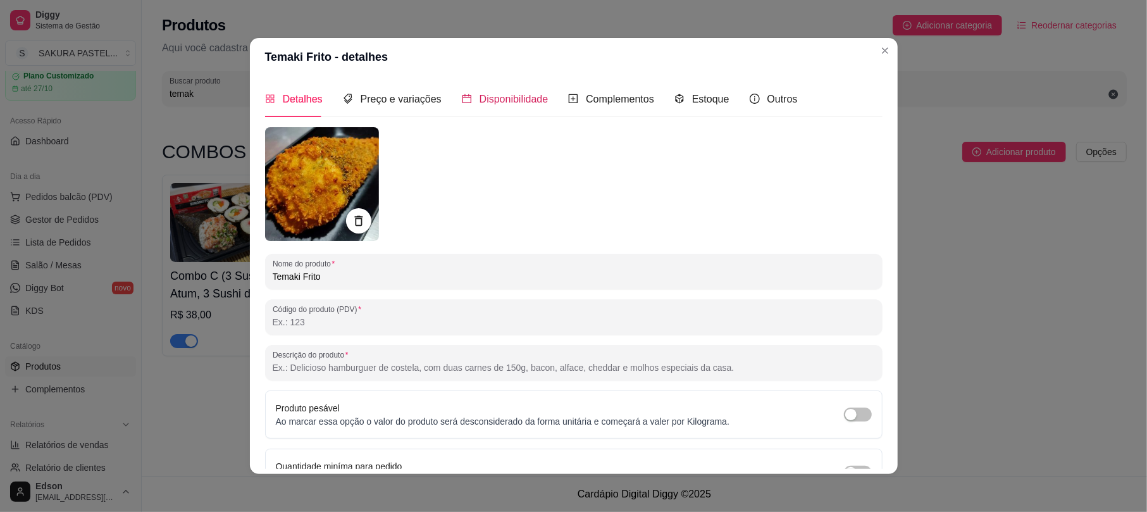
click at [479, 95] on span "Disponibilidade" at bounding box center [513, 99] width 69 height 11
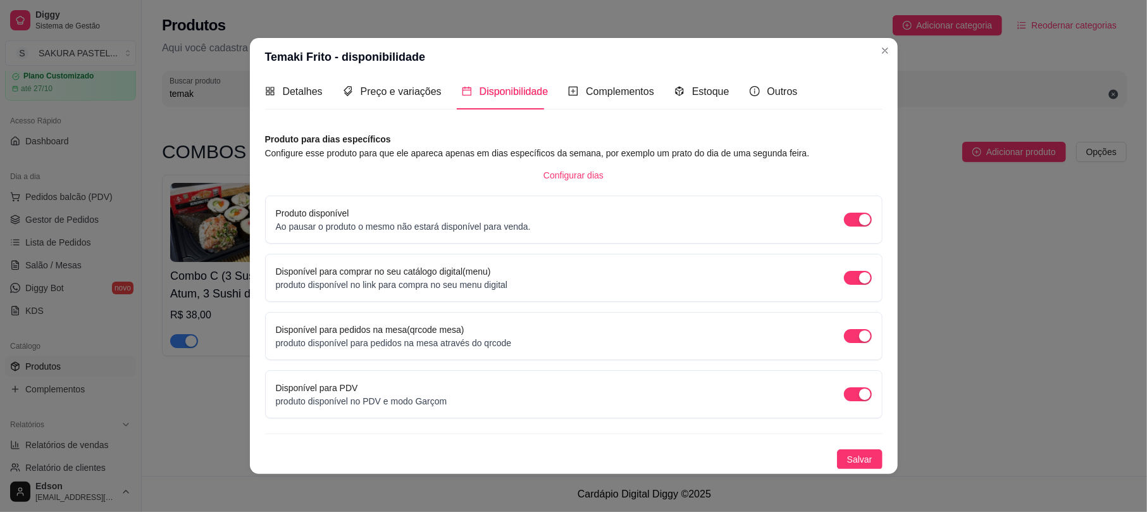
scroll to position [10, 0]
click at [859, 216] on div "button" at bounding box center [864, 218] width 11 height 11
click at [851, 269] on div "Disponível para comprar no seu catálogo digital(menu) produto disponível no lin…" at bounding box center [574, 277] width 596 height 27
click at [859, 276] on div "button" at bounding box center [864, 276] width 11 height 11
click at [844, 279] on span "button" at bounding box center [858, 277] width 28 height 14
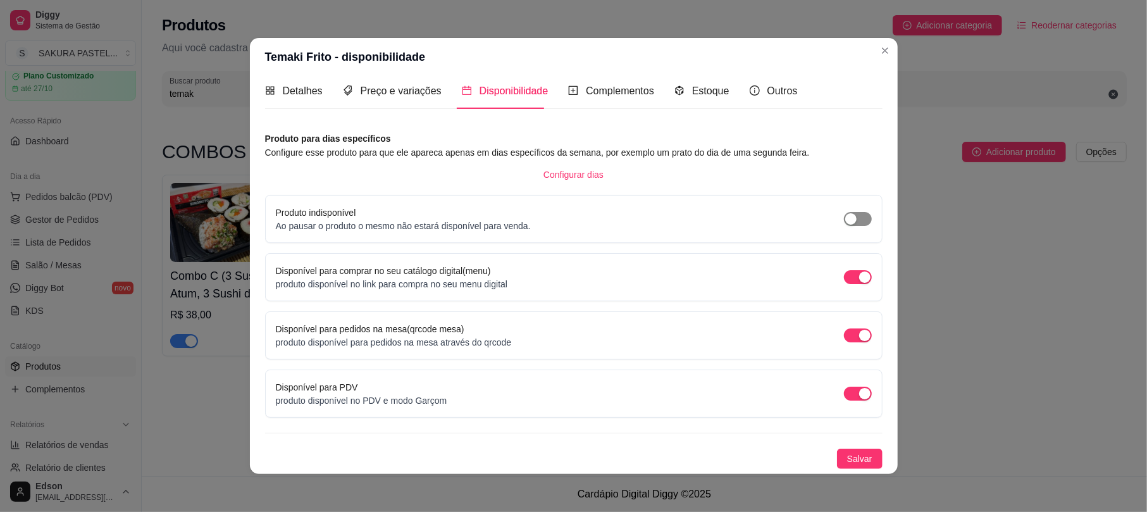
click at [844, 223] on span "button" at bounding box center [858, 219] width 28 height 14
click at [298, 95] on div "Detalhes" at bounding box center [294, 91] width 58 height 16
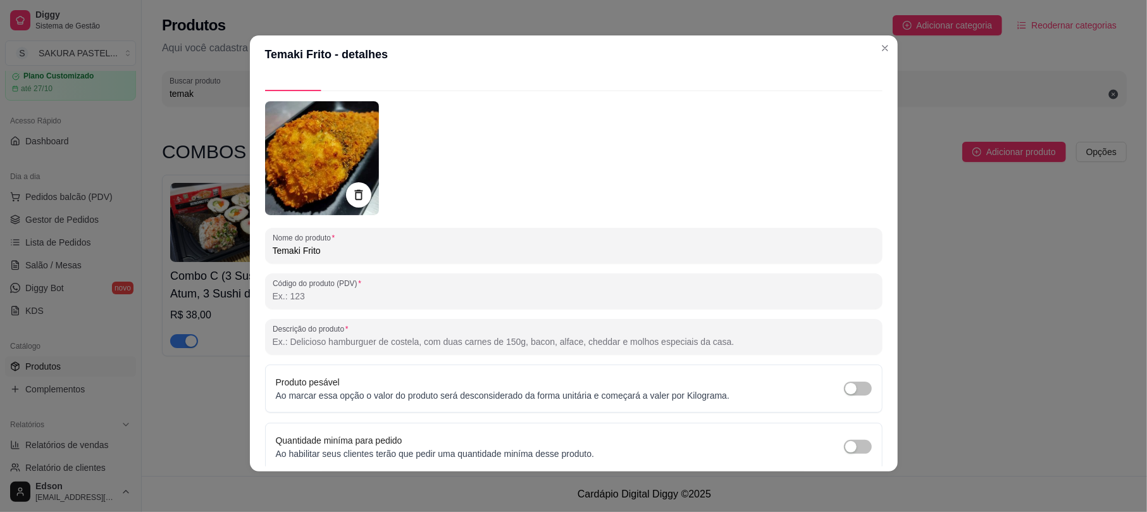
scroll to position [0, 0]
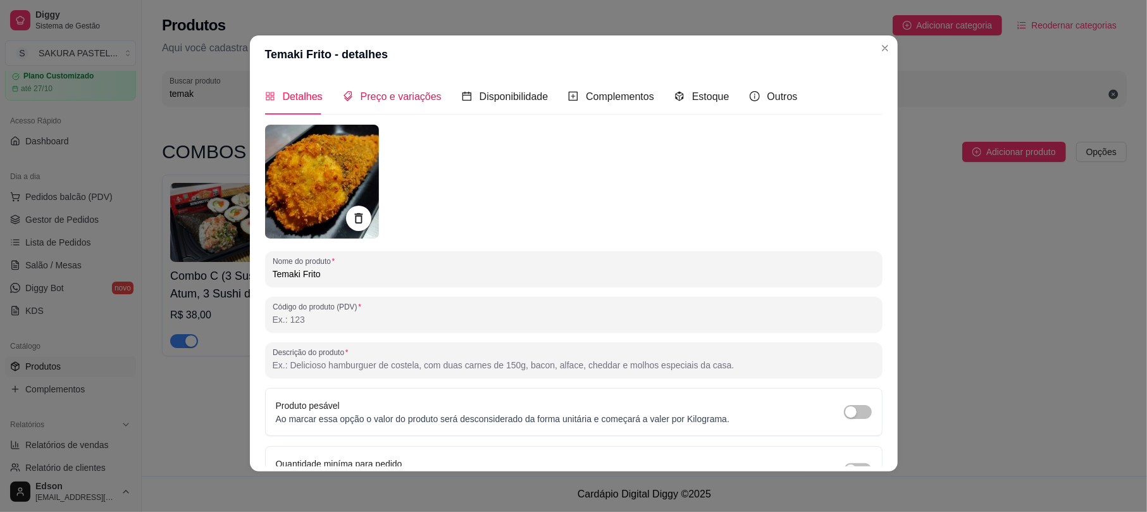
click at [400, 101] on span "Preço e variações" at bounding box center [400, 96] width 81 height 11
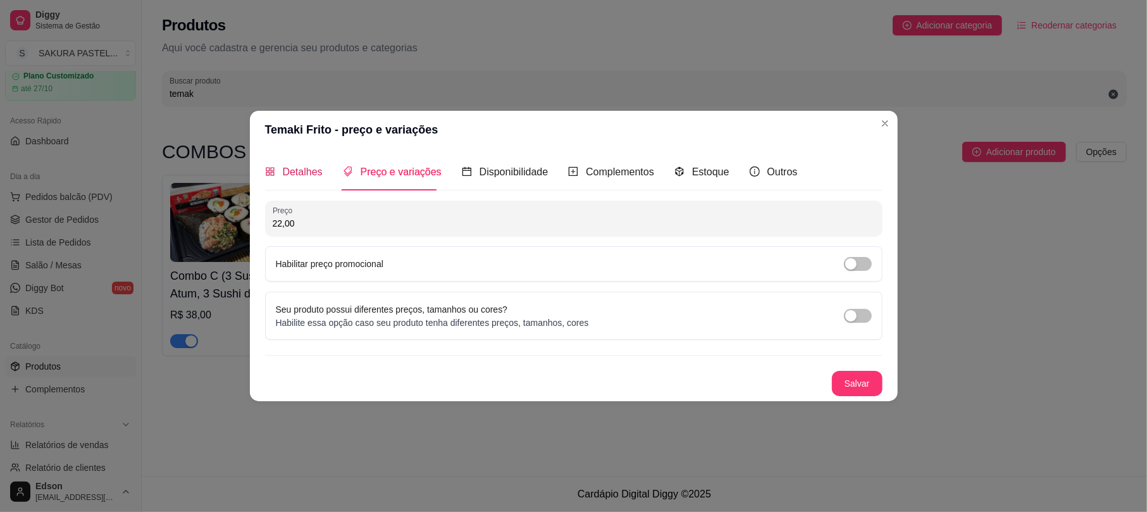
click at [271, 164] on div "Detalhes" at bounding box center [294, 172] width 58 height 16
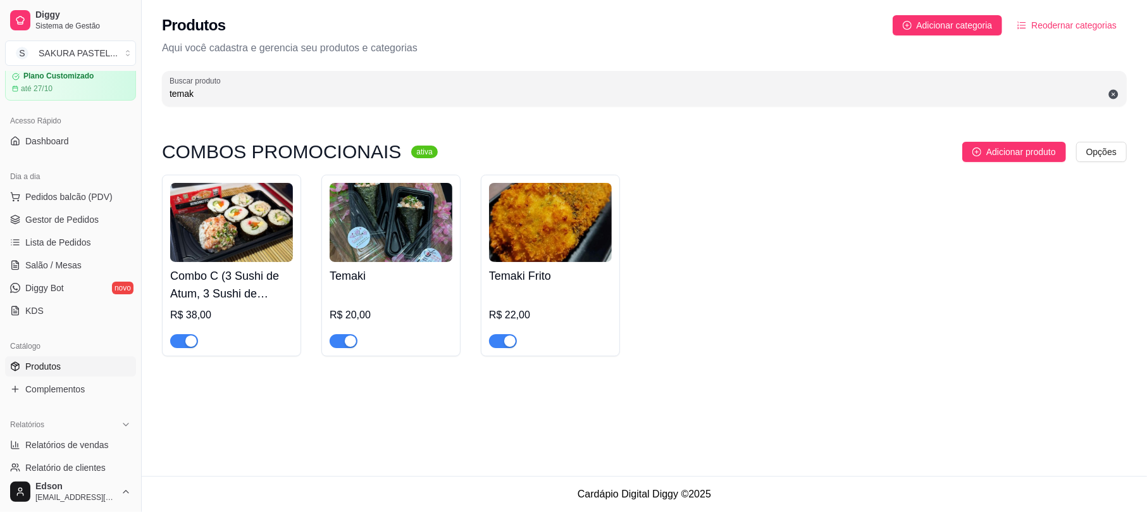
click at [512, 337] on div "button" at bounding box center [509, 340] width 11 height 11
click at [37, 261] on span "Salão / Mesas" at bounding box center [53, 265] width 56 height 13
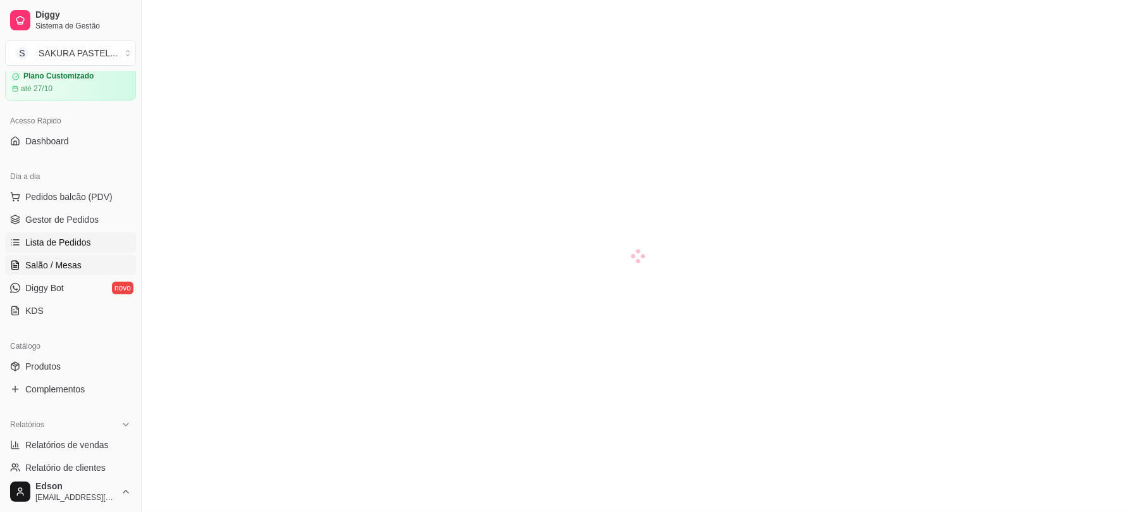
click at [69, 246] on span "Lista de Pedidos" at bounding box center [58, 242] width 66 height 13
click at [76, 264] on span "Salão / Mesas" at bounding box center [53, 265] width 56 height 13
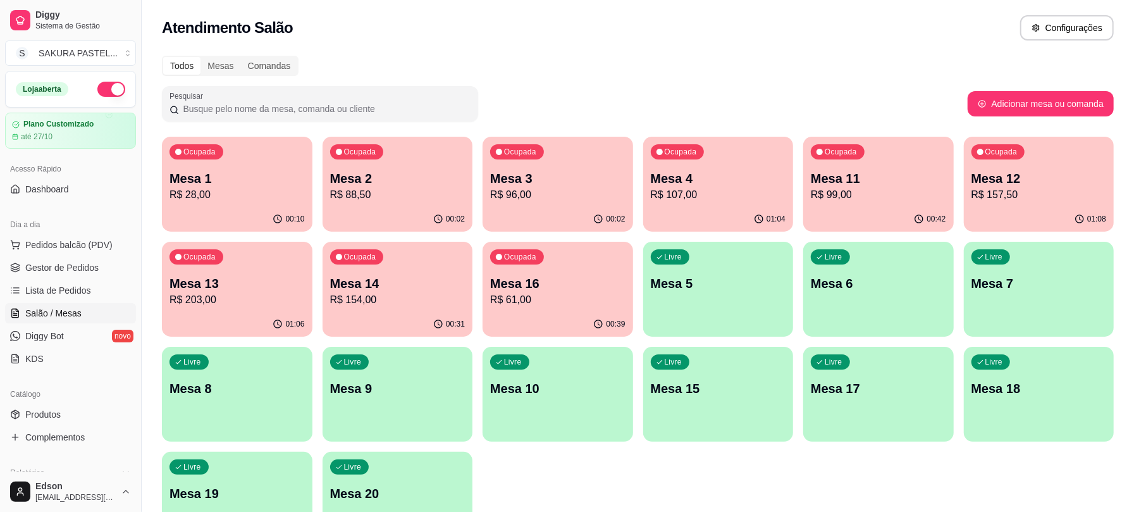
click at [560, 272] on div "Ocupada Mesa 16 R$ 61,00" at bounding box center [558, 277] width 151 height 70
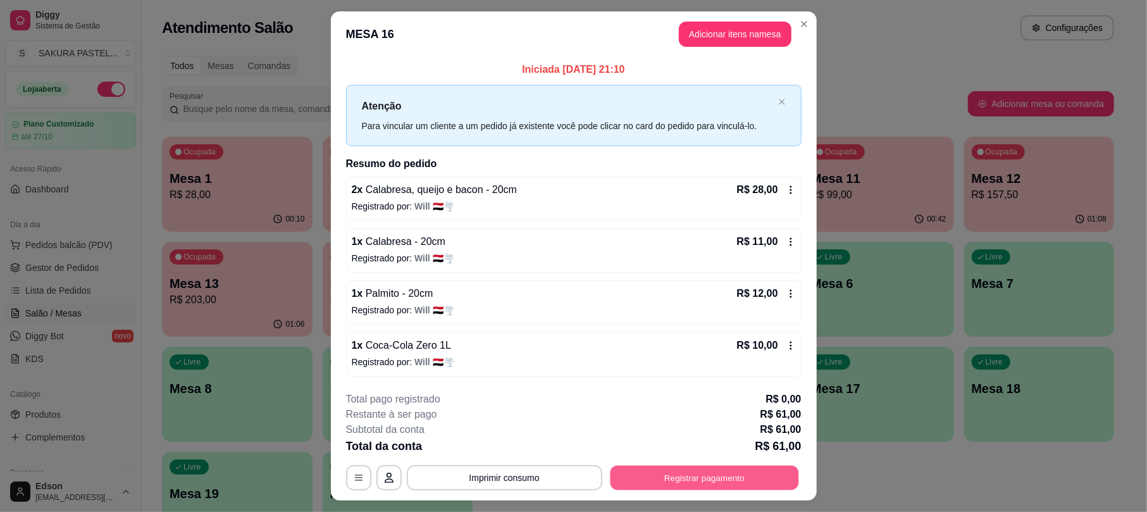
click at [717, 478] on button "Registrar pagamento" at bounding box center [704, 477] width 188 height 25
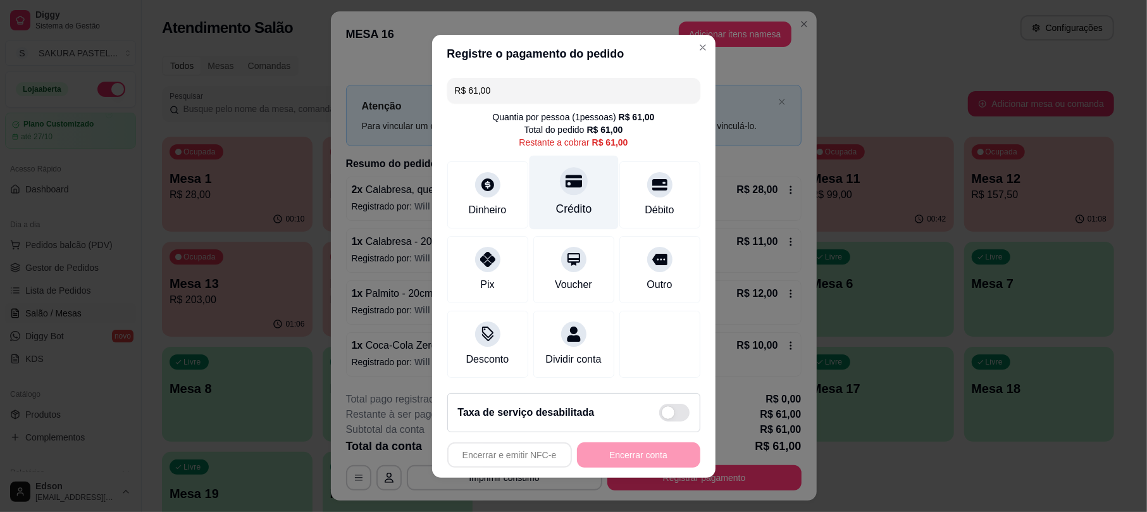
click at [573, 167] on div "Crédito" at bounding box center [573, 192] width 89 height 74
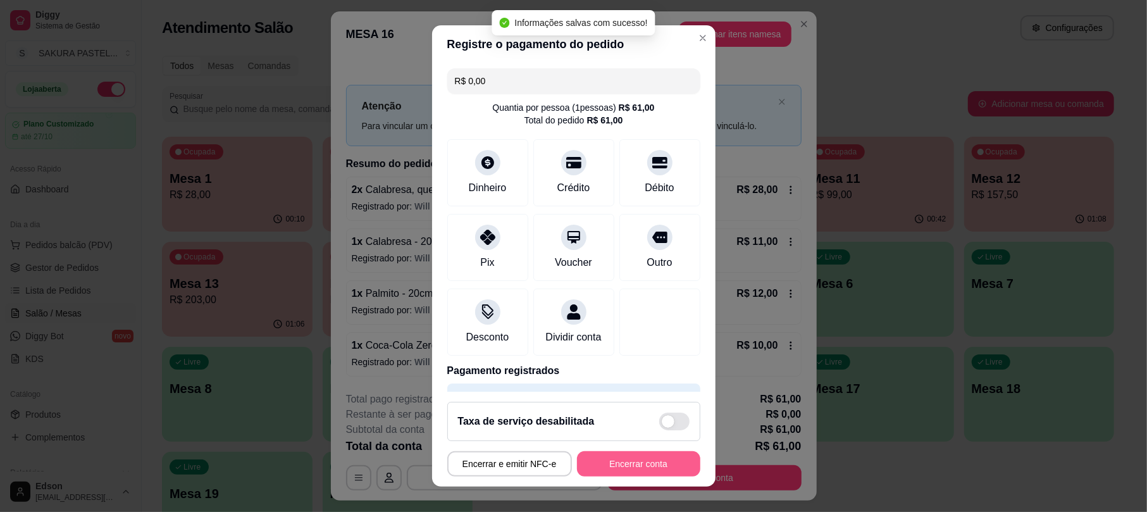
type input "R$ 0,00"
click at [650, 458] on button "Encerrar conta" at bounding box center [638, 463] width 123 height 25
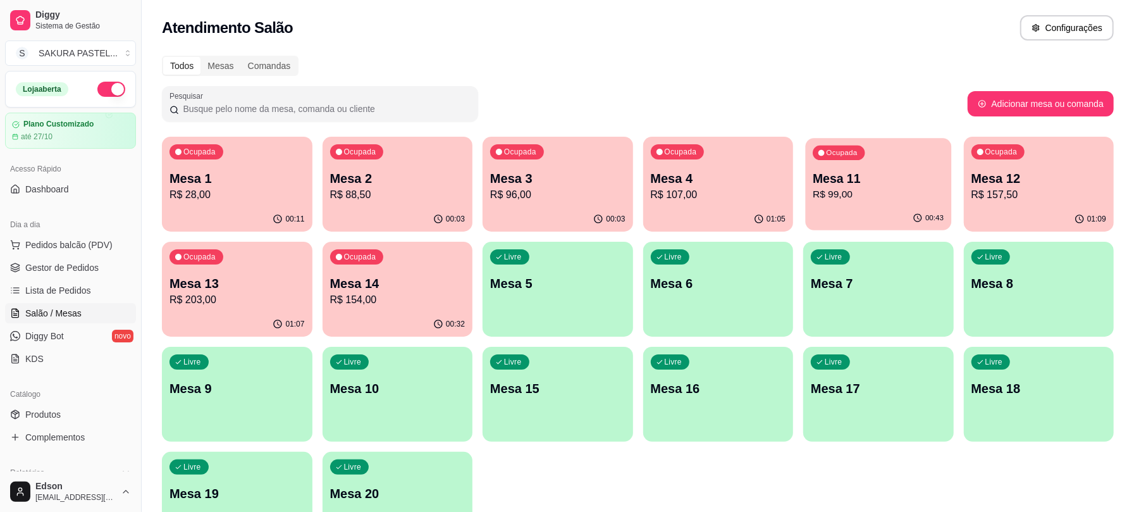
click at [901, 161] on div "Ocupada Mesa 11 R$ 99,00" at bounding box center [878, 172] width 145 height 68
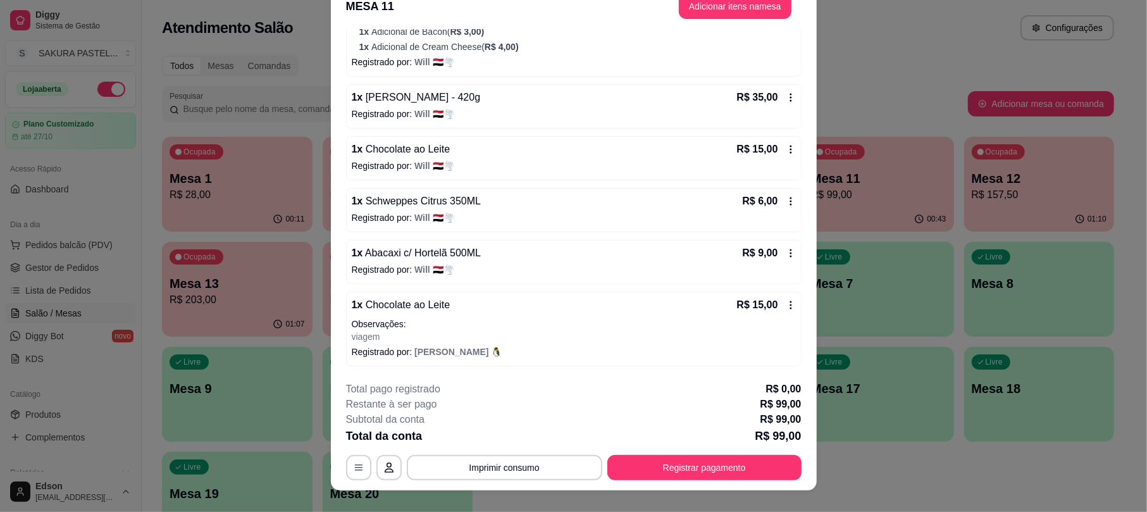
scroll to position [38, 0]
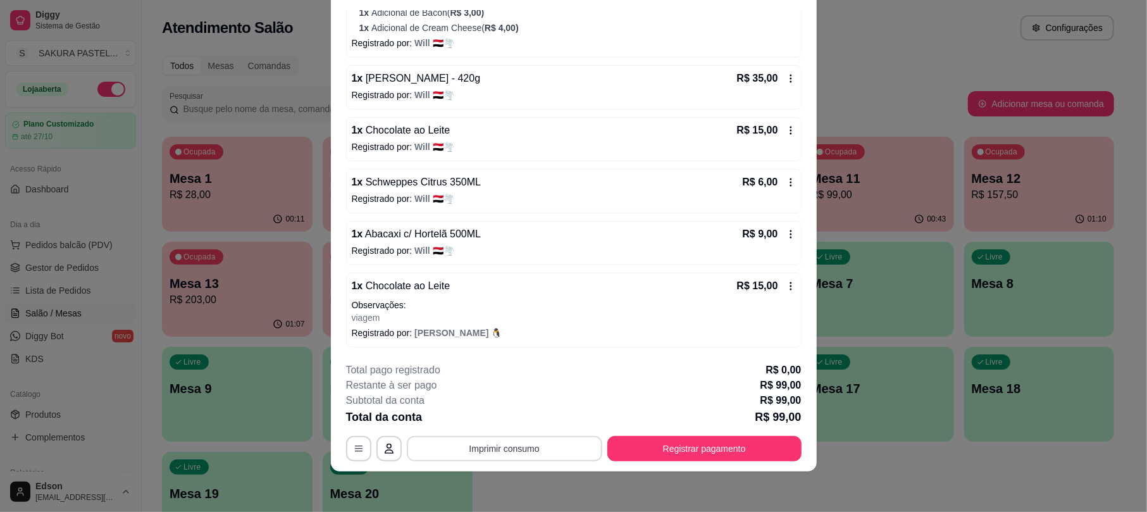
click at [543, 456] on button "Imprimir consumo" at bounding box center [504, 448] width 195 height 25
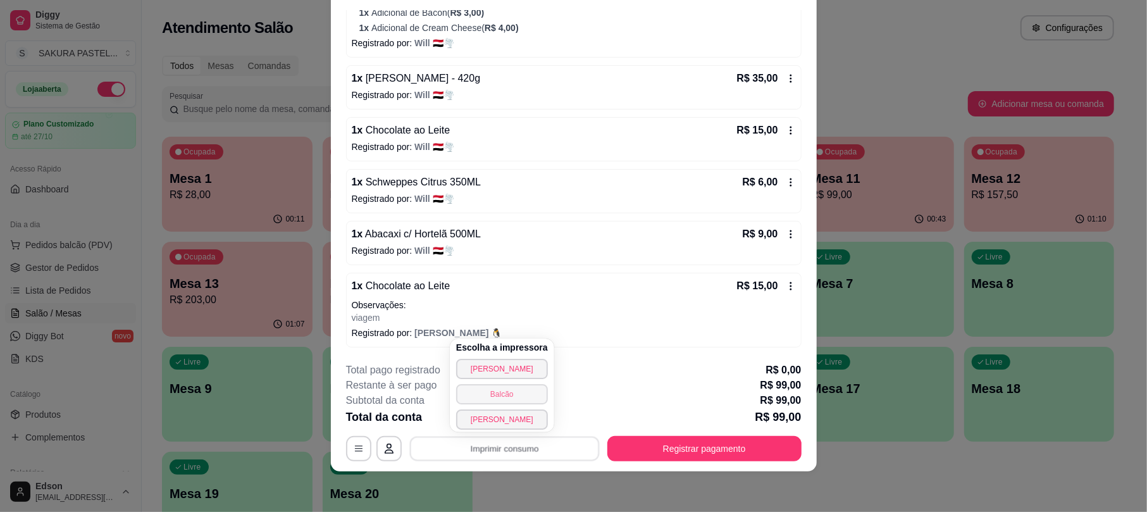
click at [526, 395] on button "Balcão" at bounding box center [502, 394] width 92 height 20
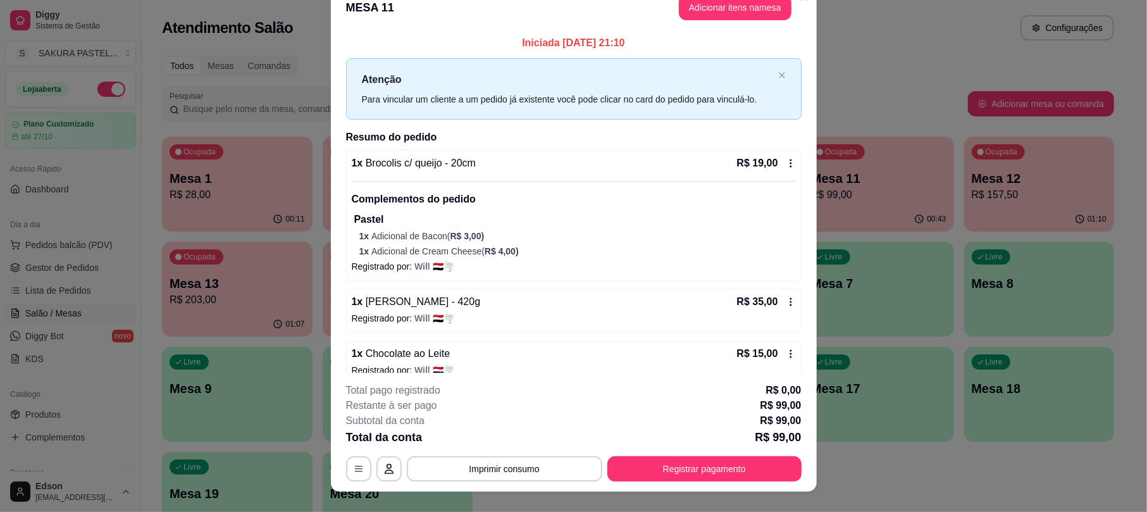
scroll to position [0, 0]
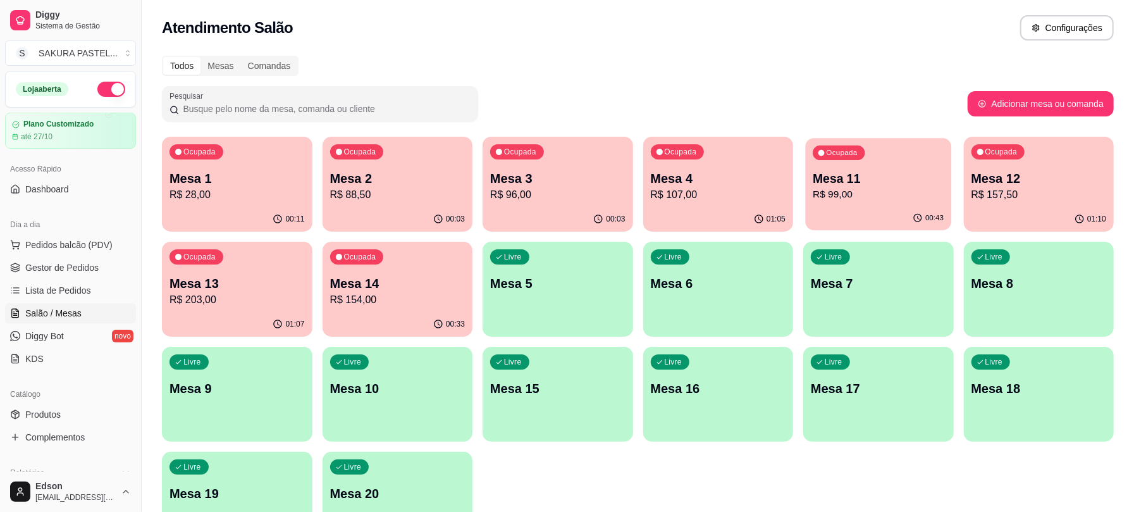
click at [928, 173] on p "Mesa 11" at bounding box center [878, 178] width 131 height 17
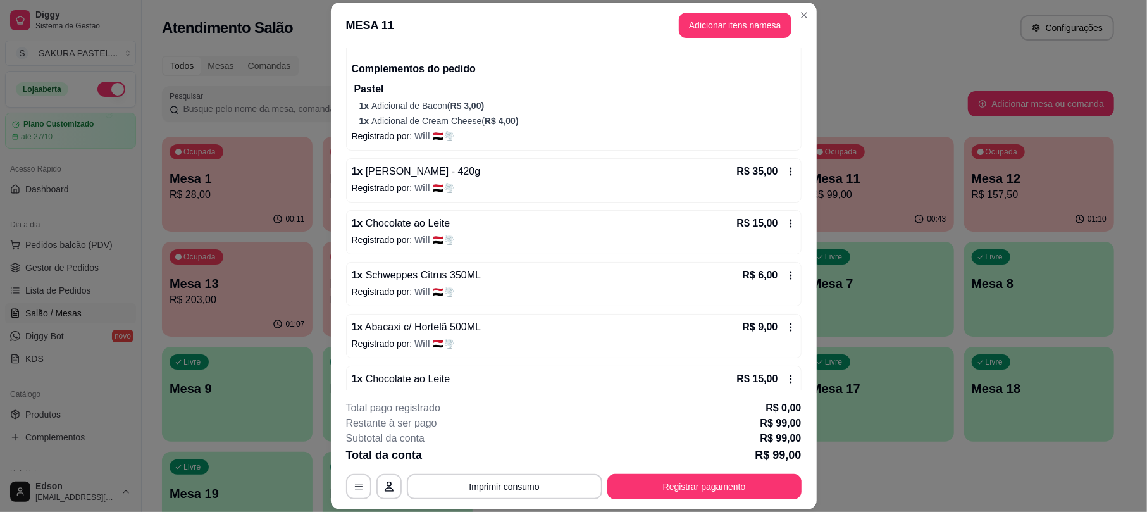
scroll to position [206, 0]
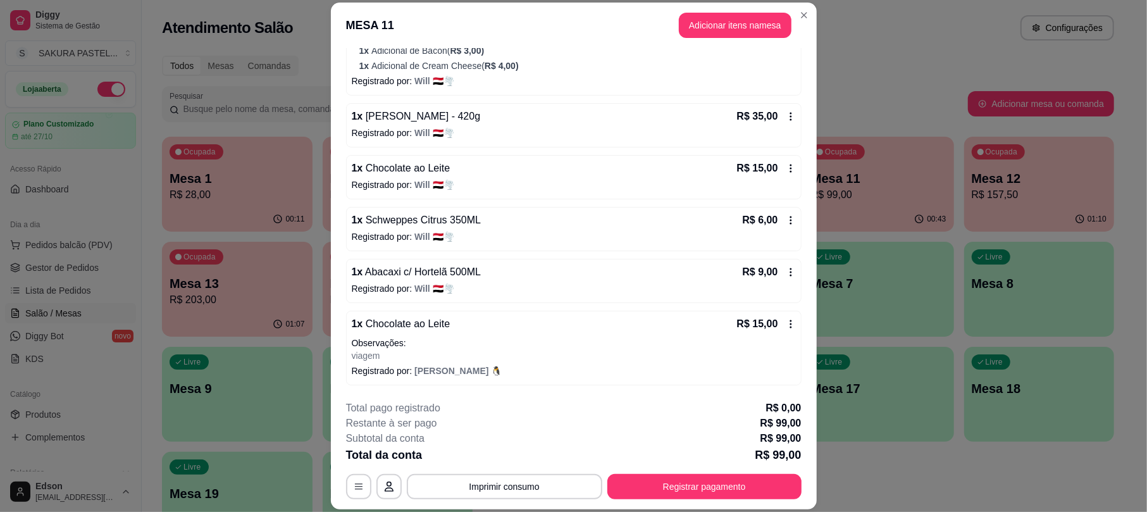
click at [785, 276] on icon at bounding box center [790, 272] width 10 height 10
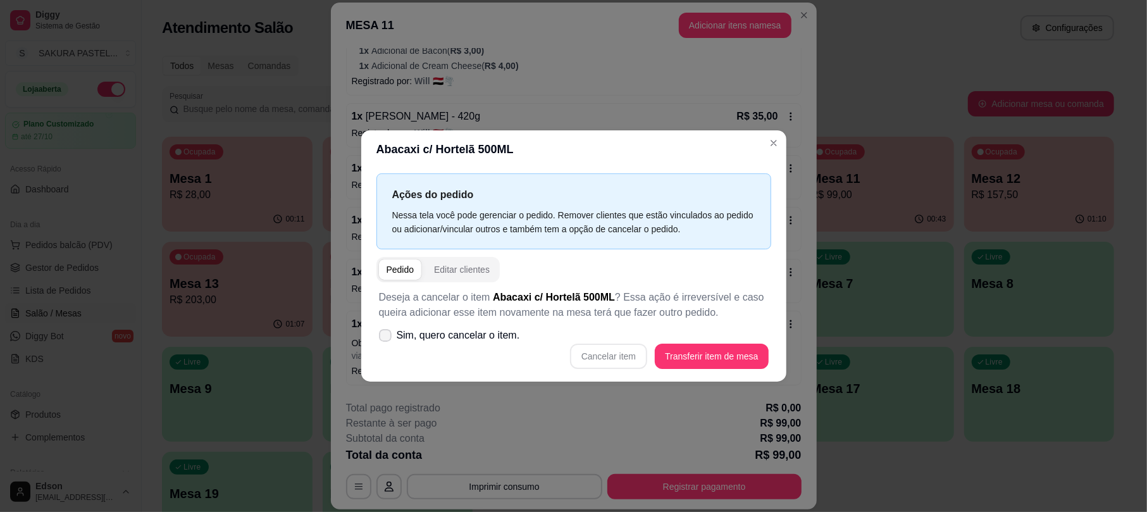
click at [479, 337] on span "Sim, quero cancelar o item." at bounding box center [458, 335] width 123 height 15
click at [386, 337] on input "Sim, quero cancelar o item." at bounding box center [382, 341] width 8 height 8
checkbox input "true"
click at [625, 355] on button "Cancelar item" at bounding box center [608, 355] width 77 height 25
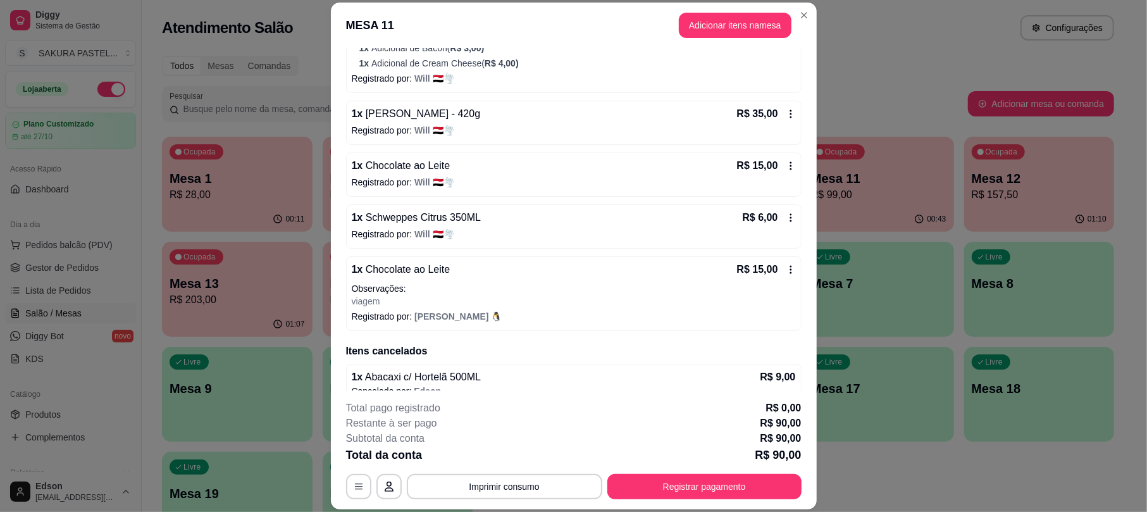
click at [677, 496] on button "Registrar pagamento" at bounding box center [704, 486] width 194 height 25
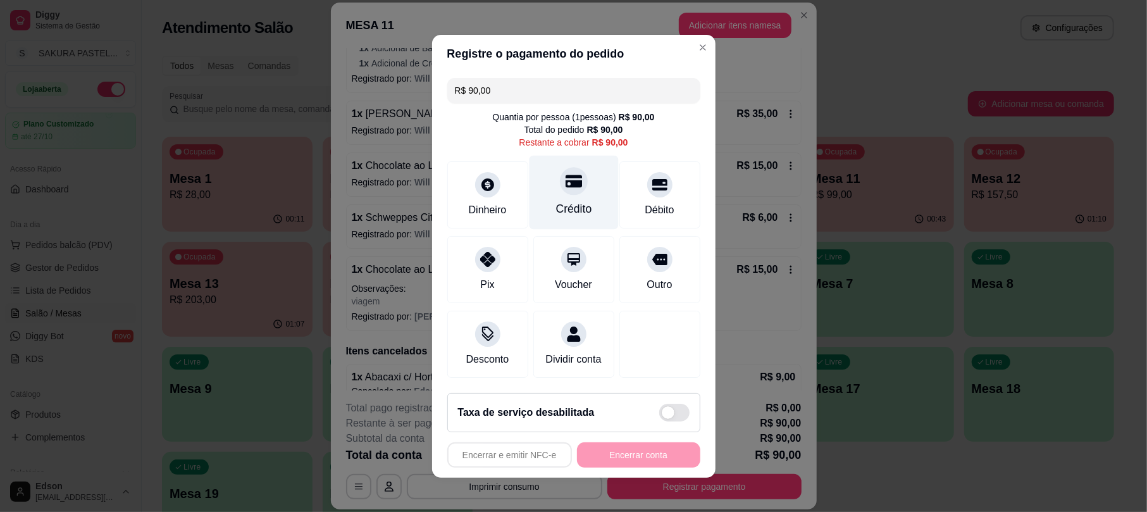
click at [579, 191] on div "Crédito" at bounding box center [573, 192] width 89 height 74
type input "R$ 0,00"
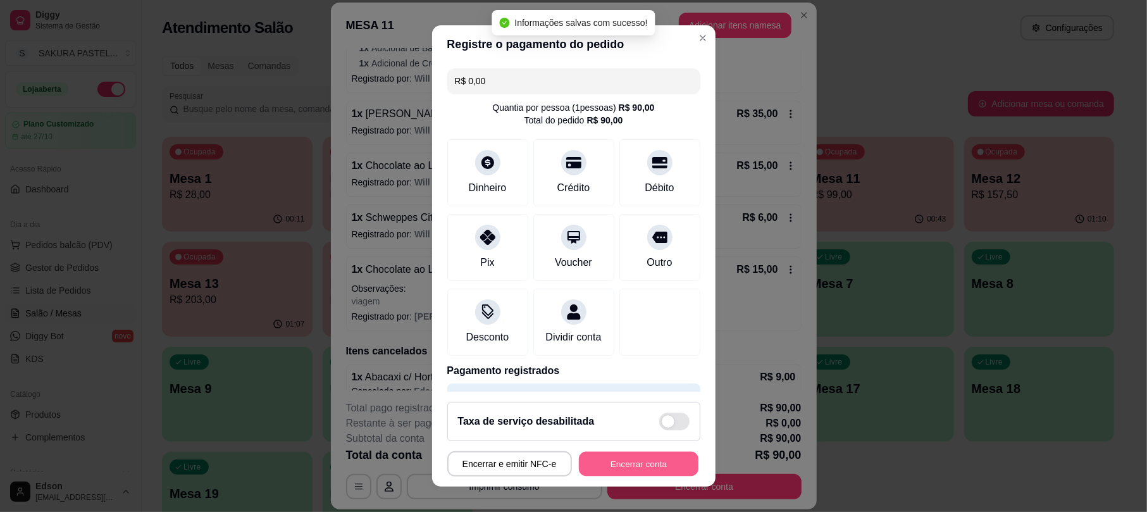
click at [658, 462] on button "Encerrar conta" at bounding box center [639, 463] width 120 height 25
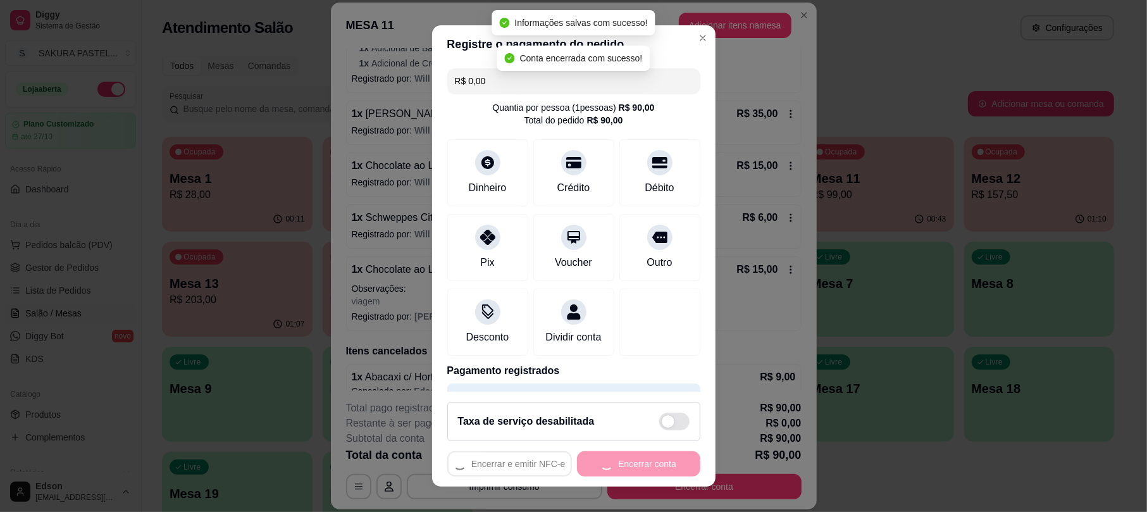
scroll to position [0, 0]
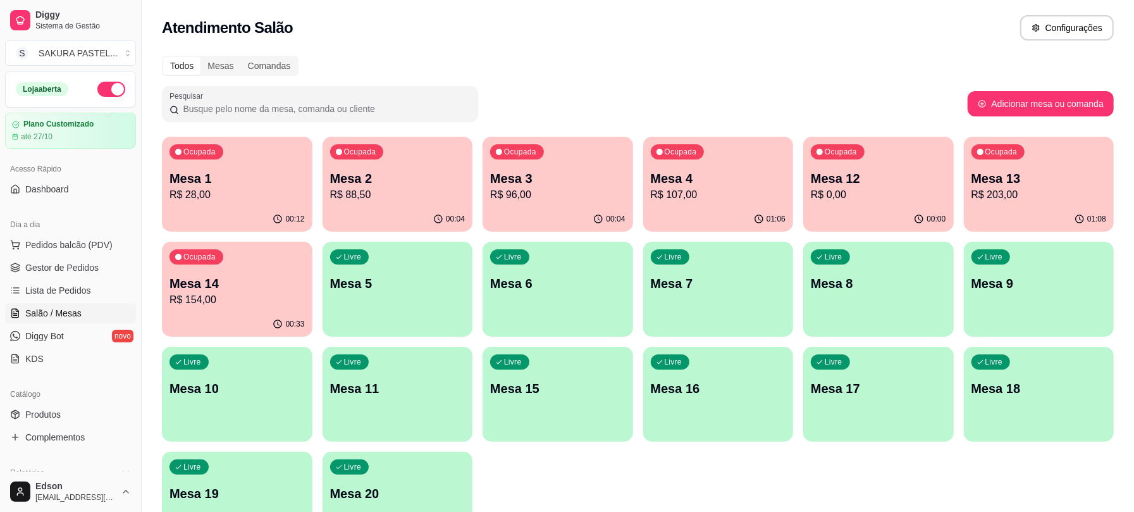
click at [228, 145] on div "Ocupada Mesa 1 R$ 28,00" at bounding box center [237, 172] width 151 height 70
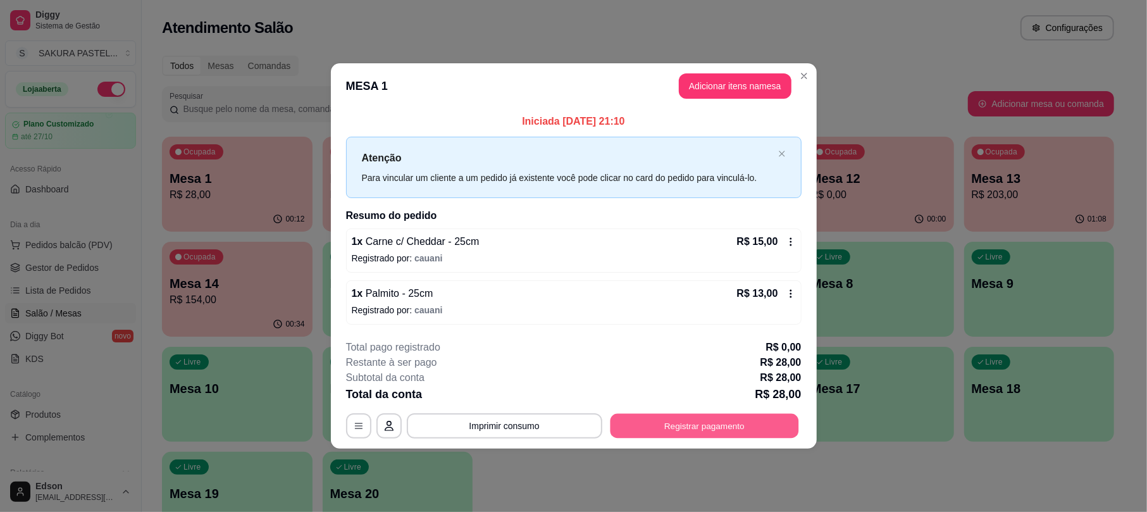
click at [734, 426] on button "Registrar pagamento" at bounding box center [704, 426] width 188 height 25
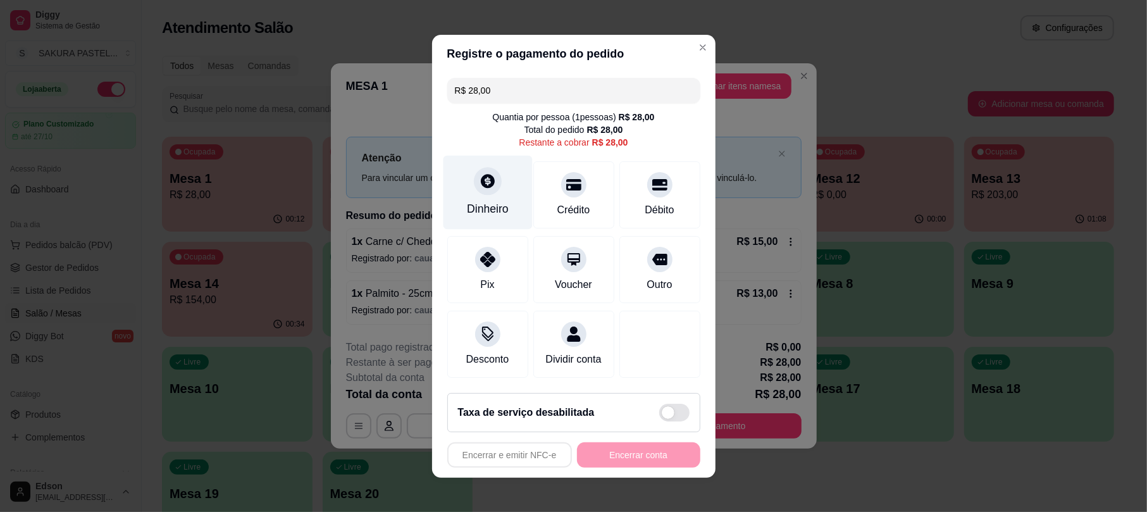
click at [489, 191] on div "Dinheiro" at bounding box center [487, 192] width 89 height 74
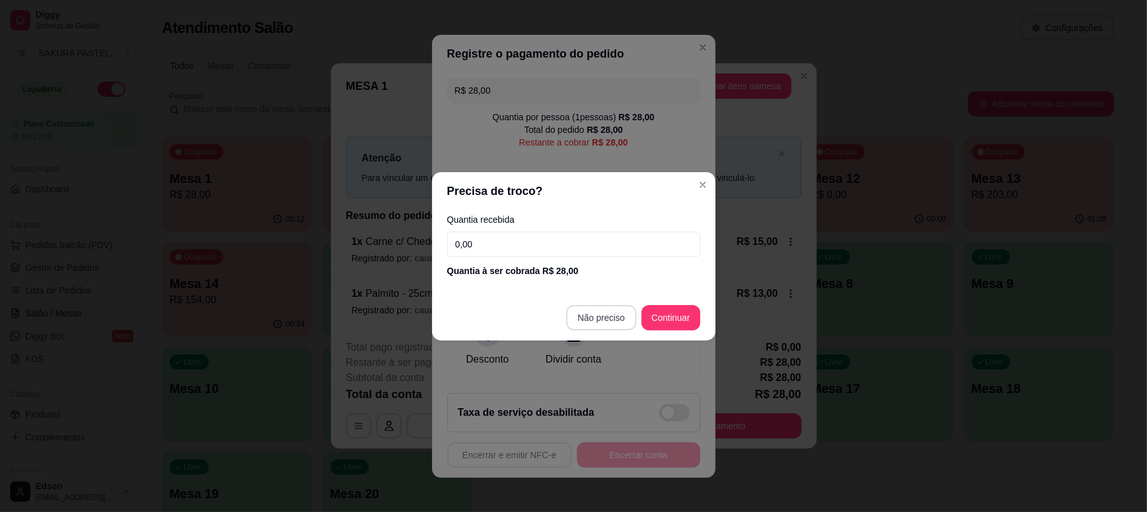
click at [615, 301] on footer "Não preciso Continuar" at bounding box center [573, 318] width 283 height 46
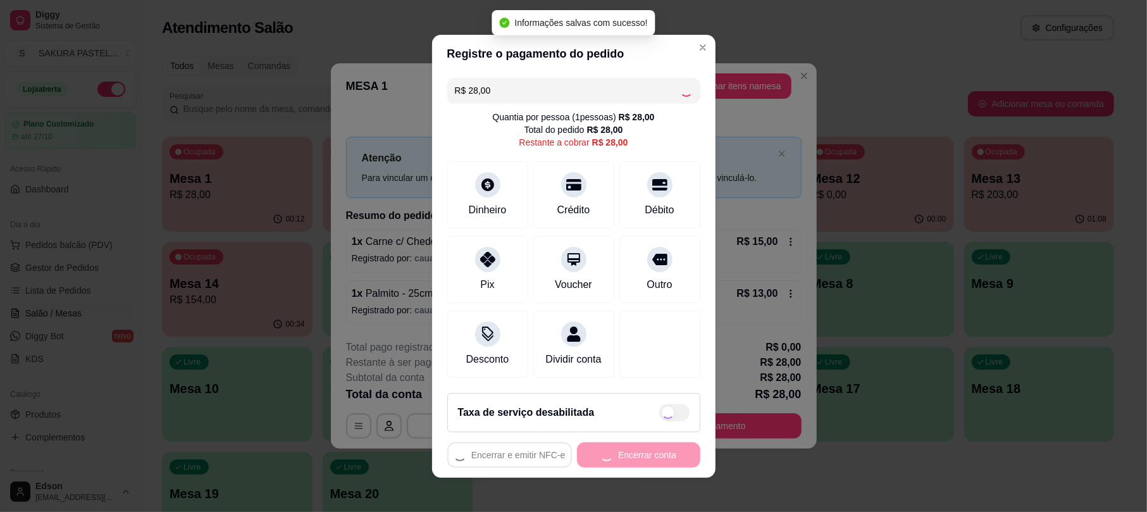
type input "R$ 0,00"
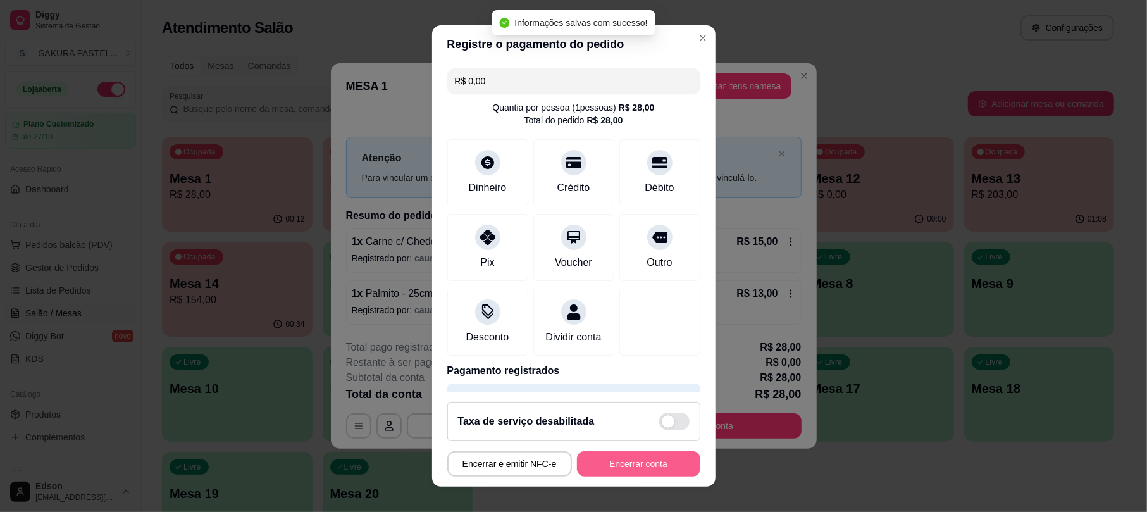
click at [627, 467] on button "Encerrar conta" at bounding box center [638, 463] width 123 height 25
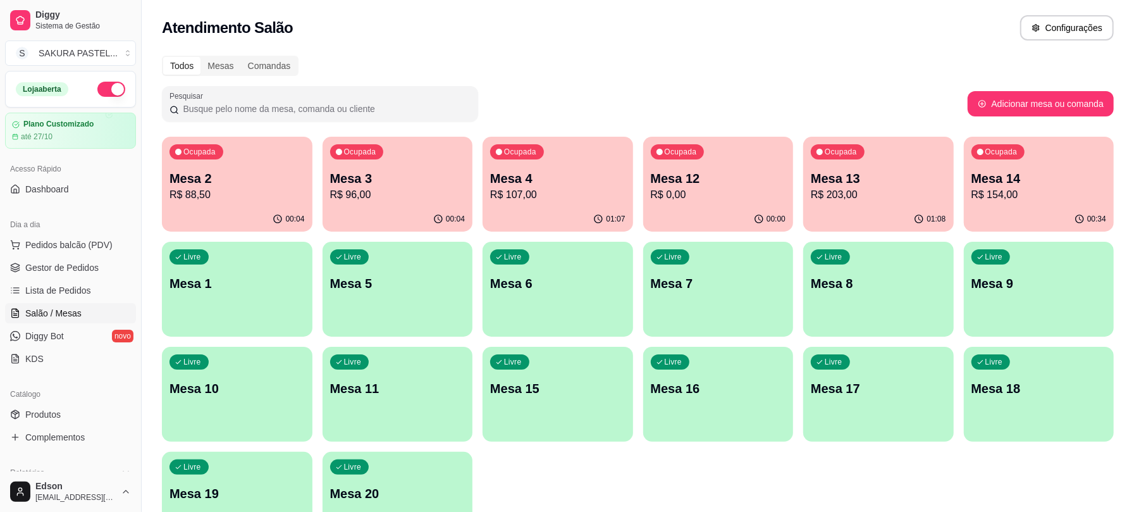
click at [711, 175] on p "Mesa 12" at bounding box center [718, 178] width 135 height 18
click at [878, 180] on p "Mesa 13" at bounding box center [878, 178] width 135 height 18
click at [988, 173] on p "Mesa 14" at bounding box center [1038, 178] width 135 height 18
click at [1016, 203] on div "Ocupada Mesa 14 R$ 154,00" at bounding box center [1038, 172] width 145 height 68
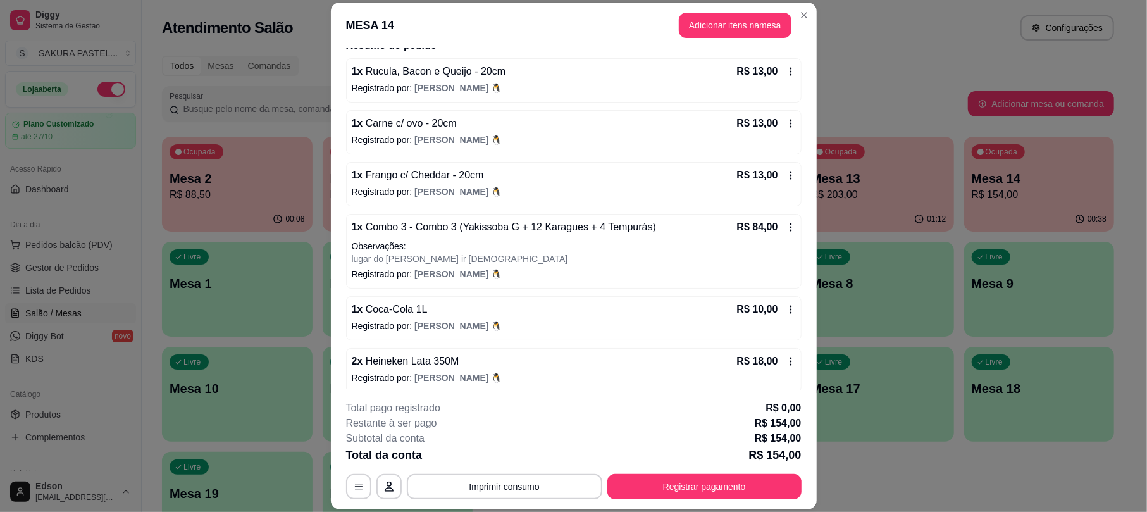
scroll to position [171, 0]
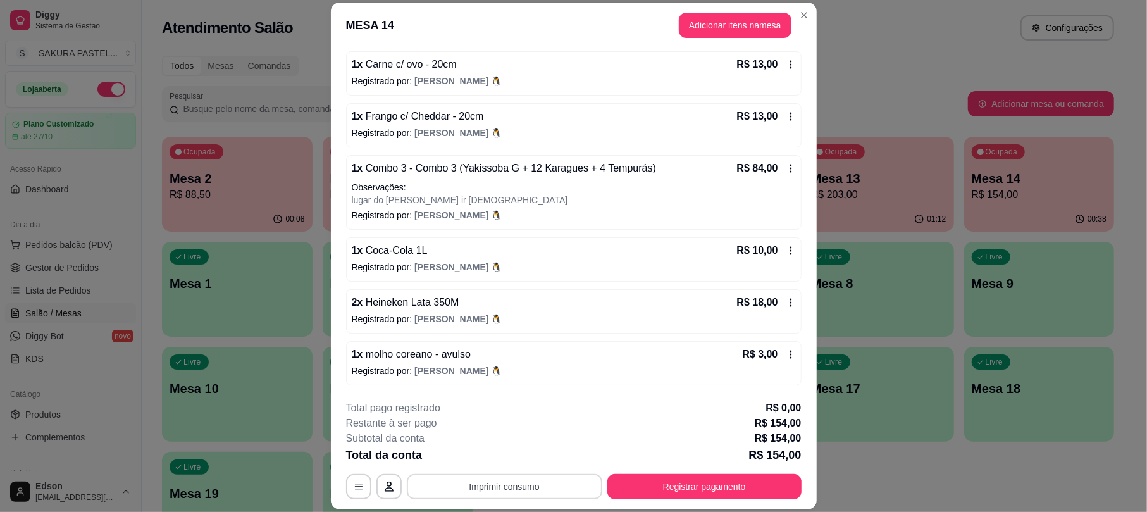
click at [546, 494] on button "Imprimir consumo" at bounding box center [504, 486] width 195 height 25
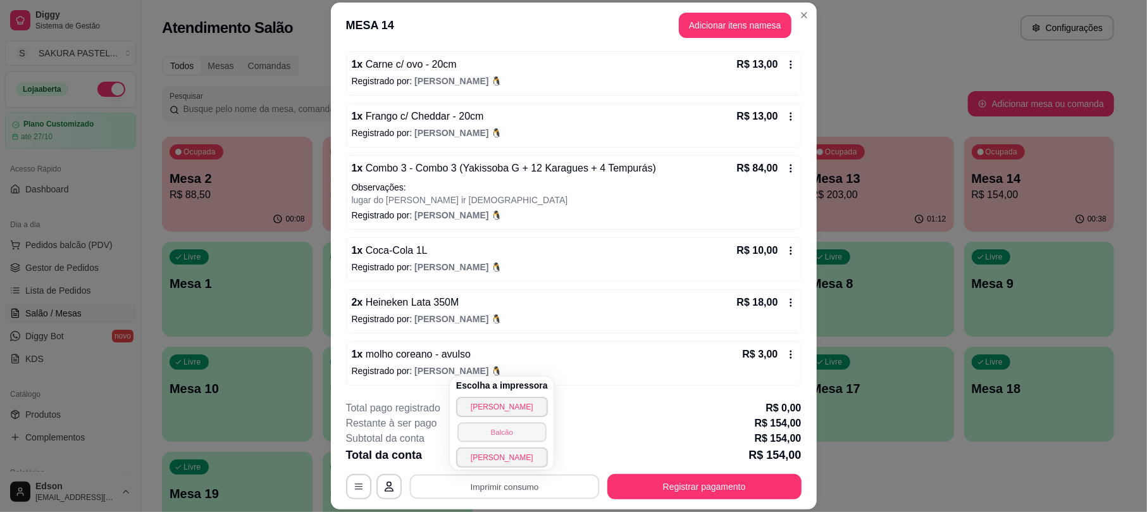
click at [517, 438] on button "Balcão" at bounding box center [501, 432] width 89 height 20
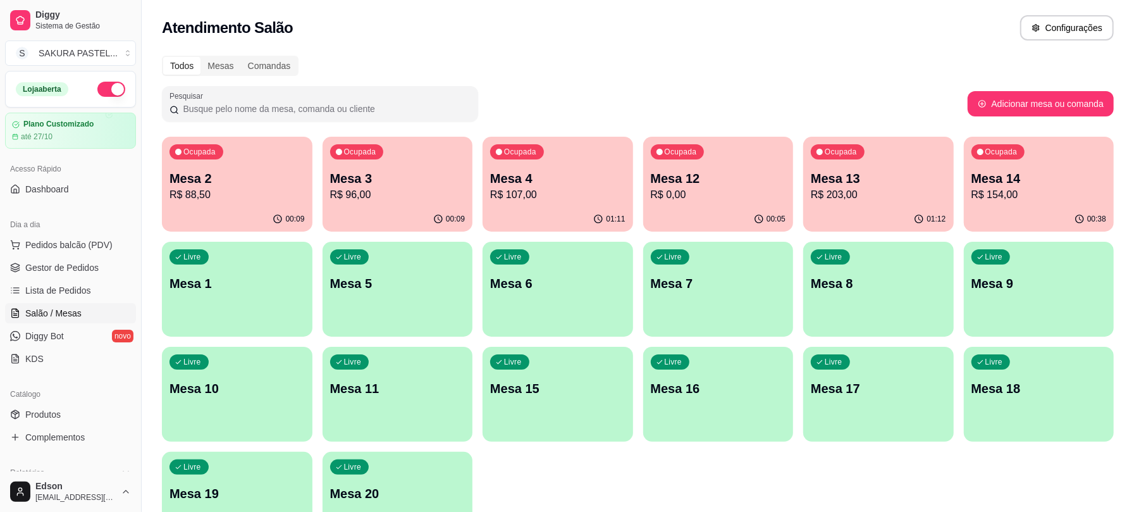
click at [985, 169] on p "Mesa 14" at bounding box center [1038, 178] width 135 height 18
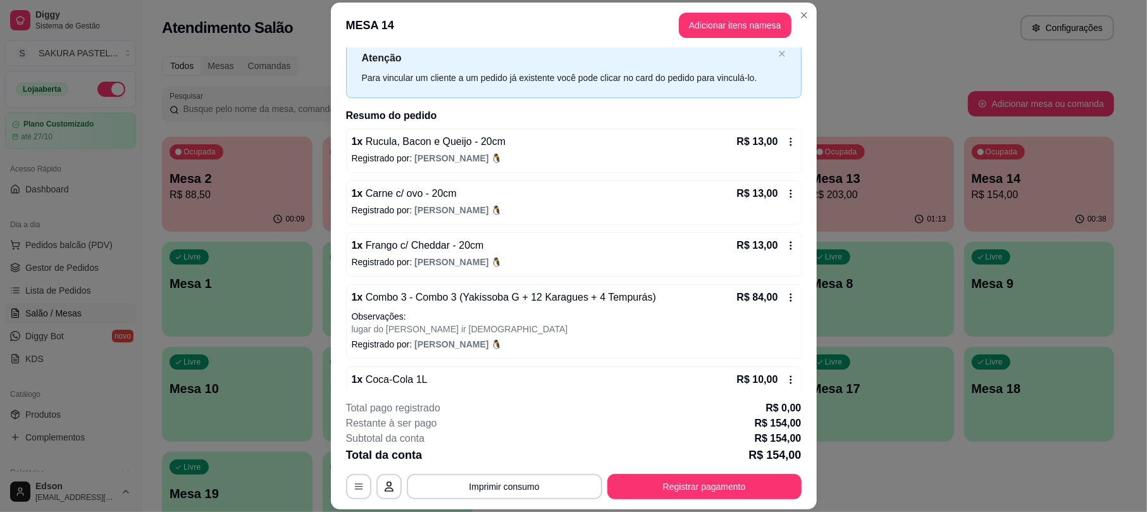
scroll to position [0, 0]
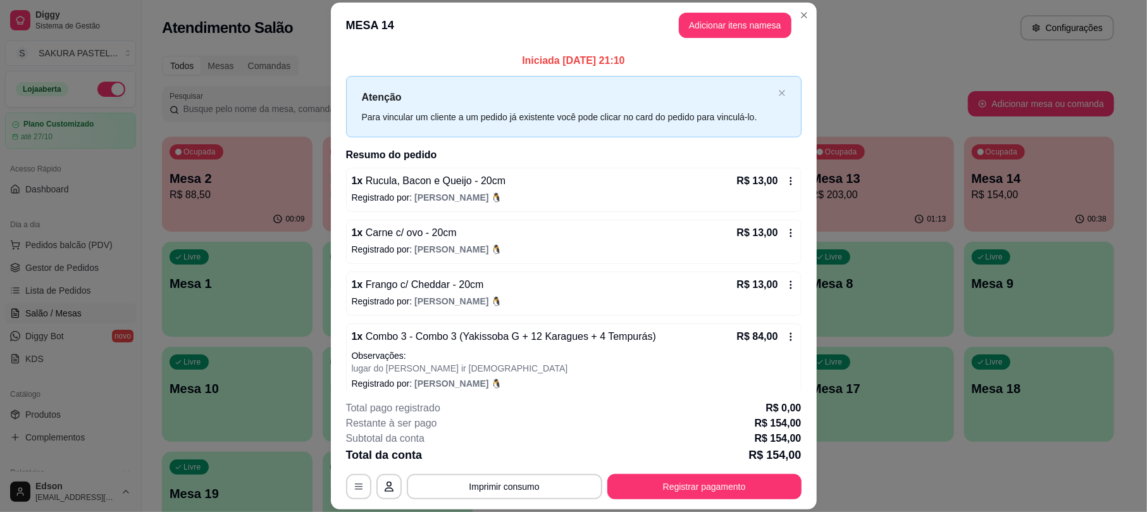
drag, startPoint x: 752, startPoint y: 471, endPoint x: 752, endPoint y: 491, distance: 19.6
click at [752, 472] on div "**********" at bounding box center [573, 449] width 455 height 99
click at [752, 491] on button "Registrar pagamento" at bounding box center [704, 486] width 188 height 25
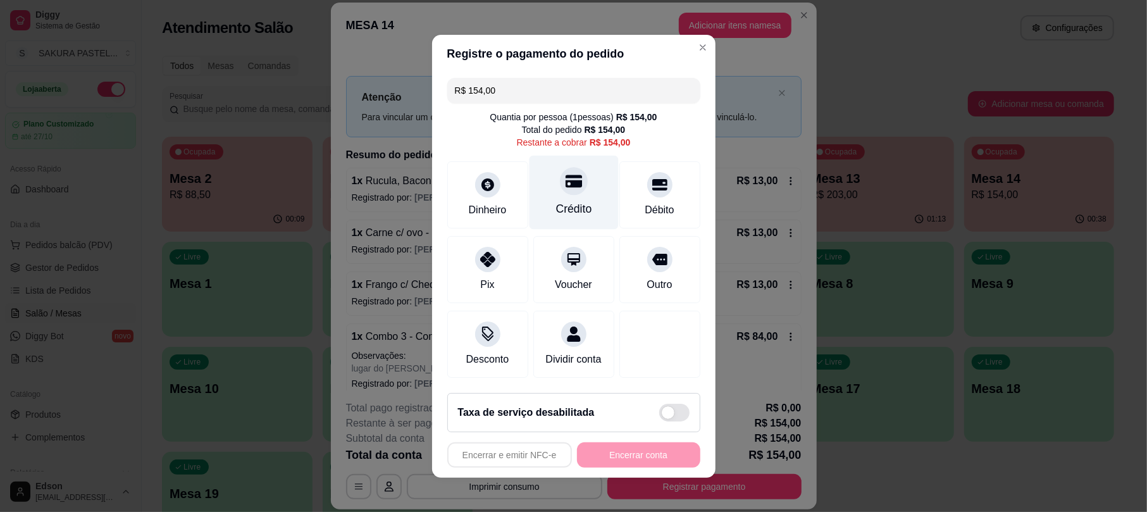
click at [546, 177] on div "Crédito" at bounding box center [573, 192] width 89 height 74
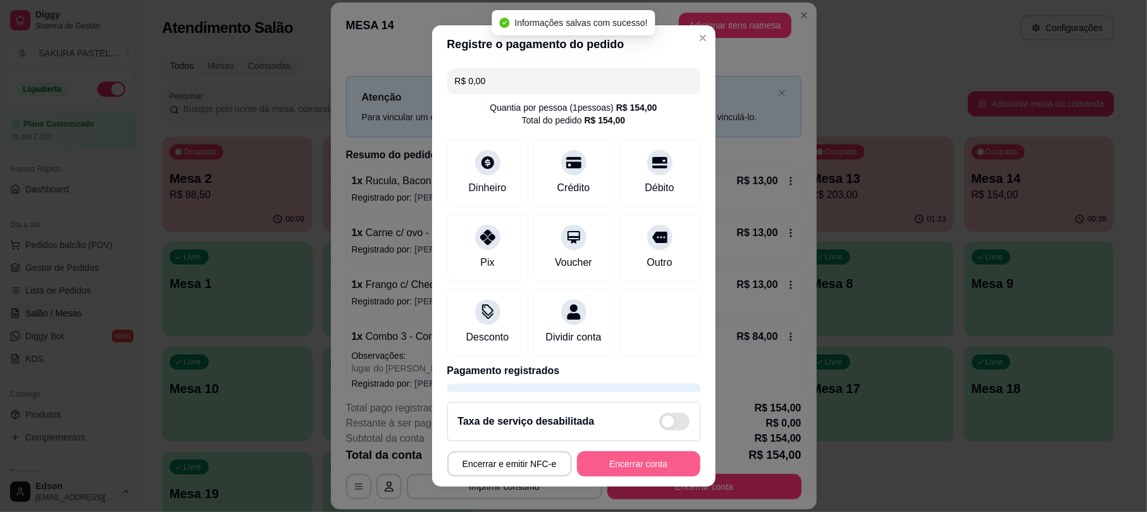
type input "R$ 0,00"
click at [634, 464] on button "Encerrar conta" at bounding box center [638, 463] width 123 height 25
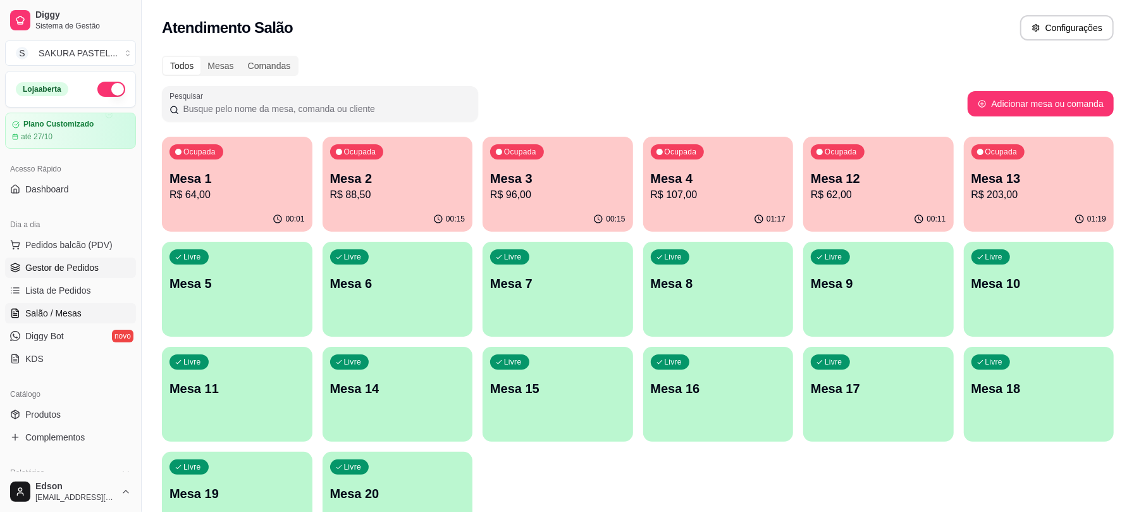
click at [97, 268] on link "Gestor de Pedidos" at bounding box center [70, 267] width 131 height 20
click at [882, 168] on div "Ocupada Mesa 12 R$ 62,00" at bounding box center [878, 172] width 151 height 70
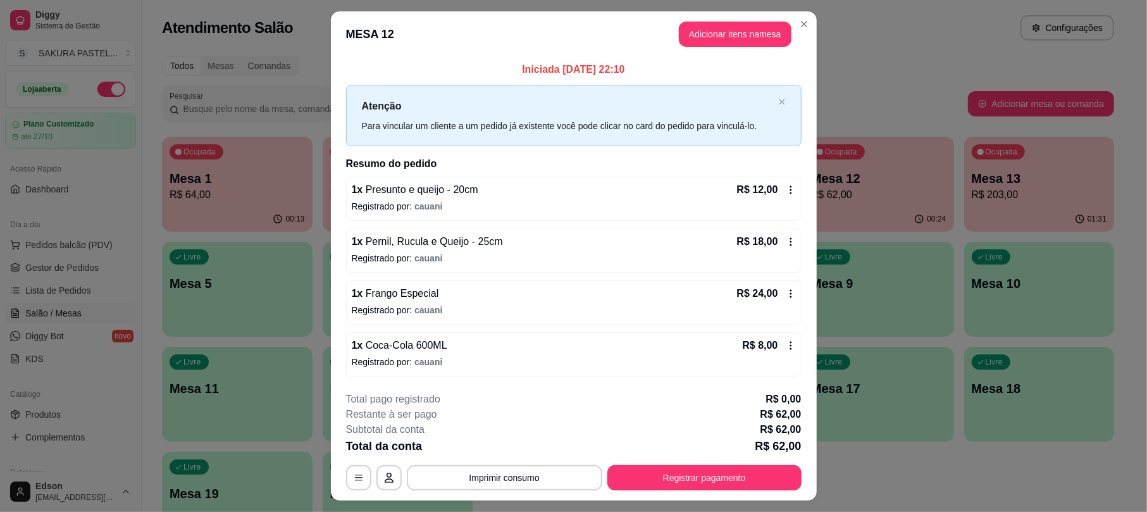
scroll to position [30, 0]
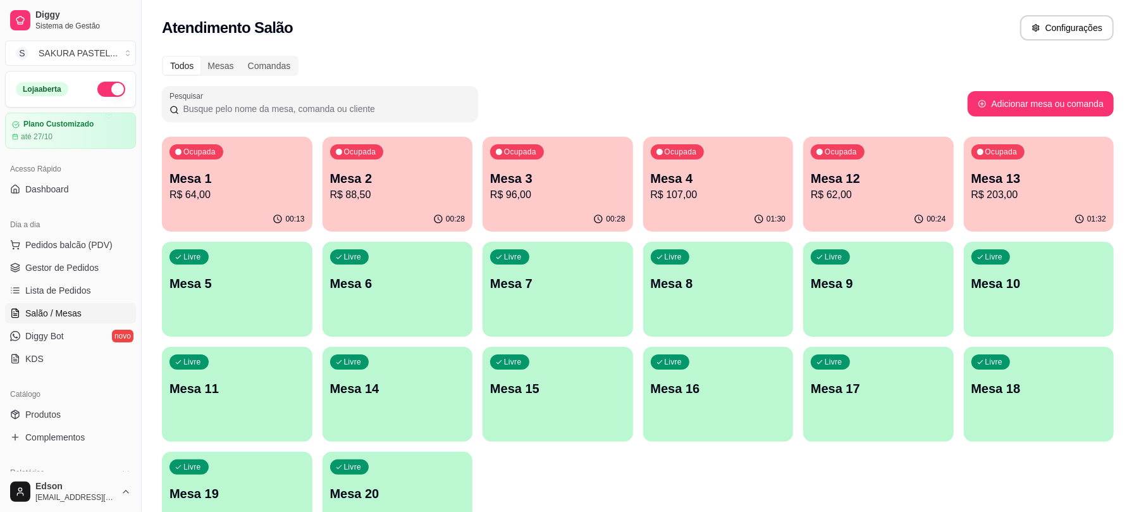
click at [1041, 156] on div "Ocupada Mesa 13 R$ 203,00" at bounding box center [1039, 172] width 151 height 70
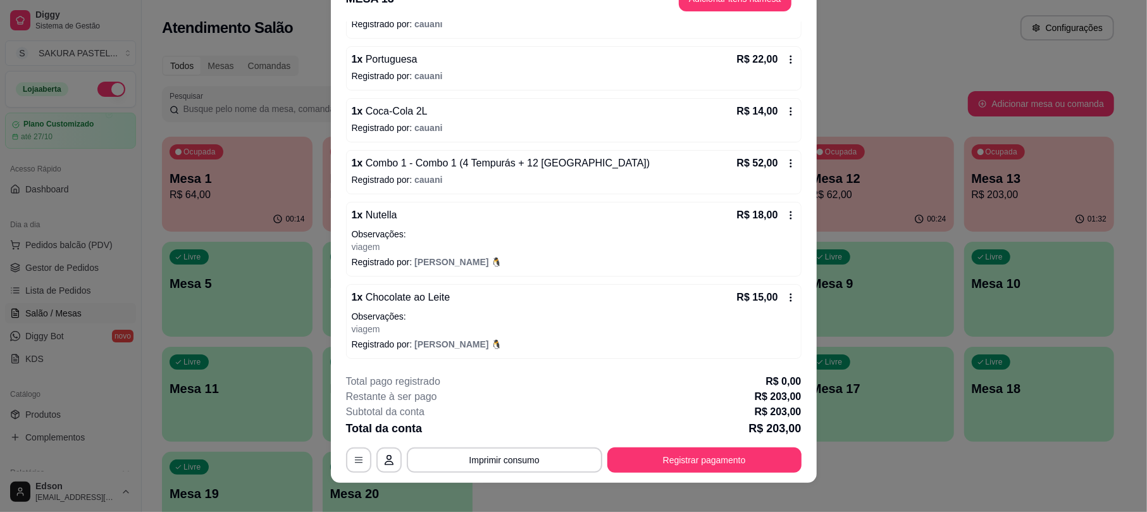
scroll to position [38, 0]
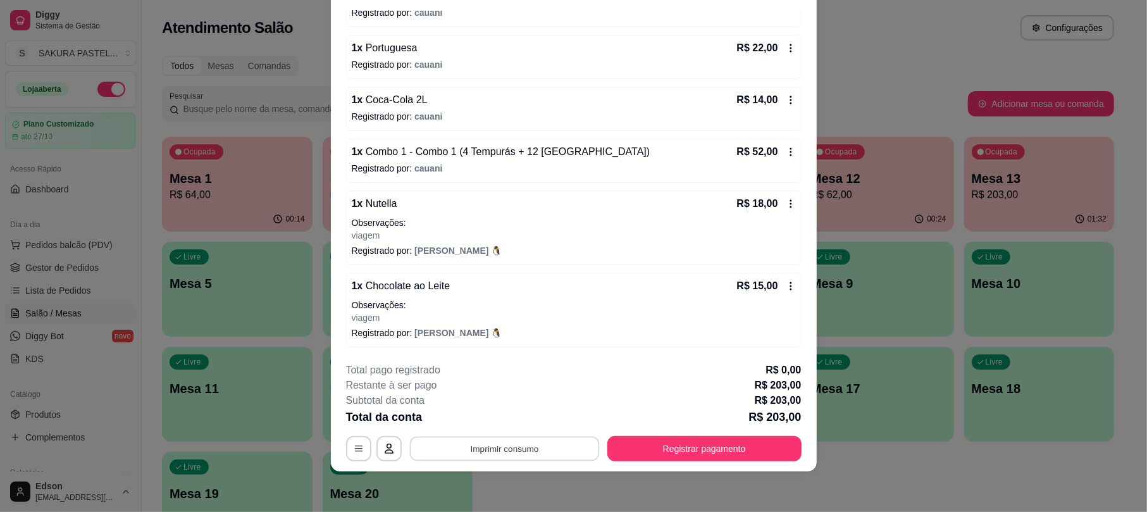
click at [569, 453] on button "Imprimir consumo" at bounding box center [504, 448] width 190 height 25
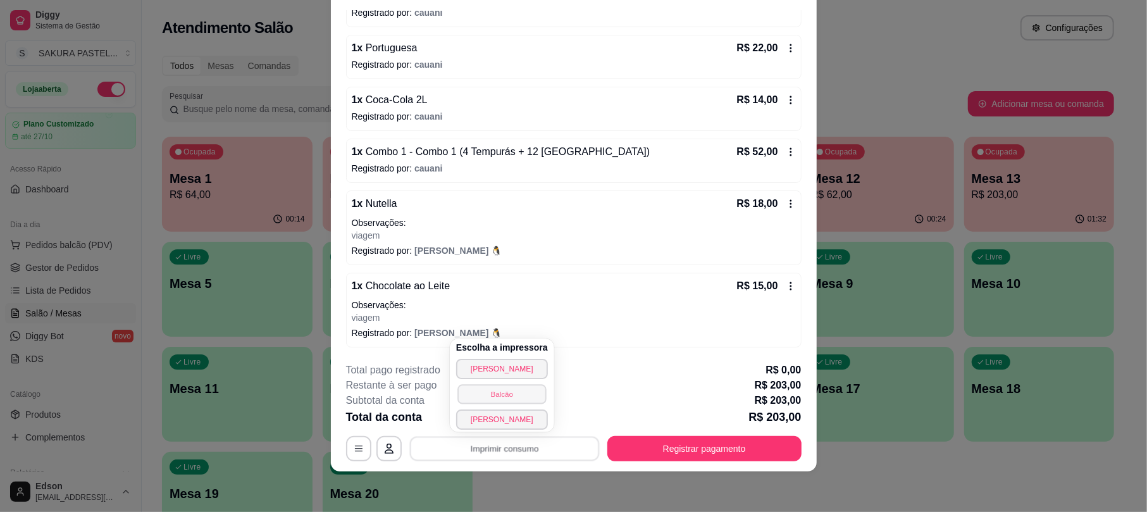
click at [535, 393] on button "Balcão" at bounding box center [501, 394] width 89 height 20
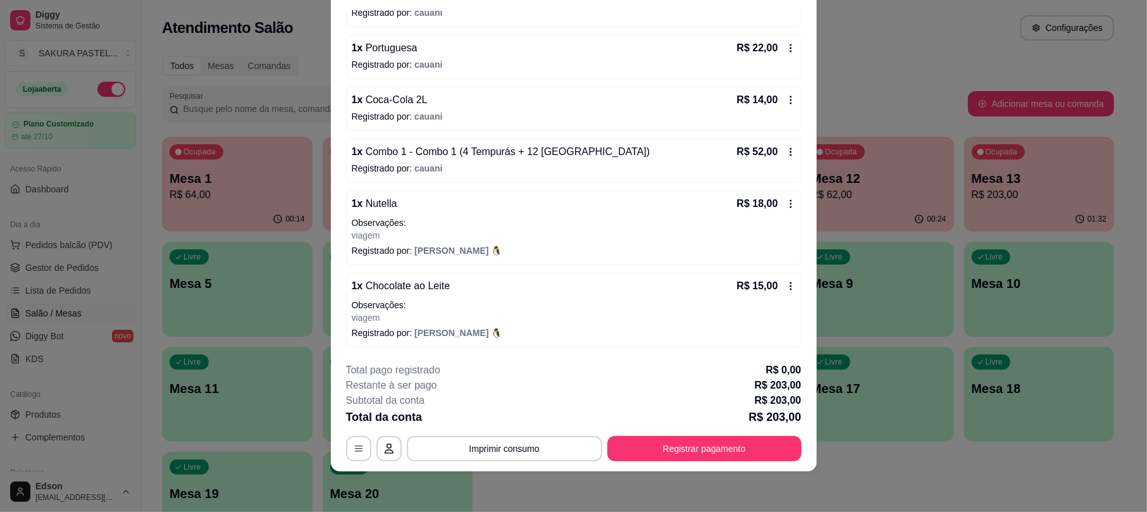
click at [553, 441] on button "Imprimir consumo" at bounding box center [504, 448] width 195 height 25
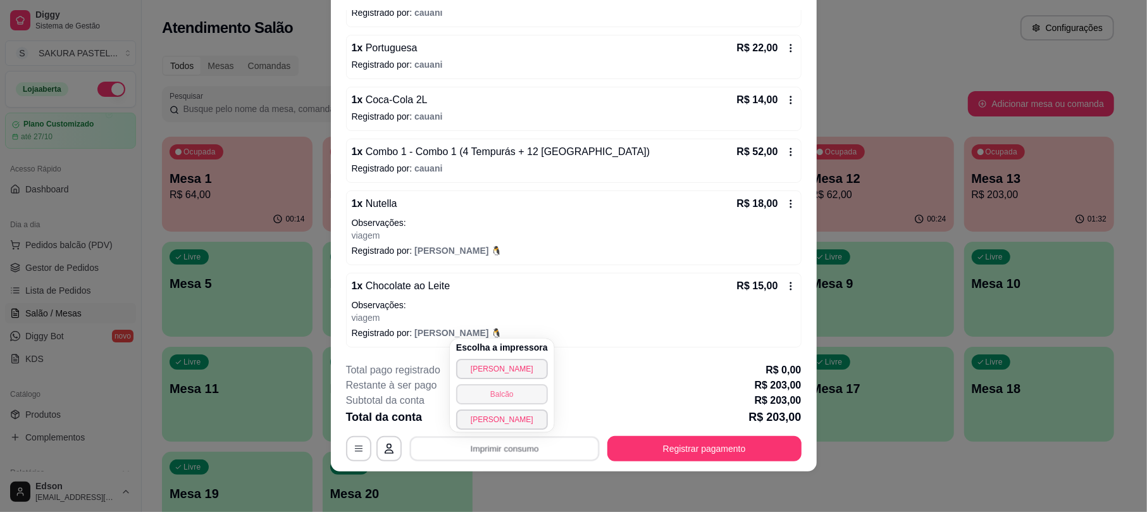
click at [526, 398] on button "Balcão" at bounding box center [502, 394] width 92 height 20
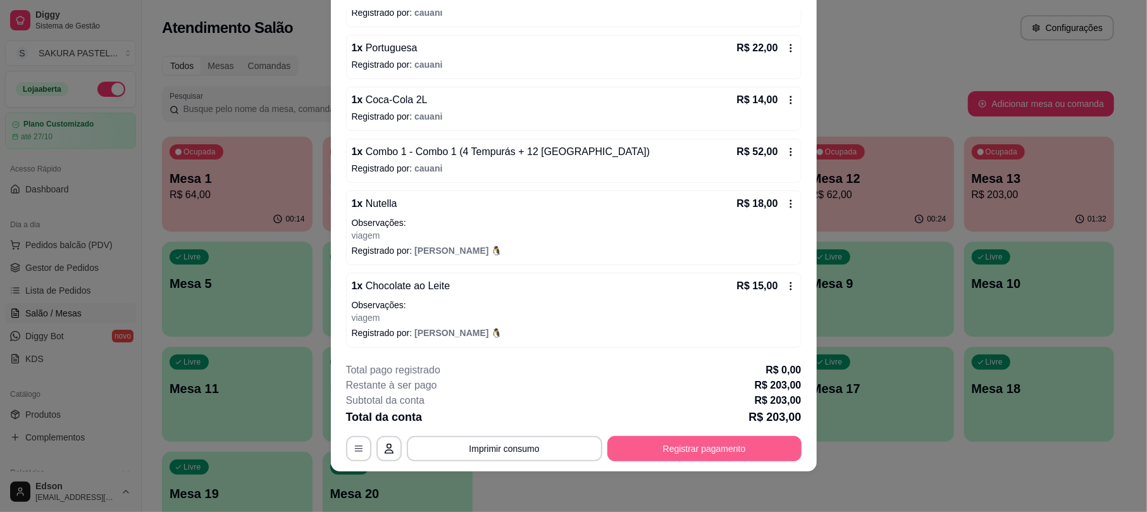
click at [736, 446] on button "Registrar pagamento" at bounding box center [704, 448] width 194 height 25
click at [578, 177] on div "Crédito" at bounding box center [573, 192] width 89 height 74
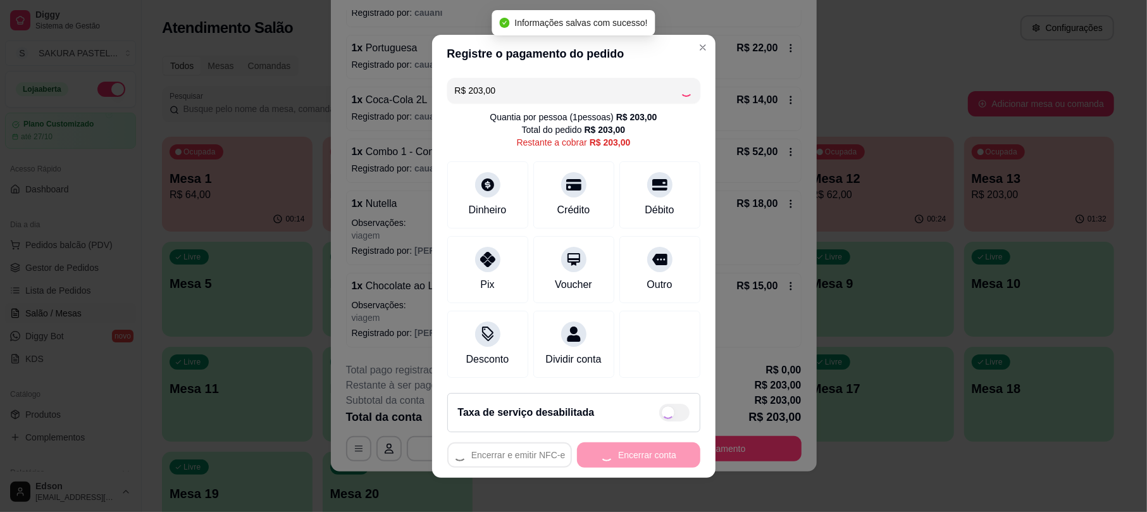
type input "R$ 0,00"
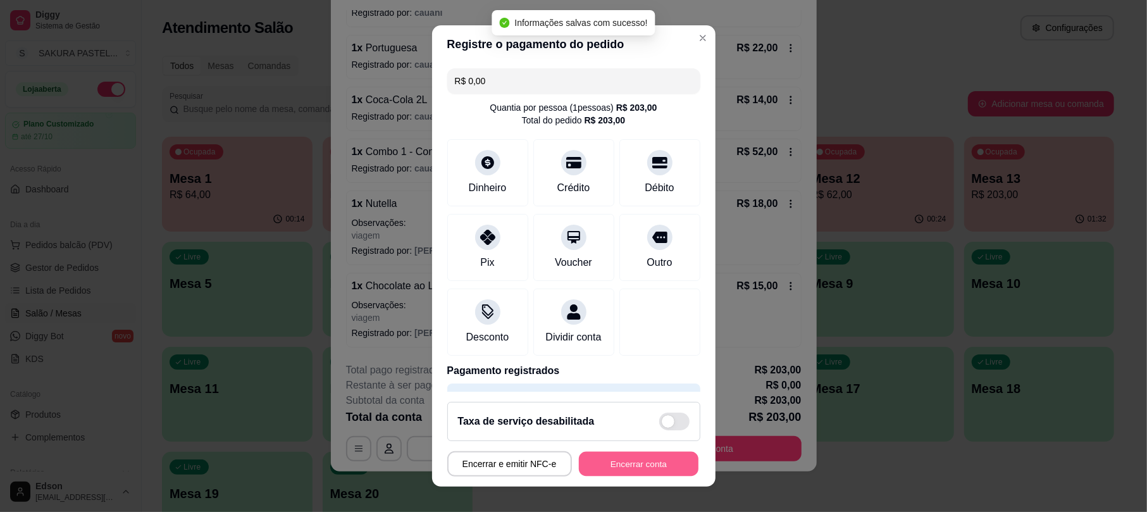
click at [648, 458] on button "Encerrar conta" at bounding box center [639, 463] width 120 height 25
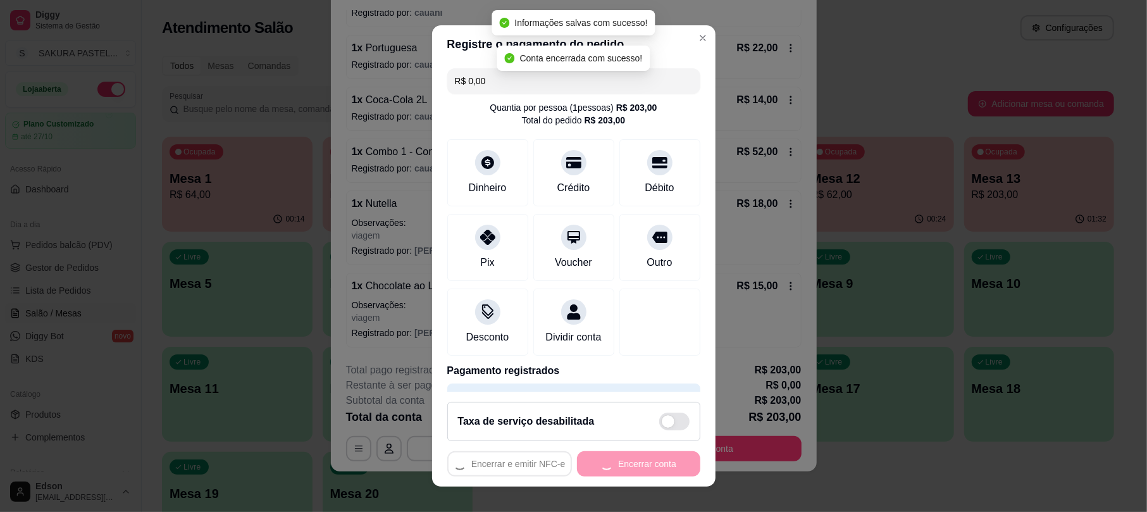
scroll to position [0, 0]
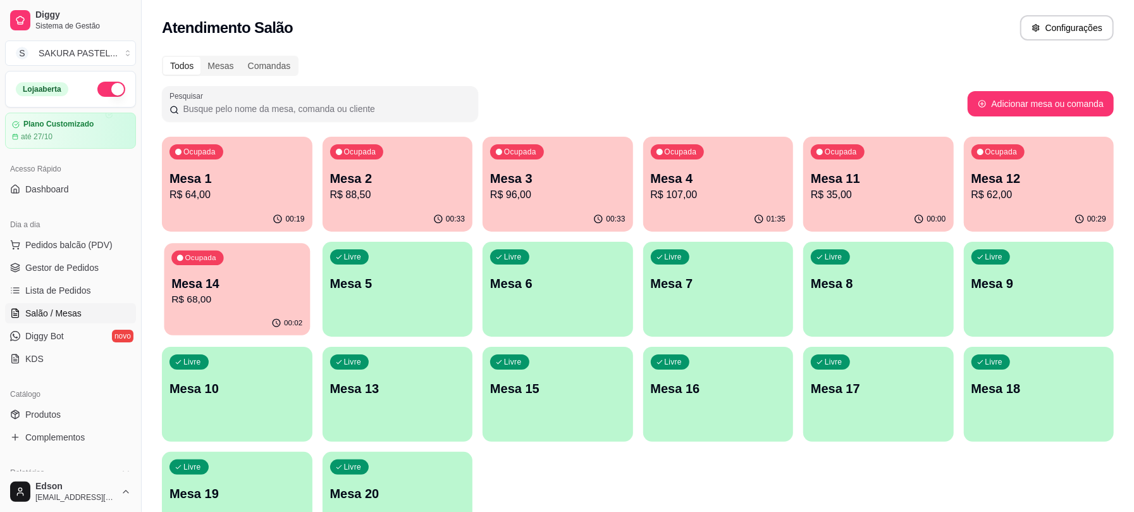
click at [267, 249] on div "Ocupada Mesa 14 R$ 68,00" at bounding box center [236, 277] width 145 height 68
click at [213, 172] on p "Mesa 1" at bounding box center [236, 178] width 135 height 18
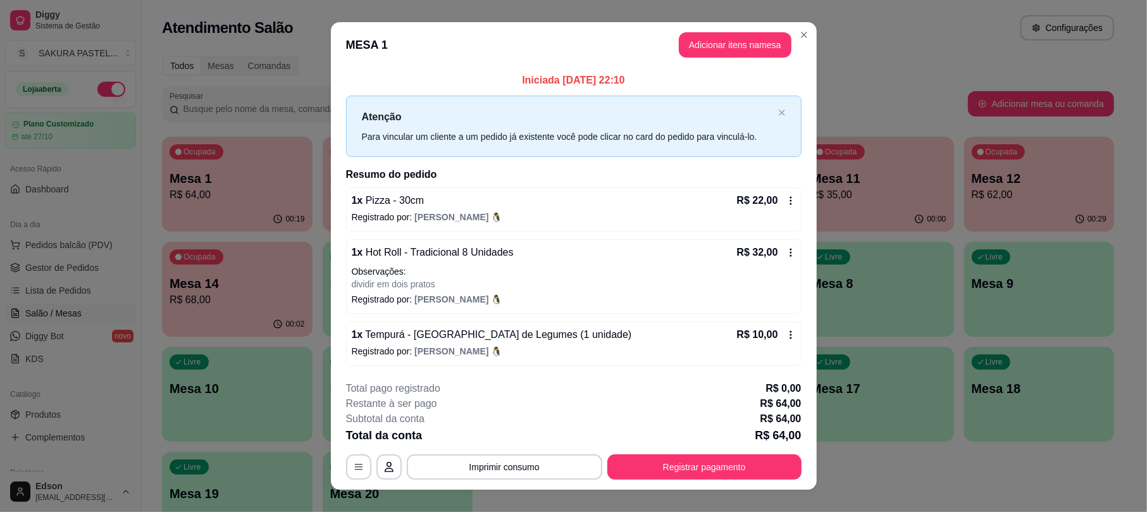
click at [722, 29] on header "MESA 1 Adicionar itens na mesa" at bounding box center [574, 45] width 486 height 46
click at [723, 43] on button "Adicionar itens na mesa" at bounding box center [735, 44] width 113 height 25
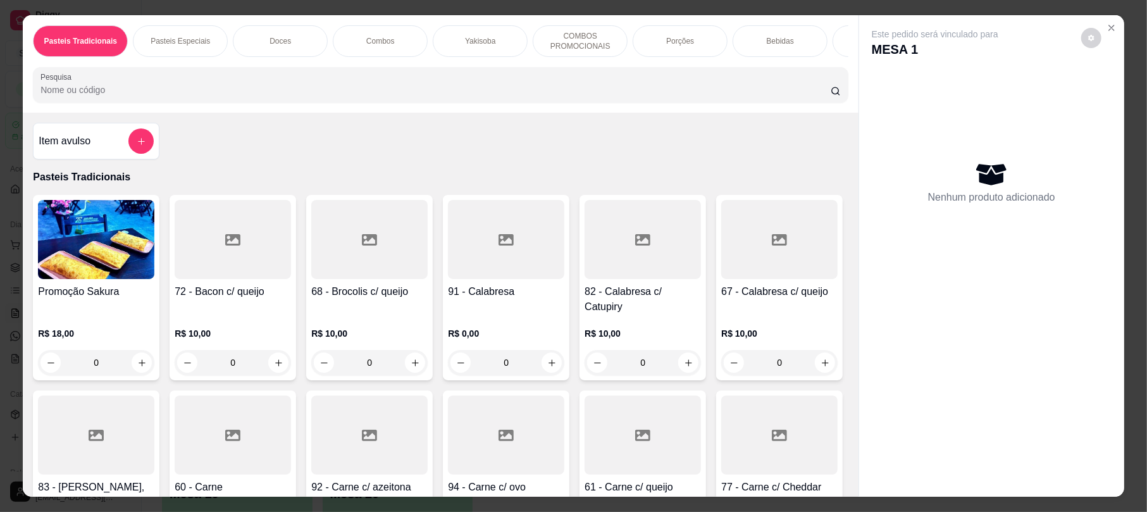
click at [491, 113] on div "Pasteis Tradicionais Pasteis Especiais Doces Combos Yakisoba COMBOS PROMOCIONAI…" at bounding box center [440, 63] width 835 height 97
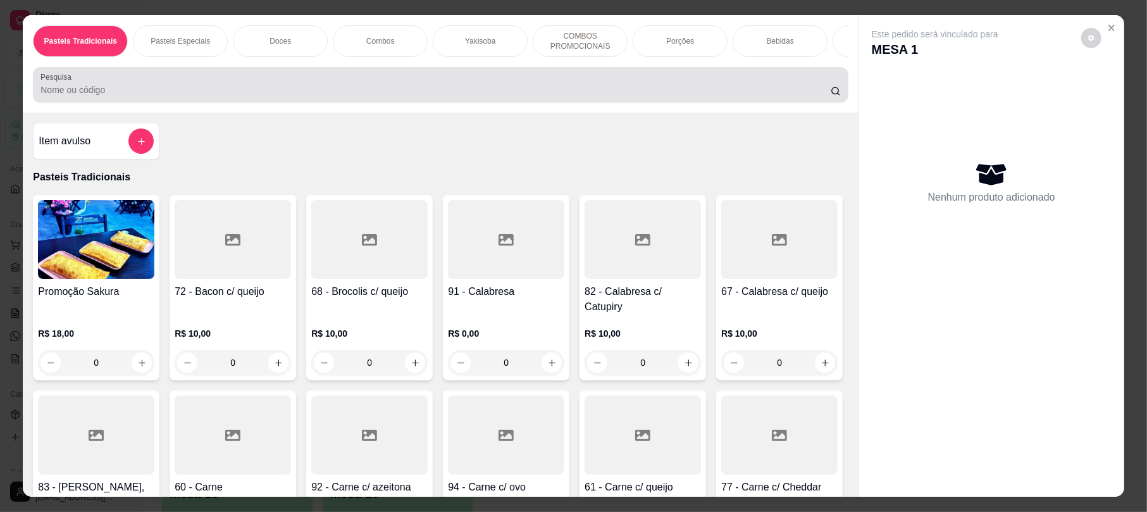
click at [493, 97] on div at bounding box center [439, 84] width 799 height 25
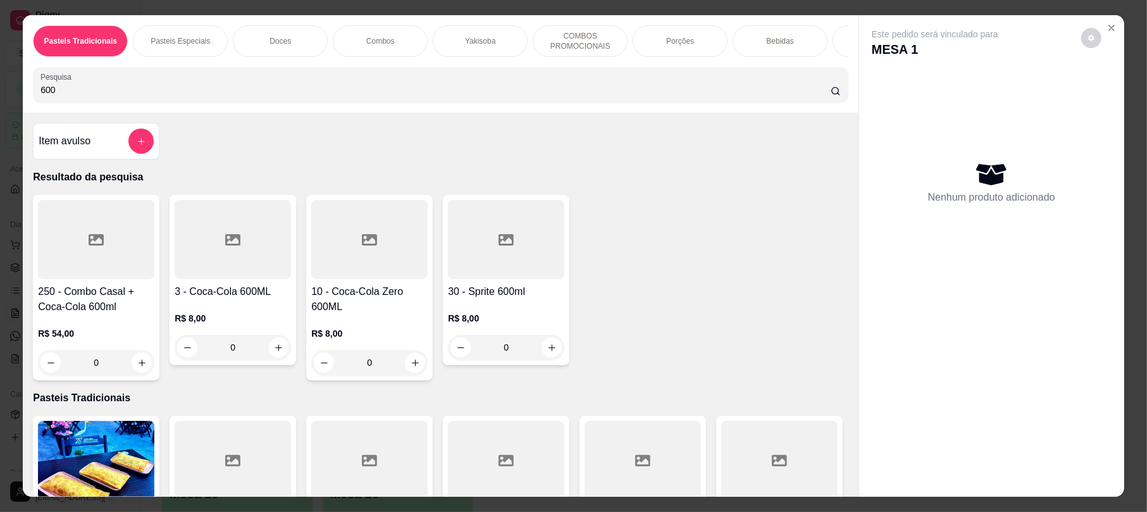
type input "600"
click at [391, 235] on div at bounding box center [369, 239] width 116 height 79
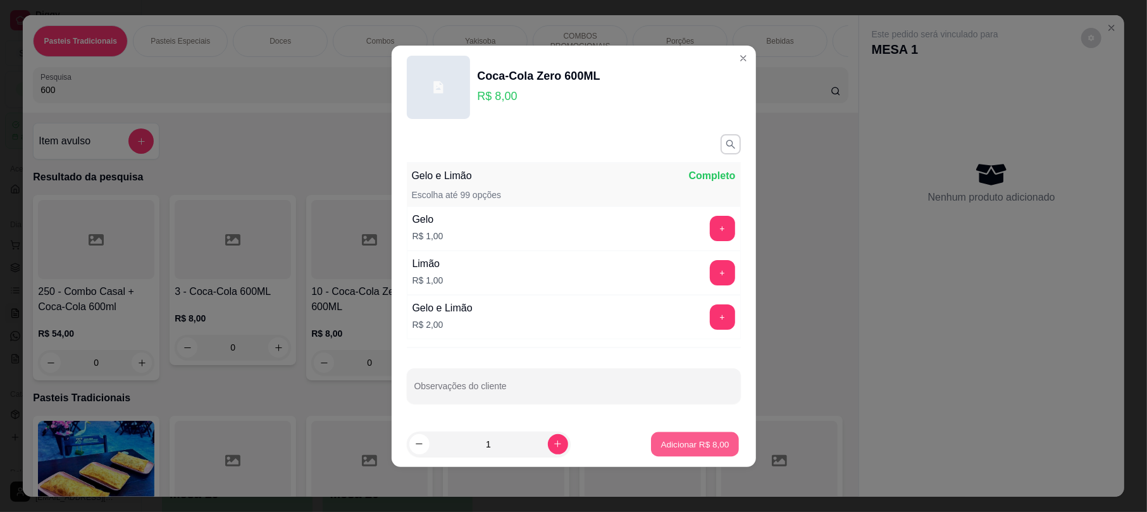
click at [693, 451] on button "Adicionar R$ 8,00" at bounding box center [695, 443] width 88 height 25
type input "1"
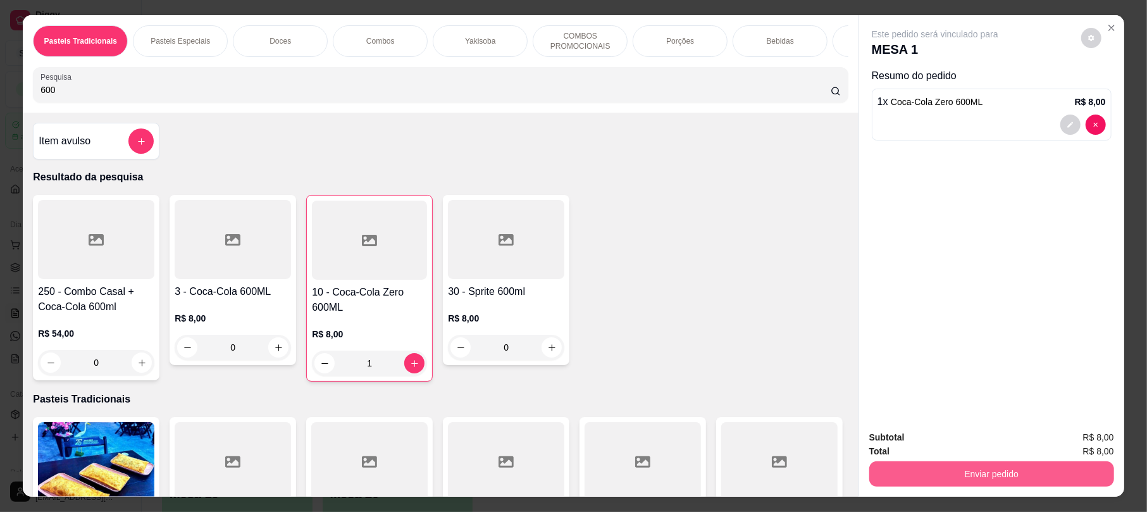
click at [926, 479] on button "Enviar pedido" at bounding box center [991, 473] width 245 height 25
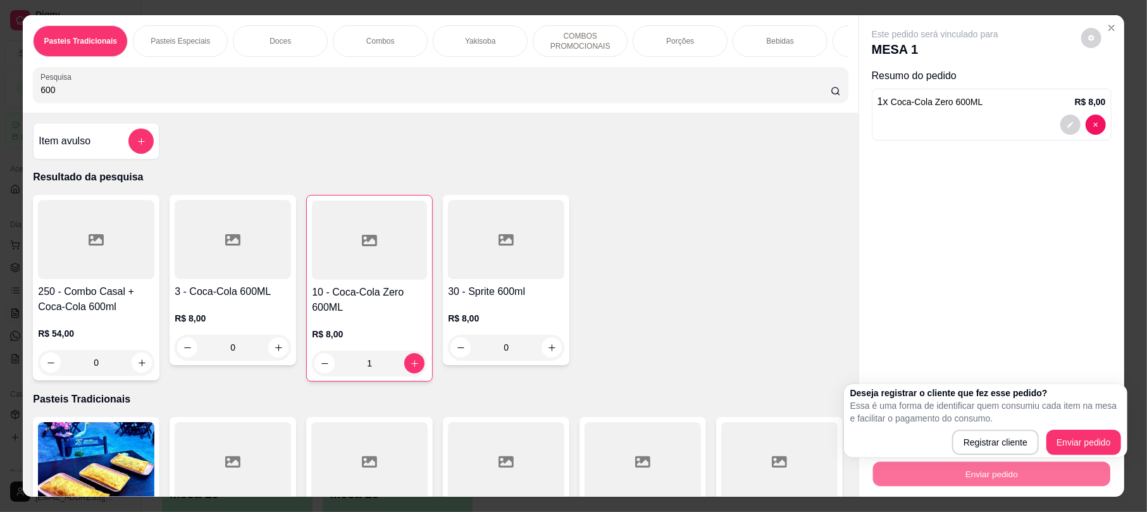
click at [1067, 417] on p "Essa é uma forma de identificar quem consumiu cada item na mesa e facilitar o p…" at bounding box center [985, 411] width 271 height 25
drag, startPoint x: 1061, startPoint y: 401, endPoint x: 955, endPoint y: 401, distance: 105.6
click at [955, 401] on p "Essa é uma forma de identificar quem consumiu cada item na mesa e facilitar o p…" at bounding box center [985, 411] width 271 height 25
click at [965, 463] on button "Enviar pedido" at bounding box center [991, 473] width 237 height 25
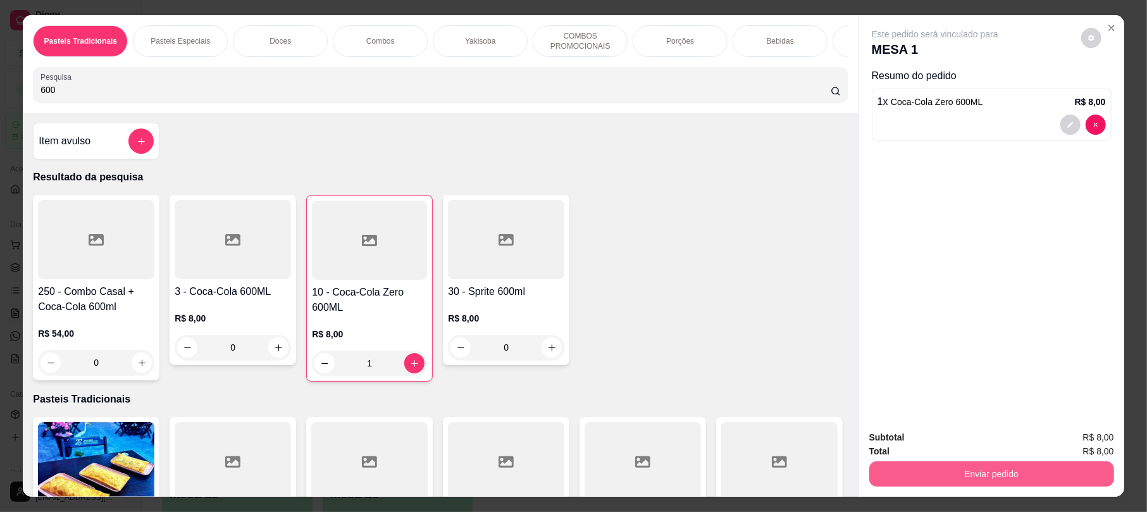
click at [969, 461] on button "Enviar pedido" at bounding box center [991, 473] width 245 height 25
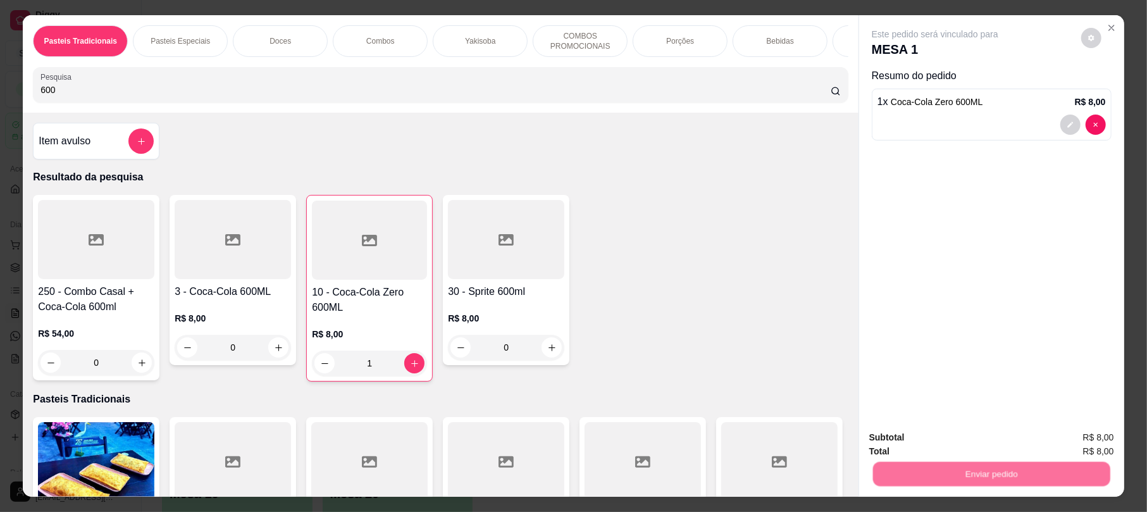
click at [1000, 444] on button "Registrar cliente" at bounding box center [994, 443] width 83 height 24
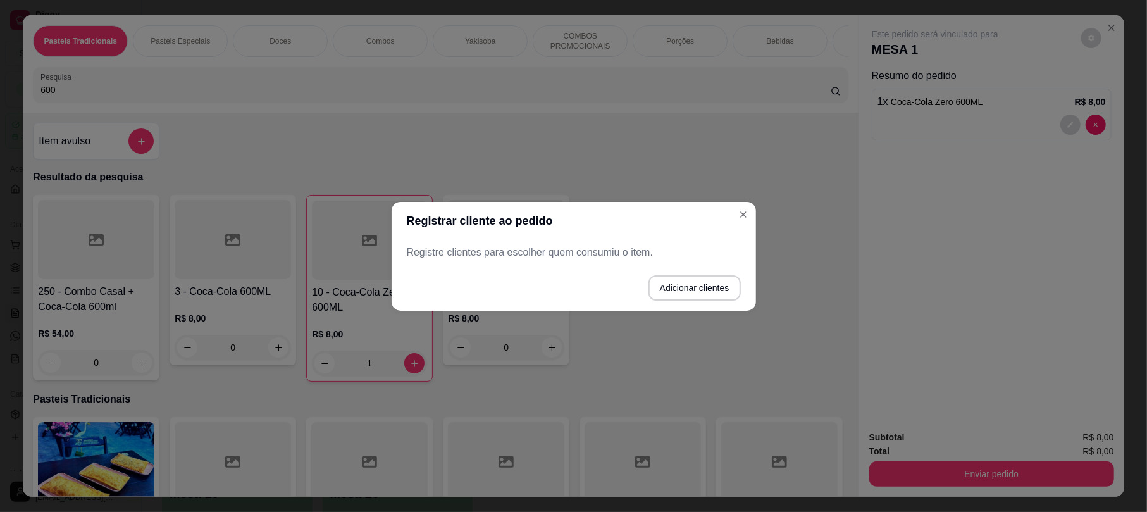
click at [666, 248] on p "Registre clientes para escolher quem consumiu o item." at bounding box center [574, 252] width 334 height 15
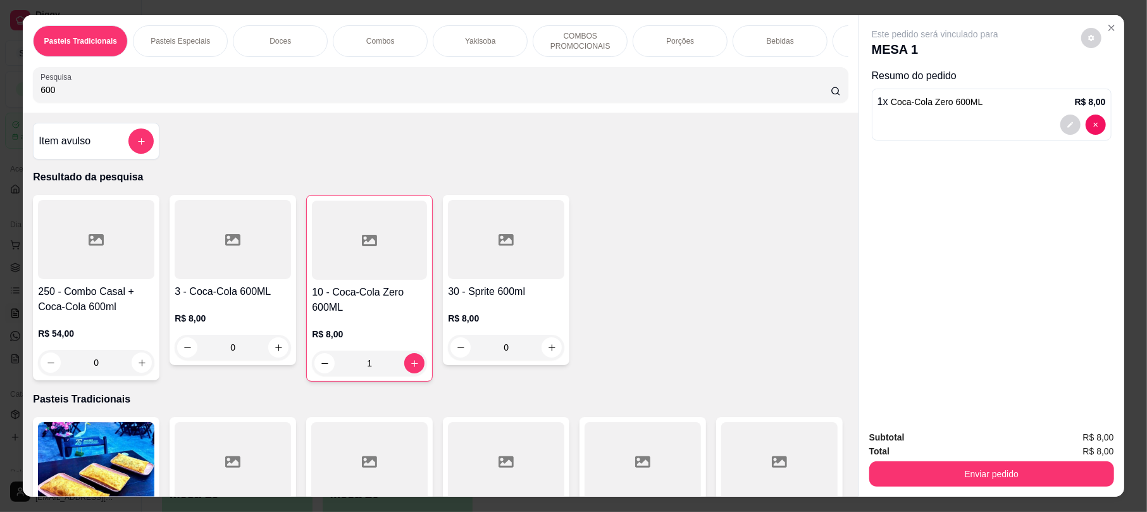
click at [997, 483] on button "Enviar pedido" at bounding box center [991, 473] width 245 height 25
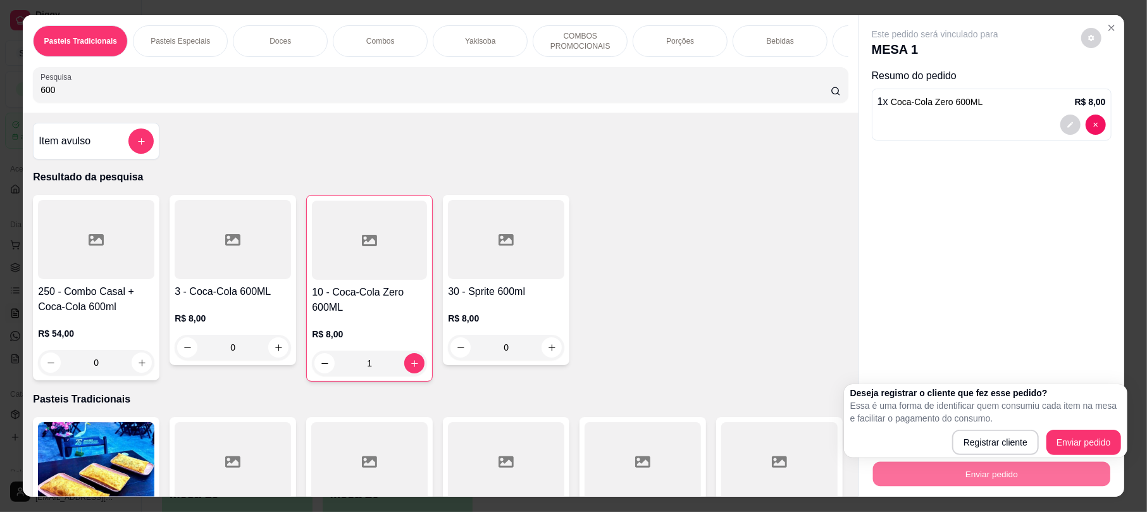
click at [1061, 456] on div "Deseja registrar o cliente que fez esse pedido? Essa é uma forma de identificar…" at bounding box center [985, 420] width 283 height 73
click at [1061, 453] on div "Deseja registrar o cliente que fez esse pedido? Essa é uma forma de identificar…" at bounding box center [985, 420] width 283 height 73
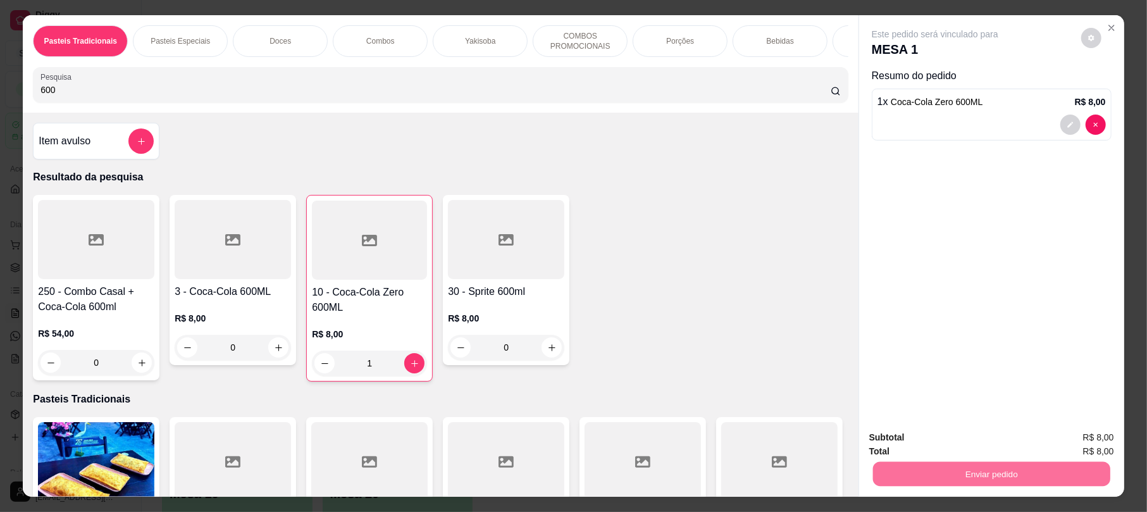
click at [1063, 454] on button "Enviar pedido" at bounding box center [1078, 443] width 71 height 24
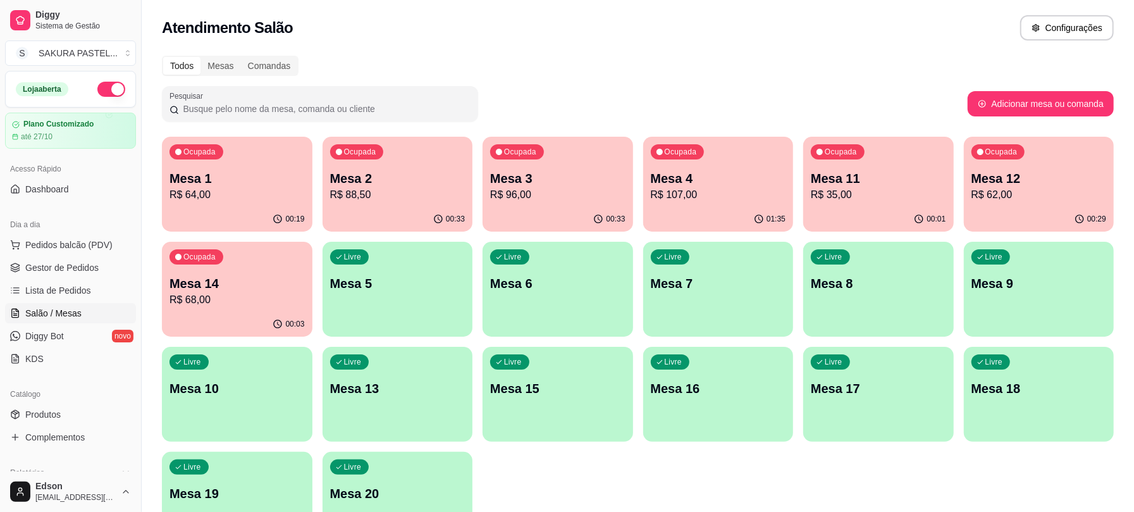
click at [858, 304] on div "Livre Mesa 8" at bounding box center [878, 282] width 151 height 80
click at [550, 130] on div "Todos Mesas Comandas Pesquisar Adicionar mesa ou comanda Ocupada Mesa 1 R$ 64,0…" at bounding box center [638, 304] width 992 height 513
click at [553, 143] on div "Ocupada Mesa 3 R$ 96,00" at bounding box center [557, 172] width 145 height 68
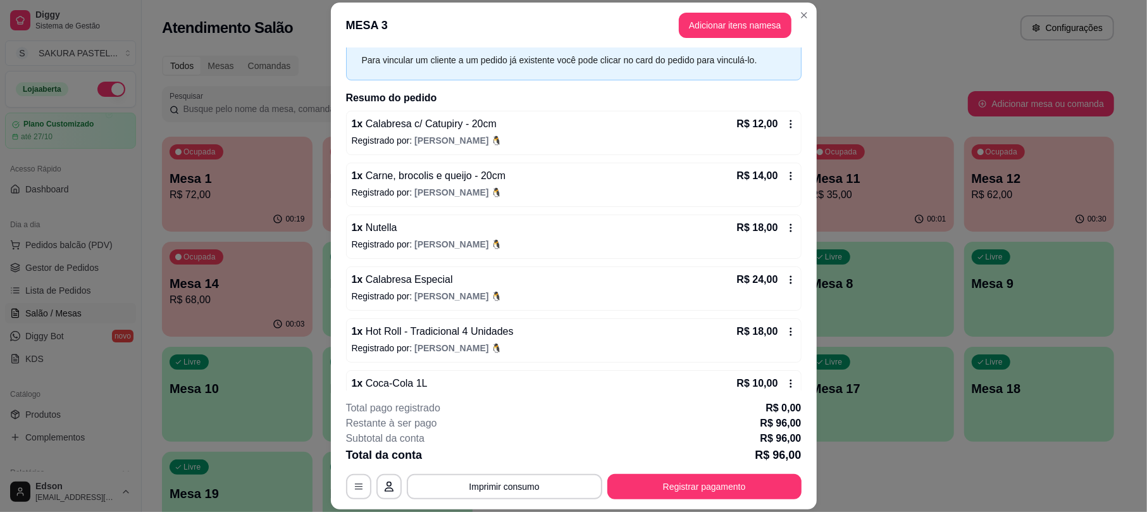
scroll to position [89, 0]
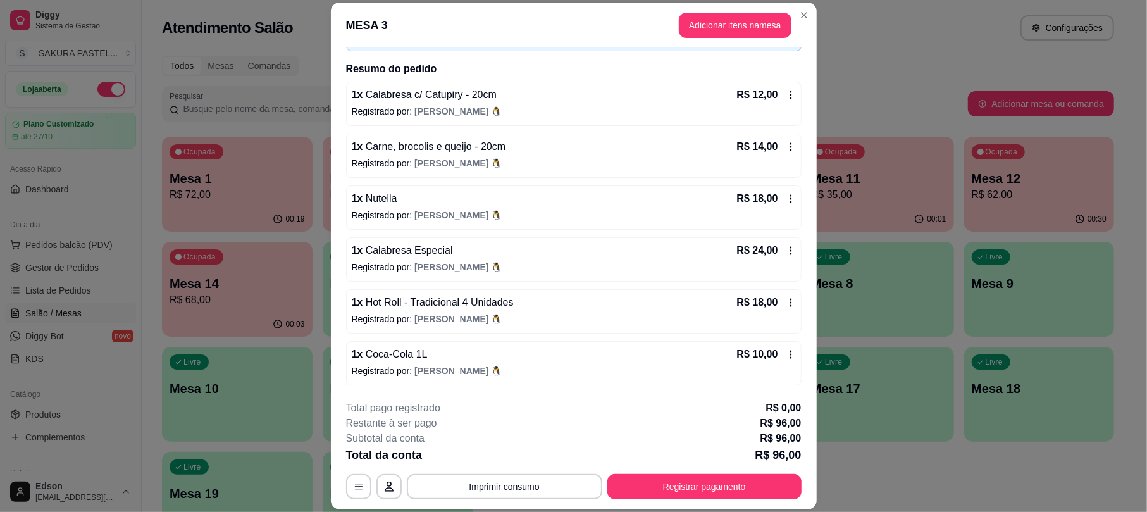
click at [555, 469] on div "**********" at bounding box center [573, 449] width 455 height 99
click at [558, 489] on button "Imprimir consumo" at bounding box center [504, 486] width 195 height 25
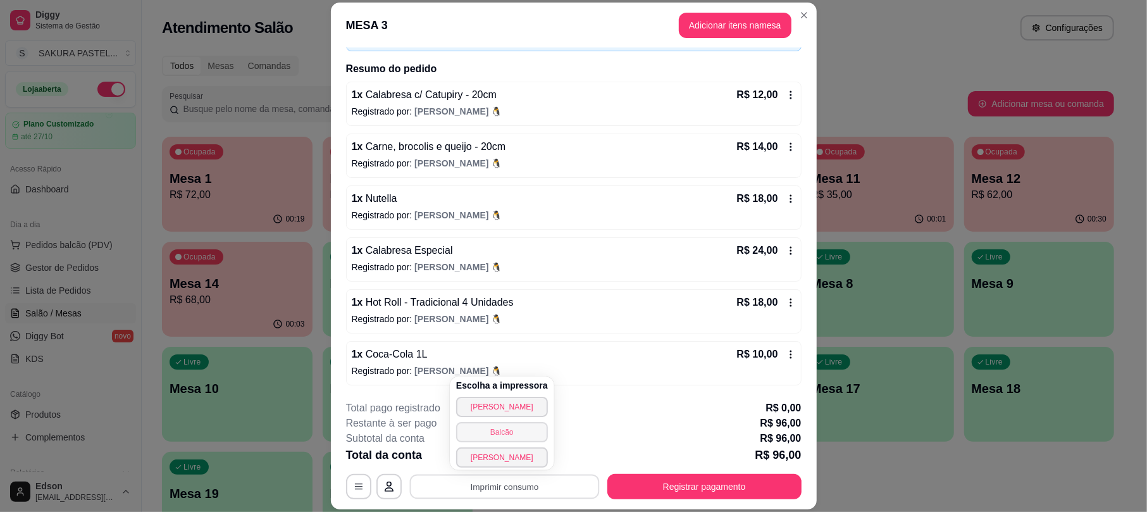
click at [532, 438] on button "Balcão" at bounding box center [502, 432] width 92 height 20
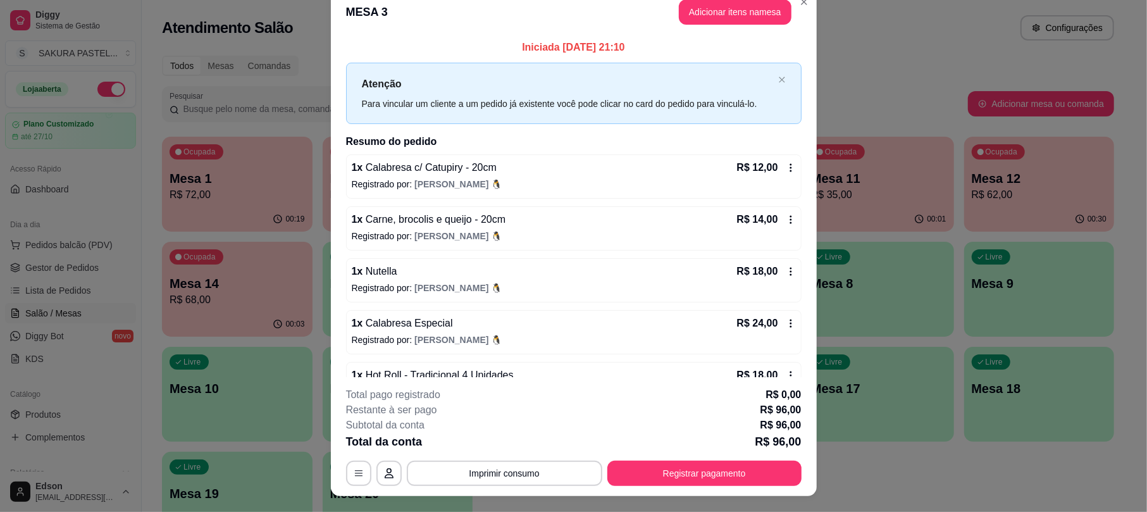
scroll to position [0, 0]
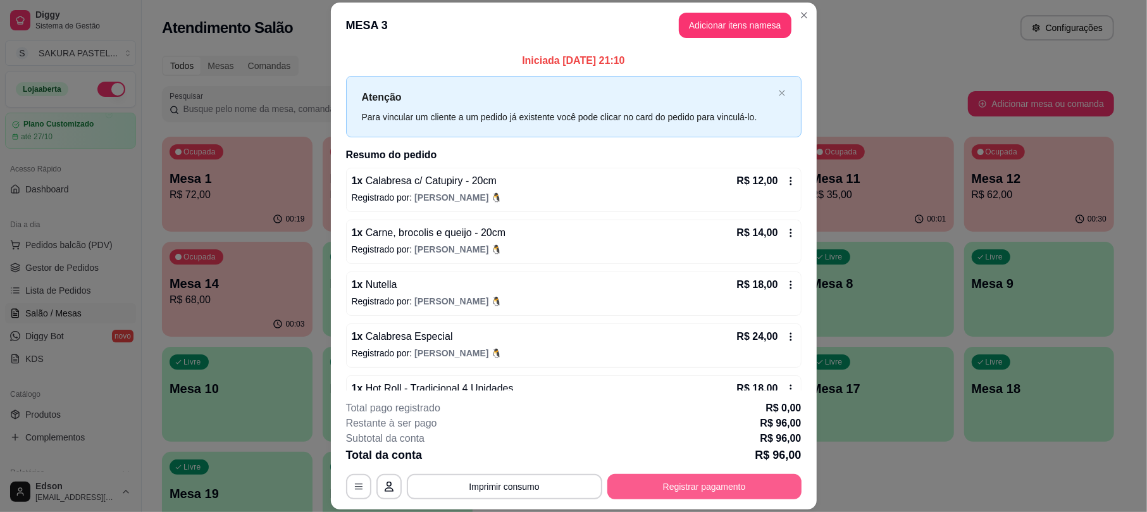
click at [691, 489] on button "Registrar pagamento" at bounding box center [704, 486] width 194 height 25
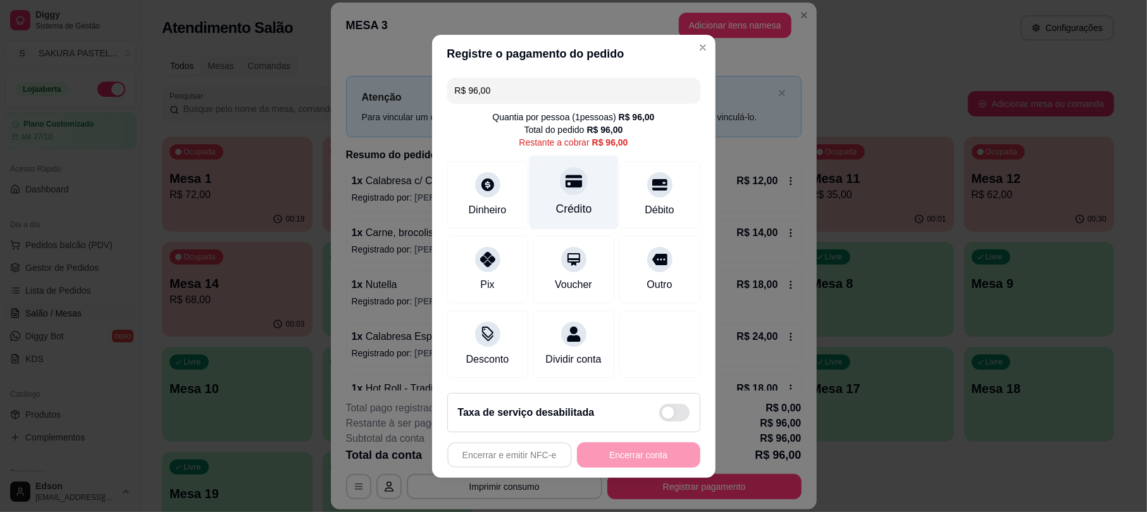
drag, startPoint x: 592, startPoint y: 200, endPoint x: 581, endPoint y: 196, distance: 12.0
click at [584, 198] on div "Crédito" at bounding box center [573, 192] width 89 height 74
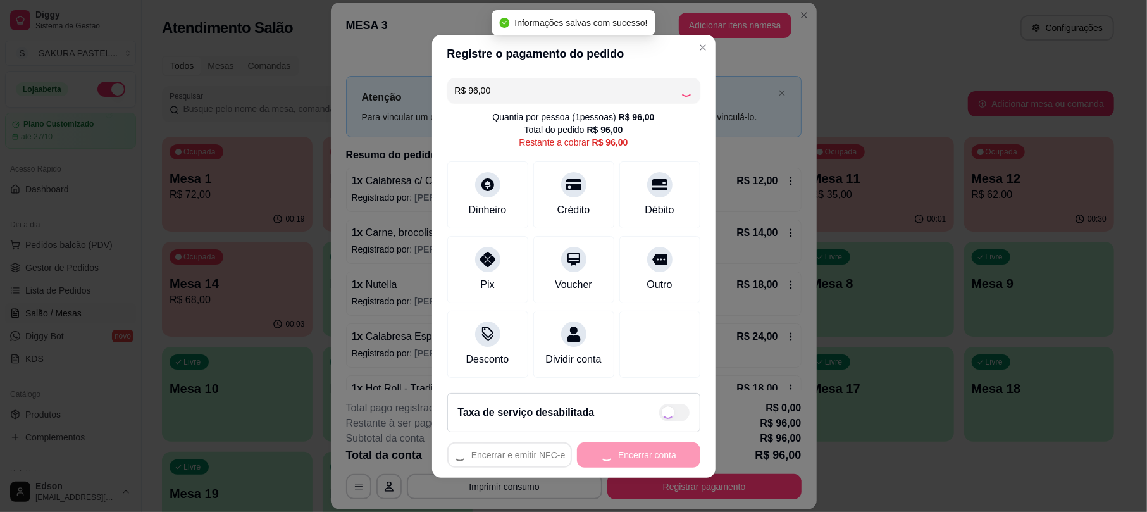
type input "R$ 0,00"
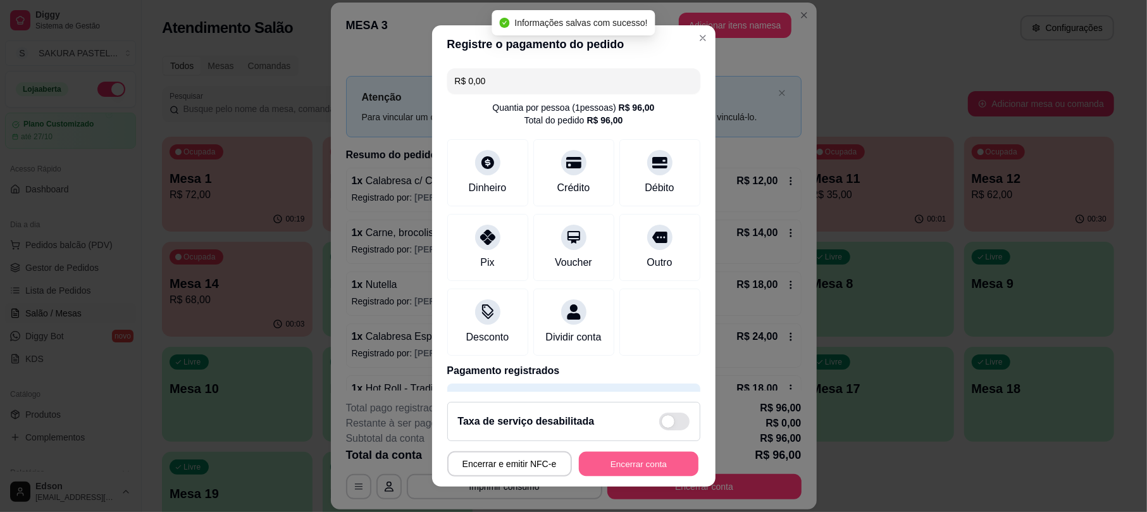
click at [650, 464] on button "Encerrar conta" at bounding box center [639, 463] width 120 height 25
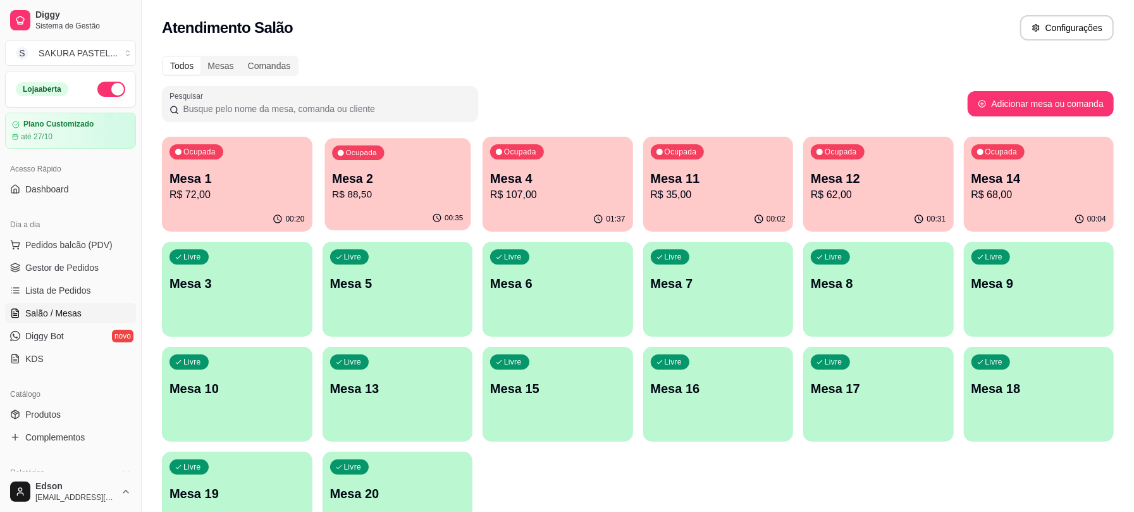
click at [422, 181] on p "Mesa 2" at bounding box center [397, 178] width 131 height 17
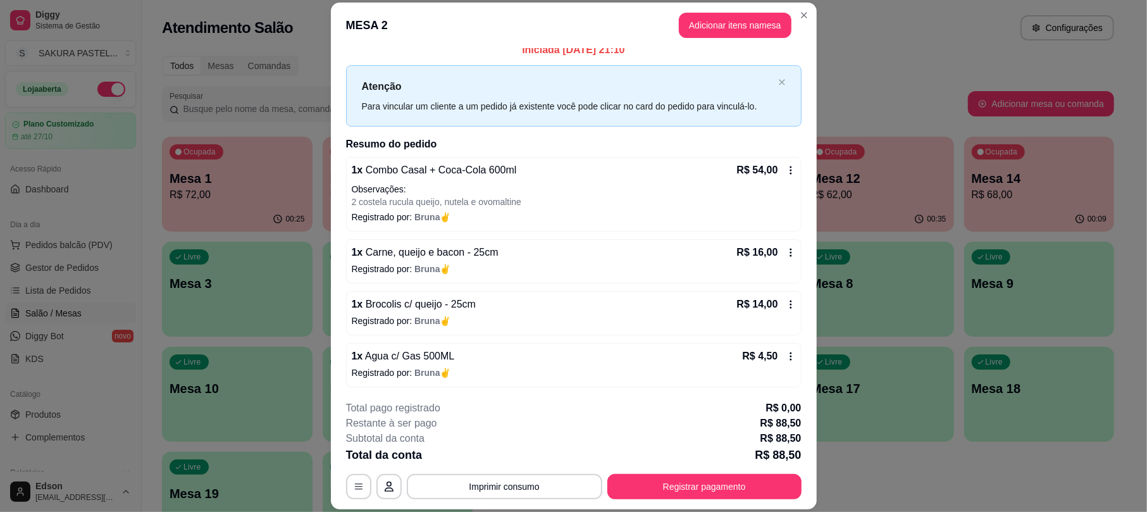
scroll to position [14, 0]
click at [524, 484] on button "Imprimir consumo" at bounding box center [504, 486] width 190 height 25
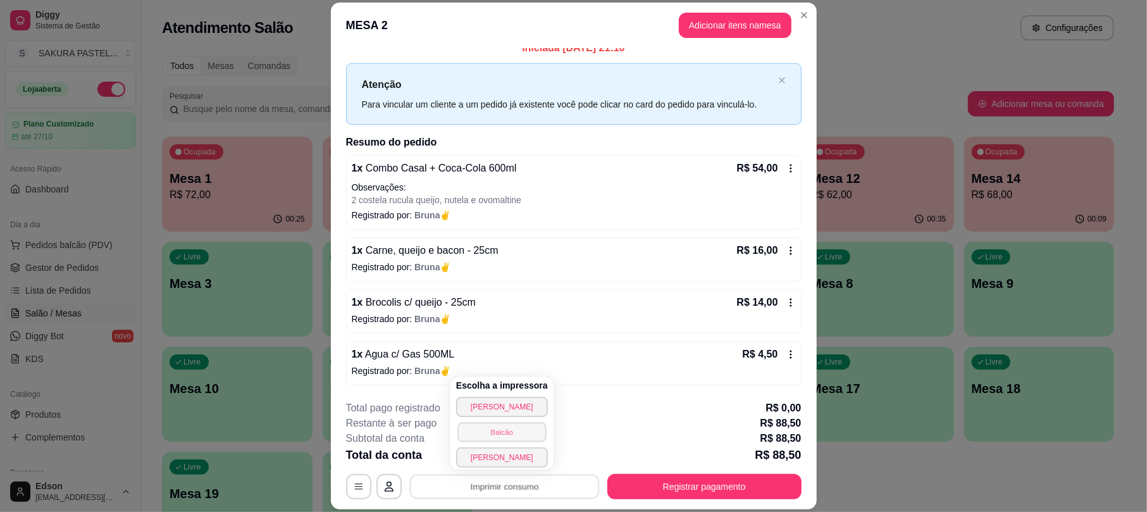
click at [522, 435] on button "Balcão" at bounding box center [501, 432] width 89 height 20
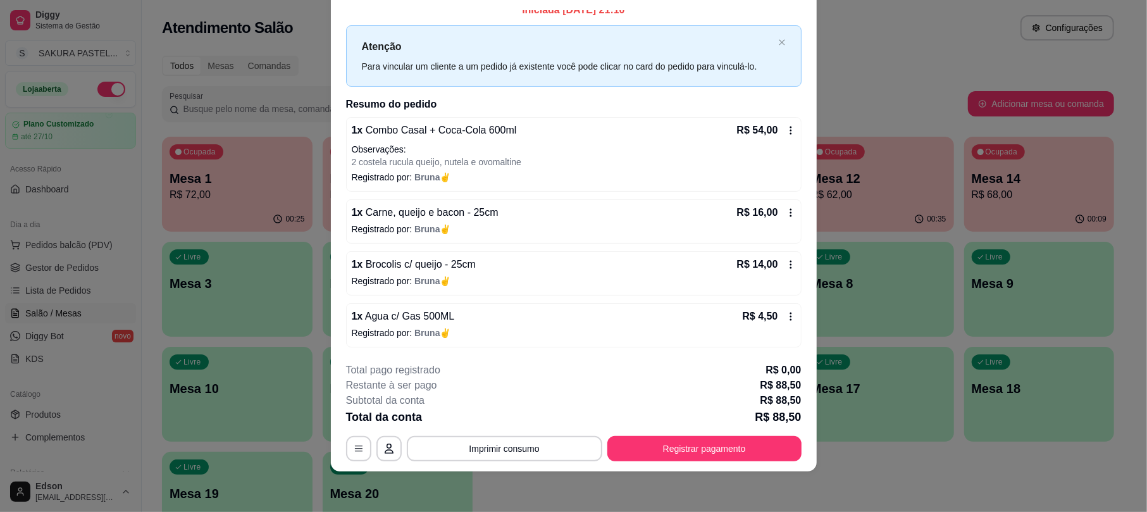
scroll to position [0, 0]
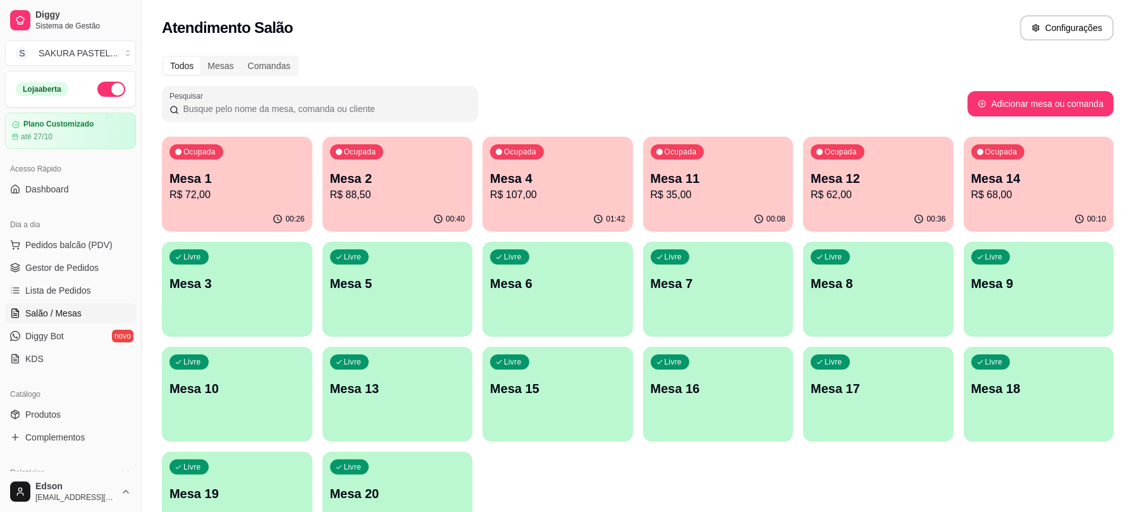
click at [702, 180] on p "Mesa 11" at bounding box center [718, 178] width 135 height 18
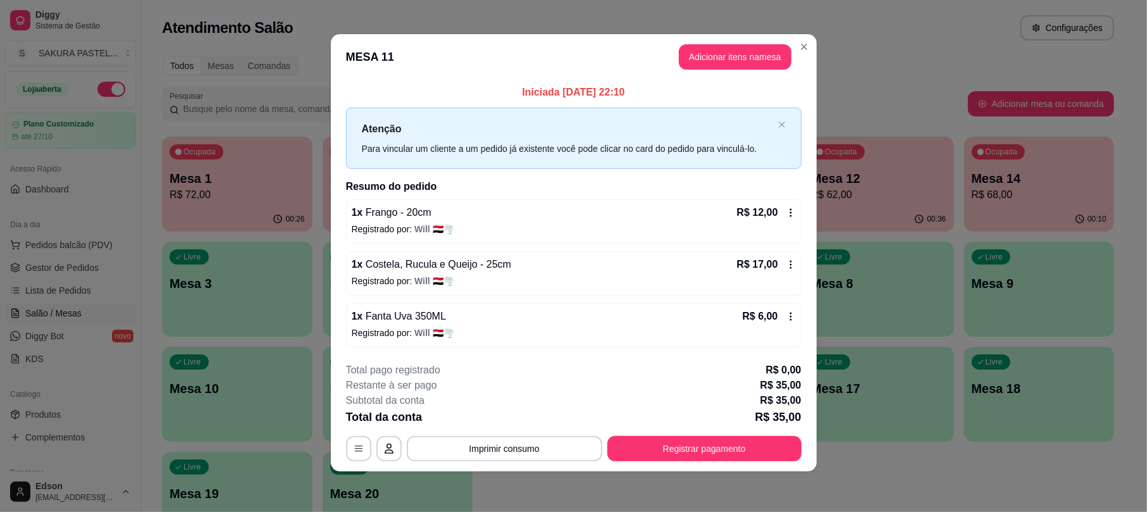
scroll to position [4, 0]
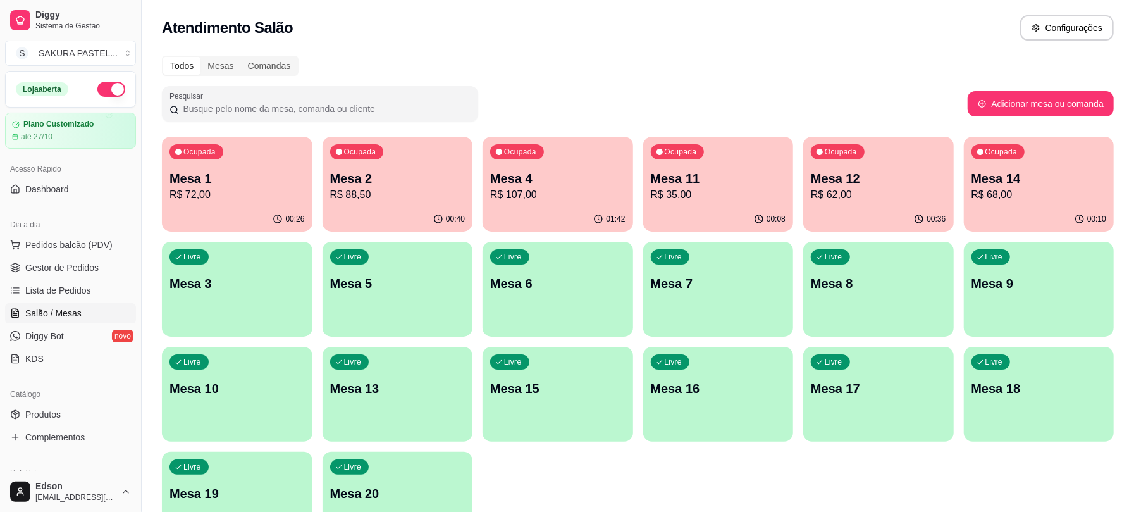
click at [840, 156] on p "Ocupada" at bounding box center [841, 152] width 32 height 10
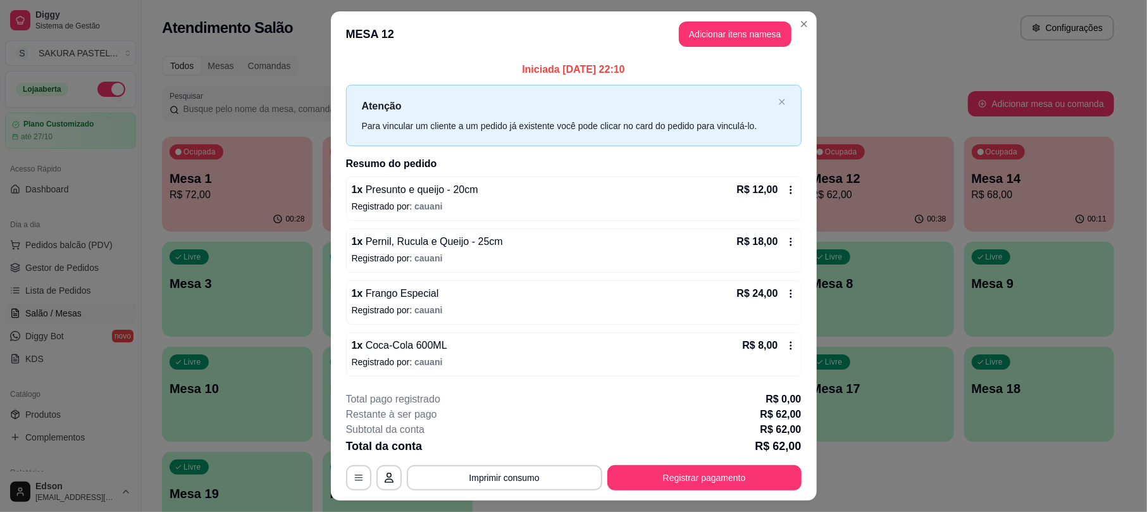
scroll to position [30, 0]
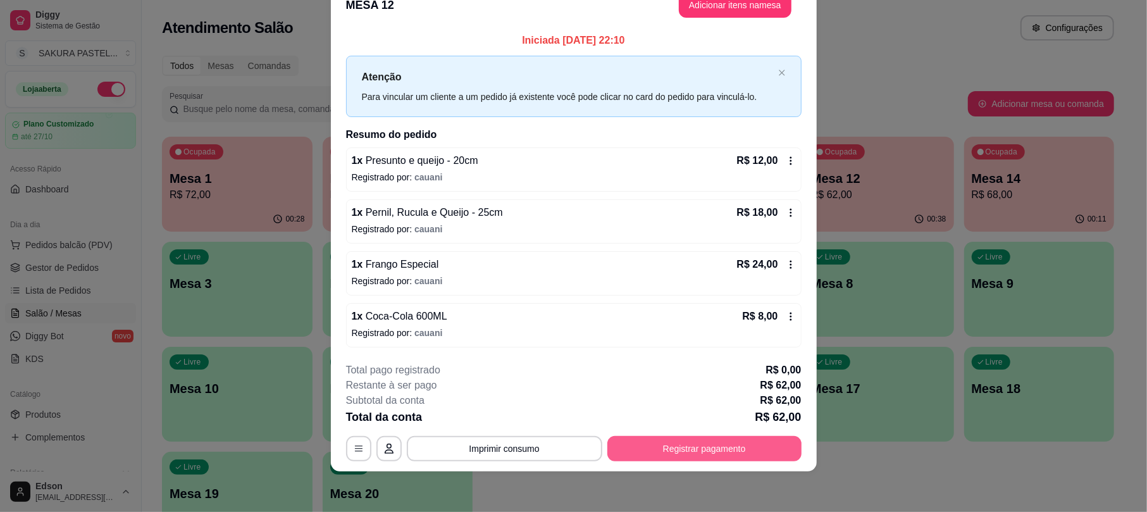
click at [790, 453] on button "Registrar pagamento" at bounding box center [704, 448] width 194 height 25
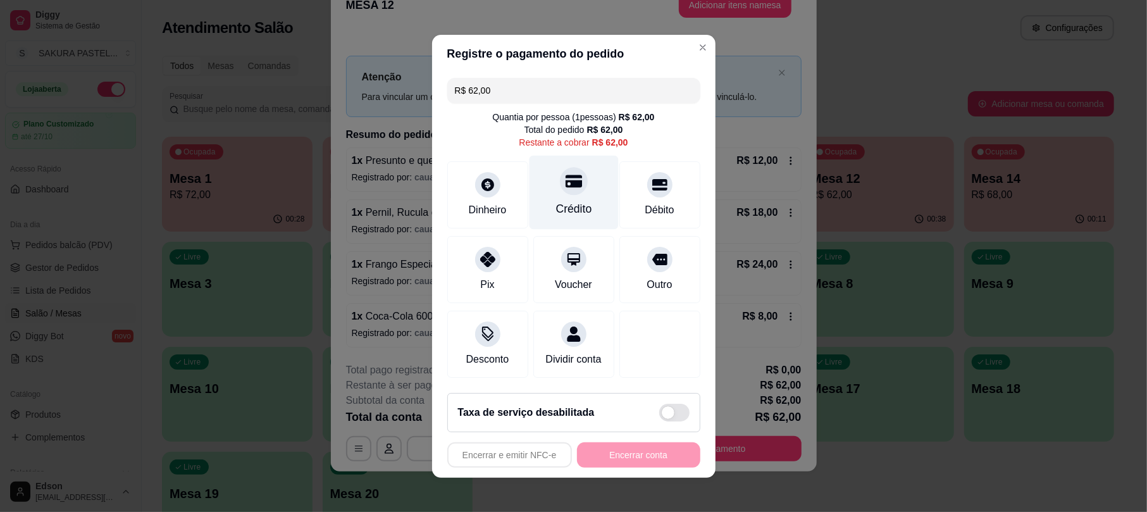
click at [565, 175] on icon at bounding box center [573, 181] width 16 height 13
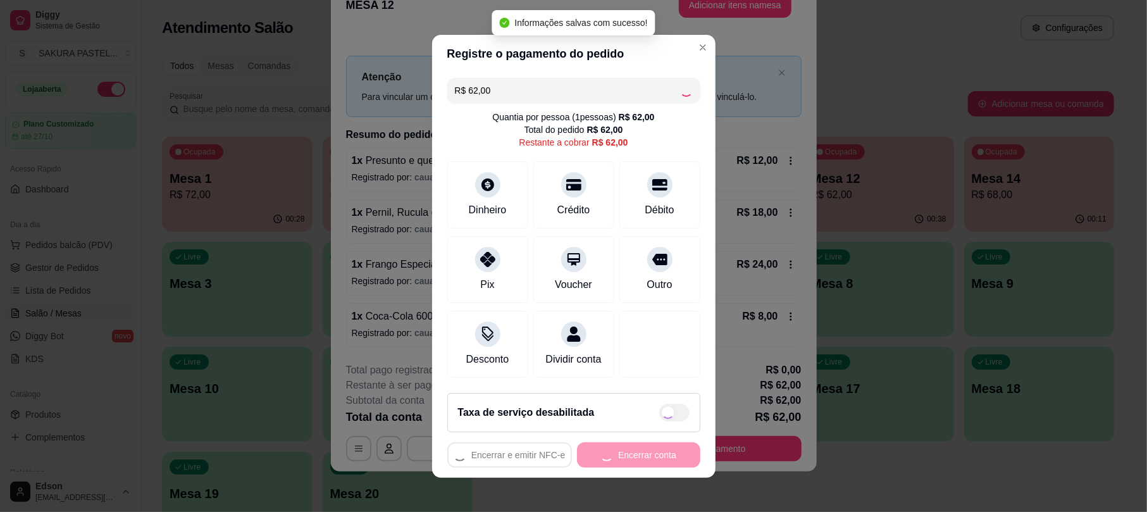
type input "R$ 0,00"
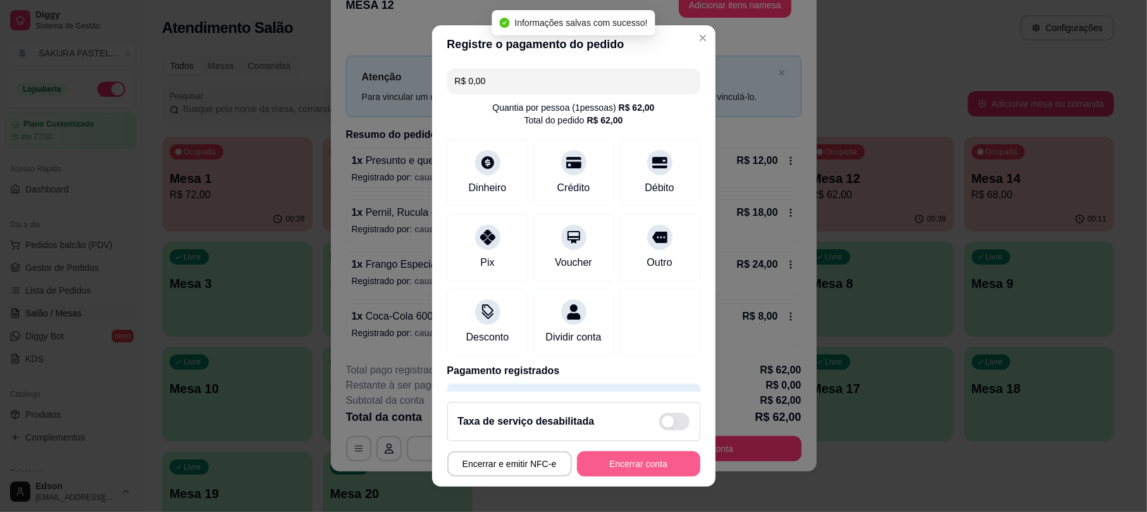
click at [623, 465] on button "Encerrar conta" at bounding box center [638, 463] width 123 height 25
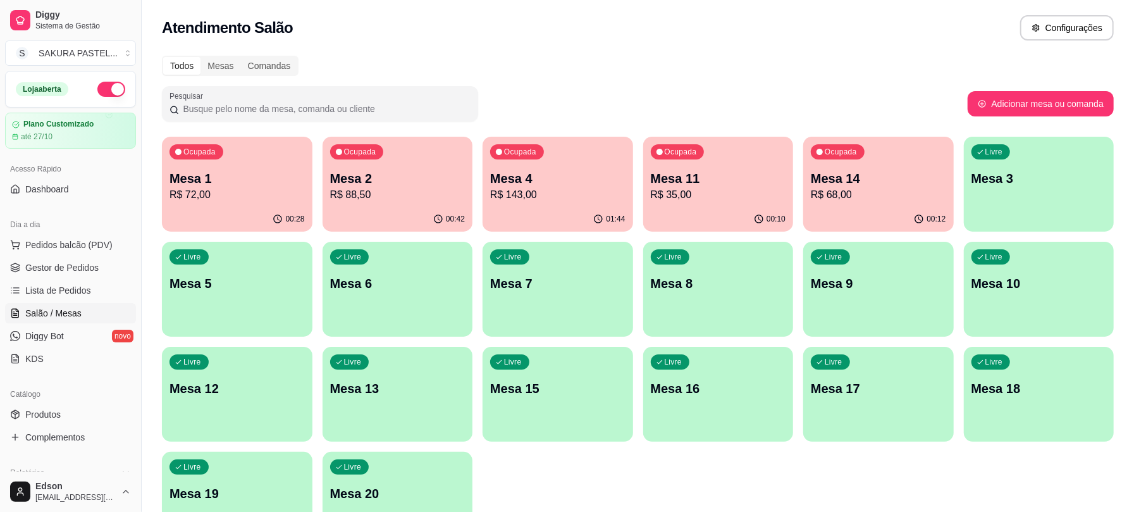
click at [436, 170] on p "Mesa 2" at bounding box center [397, 178] width 135 height 18
click at [226, 166] on div "Ocupada Mesa 1 R$ 72,00" at bounding box center [237, 172] width 151 height 70
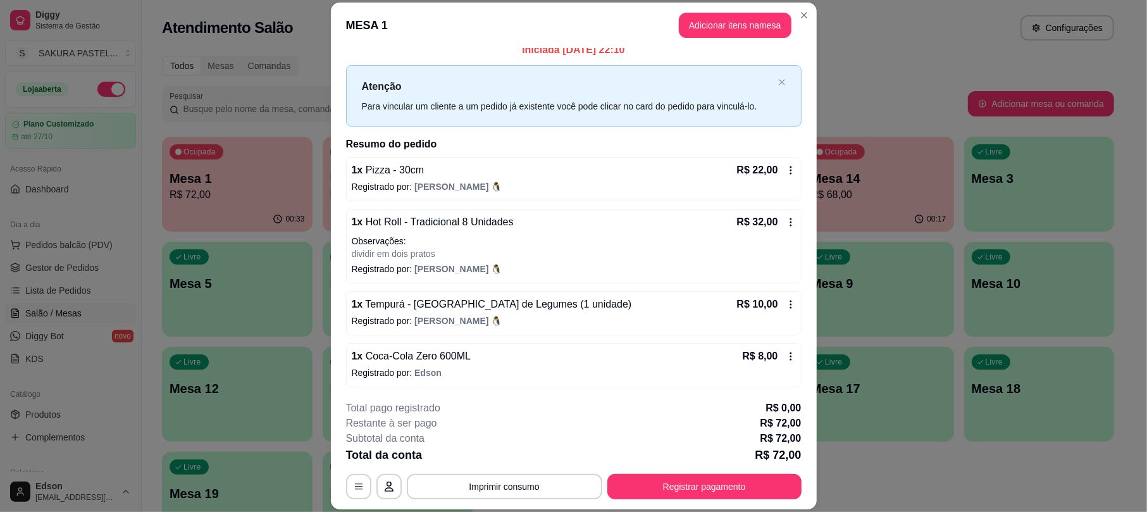
scroll to position [14, 0]
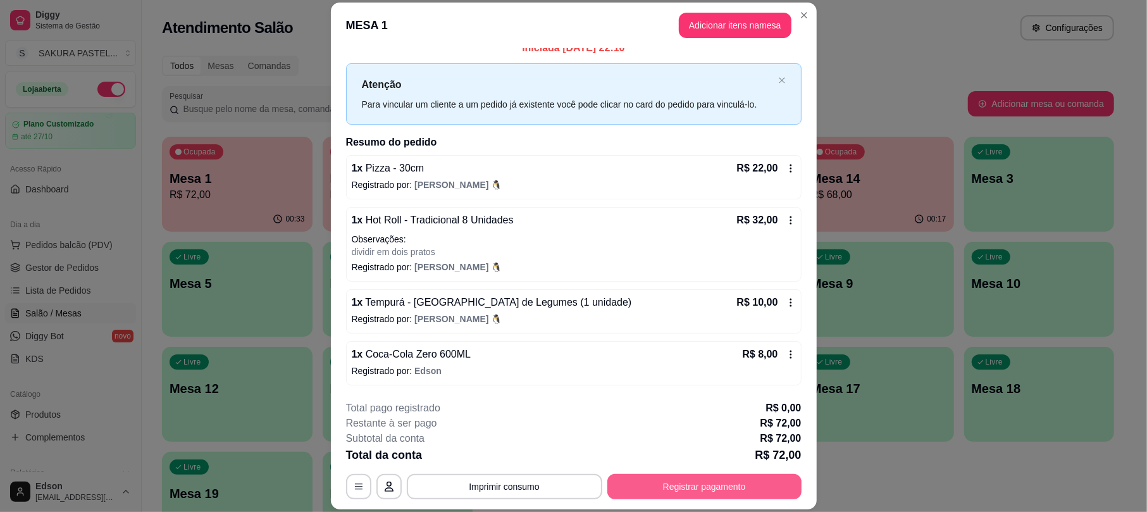
click at [699, 481] on button "Registrar pagamento" at bounding box center [704, 486] width 194 height 25
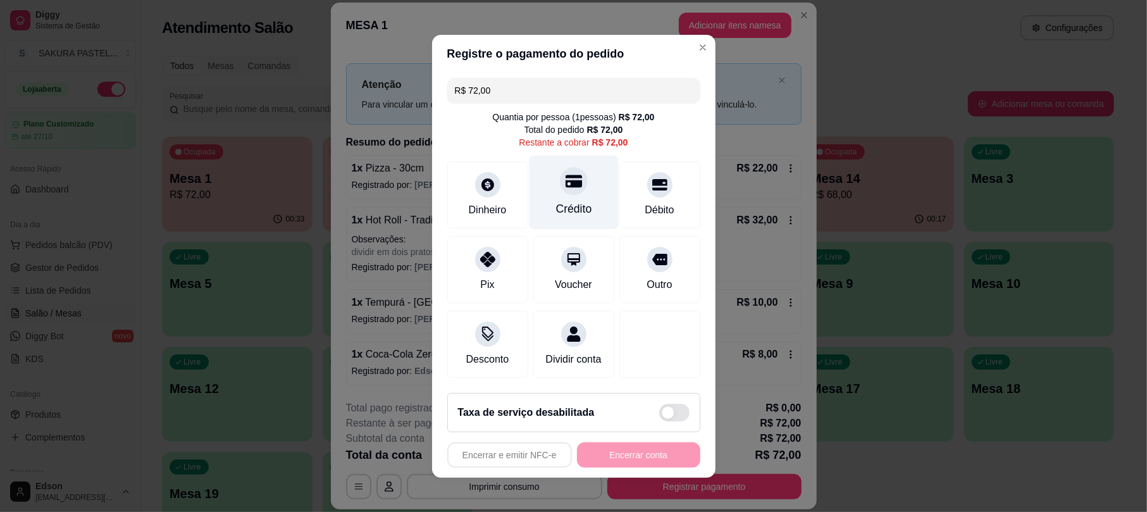
click at [582, 183] on div "Crédito" at bounding box center [573, 192] width 89 height 74
type input "R$ 0,00"
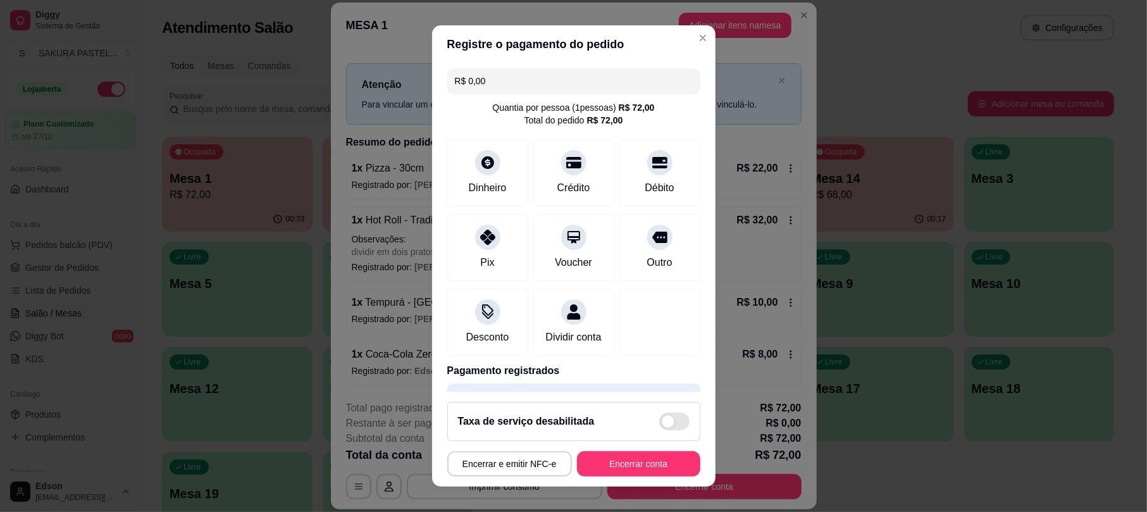
click at [680, 49] on header "Registre o pagamento do pedido" at bounding box center [573, 44] width 283 height 38
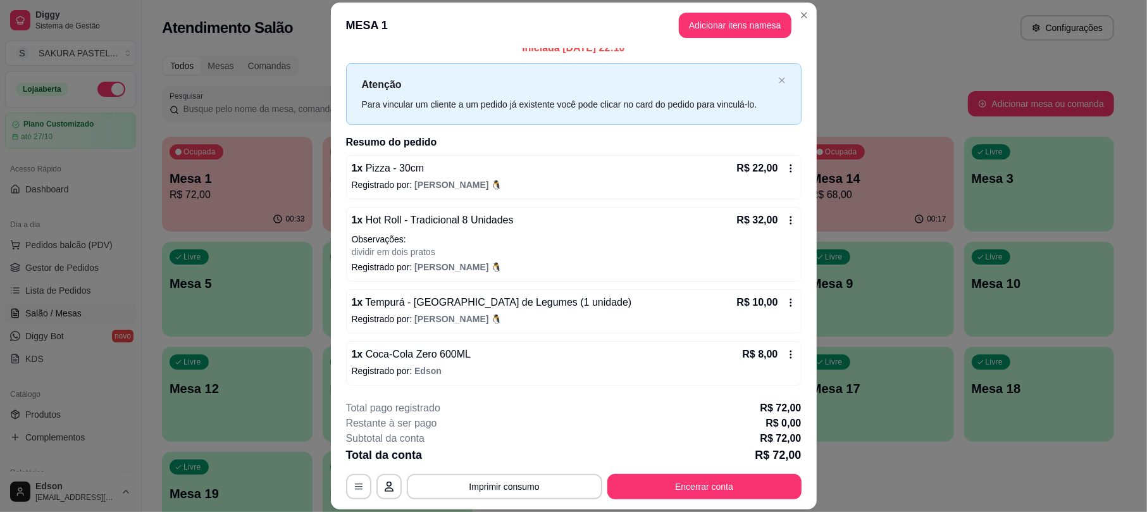
click at [692, 479] on button "Encerrar conta" at bounding box center [704, 486] width 194 height 25
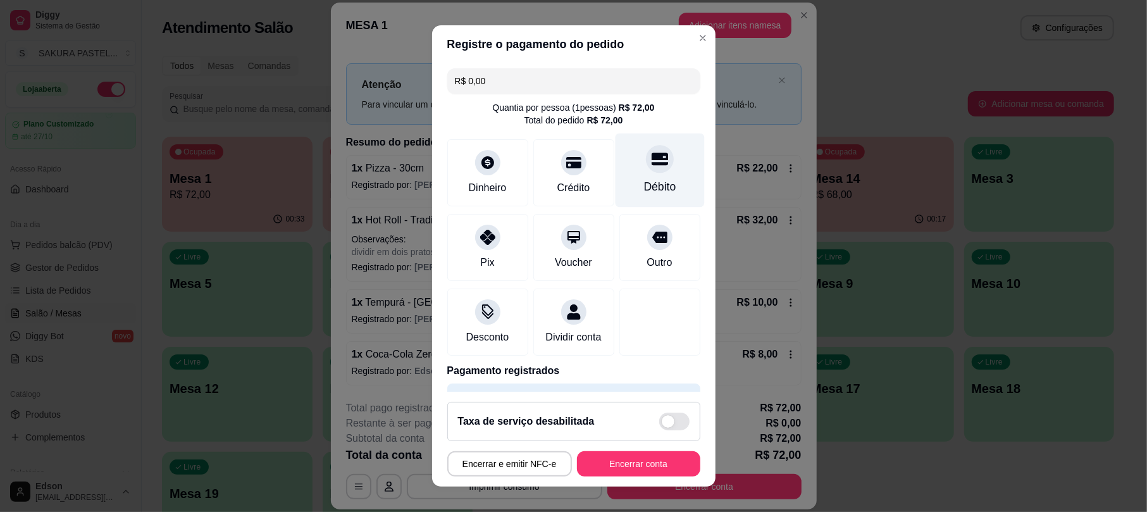
click at [643, 185] on div "Débito" at bounding box center [659, 187] width 32 height 16
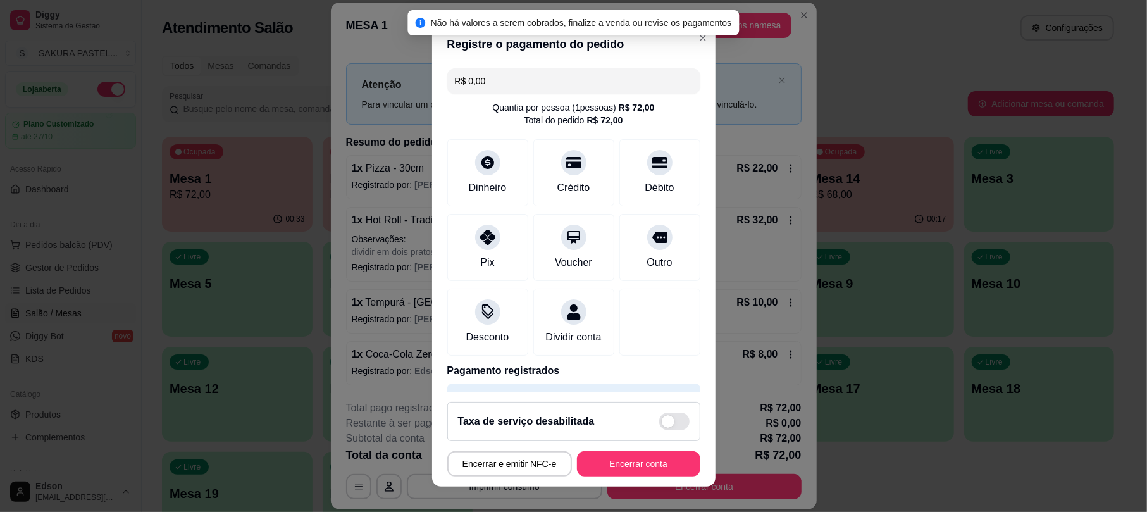
click at [644, 476] on footer "Taxa de serviço desabilitada Encerrar e emitir NFC-e Encerrar conta" at bounding box center [573, 438] width 283 height 95
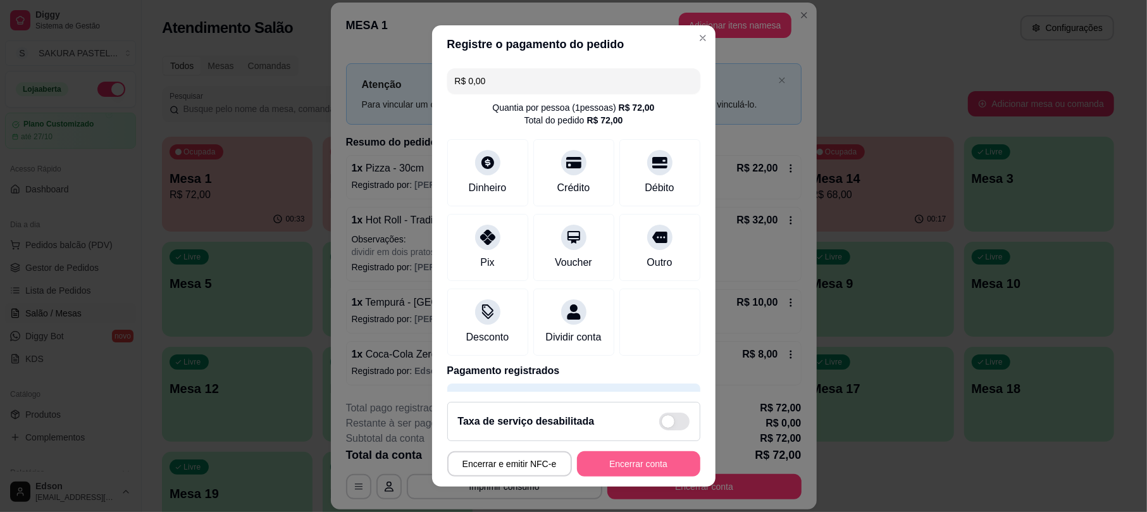
click at [603, 466] on button "Encerrar conta" at bounding box center [638, 463] width 123 height 25
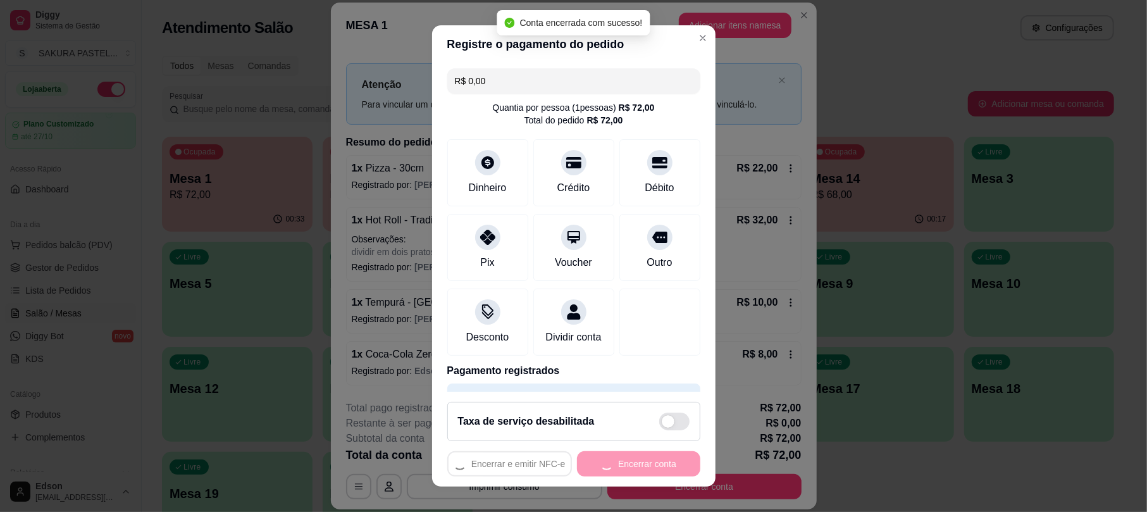
scroll to position [0, 0]
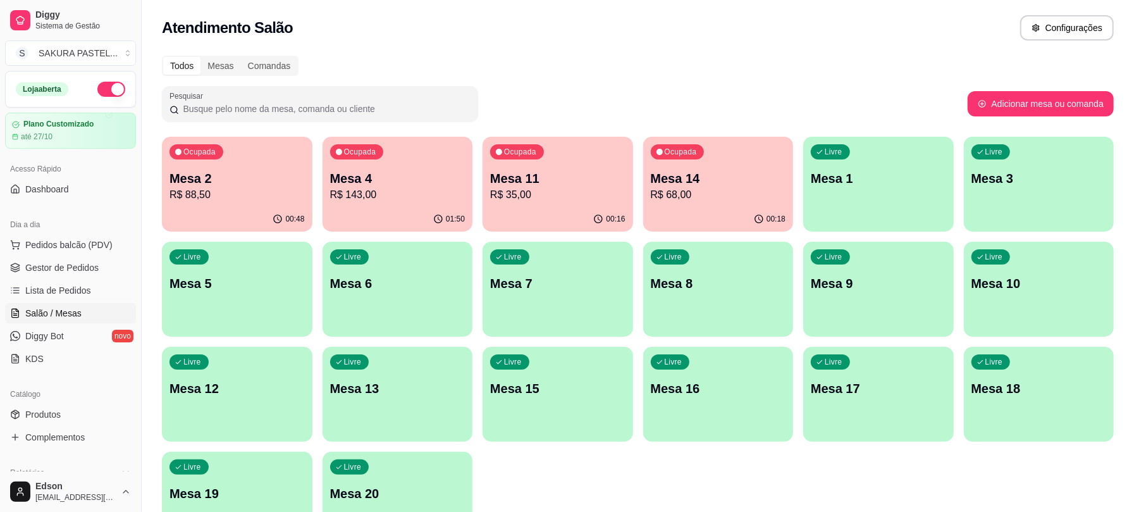
click at [221, 147] on div "Ocupada Mesa 2 R$ 88,50" at bounding box center [237, 172] width 151 height 70
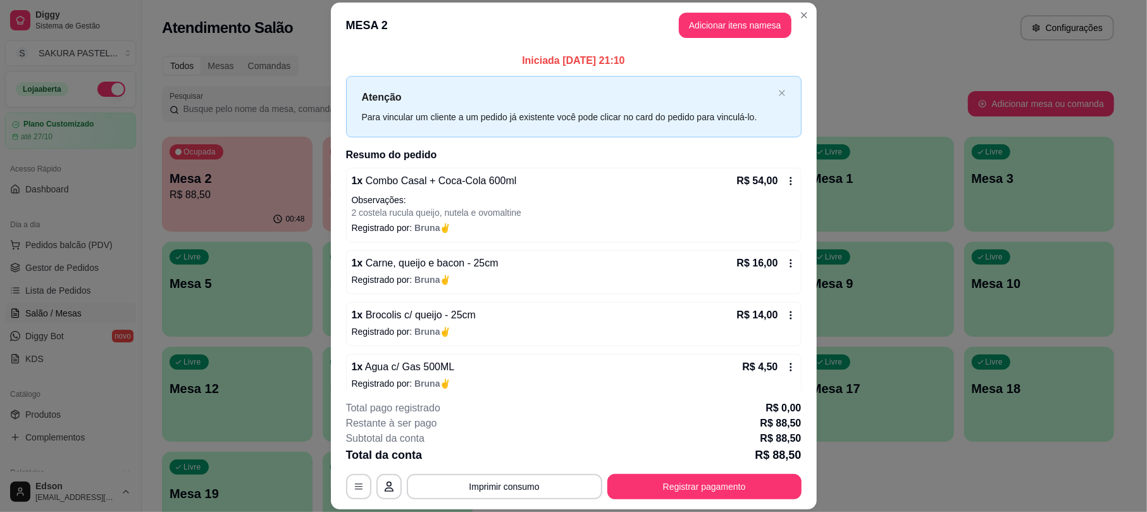
scroll to position [14, 0]
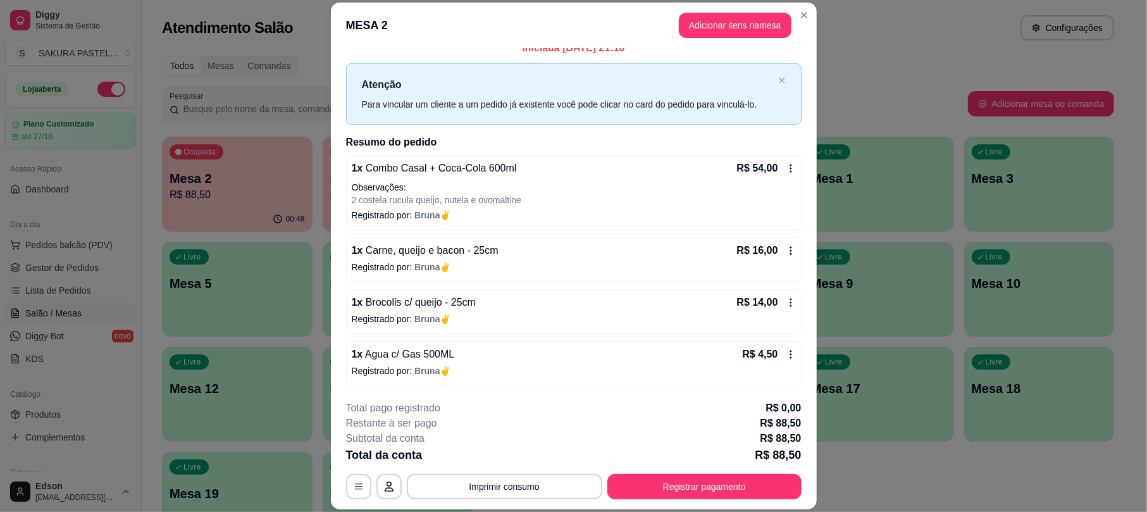
click at [734, 469] on div "**********" at bounding box center [573, 449] width 455 height 99
click at [731, 479] on button "Registrar pagamento" at bounding box center [704, 486] width 194 height 25
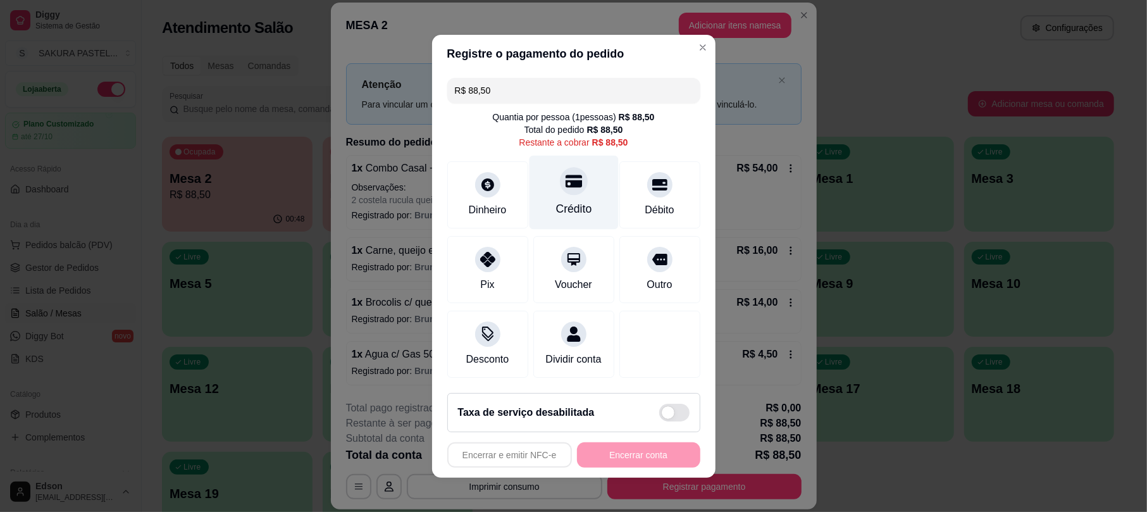
click at [578, 185] on div "Crédito" at bounding box center [573, 192] width 89 height 74
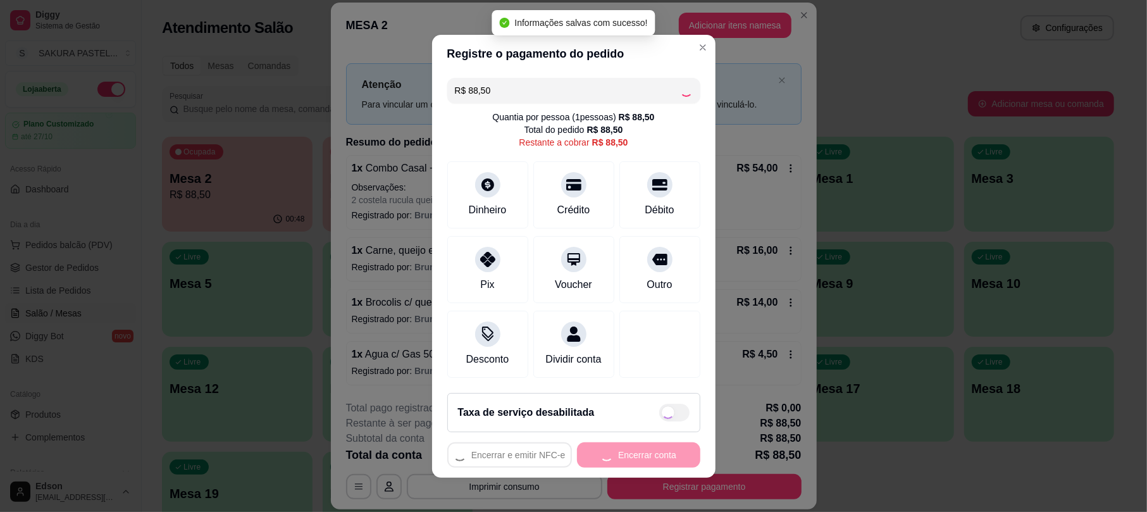
type input "R$ 0,00"
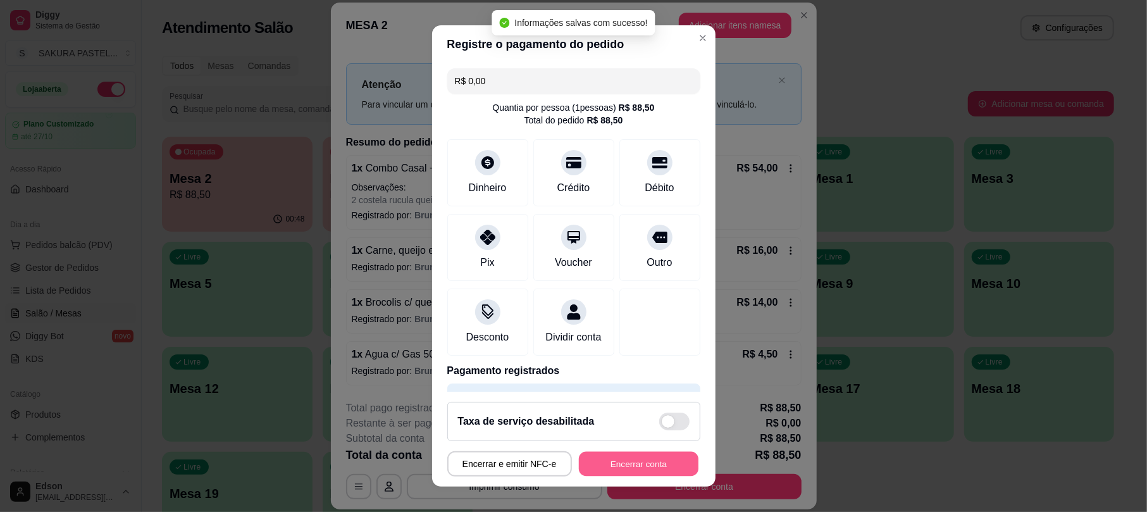
click at [651, 458] on button "Encerrar conta" at bounding box center [639, 463] width 120 height 25
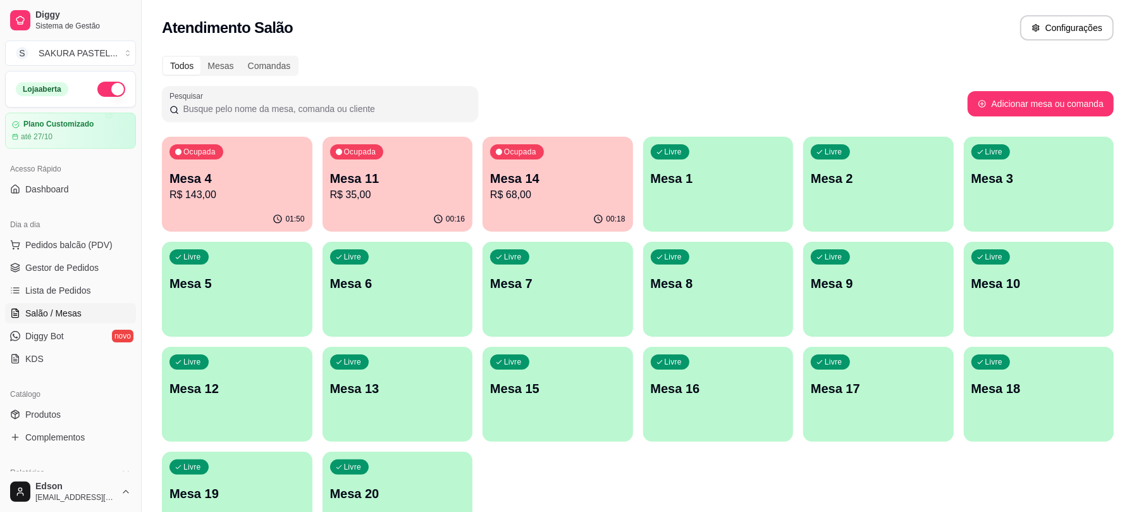
scroll to position [350, 0]
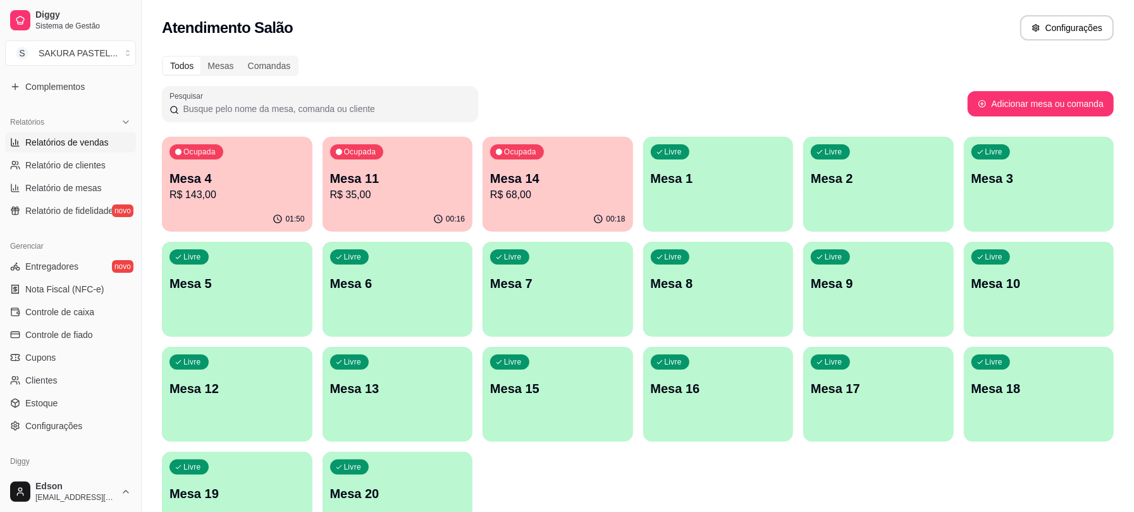
click at [86, 151] on link "Relatórios de vendas" at bounding box center [70, 142] width 131 height 20
select select "ALL"
select select "0"
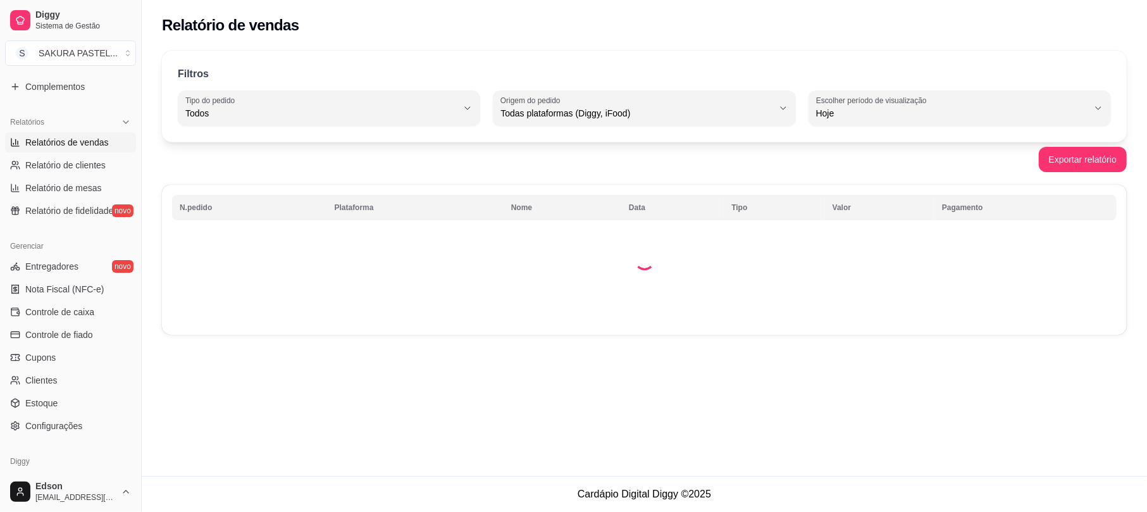
click at [406, 102] on div "Todos" at bounding box center [321, 107] width 272 height 25
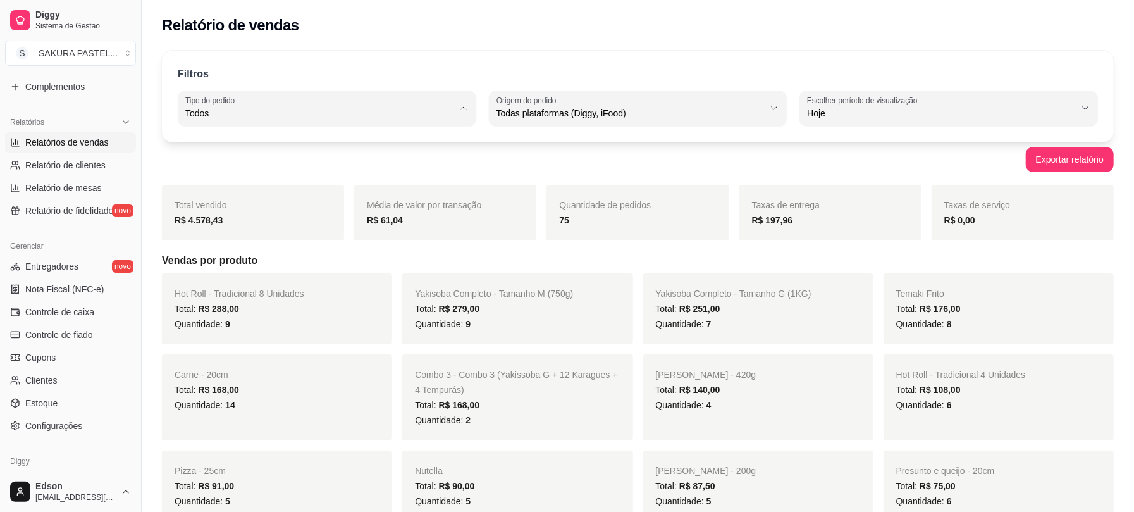
click at [397, 170] on span "Entrega" at bounding box center [321, 164] width 255 height 12
type input "DELIVERY"
select select "DELIVERY"
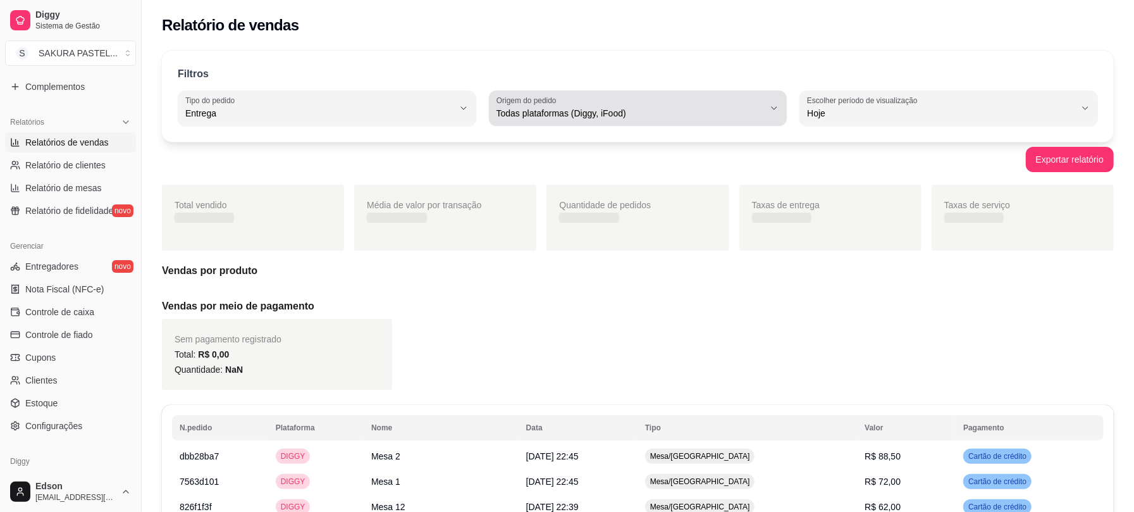
click at [601, 104] on div "Todas plataformas (Diggy, iFood)" at bounding box center [630, 107] width 268 height 25
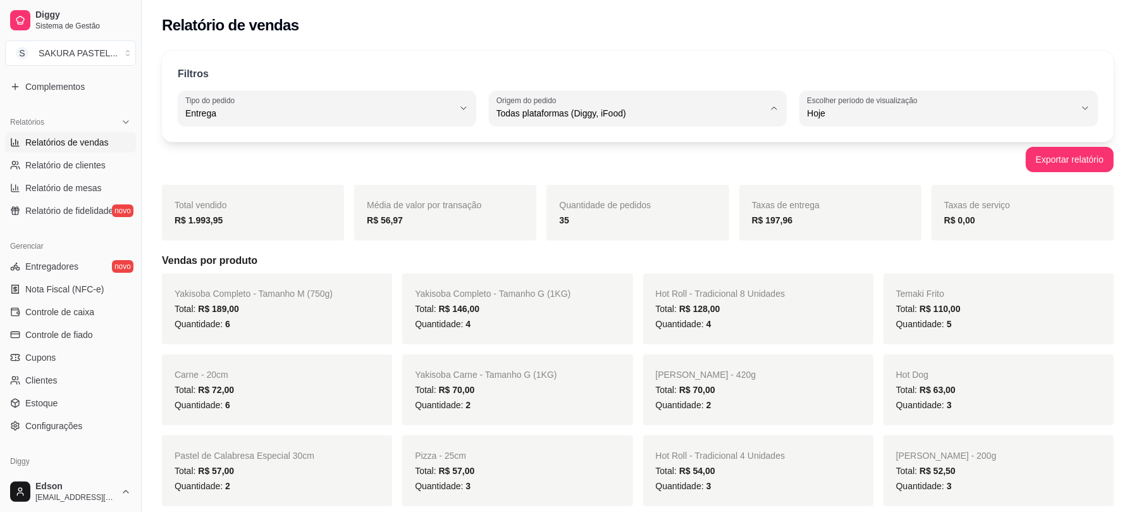
click at [587, 169] on span "Diggy" at bounding box center [632, 164] width 255 height 12
type input "DIGGY"
select select "DIGGY"
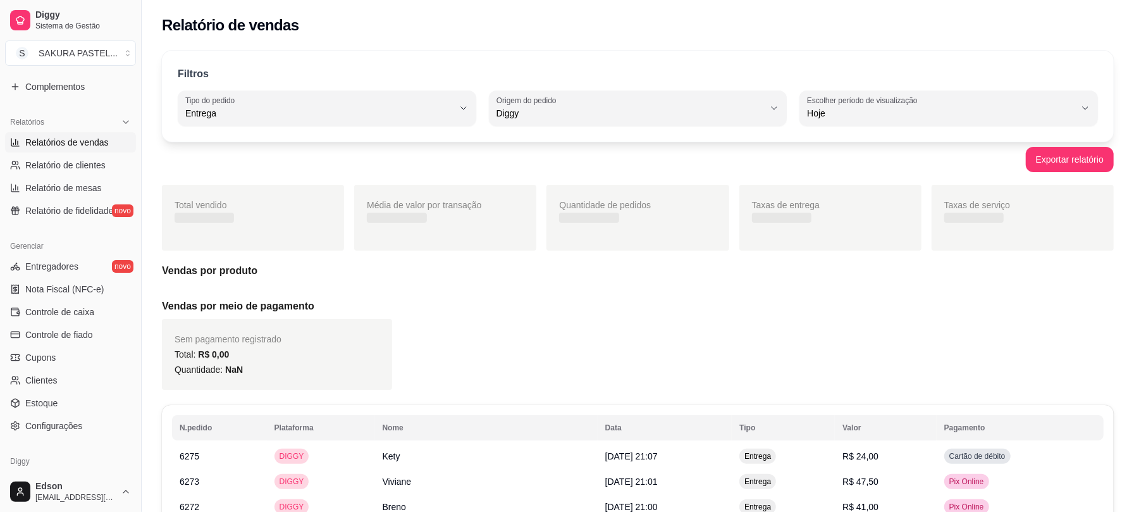
click at [627, 109] on span "Diggy" at bounding box center [630, 113] width 268 height 13
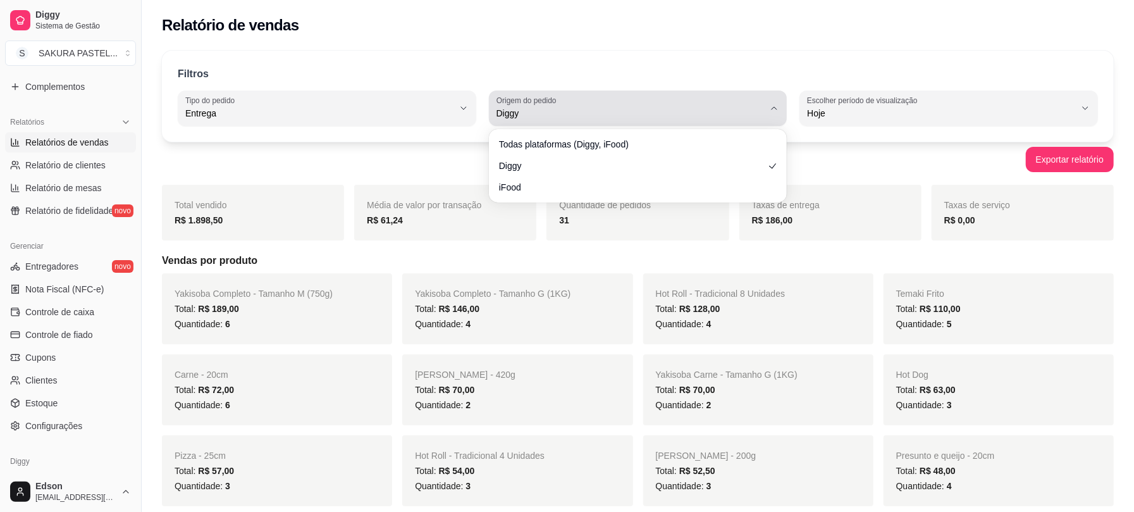
click at [763, 109] on span "Diggy" at bounding box center [630, 113] width 268 height 13
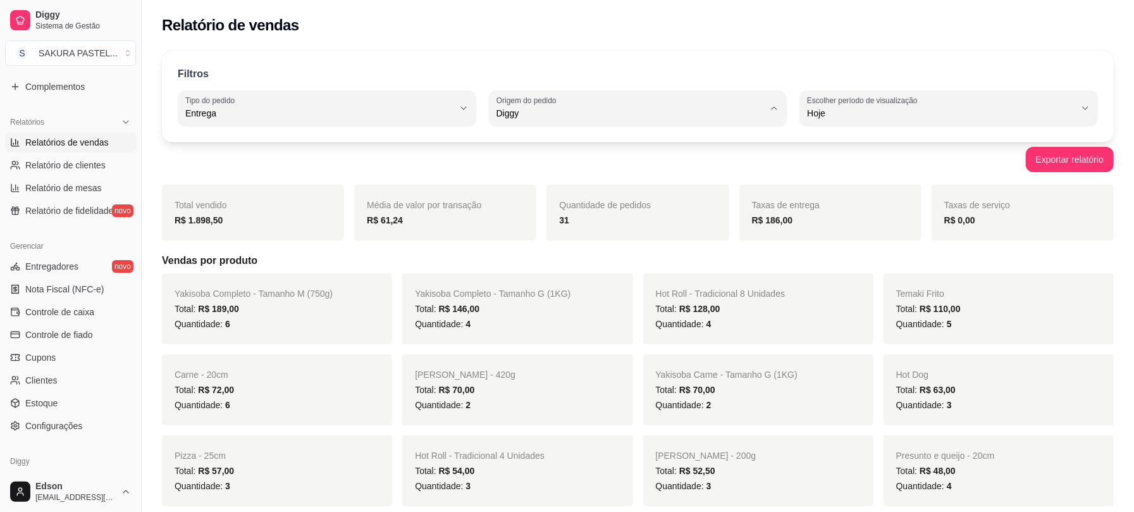
click at [734, 165] on span "Diggy" at bounding box center [632, 164] width 255 height 12
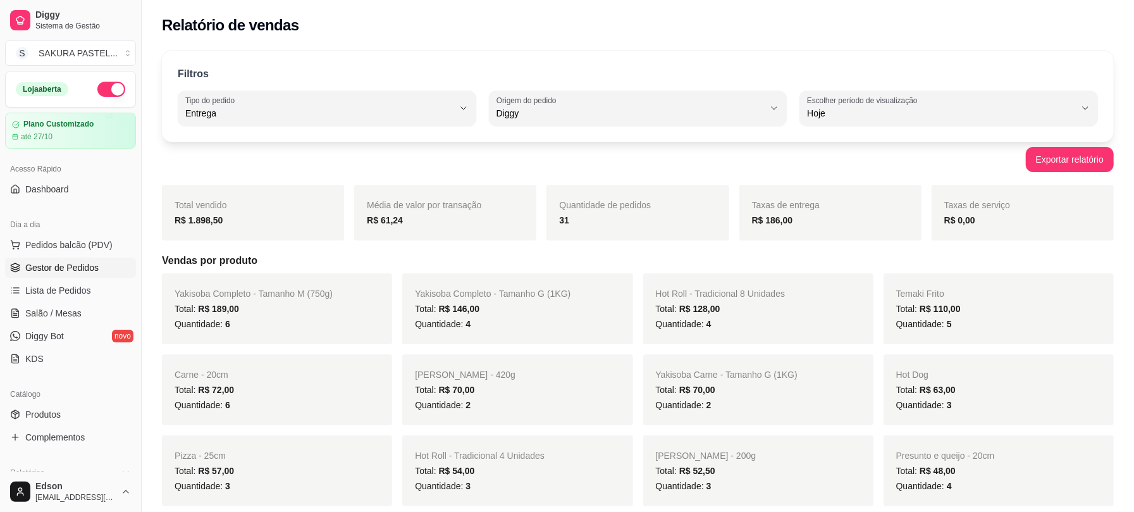
click at [80, 269] on span "Gestor de Pedidos" at bounding box center [61, 267] width 73 height 13
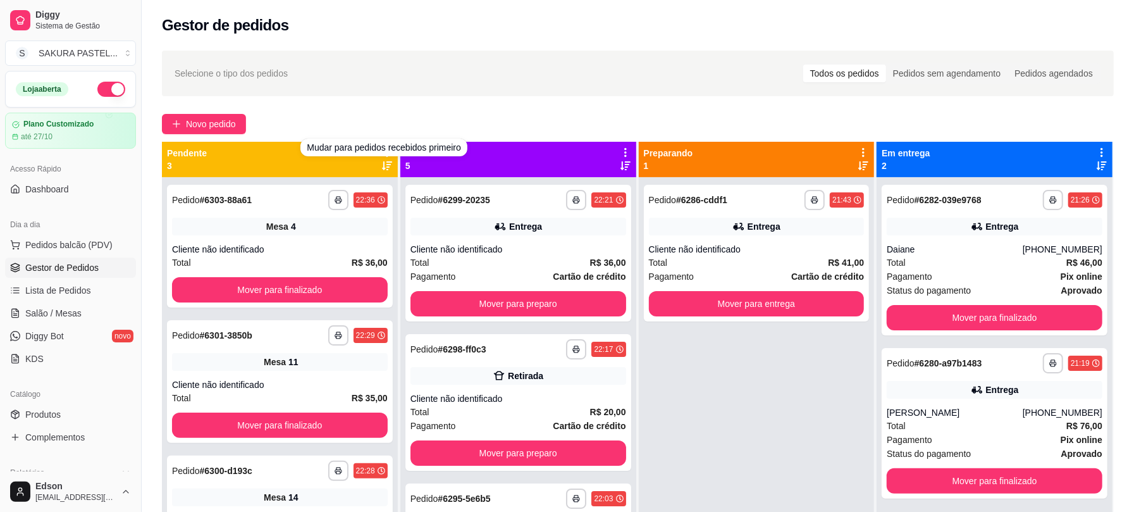
click at [426, 75] on div "Selecione o tipo dos pedidos Todos os pedidos Pedidos sem agendamento Pedidos a…" at bounding box center [638, 73] width 926 height 20
click at [385, 153] on icon at bounding box center [386, 152] width 11 height 11
click at [345, 185] on span "Com essa opção você tem a opção de mover todos os pedidos que estão em uma etap…" at bounding box center [307, 191] width 150 height 24
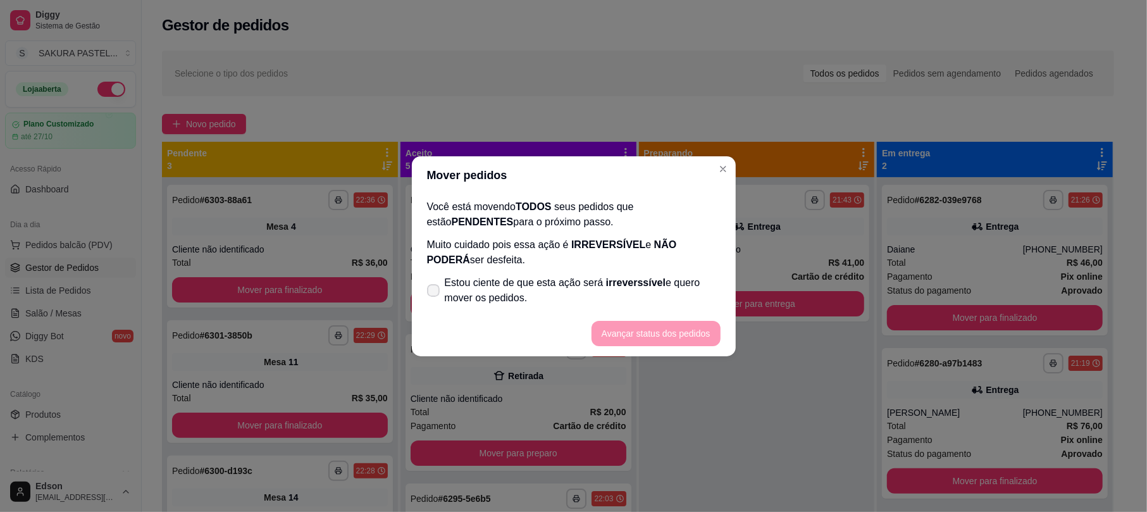
click at [460, 274] on label "Estou ciente de que esta ação será irreverssível e quero mover os pedidos." at bounding box center [574, 290] width 304 height 40
click at [434, 292] on input "Estou ciente de que esta ação será irreverssível e quero mover os pedidos." at bounding box center [430, 296] width 8 height 8
checkbox input "true"
click at [673, 324] on button "Avançar status dos pedidos" at bounding box center [655, 333] width 125 height 25
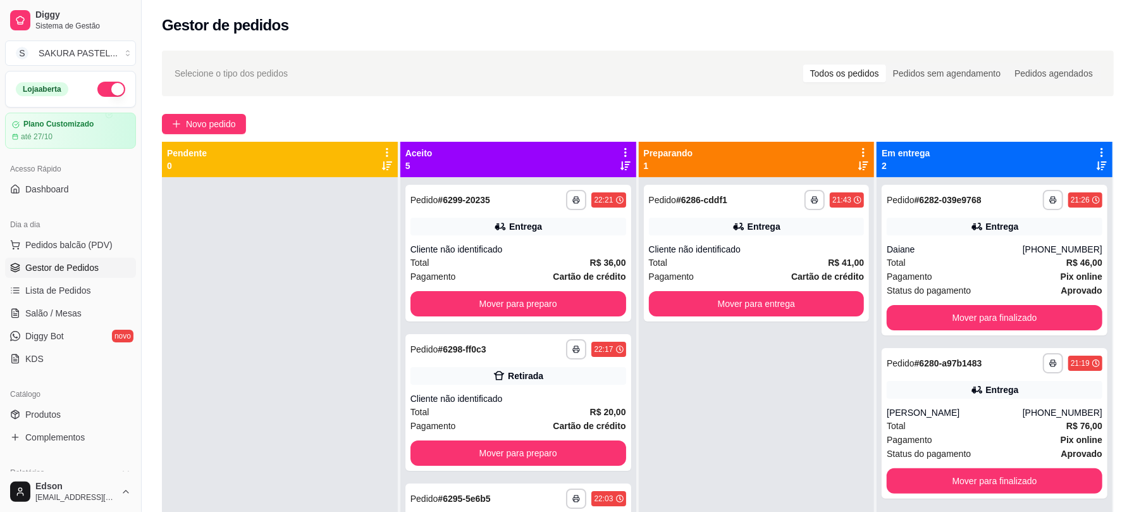
click at [620, 148] on icon at bounding box center [625, 152] width 11 height 11
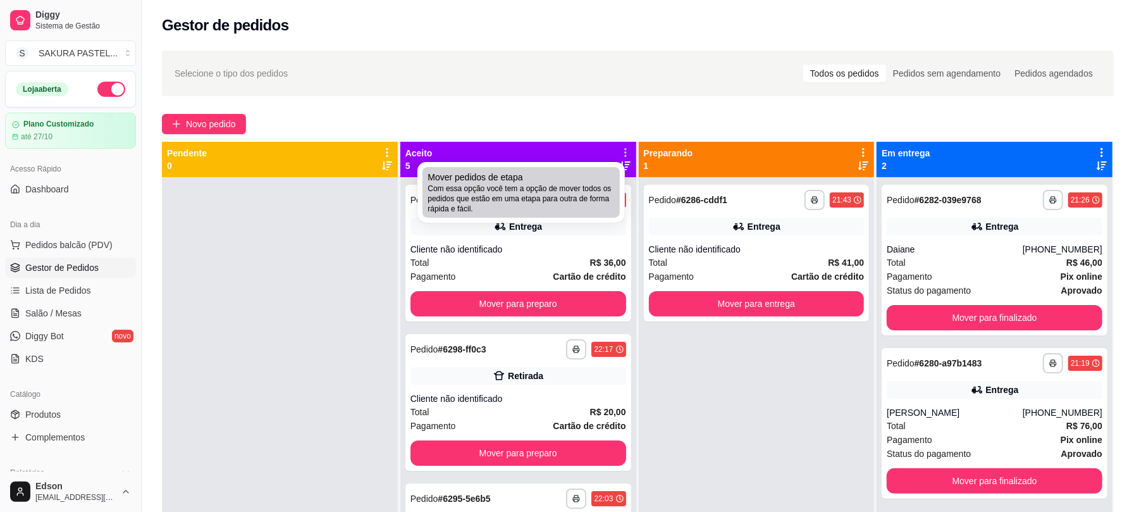
click at [598, 183] on span "Com essa opção você tem a opção de mover todos os pedidos que estão em uma etap…" at bounding box center [520, 198] width 187 height 30
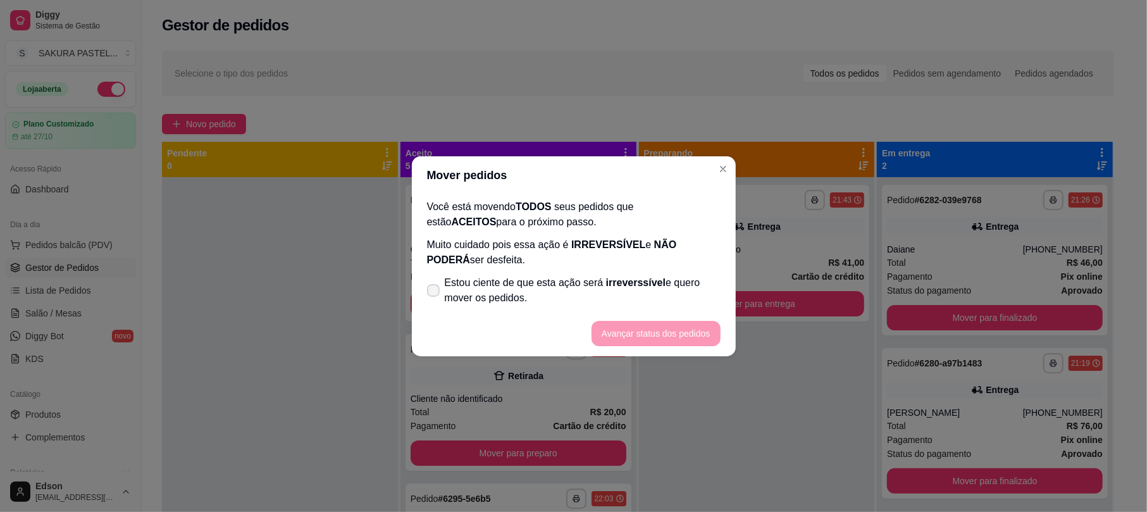
click at [592, 286] on span "Estou ciente de que esta ação será irreverssível e quero mover os pedidos." at bounding box center [583, 290] width 276 height 30
click at [434, 292] on input "Estou ciente de que esta ação será irreverssível e quero mover os pedidos." at bounding box center [430, 296] width 8 height 8
checkbox input "true"
click at [681, 330] on button "Avançar status dos pedidos" at bounding box center [655, 333] width 129 height 25
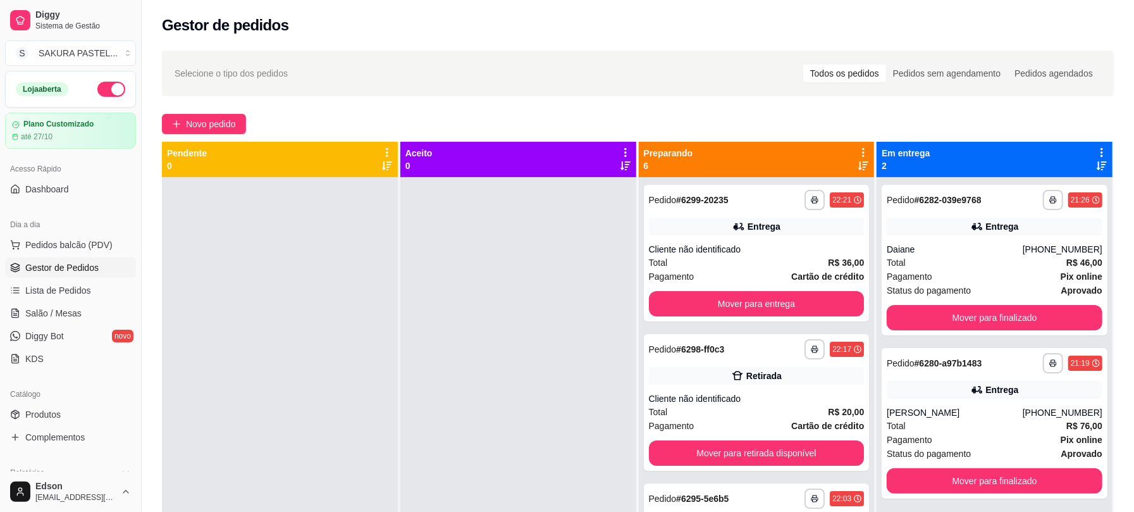
click at [858, 147] on icon at bounding box center [863, 152] width 11 height 11
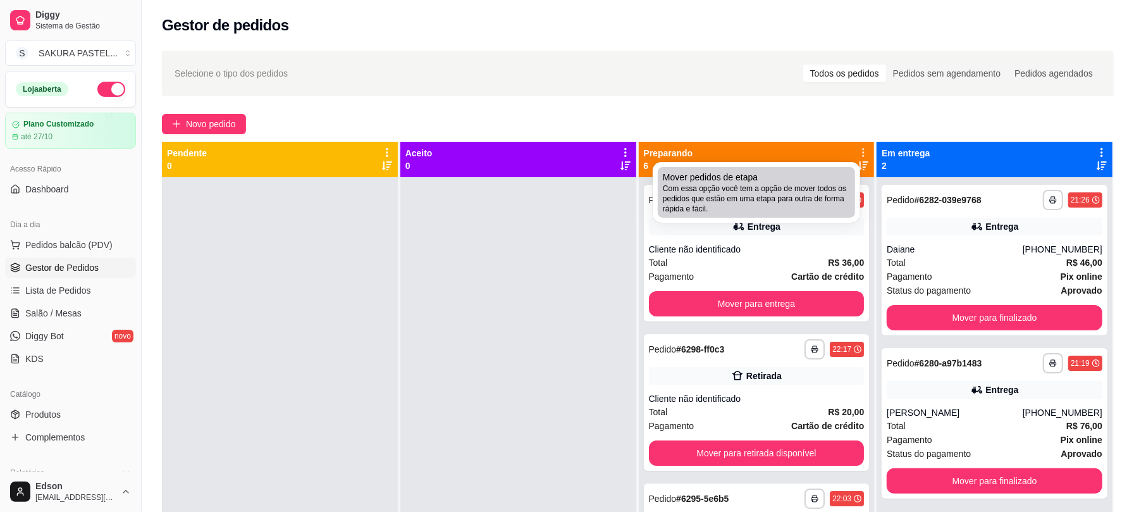
click at [763, 190] on span "Com essa opção você tem a opção de mover todos os pedidos que estão em uma etap…" at bounding box center [756, 198] width 187 height 30
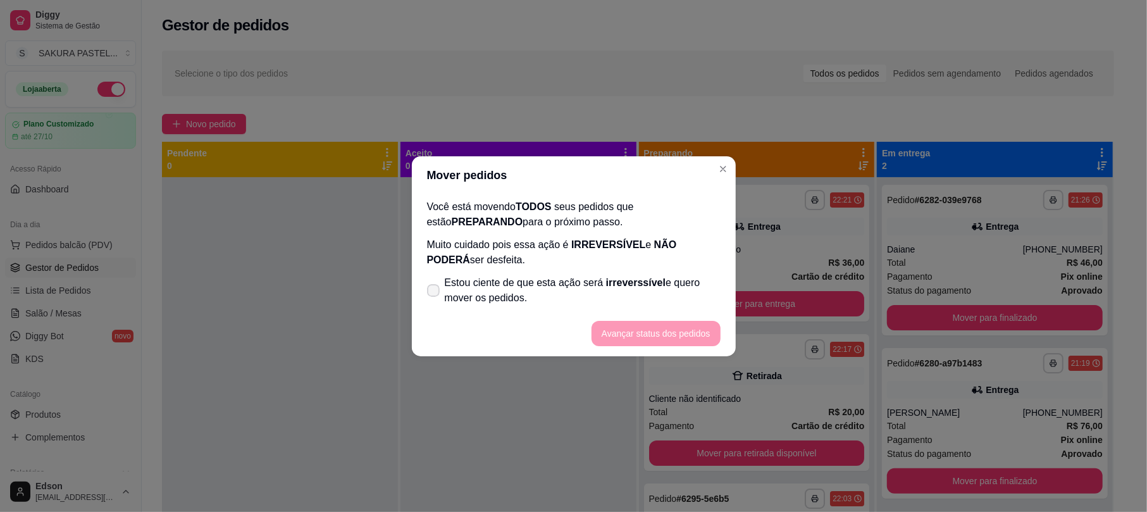
click at [574, 290] on span "Estou ciente de que esta ação será irreverssível e quero mover os pedidos." at bounding box center [583, 290] width 276 height 30
click at [434, 292] on input "Estou ciente de que esta ação será irreverssível e quero mover os pedidos." at bounding box center [430, 296] width 8 height 8
checkbox input "true"
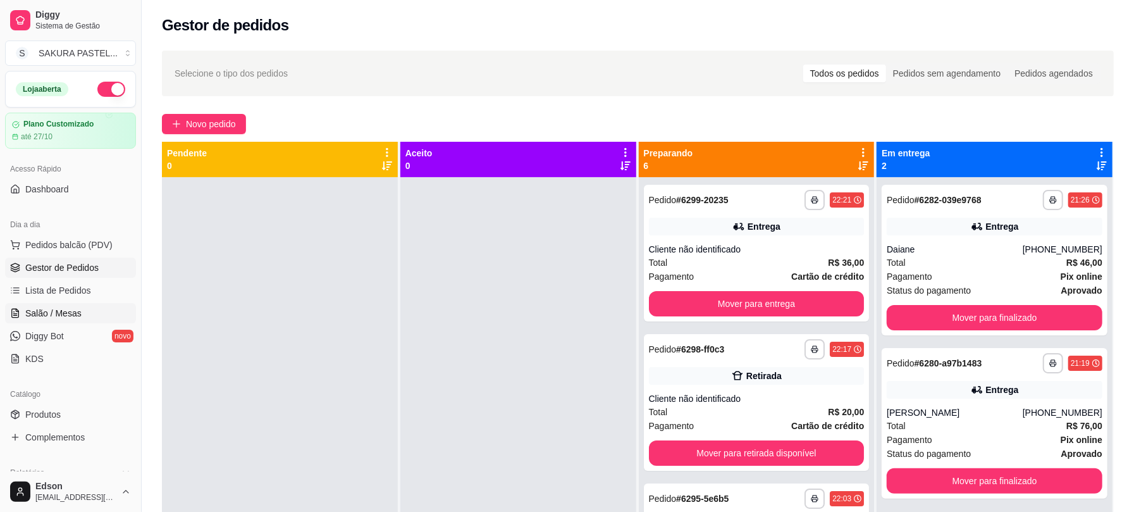
click at [61, 304] on link "Salão / Mesas" at bounding box center [70, 313] width 131 height 20
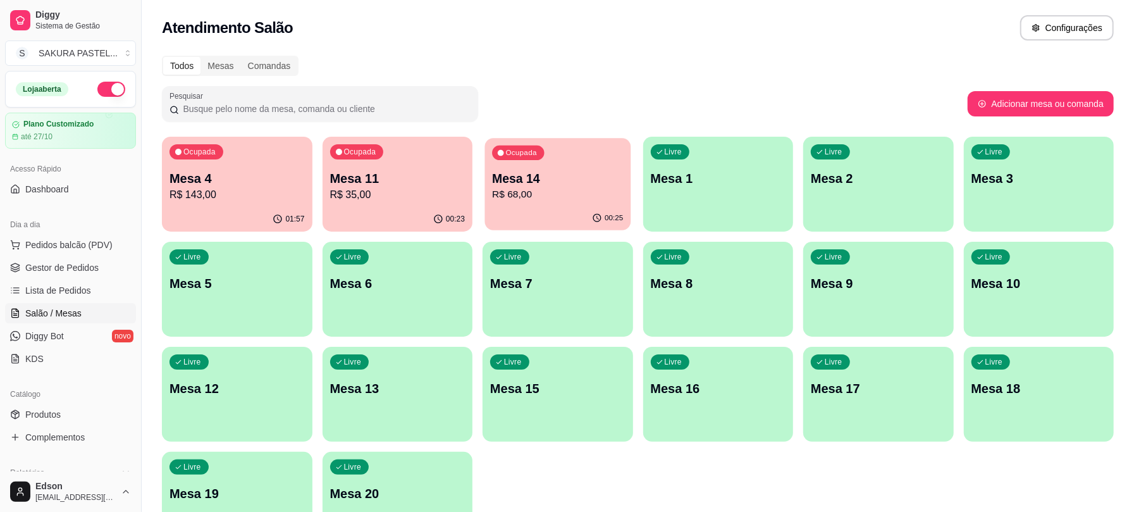
click at [550, 176] on p "Mesa 14" at bounding box center [557, 178] width 131 height 17
click at [291, 164] on div "Ocupada Mesa 4 R$ 143,00" at bounding box center [237, 172] width 151 height 70
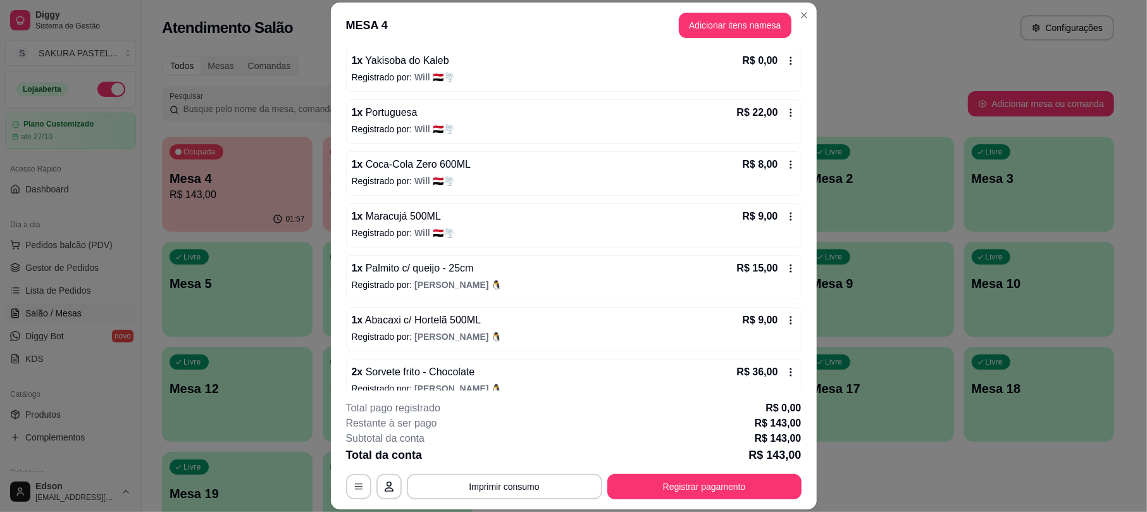
scroll to position [245, 0]
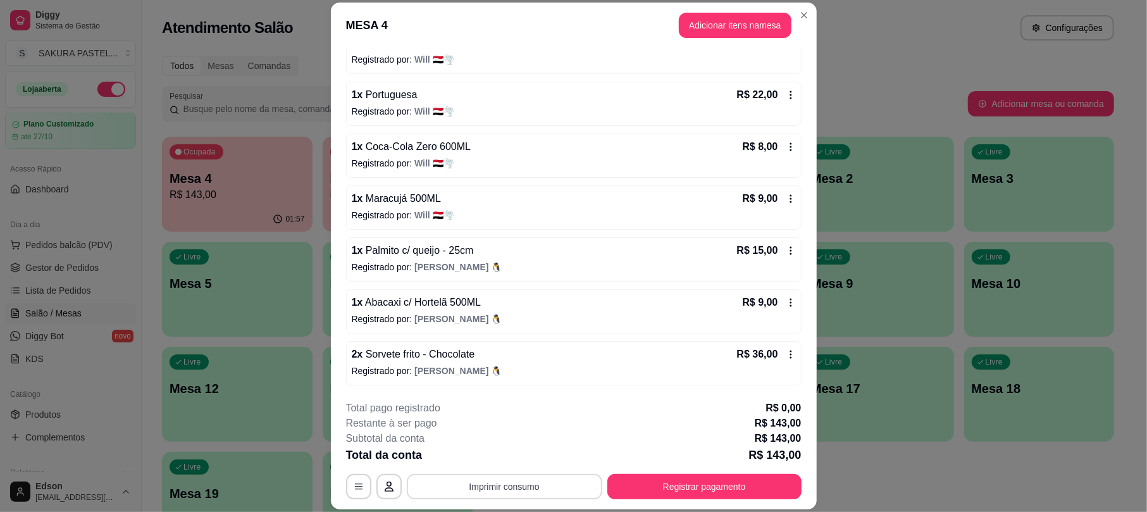
click at [540, 484] on button "Imprimir consumo" at bounding box center [504, 486] width 195 height 25
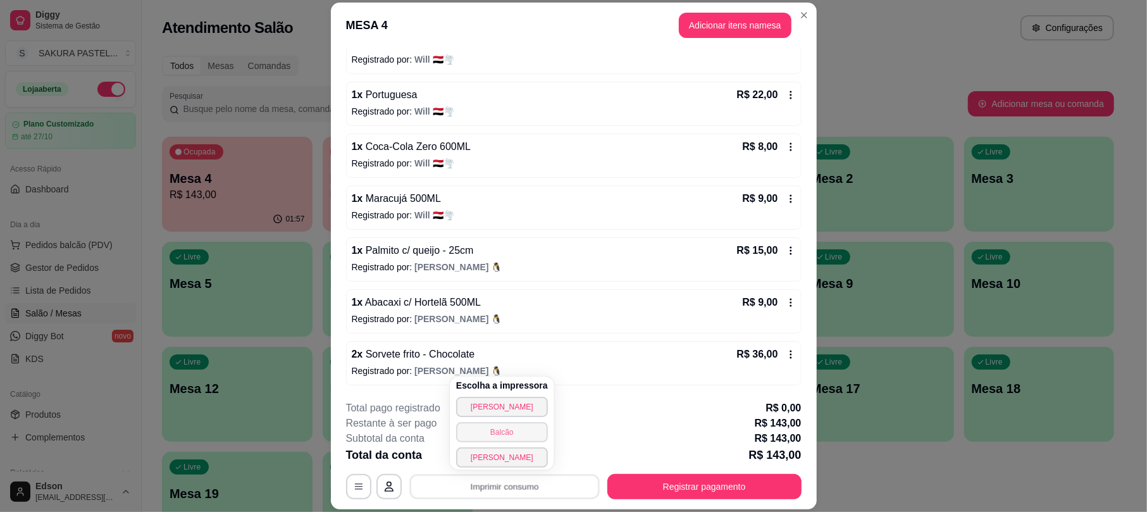
click at [529, 436] on button "Balcão" at bounding box center [502, 432] width 92 height 20
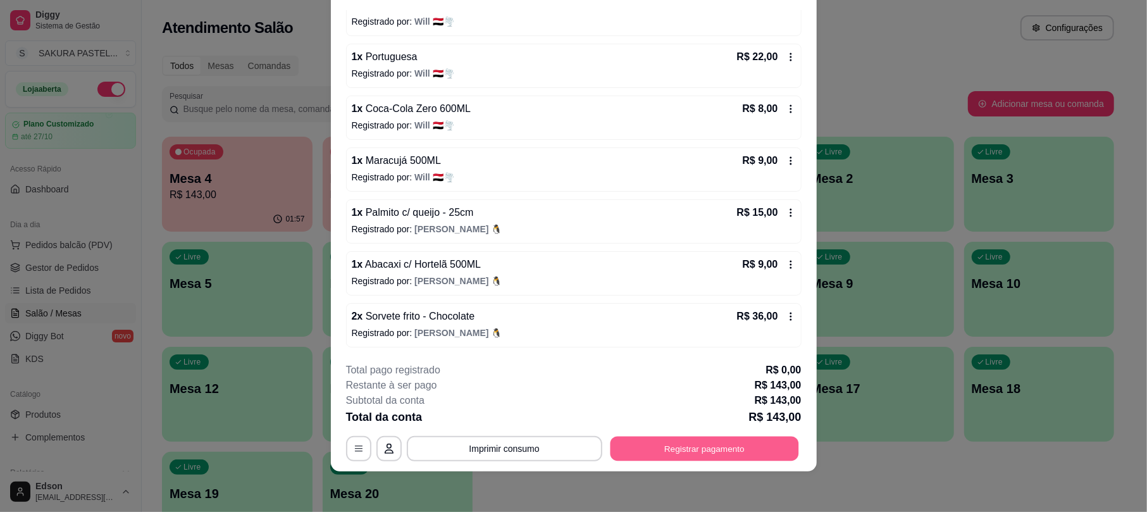
click at [701, 448] on button "Registrar pagamento" at bounding box center [704, 448] width 188 height 25
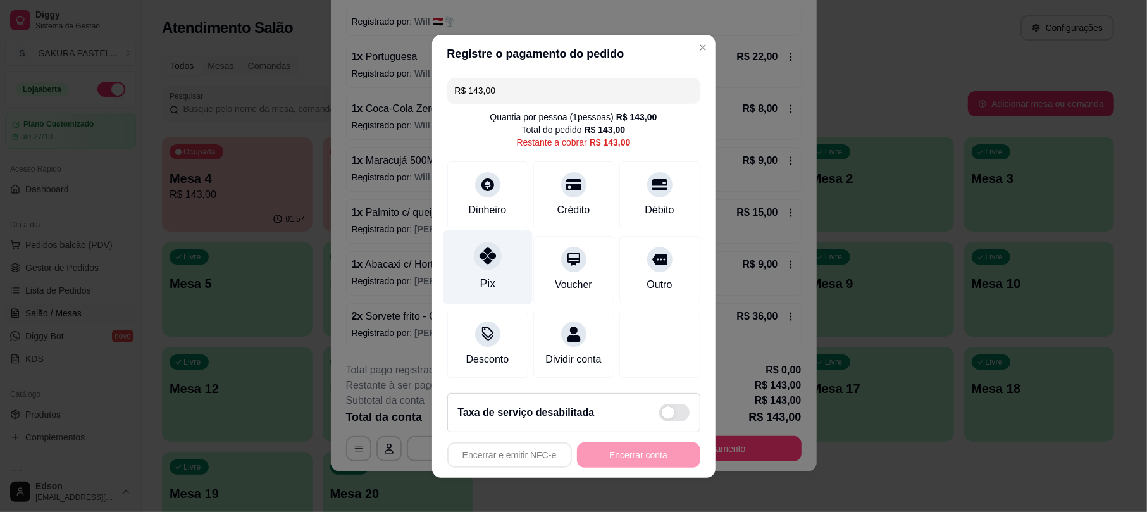
click at [488, 242] on div at bounding box center [488, 256] width 28 height 28
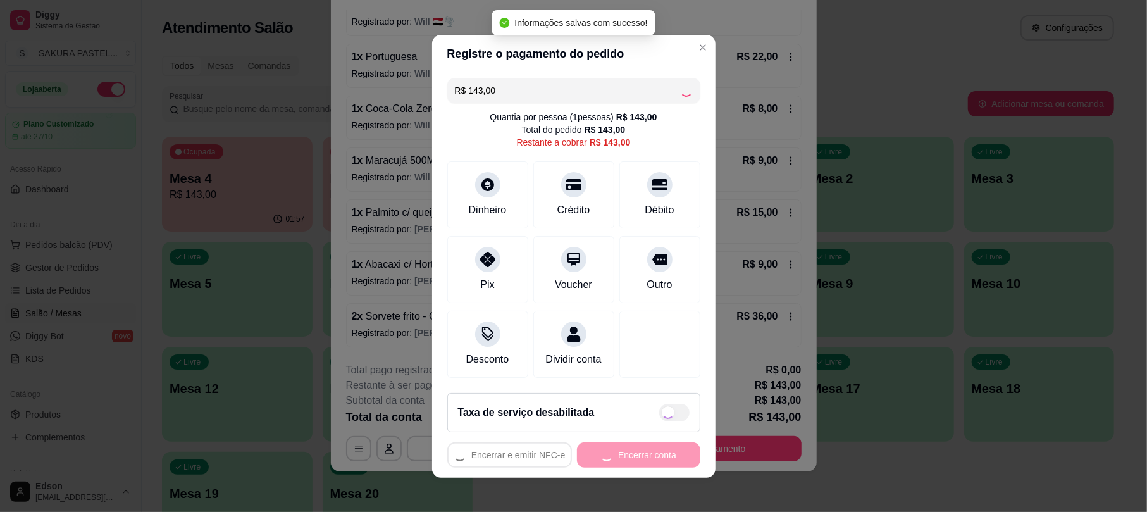
type input "R$ 0,00"
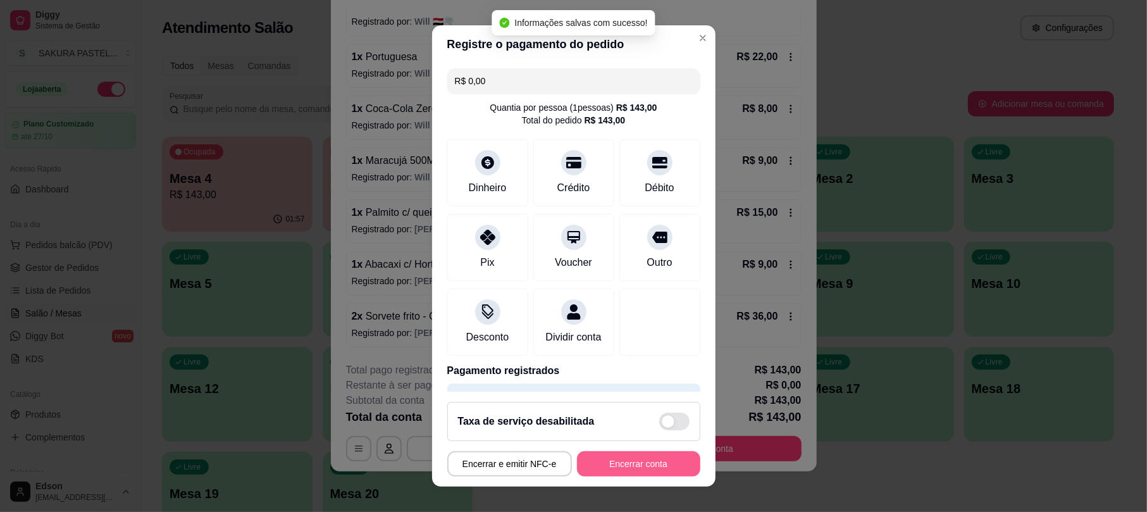
click at [625, 456] on button "Encerrar conta" at bounding box center [638, 463] width 123 height 25
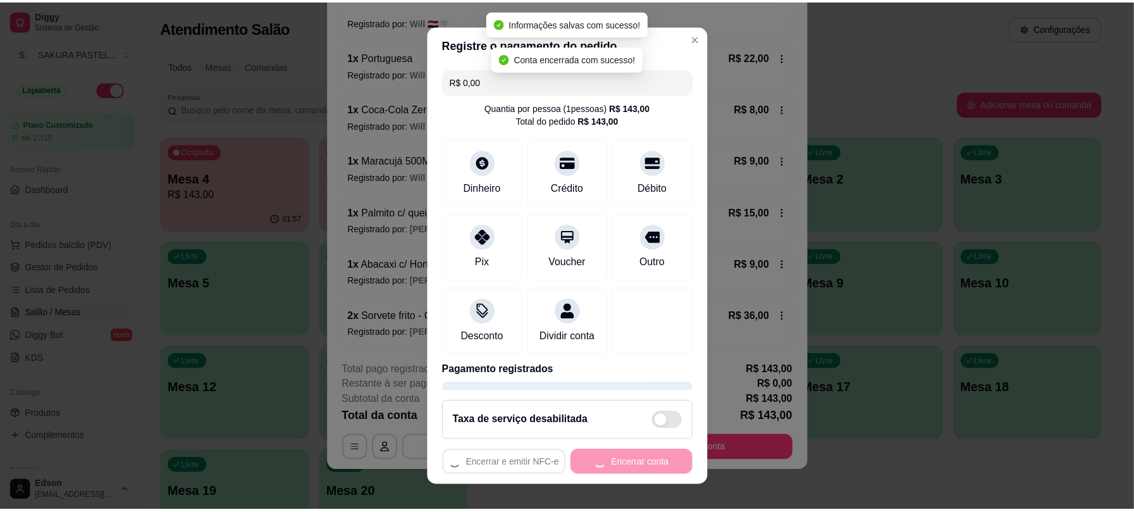
scroll to position [0, 0]
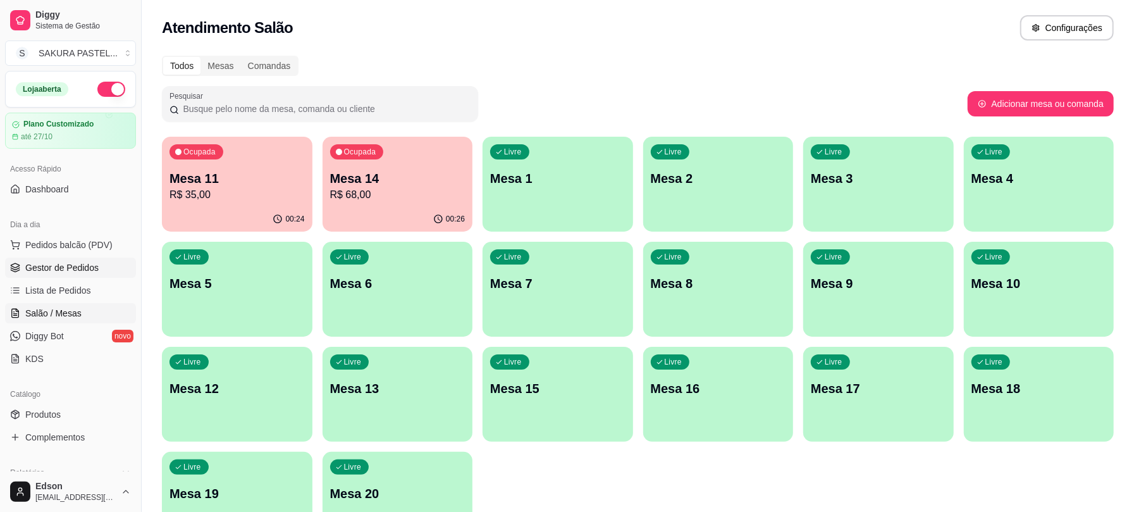
click at [85, 274] on span "Gestor de Pedidos" at bounding box center [61, 267] width 73 height 13
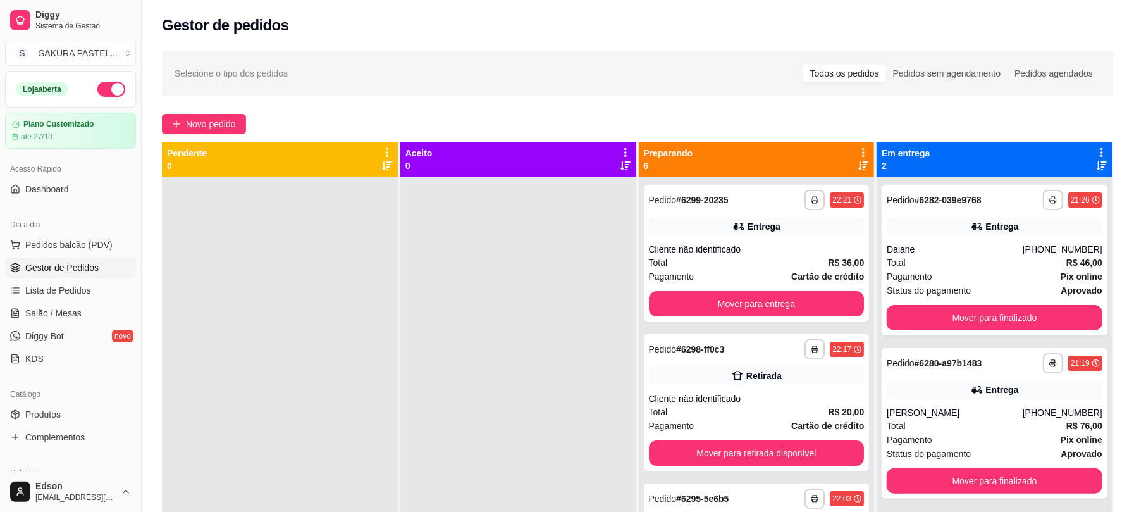
click at [858, 153] on icon at bounding box center [863, 152] width 11 height 11
click at [772, 181] on div "Mover pedidos de etapa Com essa opção você tem a opção de mover todos os pedido…" at bounding box center [777, 186] width 150 height 34
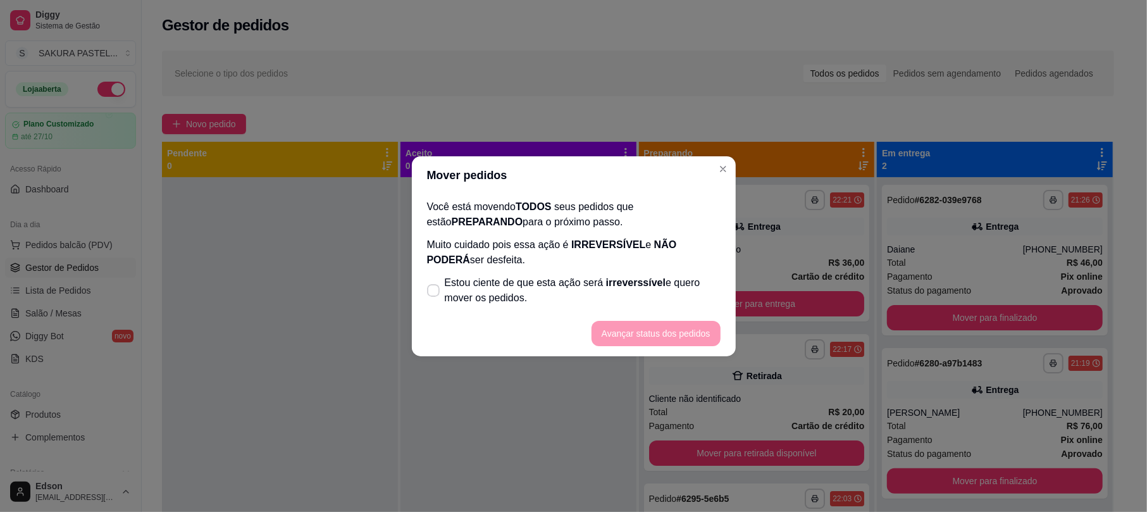
click at [583, 264] on p "Muito cuidado pois essa ação é IRREVERSÍVEL e NÃO PODERÁ ser desfeita." at bounding box center [573, 252] width 293 height 30
click at [582, 286] on span "Estou ciente de que esta ação será irreverssível e quero mover os pedidos." at bounding box center [583, 290] width 276 height 30
click at [434, 292] on input "Estou ciente de que esta ação será irreverssível e quero mover os pedidos." at bounding box center [430, 296] width 8 height 8
checkbox input "true"
click at [668, 337] on button "Avançar status dos pedidos" at bounding box center [655, 333] width 125 height 25
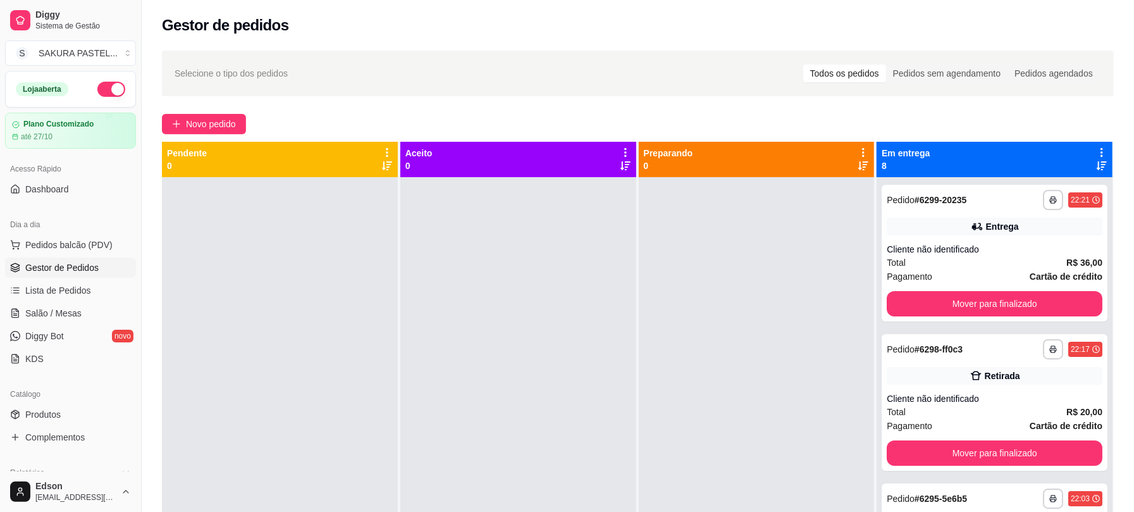
click at [1091, 153] on div "Mudar para pedidos recebidos primeiro" at bounding box center [1042, 148] width 142 height 15
click at [1041, 13] on div "Gestor de pedidos" at bounding box center [638, 21] width 992 height 43
click at [1119, 117] on div "**********" at bounding box center [638, 355] width 992 height 625
click at [1095, 147] on div "Em entrega 8" at bounding box center [994, 159] width 236 height 35
click at [1096, 147] on icon at bounding box center [1101, 152] width 11 height 11
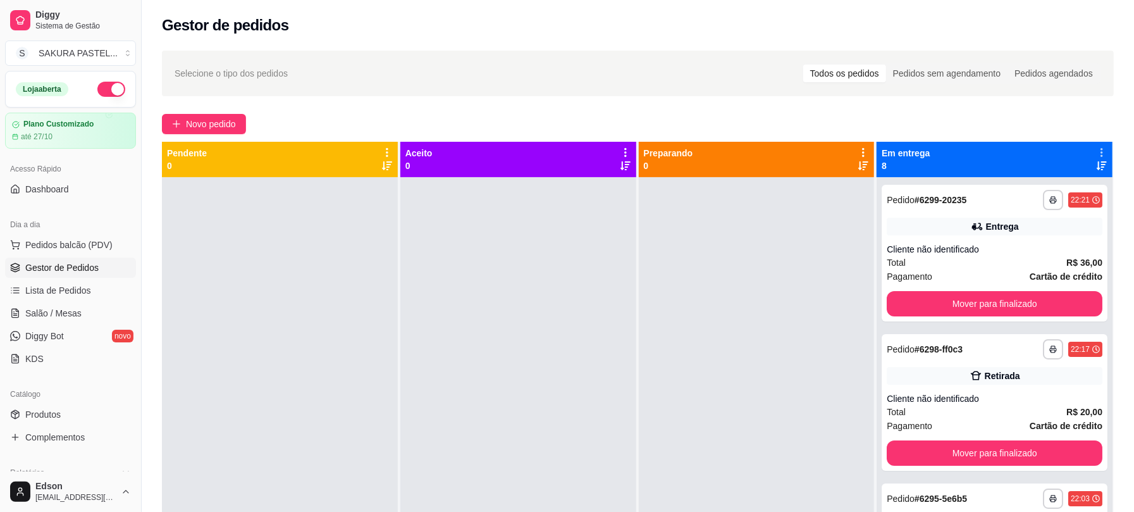
click at [1018, 178] on div "Mover pedidos de etapa Com essa opção você tem a opção de mover todos os pedido…" at bounding box center [1012, 186] width 150 height 34
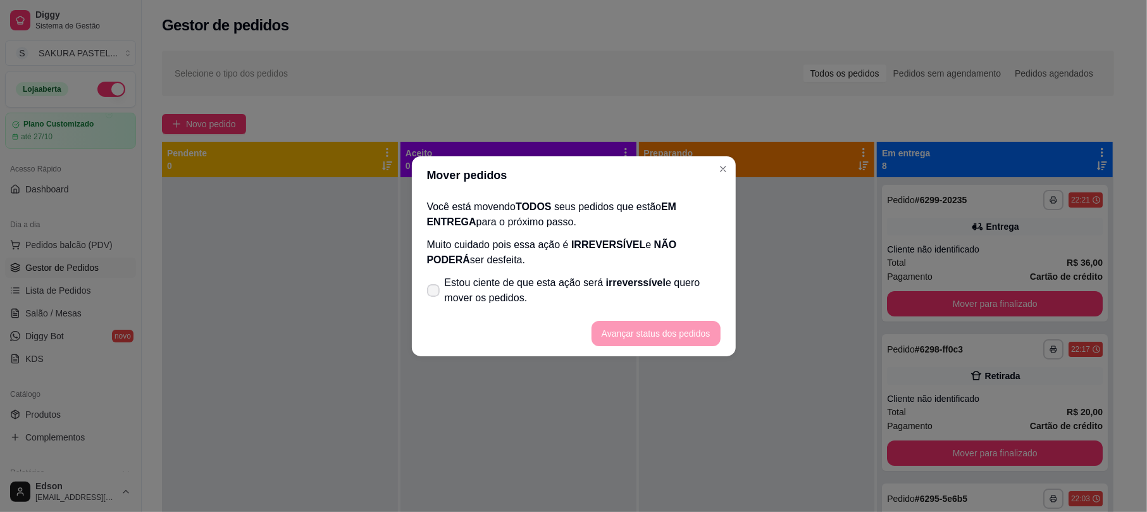
click at [664, 271] on label "Estou ciente de que esta ação será irreverssível e quero mover os pedidos." at bounding box center [574, 290] width 304 height 40
click at [434, 292] on input "Estou ciente de que esta ação será irreverssível e quero mover os pedidos." at bounding box center [430, 296] width 8 height 8
checkbox input "true"
click at [658, 324] on button "Avançar status dos pedidos" at bounding box center [655, 333] width 125 height 25
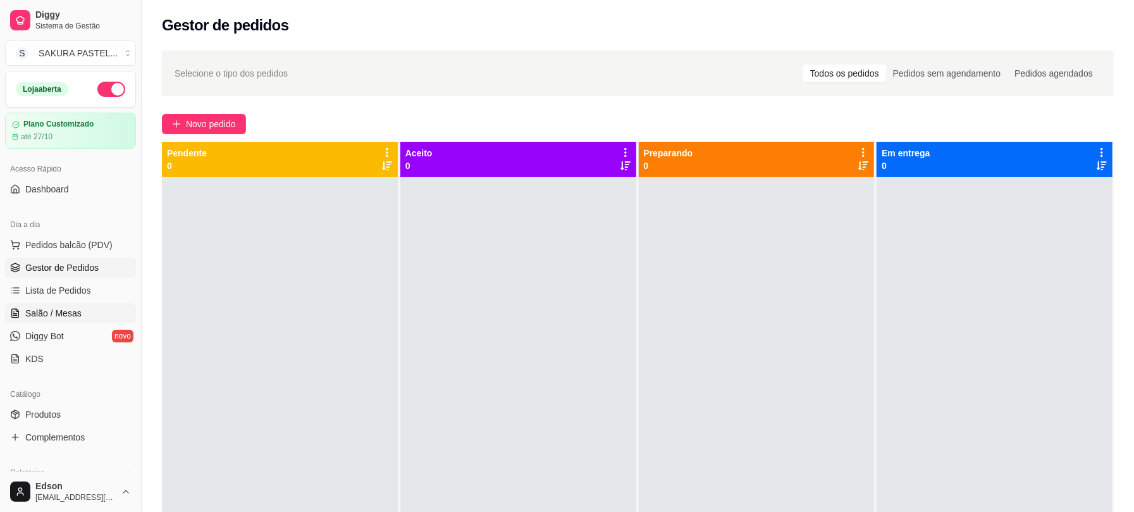
click at [72, 314] on span "Salão / Mesas" at bounding box center [53, 313] width 56 height 13
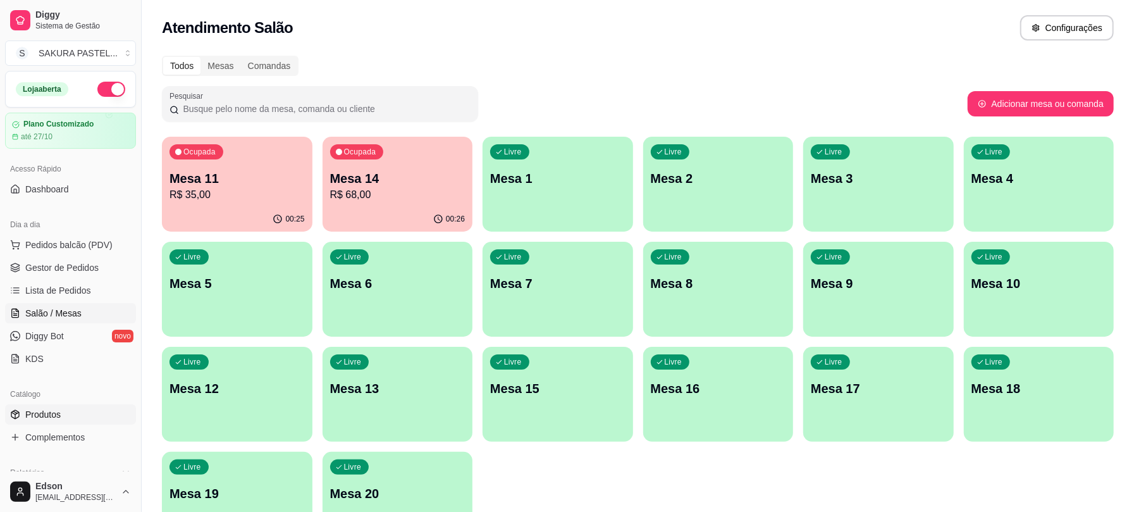
scroll to position [350, 0]
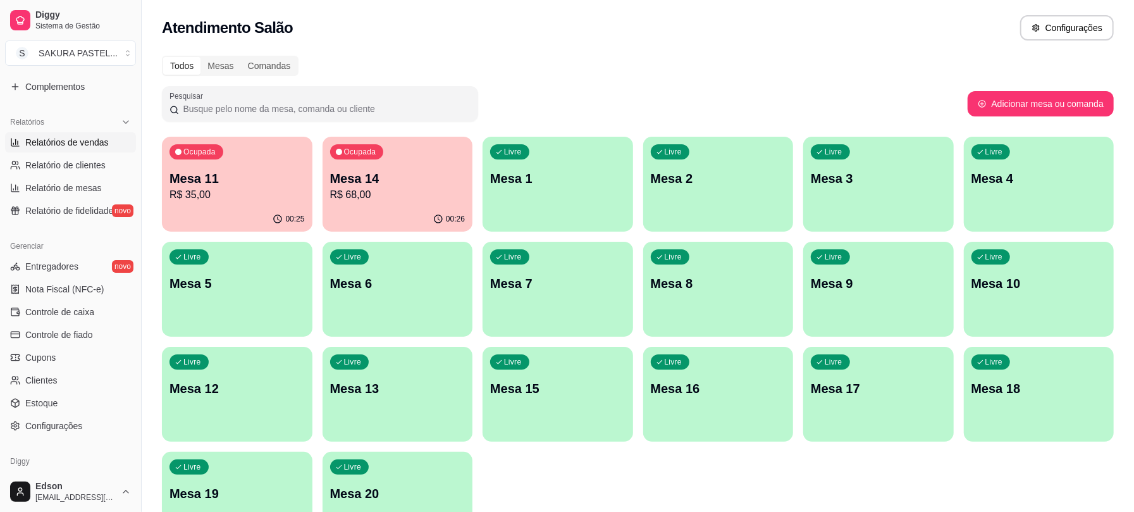
click at [95, 148] on span "Relatórios de vendas" at bounding box center [66, 142] width 83 height 13
select select "ALL"
select select "0"
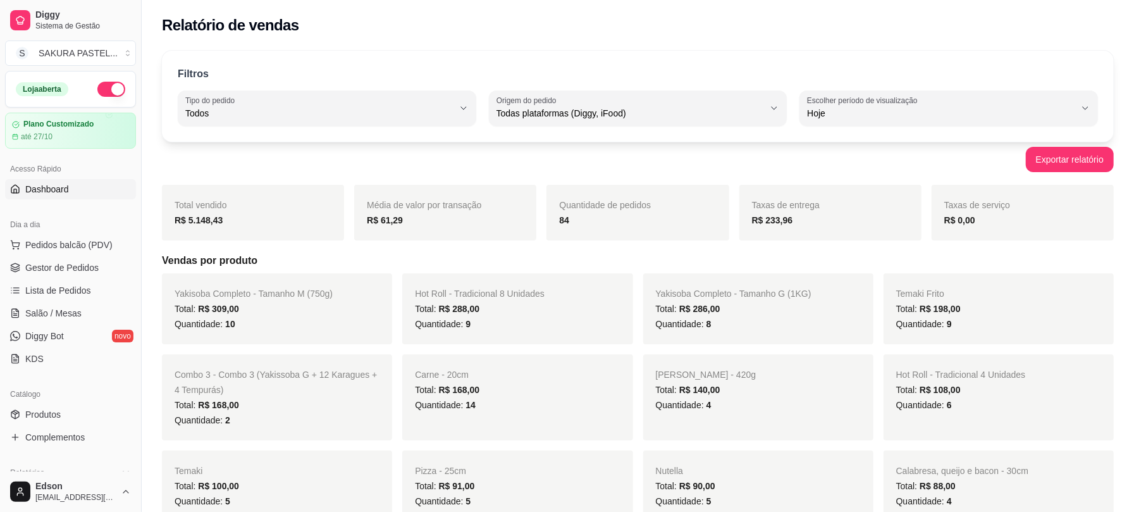
click at [89, 191] on link "Dashboard" at bounding box center [70, 189] width 131 height 20
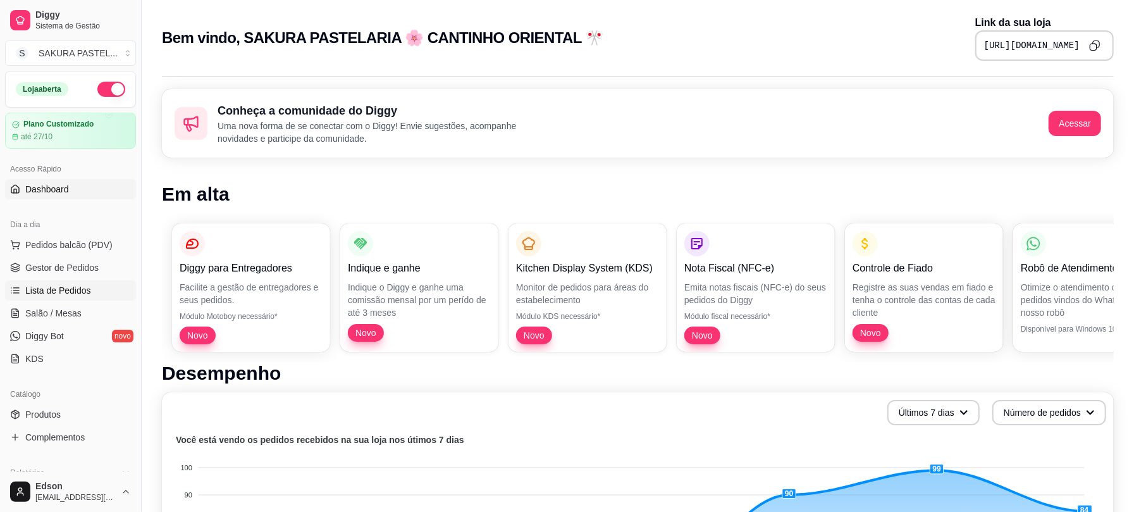
click at [86, 293] on span "Lista de Pedidos" at bounding box center [58, 290] width 66 height 13
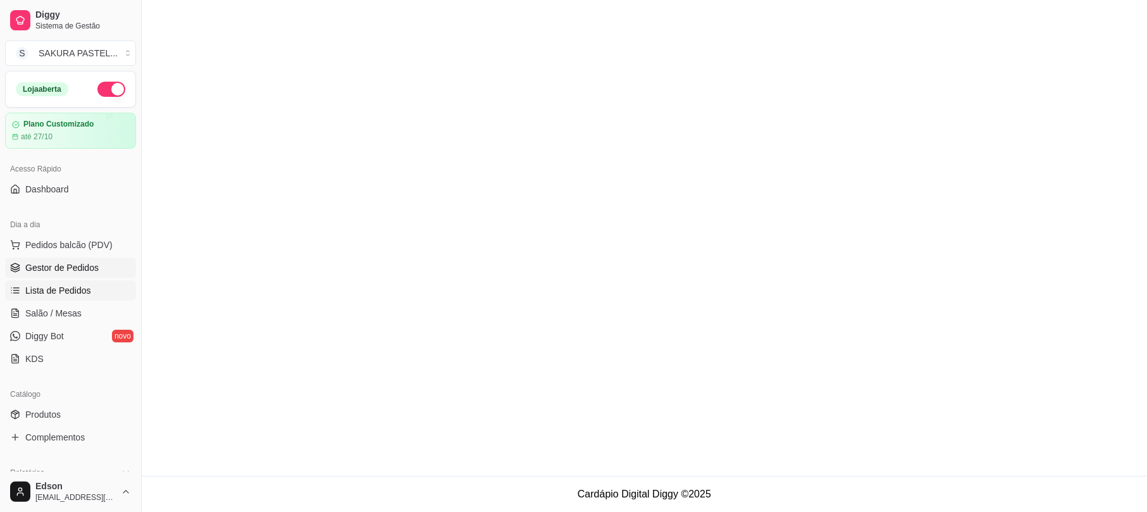
click at [85, 269] on span "Gestor de Pedidos" at bounding box center [61, 267] width 73 height 13
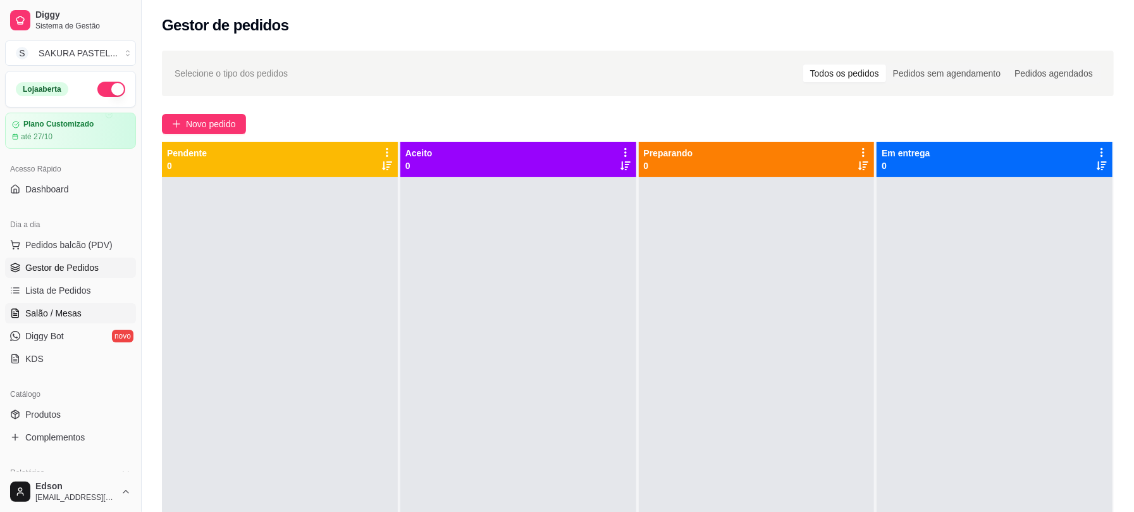
click at [85, 312] on link "Salão / Mesas" at bounding box center [70, 313] width 131 height 20
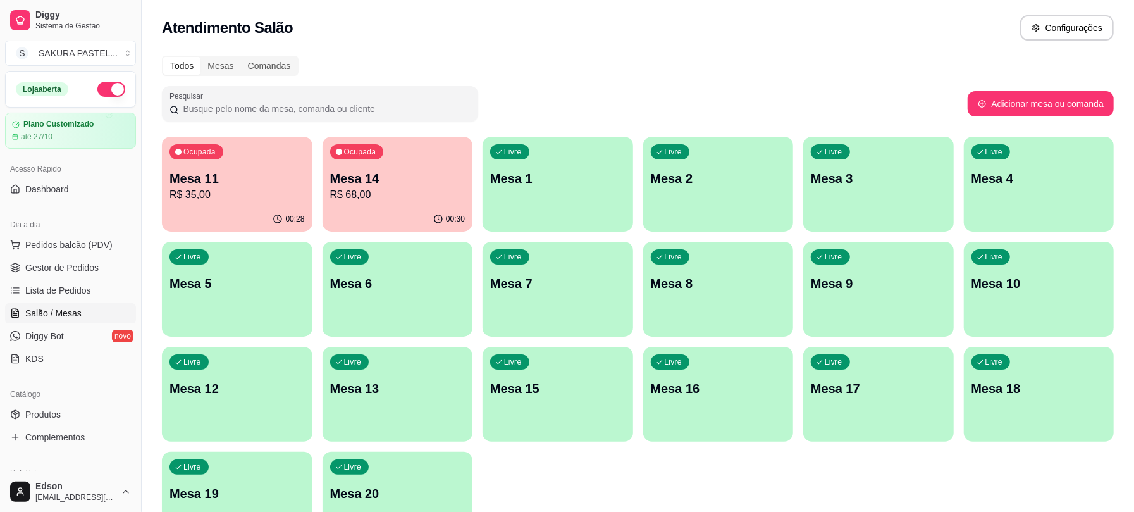
click at [250, 177] on p "Mesa 11" at bounding box center [236, 178] width 135 height 18
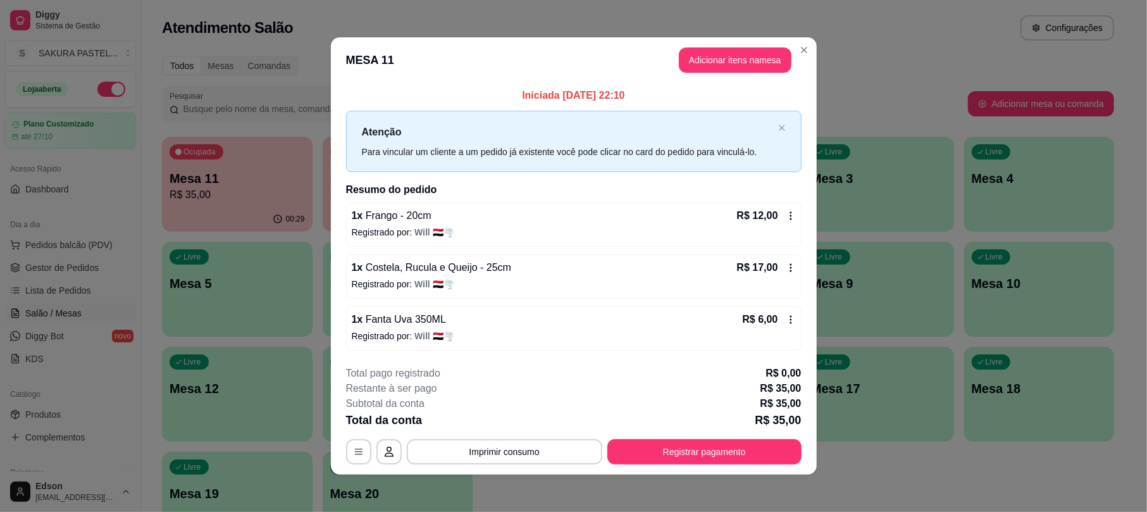
scroll to position [4, 0]
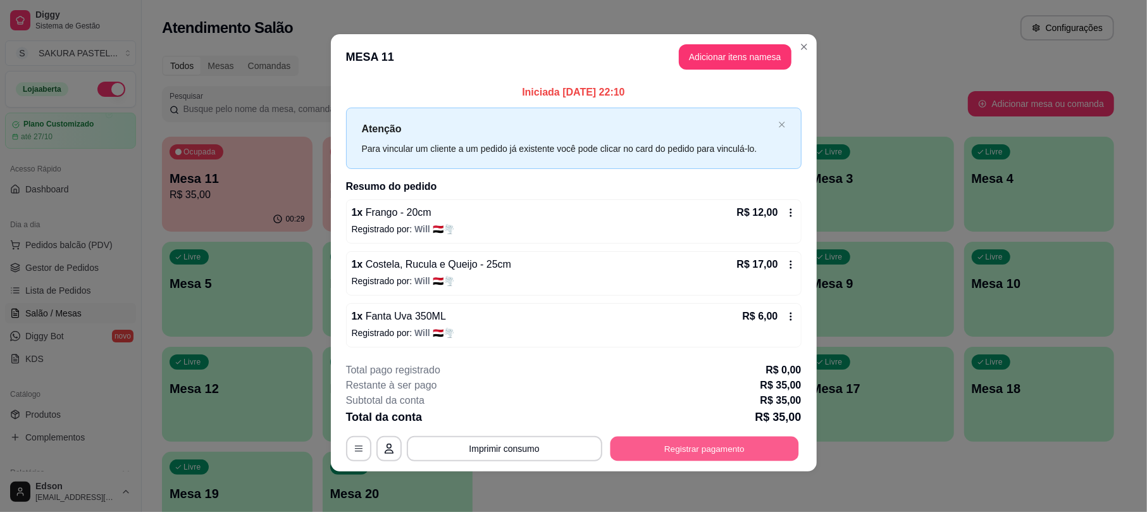
click at [676, 449] on button "Registrar pagamento" at bounding box center [704, 448] width 188 height 25
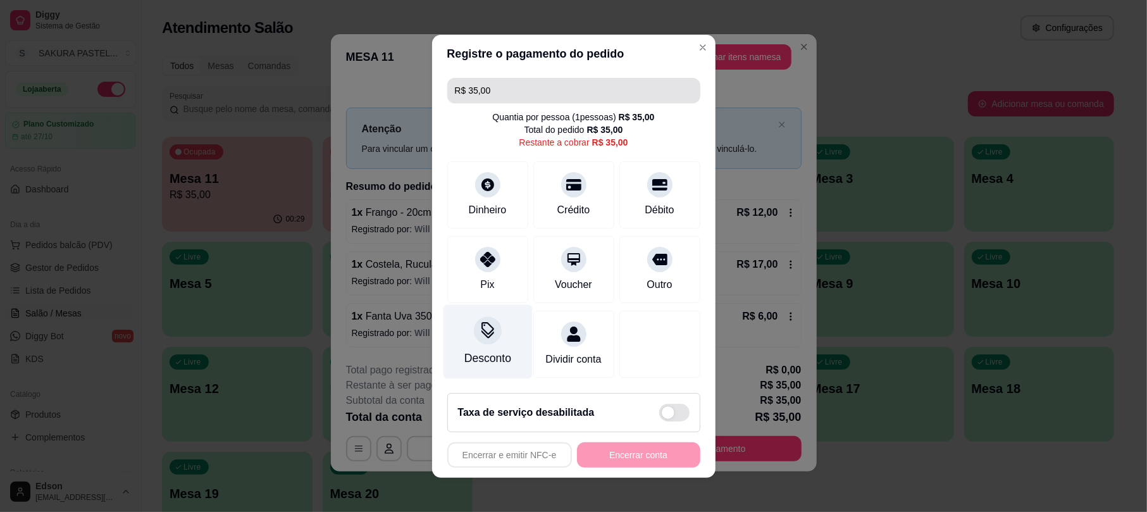
drag, startPoint x: 575, startPoint y: 81, endPoint x: 459, endPoint y: 304, distance: 250.9
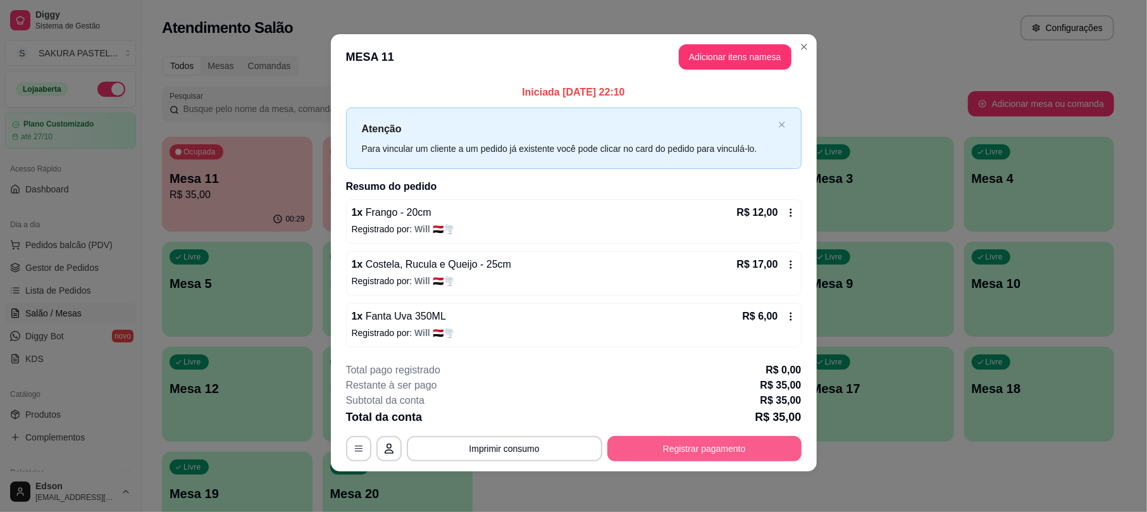
click at [714, 443] on button "Registrar pagamento" at bounding box center [704, 448] width 194 height 25
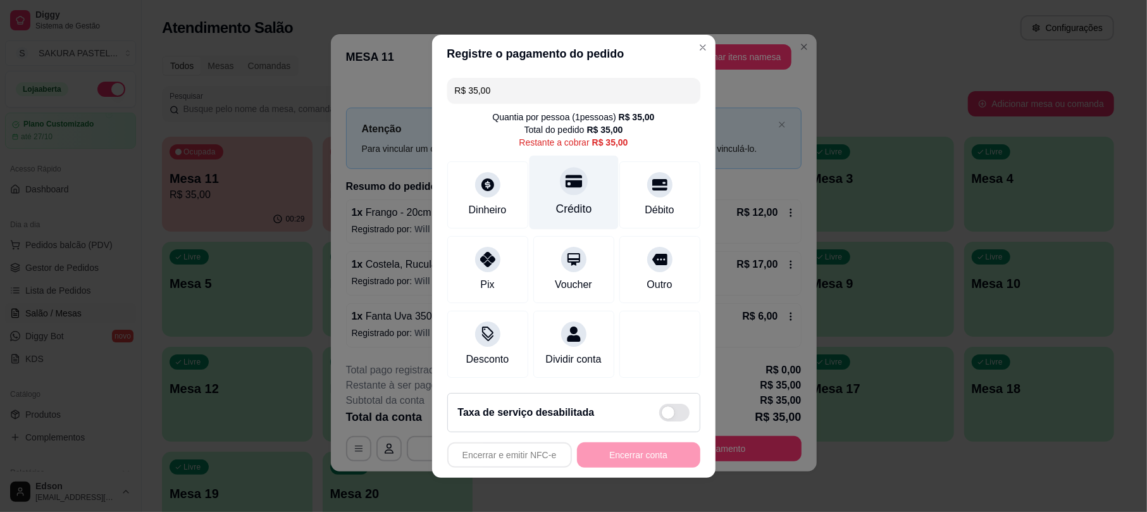
click at [565, 180] on icon at bounding box center [573, 181] width 16 height 16
type input "R$ 0,00"
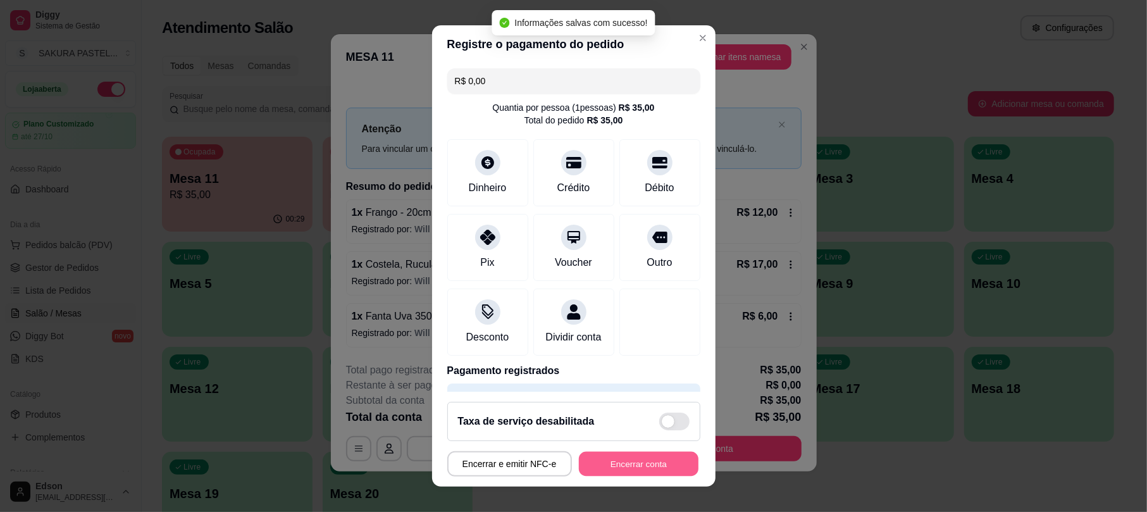
click at [632, 466] on button "Encerrar conta" at bounding box center [639, 463] width 120 height 25
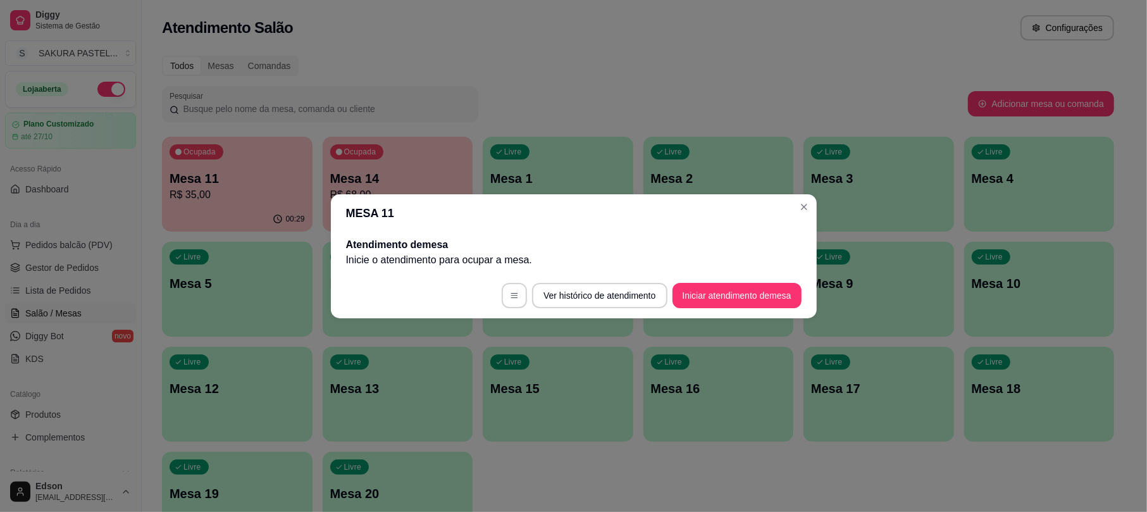
scroll to position [0, 0]
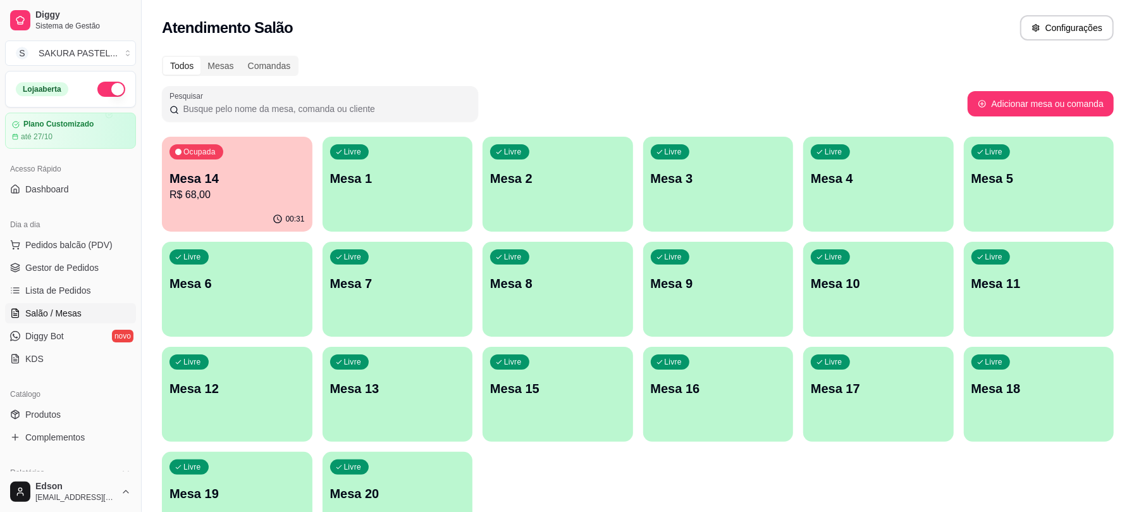
click at [269, 185] on p "Mesa 14" at bounding box center [236, 178] width 135 height 18
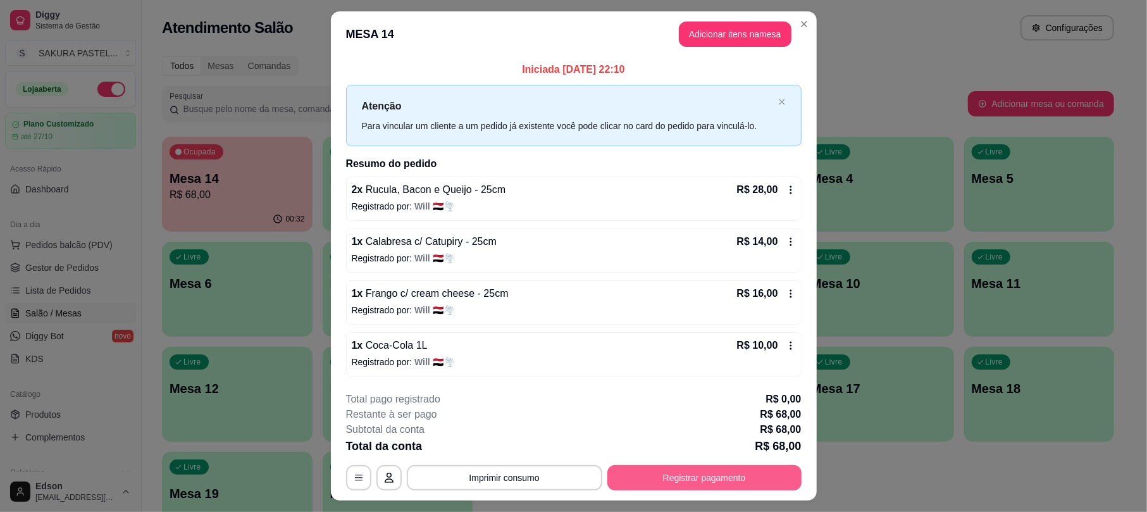
click at [717, 491] on footer "**********" at bounding box center [574, 440] width 486 height 119
click at [731, 484] on button "Registrar pagamento" at bounding box center [704, 477] width 194 height 25
click at [540, 167] on div "Crédito" at bounding box center [573, 192] width 89 height 74
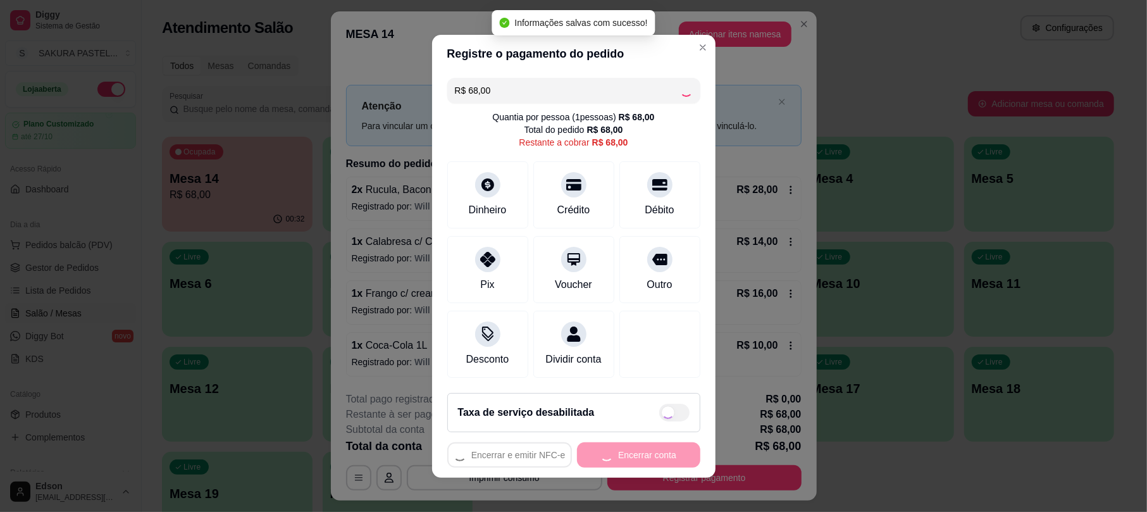
type input "R$ 0,00"
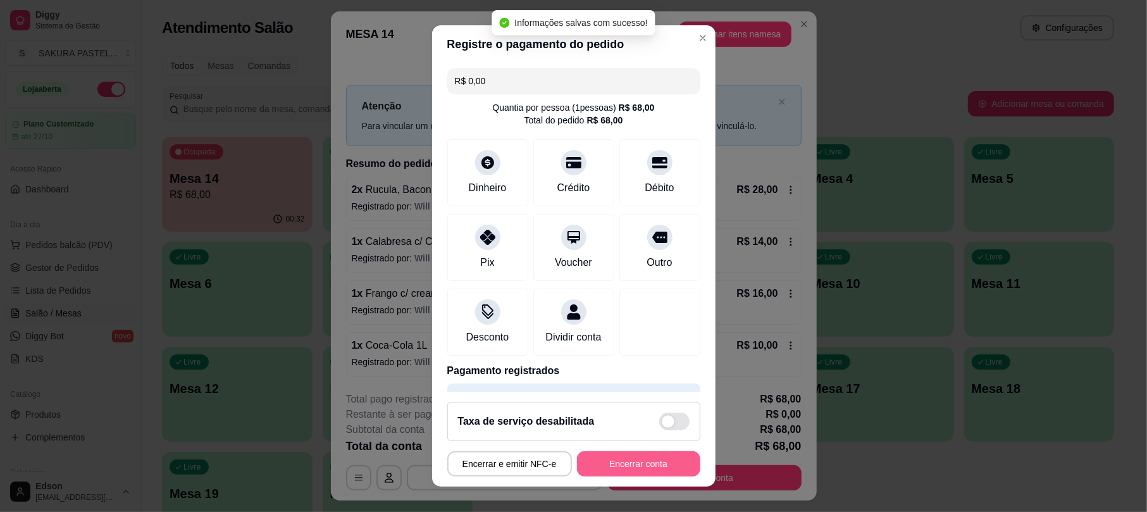
click at [667, 471] on button "Encerrar conta" at bounding box center [638, 463] width 123 height 25
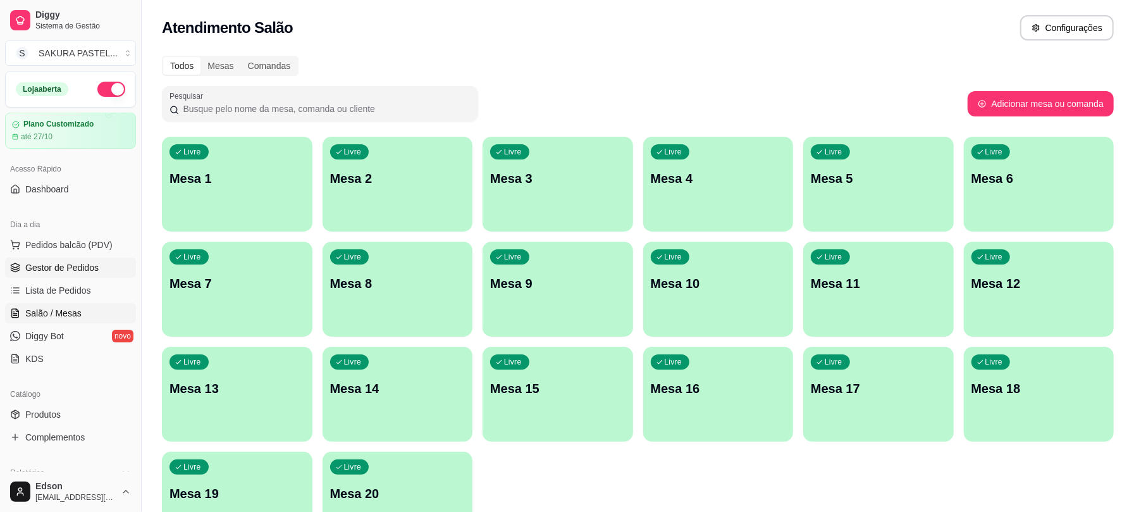
click at [67, 261] on span "Gestor de Pedidos" at bounding box center [61, 267] width 73 height 13
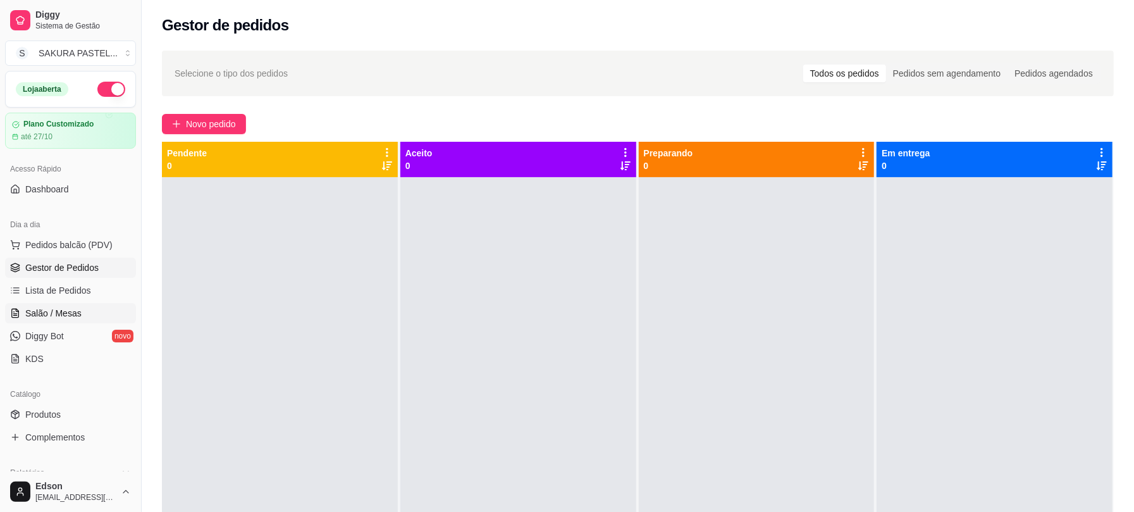
click at [85, 306] on link "Salão / Mesas" at bounding box center [70, 313] width 131 height 20
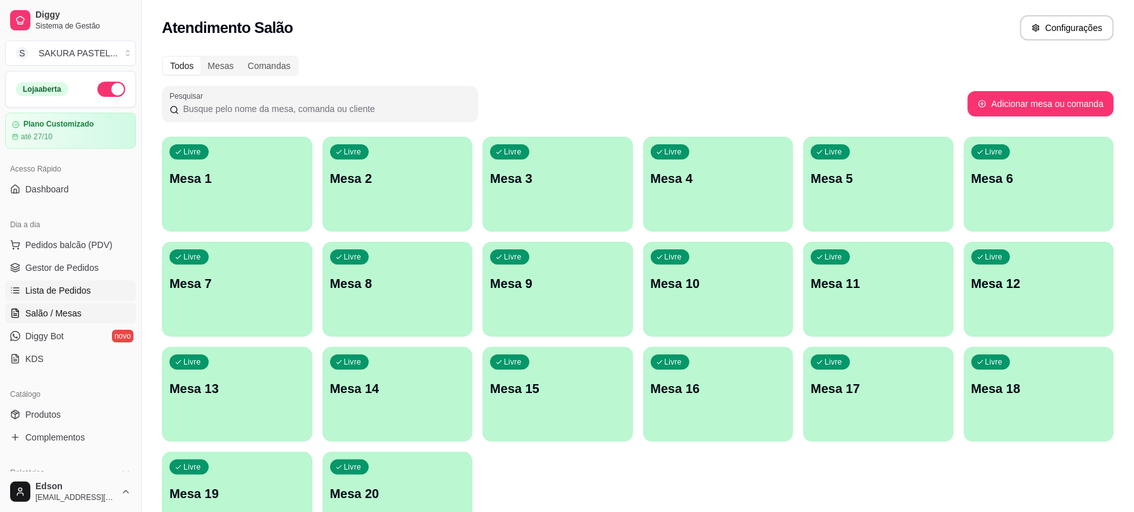
click at [89, 296] on link "Lista de Pedidos" at bounding box center [70, 290] width 131 height 20
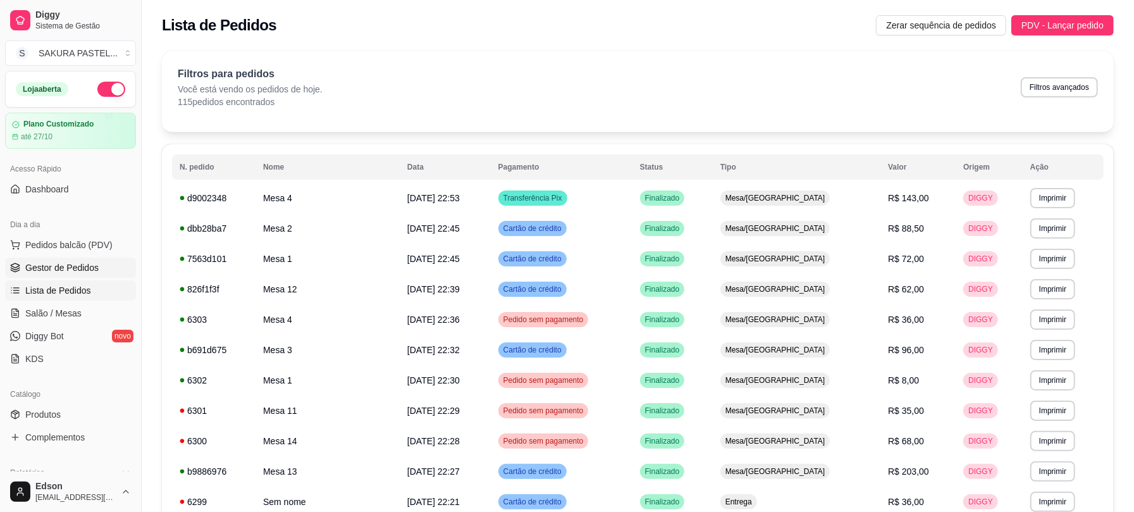
click at [92, 271] on span "Gestor de Pedidos" at bounding box center [61, 267] width 73 height 13
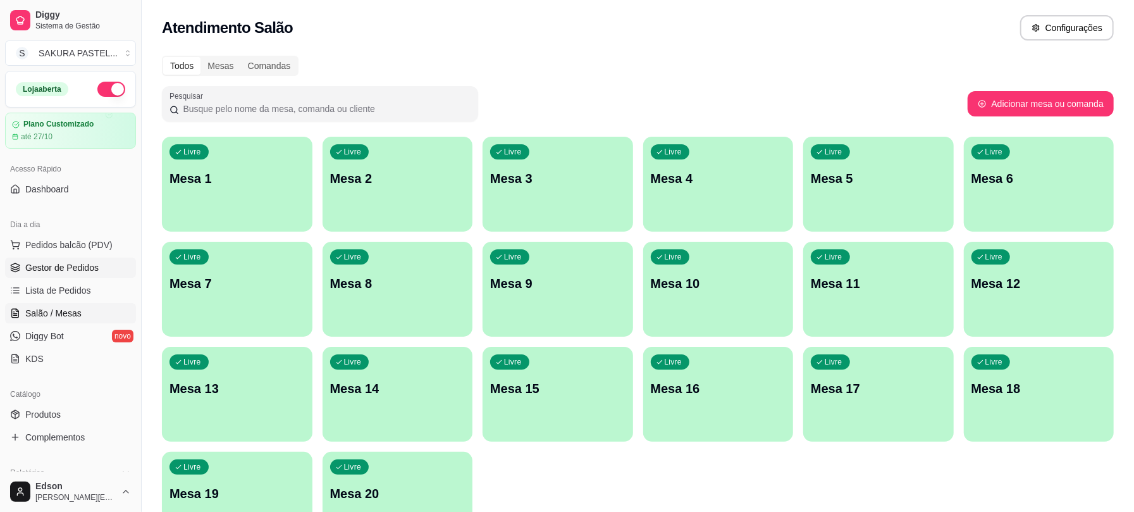
click at [64, 277] on link "Gestor de Pedidos" at bounding box center [70, 267] width 131 height 20
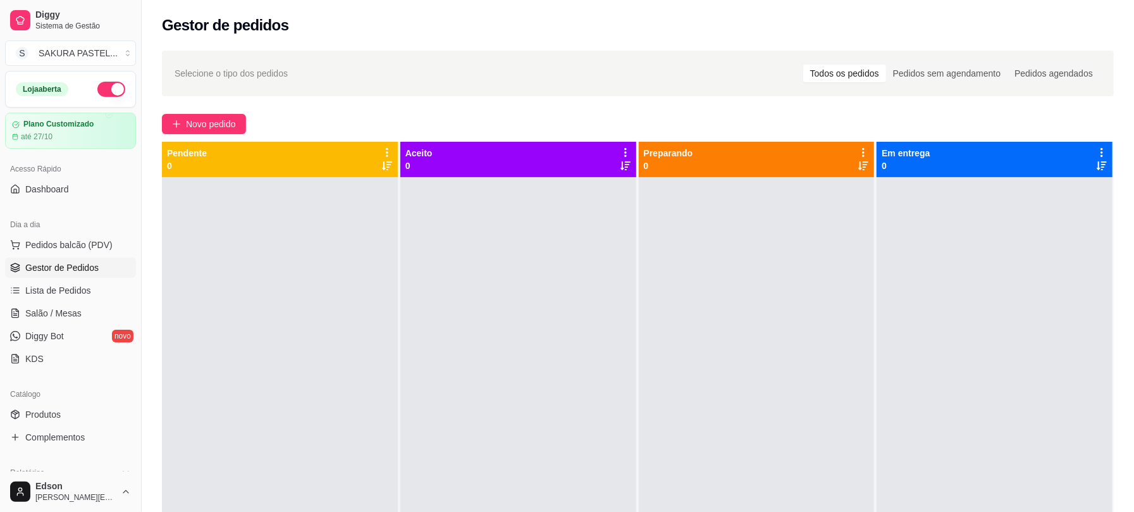
scroll to position [398, 0]
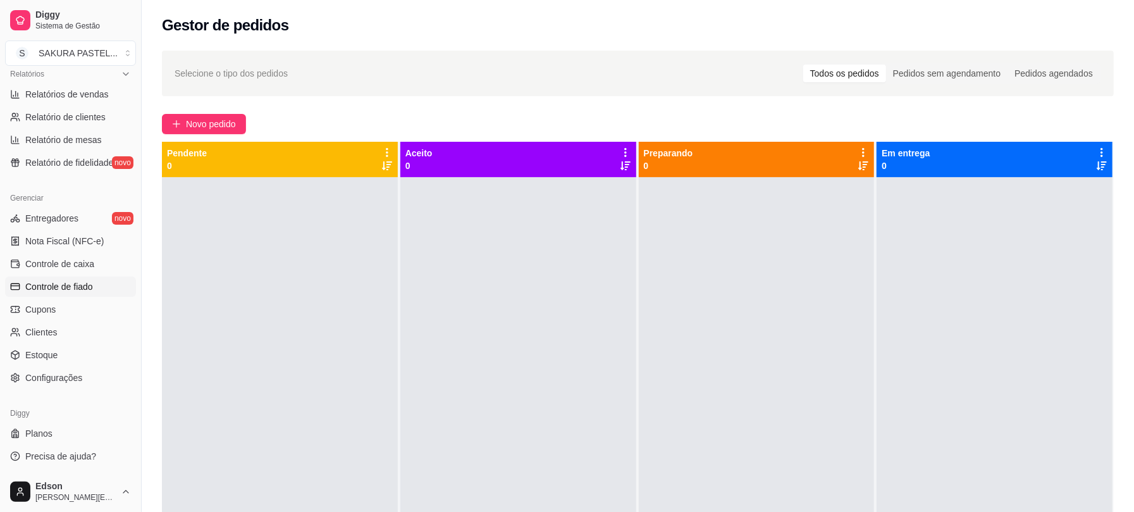
click at [75, 297] on link "Controle de fiado" at bounding box center [70, 286] width 131 height 20
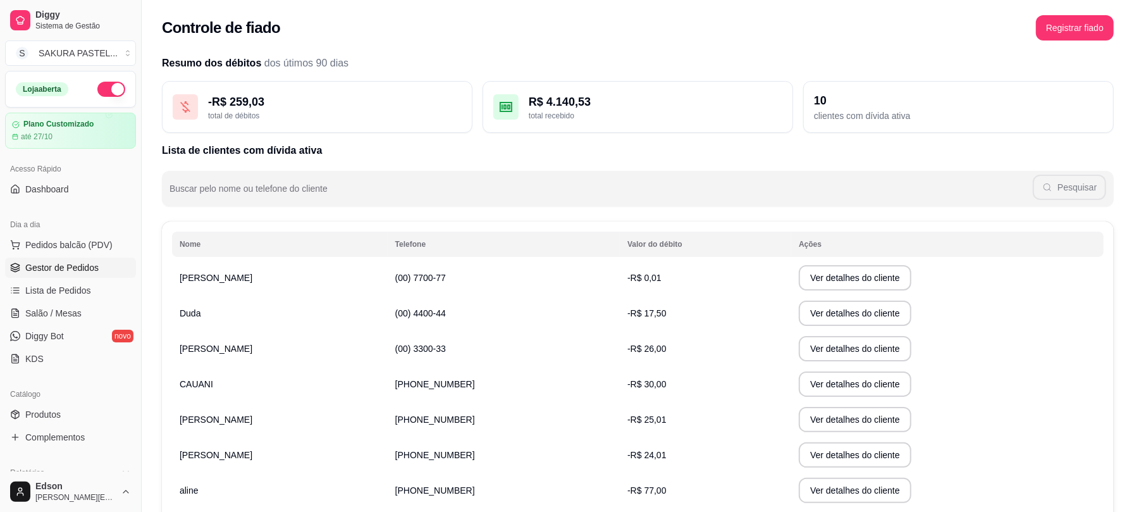
click at [74, 266] on span "Gestor de Pedidos" at bounding box center [61, 267] width 73 height 13
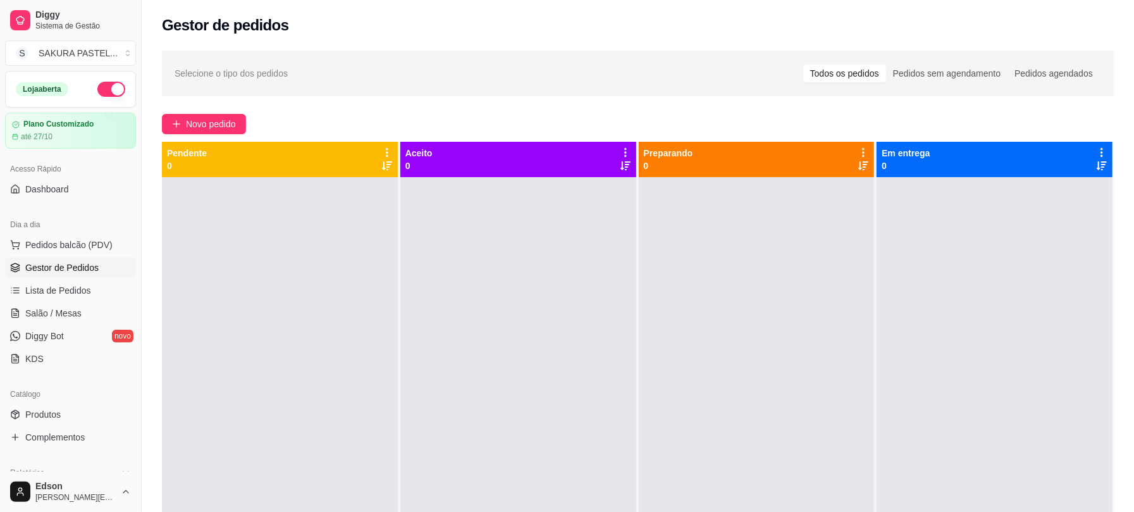
click at [104, 90] on button "button" at bounding box center [111, 89] width 28 height 15
